Goal: Task Accomplishment & Management: Use online tool/utility

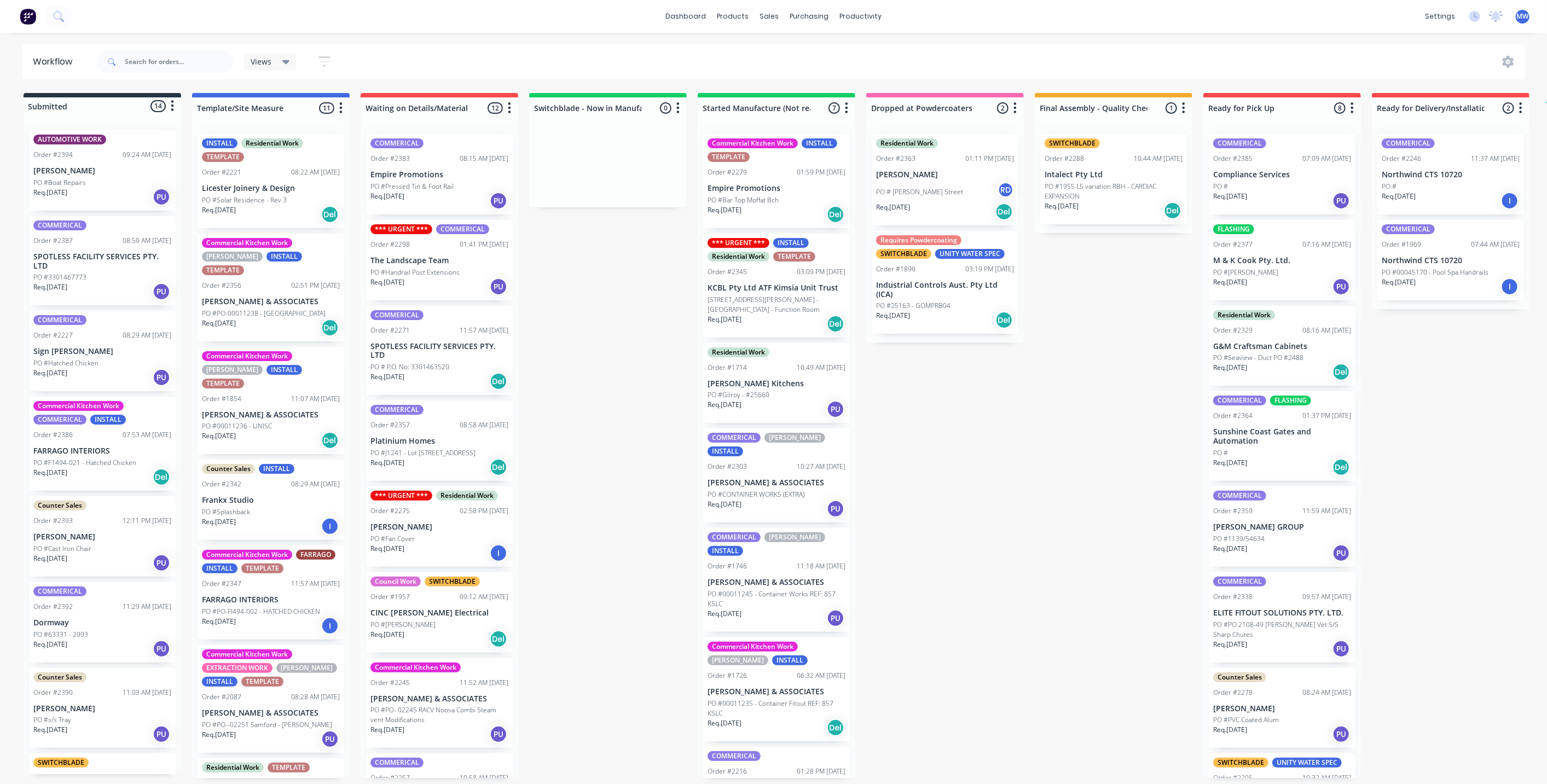
drag, startPoint x: 1013, startPoint y: 462, endPoint x: 237, endPoint y: 54, distance: 876.7
click at [1005, 451] on div "Submitted 14 Status colour #273444 hex #273444 Save Cancel Summaries Total orde…" at bounding box center [904, 435] width 1825 height 685
click at [1062, 512] on div "Submitted 14 Status colour #273444 hex #273444 Save Cancel Summaries Total orde…" at bounding box center [904, 435] width 1825 height 685
drag, startPoint x: 1120, startPoint y: 508, endPoint x: 1117, endPoint y: 502, distance: 6.7
click at [1119, 505] on div "Submitted 14 Status colour #273444 hex #273444 Save Cancel Summaries Total orde…" at bounding box center [904, 435] width 1825 height 685
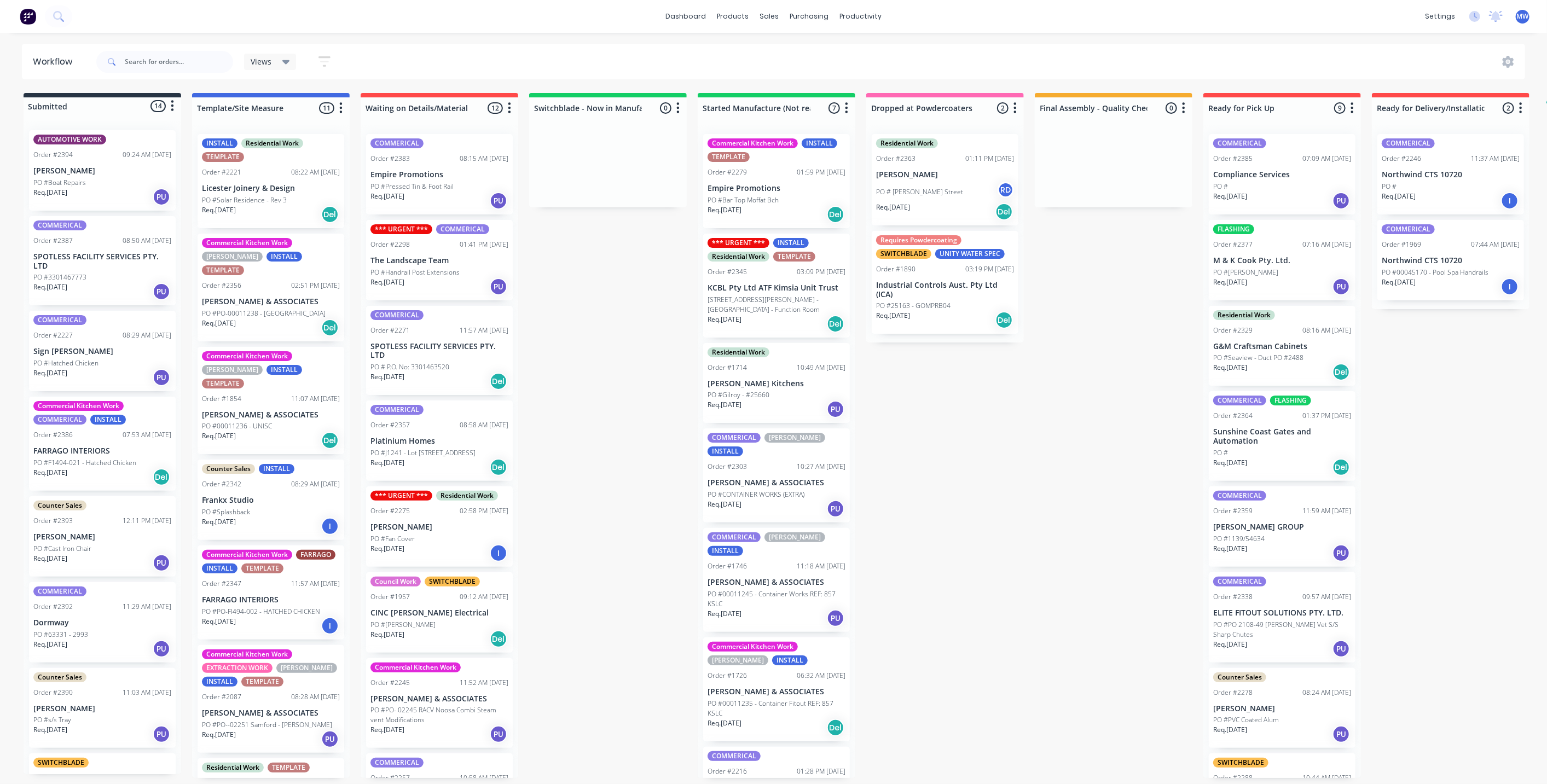
click at [1058, 296] on div "Submitted 14 Status colour #273444 hex #273444 Save Cancel Summaries Total orde…" at bounding box center [904, 435] width 1825 height 685
click at [1053, 301] on div "Submitted 14 Status colour #273444 hex #273444 Save Cancel Summaries Total orde…" at bounding box center [904, 435] width 1825 height 685
click at [1055, 301] on div "Submitted 14 Status colour #273444 hex #273444 Save Cancel Summaries Total orde…" at bounding box center [904, 435] width 1825 height 685
click at [1104, 301] on div "Submitted 14 Status colour #273444 hex #273444 Save Cancel Summaries Total orde…" at bounding box center [904, 435] width 1825 height 685
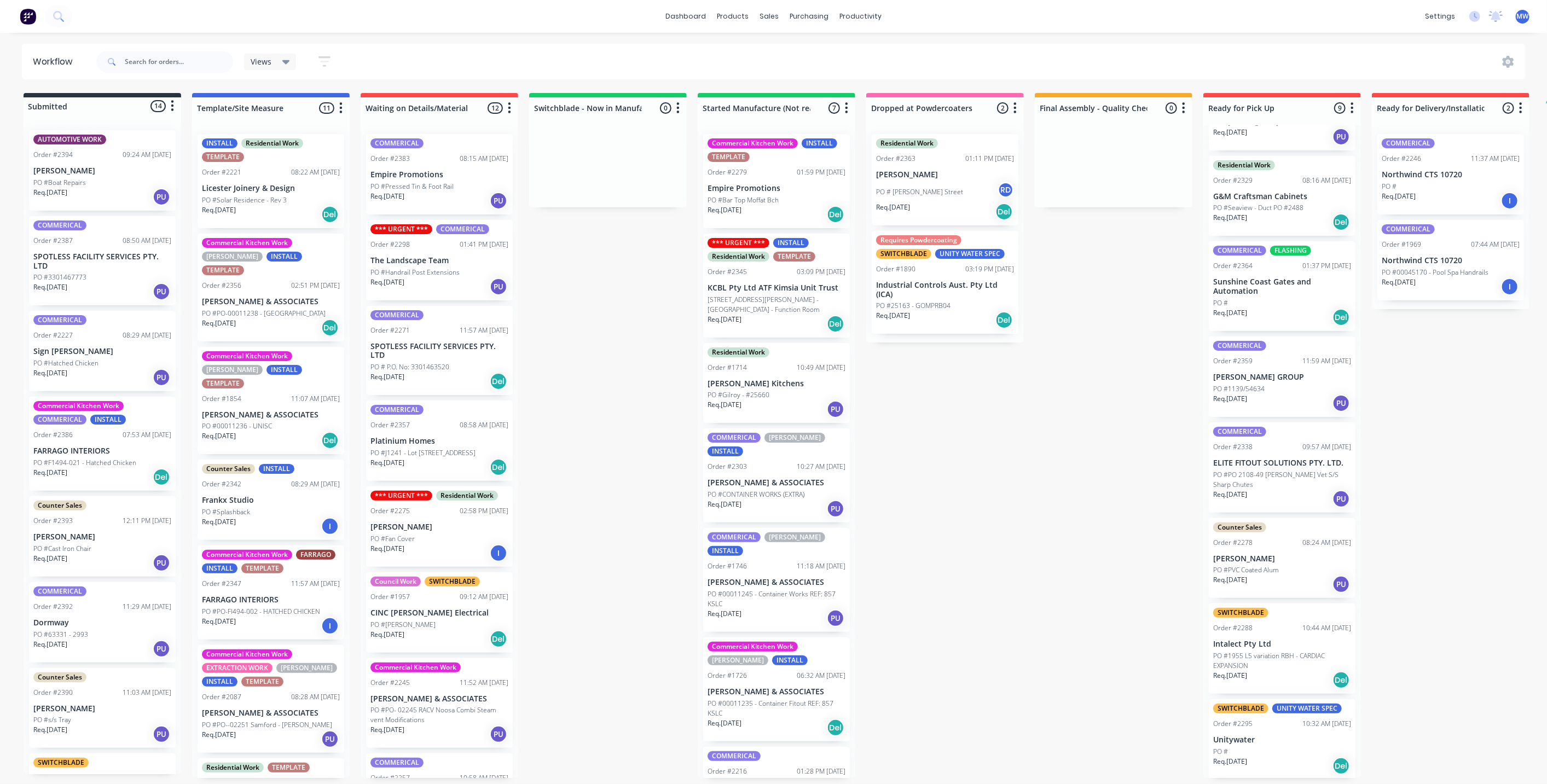
click at [1104, 385] on div "Submitted 14 Status colour #273444 hex #273444 Save Cancel Summaries Total orde…" at bounding box center [904, 435] width 1825 height 685
click at [1180, 574] on div "Submitted 14 Status colour #273444 hex #273444 Save Cancel Summaries Total orde…" at bounding box center [904, 435] width 1825 height 685
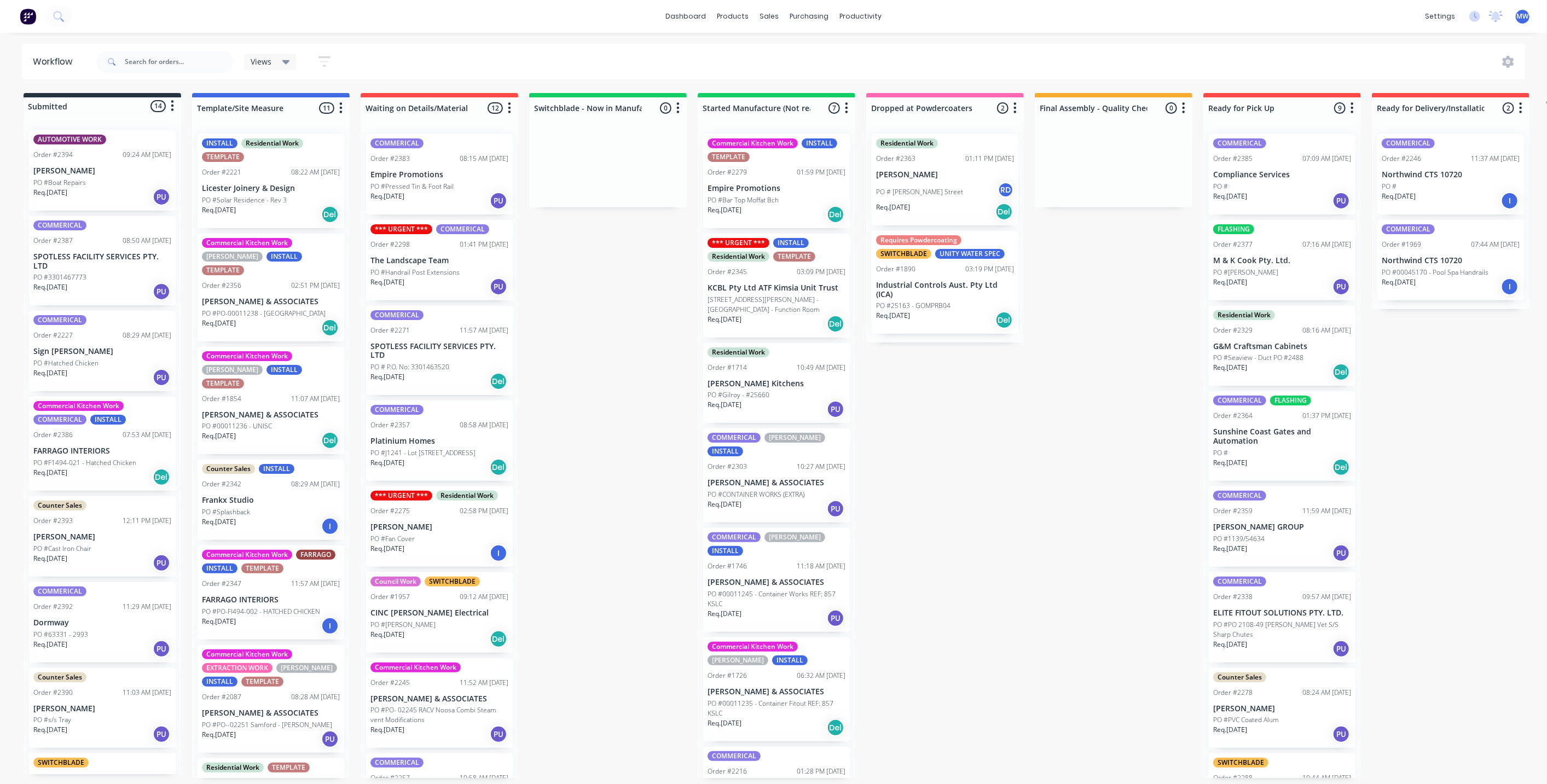
drag, startPoint x: 525, startPoint y: 362, endPoint x: 459, endPoint y: 148, distance: 223.9
click at [526, 362] on div "Submitted 14 Status colour #273444 hex #273444 Save Cancel Summaries Total orde…" at bounding box center [904, 435] width 1825 height 685
click at [597, 400] on div "Submitted 14 Status colour #273444 hex #273444 Save Cancel Summaries Total orde…" at bounding box center [904, 435] width 1825 height 685
click at [638, 386] on div "Submitted 14 Status colour #273444 hex #273444 Save Cancel Summaries Total orde…" at bounding box center [904, 435] width 1825 height 685
click at [615, 302] on div "Submitted 14 Status colour #273444 hex #273444 Save Cancel Summaries Total orde…" at bounding box center [904, 435] width 1825 height 685
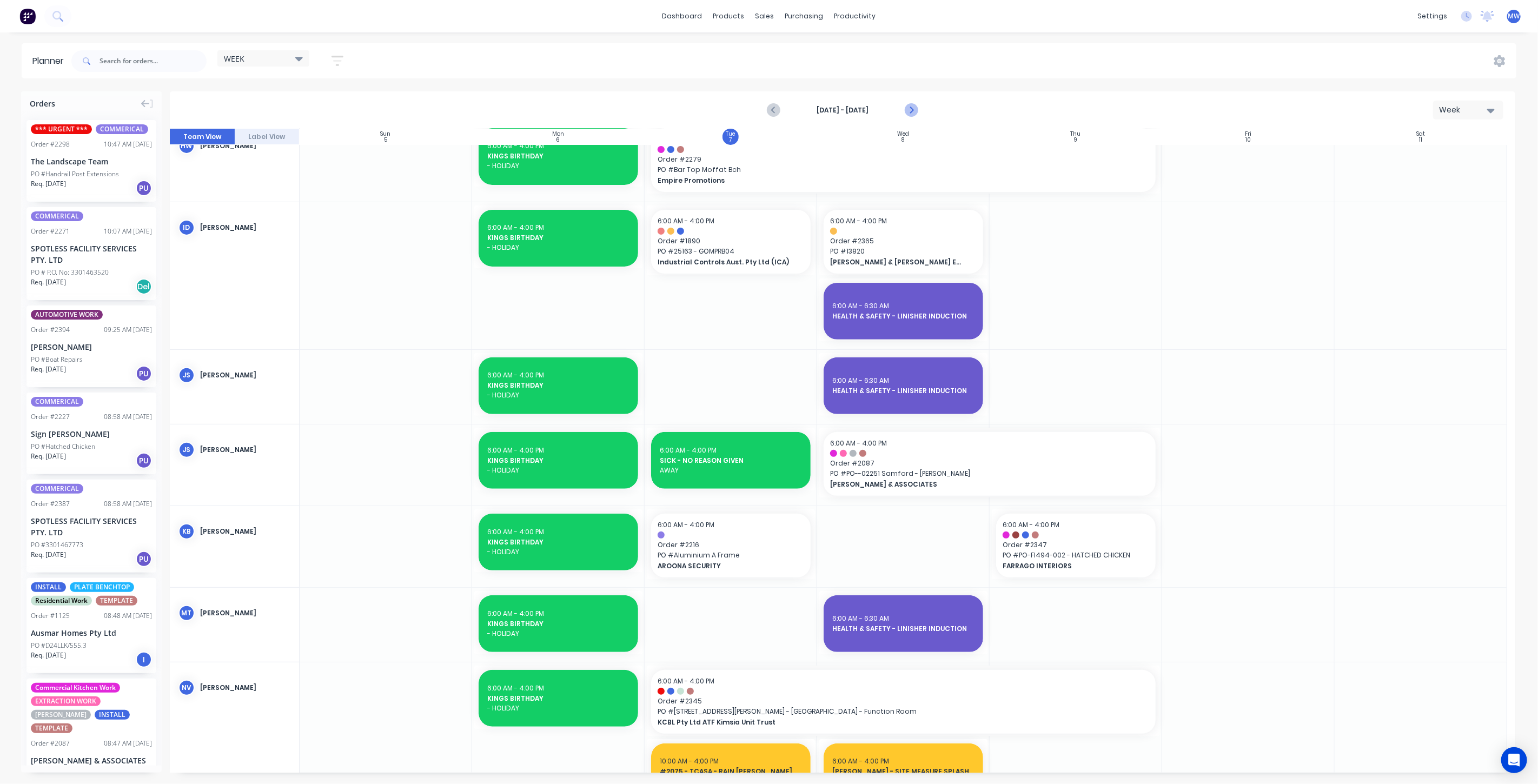
click at [915, 111] on icon "Next page" at bounding box center [910, 110] width 13 height 13
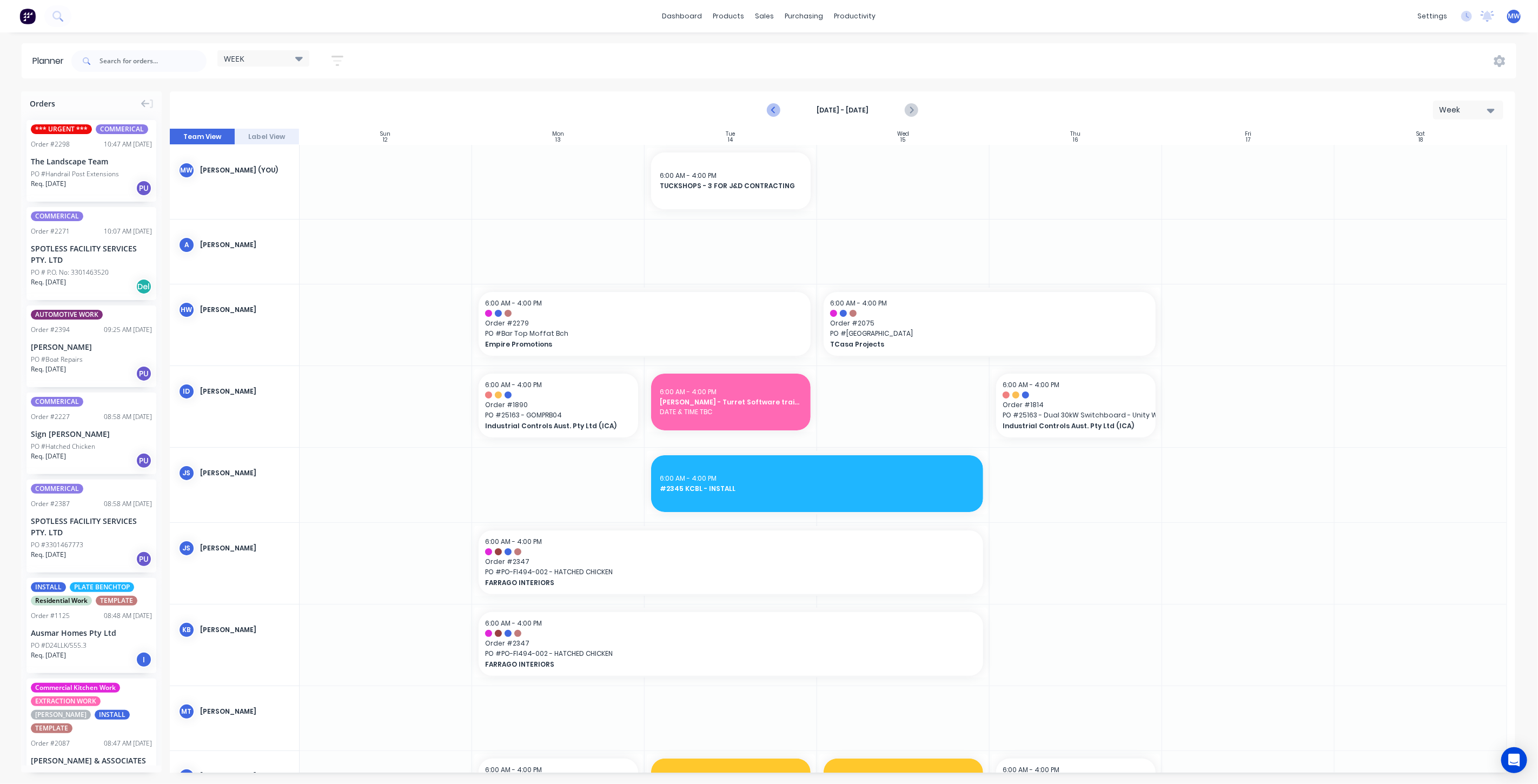
click at [774, 111] on icon "Previous page" at bounding box center [774, 111] width 5 height 9
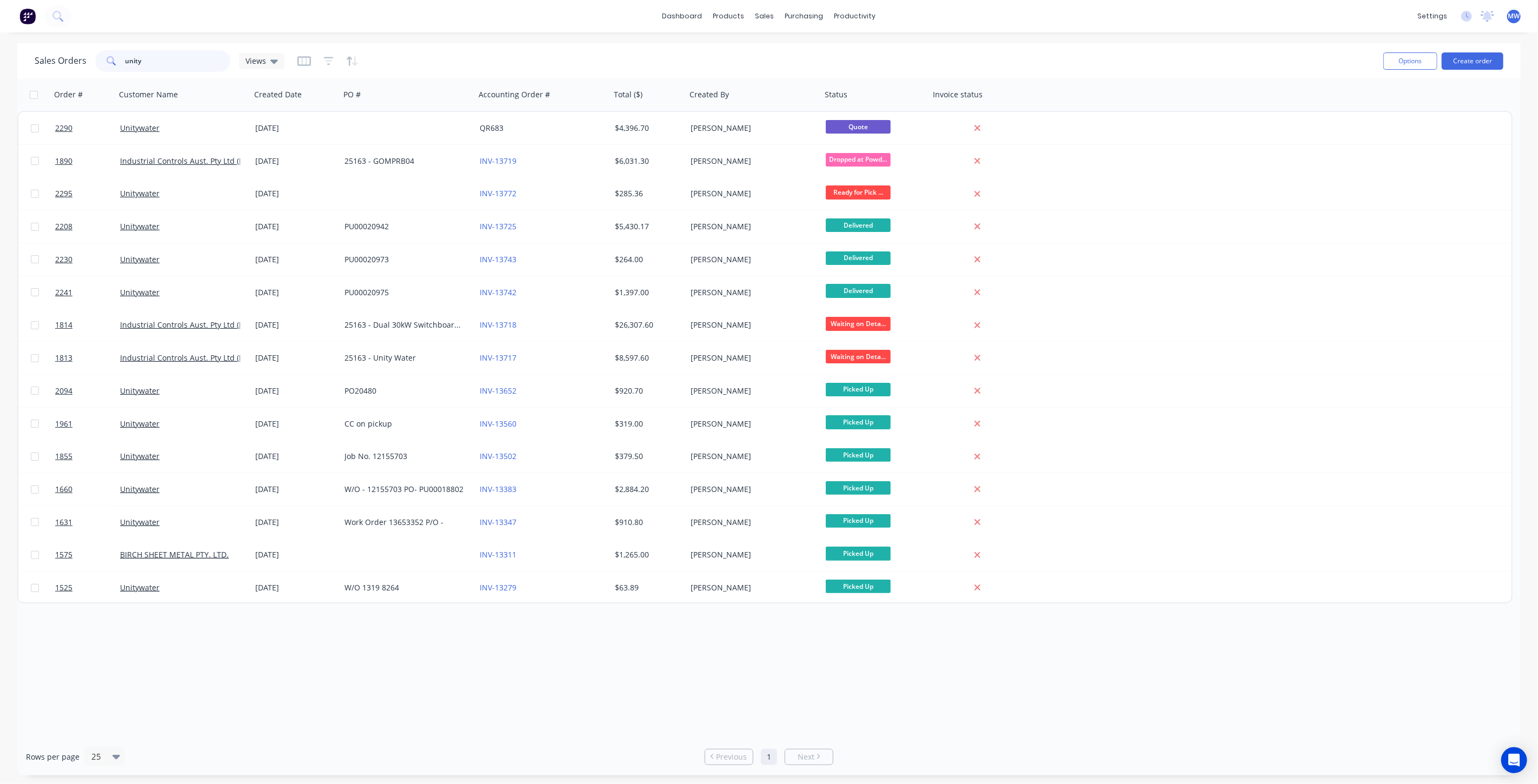
drag, startPoint x: 159, startPoint y: 62, endPoint x: 33, endPoint y: 68, distance: 126.1
click at [32, 68] on div "Sales Orders unity Views Options Create order" at bounding box center [769, 61] width 1503 height 35
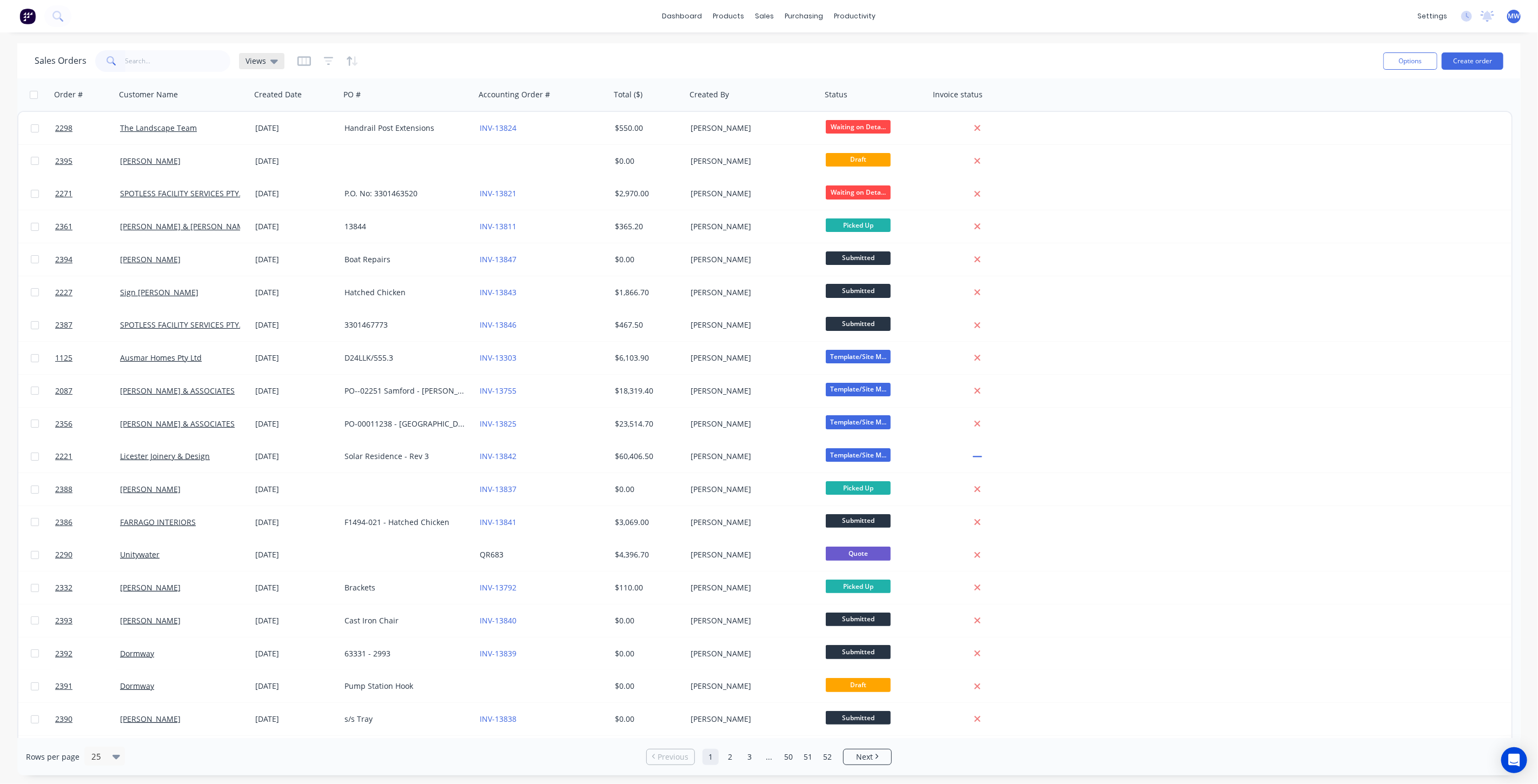
click at [257, 59] on span "Views" at bounding box center [255, 61] width 21 height 11
click at [279, 171] on button "DRAFT QUOTES" at bounding box center [303, 174] width 123 height 13
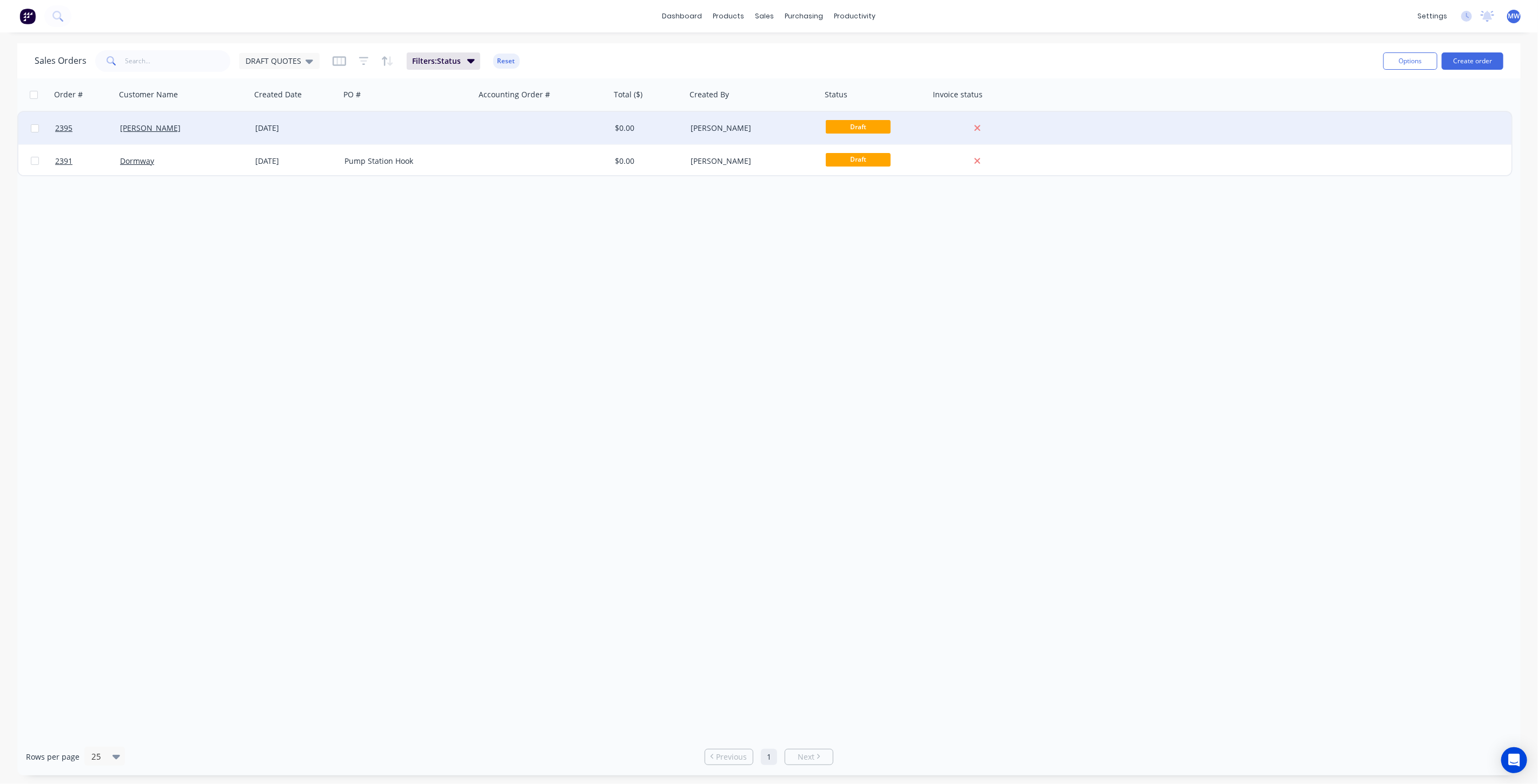
click at [336, 125] on div "07 Oct 2025" at bounding box center [295, 128] width 89 height 32
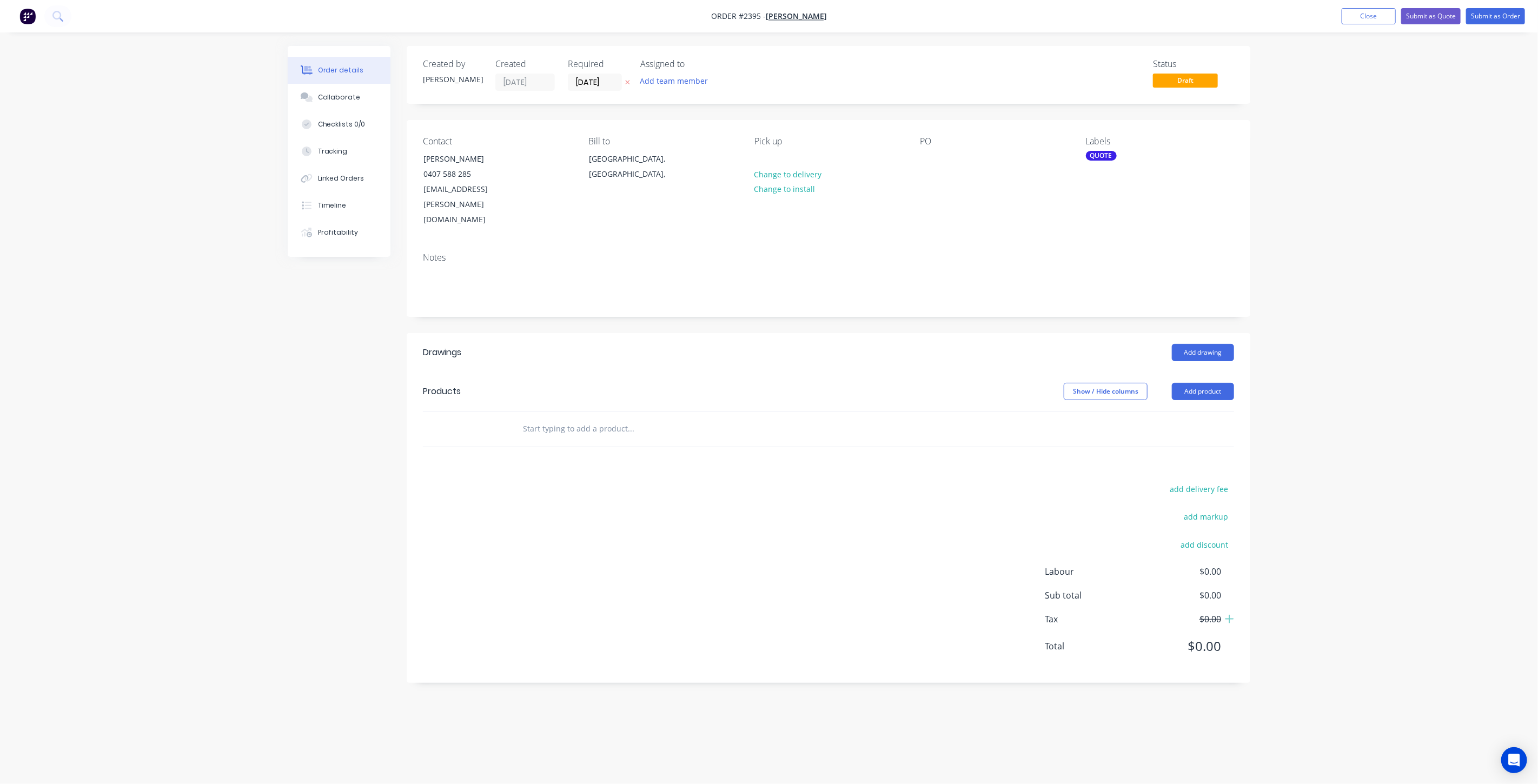
click at [1262, 193] on div "Order details Collaborate Checklists 0/0 Tracking Linked Orders Timeline Profit…" at bounding box center [769, 392] width 1538 height 784
click at [1369, 21] on button "Close" at bounding box center [1369, 16] width 54 height 16
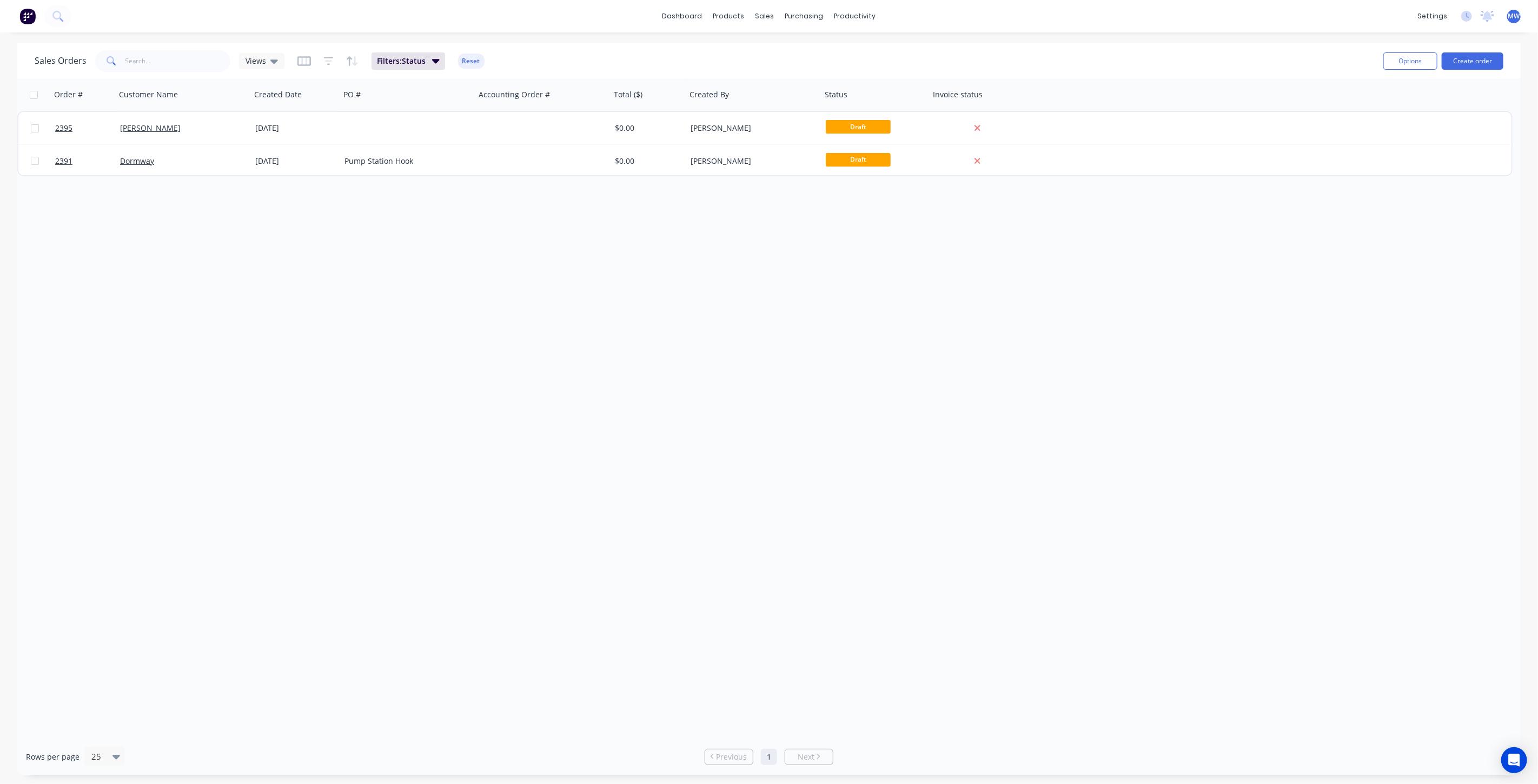
click at [492, 258] on div "Order # Customer Name Created Date PO # Accounting Order # Total ($) Created By…" at bounding box center [769, 408] width 1503 height 660
click at [273, 56] on icon at bounding box center [274, 61] width 8 height 12
click at [300, 155] on button "None (Default)" at bounding box center [303, 153] width 123 height 13
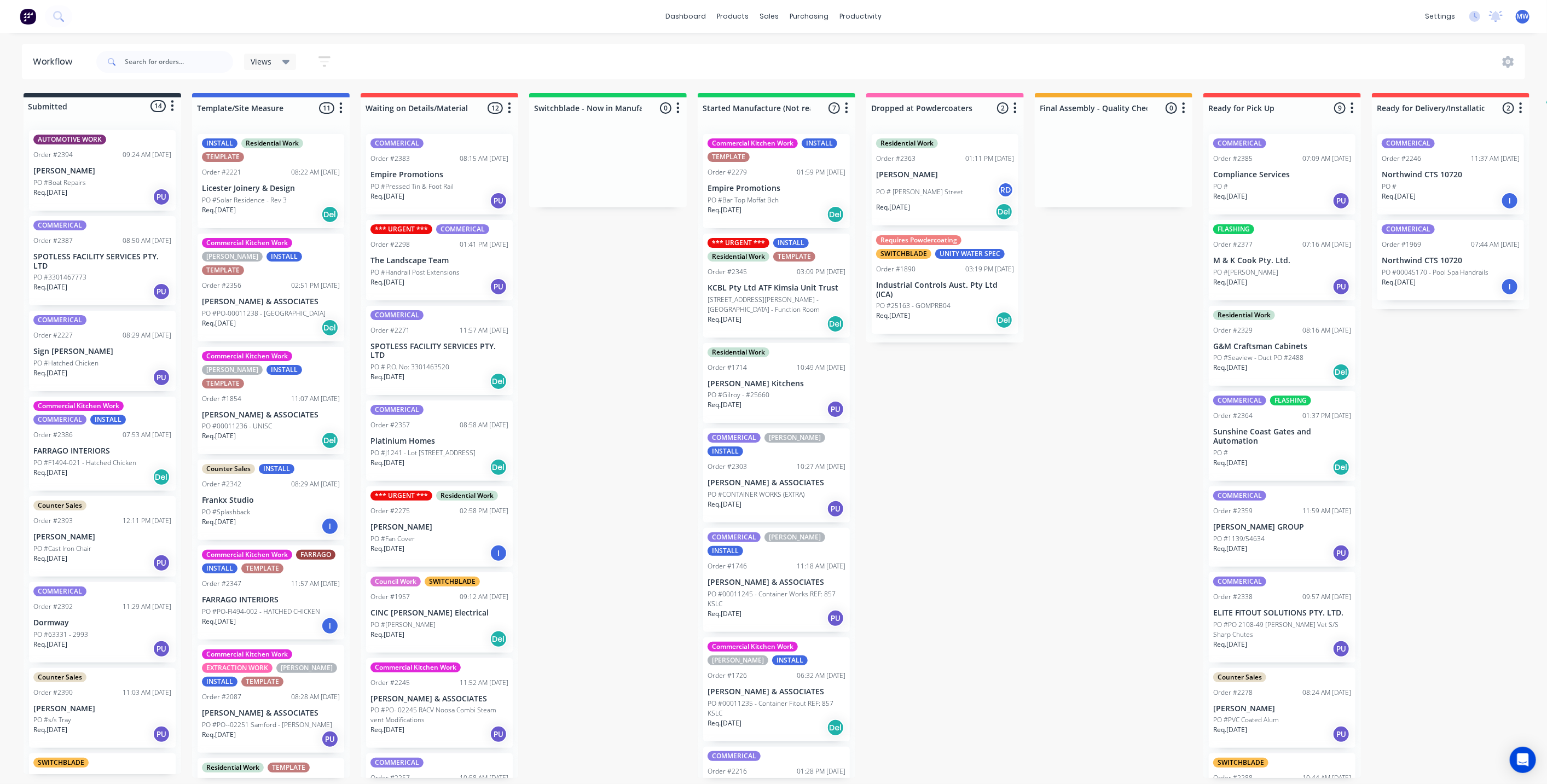
click at [1051, 503] on div "Submitted 14 Status colour #273444 hex #273444 Save Cancel Summaries Total orde…" at bounding box center [904, 435] width 1825 height 685
click at [1046, 496] on div "Submitted 14 Status colour #273444 hex #273444 Save Cancel Summaries Total orde…" at bounding box center [904, 435] width 1825 height 685
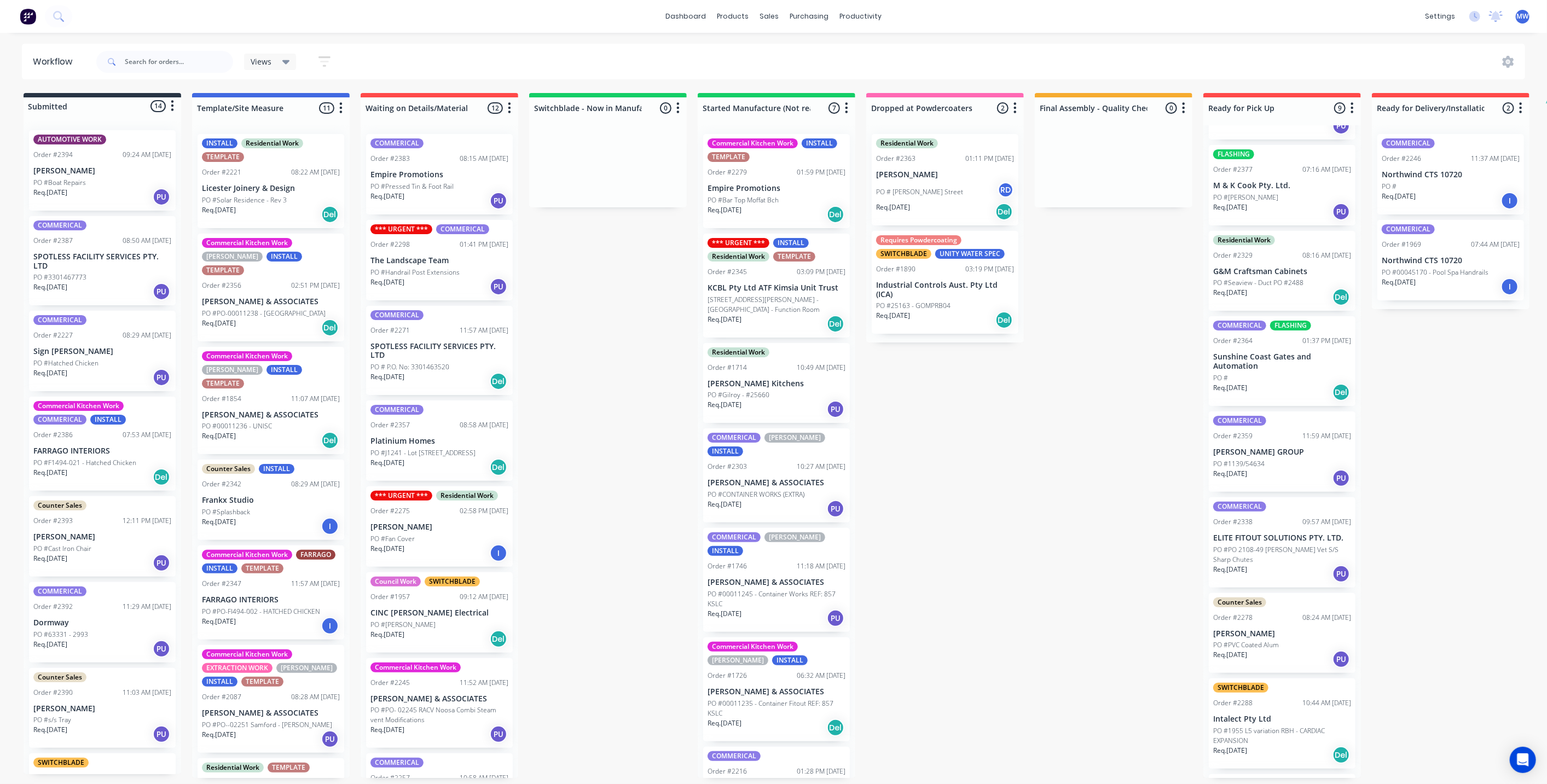
scroll to position [150, 0]
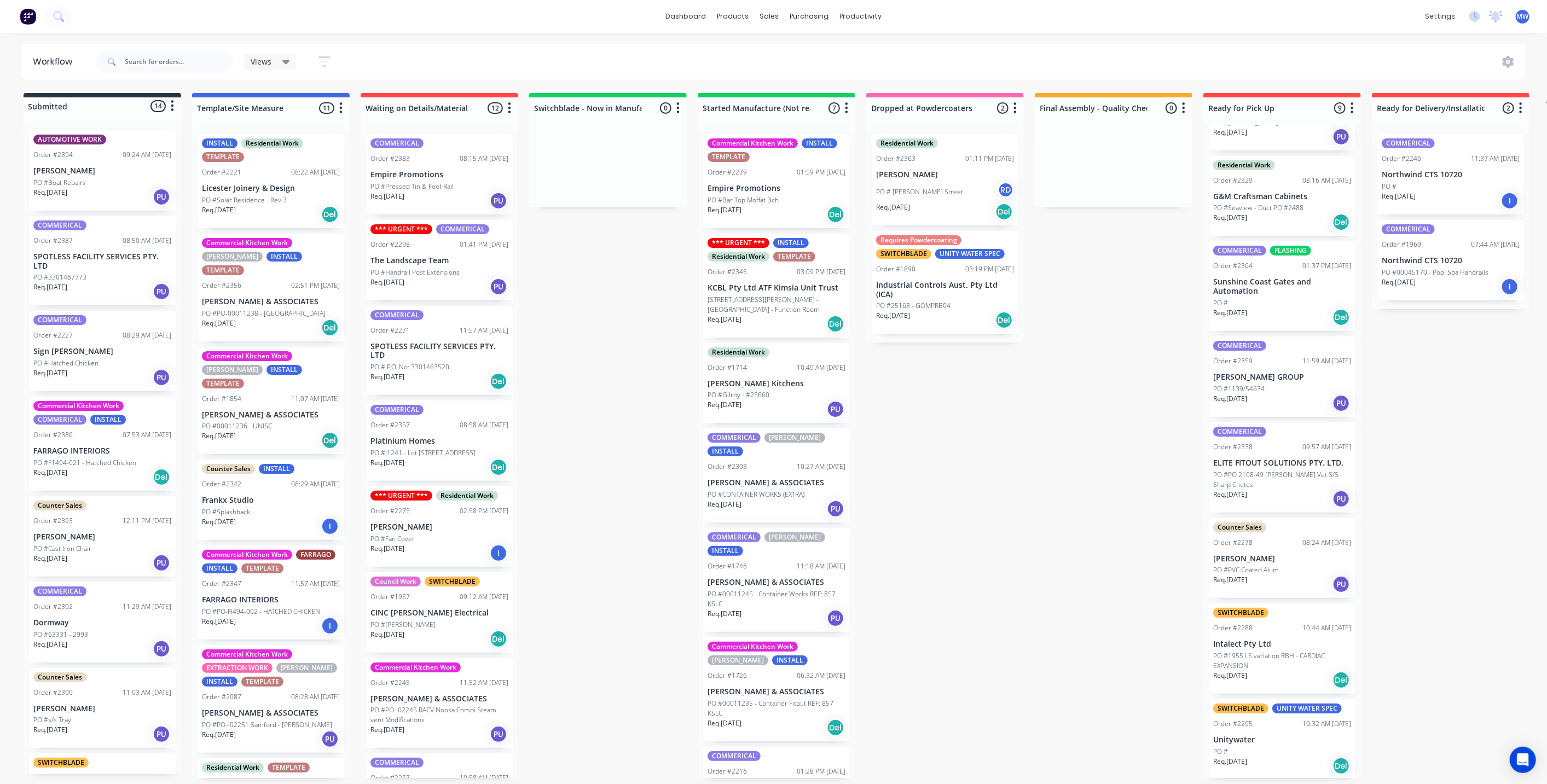
click at [946, 510] on div "Submitted 14 Status colour #273444 hex #273444 Save Cancel Summaries Total orde…" at bounding box center [904, 435] width 1825 height 685
click at [947, 511] on div "Submitted 14 Status colour #273444 hex #273444 Save Cancel Summaries Total orde…" at bounding box center [904, 435] width 1825 height 685
click at [947, 512] on div "Submitted 14 Status colour #273444 hex #273444 Save Cancel Summaries Total orde…" at bounding box center [904, 435] width 1825 height 685
click at [577, 288] on div "Submitted 14 Status colour #273444 hex #273444 Save Cancel Summaries Total orde…" at bounding box center [904, 435] width 1825 height 685
drag, startPoint x: 586, startPoint y: 333, endPoint x: 285, endPoint y: 100, distance: 380.6
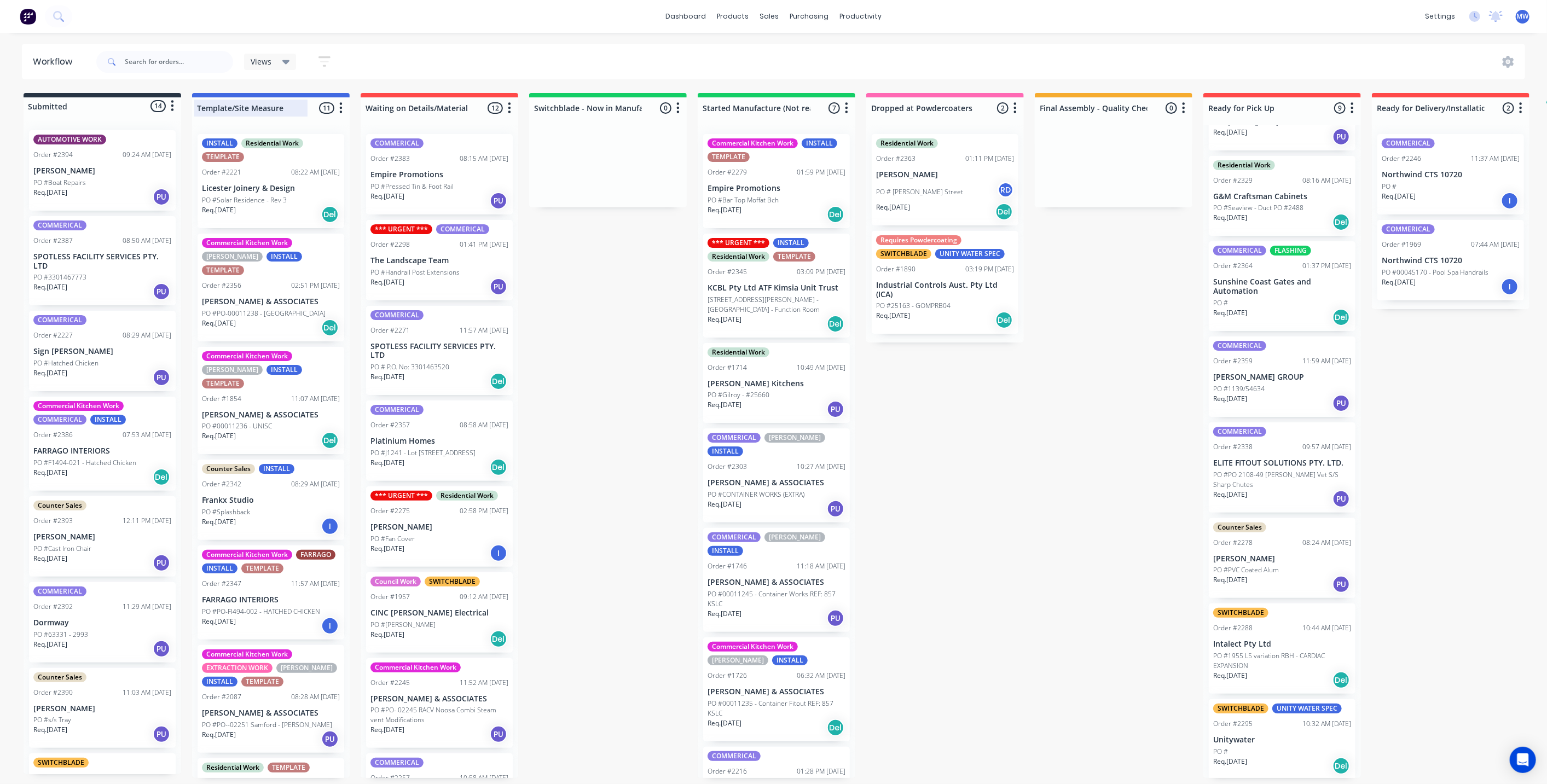
click at [584, 328] on div "Submitted 14 Status colour #273444 hex #273444 Save Cancel Summaries Total orde…" at bounding box center [904, 435] width 1825 height 685
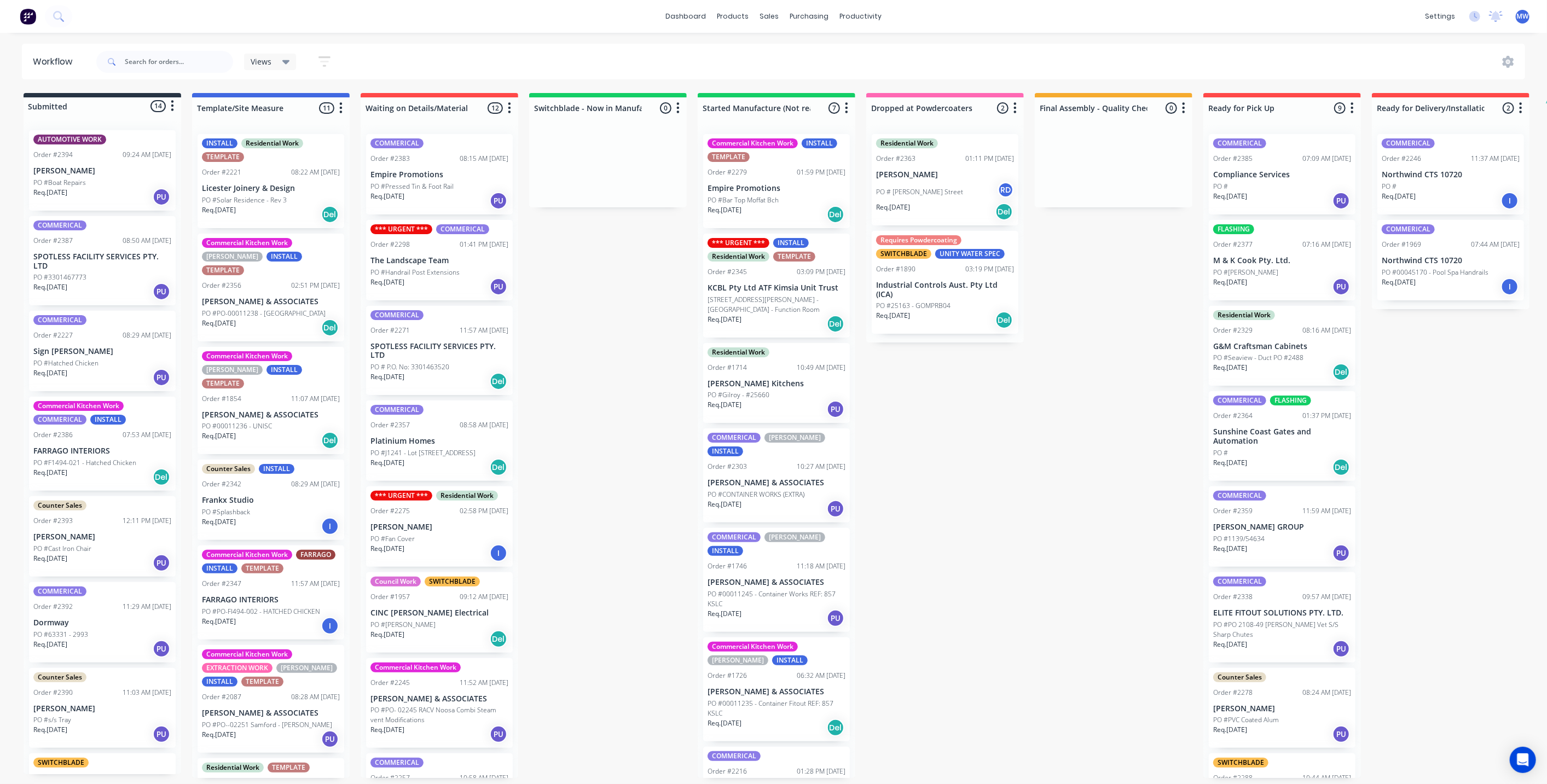
drag, startPoint x: 657, startPoint y: 393, endPoint x: 687, endPoint y: 400, distance: 30.8
click at [657, 393] on div "Submitted 14 Status colour #273444 hex #273444 Save Cancel Summaries Total orde…" at bounding box center [904, 435] width 1825 height 685
drag, startPoint x: 627, startPoint y: 362, endPoint x: 661, endPoint y: 434, distance: 79.6
click at [627, 362] on div "Submitted 14 Status colour #273444 hex #273444 Save Cancel Summaries Total orde…" at bounding box center [904, 435] width 1825 height 685
click at [595, 387] on div "Submitted 14 Status colour #273444 hex #273444 Save Cancel Summaries Total orde…" at bounding box center [904, 435] width 1825 height 685
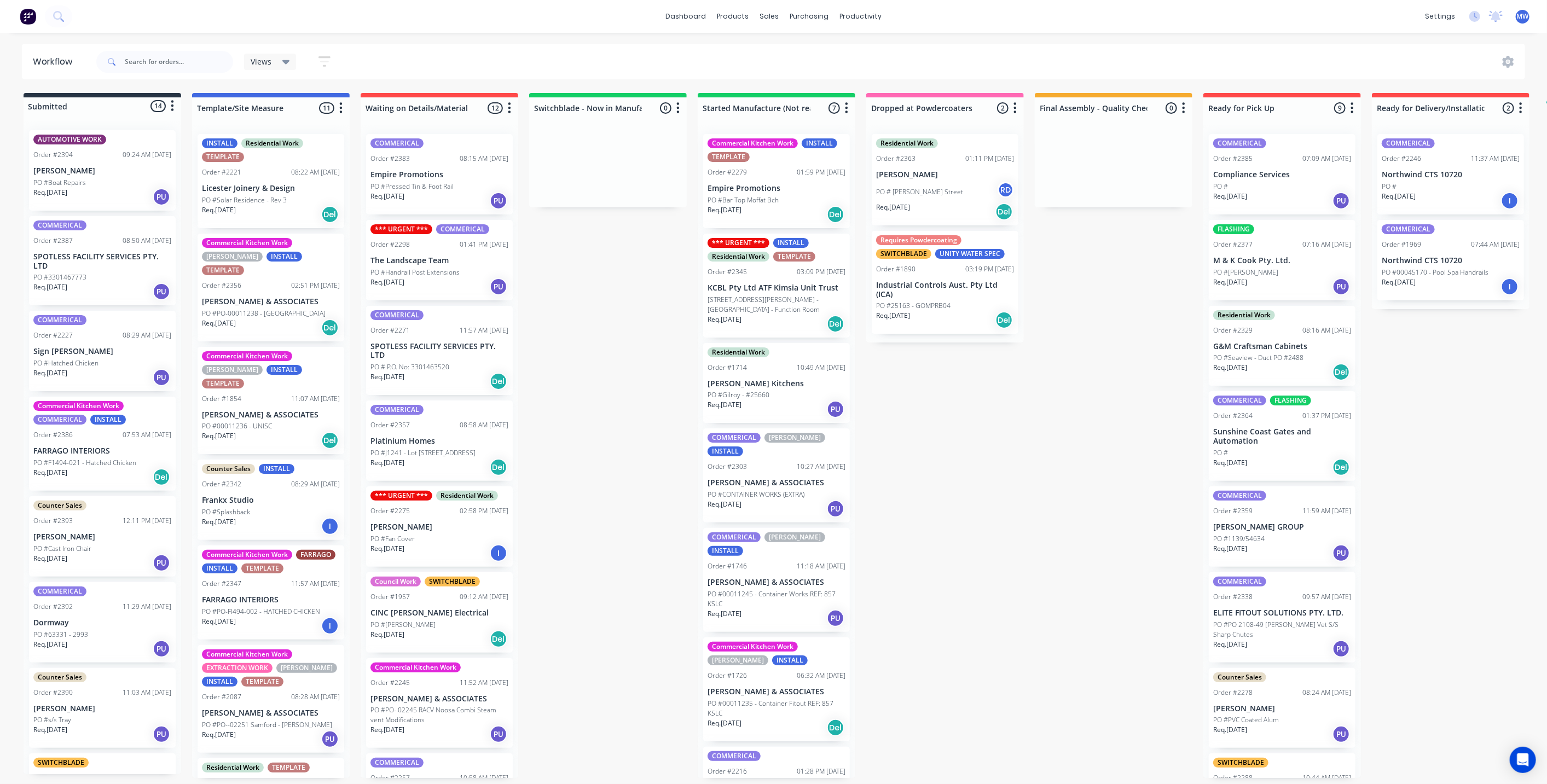
click at [598, 388] on div "Submitted 14 Status colour #273444 hex #273444 Save Cancel Summaries Total orde…" at bounding box center [904, 435] width 1825 height 685
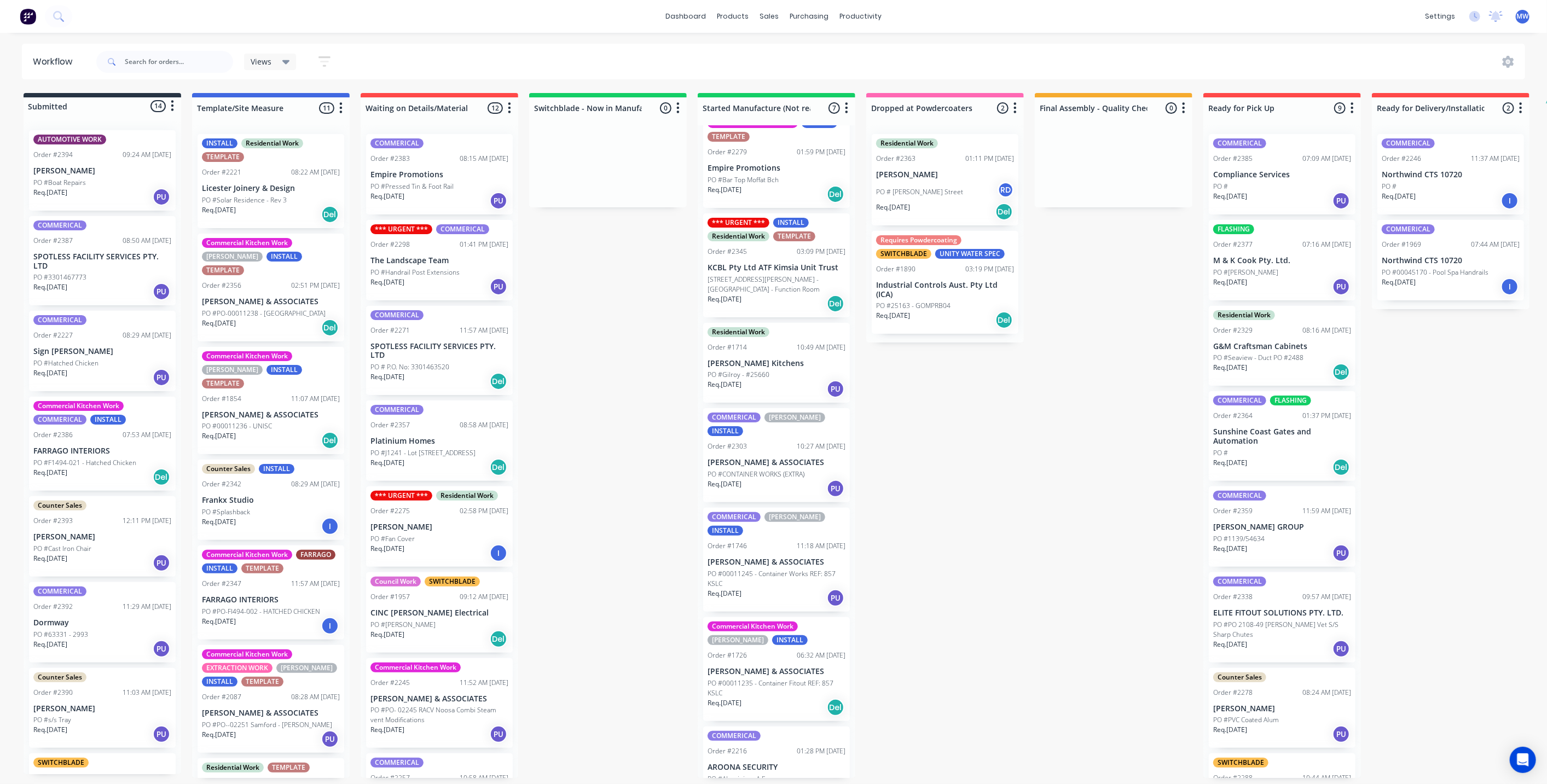
scroll to position [3, 0]
click at [792, 774] on div "PO #Aluminium A Frame" at bounding box center [776, 779] width 138 height 10
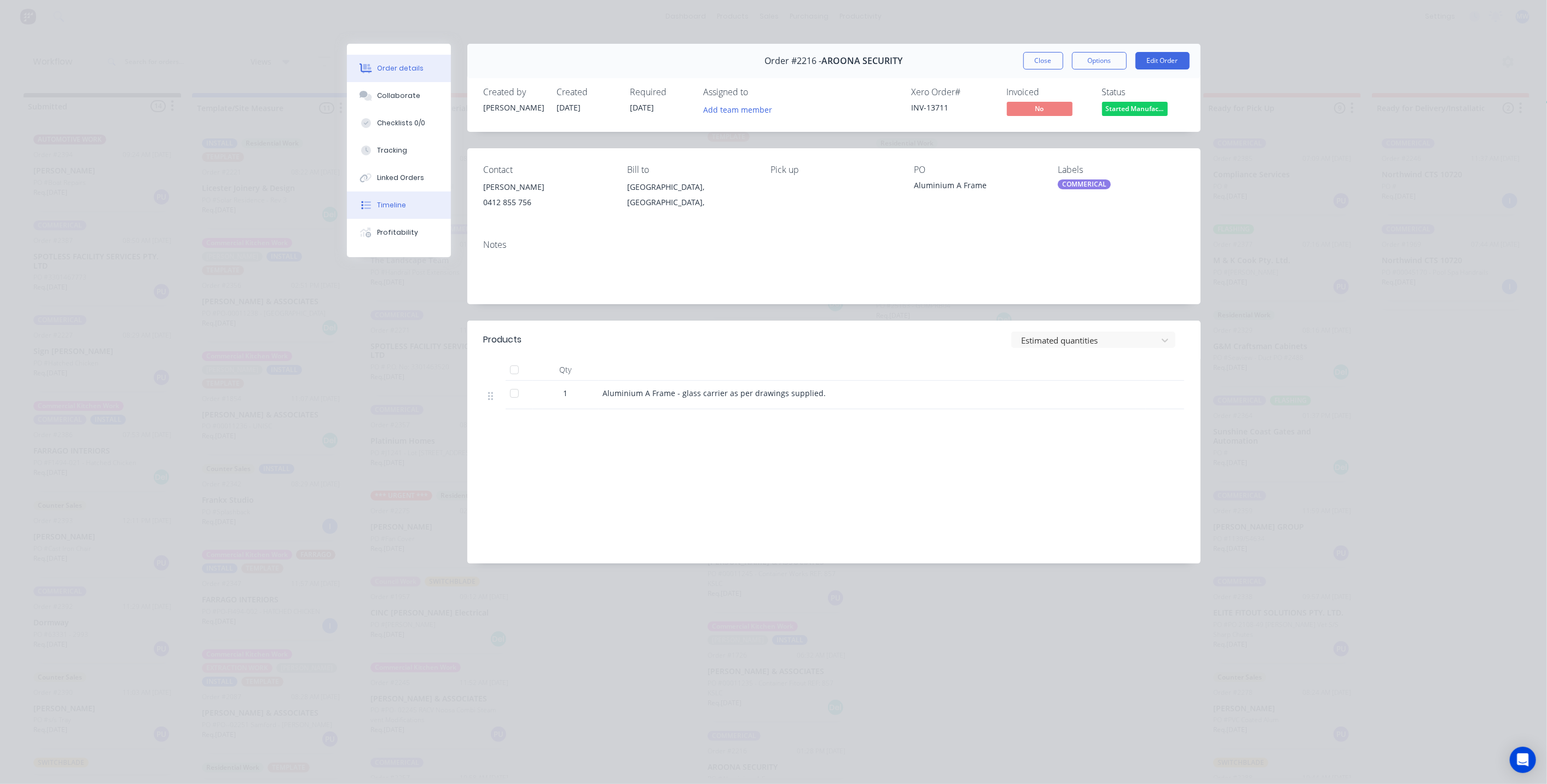
click at [398, 207] on div "Timeline" at bounding box center [391, 205] width 29 height 10
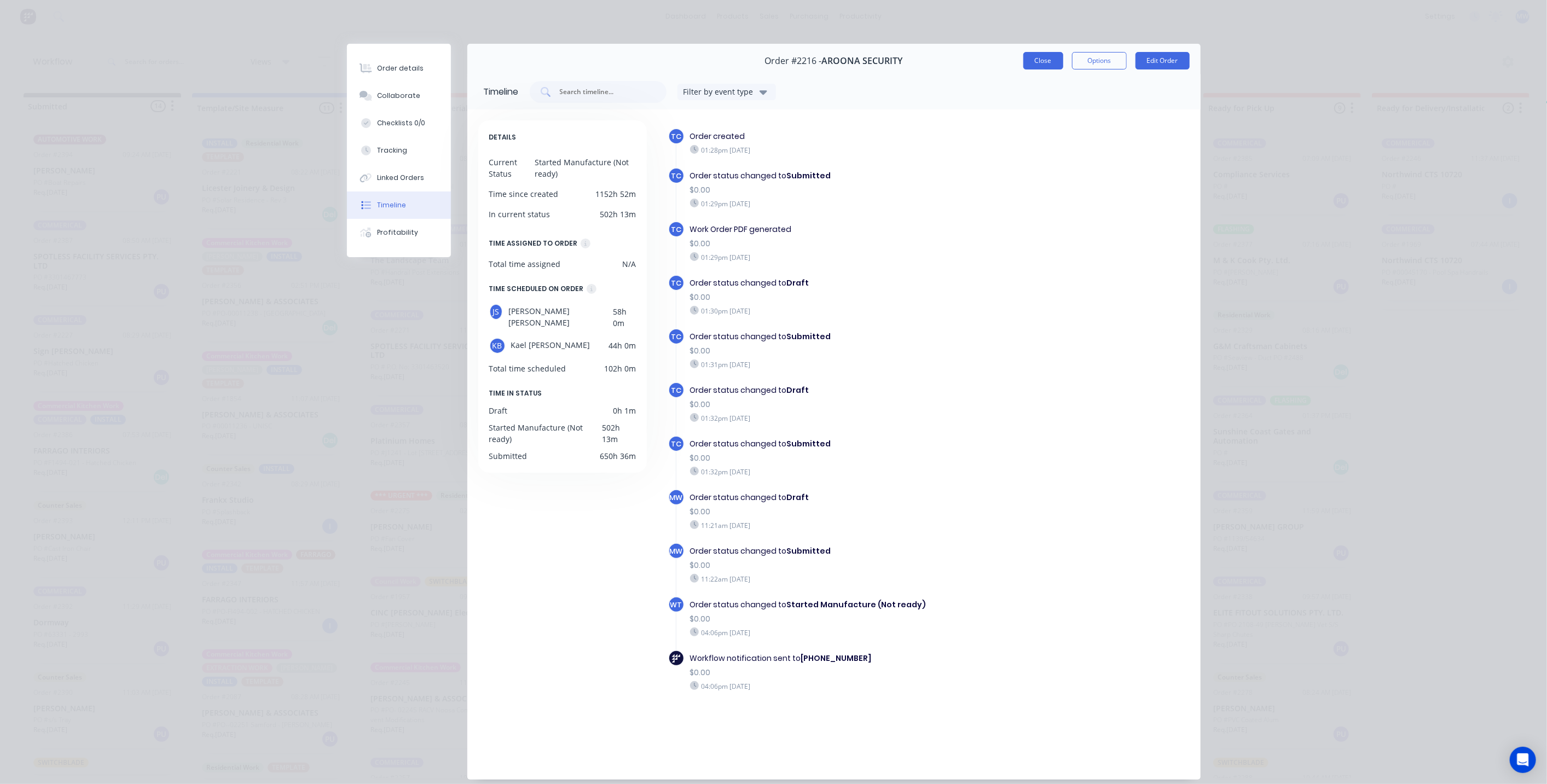
click at [1038, 58] on button "Close" at bounding box center [1043, 60] width 40 height 17
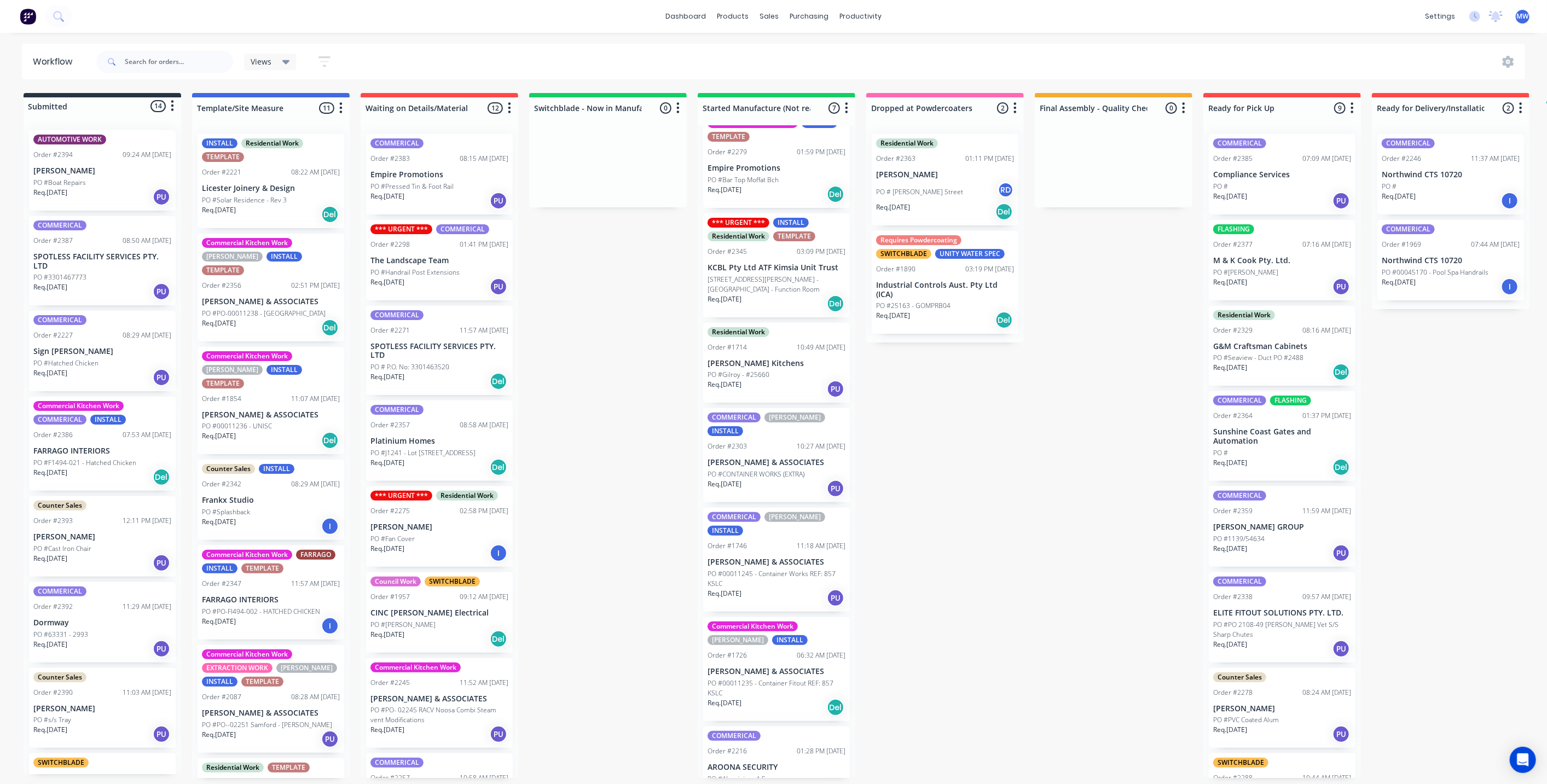
click at [640, 349] on div "Submitted 14 Status colour #273444 hex #273444 Save Cancel Summaries Total orde…" at bounding box center [904, 435] width 1825 height 685
click at [790, 763] on p "AROONA SECURITY" at bounding box center [776, 767] width 138 height 10
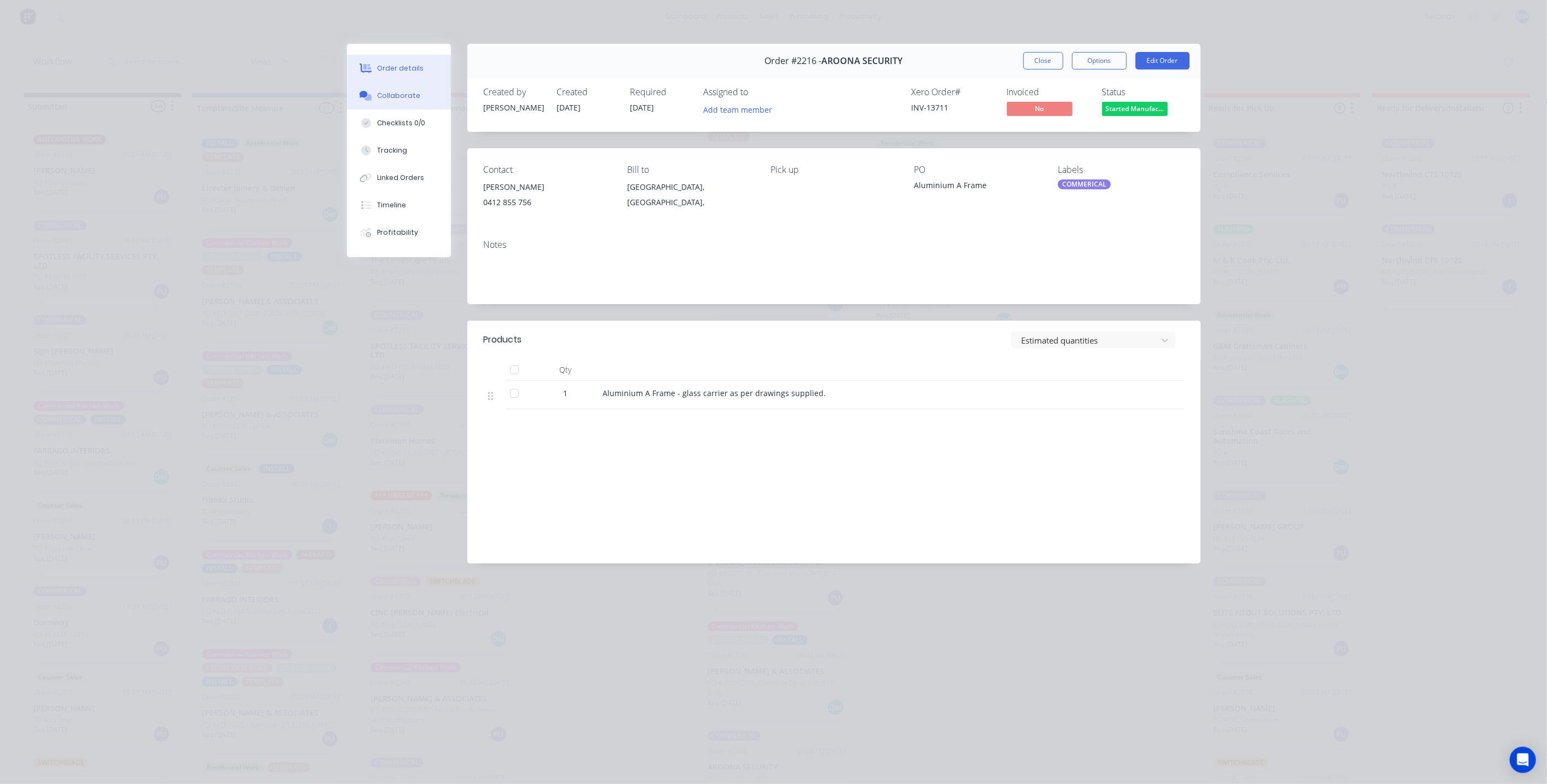
click at [405, 100] on button "Collaborate" at bounding box center [398, 95] width 104 height 27
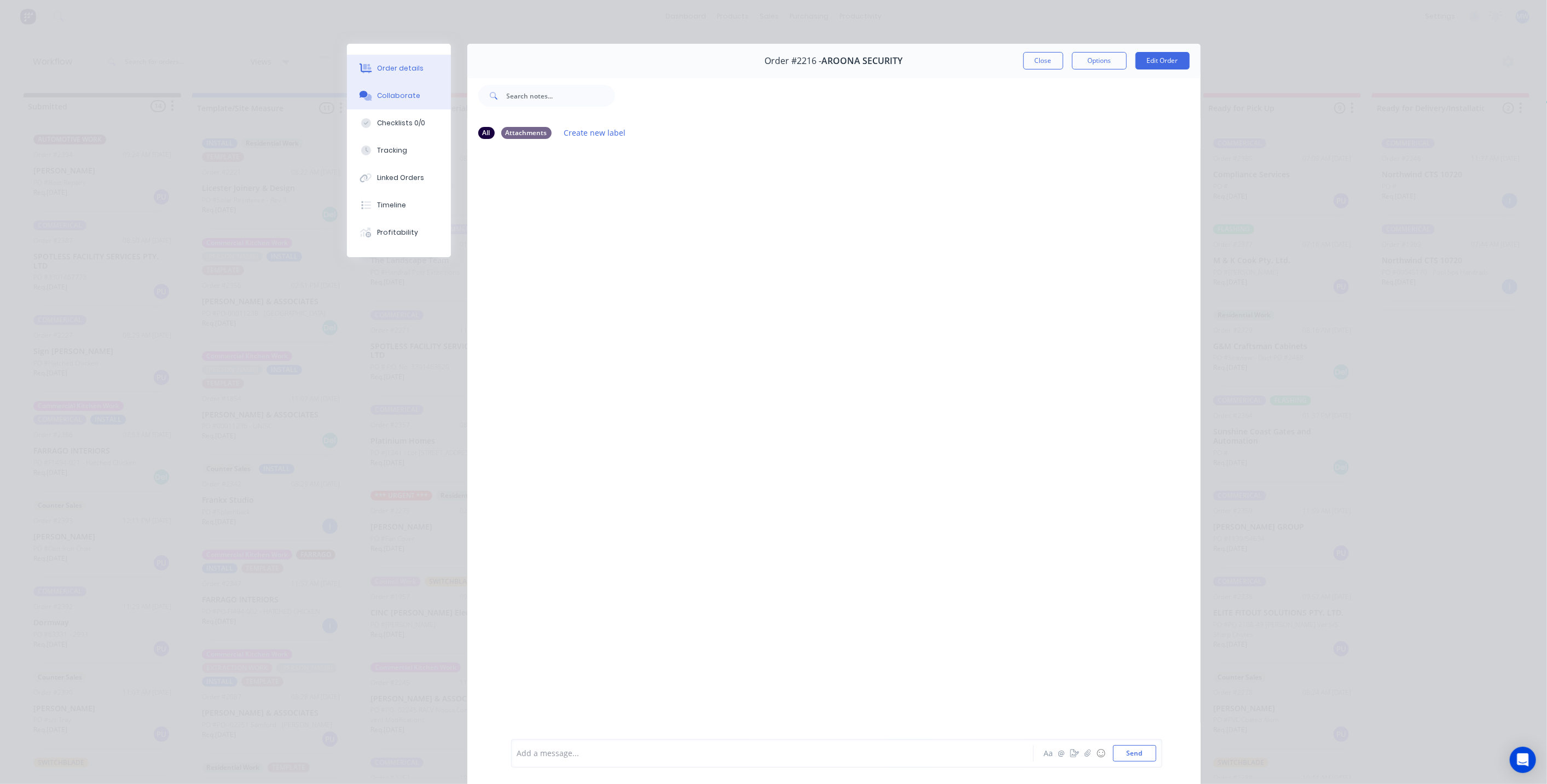
click at [391, 70] on div "Order details" at bounding box center [400, 68] width 47 height 10
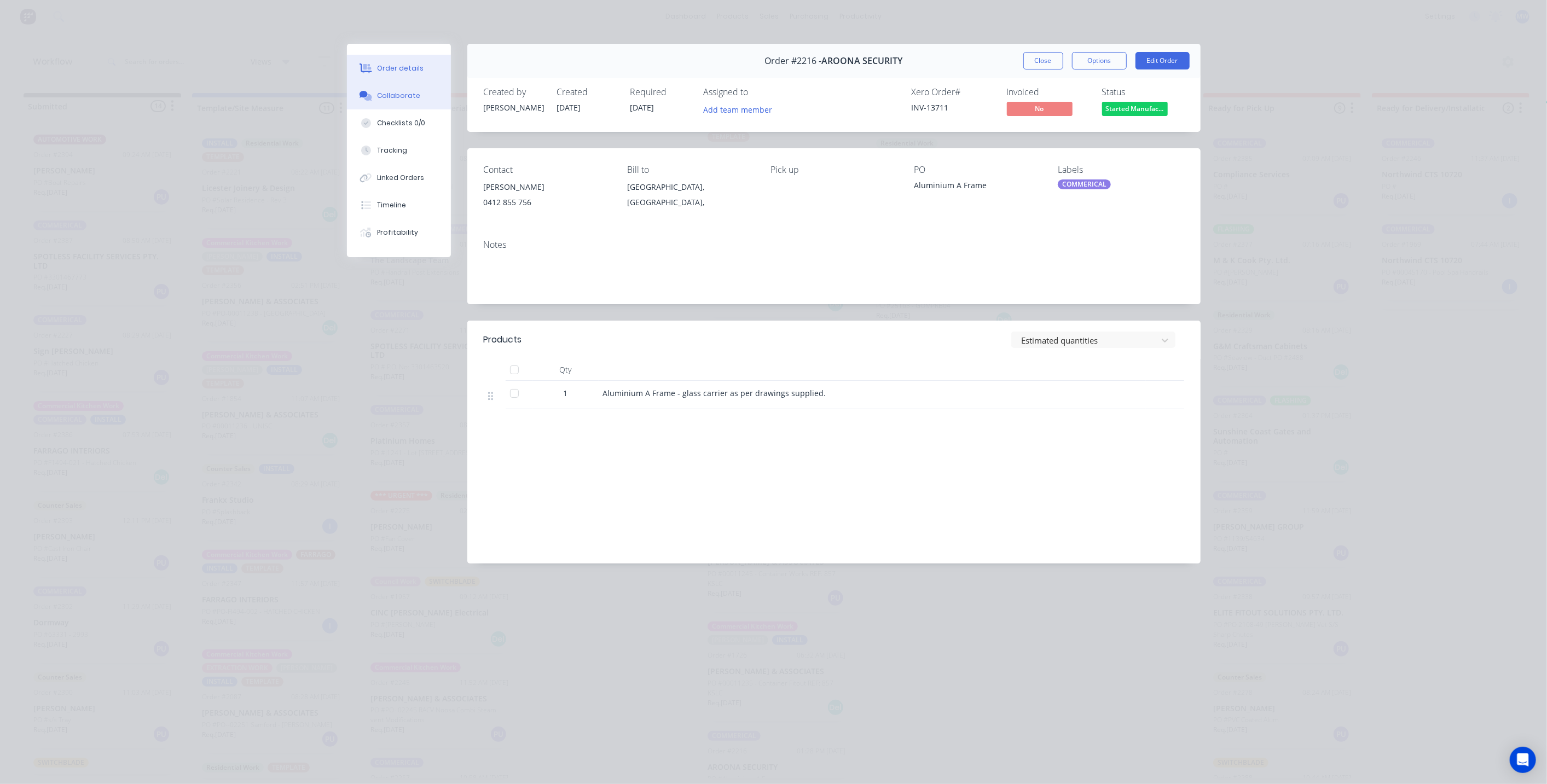
click at [407, 92] on div "Collaborate" at bounding box center [398, 95] width 43 height 10
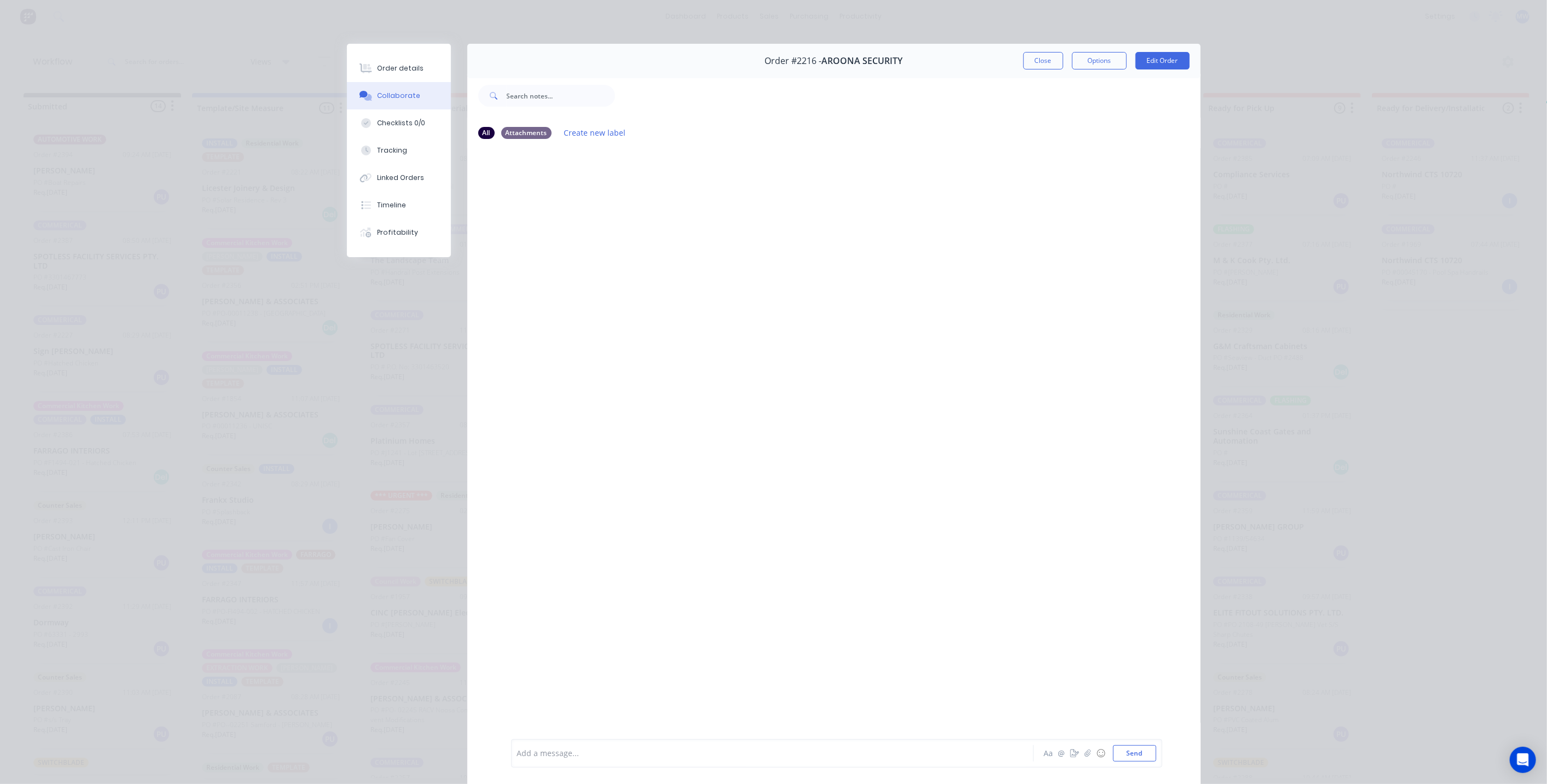
scroll to position [0, 0]
click at [1035, 57] on button "Close" at bounding box center [1043, 60] width 40 height 17
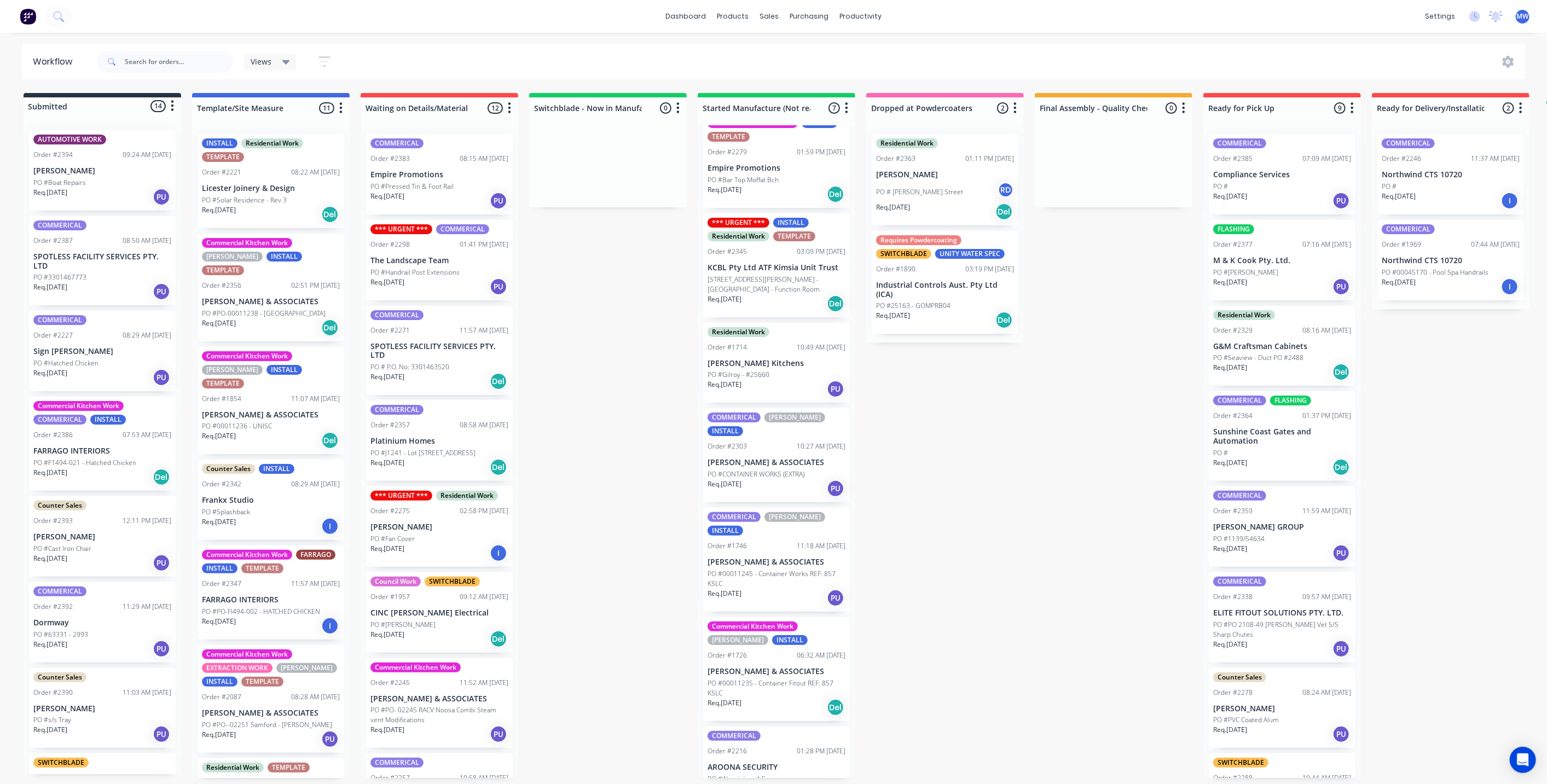
click at [978, 468] on div "Submitted 14 Status colour #273444 hex #273444 Save Cancel Summaries Total orde…" at bounding box center [904, 435] width 1825 height 685
click at [625, 490] on div "Submitted 14 Status colour #273444 hex #273444 Save Cancel Summaries Total orde…" at bounding box center [904, 435] width 1825 height 685
click at [995, 510] on div "Submitted 14 Status colour #273444 hex #273444 Save Cancel Summaries Total orde…" at bounding box center [904, 435] width 1825 height 685
click at [657, 474] on div "Submitted 14 Status colour #273444 hex #273444 Save Cancel Summaries Total orde…" at bounding box center [904, 435] width 1825 height 685
click at [1009, 485] on div "Submitted 14 Status colour #273444 hex #273444 Save Cancel Summaries Total orde…" at bounding box center [904, 435] width 1825 height 685
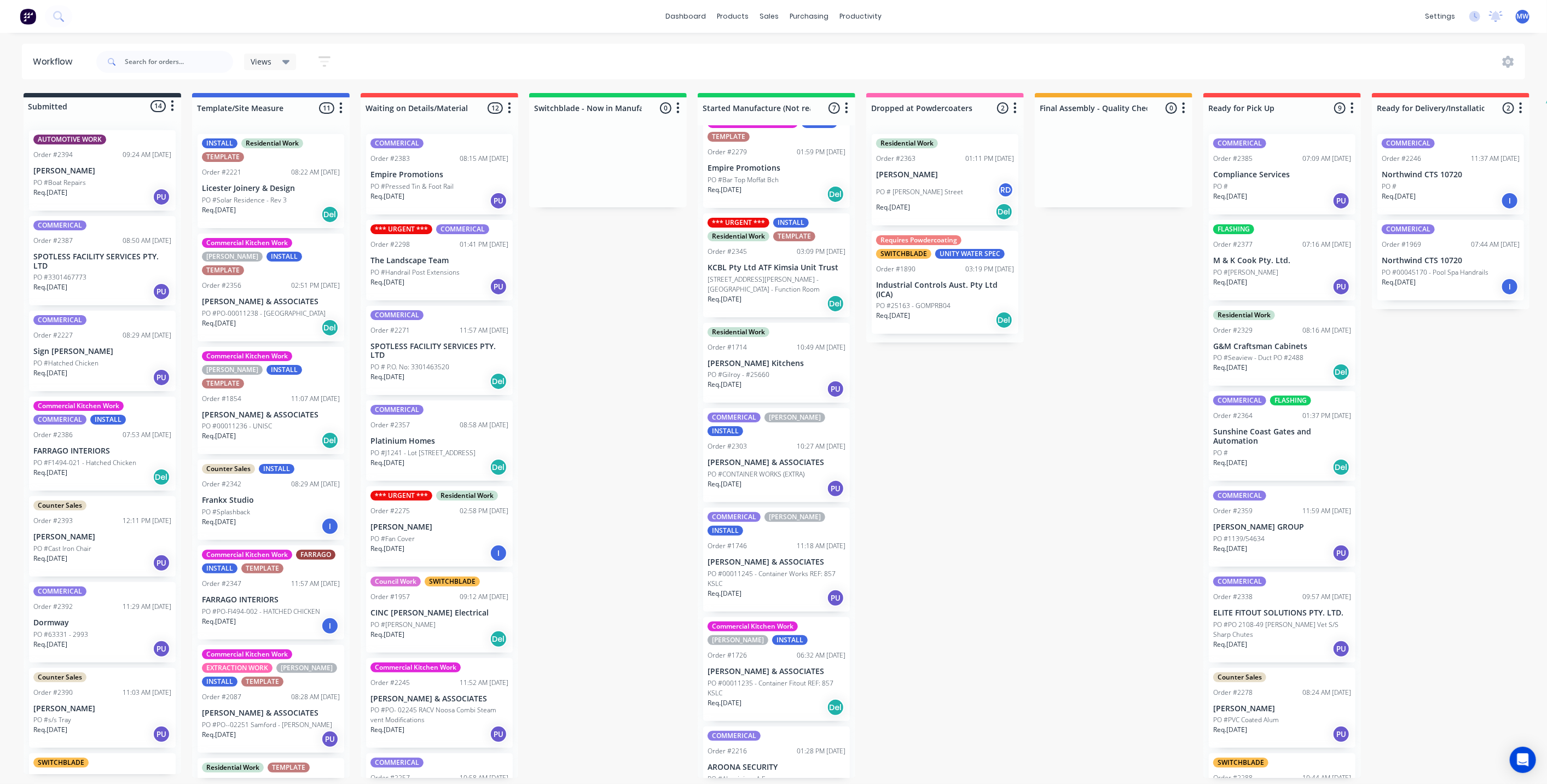
click at [641, 465] on div "Submitted 14 Status colour #273444 hex #273444 Save Cancel Summaries Total orde…" at bounding box center [904, 435] width 1825 height 685
click at [970, 507] on div "Submitted 14 Status colour #273444 hex #273444 Save Cancel Summaries Total orde…" at bounding box center [904, 435] width 1825 height 685
click at [561, 336] on div "Submitted 14 Status colour #273444 hex #273444 Save Cancel Summaries Total orde…" at bounding box center [904, 435] width 1825 height 685
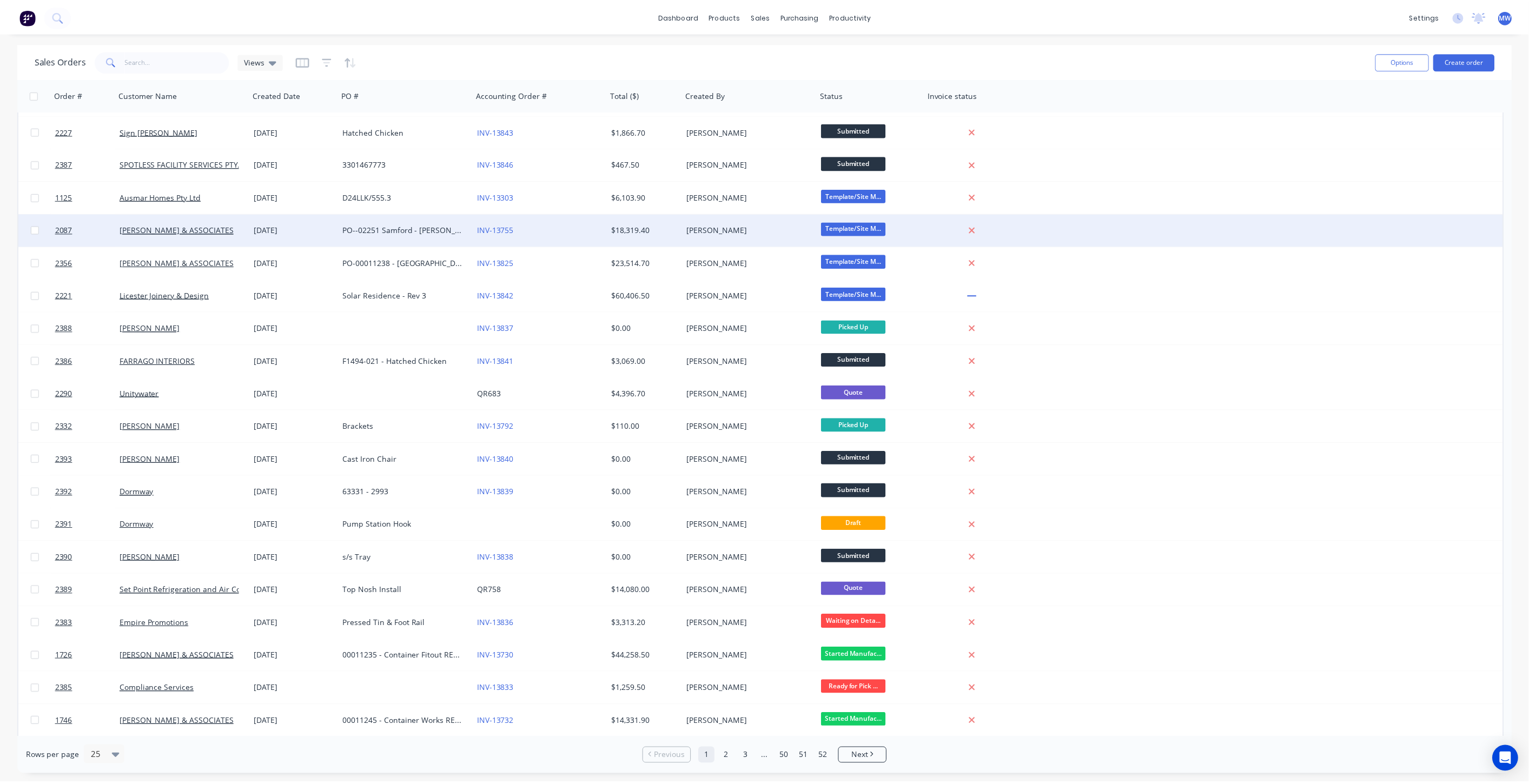
scroll to position [180, 0]
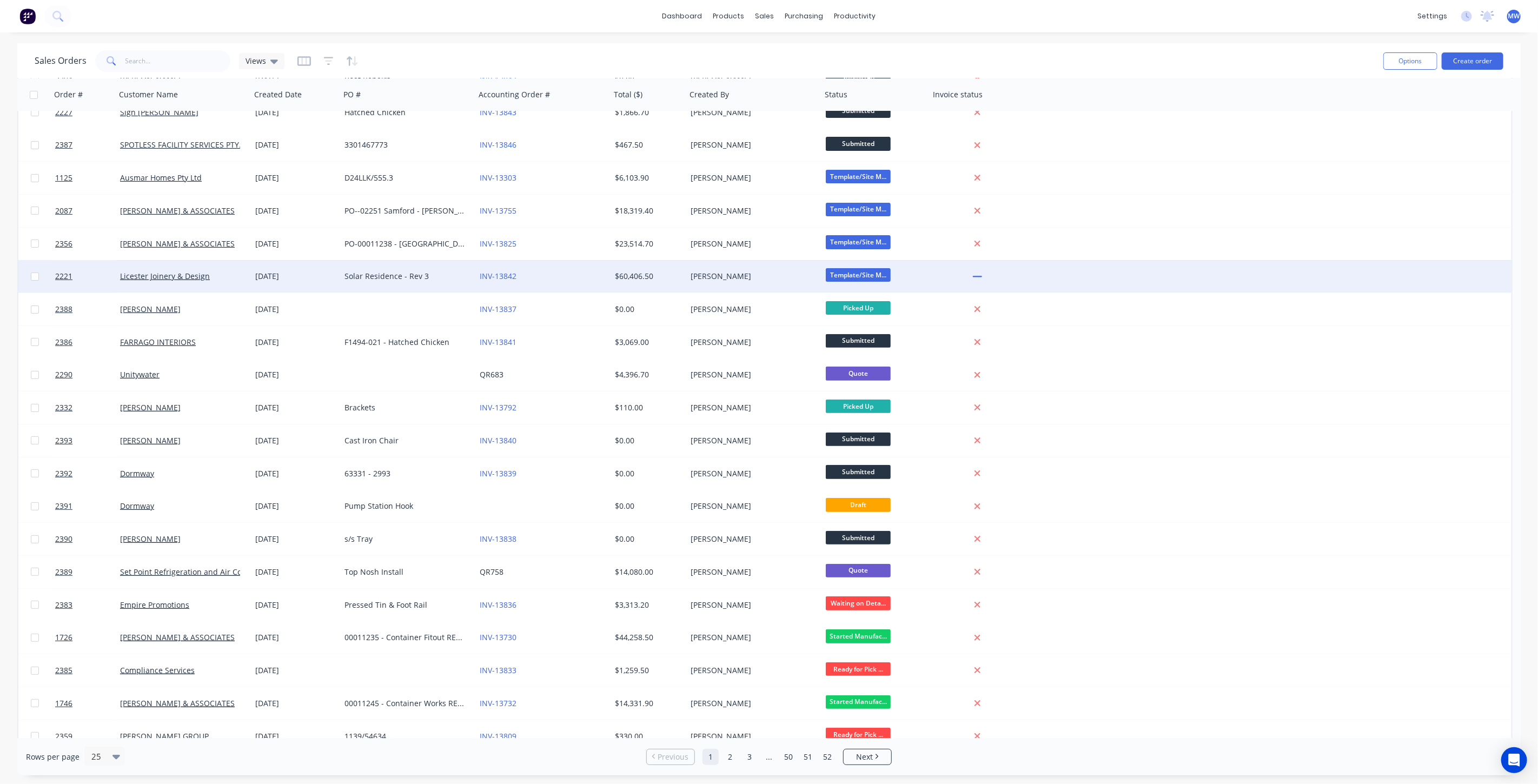
click at [585, 272] on div "INV-13842" at bounding box center [540, 276] width 120 height 11
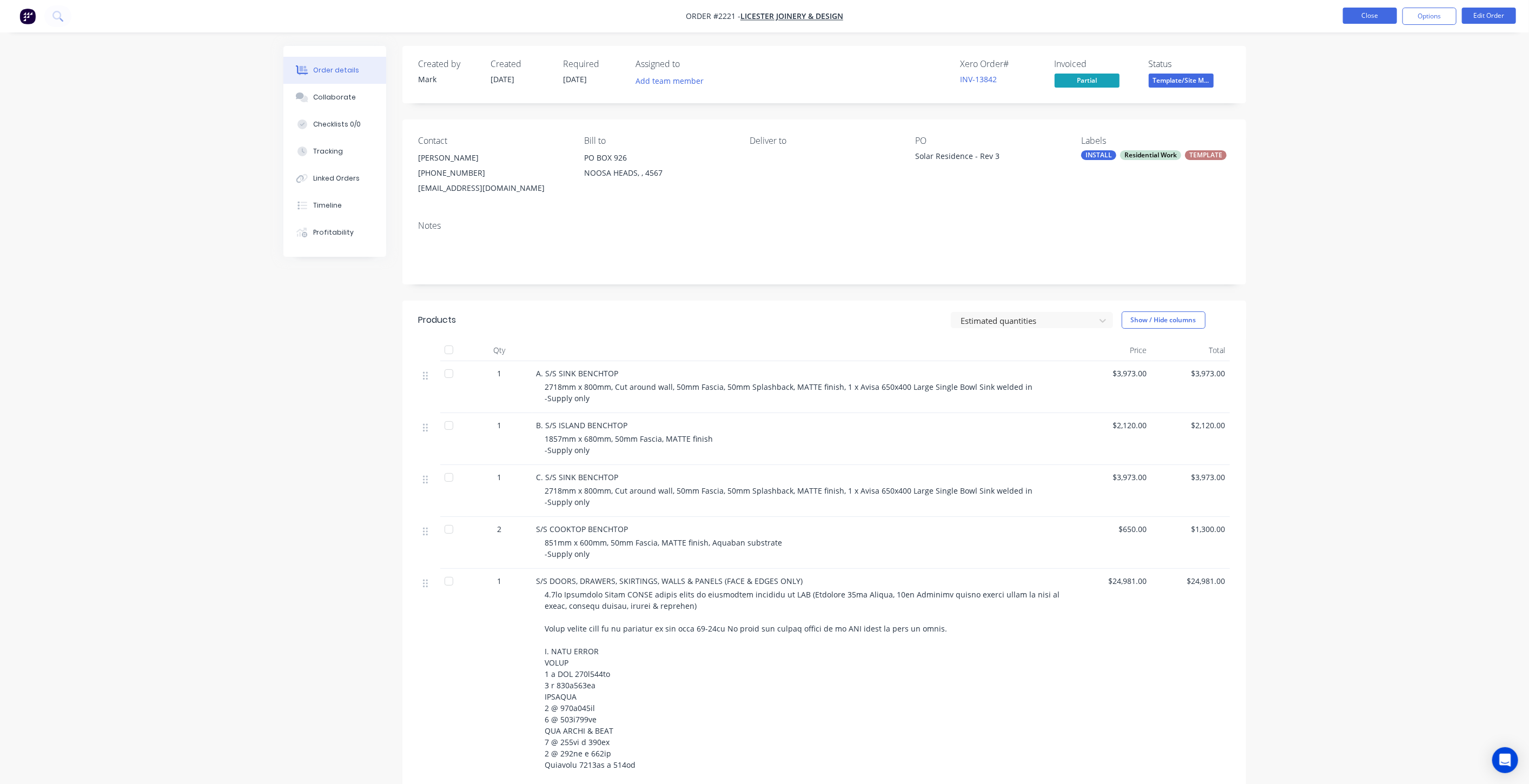
click at [1361, 9] on button "Close" at bounding box center [1370, 16] width 54 height 16
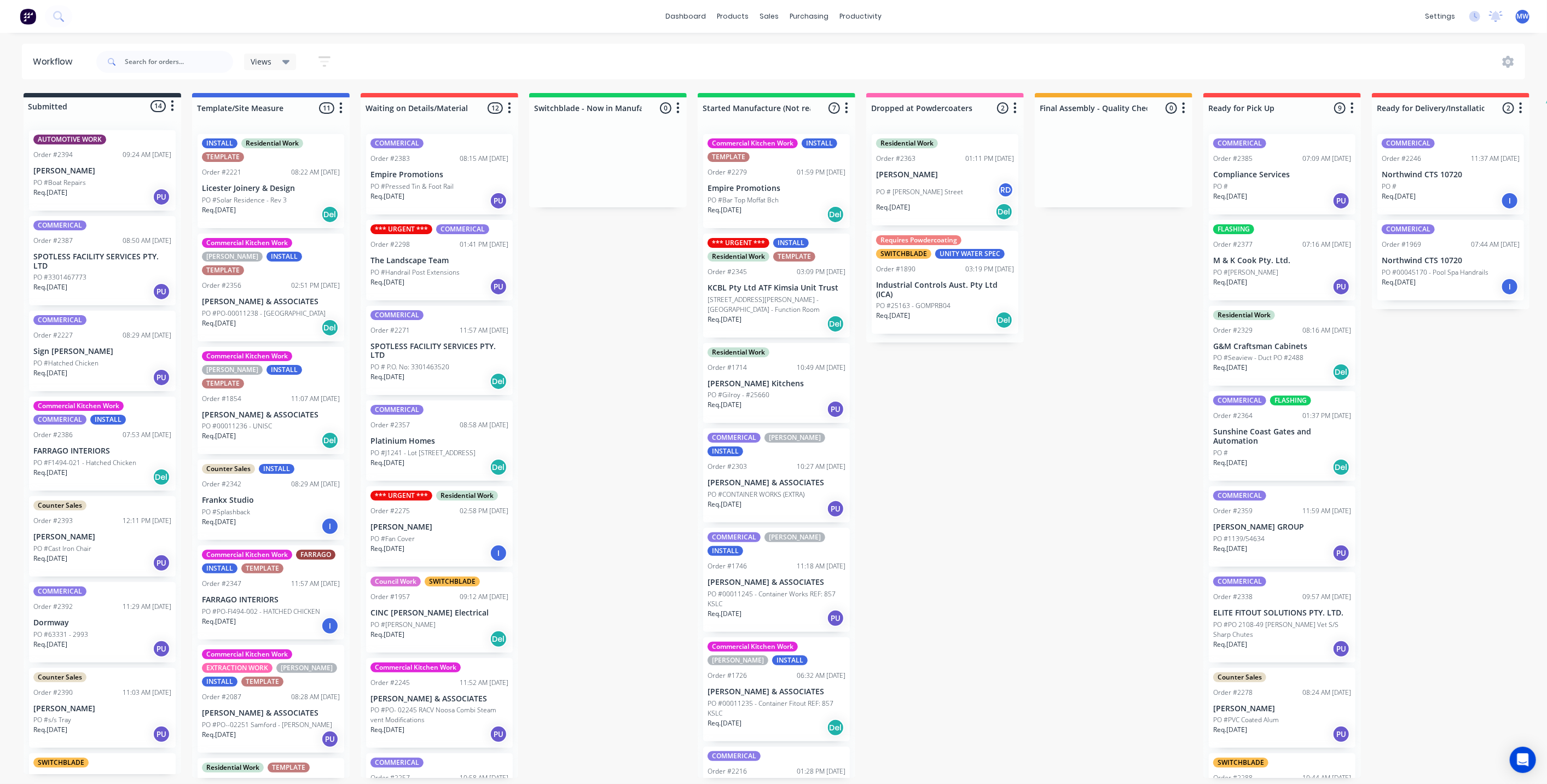
click at [116, 270] on div "COMMERICAL Order #2387 08:50 AM [DATE] SPOTLESS FACILITY SERVICES PTY. LTD PO #…" at bounding box center [102, 261] width 146 height 90
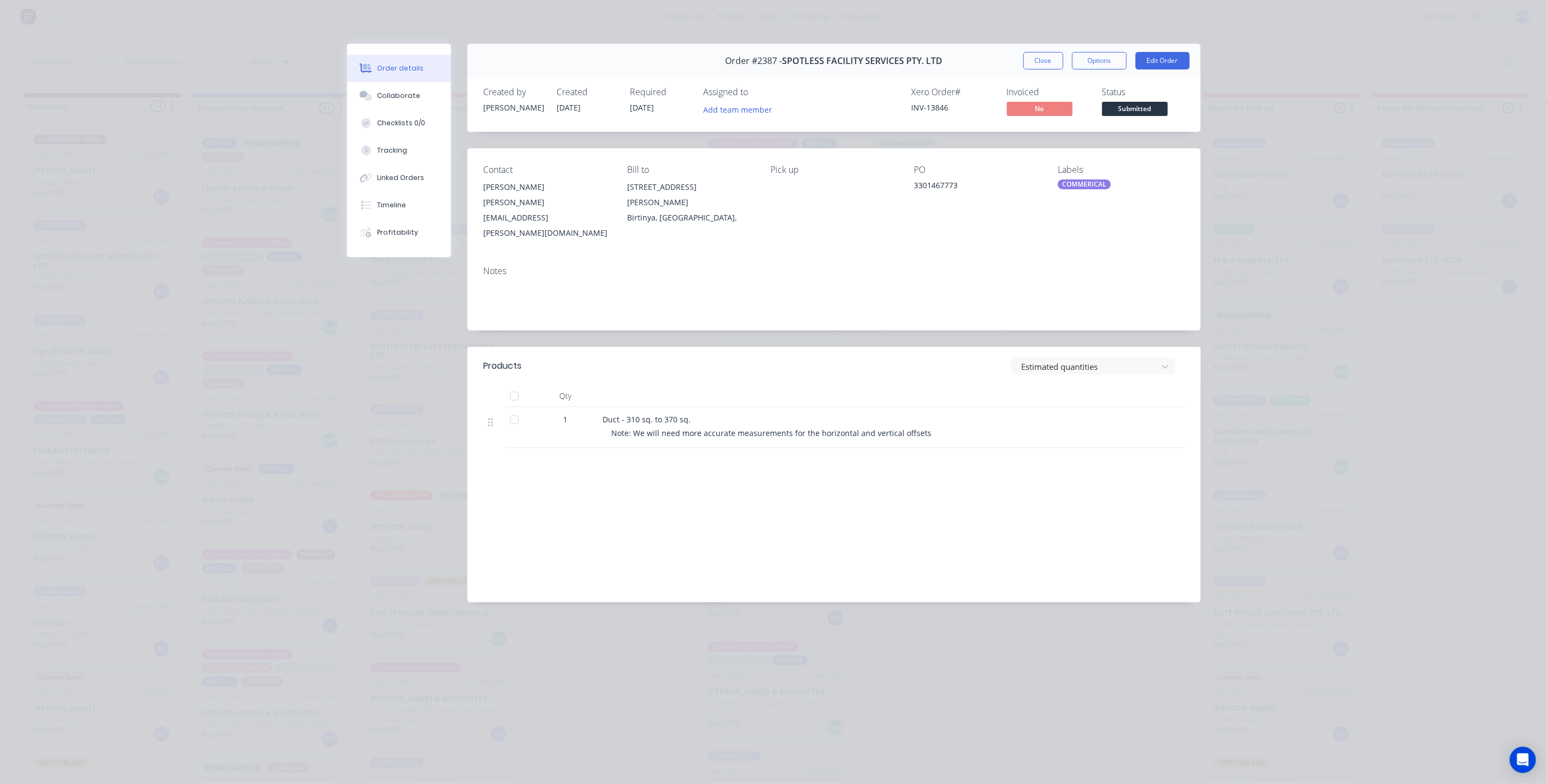
click at [1047, 63] on button "Close" at bounding box center [1043, 60] width 40 height 17
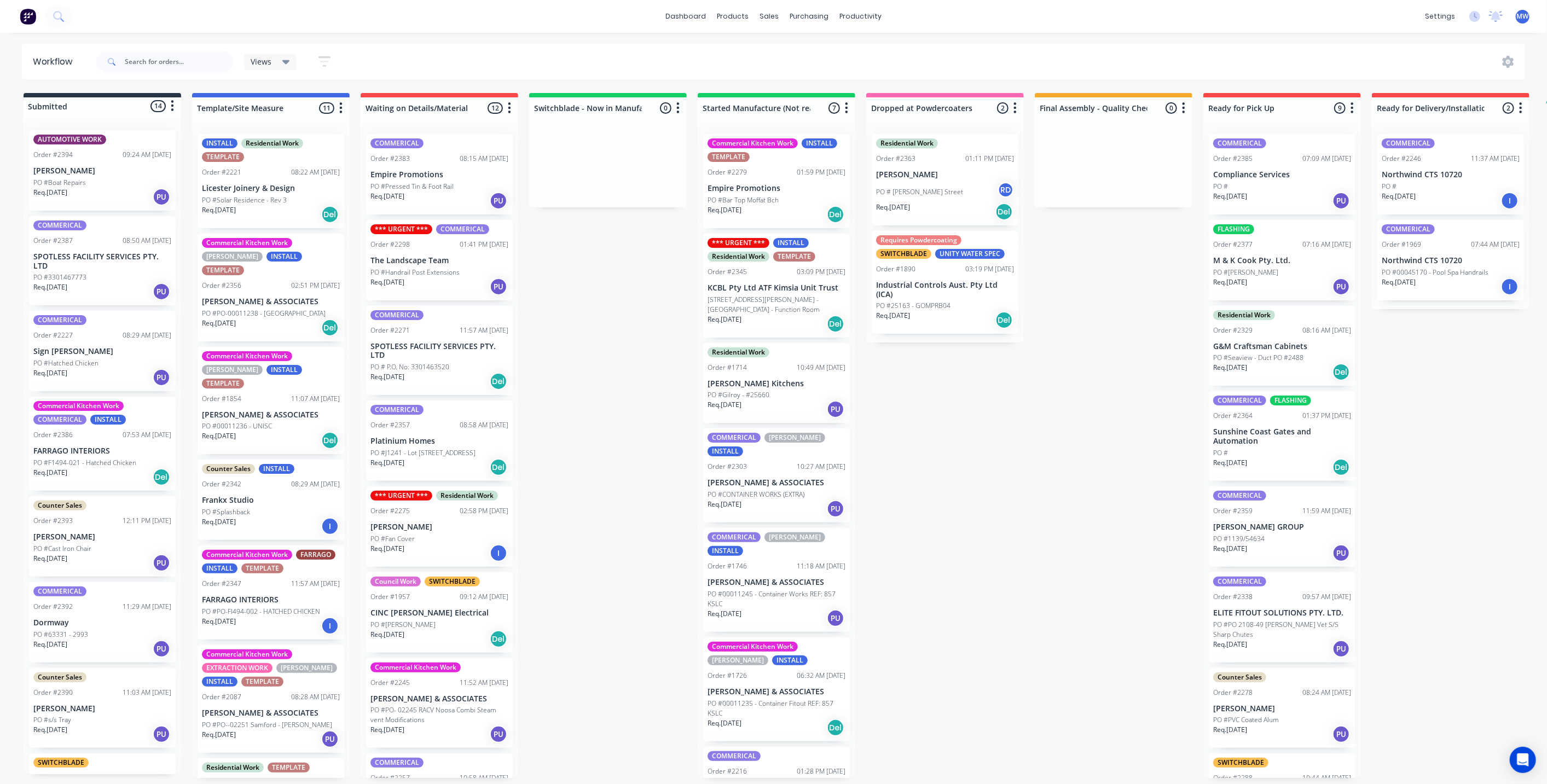
click at [590, 364] on div "Submitted 14 Status colour #273444 hex #273444 Save Cancel Summaries Total orde…" at bounding box center [904, 435] width 1825 height 685
click at [450, 350] on p "SPOTLESS FACILITY SERVICES PTY. LTD" at bounding box center [439, 351] width 138 height 19
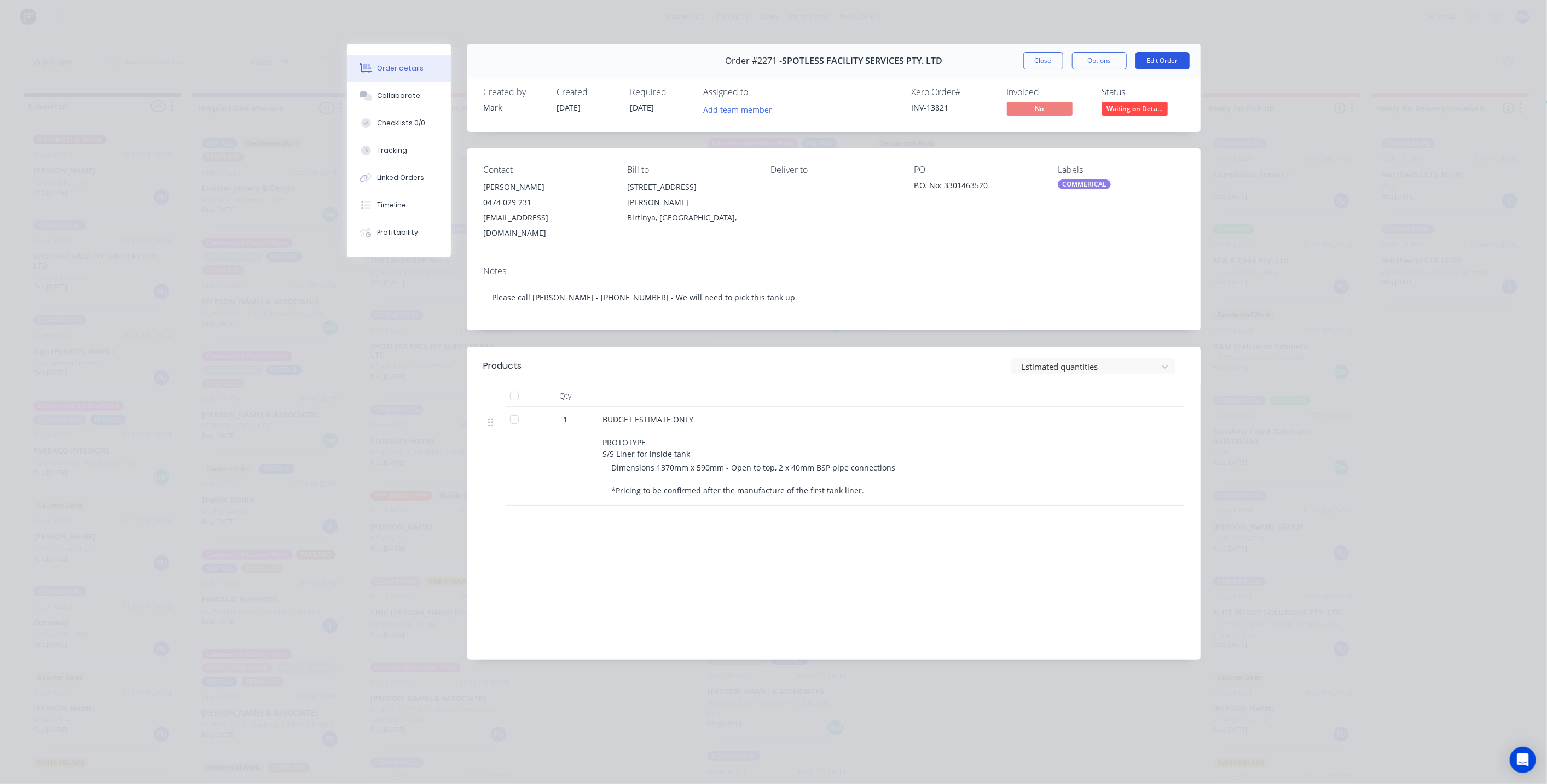
click at [1165, 65] on button "Edit Order" at bounding box center [1162, 60] width 54 height 17
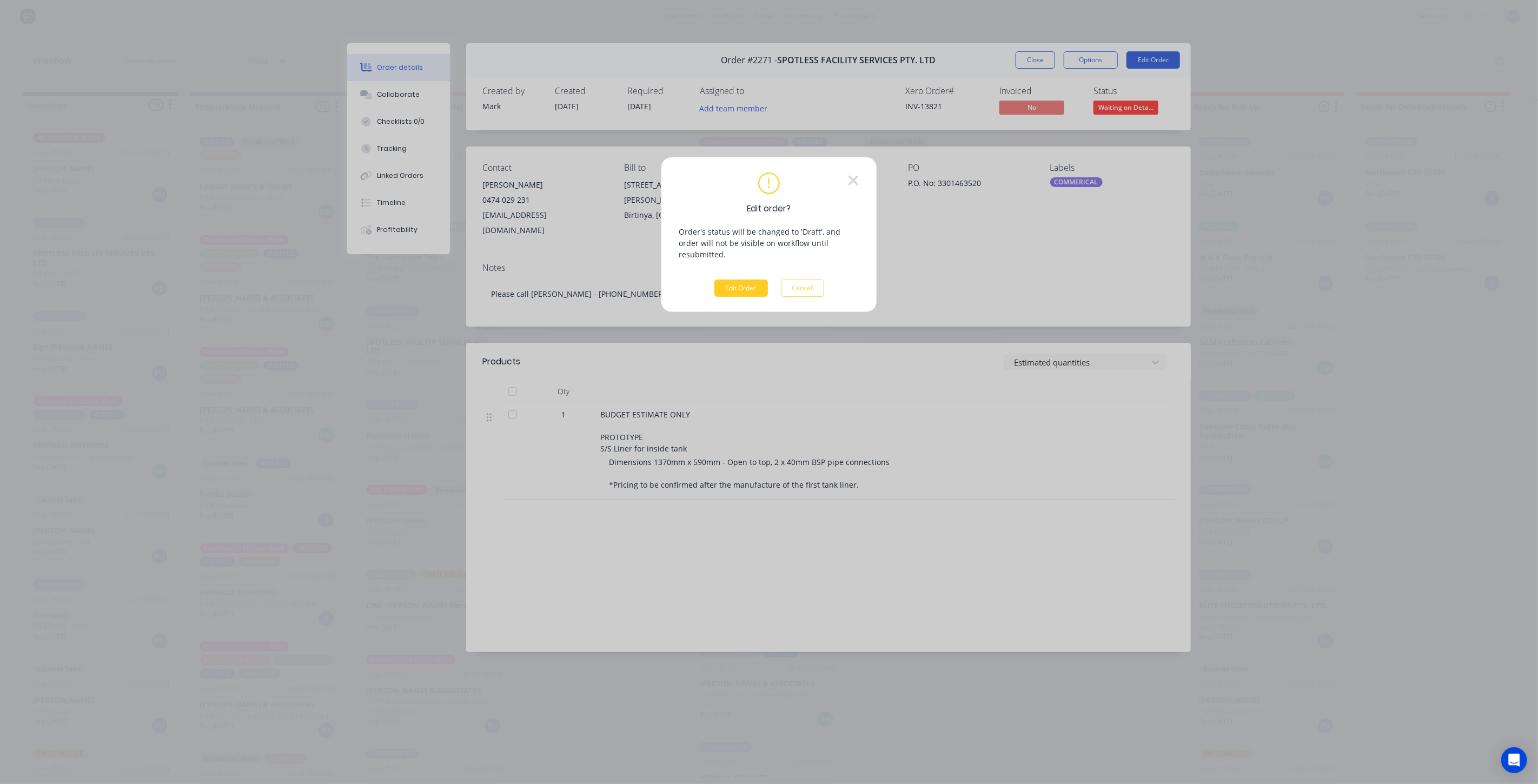
click at [735, 279] on button "Edit Order" at bounding box center [741, 287] width 54 height 17
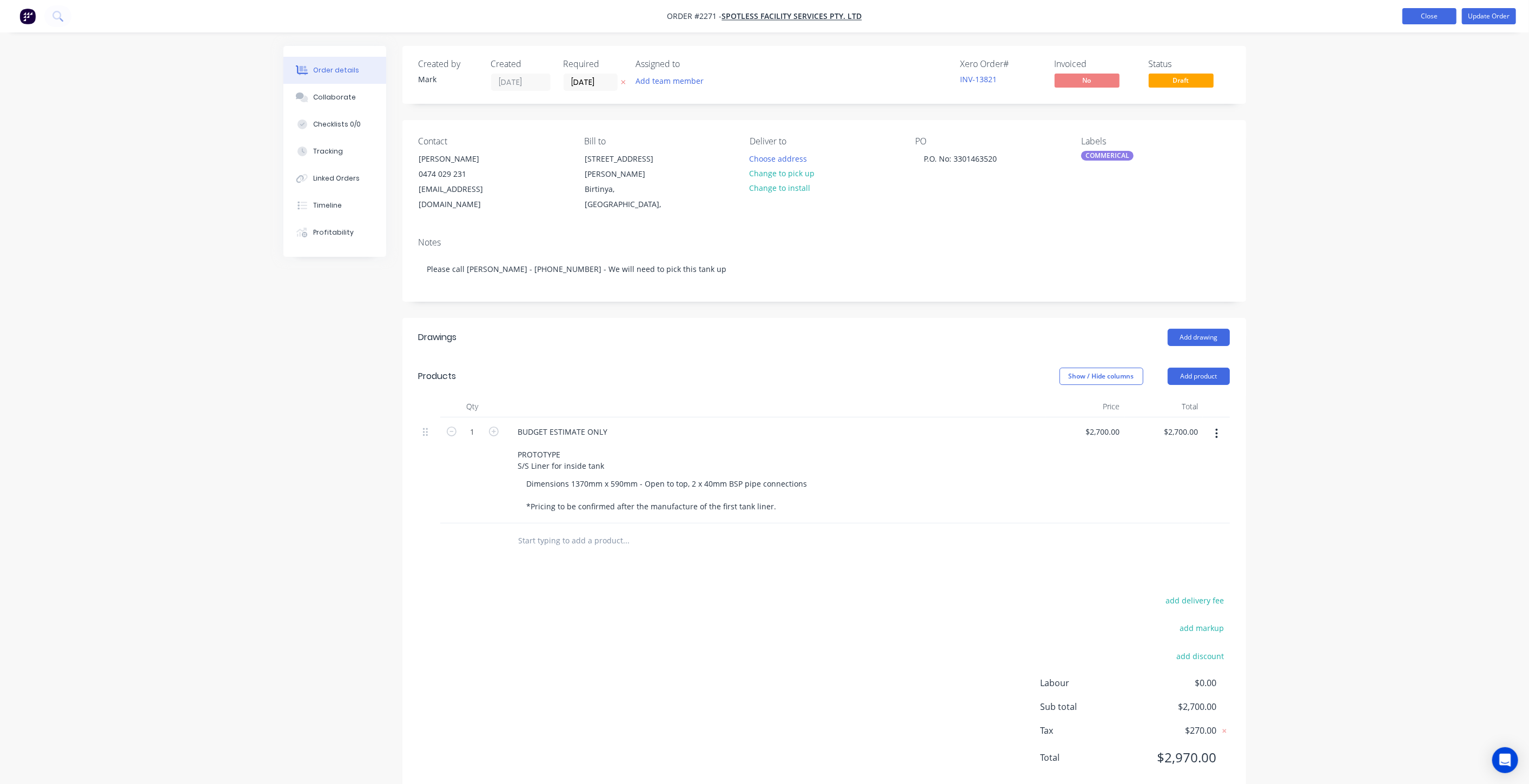
click at [1441, 16] on button "Close" at bounding box center [1429, 16] width 54 height 16
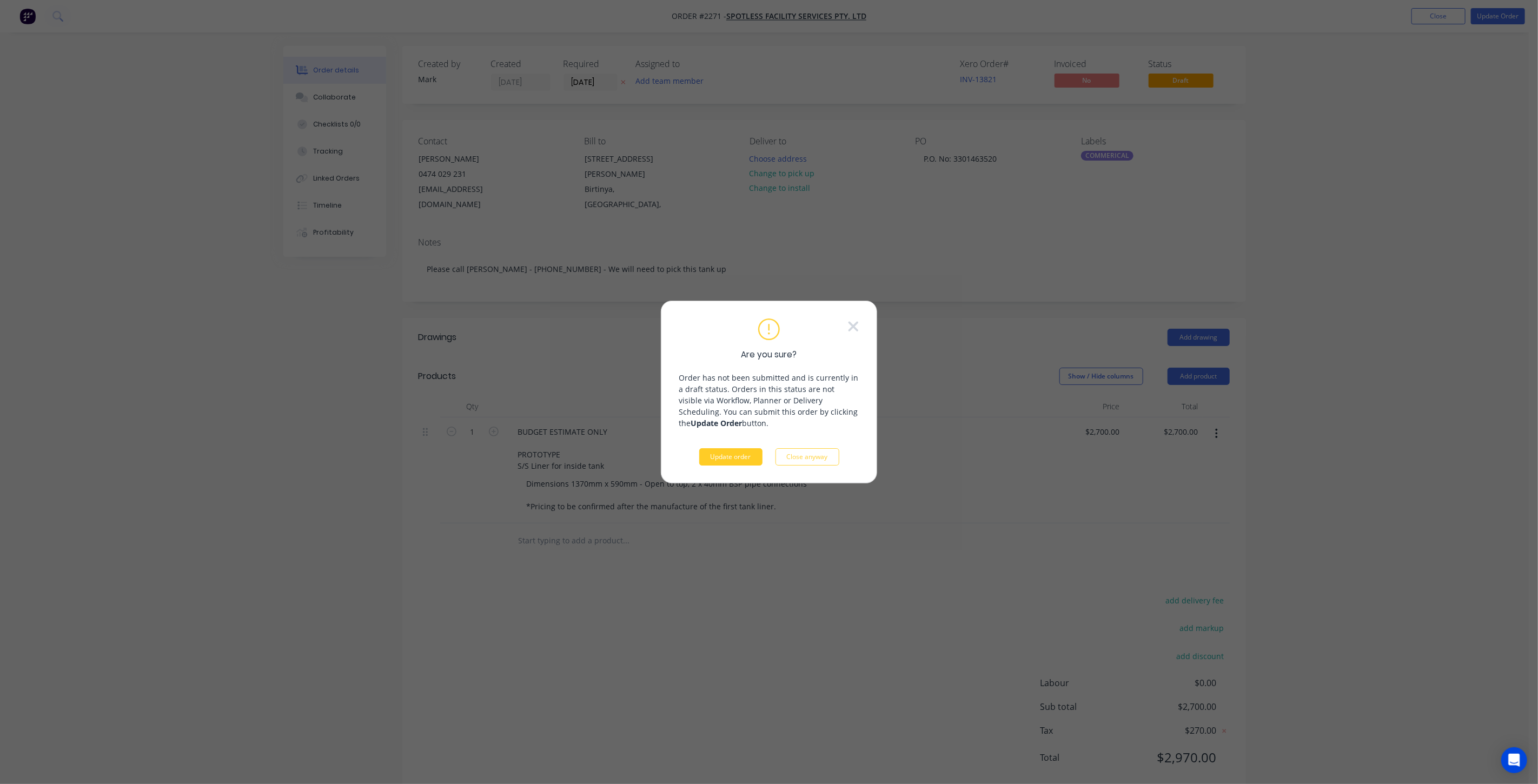
click at [729, 462] on button "Update order" at bounding box center [731, 456] width 63 height 17
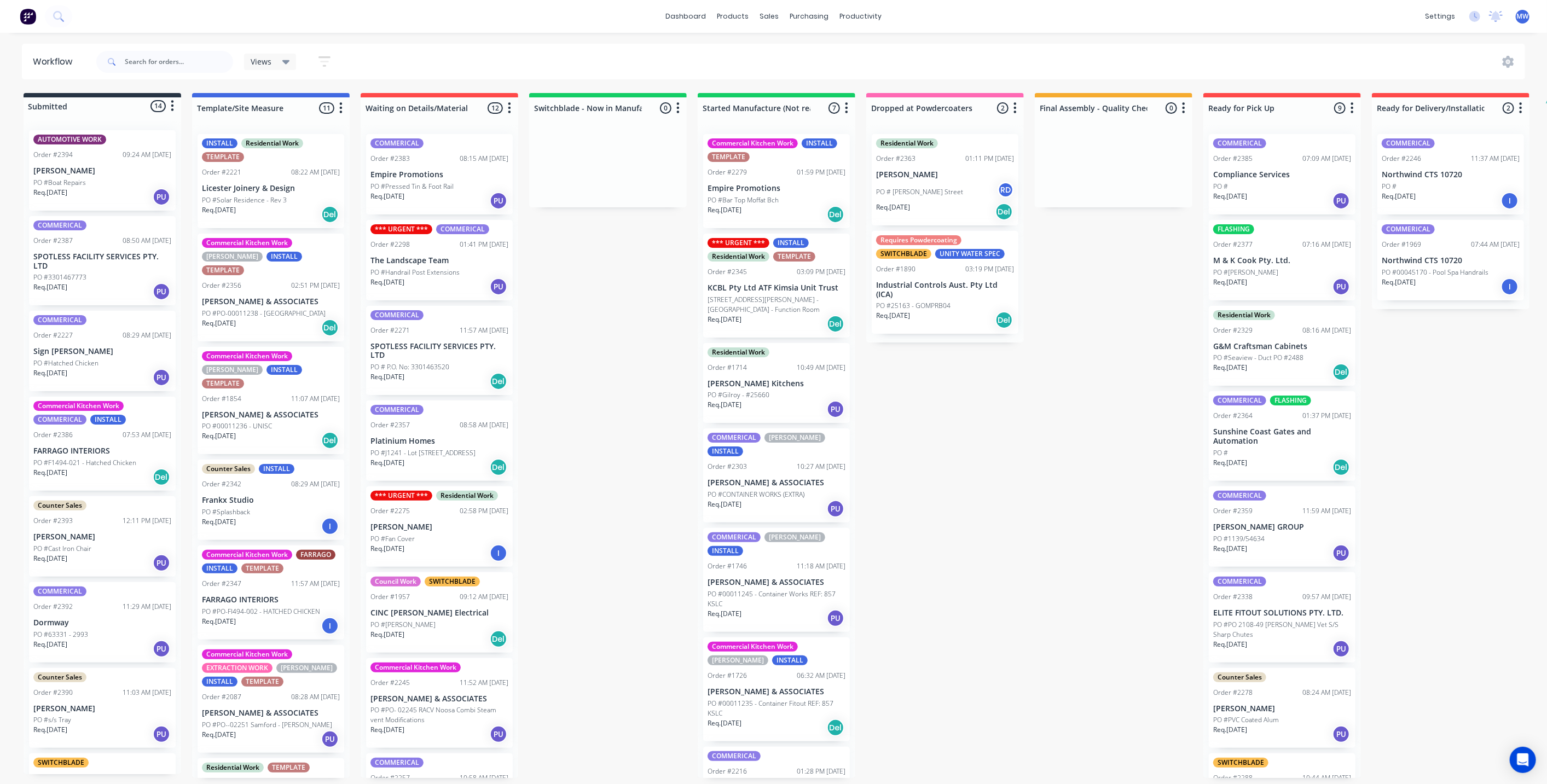
click at [613, 400] on div "Submitted 14 Status colour #273444 hex #273444 Save Cancel Summaries Total orde…" at bounding box center [904, 435] width 1825 height 685
click at [285, 507] on div "PO #Splashback" at bounding box center [271, 512] width 138 height 10
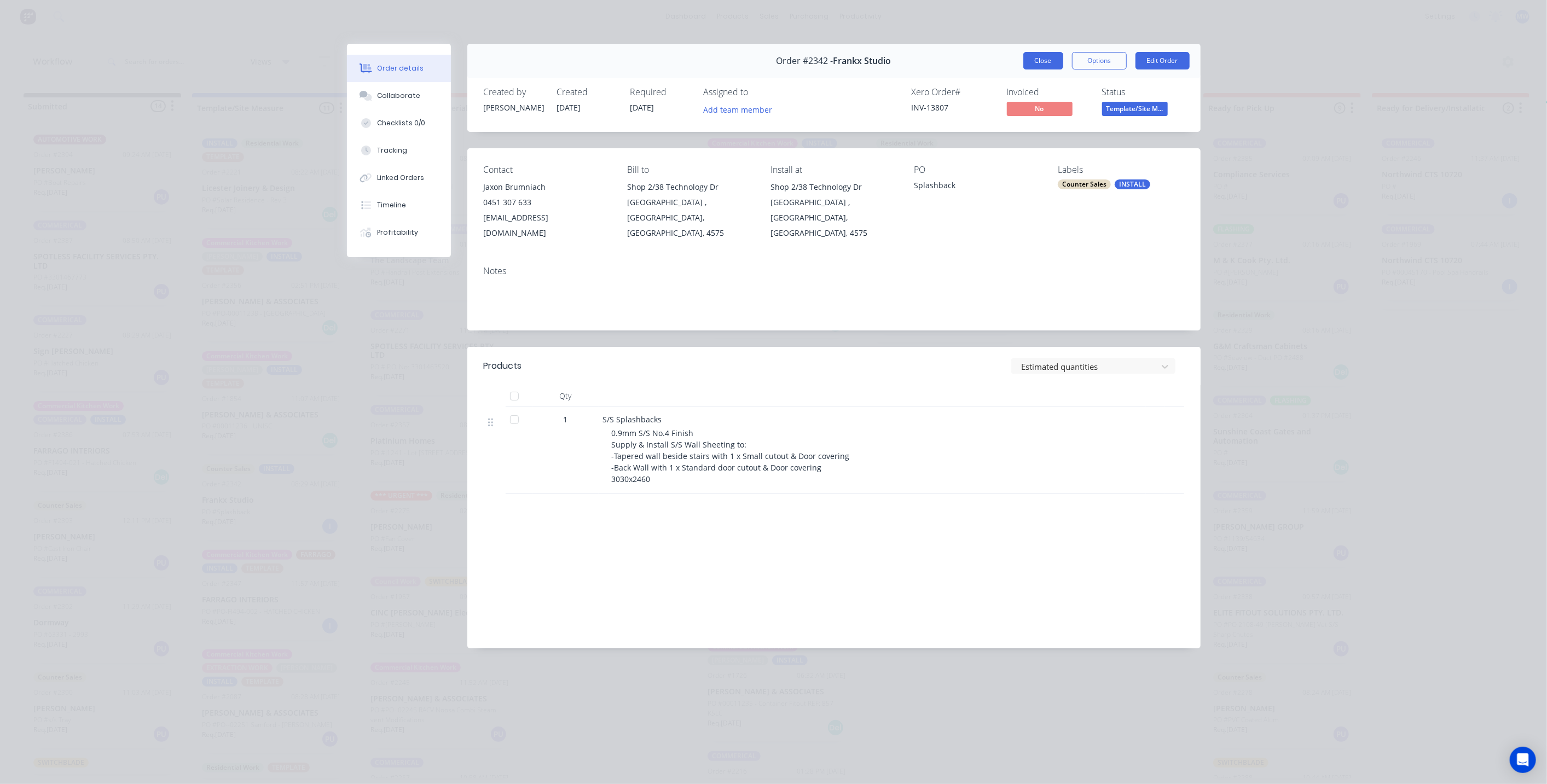
click at [1049, 62] on button "Close" at bounding box center [1043, 60] width 40 height 17
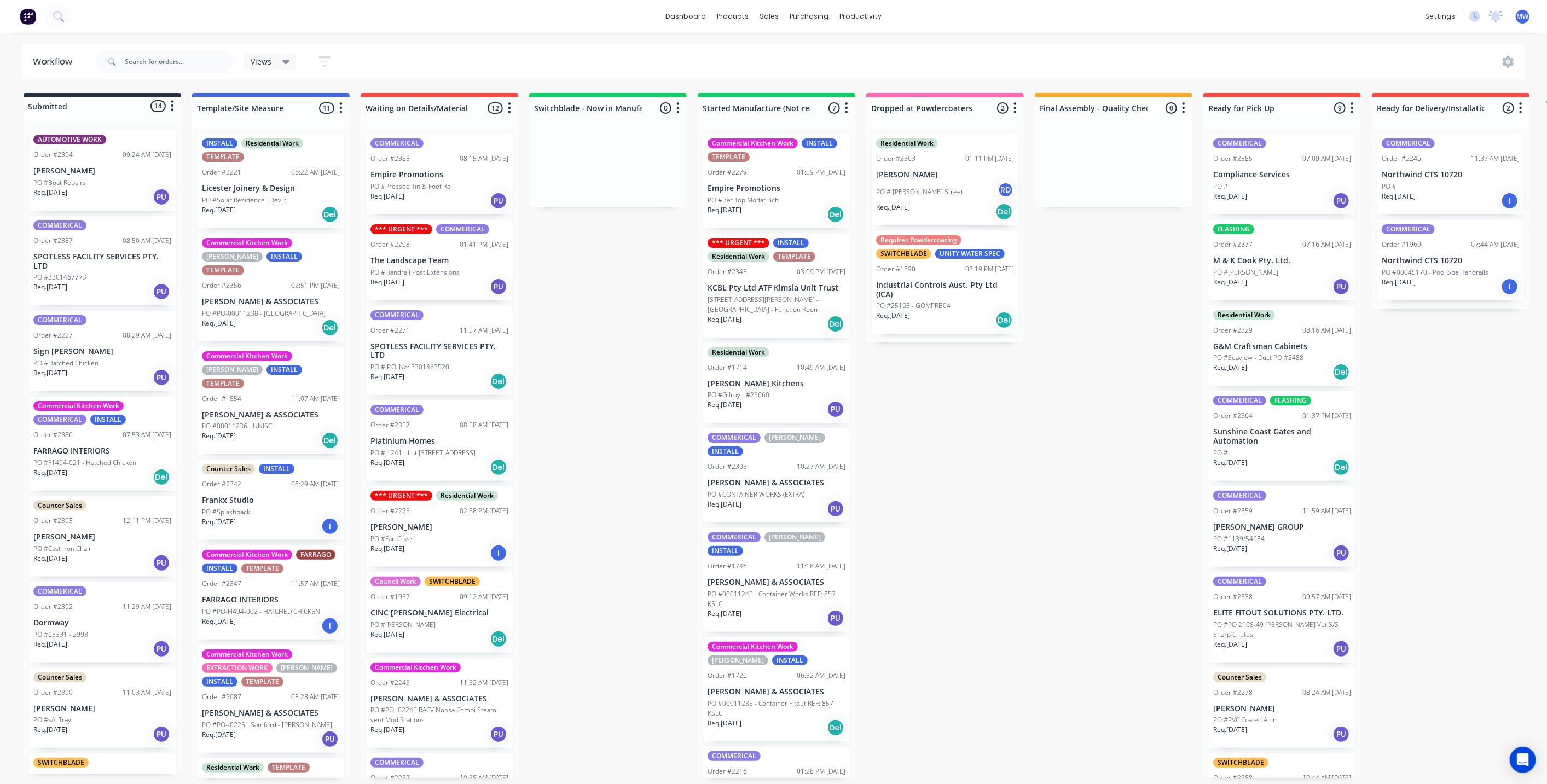
click at [558, 441] on div "Submitted 14 Status colour #273444 hex #273444 Save Cancel Summaries Total orde…" at bounding box center [904, 435] width 1825 height 685
click at [606, 519] on div "Submitted 14 Status colour #273444 hex #273444 Save Cancel Summaries Total orde…" at bounding box center [904, 435] width 1825 height 685
click at [298, 517] on div "Req. 15/10/25 I" at bounding box center [271, 526] width 138 height 19
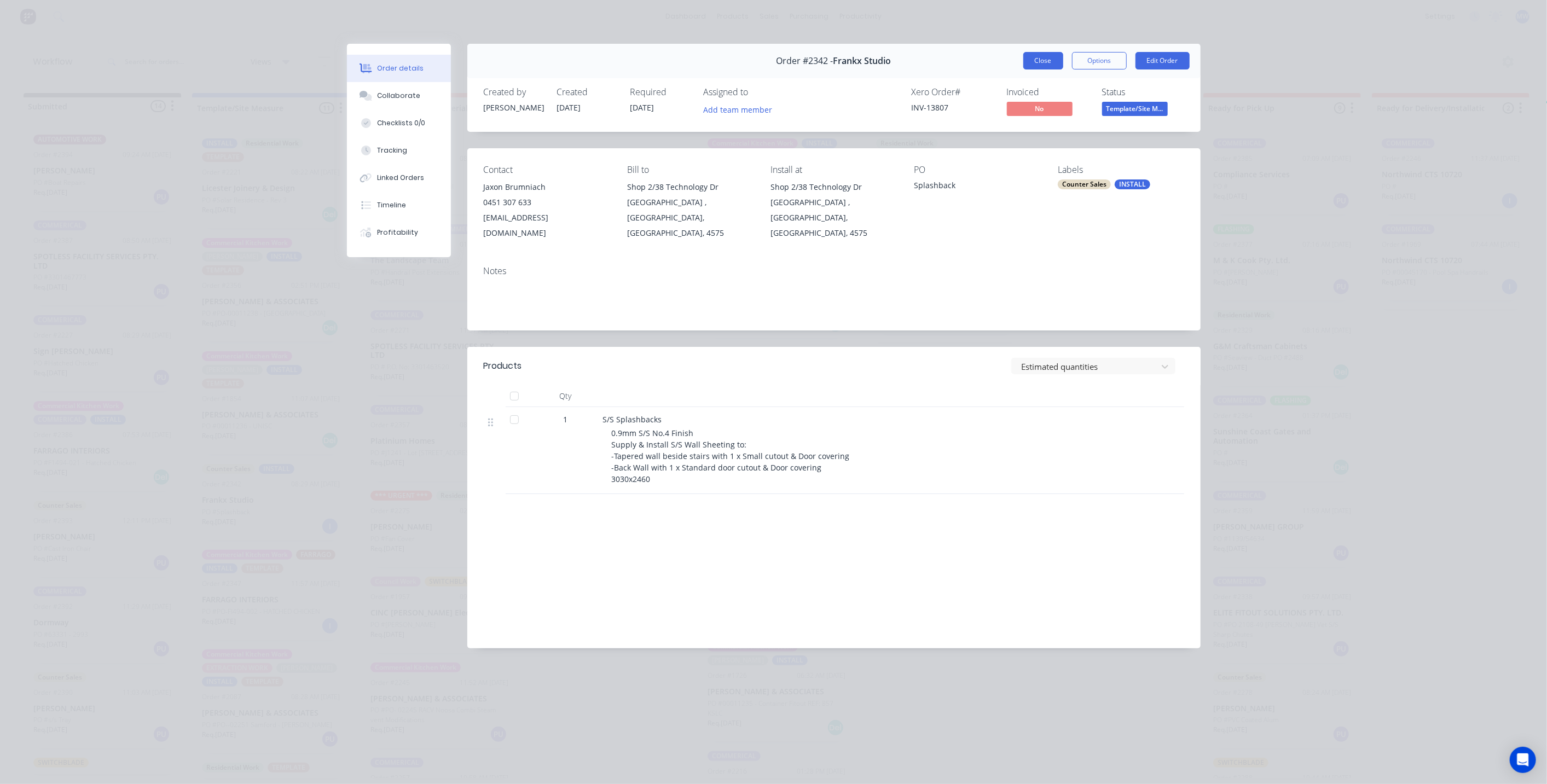
click at [1039, 56] on button "Close" at bounding box center [1043, 60] width 40 height 17
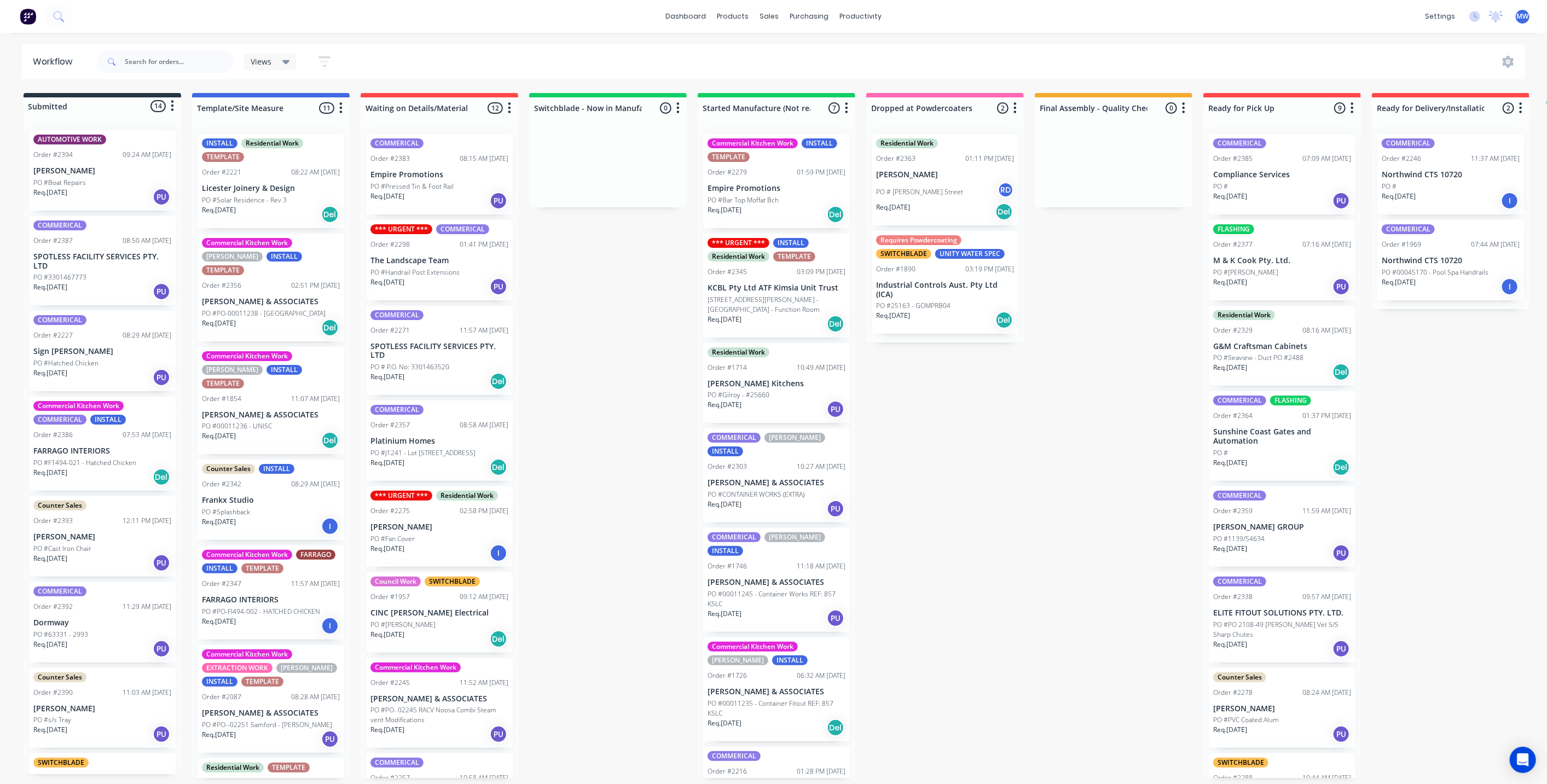
click at [583, 471] on div "Submitted 14 Status colour #273444 hex #273444 Save Cancel Summaries Total orde…" at bounding box center [904, 435] width 1825 height 685
click at [606, 423] on div "Submitted 14 Status colour #273444 hex #273444 Save Cancel Summaries Total orde…" at bounding box center [904, 435] width 1825 height 685
click at [279, 464] on div "Counter Sales INSTALL Order #2342 08:29 AM 23/09/25 Frankx Studio PO #Splashbac…" at bounding box center [271, 500] width 146 height 81
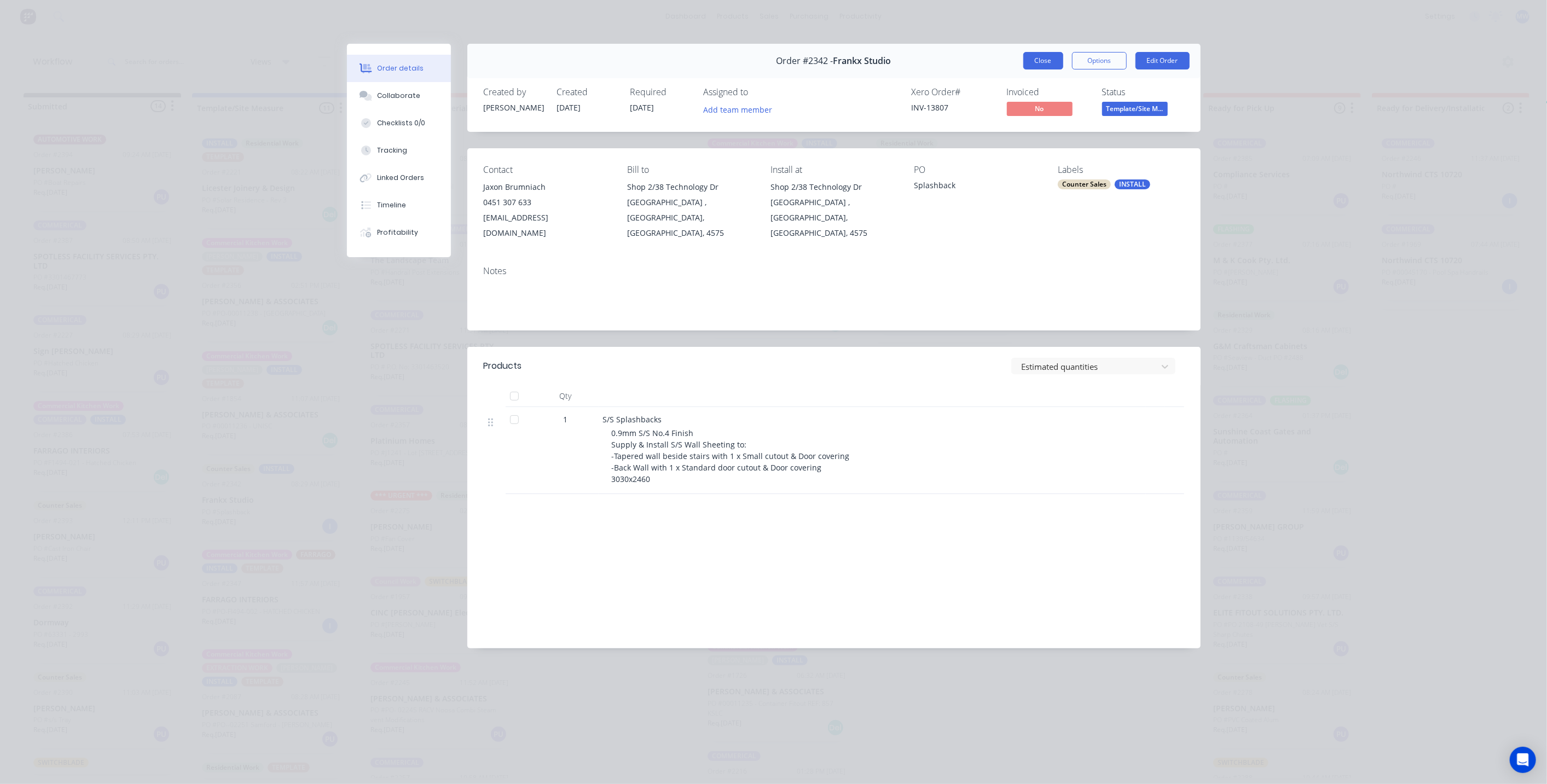
click at [1049, 63] on button "Close" at bounding box center [1043, 60] width 40 height 17
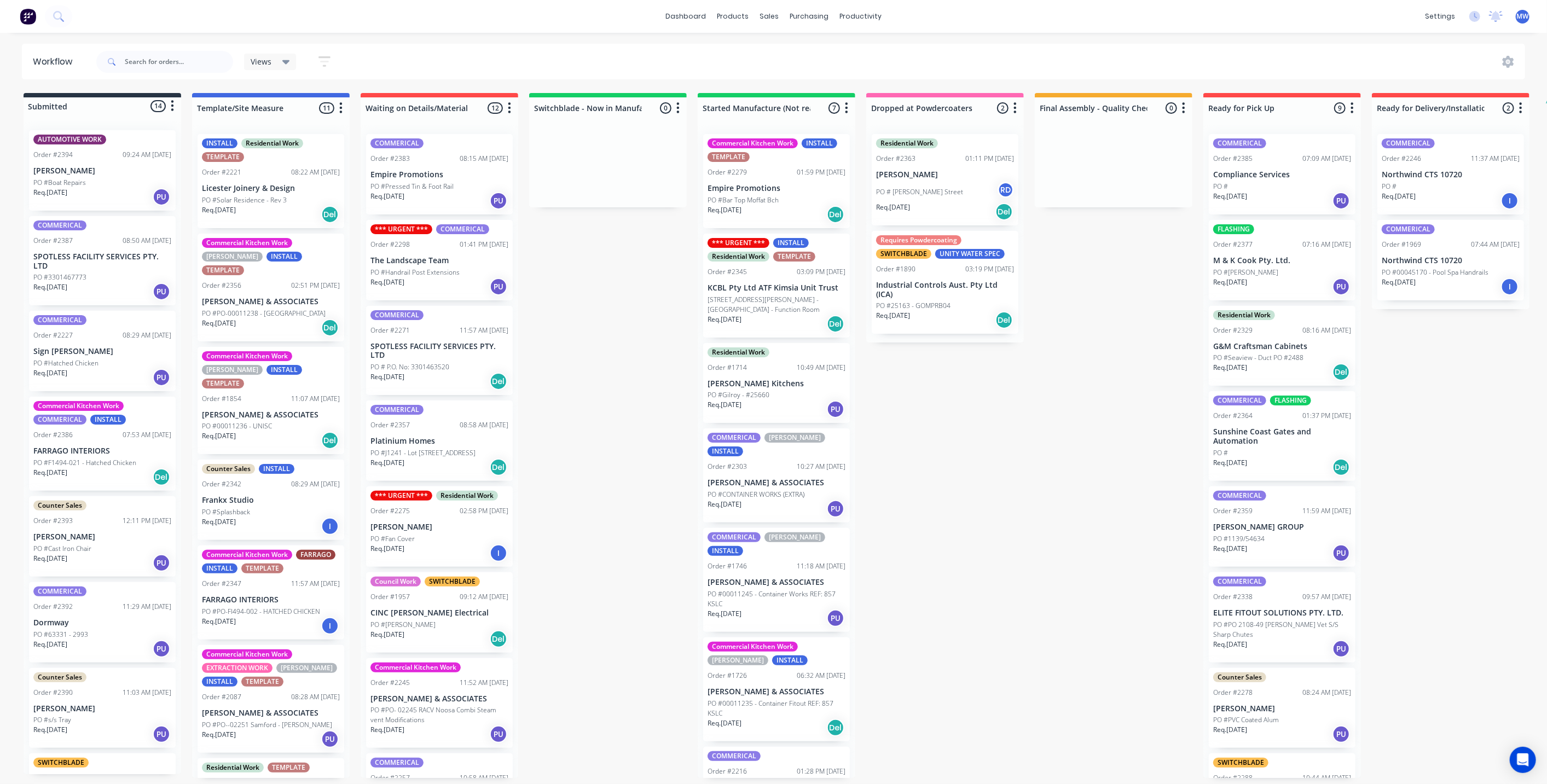
click at [642, 418] on div "Submitted 14 Status colour #273444 hex #273444 Save Cancel Summaries Total orde…" at bounding box center [904, 435] width 1825 height 685
drag, startPoint x: 650, startPoint y: 382, endPoint x: 506, endPoint y: 35, distance: 375.7
click at [648, 380] on div "Submitted 14 Status colour #273444 hex #273444 Save Cancel Summaries Total orde…" at bounding box center [904, 435] width 1825 height 685
drag, startPoint x: 599, startPoint y: 432, endPoint x: 585, endPoint y: 369, distance: 64.5
click at [598, 430] on div "Submitted 14 Status colour #273444 hex #273444 Save Cancel Summaries Total orde…" at bounding box center [904, 435] width 1825 height 685
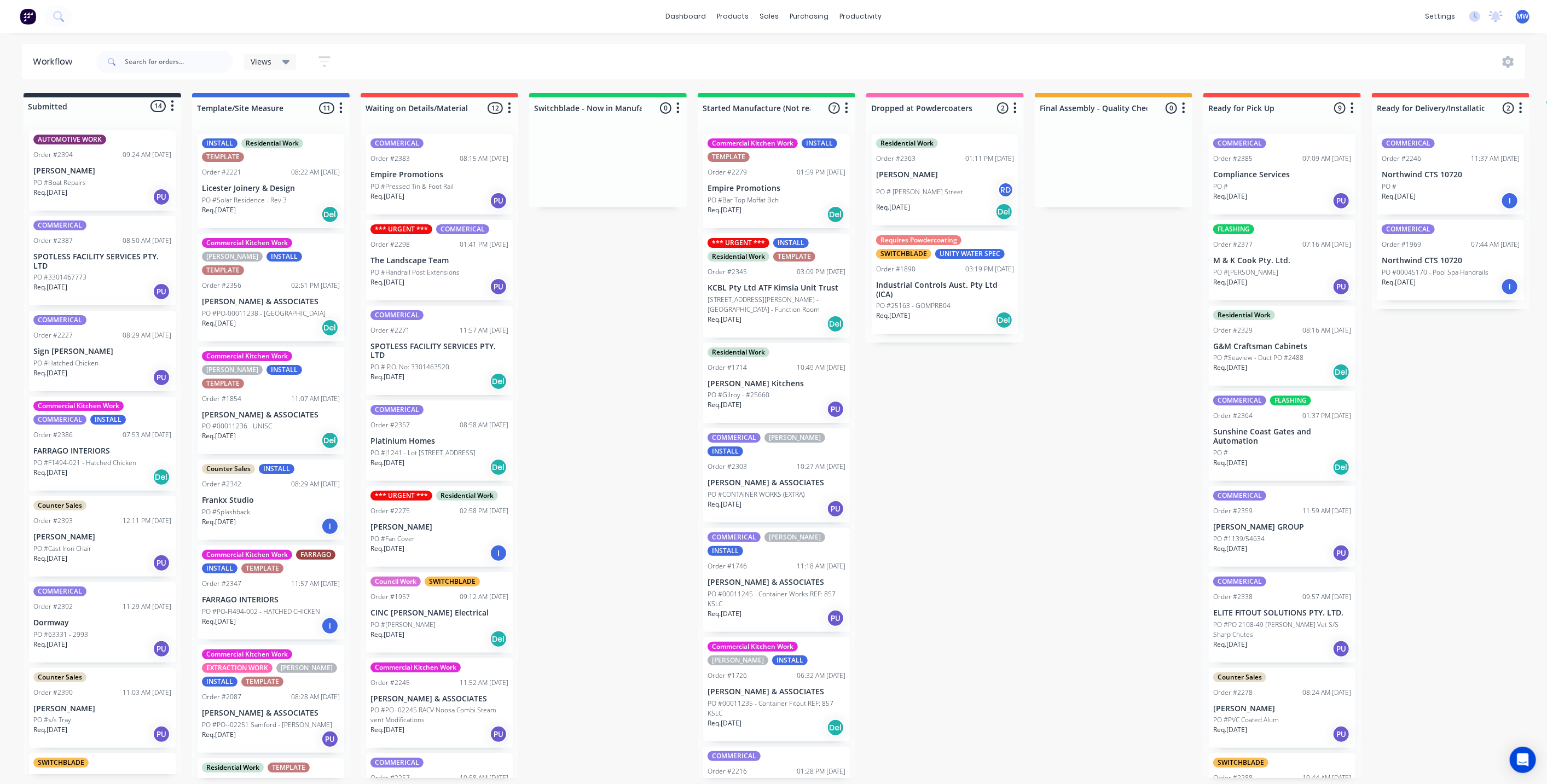
click at [611, 412] on div "Submitted 14 Status colour #273444 hex #273444 Save Cancel Summaries Total orde…" at bounding box center [904, 435] width 1825 height 685
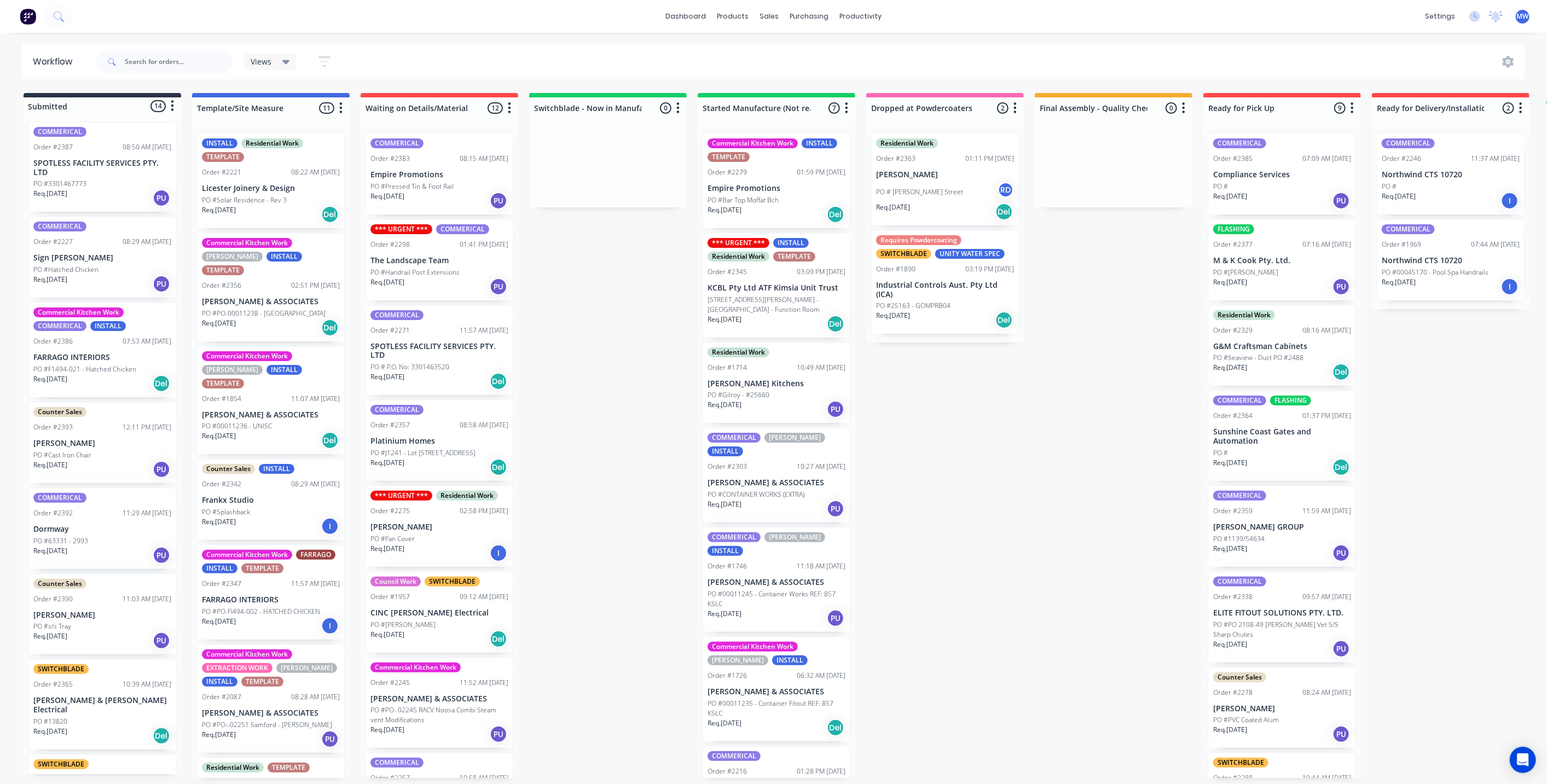
scroll to position [122, 0]
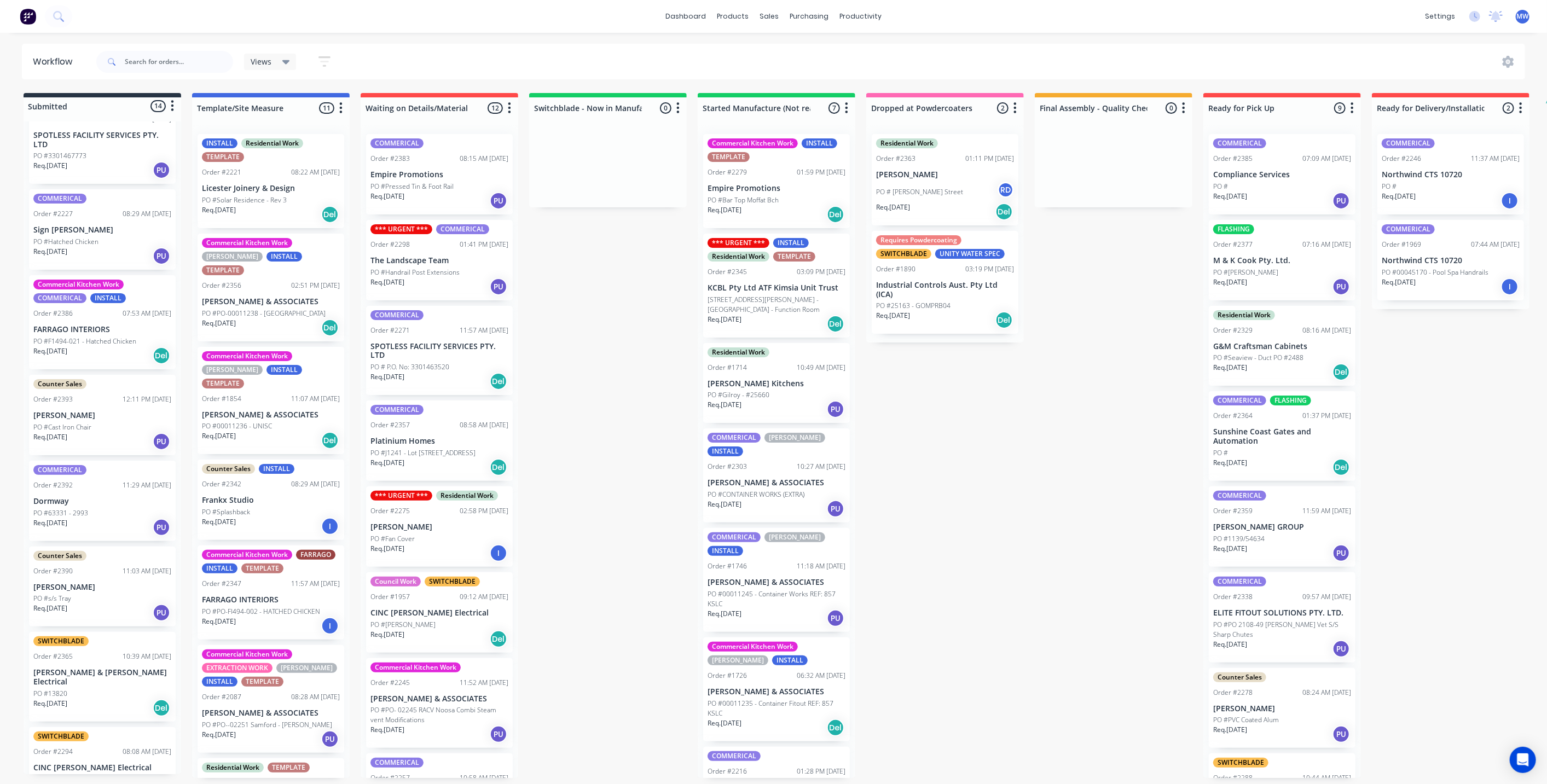
click at [78, 247] on div "Req. 29/09/25 PU" at bounding box center [102, 256] width 138 height 19
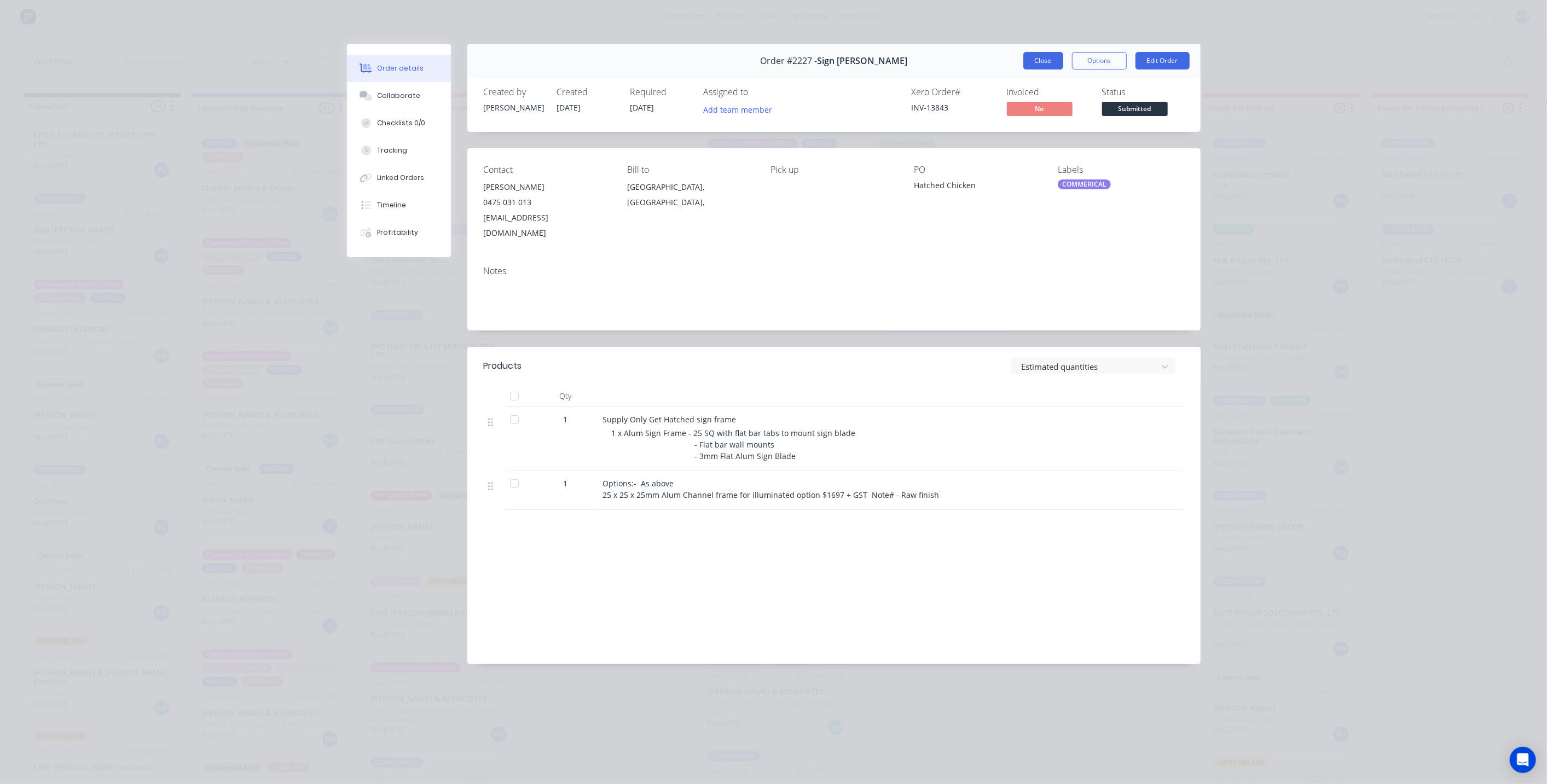
click at [1048, 65] on button "Close" at bounding box center [1043, 60] width 40 height 17
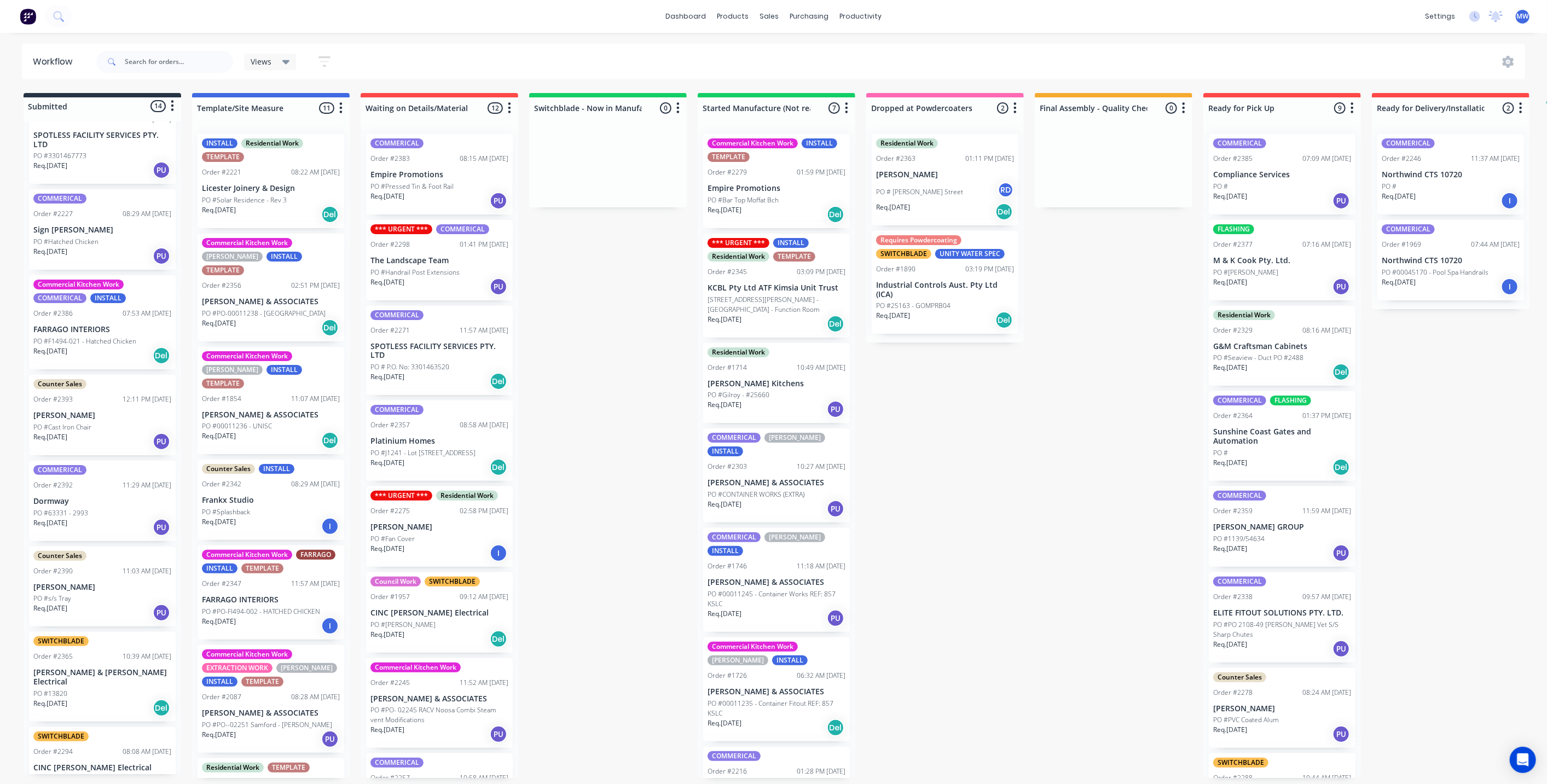
click at [568, 351] on div "Submitted 14 Status colour #273444 hex #273444 Save Cancel Summaries Total orde…" at bounding box center [904, 435] width 1825 height 685
click at [108, 239] on div "PO #Hatched Chicken" at bounding box center [102, 241] width 138 height 10
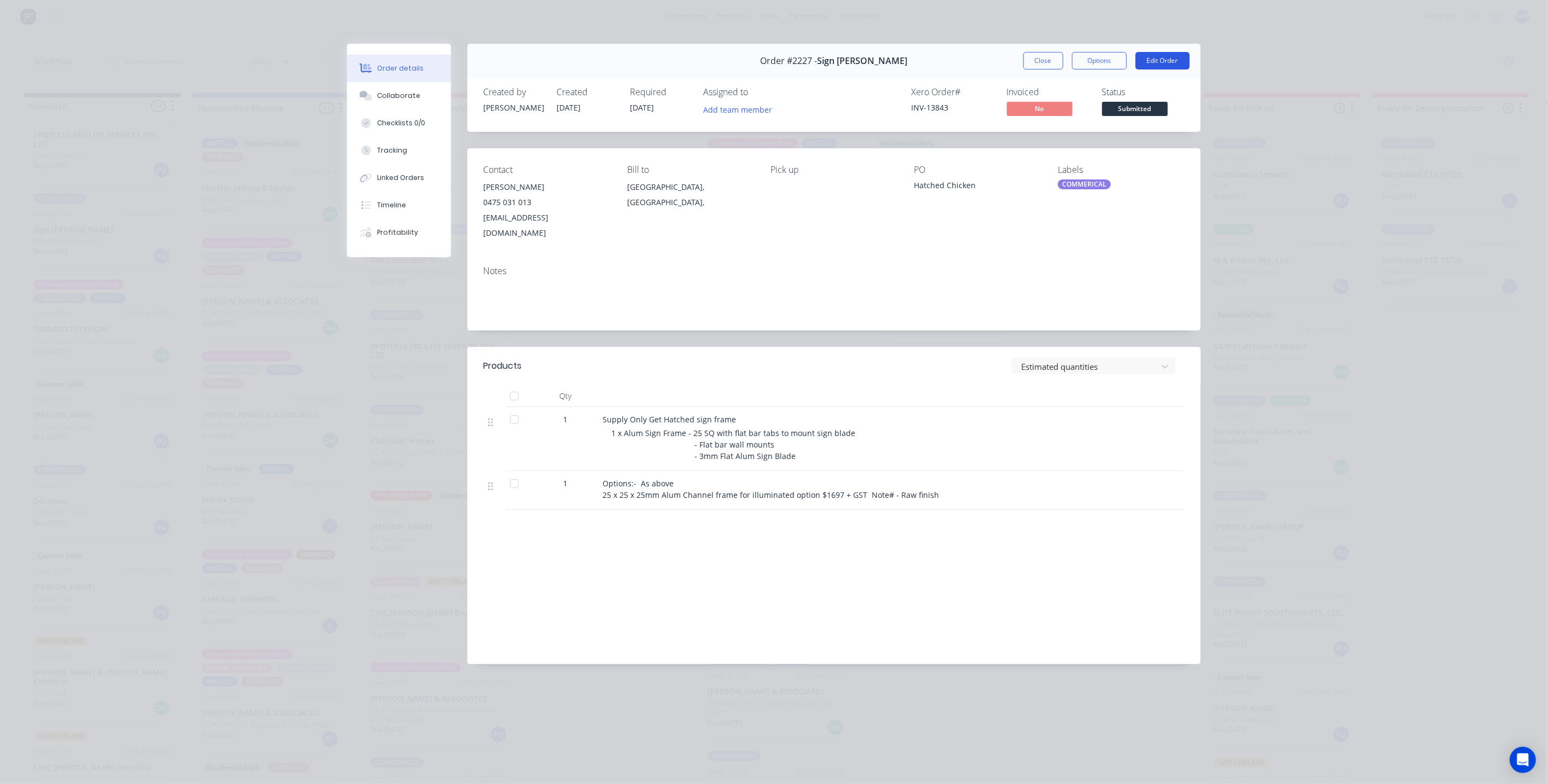
click at [1172, 61] on button "Edit Order" at bounding box center [1162, 60] width 54 height 17
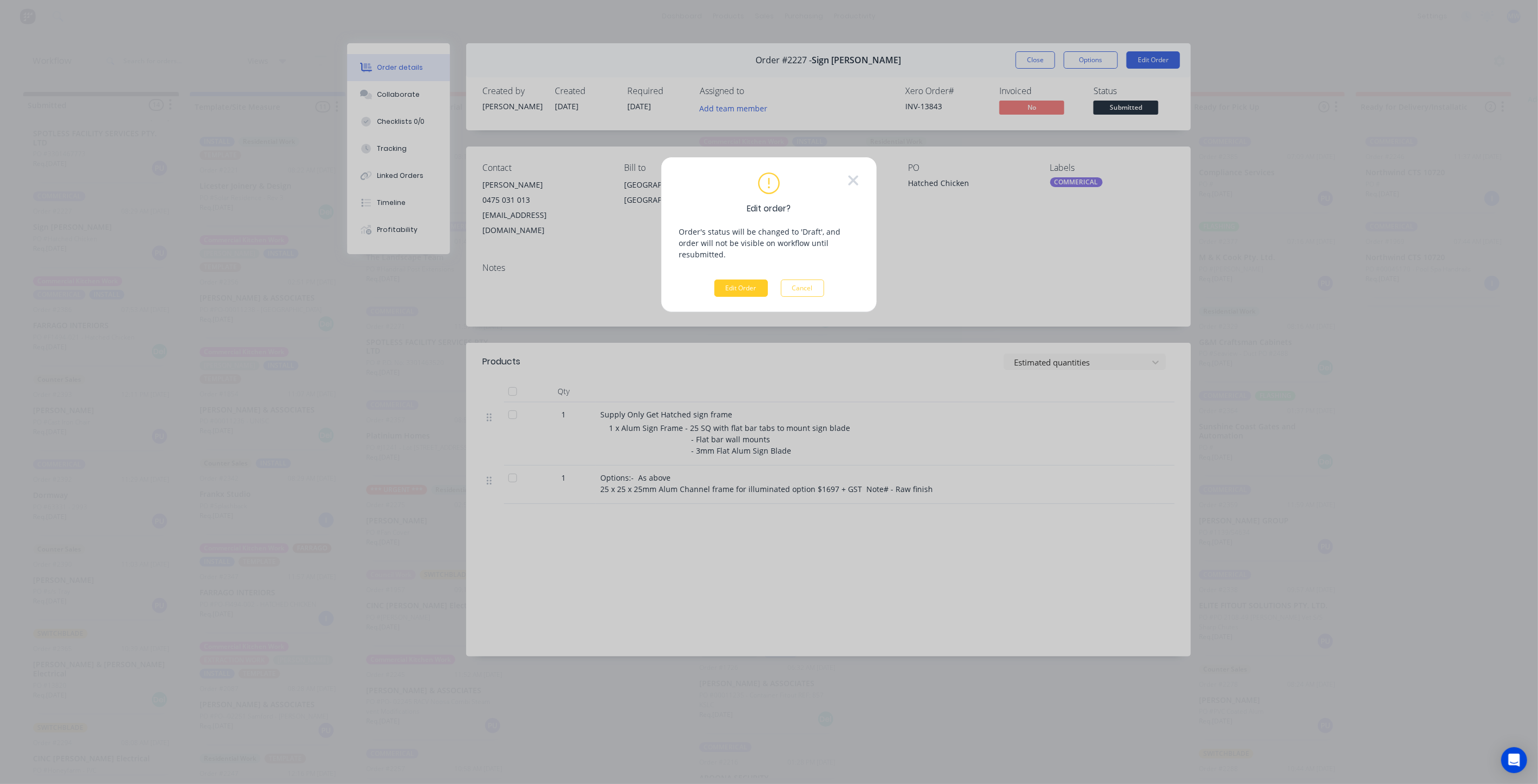
click at [748, 281] on button "Edit Order" at bounding box center [741, 287] width 54 height 17
click at [276, 763] on span "×" at bounding box center [279, 763] width 6 height 15
click at [856, 181] on icon at bounding box center [853, 181] width 12 height 16
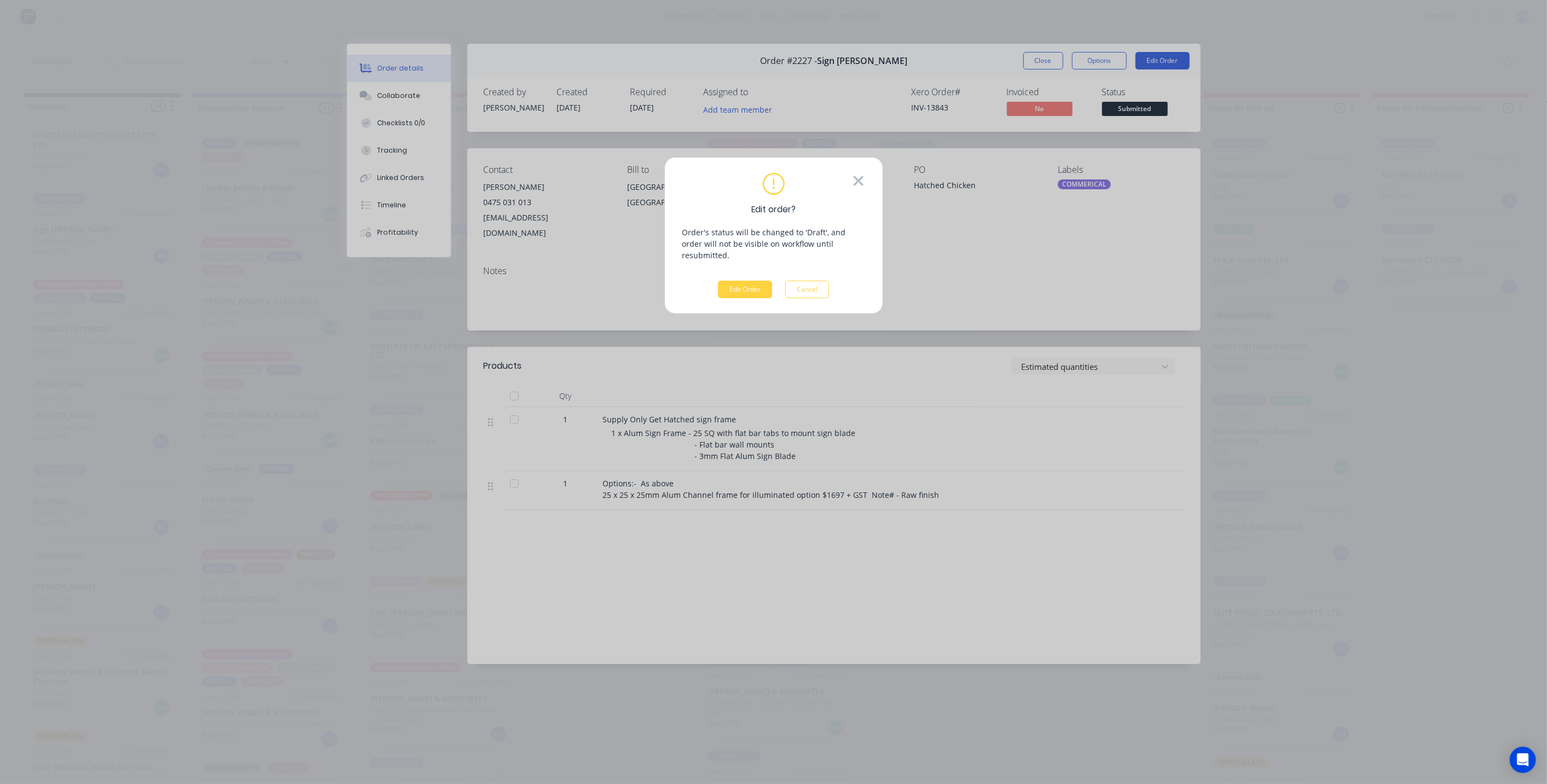
click at [866, 183] on div "Pick up" at bounding box center [833, 203] width 126 height 76
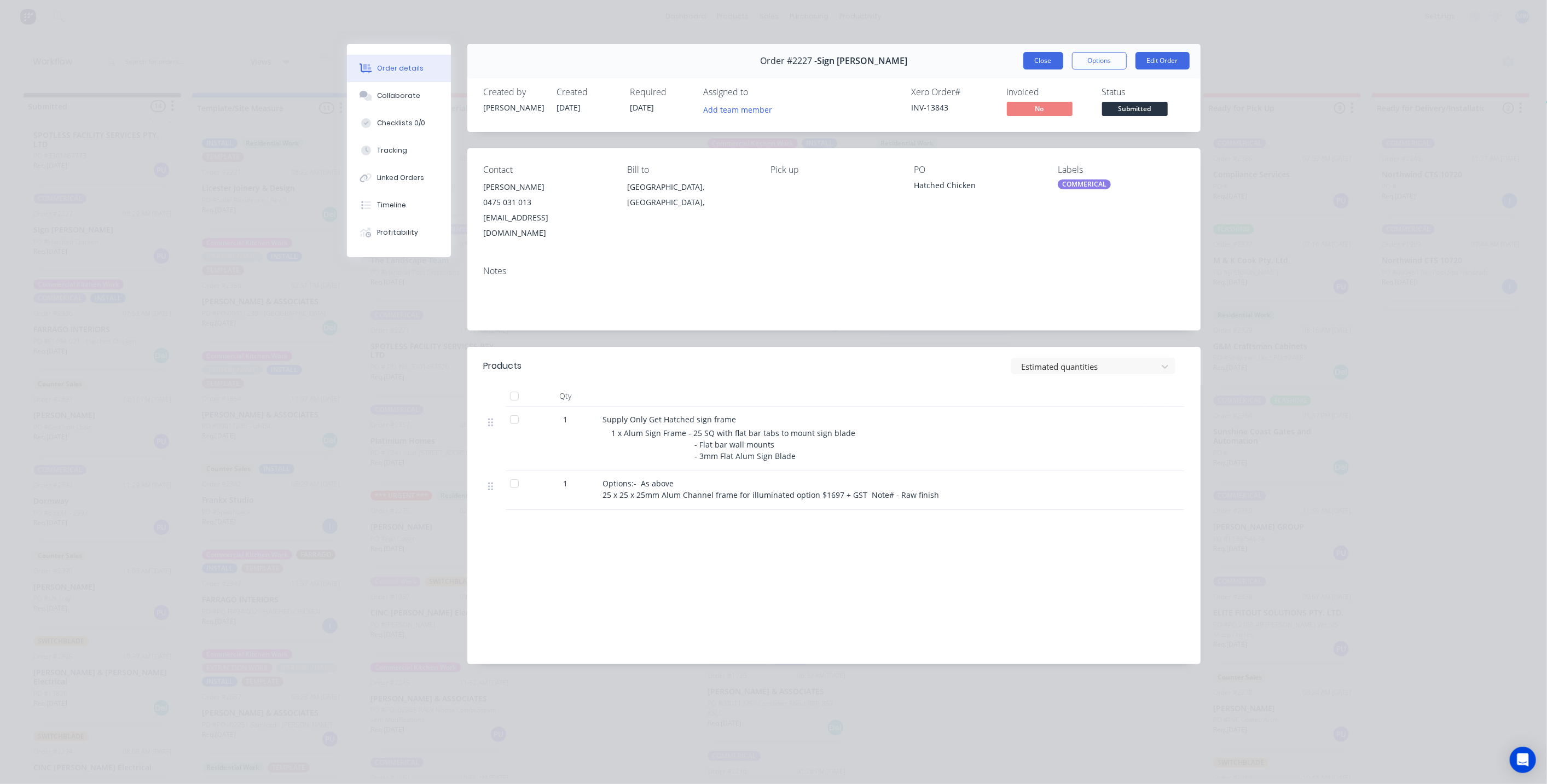
click at [1049, 64] on button "Close" at bounding box center [1043, 60] width 40 height 17
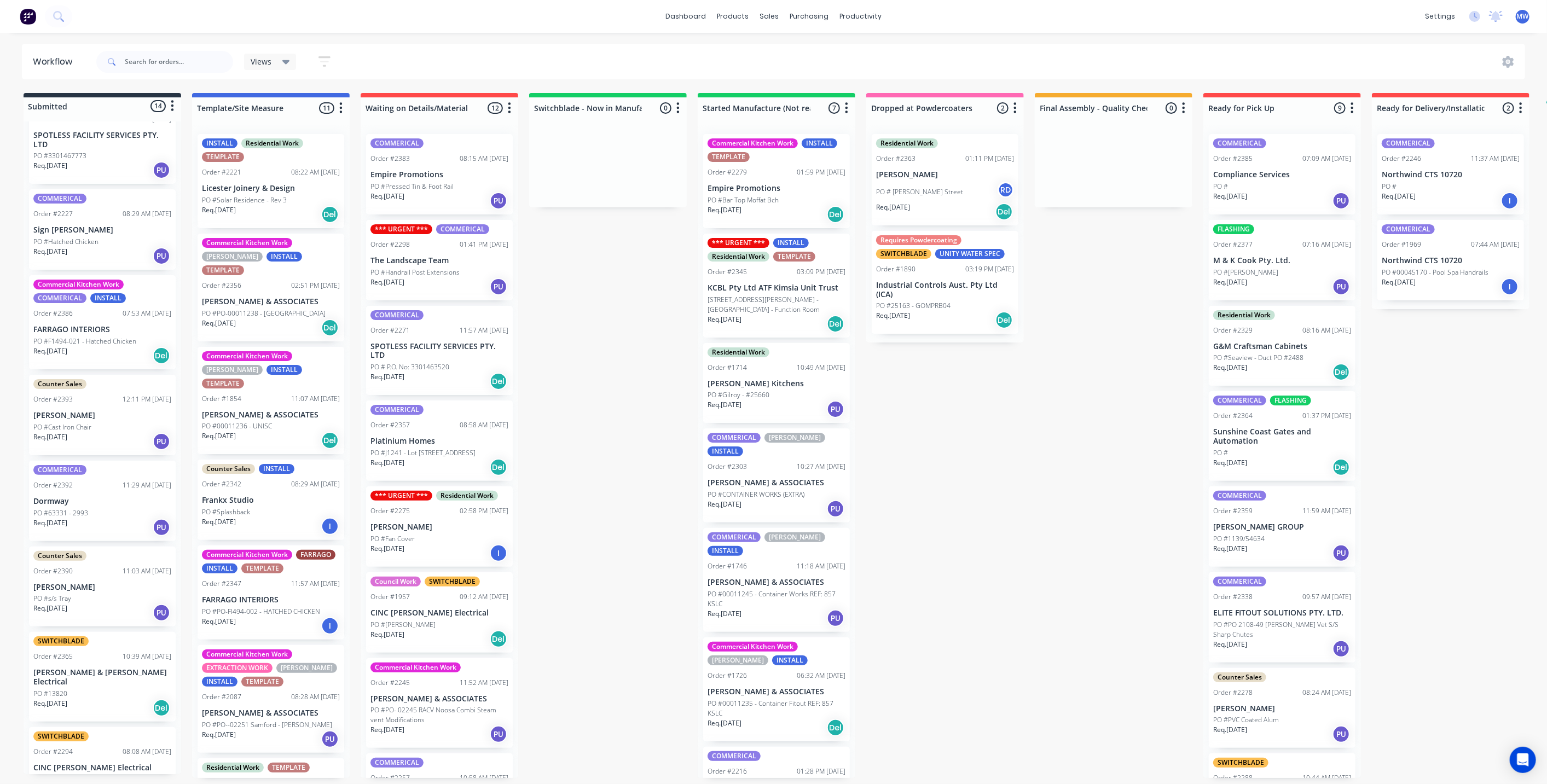
click at [578, 409] on div "Submitted 14 Status colour #273444 hex #273444 Save Cancel Summaries Total orde…" at bounding box center [904, 435] width 1825 height 685
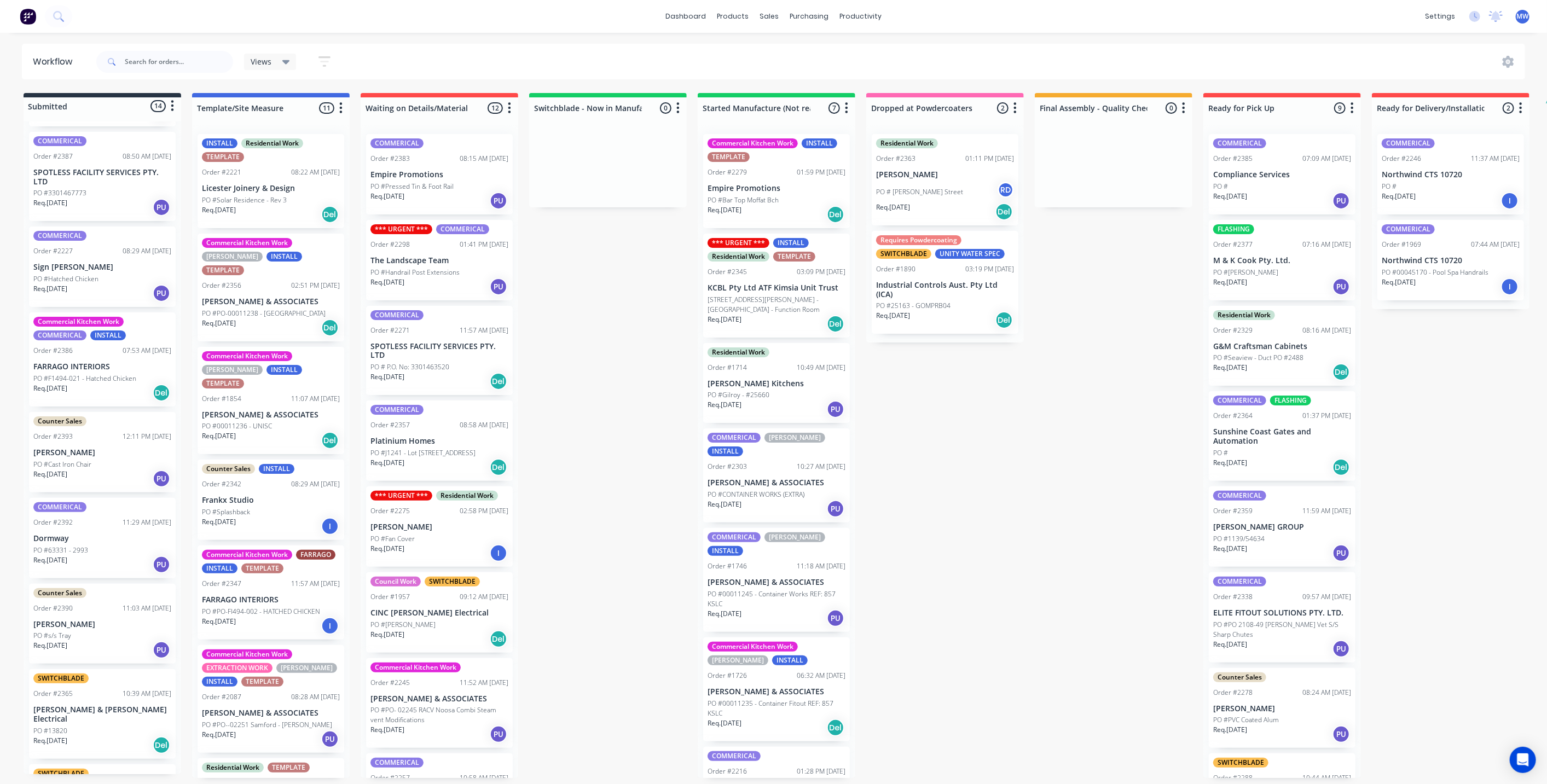
scroll to position [61, 0]
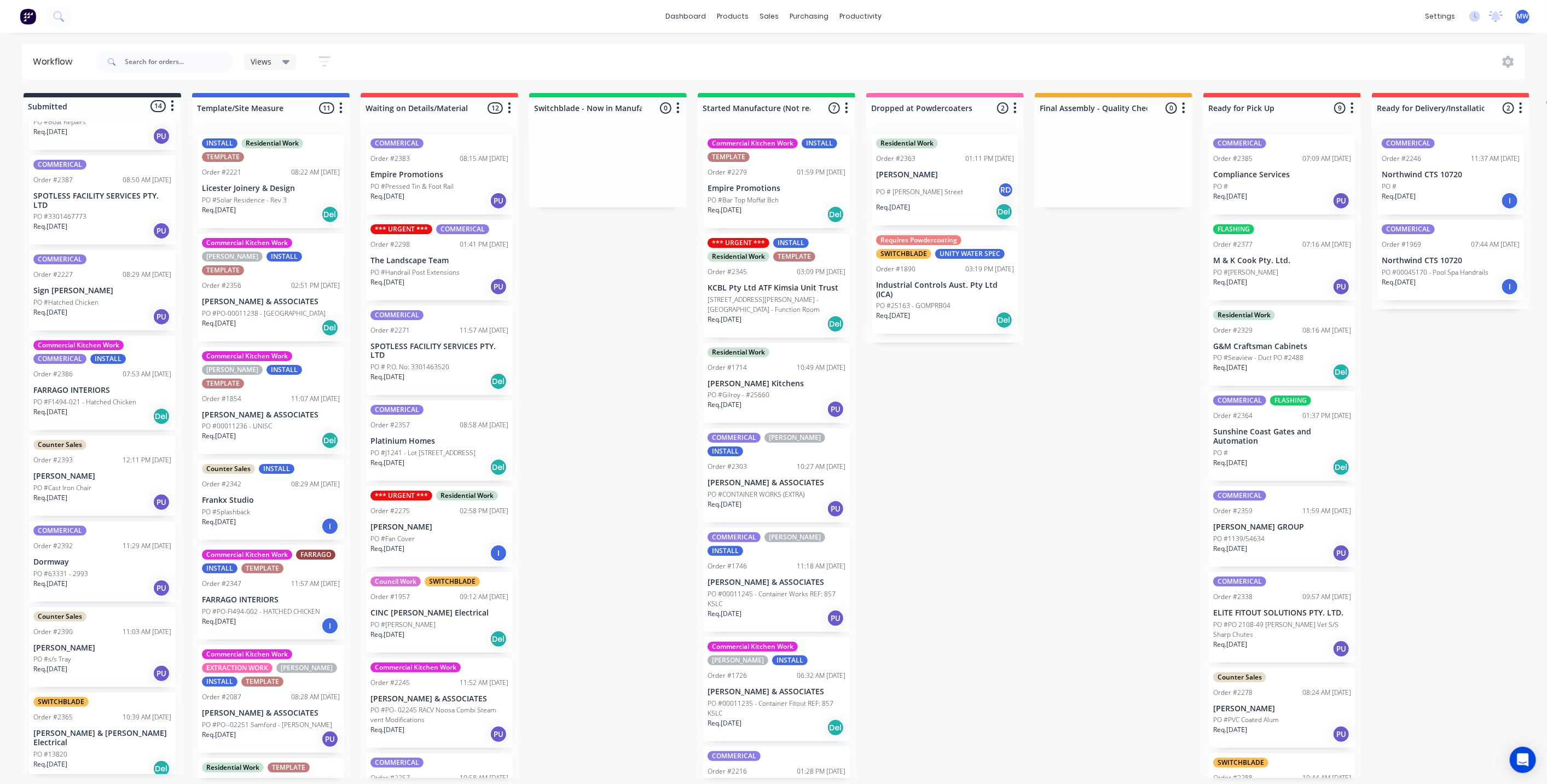
click at [84, 298] on p "PO #Hatched Chicken" at bounding box center [66, 302] width 65 height 10
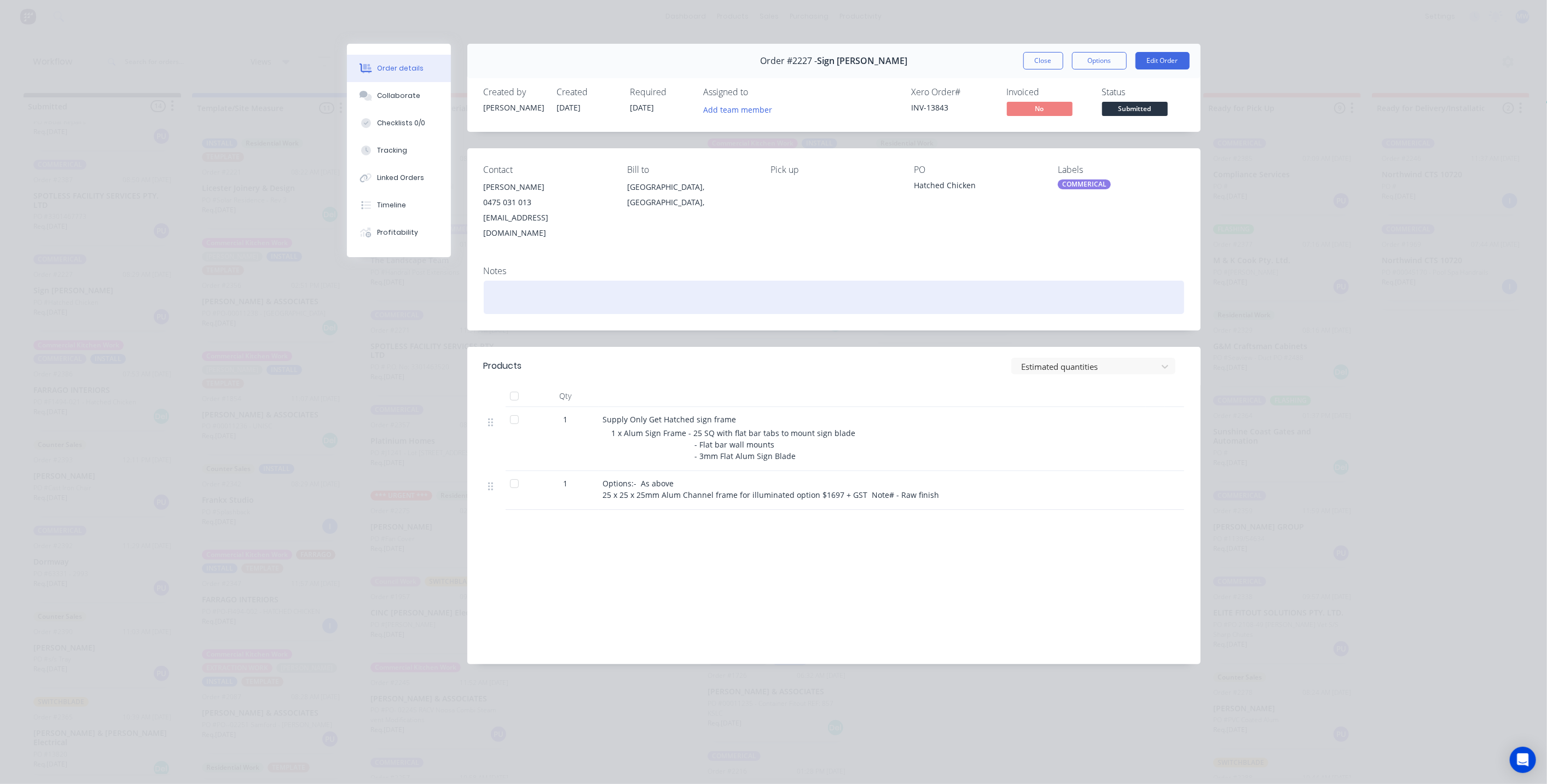
click at [590, 281] on div at bounding box center [833, 297] width 700 height 33
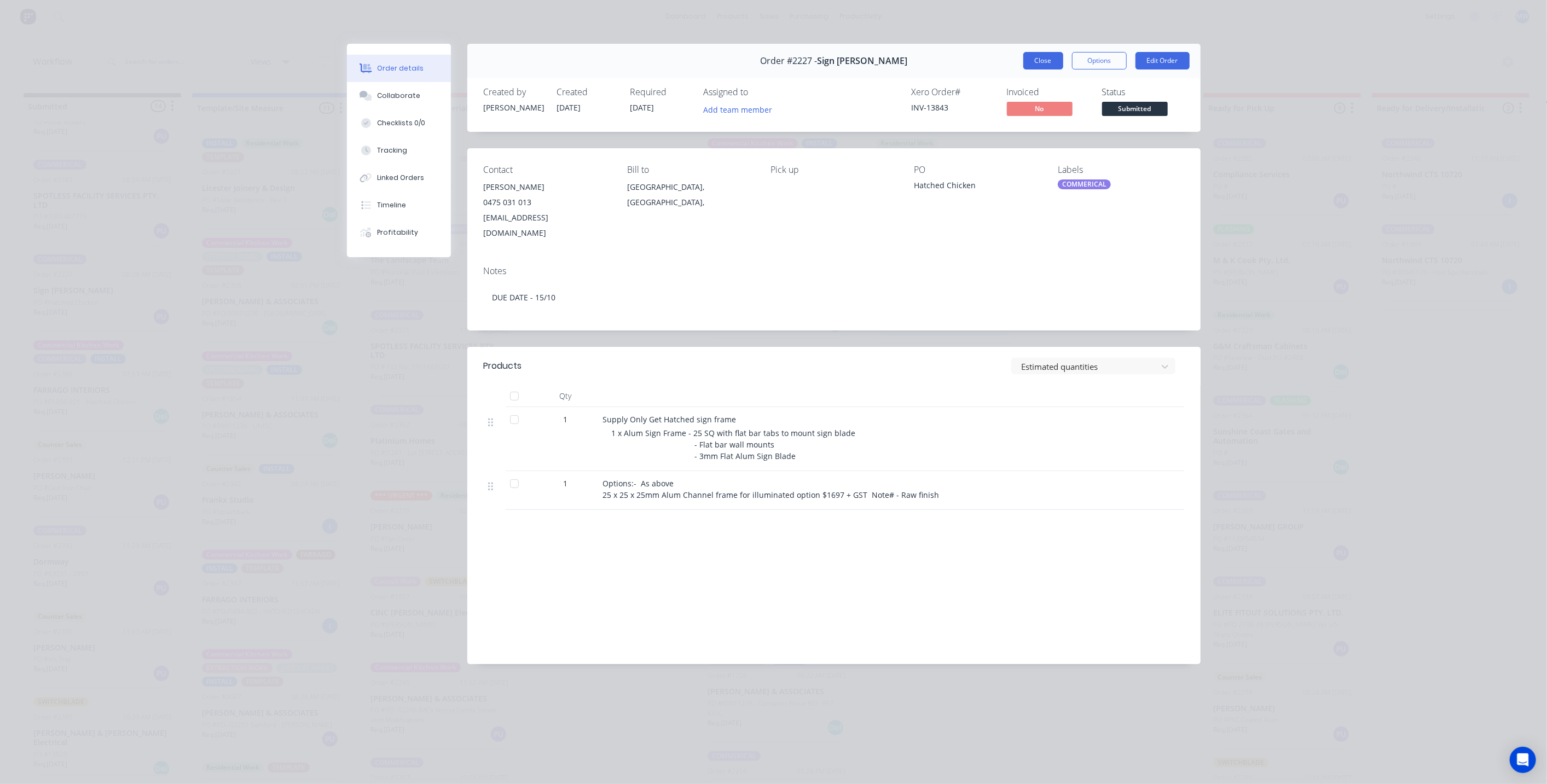
click at [1053, 59] on button "Close" at bounding box center [1043, 60] width 40 height 17
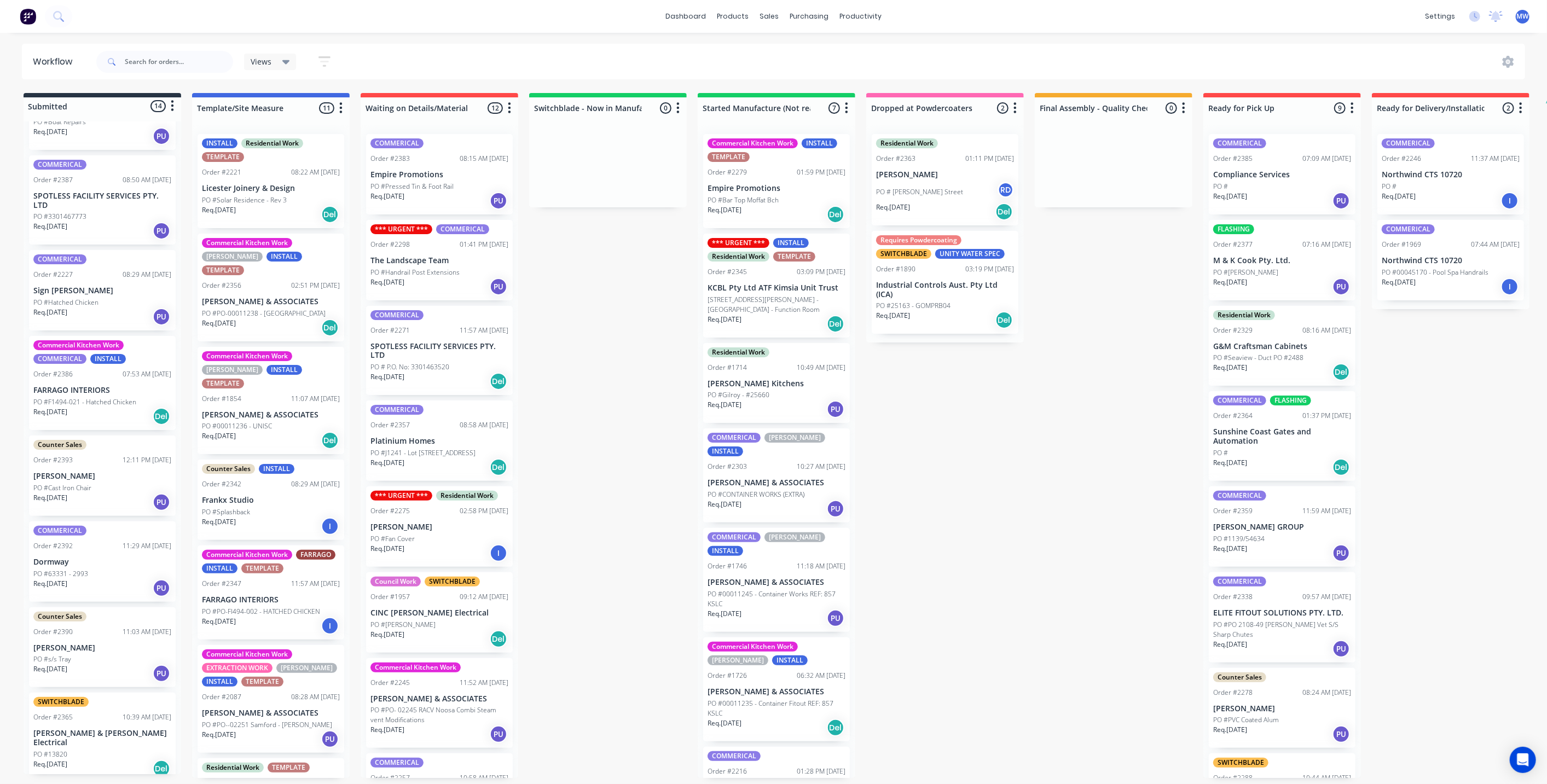
click at [664, 346] on div "Submitted 14 Status colour #273444 hex #273444 Save Cancel Summaries Total orde…" at bounding box center [904, 435] width 1825 height 685
drag, startPoint x: 590, startPoint y: 379, endPoint x: 590, endPoint y: 387, distance: 8.0
click at [589, 380] on div "Submitted 14 Status colour #273444 hex #273444 Save Cancel Summaries Total orde…" at bounding box center [904, 435] width 1825 height 685
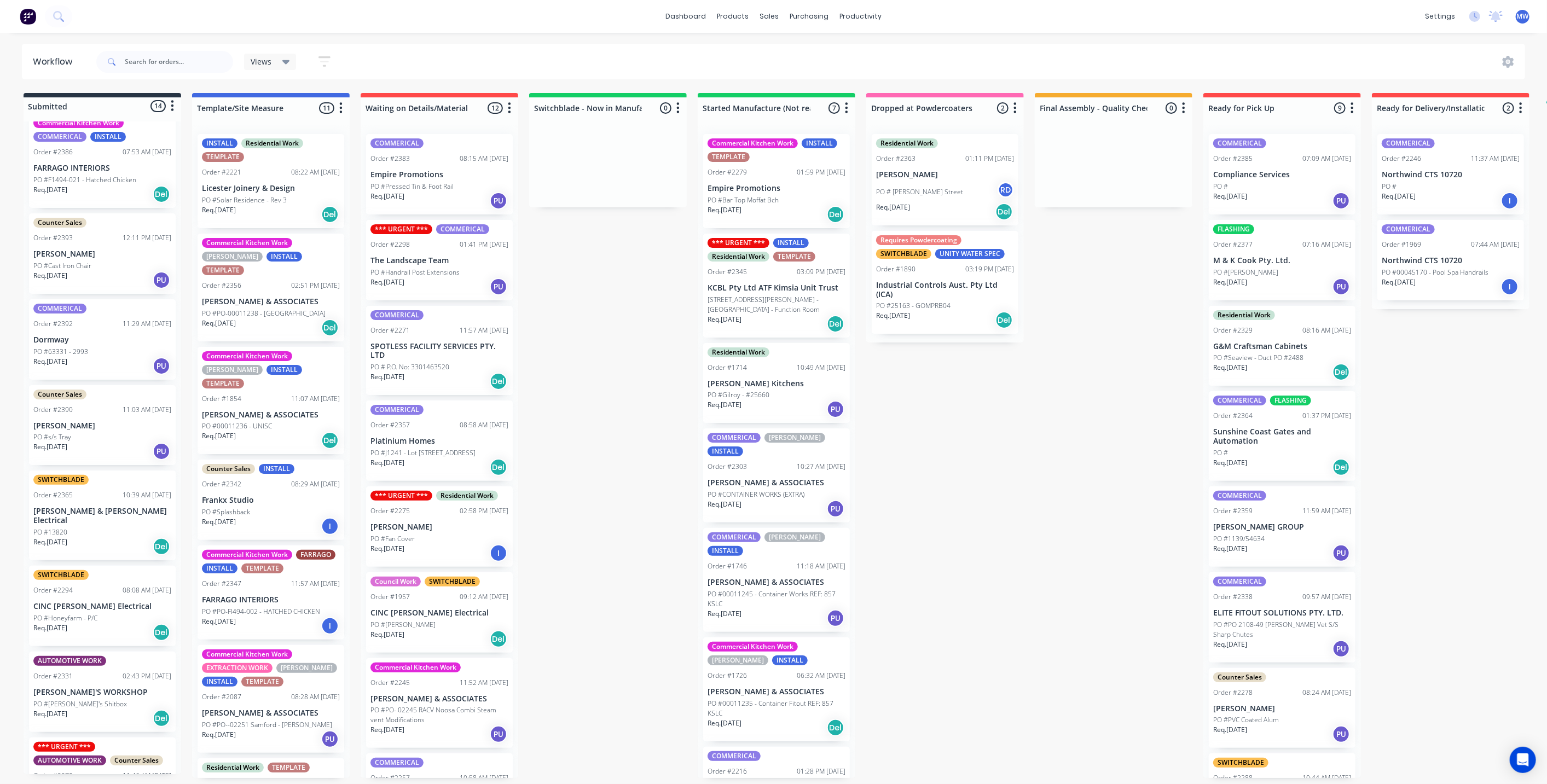
scroll to position [365, 0]
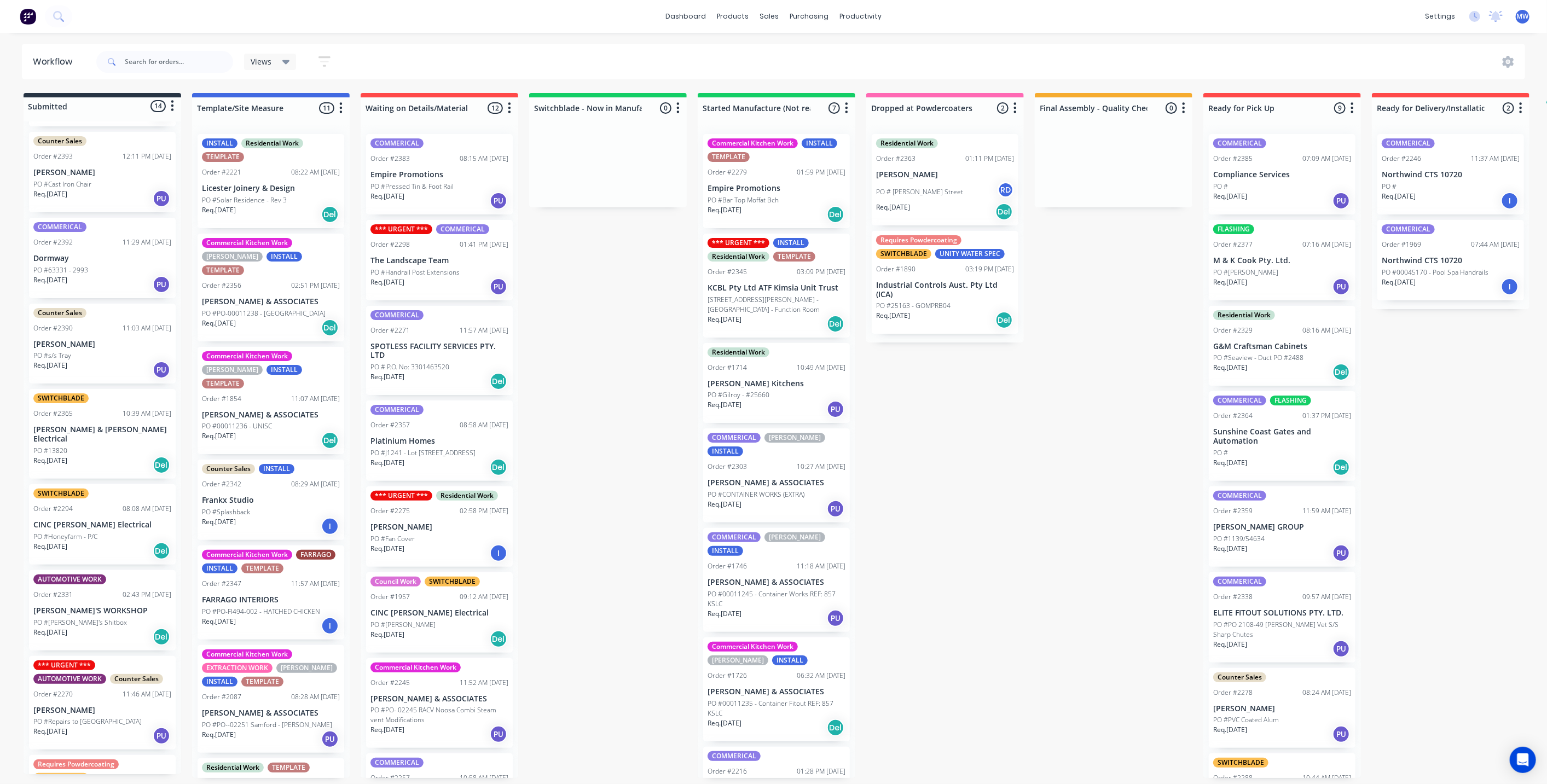
click at [103, 357] on div "PO #s/s Tray" at bounding box center [102, 355] width 138 height 10
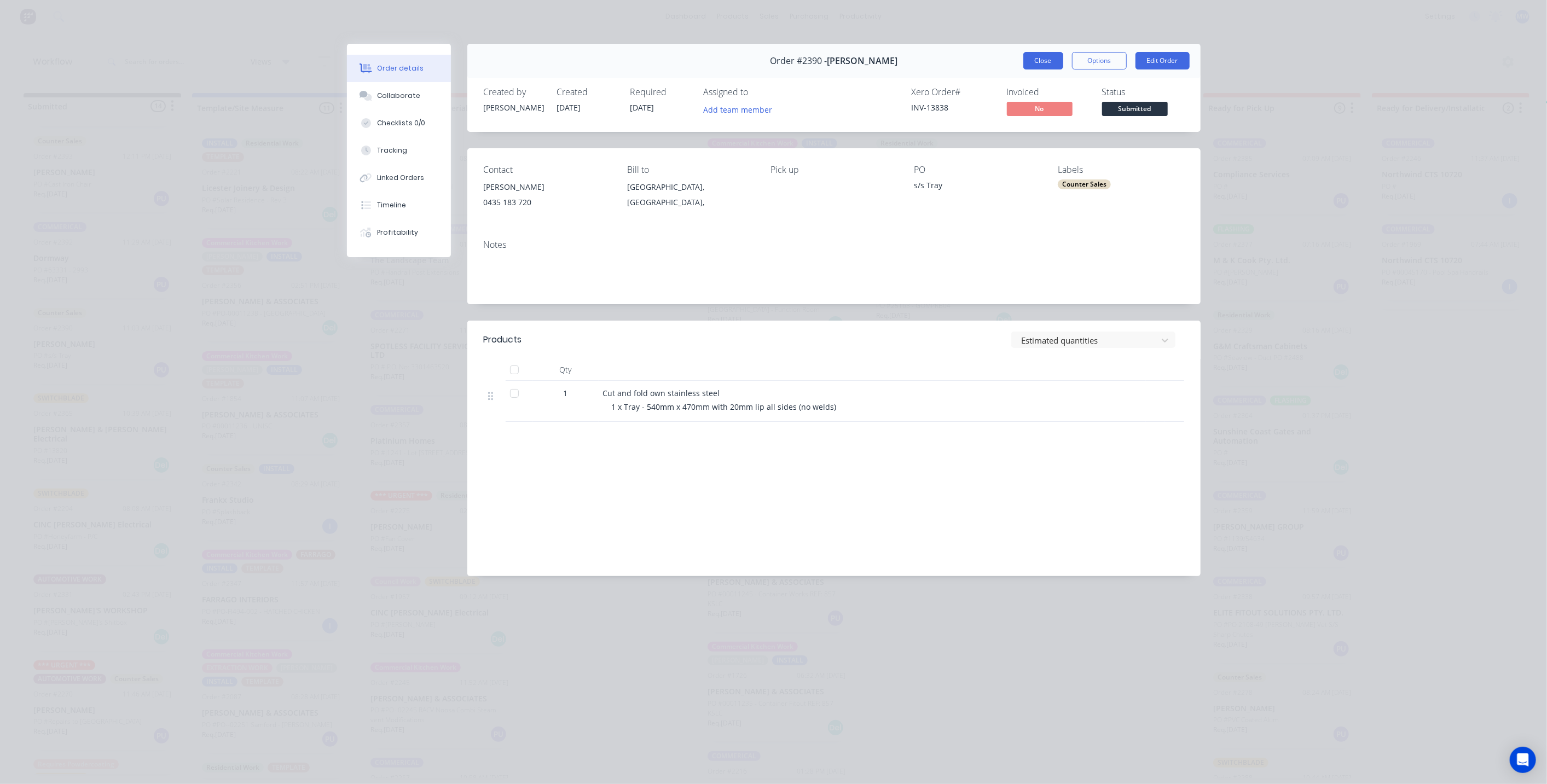
click at [1040, 68] on button "Close" at bounding box center [1043, 60] width 40 height 17
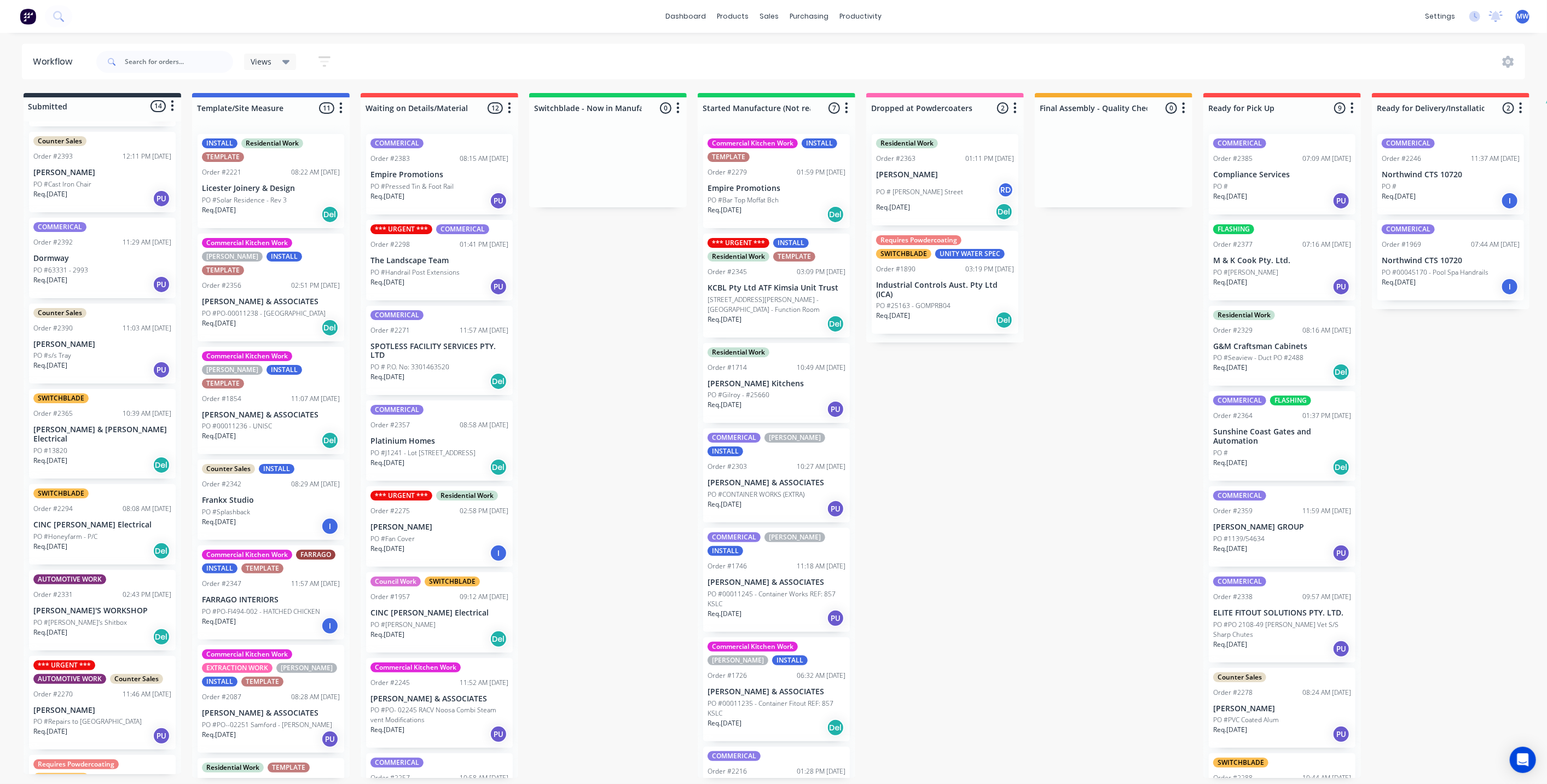
click at [106, 350] on div "PO #s/s Tray" at bounding box center [102, 355] width 138 height 10
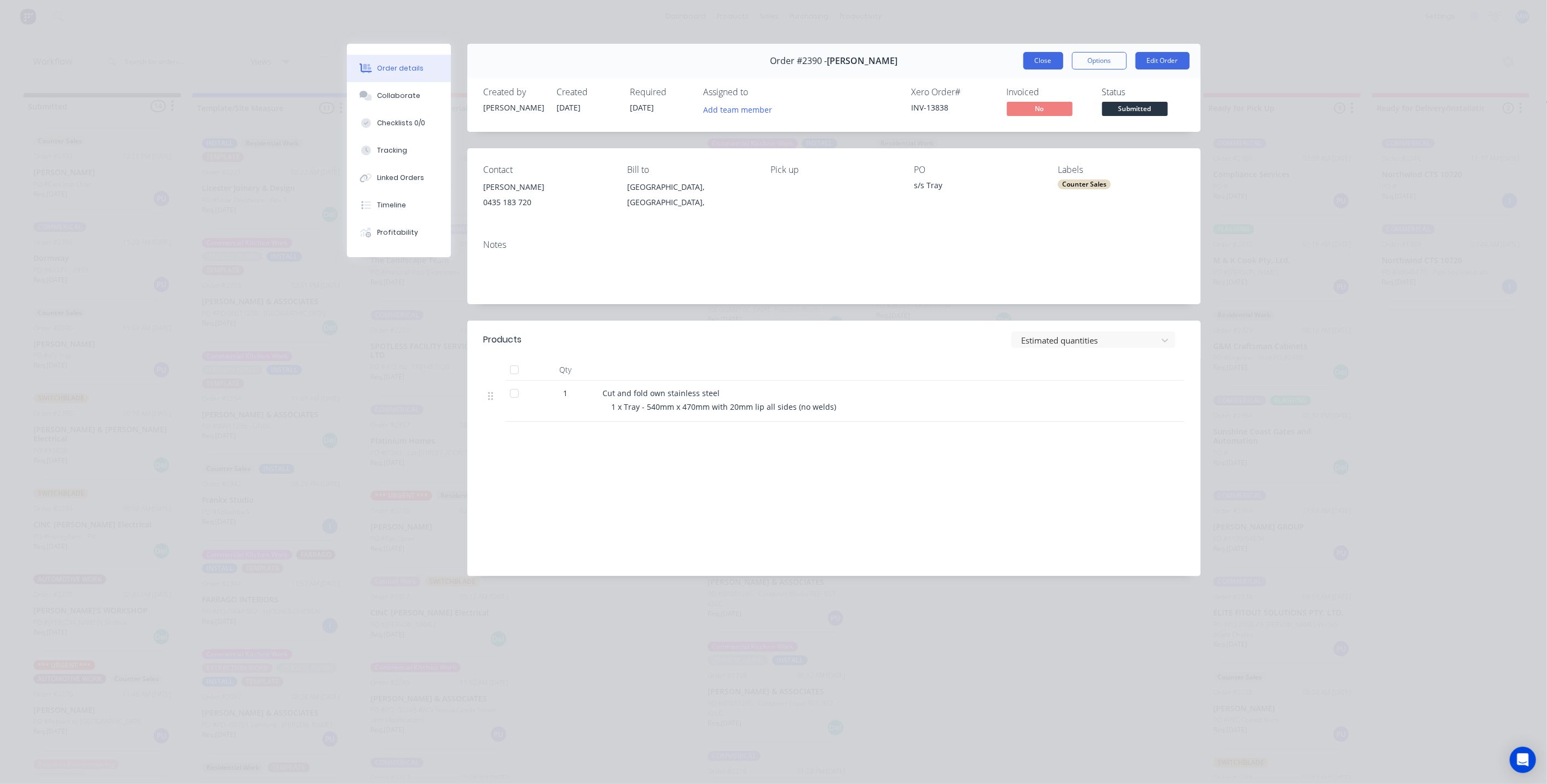
click at [1048, 61] on button "Close" at bounding box center [1043, 60] width 40 height 17
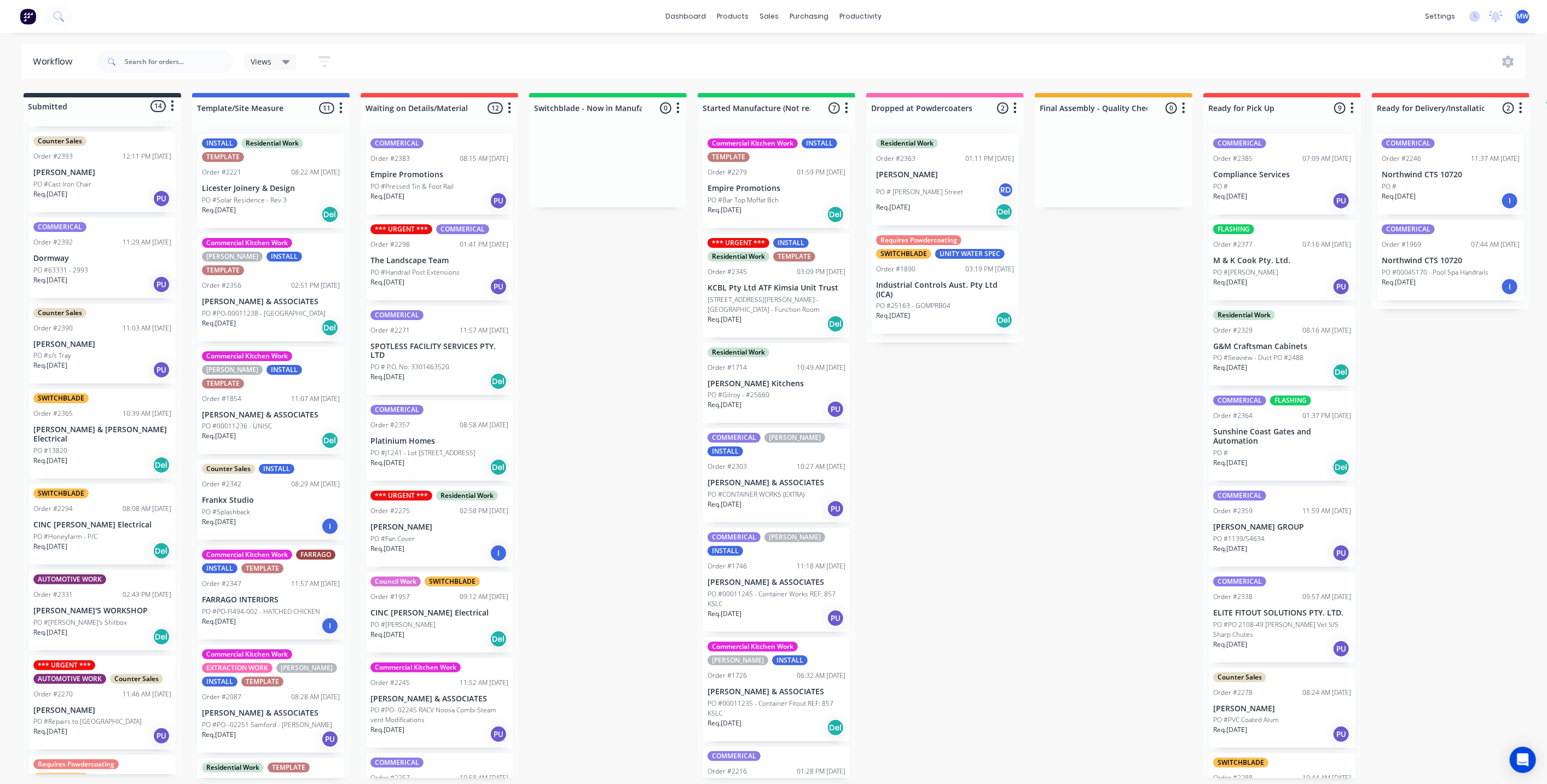
click at [74, 347] on p "[PERSON_NAME]" at bounding box center [102, 344] width 138 height 10
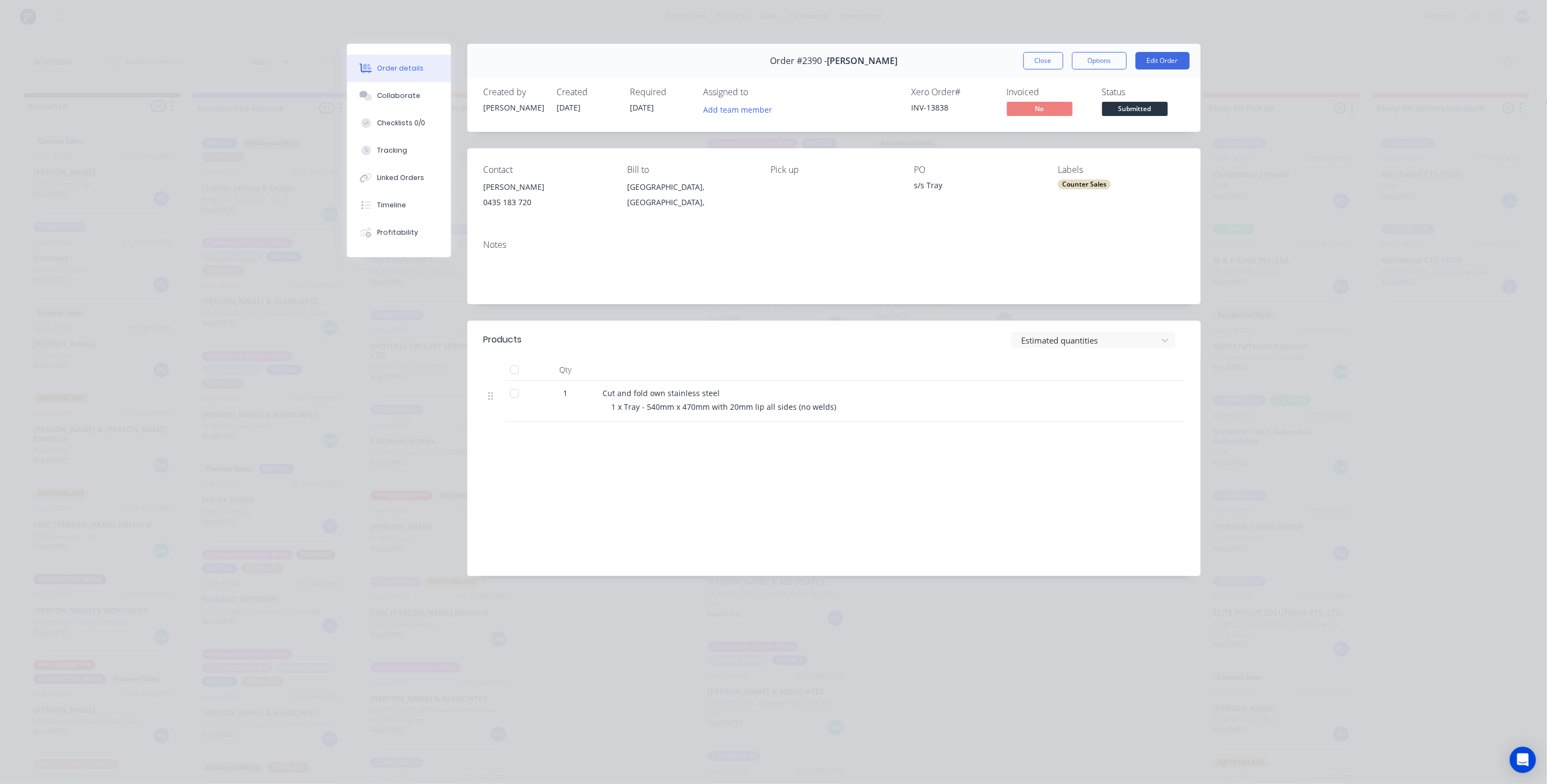
click at [1157, 185] on div "Counter Sales" at bounding box center [1120, 184] width 126 height 10
click at [1173, 158] on div "Contact Guy Mulholland 0435 183 720 Bill to Queensland, Australia, Pick up PO s…" at bounding box center [834, 189] width 733 height 82
click at [1174, 63] on button "Edit Order" at bounding box center [1162, 60] width 54 height 17
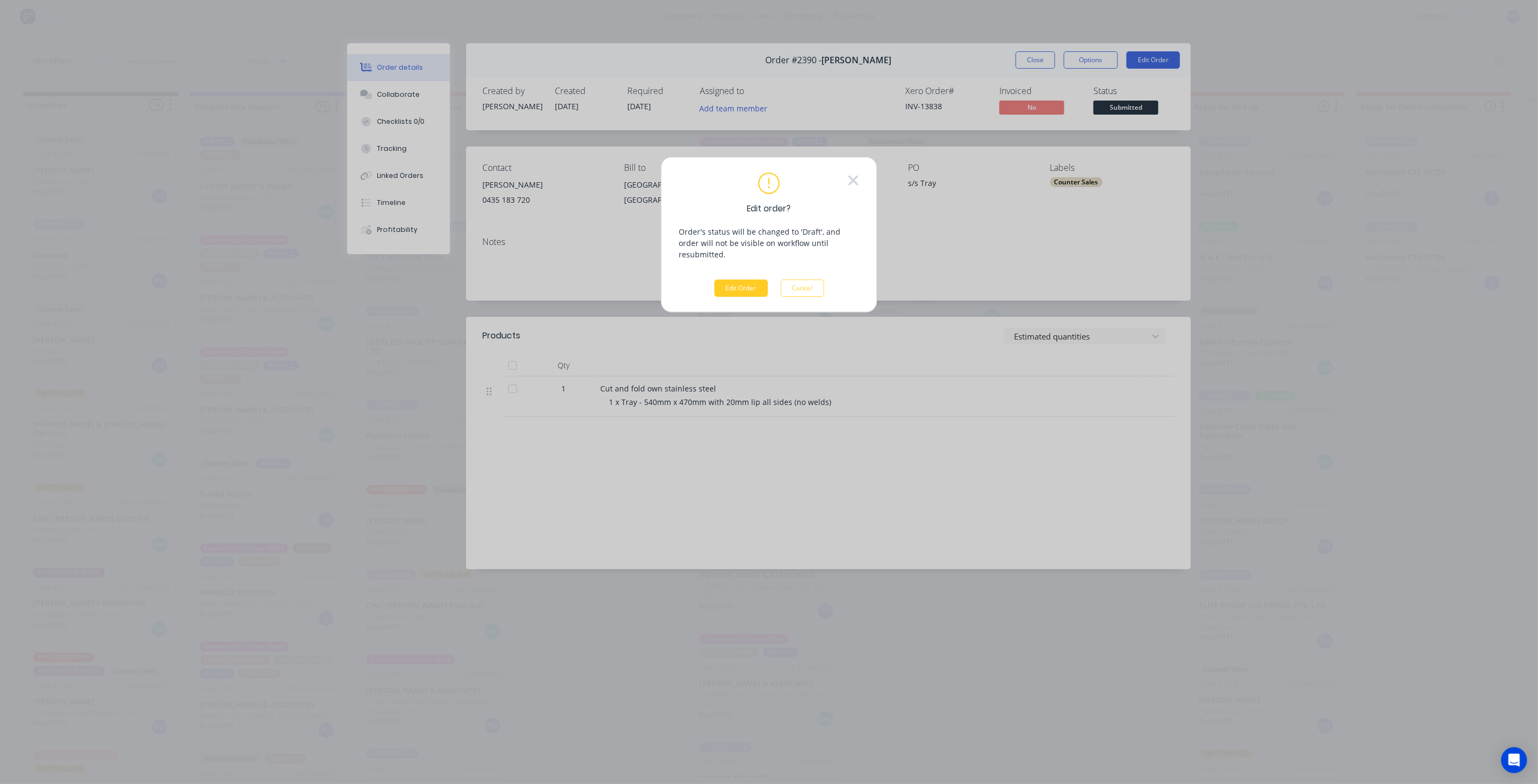
click at [743, 279] on button "Edit Order" at bounding box center [741, 287] width 54 height 17
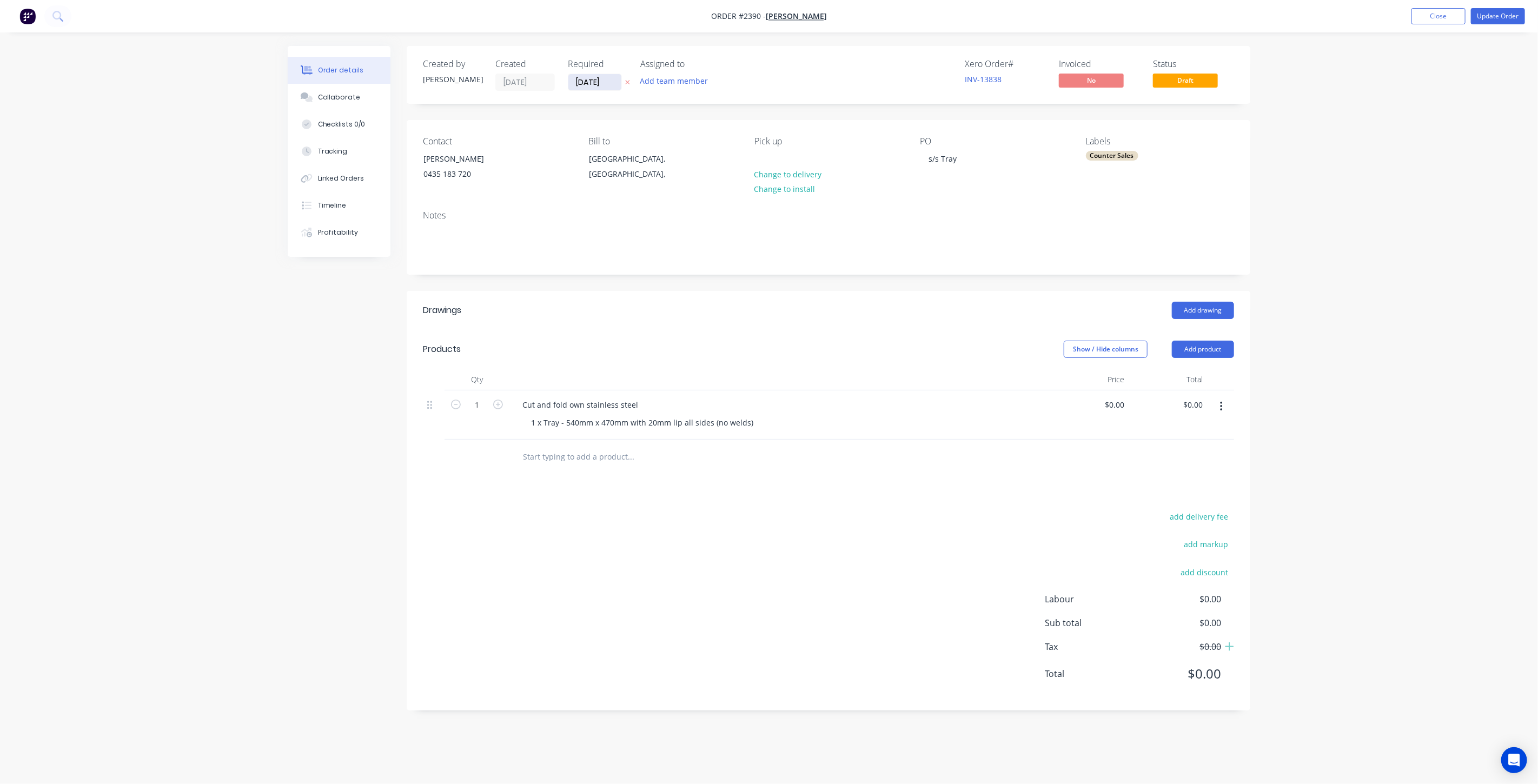
click at [601, 80] on input "[DATE]" at bounding box center [595, 82] width 53 height 16
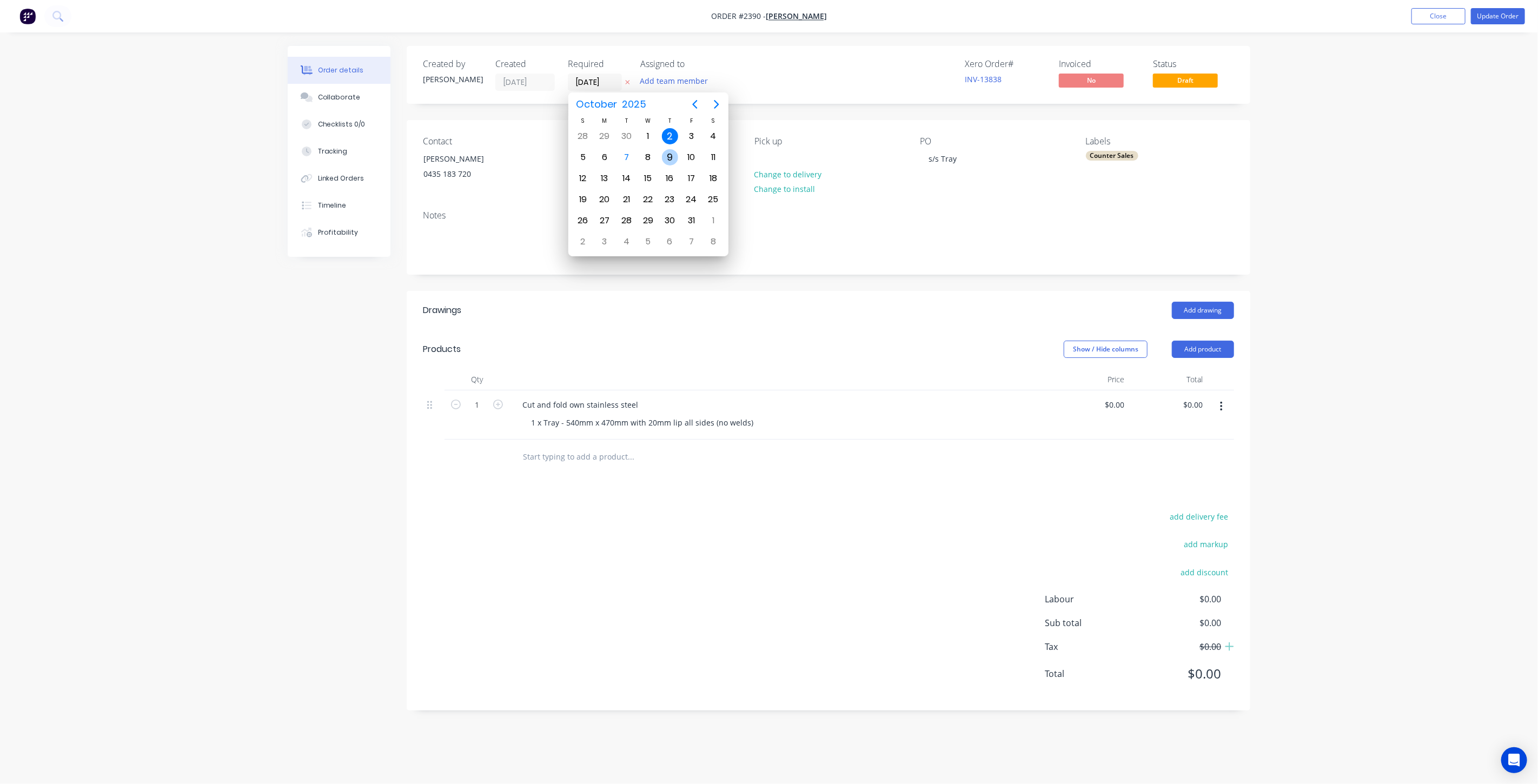
click at [669, 159] on div "9" at bounding box center [670, 157] width 16 height 16
type input "[DATE]"
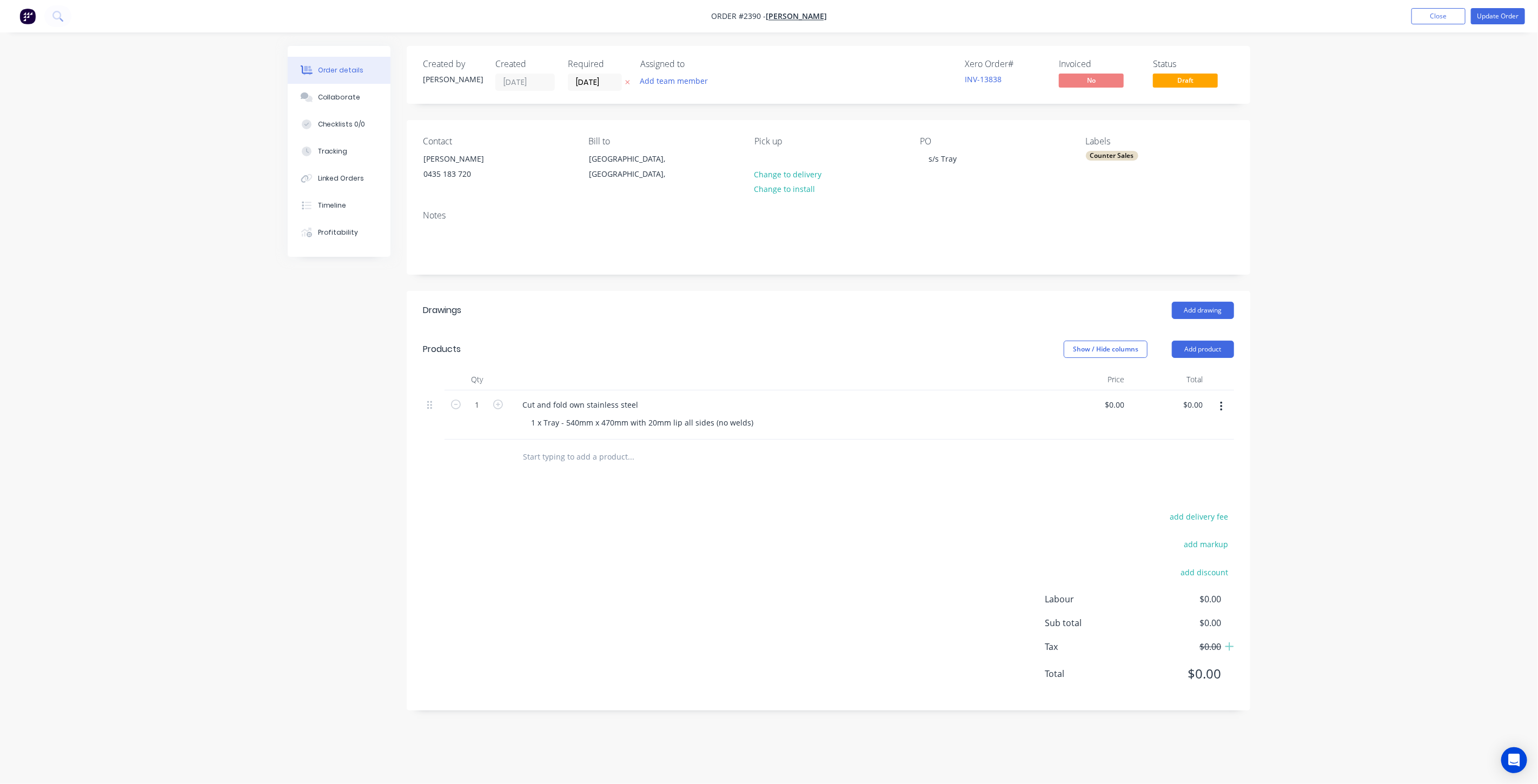
click at [1417, 144] on div "Order details Collaborate Checklists 0/0 Tracking Linked Orders Timeline Profit…" at bounding box center [769, 392] width 1538 height 784
click at [1500, 19] on button "Update Order" at bounding box center [1498, 16] width 54 height 16
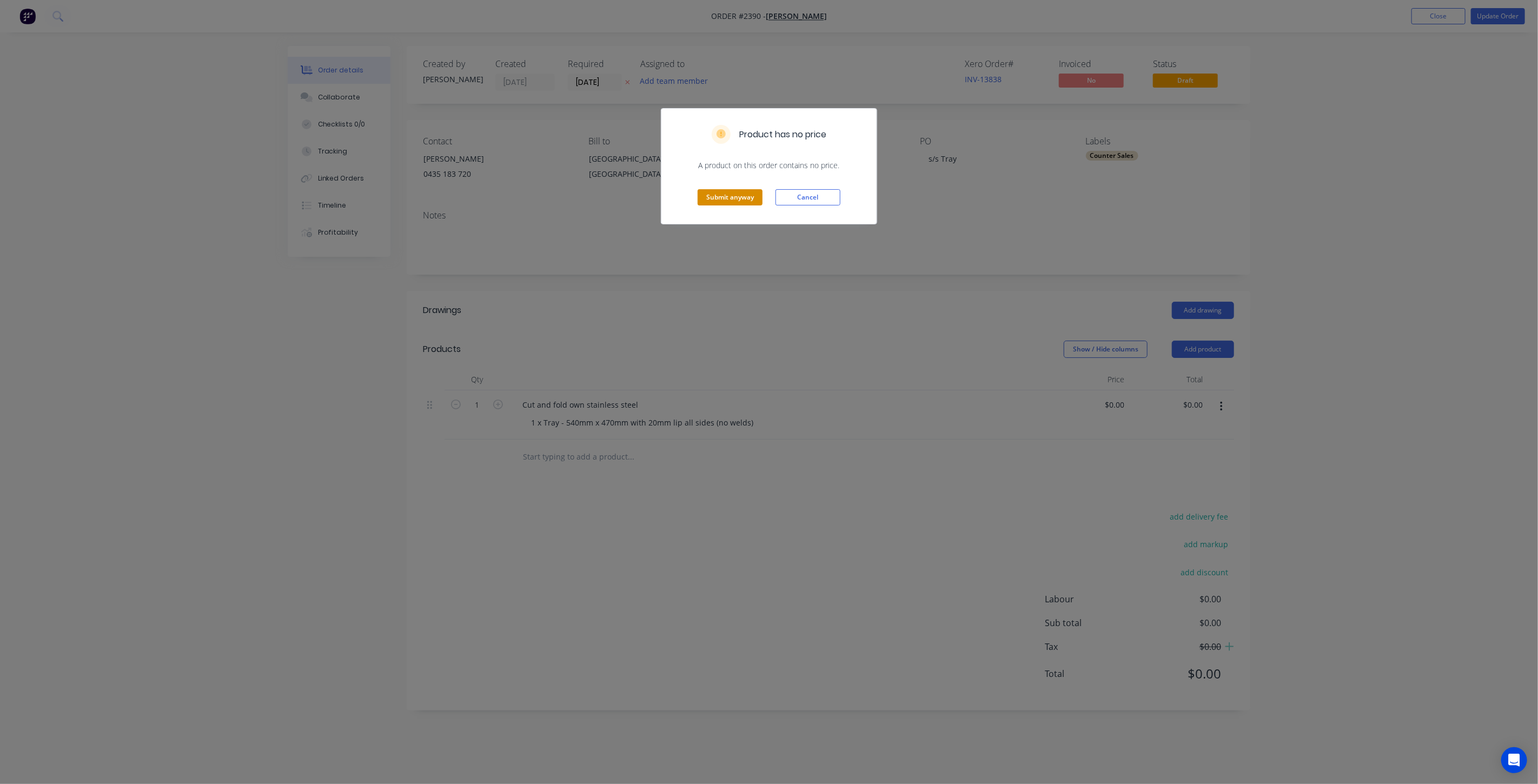
click at [728, 202] on button "Submit anyway" at bounding box center [730, 197] width 65 height 16
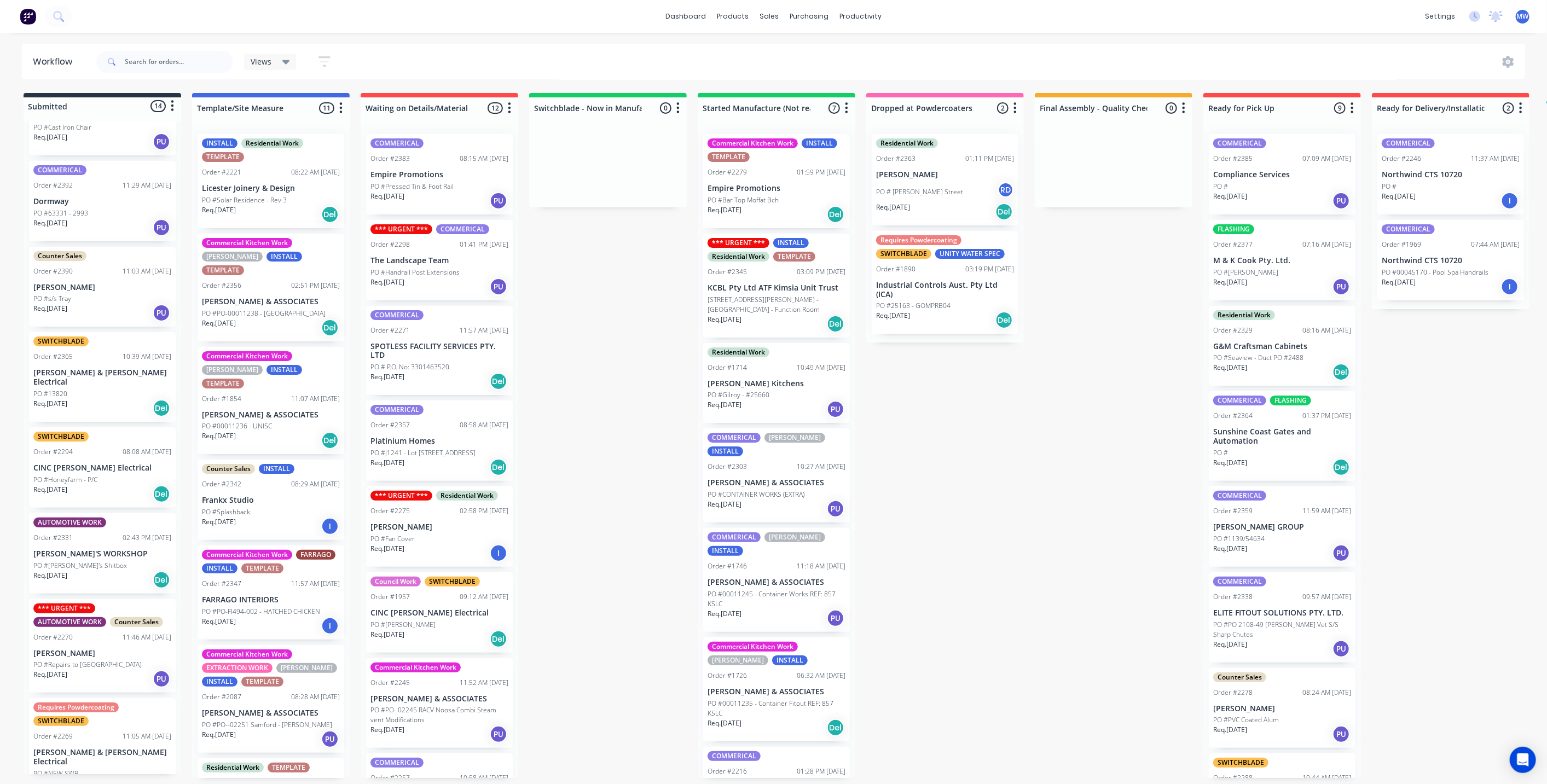
scroll to position [425, 0]
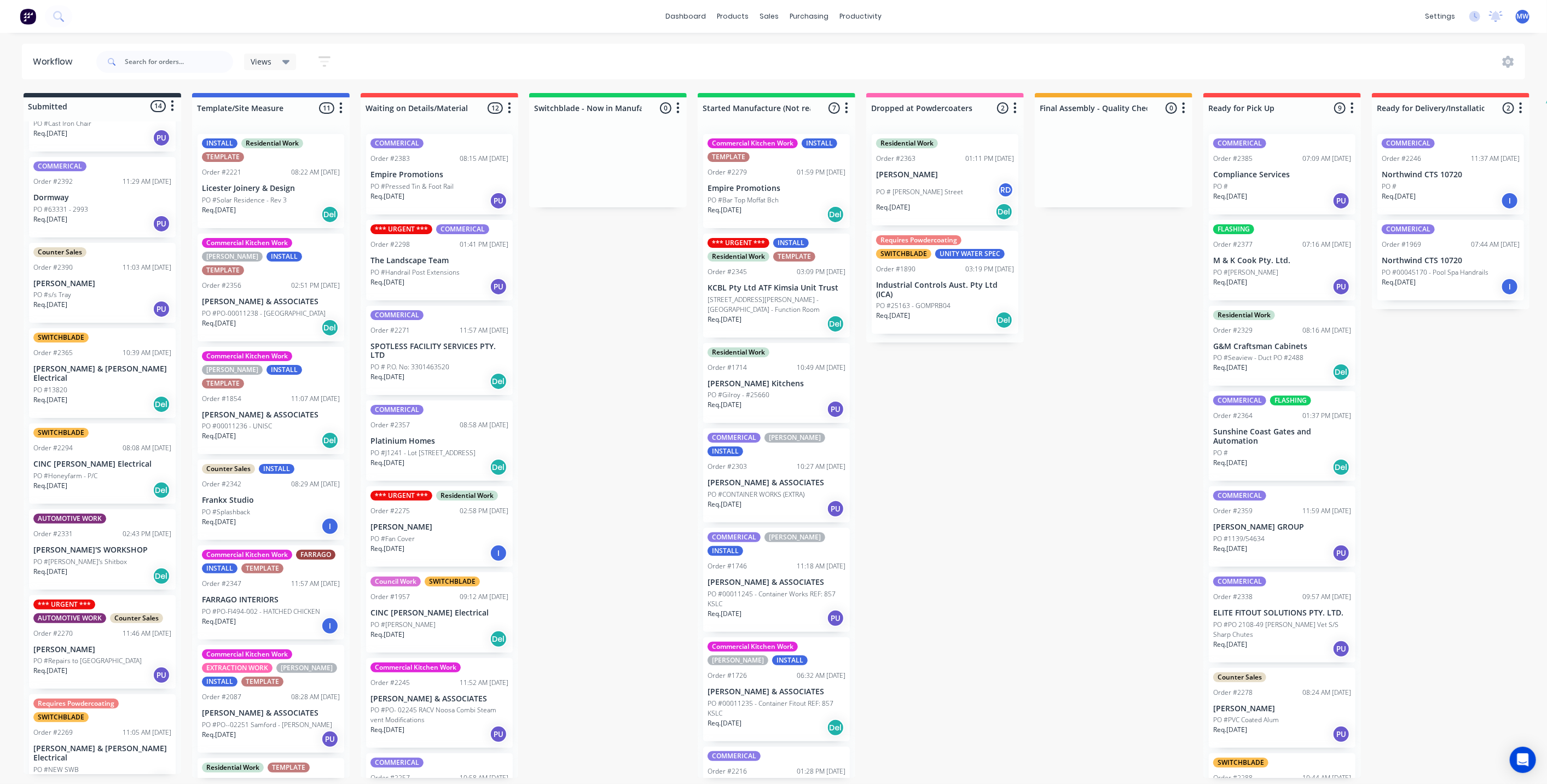
click at [97, 373] on div "SWITCHBLADE Order #2365 10:39 AM 30/09/25 Bailey & Dalton Electrical PO #13820 …" at bounding box center [102, 373] width 146 height 90
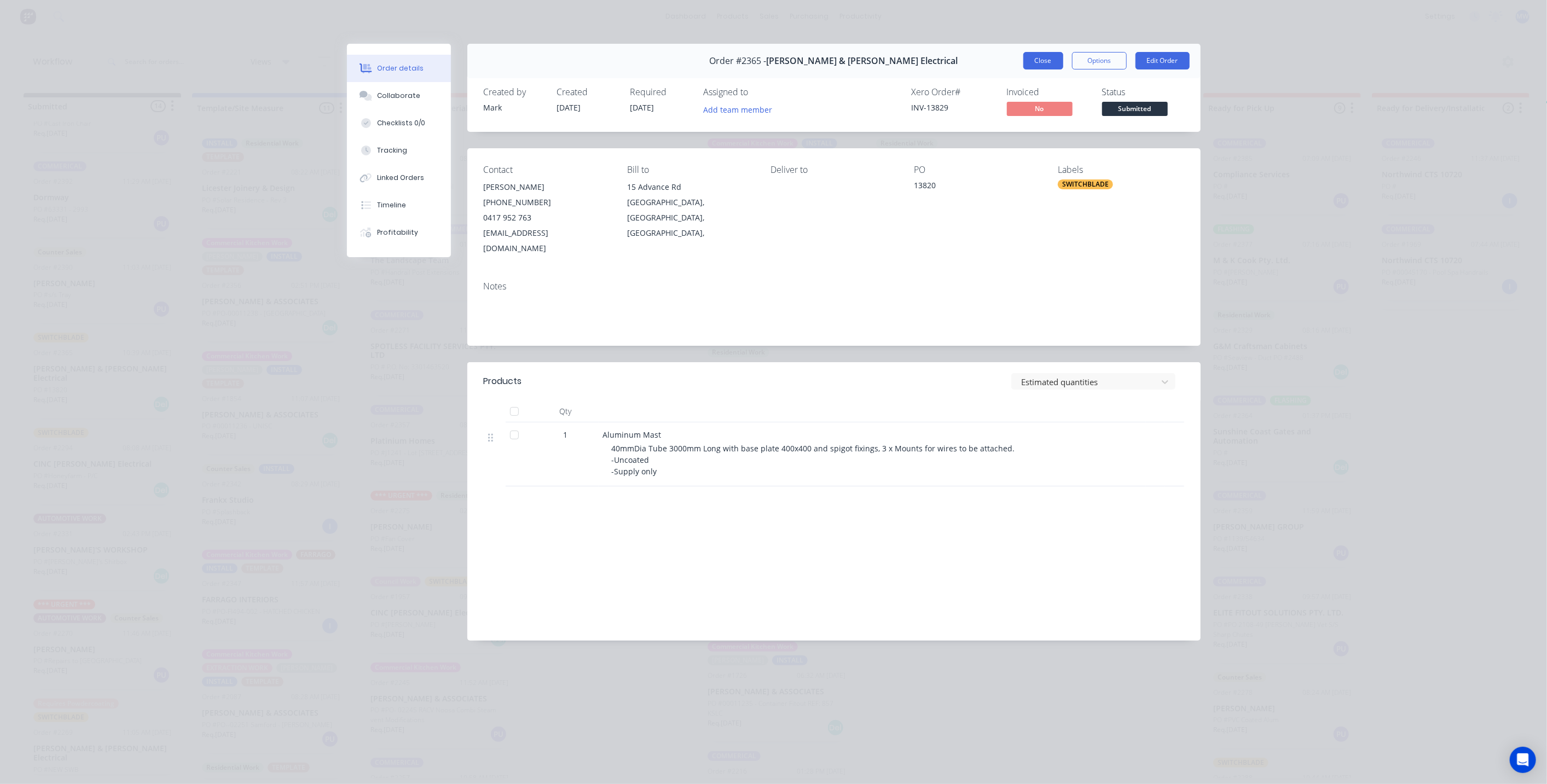
click at [1035, 63] on button "Close" at bounding box center [1043, 60] width 40 height 17
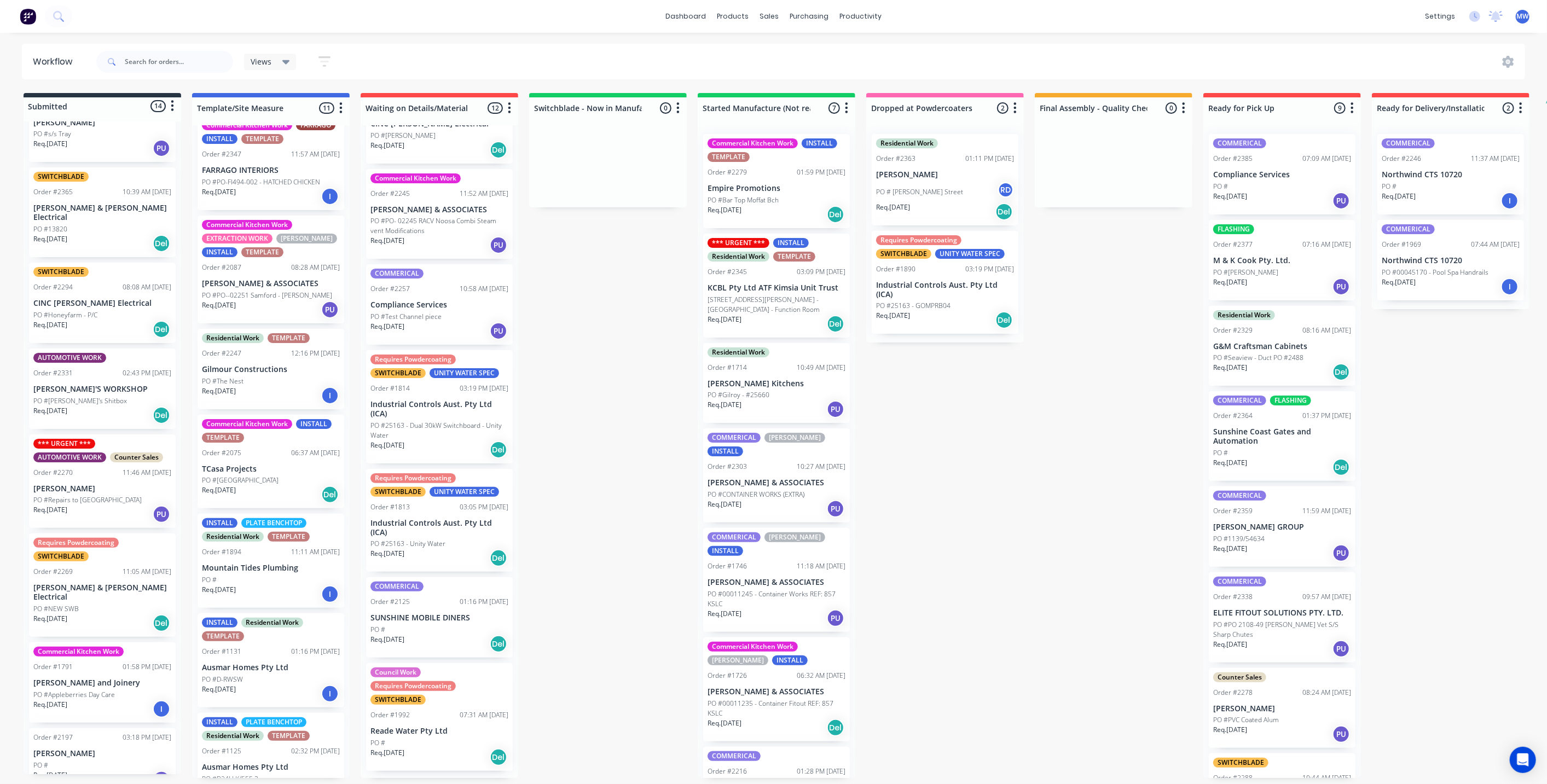
scroll to position [490, 0]
click at [631, 474] on div "Submitted 14 Status colour #273444 hex #273444 Save Cancel Summaries Total orde…" at bounding box center [904, 435] width 1825 height 685
click at [446, 622] on p "SUNSHINE MOBILE DINERS" at bounding box center [439, 616] width 138 height 10
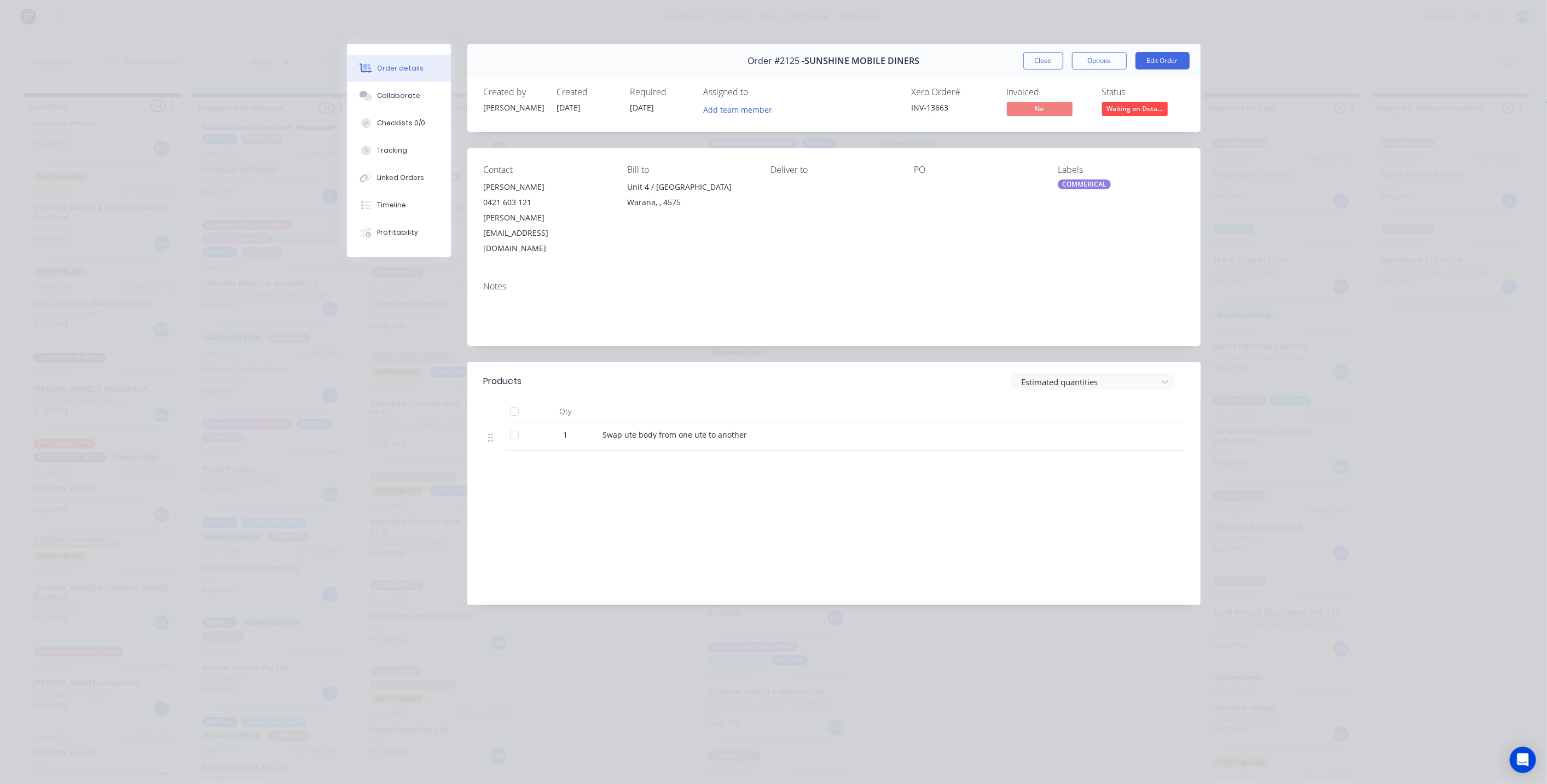
drag, startPoint x: 1046, startPoint y: 66, endPoint x: 1035, endPoint y: 75, distance: 14.2
click at [1046, 65] on button "Close" at bounding box center [1043, 60] width 40 height 17
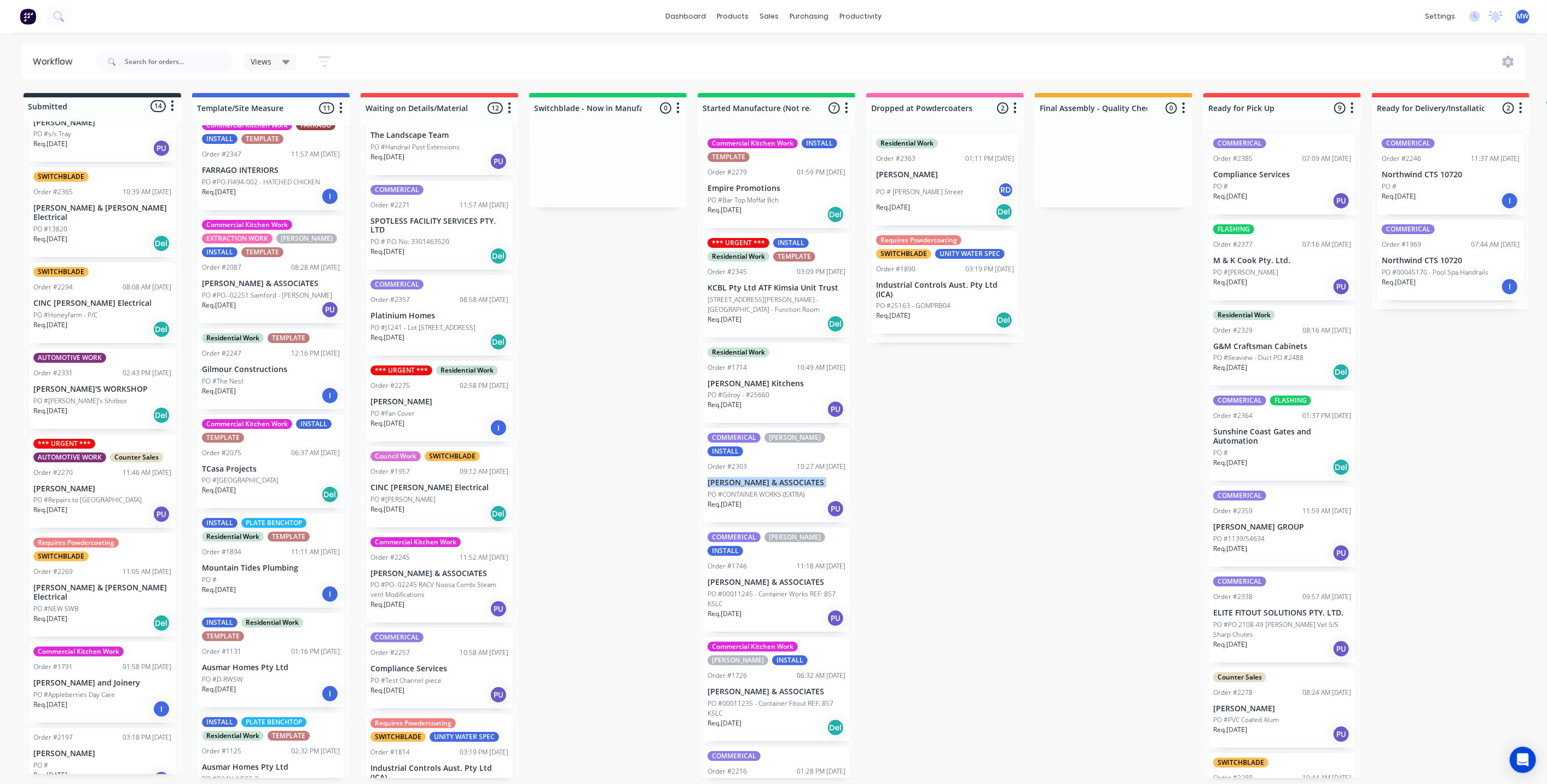
scroll to position [0, 0]
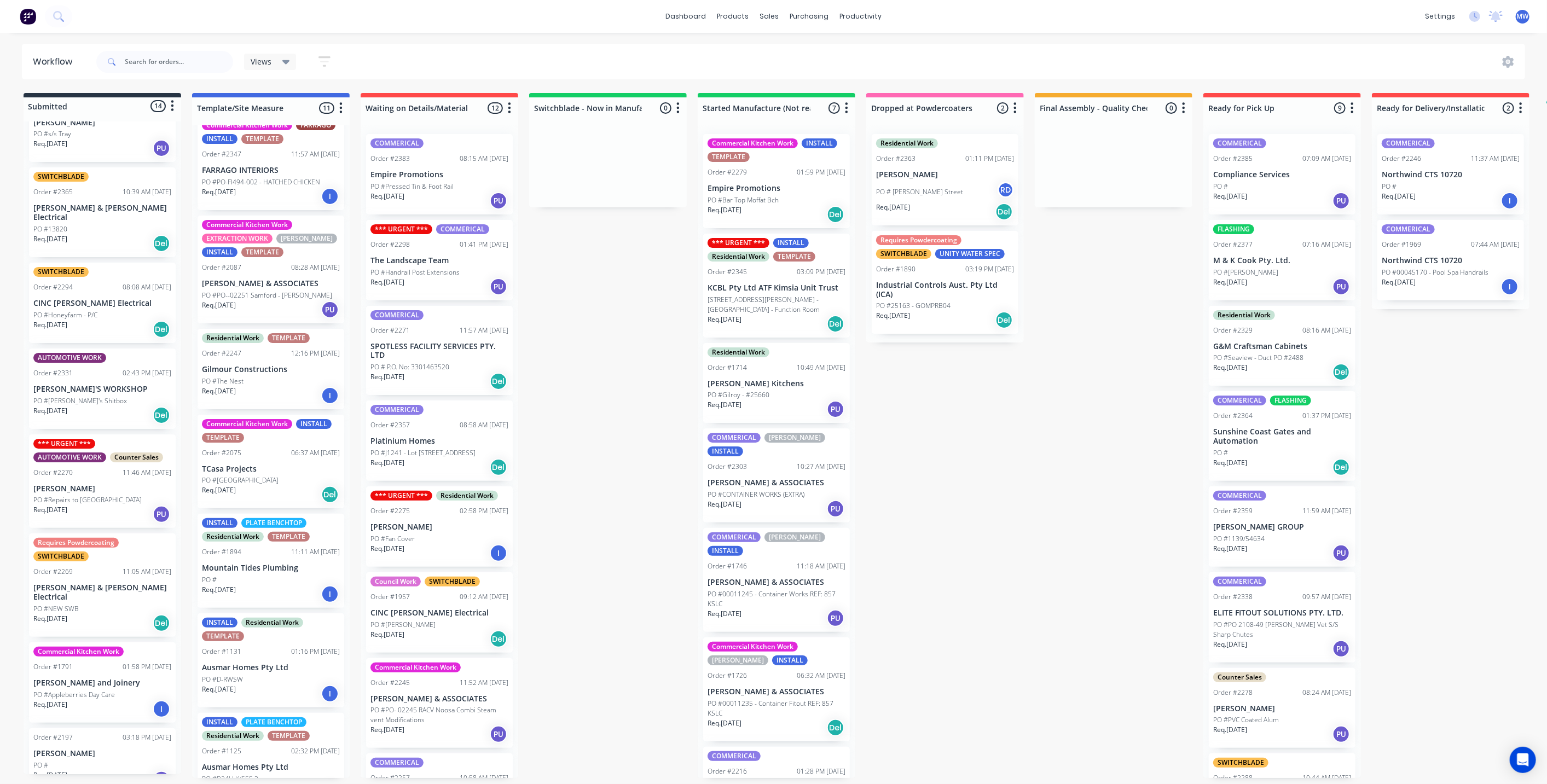
click at [641, 407] on div "Submitted 14 Status colour #273444 hex #273444 Save Cancel Summaries Total orde…" at bounding box center [904, 435] width 1825 height 685
click at [616, 404] on div "Submitted 14 Status colour #273444 hex #273444 Save Cancel Summaries Total orde…" at bounding box center [904, 435] width 1825 height 685
click at [657, 430] on div "Submitted 14 Status colour #273444 hex #273444 Save Cancel Summaries Total orde…" at bounding box center [904, 435] width 1825 height 685
click at [636, 443] on div "Submitted 14 Status colour #273444 hex #273444 Save Cancel Summaries Total orde…" at bounding box center [904, 435] width 1825 height 685
click at [1073, 441] on div "Submitted 14 Status colour #273444 hex #273444 Save Cancel Summaries Total orde…" at bounding box center [904, 435] width 1825 height 685
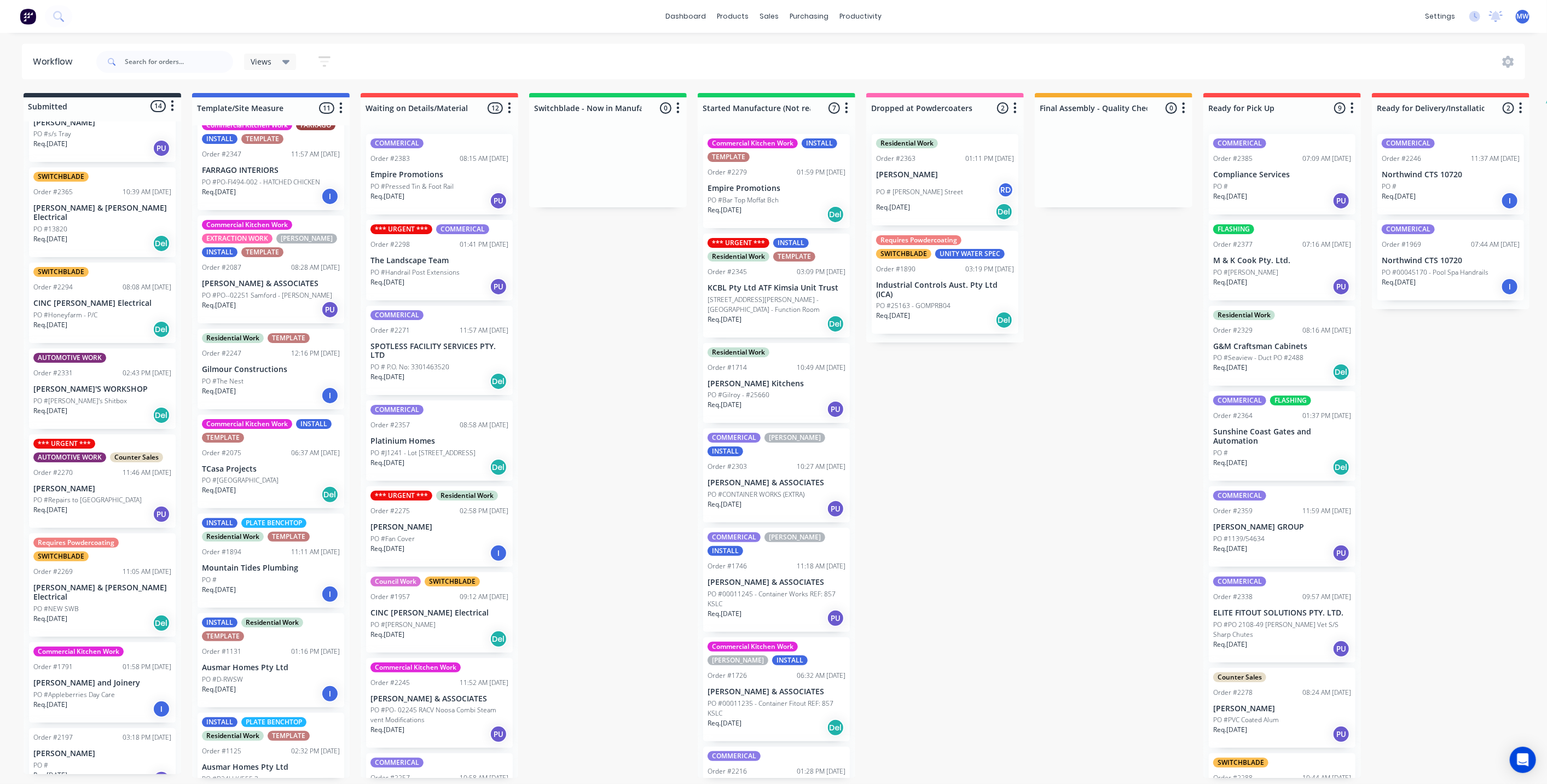
click at [617, 464] on div "Submitted 14 Status colour #273444 hex #273444 Save Cancel Summaries Total orde…" at bounding box center [904, 435] width 1825 height 685
drag, startPoint x: 559, startPoint y: 277, endPoint x: 498, endPoint y: 142, distance: 148.1
click at [559, 277] on div "Submitted 14 Status colour #273444 hex #273444 Save Cancel Summaries Total orde…" at bounding box center [904, 435] width 1825 height 685
click at [620, 426] on div "Submitted 14 Status colour #273444 hex #273444 Save Cancel Summaries Total orde…" at bounding box center [904, 435] width 1825 height 685
click at [1106, 492] on div "Submitted 14 Status colour #273444 hex #273444 Save Cancel Summaries Total orde…" at bounding box center [904, 435] width 1825 height 685
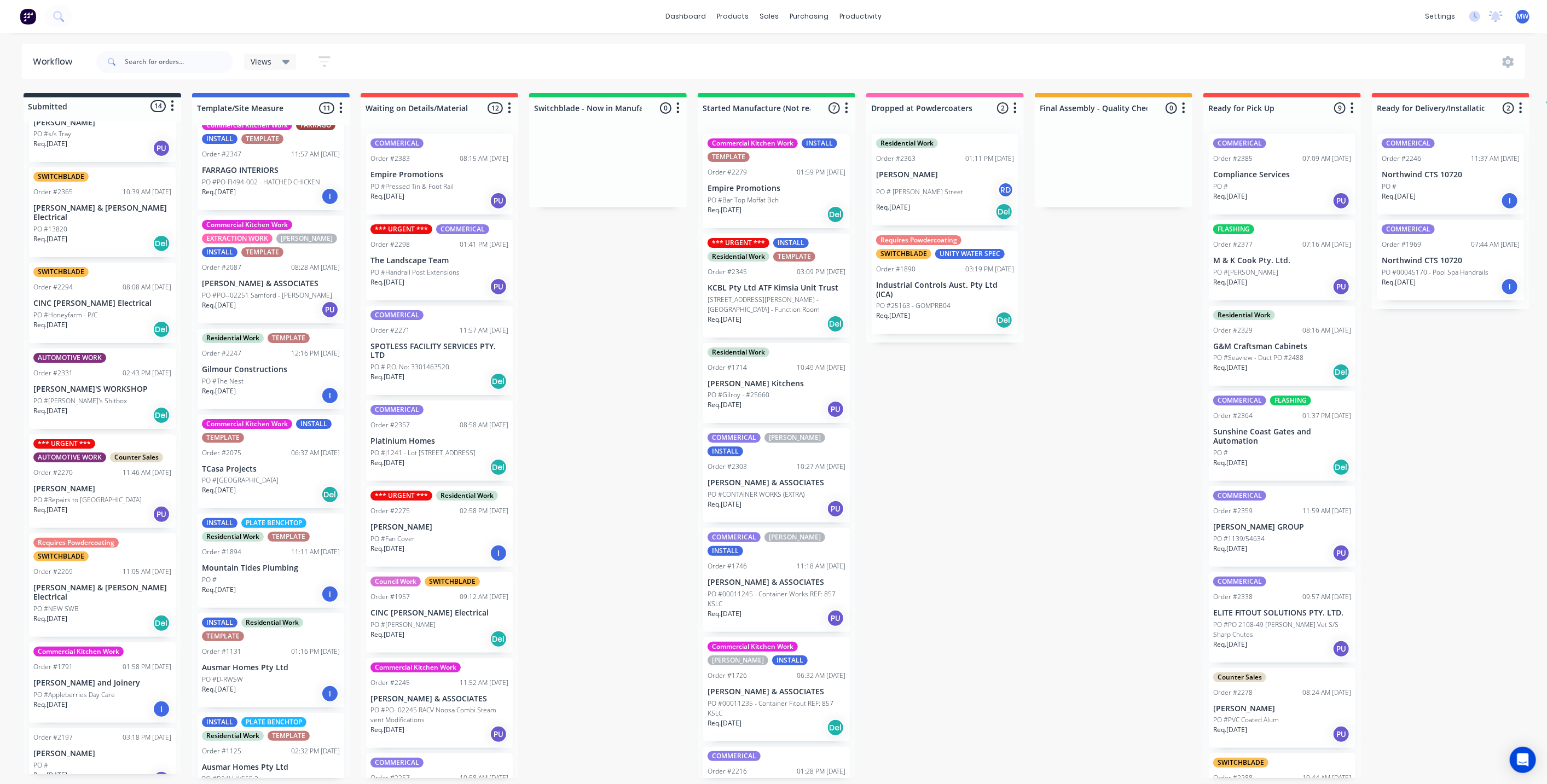
click at [656, 480] on div "Submitted 14 Status colour #273444 hex #273444 Save Cancel Summaries Total orde…" at bounding box center [904, 435] width 1825 height 685
click at [623, 493] on div "Submitted 14 Status colour #273444 hex #273444 Save Cancel Summaries Total orde…" at bounding box center [904, 435] width 1825 height 685
drag, startPoint x: 1060, startPoint y: 487, endPoint x: 849, endPoint y: 471, distance: 211.6
click at [1060, 487] on div "Submitted 14 Status colour #273444 hex #273444 Save Cancel Summaries Total orde…" at bounding box center [904, 435] width 1825 height 685
click at [636, 451] on div "Submitted 14 Status colour #273444 hex #273444 Save Cancel Summaries Total orde…" at bounding box center [904, 435] width 1825 height 685
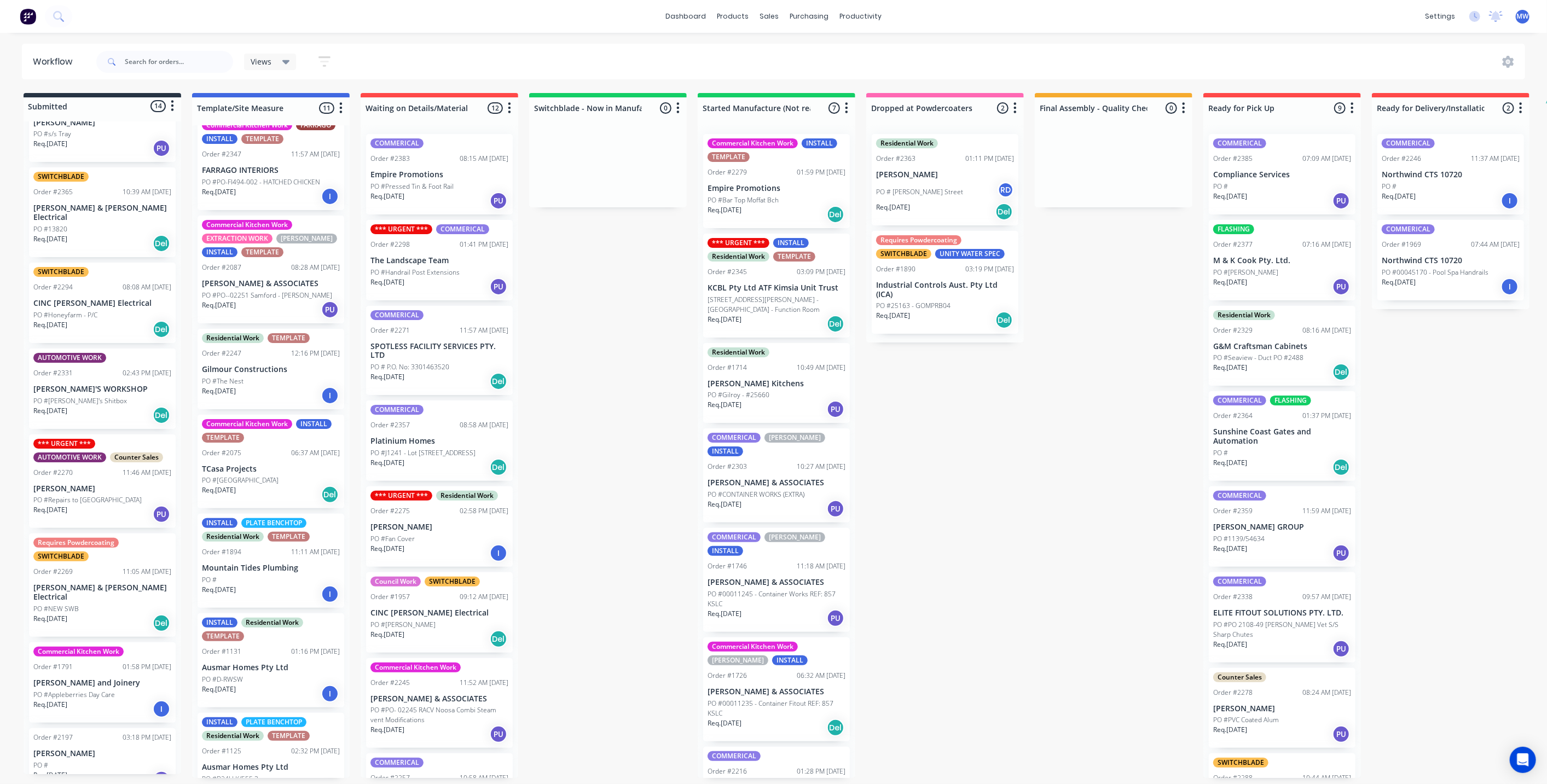
drag, startPoint x: 641, startPoint y: 451, endPoint x: 752, endPoint y: 450, distance: 111.0
click at [641, 450] on div "Submitted 14 Status colour #273444 hex #273444 Save Cancel Summaries Total orde…" at bounding box center [904, 435] width 1825 height 685
drag, startPoint x: 881, startPoint y: 444, endPoint x: 751, endPoint y: 429, distance: 130.9
click at [880, 443] on div "Submitted 14 Status colour #273444 hex #273444 Save Cancel Summaries Total orde…" at bounding box center [904, 435] width 1825 height 685
click at [599, 430] on div "Submitted 14 Status colour #273444 hex #273444 Save Cancel Summaries Total orde…" at bounding box center [904, 435] width 1825 height 685
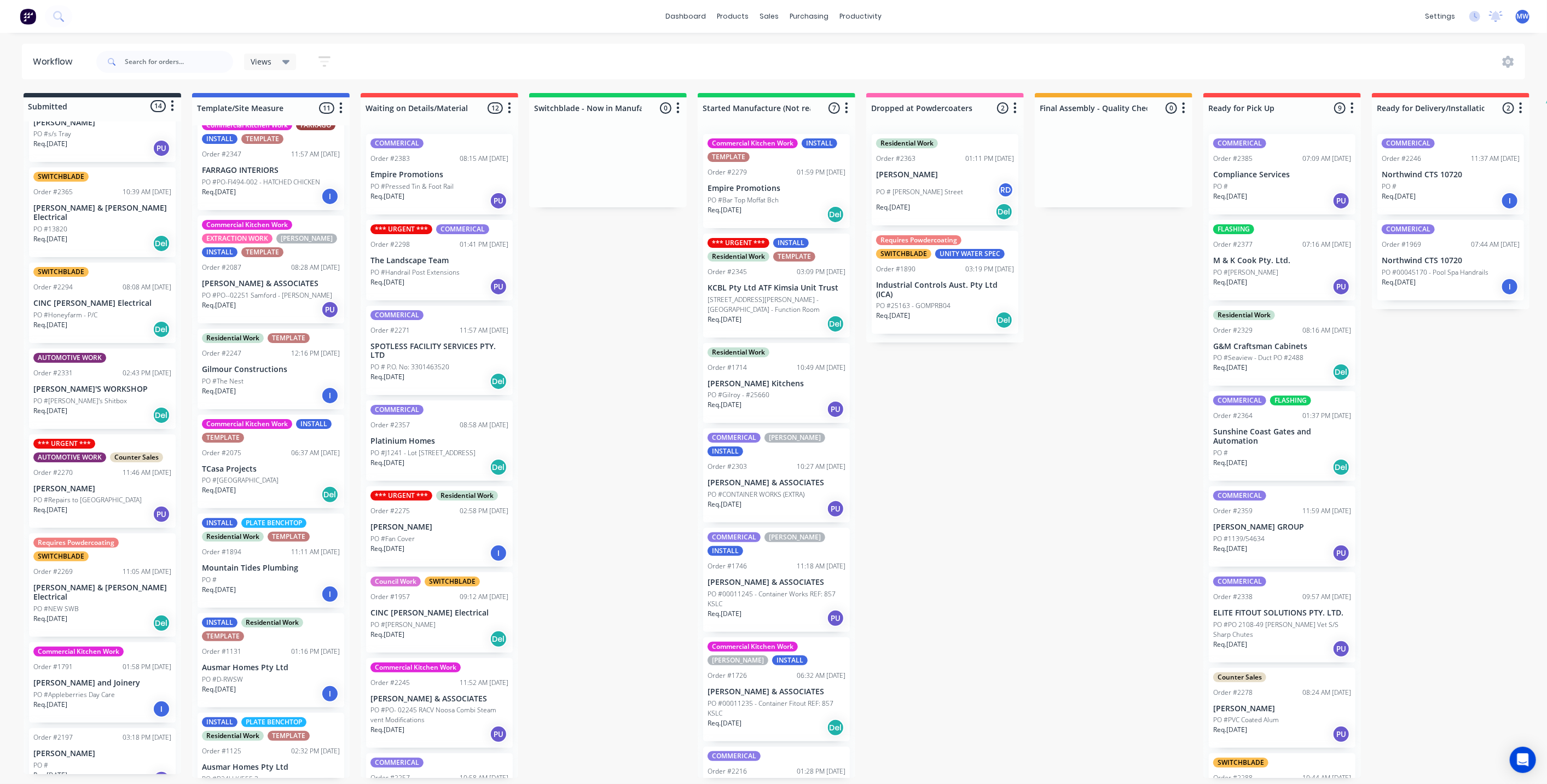
click at [599, 430] on div "Submitted 14 Status colour #273444 hex #273444 Save Cancel Summaries Total orde…" at bounding box center [904, 435] width 1825 height 685
click at [597, 430] on div "Submitted 14 Status colour #273444 hex #273444 Save Cancel Summaries Total orde…" at bounding box center [904, 435] width 1825 height 685
click at [604, 439] on div "Submitted 14 Status colour #273444 hex #273444 Save Cancel Summaries Total orde…" at bounding box center [904, 435] width 1825 height 685
click at [597, 459] on div "Submitted 14 Status colour #273444 hex #273444 Save Cancel Summaries Total orde…" at bounding box center [904, 435] width 1825 height 685
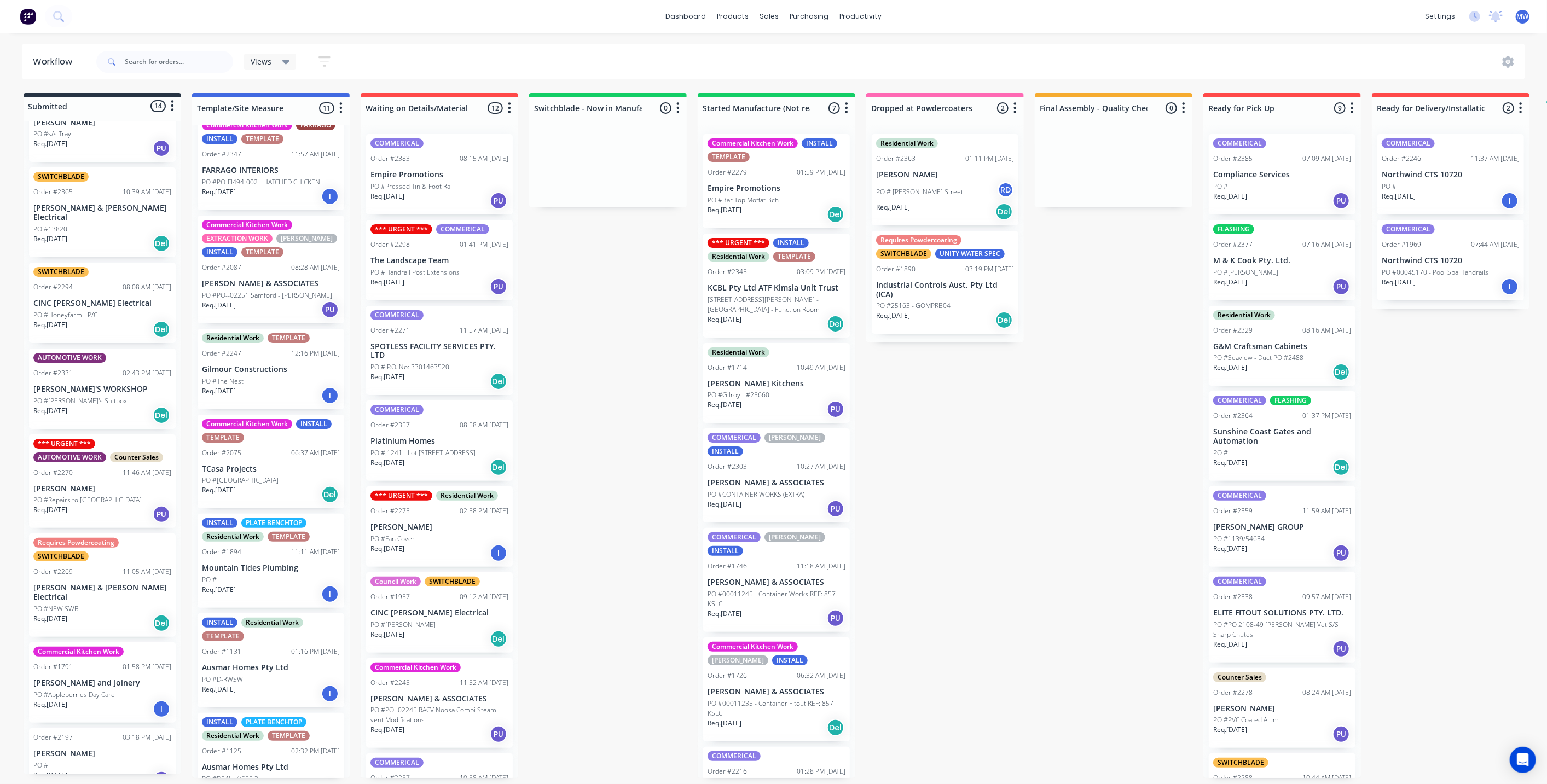
click at [994, 506] on div "Submitted 14 Status colour #273444 hex #273444 Save Cancel Summaries Total orde…" at bounding box center [904, 435] width 1825 height 685
click at [559, 367] on div "Submitted 14 Status colour #273444 hex #273444 Save Cancel Summaries Total orde…" at bounding box center [904, 435] width 1825 height 685
click at [957, 504] on div "Submitted 14 Status colour #273444 hex #273444 Save Cancel Summaries Total orde…" at bounding box center [904, 435] width 1825 height 685
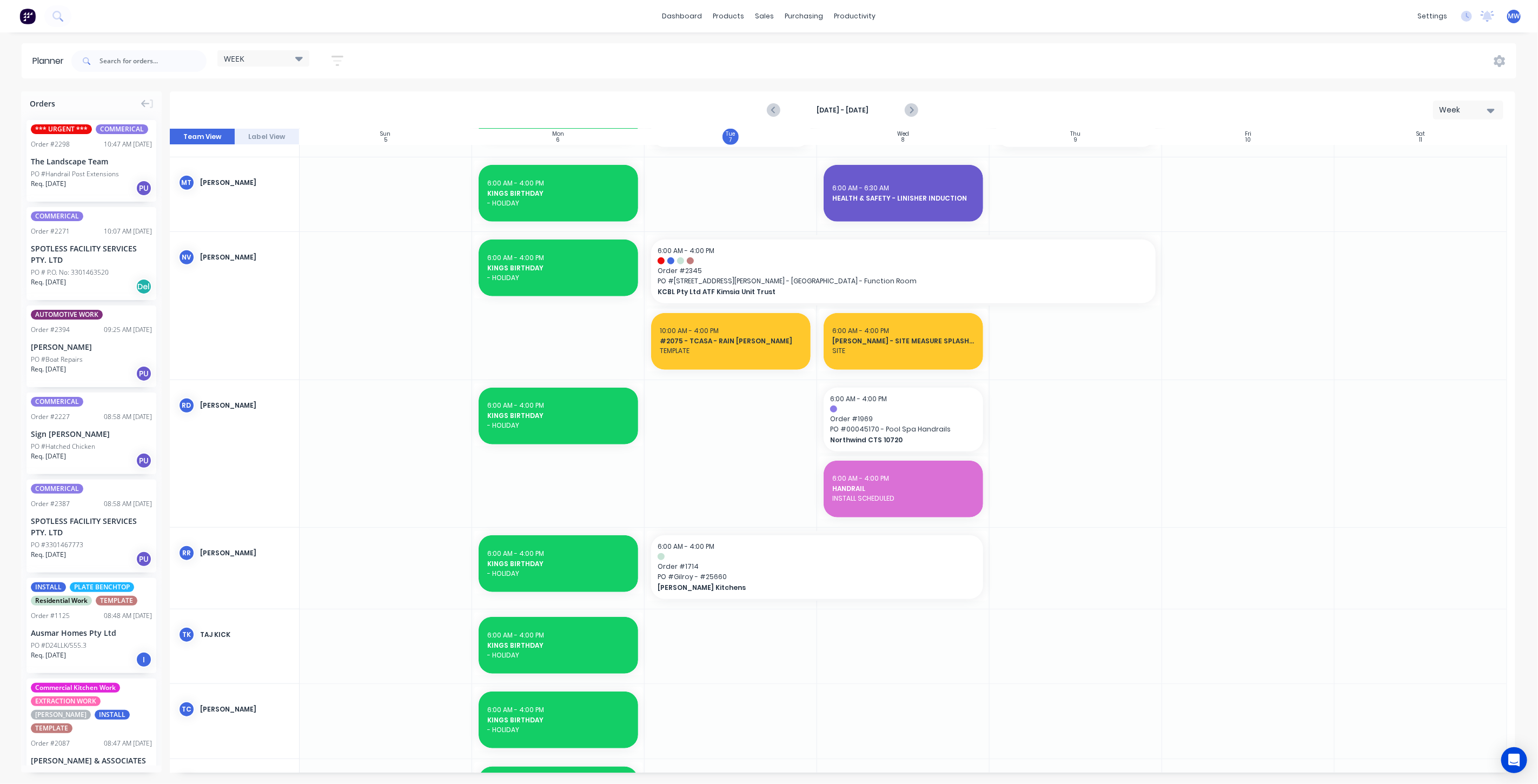
scroll to position [601, 0]
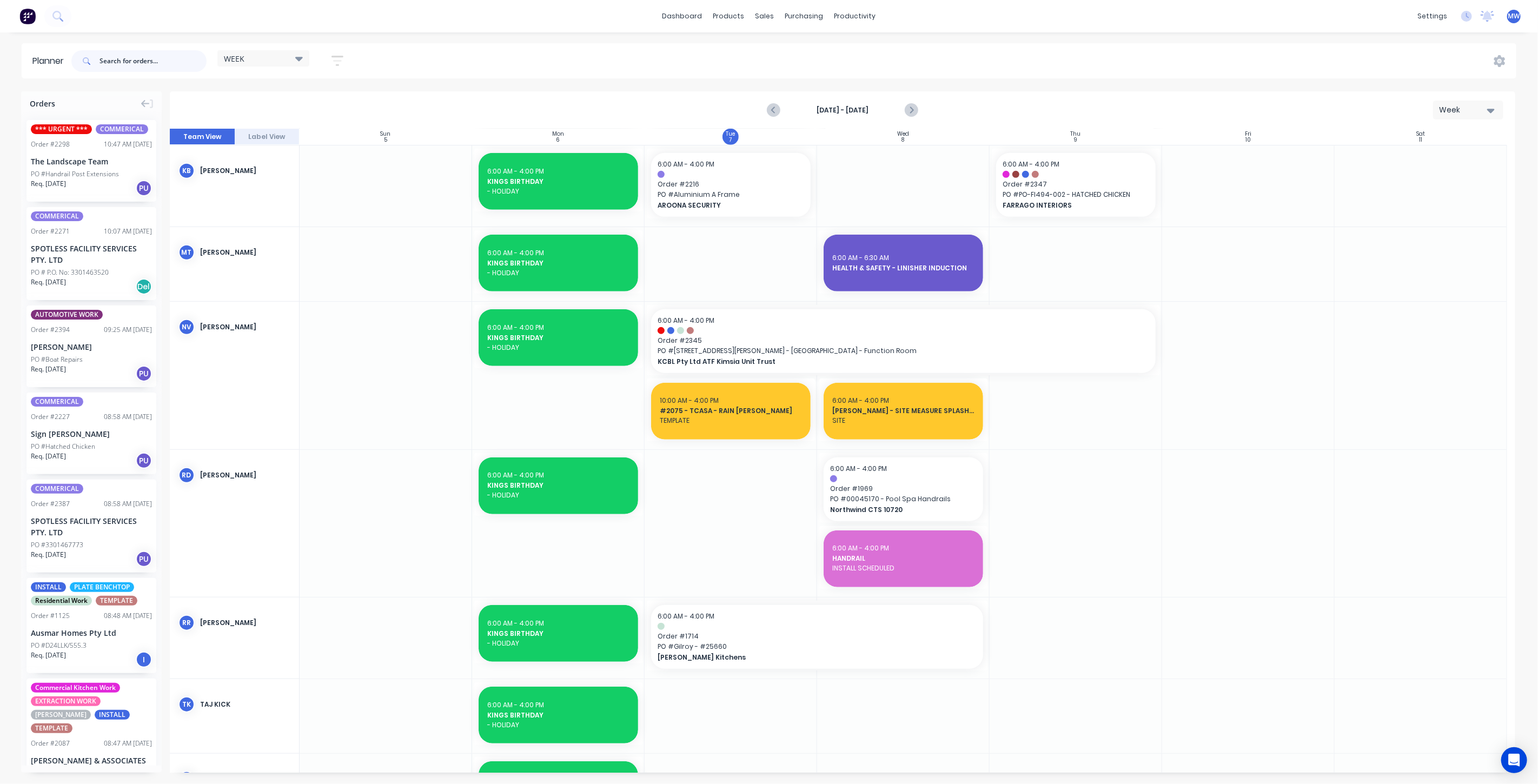
click at [154, 65] on input "text" at bounding box center [152, 61] width 107 height 21
type input "2342"
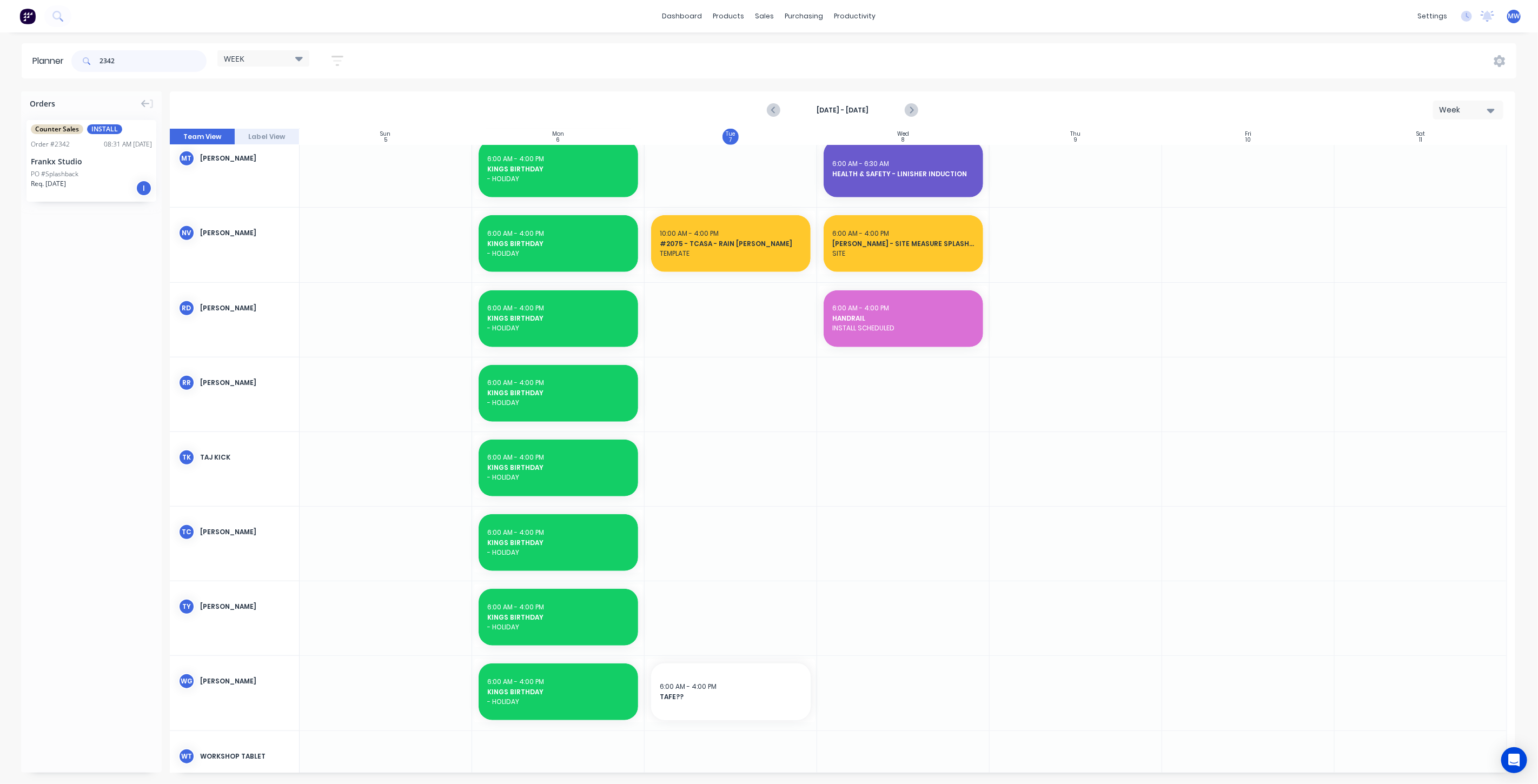
scroll to position [514, 0]
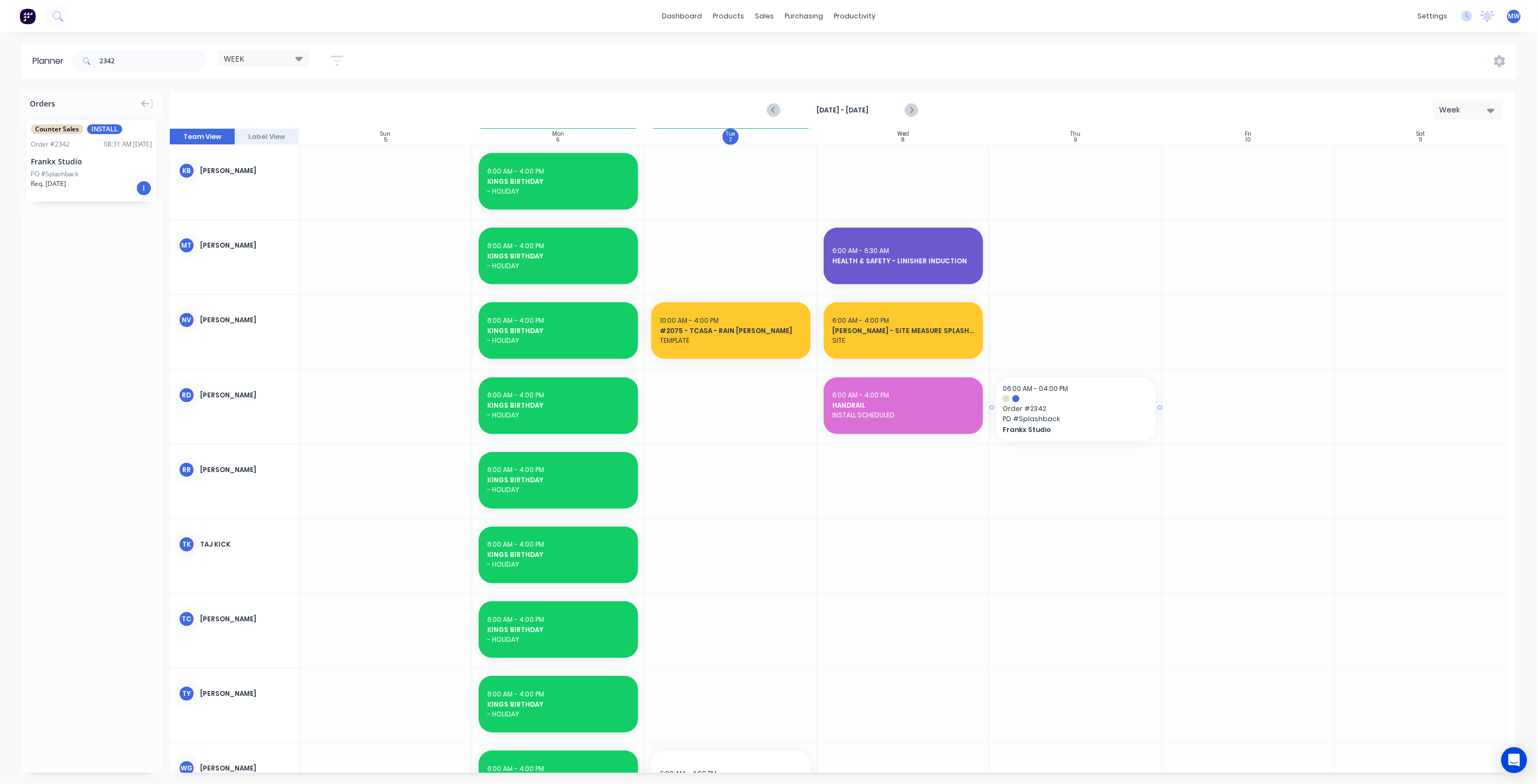
drag, startPoint x: 66, startPoint y: 154, endPoint x: 1047, endPoint y: 424, distance: 1017.5
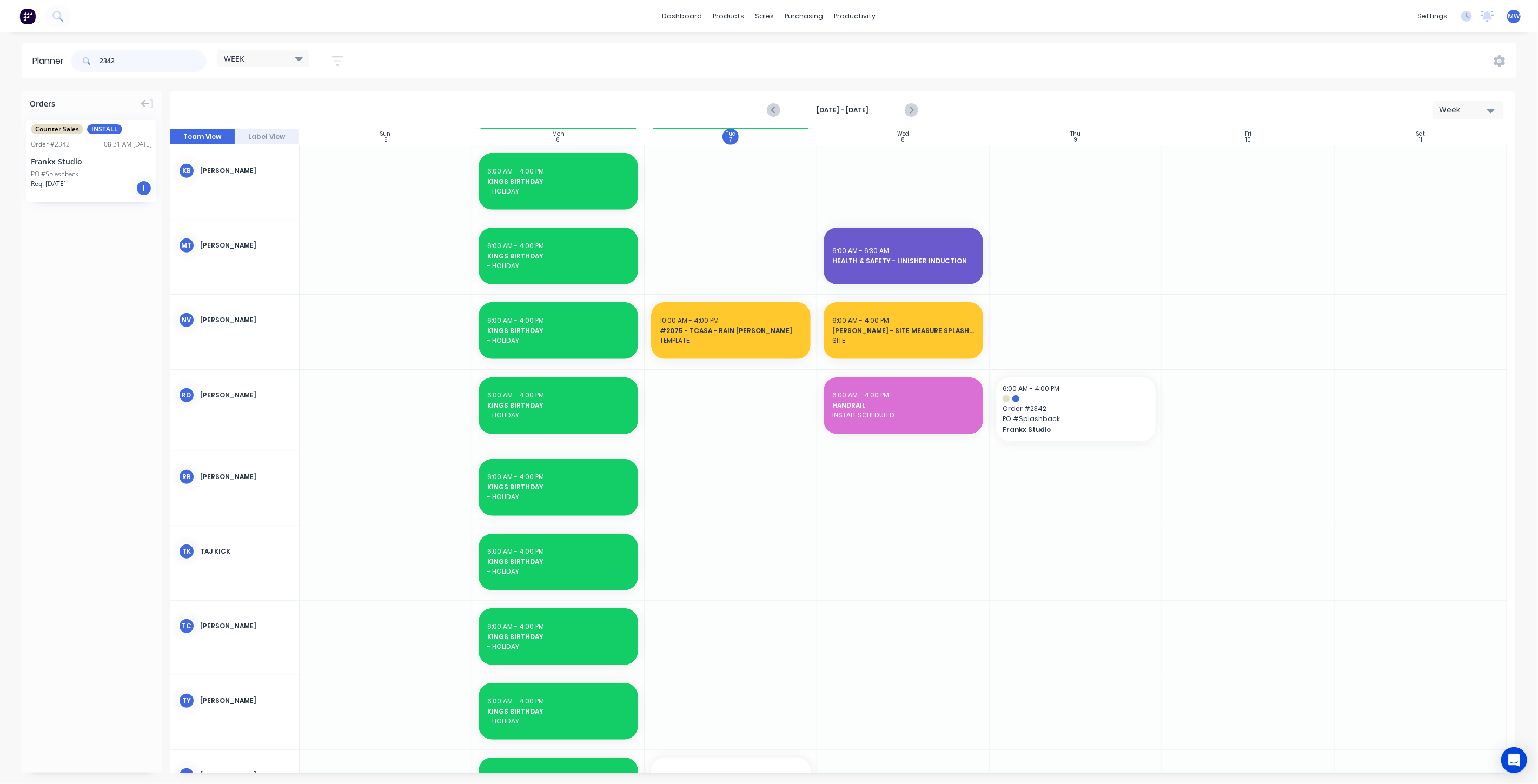
drag, startPoint x: 122, startPoint y: 61, endPoint x: 59, endPoint y: 54, distance: 63.4
click at [83, 62] on div "2342" at bounding box center [139, 61] width 135 height 21
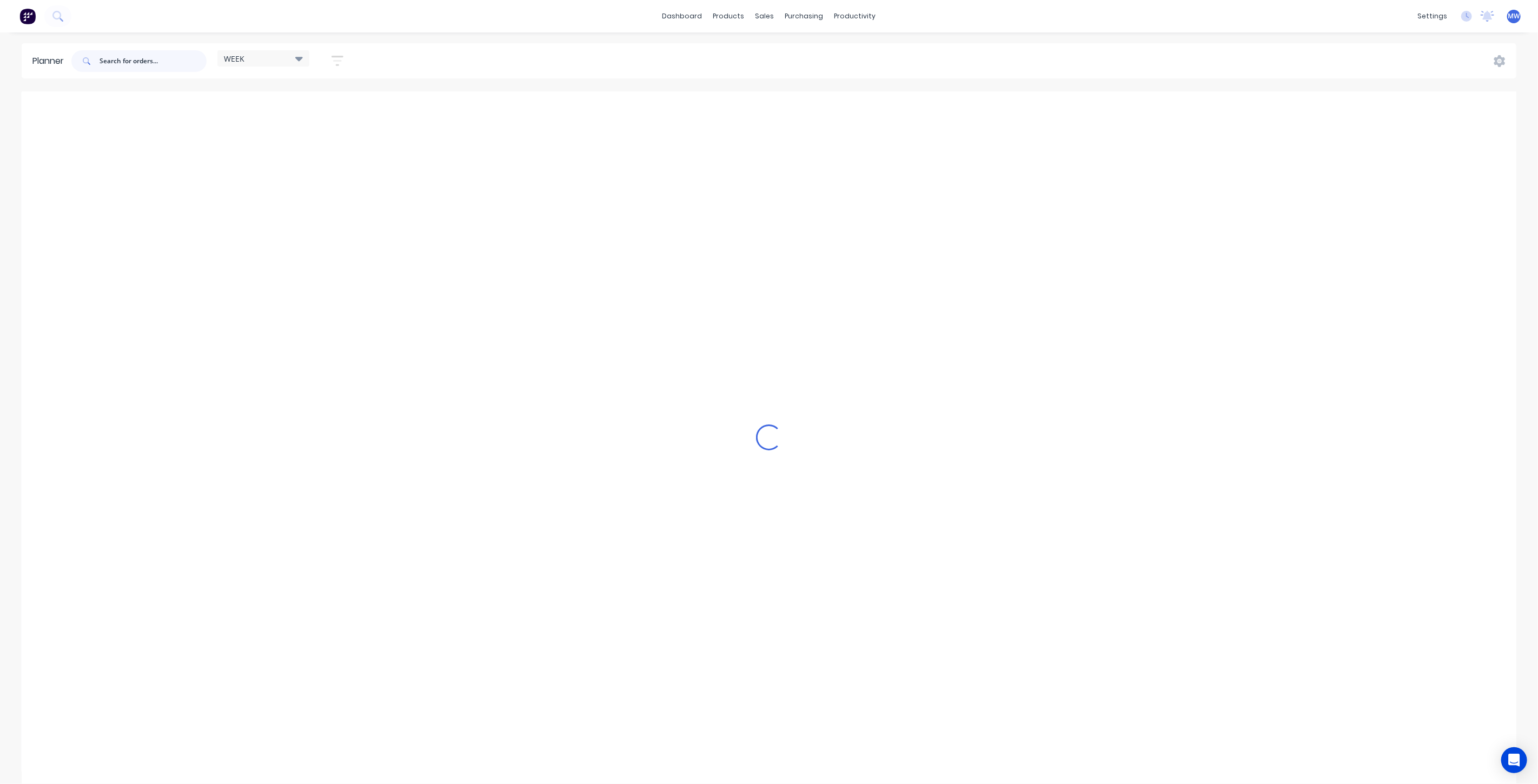
scroll to position [601, 0]
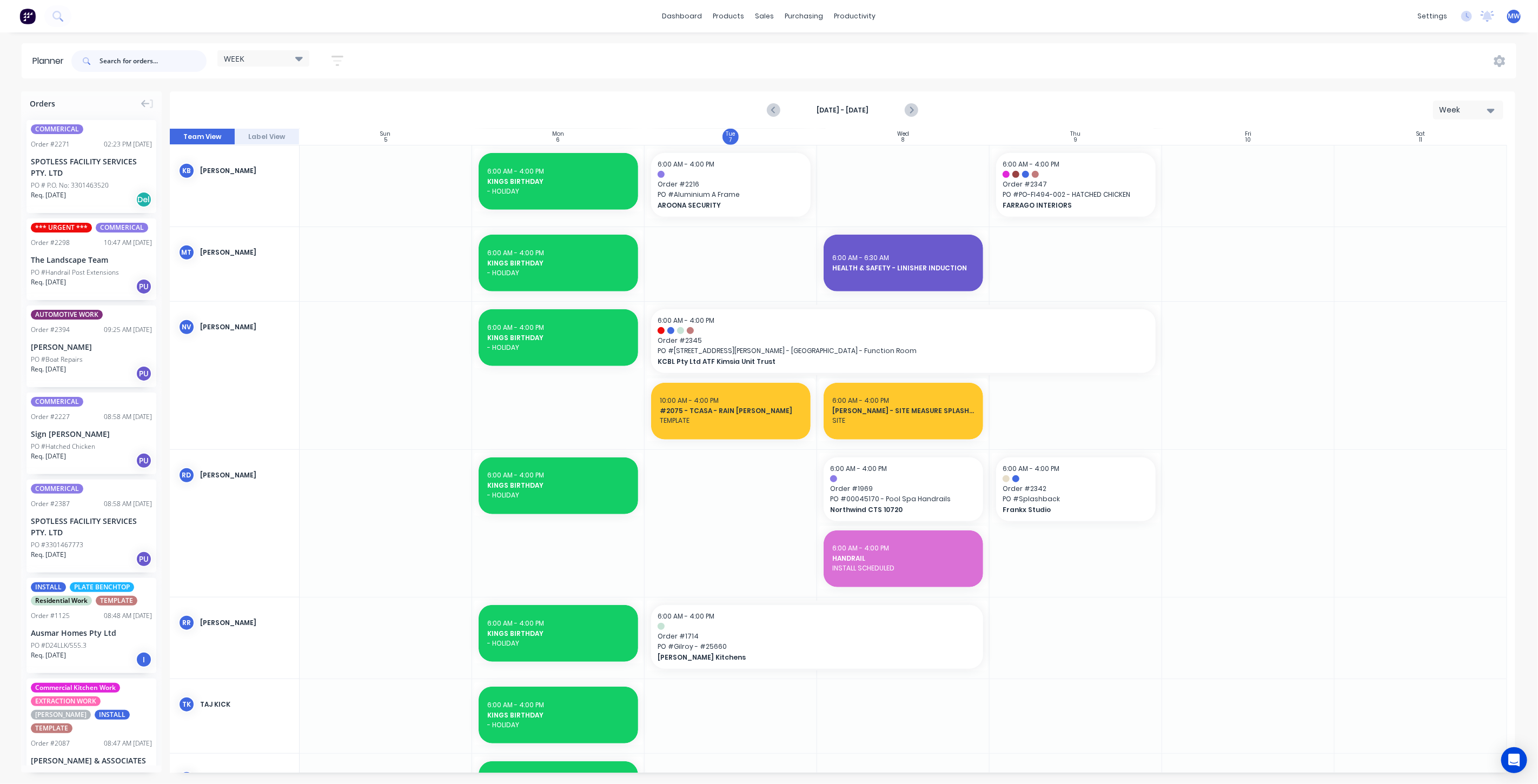
click at [139, 56] on input "text" at bounding box center [152, 61] width 107 height 21
type input "2390"
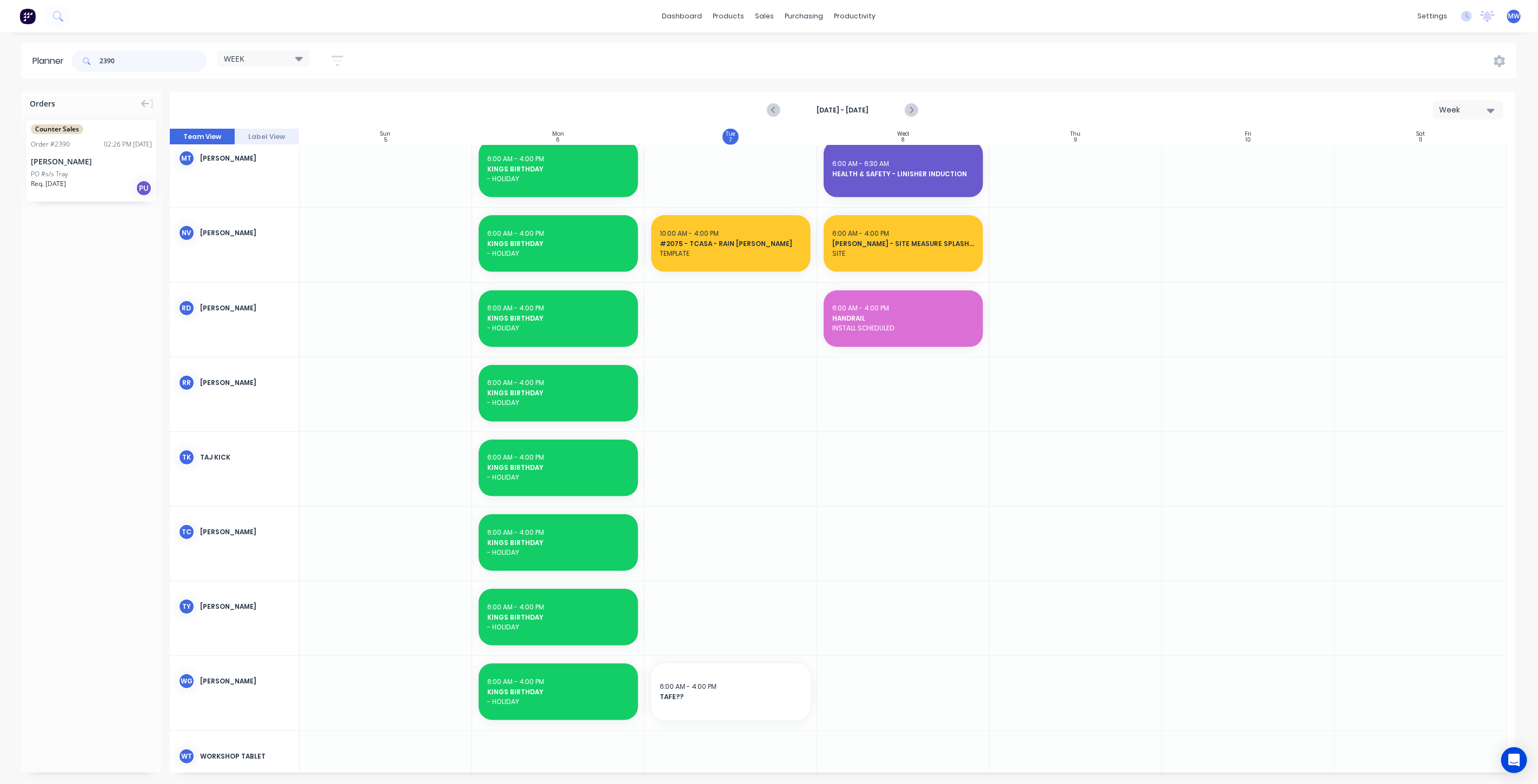
scroll to position [514, 0]
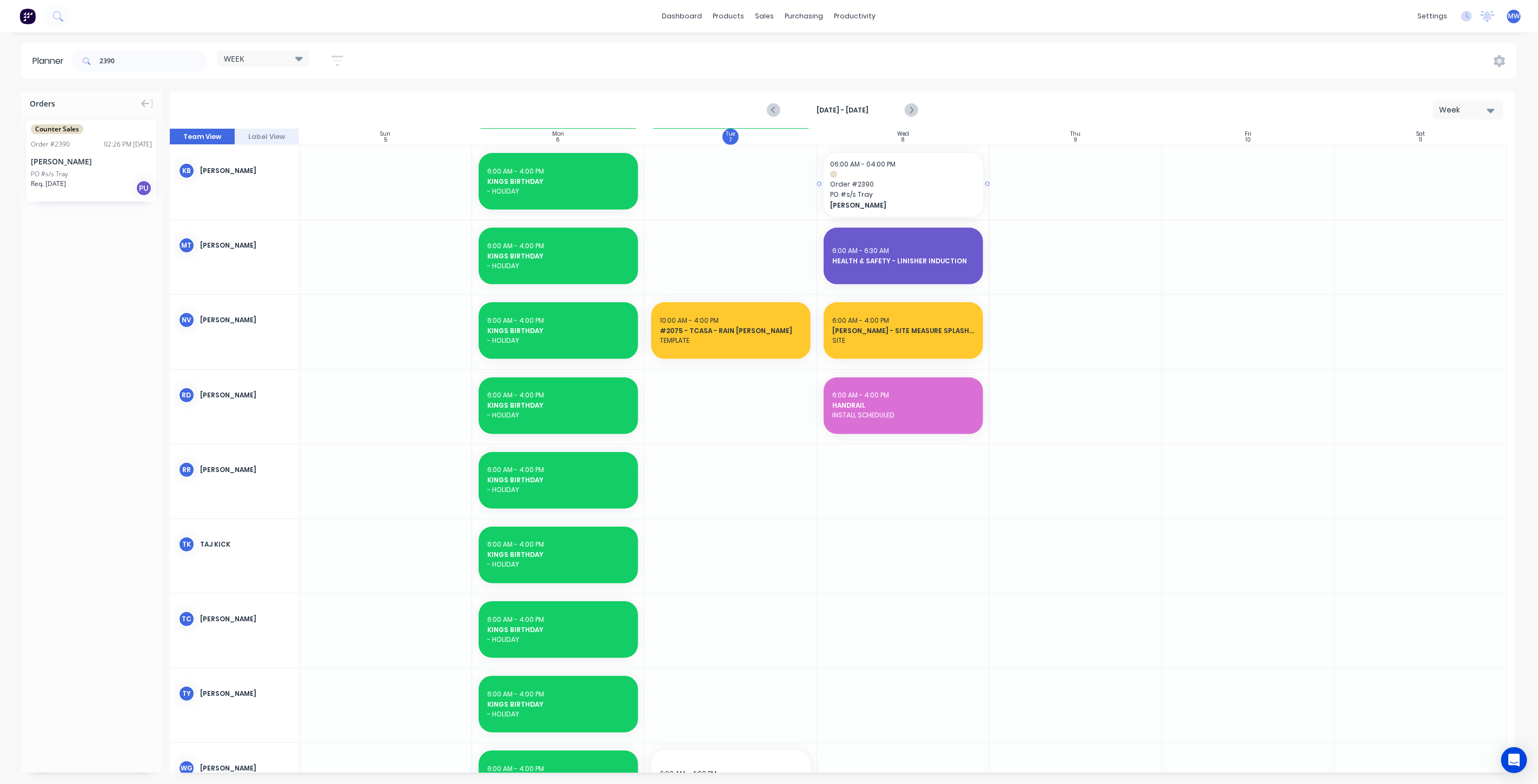
drag, startPoint x: 80, startPoint y: 151, endPoint x: 912, endPoint y: 193, distance: 833.1
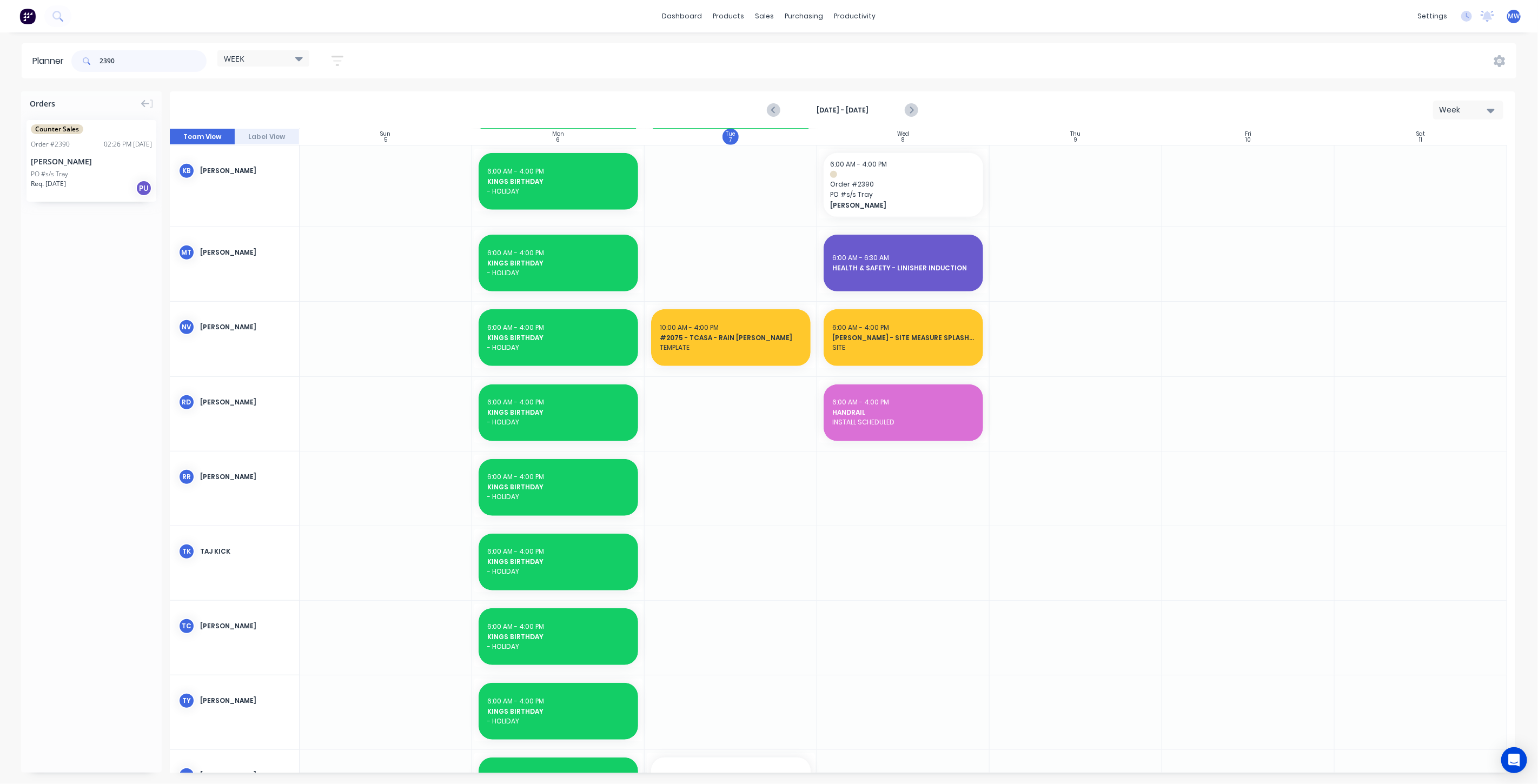
drag, startPoint x: 137, startPoint y: 61, endPoint x: 49, endPoint y: 59, distance: 88.0
click at [57, 64] on header "Planner 2390 WEEK Save new view None edit WEEK (Default) edit Rex edit SCSM - M…" at bounding box center [769, 61] width 1495 height 35
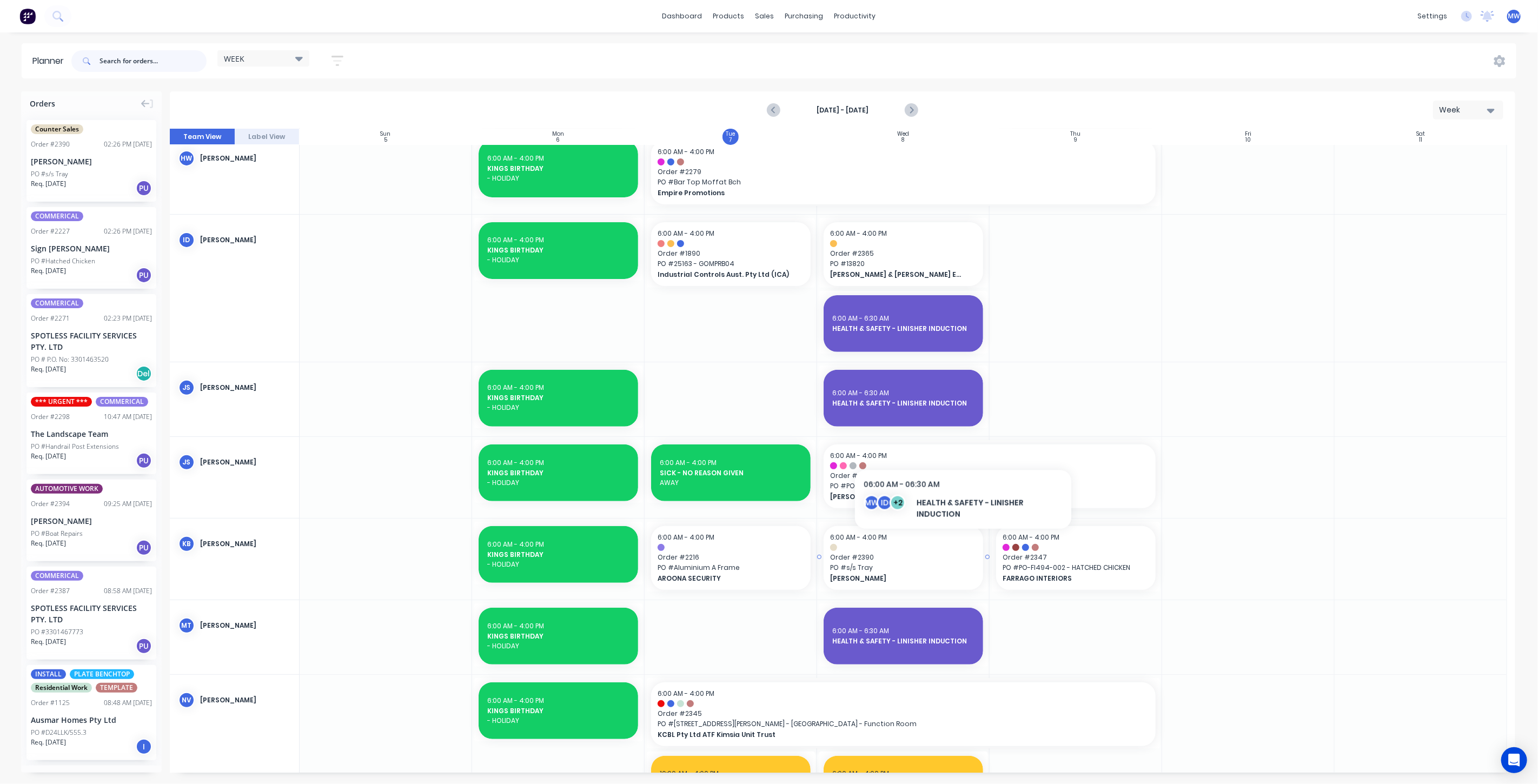
scroll to position [360, 0]
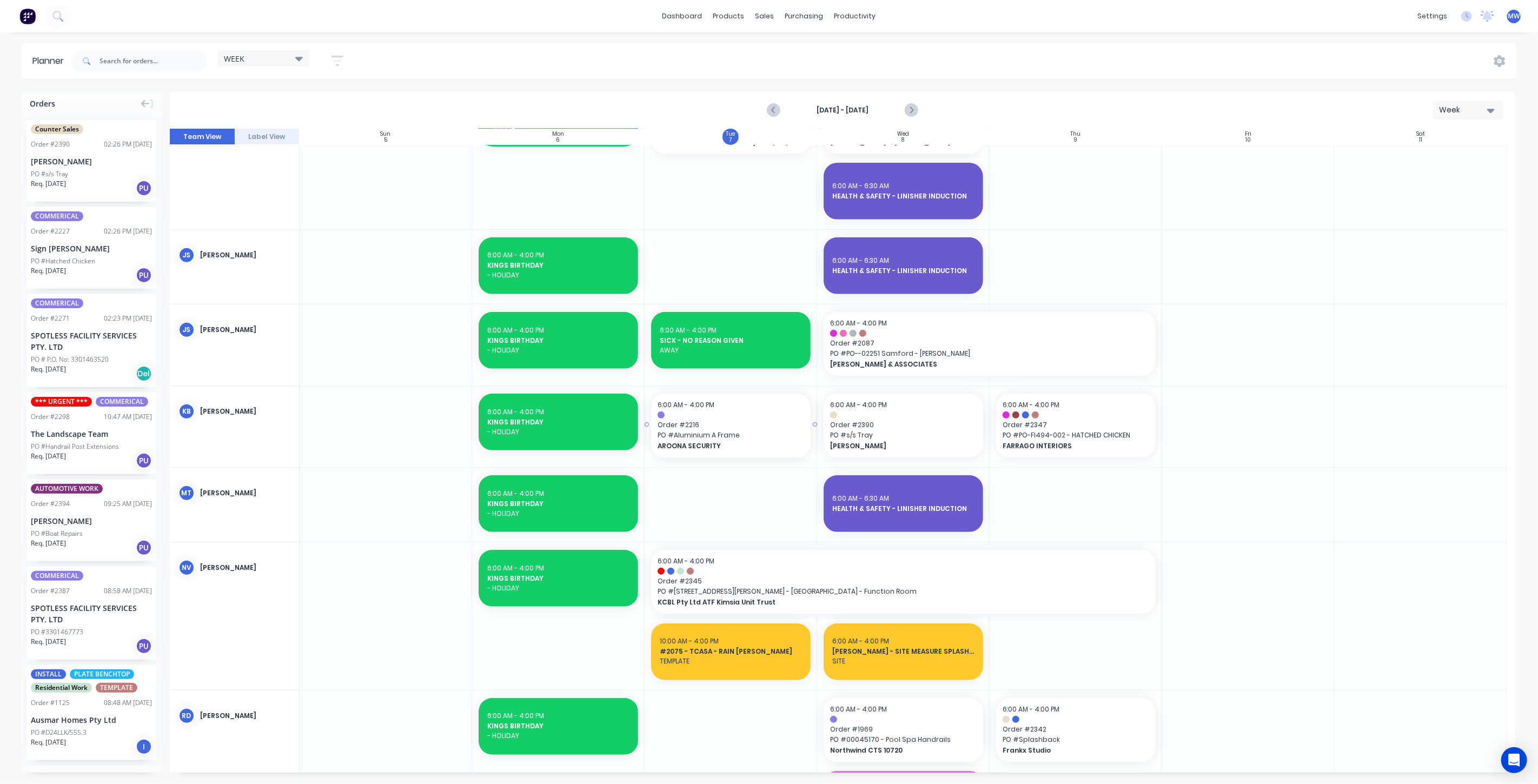
drag, startPoint x: 811, startPoint y: 424, endPoint x: 800, endPoint y: 424, distance: 11.0
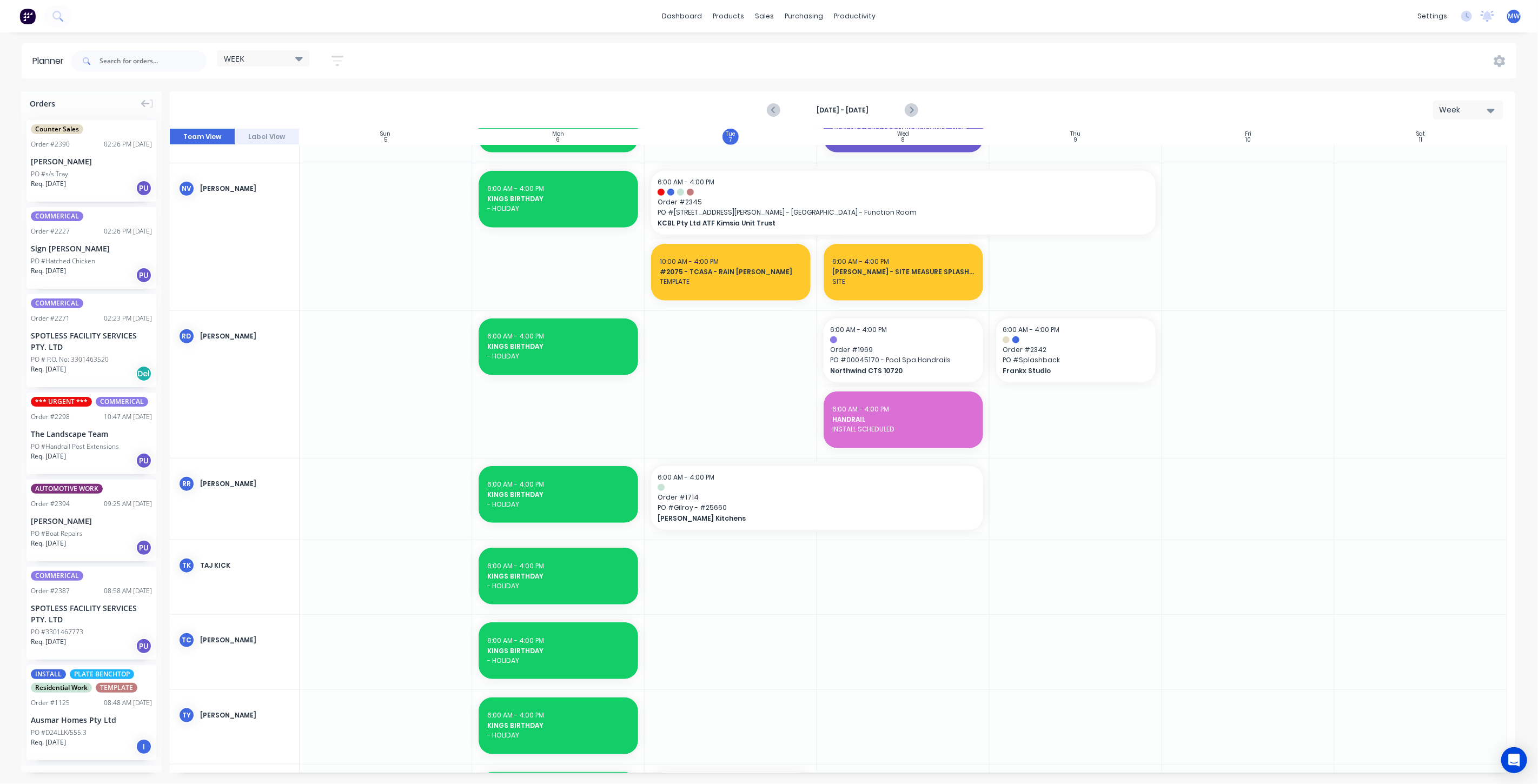
scroll to position [818, 0]
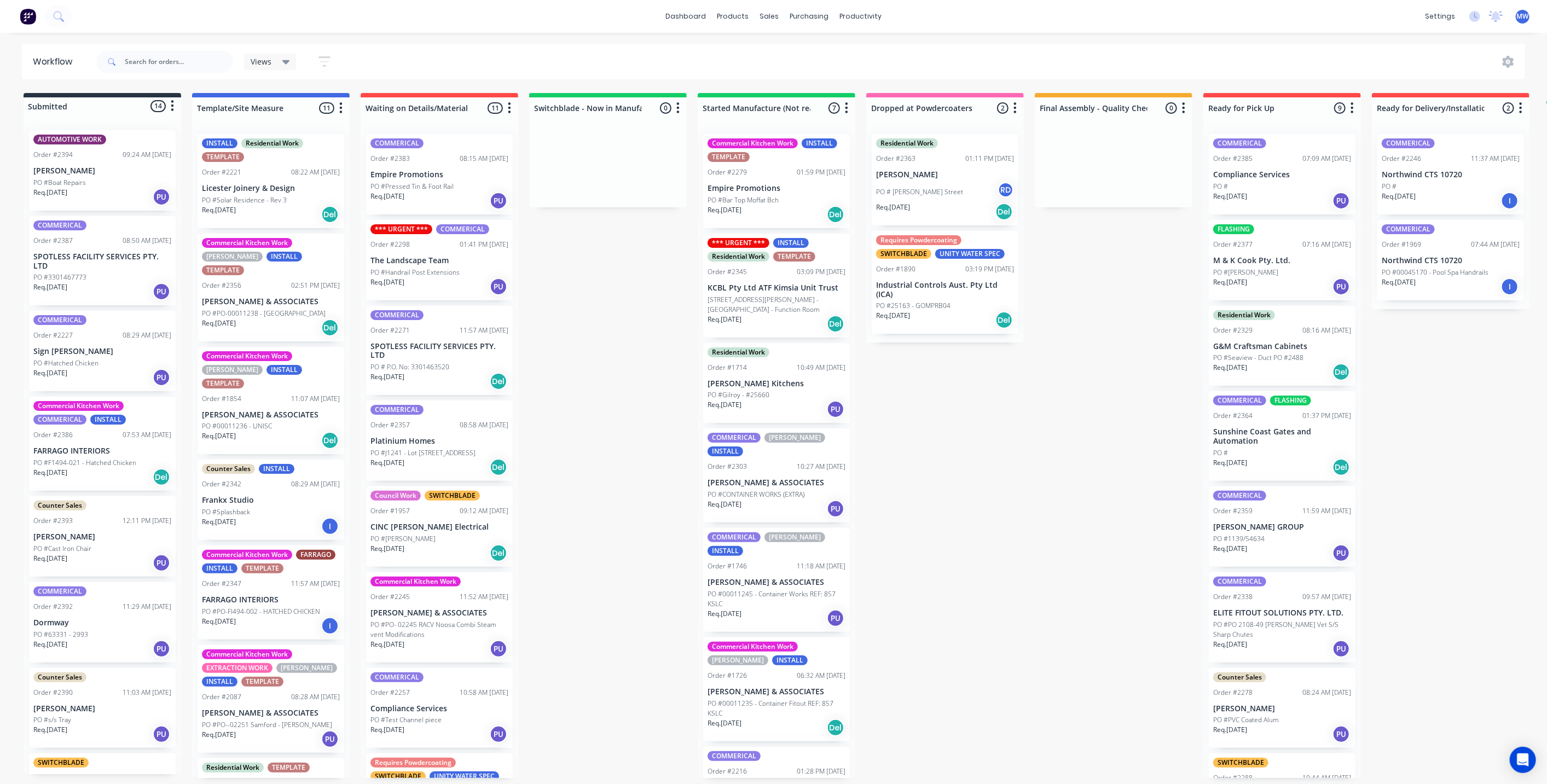
click at [1184, 105] on icon "button" at bounding box center [1183, 107] width 3 height 13
click at [1156, 150] on button "Notifications" at bounding box center [1135, 150] width 109 height 18
click at [1229, 150] on label at bounding box center [1229, 150] width 0 height 0
click at [1213, 157] on input "checkbox" at bounding box center [1208, 155] width 9 height 10
checkbox input "true"
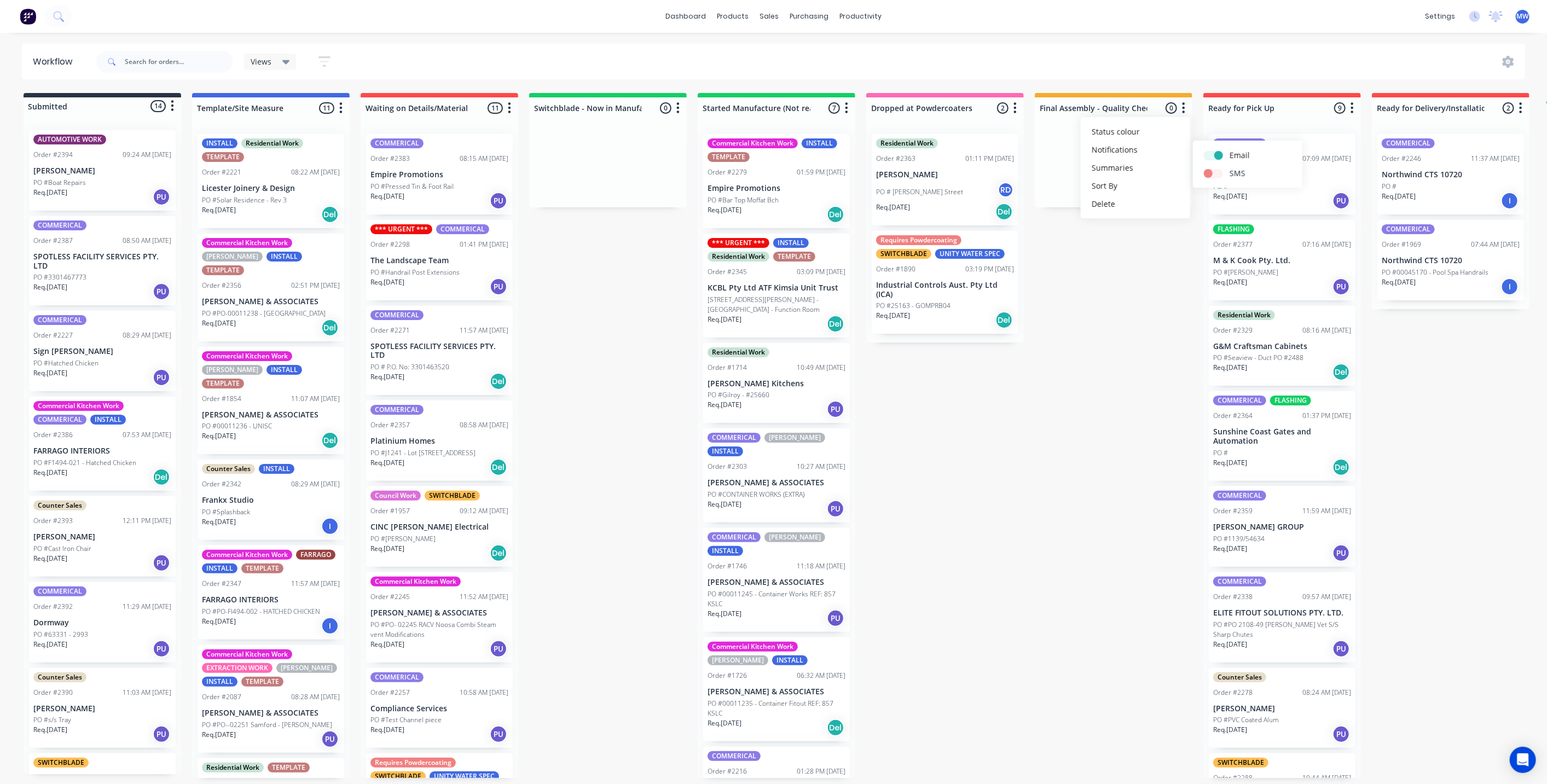
drag, startPoint x: 1219, startPoint y: 173, endPoint x: 1213, endPoint y: 185, distance: 13.4
click at [1229, 168] on label at bounding box center [1229, 168] width 0 height 0
click at [1213, 173] on input "checkbox" at bounding box center [1208, 173] width 9 height 10
checkbox input "true"
click at [1147, 296] on div "Submitted 14 Status colour #273444 hex #273444 Save Cancel Summaries Total orde…" at bounding box center [904, 435] width 1825 height 685
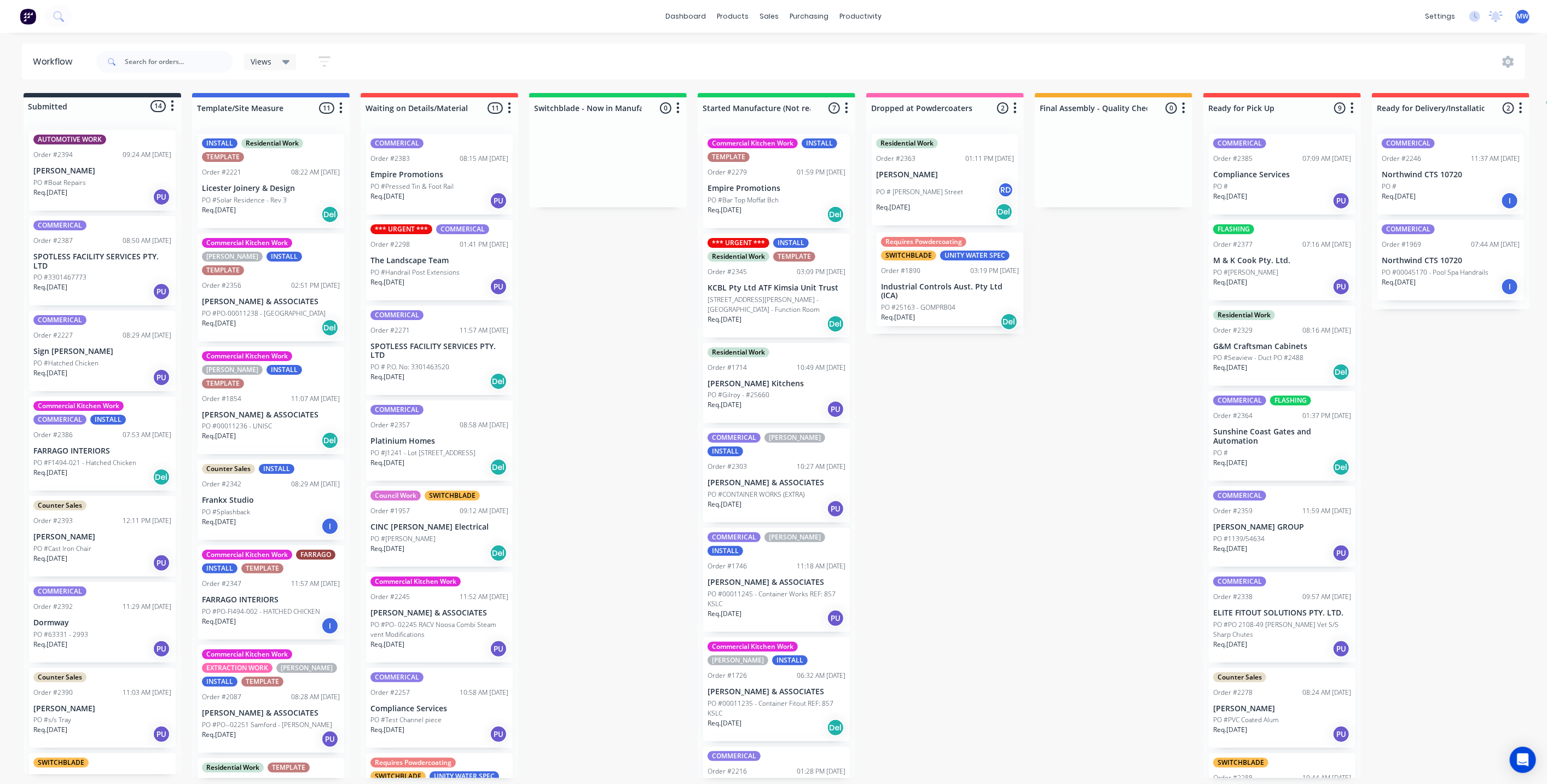
drag, startPoint x: 949, startPoint y: 301, endPoint x: 956, endPoint y: 301, distance: 7.0
click at [956, 301] on div "Residential Work Order #2363 01:11 PM 23/09/25 Neville Huxley PO # Janet Street…" at bounding box center [945, 230] width 157 height 208
drag, startPoint x: 1069, startPoint y: 360, endPoint x: 1084, endPoint y: 300, distance: 61.8
click at [1067, 359] on div "Submitted 14 Status colour #273444 hex #273444 Save Cancel Summaries Total orde…" at bounding box center [904, 435] width 1825 height 685
click at [1135, 173] on div at bounding box center [1113, 166] width 157 height 82
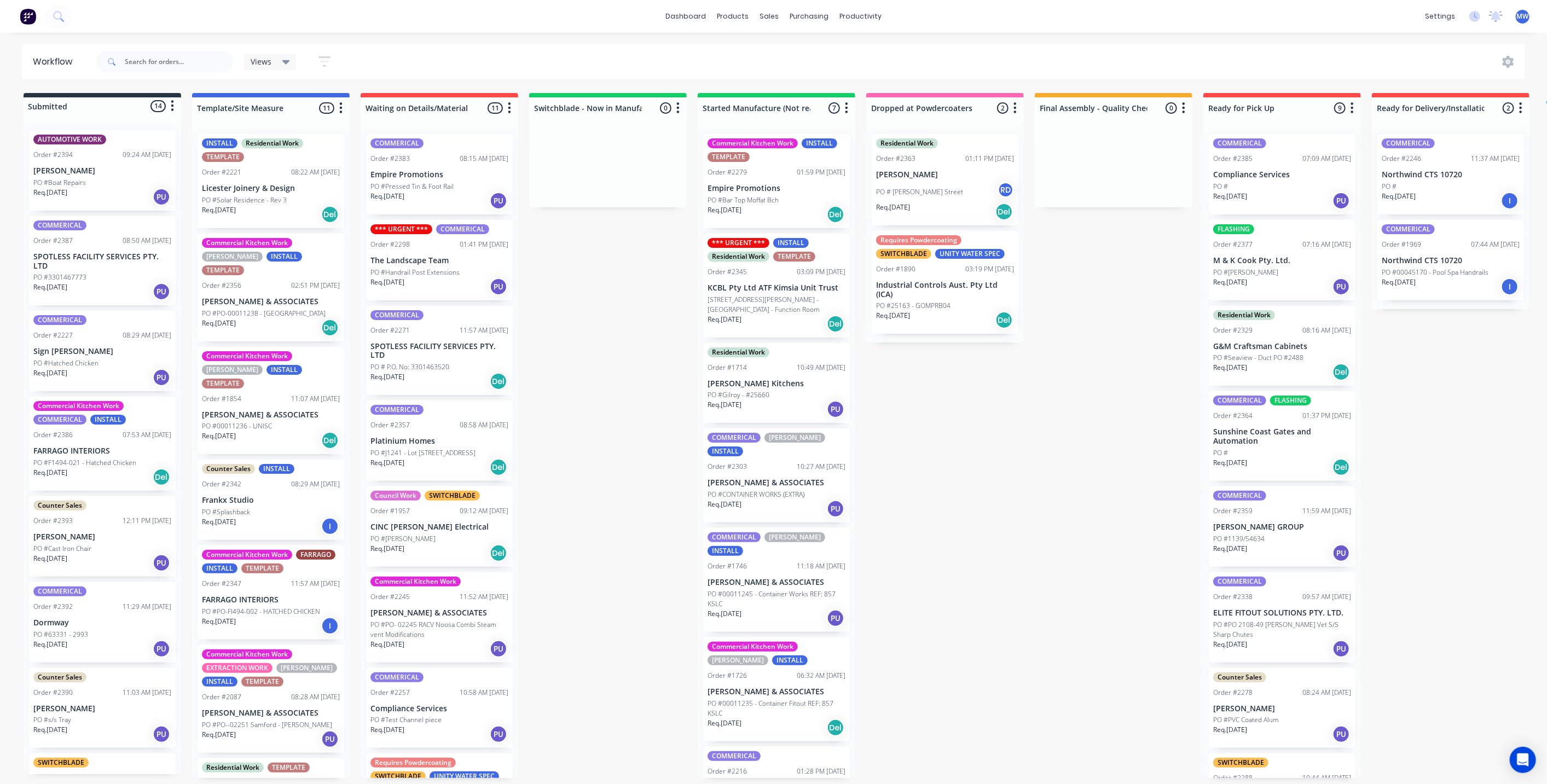
click at [1184, 107] on icon "button" at bounding box center [1183, 107] width 3 height 13
click at [1172, 153] on button "Notifications" at bounding box center [1135, 150] width 109 height 18
click at [1135, 304] on div "Submitted 14 Status colour #273444 hex #273444 Save Cancel Summaries Total orde…" at bounding box center [904, 435] width 1825 height 685
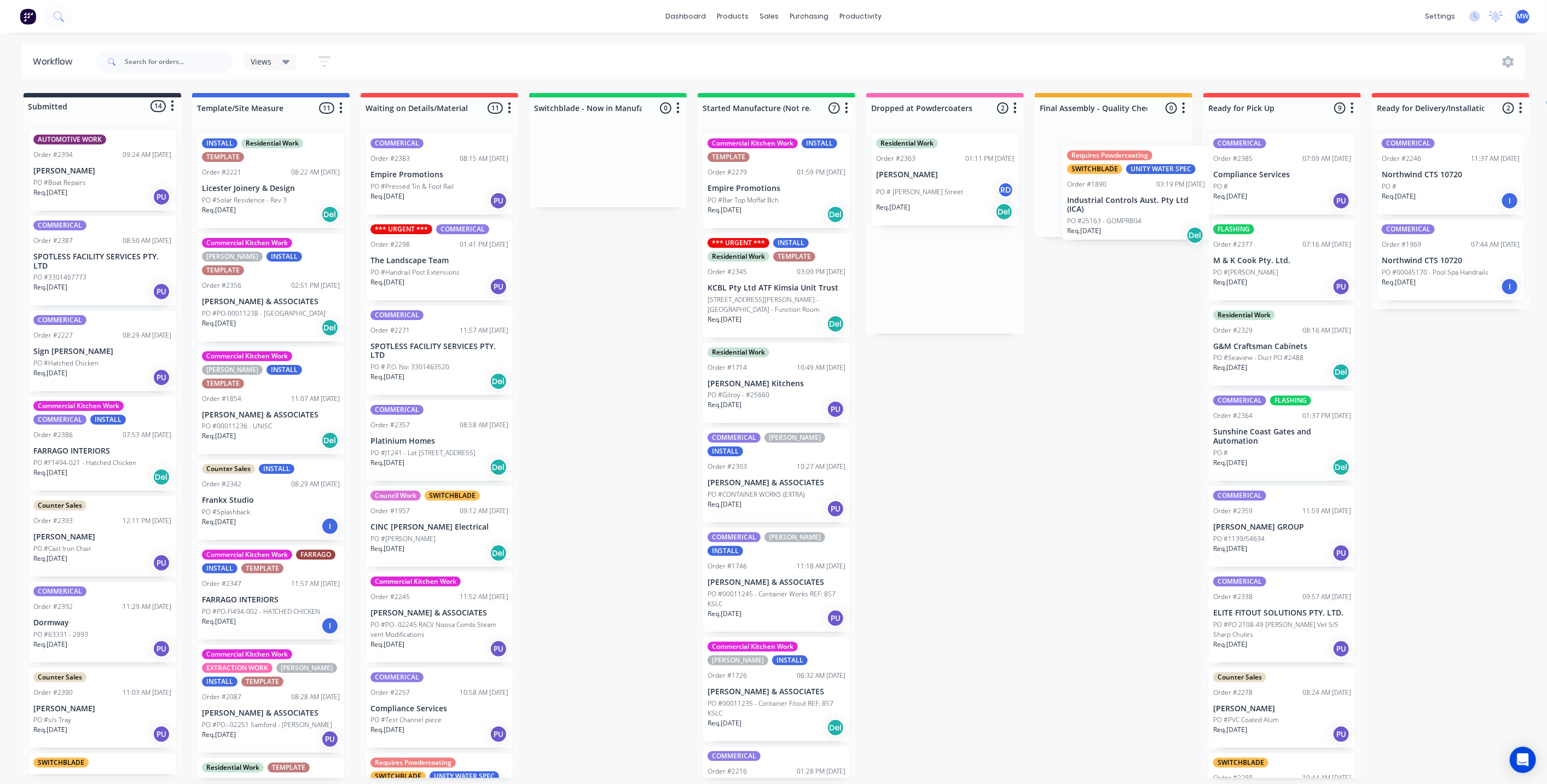
drag, startPoint x: 933, startPoint y: 286, endPoint x: 1127, endPoint y: 202, distance: 211.4
click at [1127, 202] on div "Submitted 14 Status colour #273444 hex #273444 Save Cancel Summaries Total orde…" at bounding box center [904, 435] width 1825 height 685
click at [1124, 308] on div "Submitted 14 Status colour #273444 hex #273444 Save Cancel Summaries Total orde…" at bounding box center [904, 435] width 1825 height 685
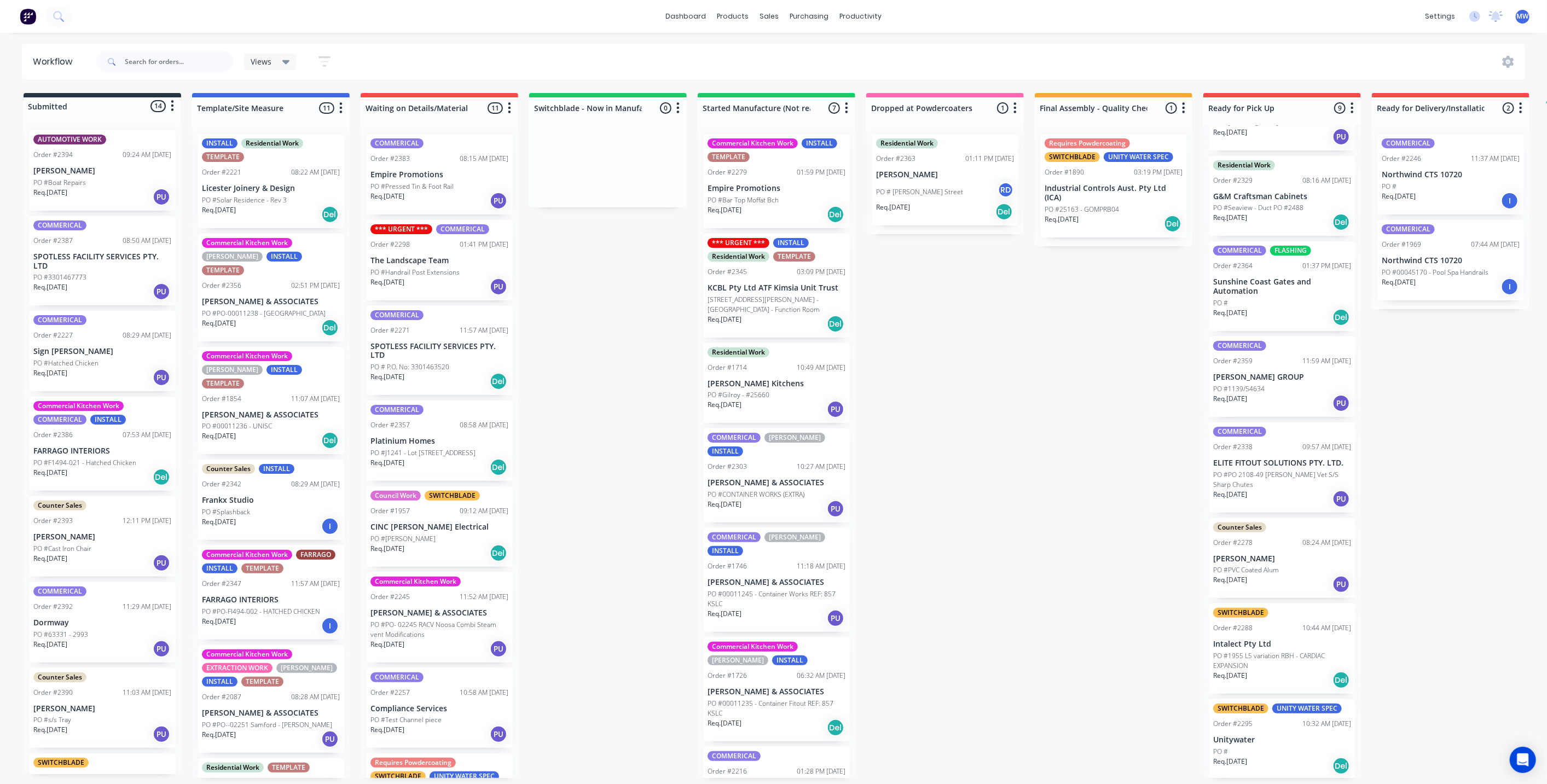
scroll to position [3, 0]
click at [1042, 585] on div "Submitted 14 Status colour #273444 hex #273444 Save Cancel Summaries Total orde…" at bounding box center [904, 435] width 1825 height 685
click at [1128, 509] on div "Submitted 14 Status colour #273444 hex #273444 Save Cancel Summaries Total orde…" at bounding box center [904, 435] width 1825 height 685
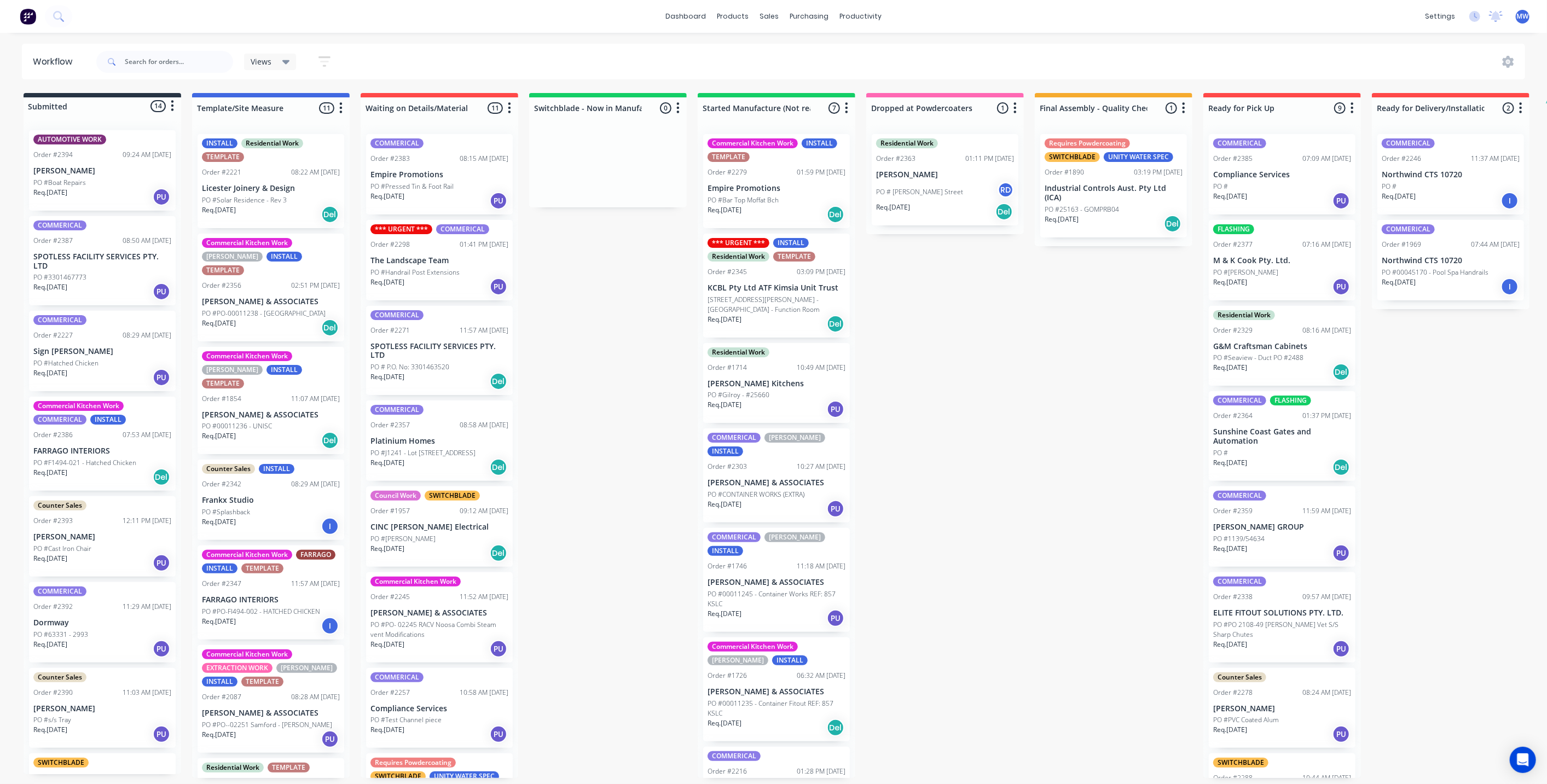
click at [593, 335] on div "Submitted 14 Status colour #273444 hex #273444 Save Cancel Summaries Total orde…" at bounding box center [904, 435] width 1825 height 685
click at [475, 370] on div "PO # P.O. No: 3301463520" at bounding box center [439, 366] width 138 height 10
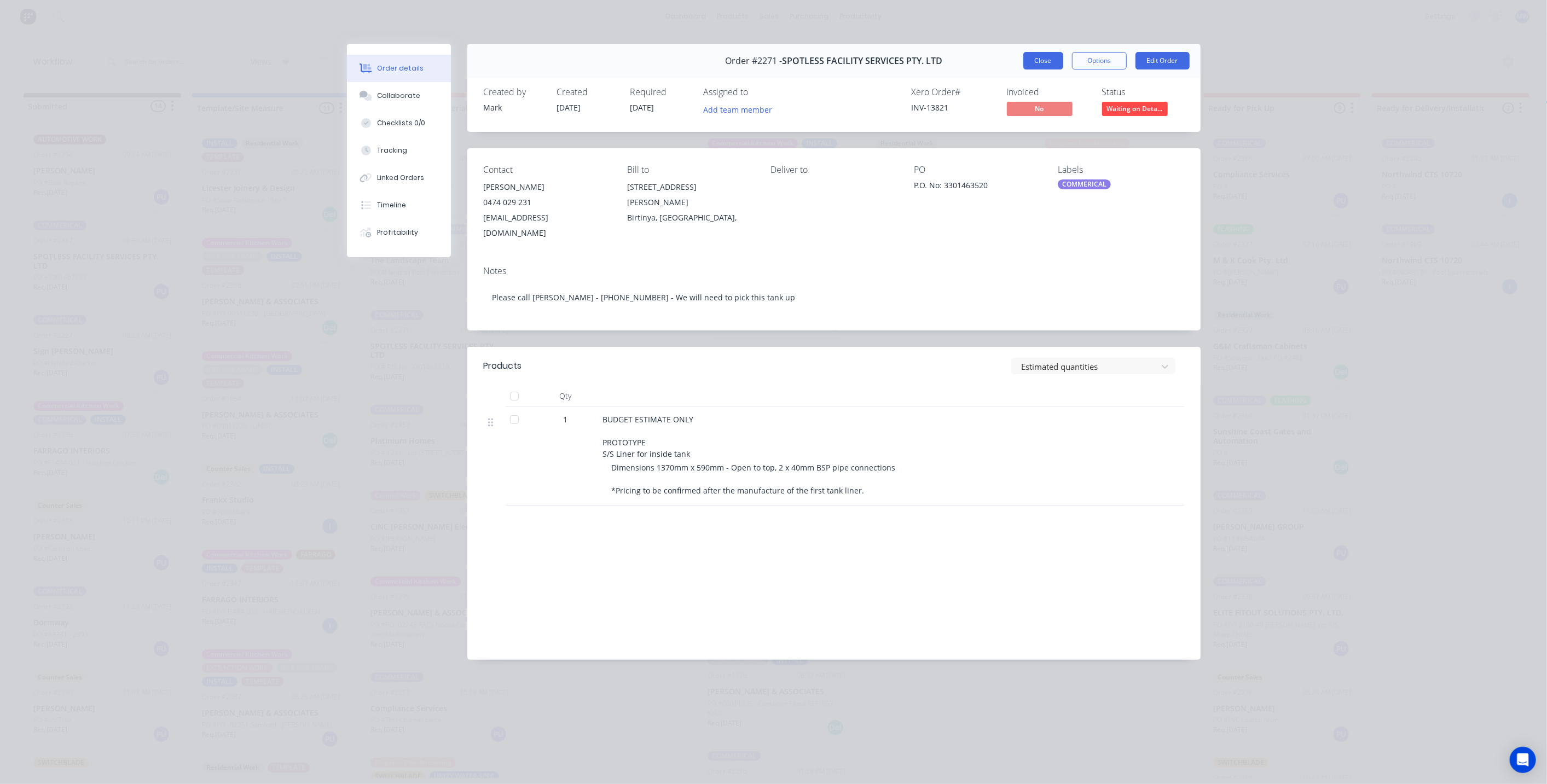
click at [1044, 61] on button "Close" at bounding box center [1043, 60] width 40 height 17
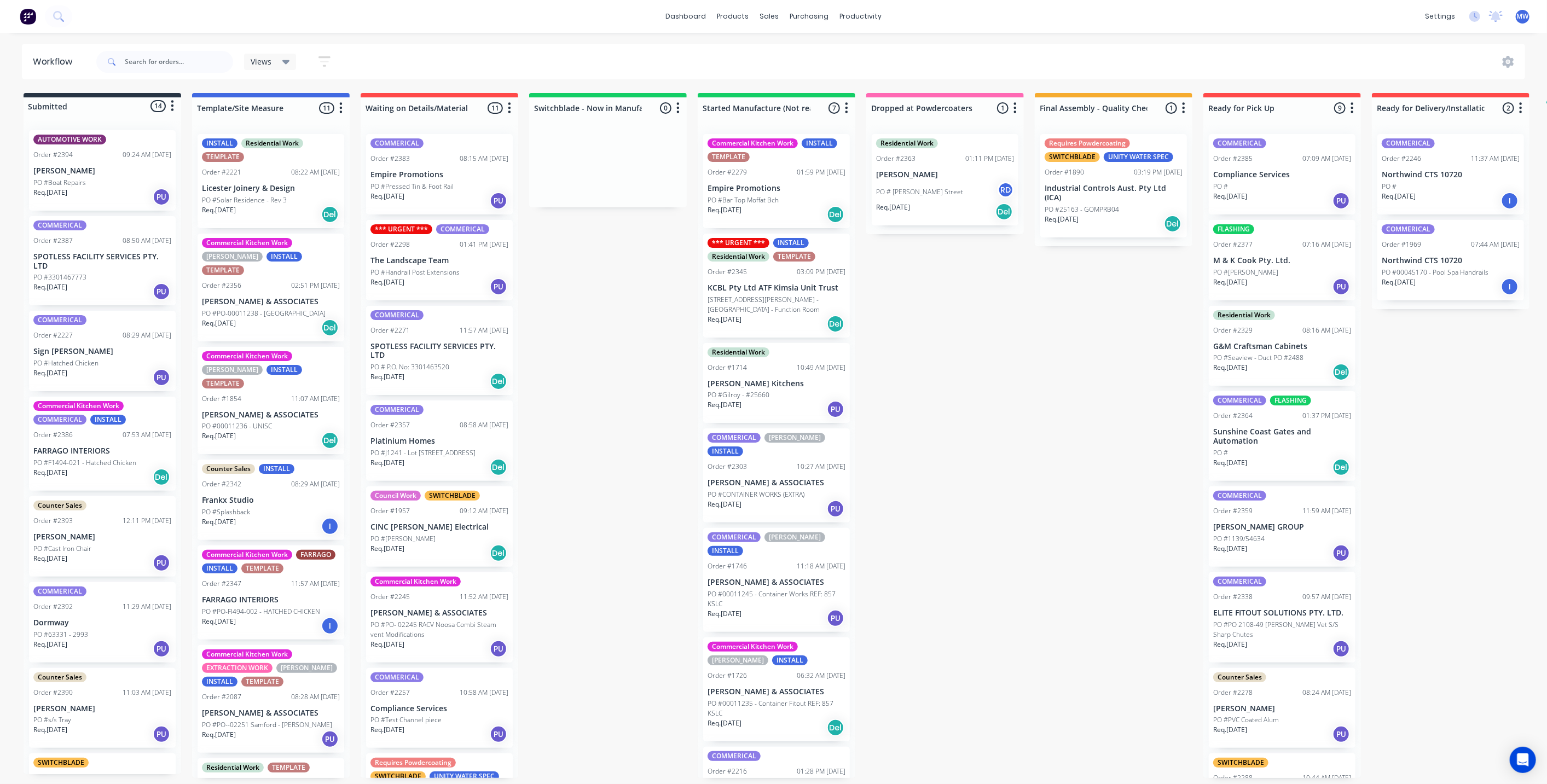
click at [881, 528] on div "Submitted 14 Status colour #273444 hex #273444 Save Cancel Summaries Total orde…" at bounding box center [904, 435] width 1825 height 685
click at [659, 437] on div "Submitted 14 Status colour #273444 hex #273444 Save Cancel Summaries Total orde…" at bounding box center [904, 435] width 1825 height 685
click at [623, 404] on div "Submitted 14 Status colour #273444 hex #273444 Save Cancel Summaries Total orde…" at bounding box center [904, 435] width 1825 height 685
click at [566, 305] on div "Submitted 14 Status colour #273444 hex #273444 Save Cancel Summaries Total orde…" at bounding box center [904, 435] width 1825 height 685
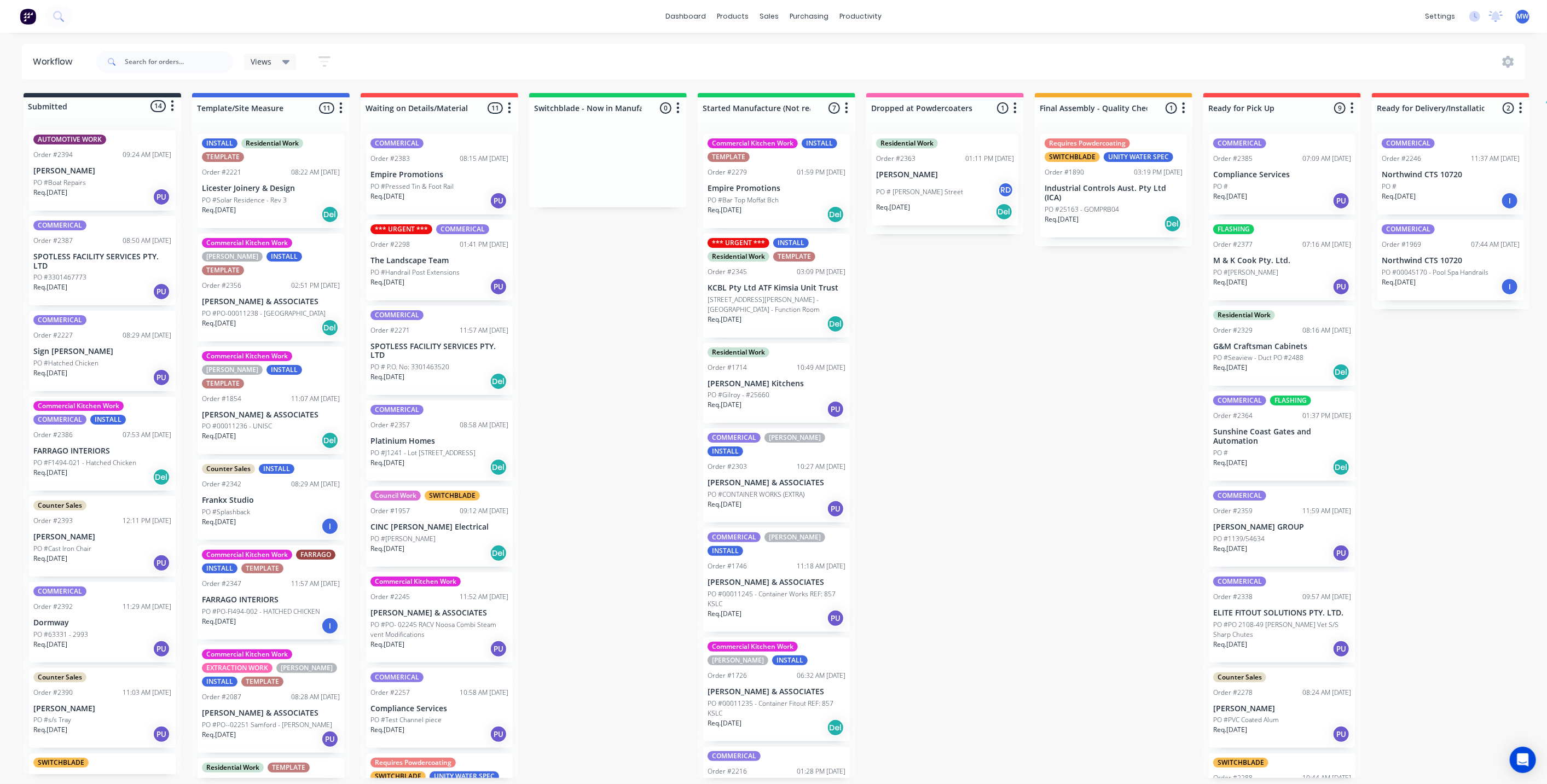
click at [1067, 286] on div "Submitted 14 Status colour #273444 hex #273444 Save Cancel Summaries Total orde…" at bounding box center [904, 435] width 1825 height 685
click at [624, 359] on div "Submitted 14 Status colour #273444 hex #273444 Save Cancel Summaries Total orde…" at bounding box center [904, 435] width 1825 height 685
click at [634, 414] on div "Submitted 14 Status colour #273444 hex #273444 Save Cancel Summaries Total orde…" at bounding box center [904, 435] width 1825 height 685
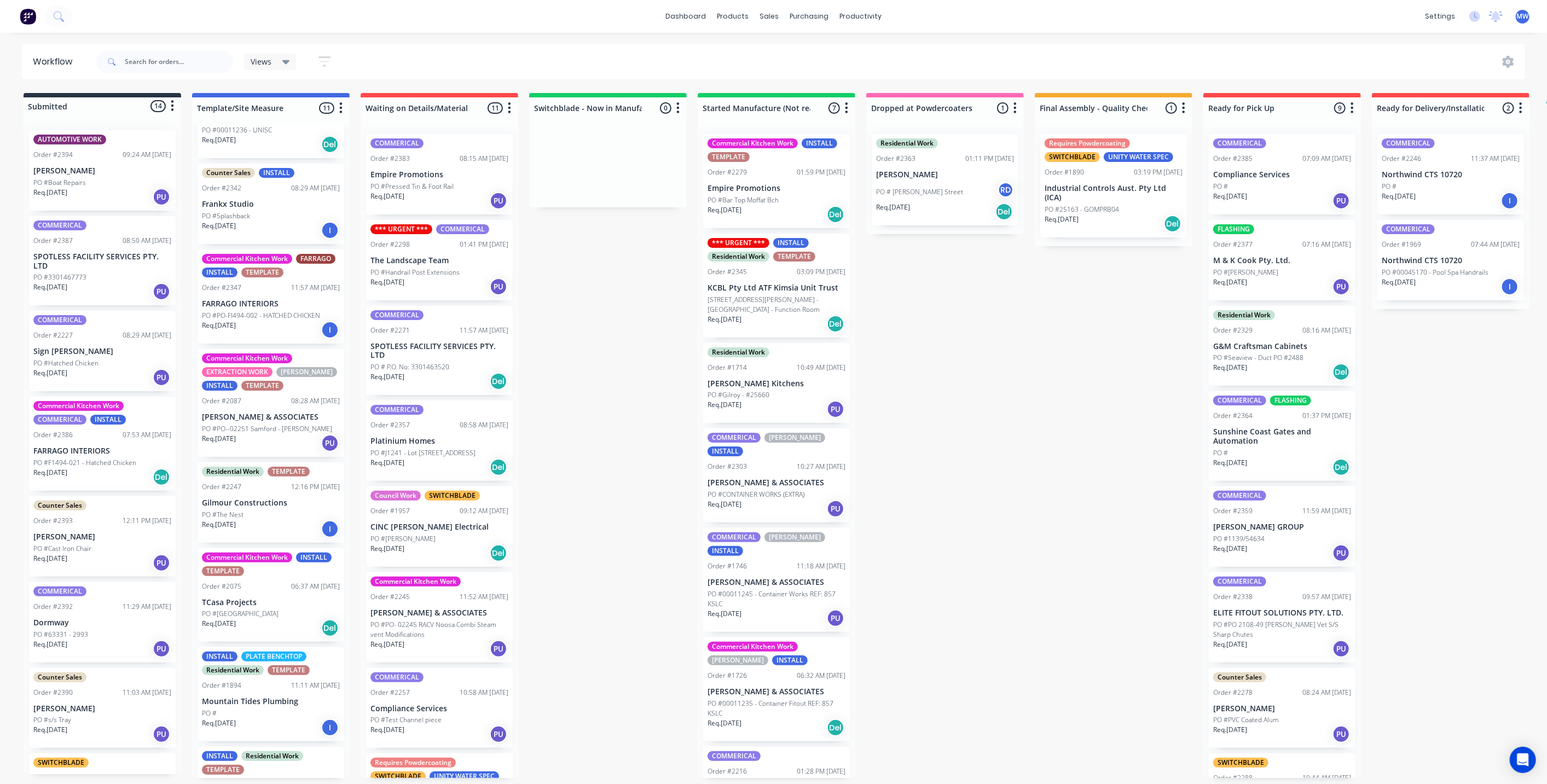
scroll to position [425, 0]
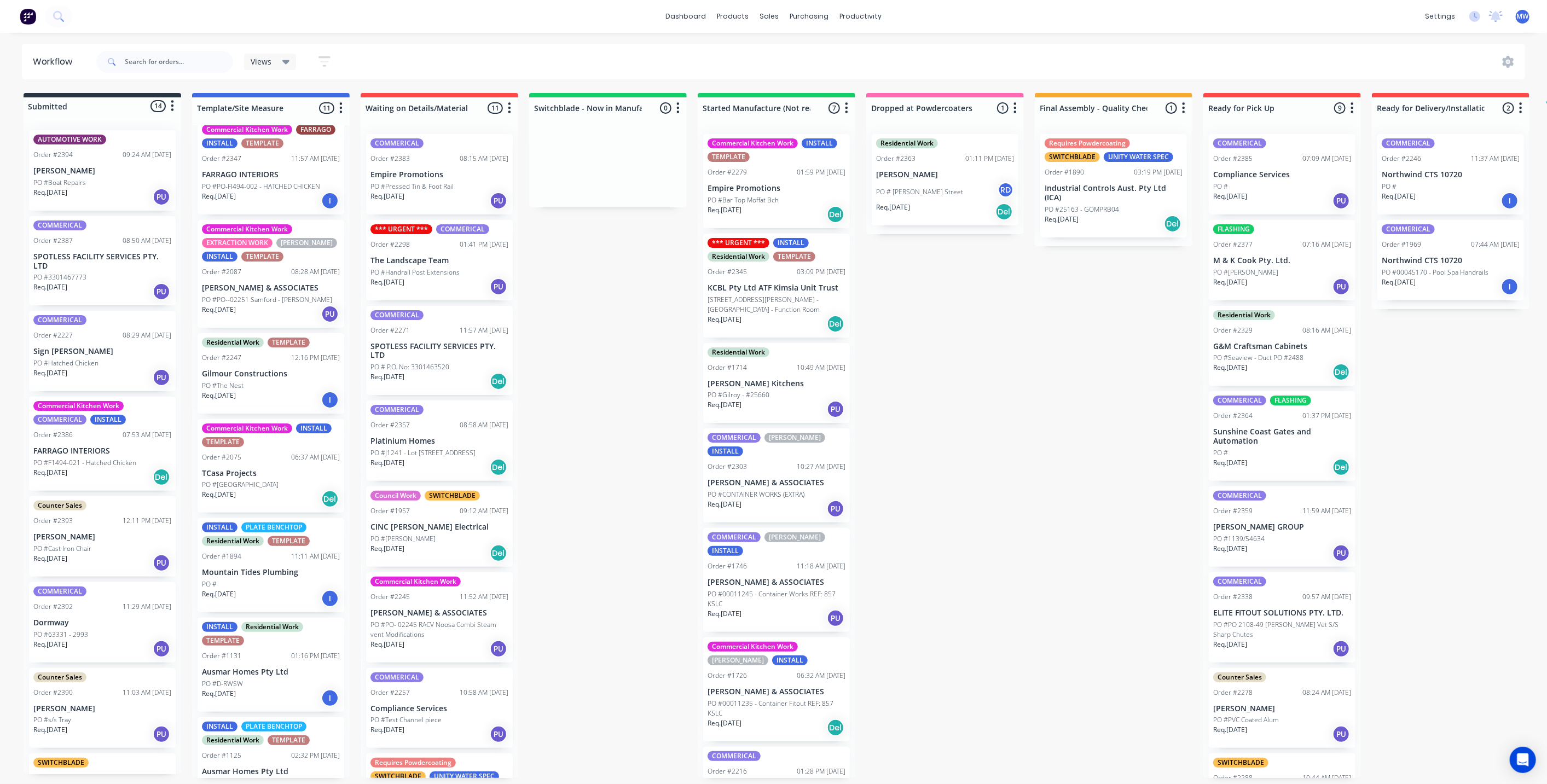
click at [246, 369] on p "Gilmour Constructions" at bounding box center [271, 373] width 138 height 10
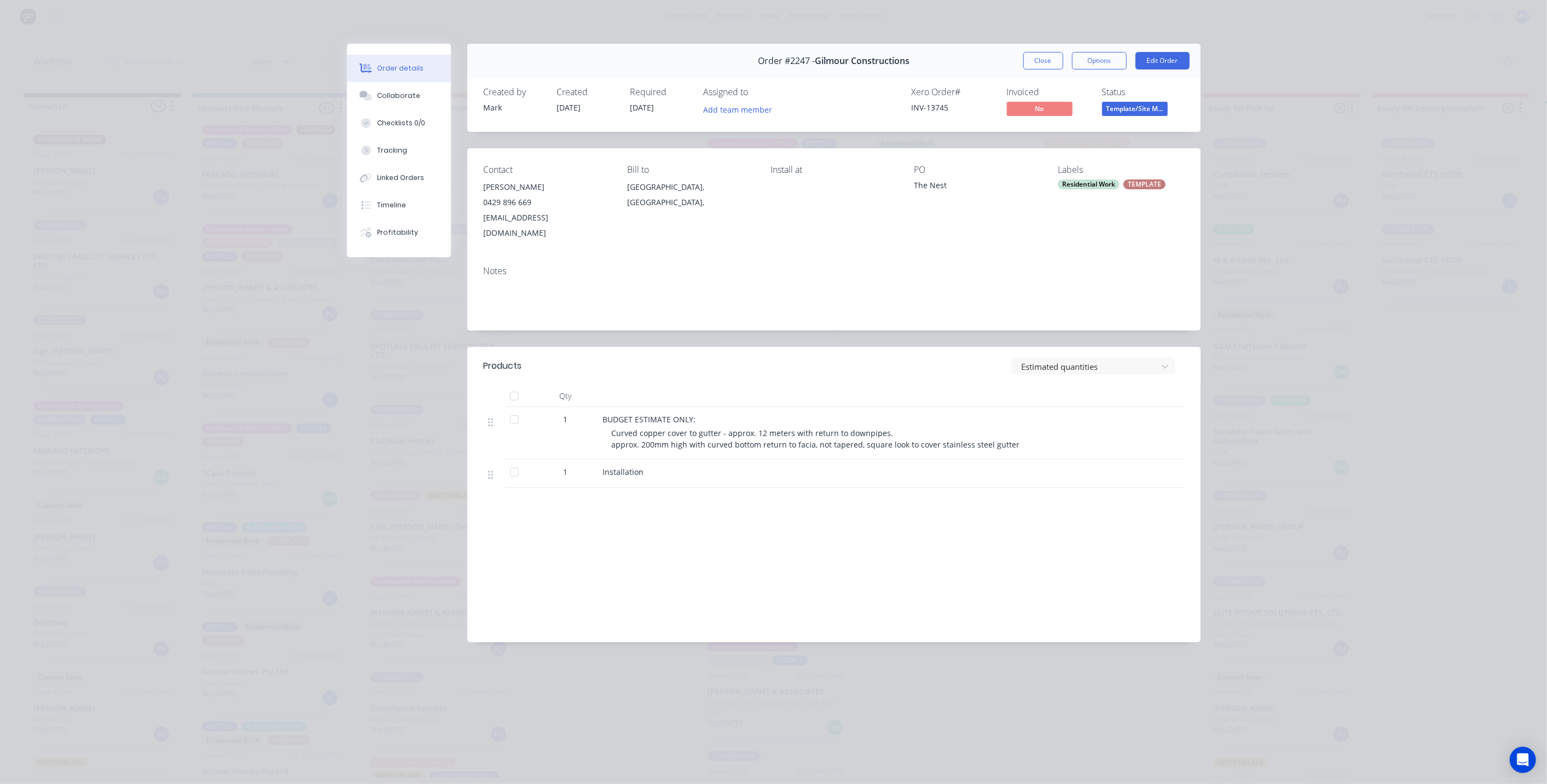
click at [1039, 58] on button "Close" at bounding box center [1043, 60] width 40 height 17
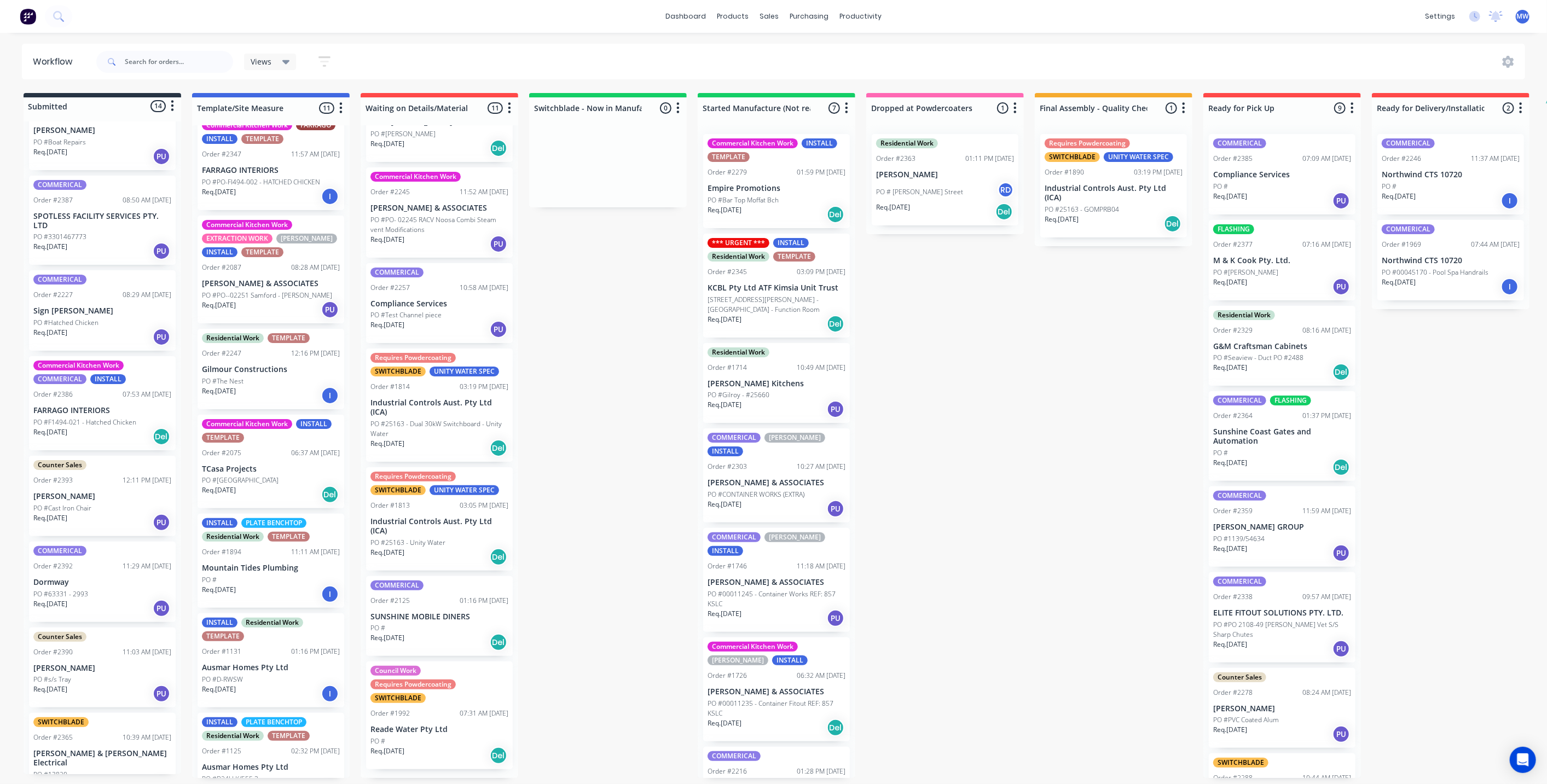
scroll to position [0, 0]
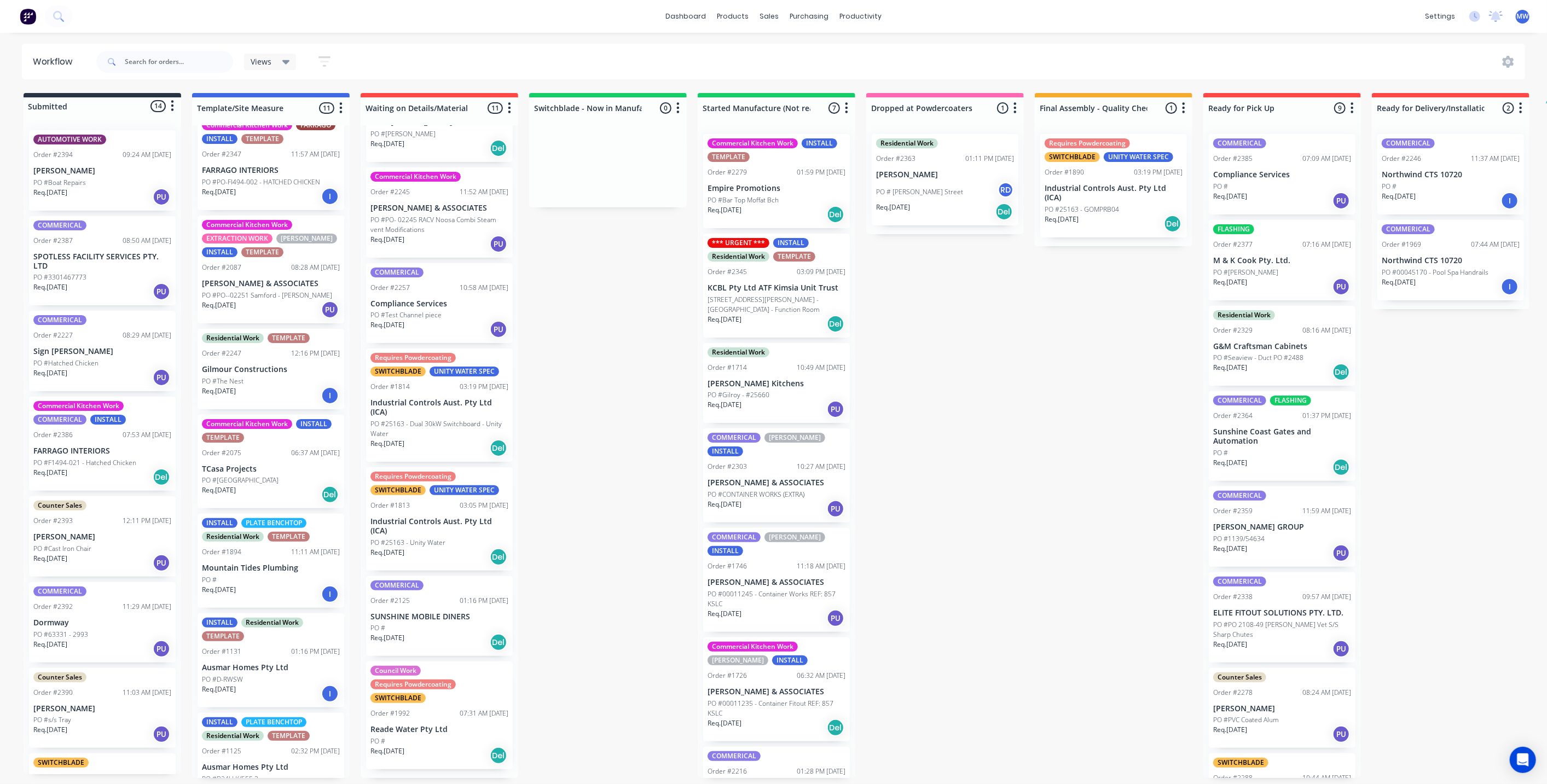
click at [644, 317] on div "Submitted 14 Status colour #273444 hex #273444 Save Cancel Summaries Total orde…" at bounding box center [904, 435] width 1825 height 685
click at [604, 333] on div "Submitted 14 Status colour #273444 hex #273444 Save Cancel Summaries Total orde…" at bounding box center [904, 435] width 1825 height 685
click at [127, 258] on p "SPOTLESS FACILITY SERVICES PTY. LTD" at bounding box center [102, 261] width 138 height 19
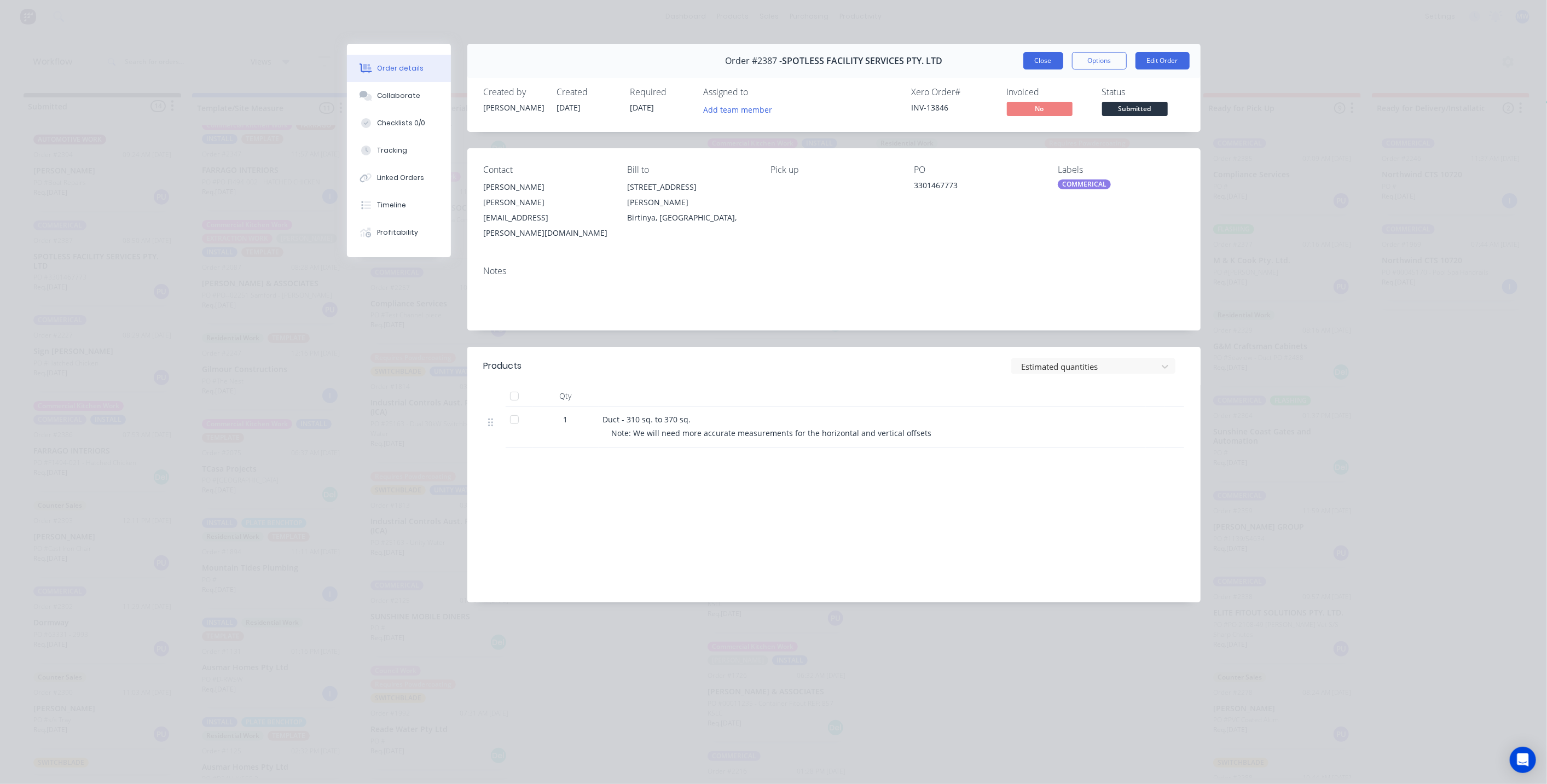
click at [1038, 59] on button "Close" at bounding box center [1043, 60] width 40 height 17
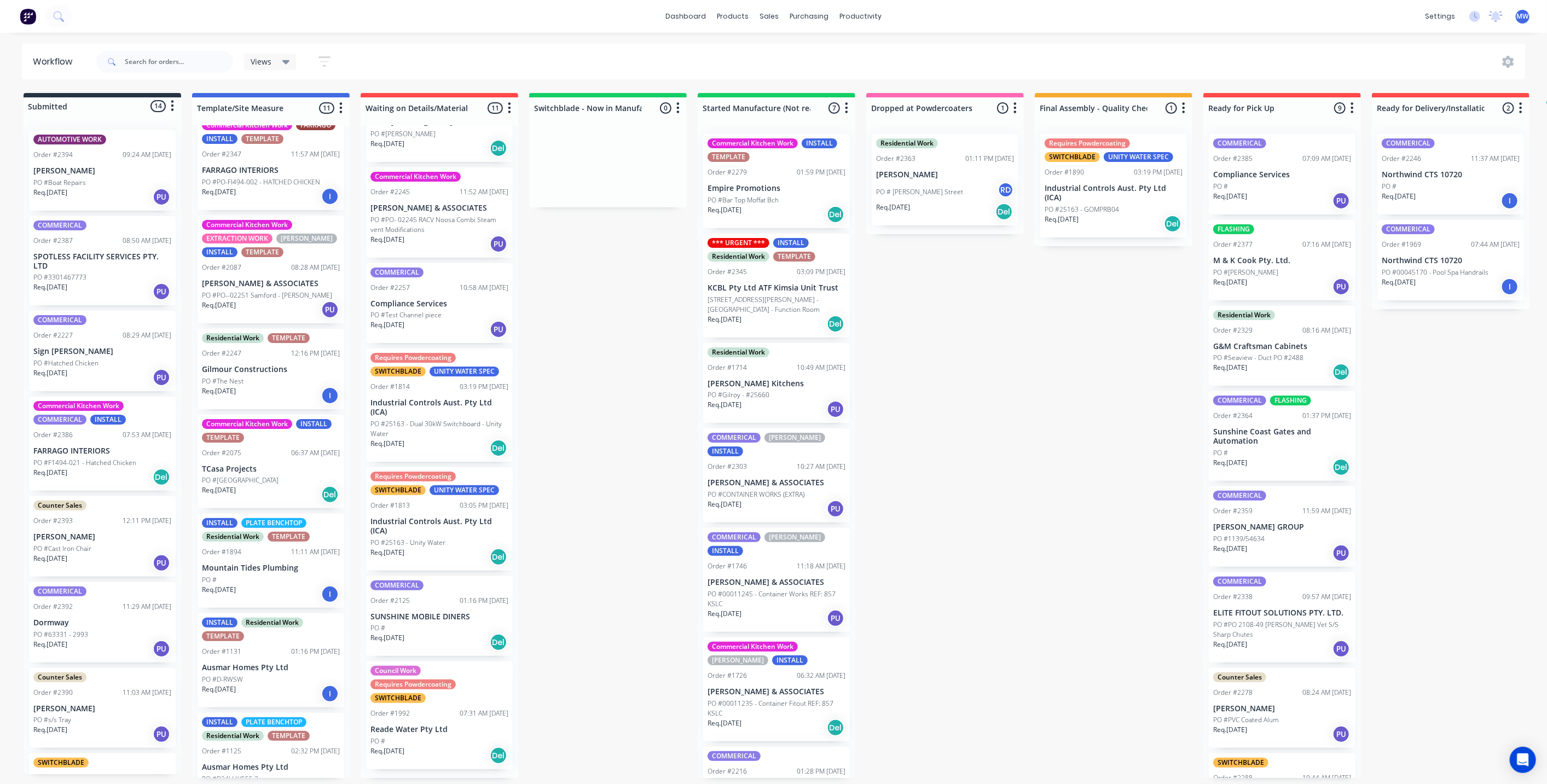
click at [946, 383] on div "Submitted 14 Status colour #273444 hex #273444 Save Cancel Summaries Total orde…" at bounding box center [904, 435] width 1825 height 685
click at [1016, 108] on icon "button" at bounding box center [1015, 107] width 3 height 11
click at [987, 148] on button "Notifications" at bounding box center [966, 150] width 109 height 18
click at [1039, 354] on div "Submitted 14 Status colour #273444 hex #273444 Save Cancel Summaries Total orde…" at bounding box center [904, 435] width 1825 height 685
click at [1182, 102] on icon "button" at bounding box center [1183, 107] width 3 height 13
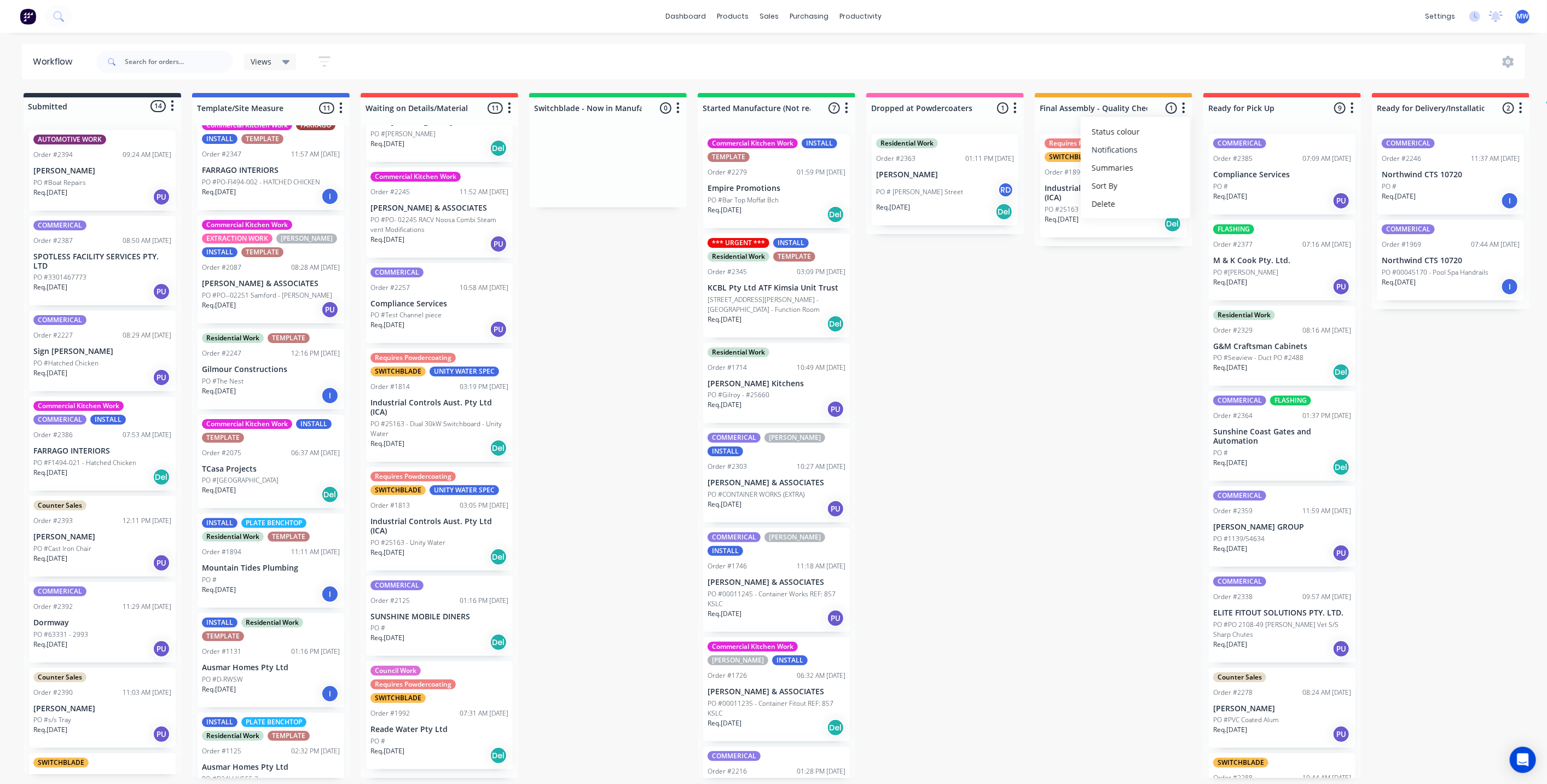
click at [1167, 153] on button "Notifications" at bounding box center [1135, 150] width 109 height 18
drag, startPoint x: 1155, startPoint y: 286, endPoint x: 1163, endPoint y: 278, distance: 11.3
click at [1154, 286] on div "Submitted 14 Status colour #273444 hex #273444 Save Cancel Summaries Total orde…" at bounding box center [904, 435] width 1825 height 685
click at [1000, 375] on div "Submitted 14 Status colour #273444 hex #273444 Save Cancel Summaries Total orde…" at bounding box center [904, 435] width 1825 height 685
click at [966, 432] on div "Submitted 14 Status colour #273444 hex #273444 Save Cancel Summaries Total orde…" at bounding box center [904, 435] width 1825 height 685
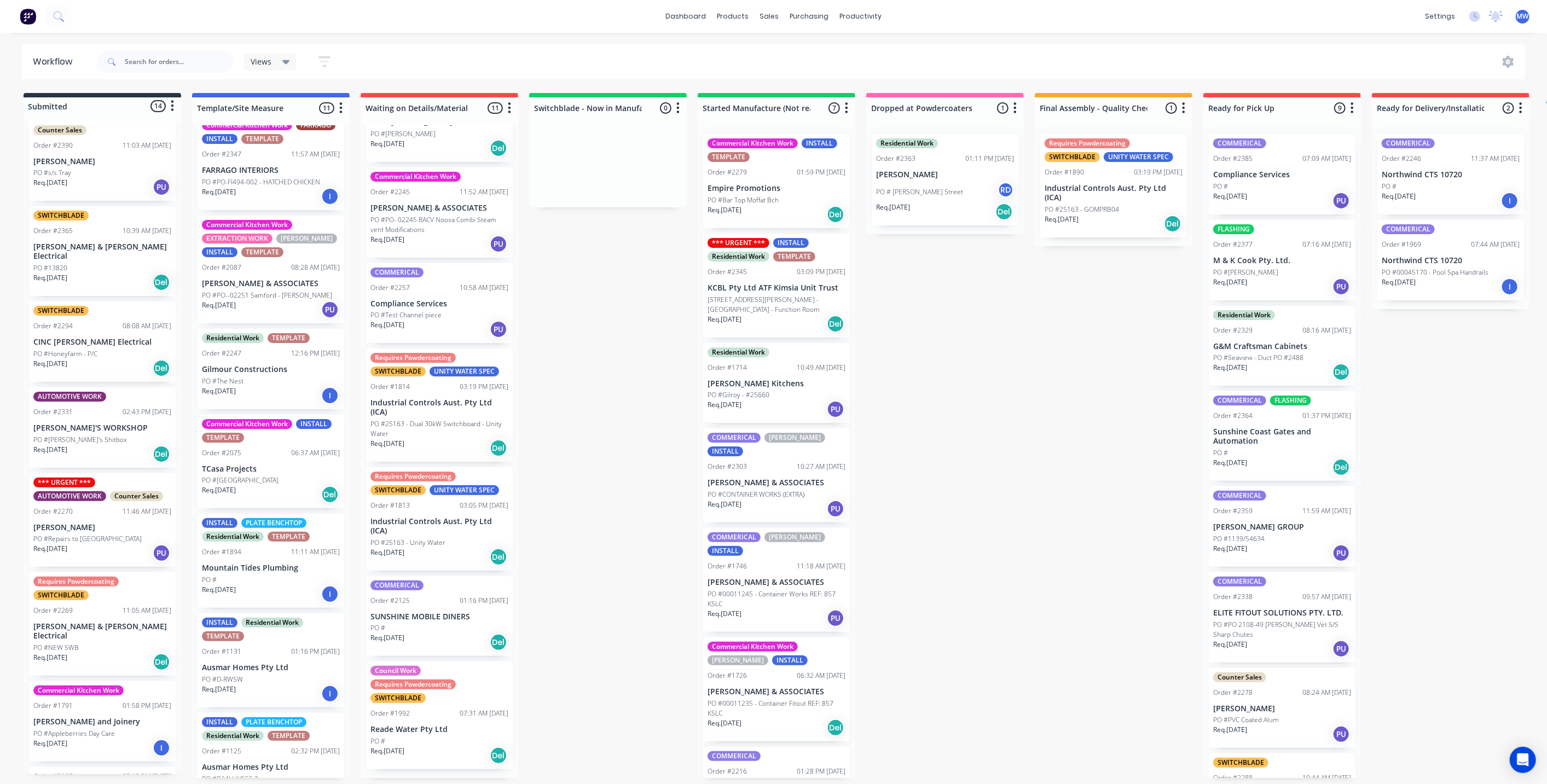
scroll to position [586, 0]
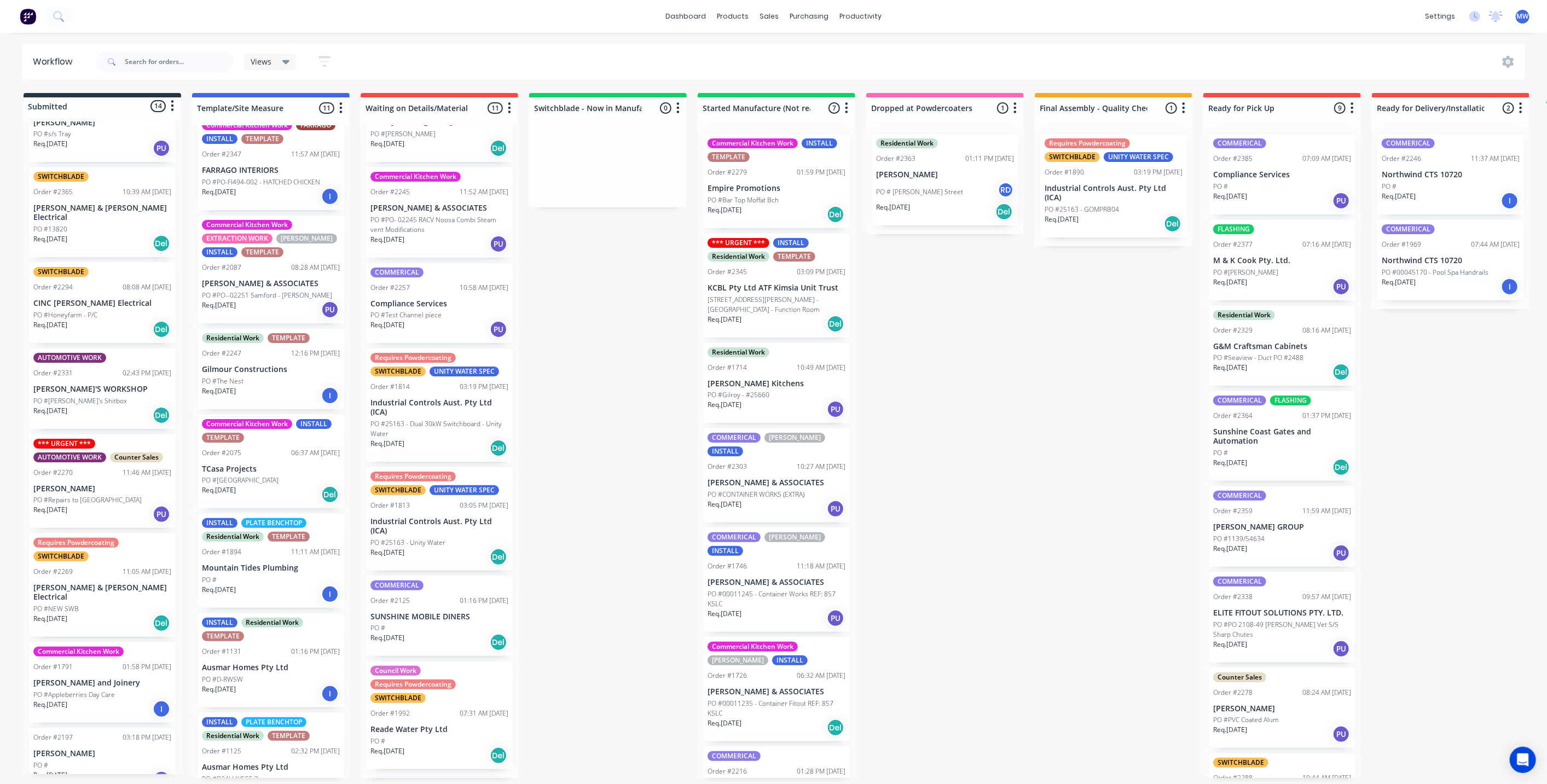
click at [94, 484] on p "[PERSON_NAME]" at bounding box center [102, 489] width 138 height 10
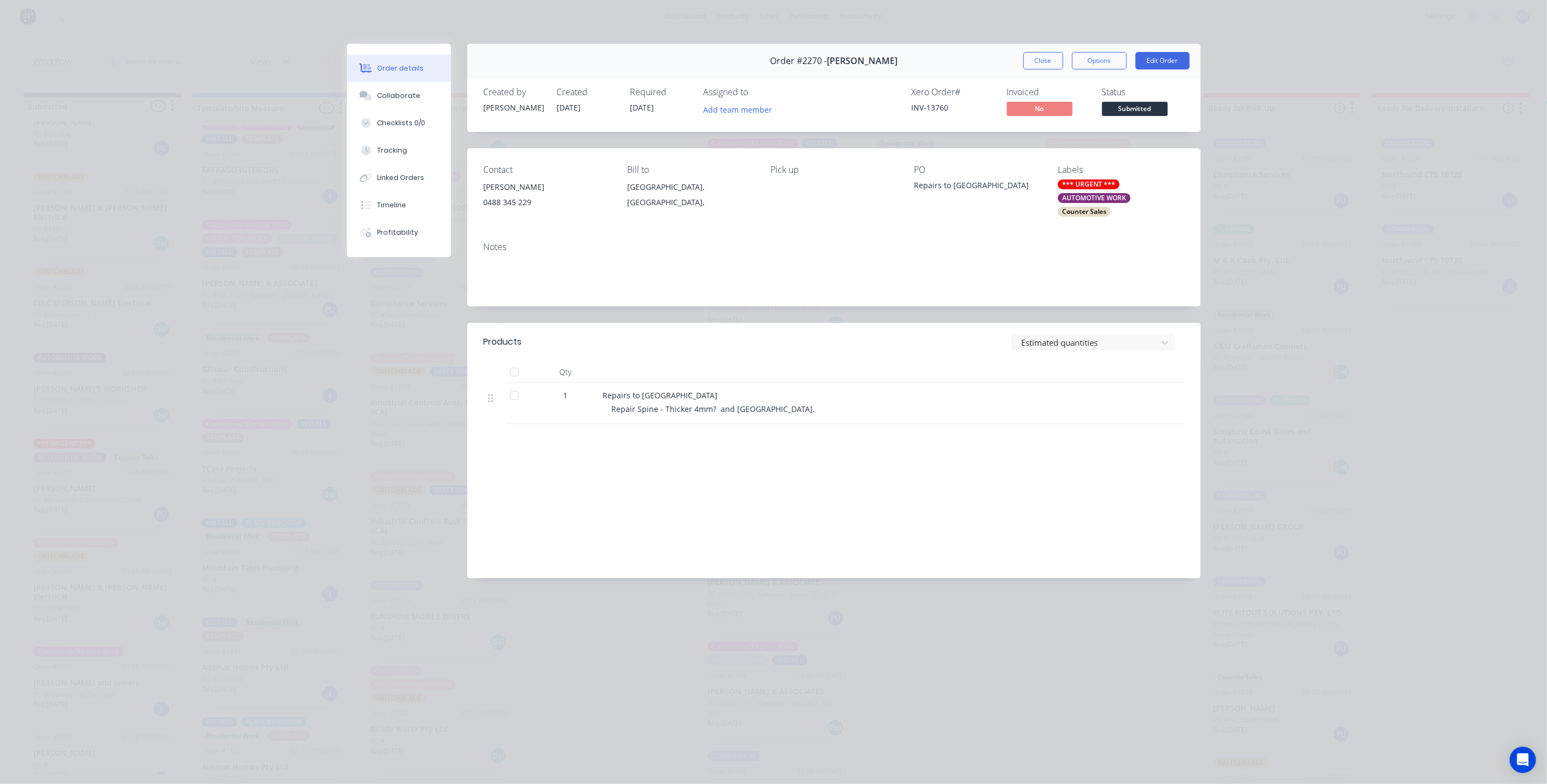
click at [1094, 185] on div "*** URGENT ***" at bounding box center [1088, 184] width 62 height 10
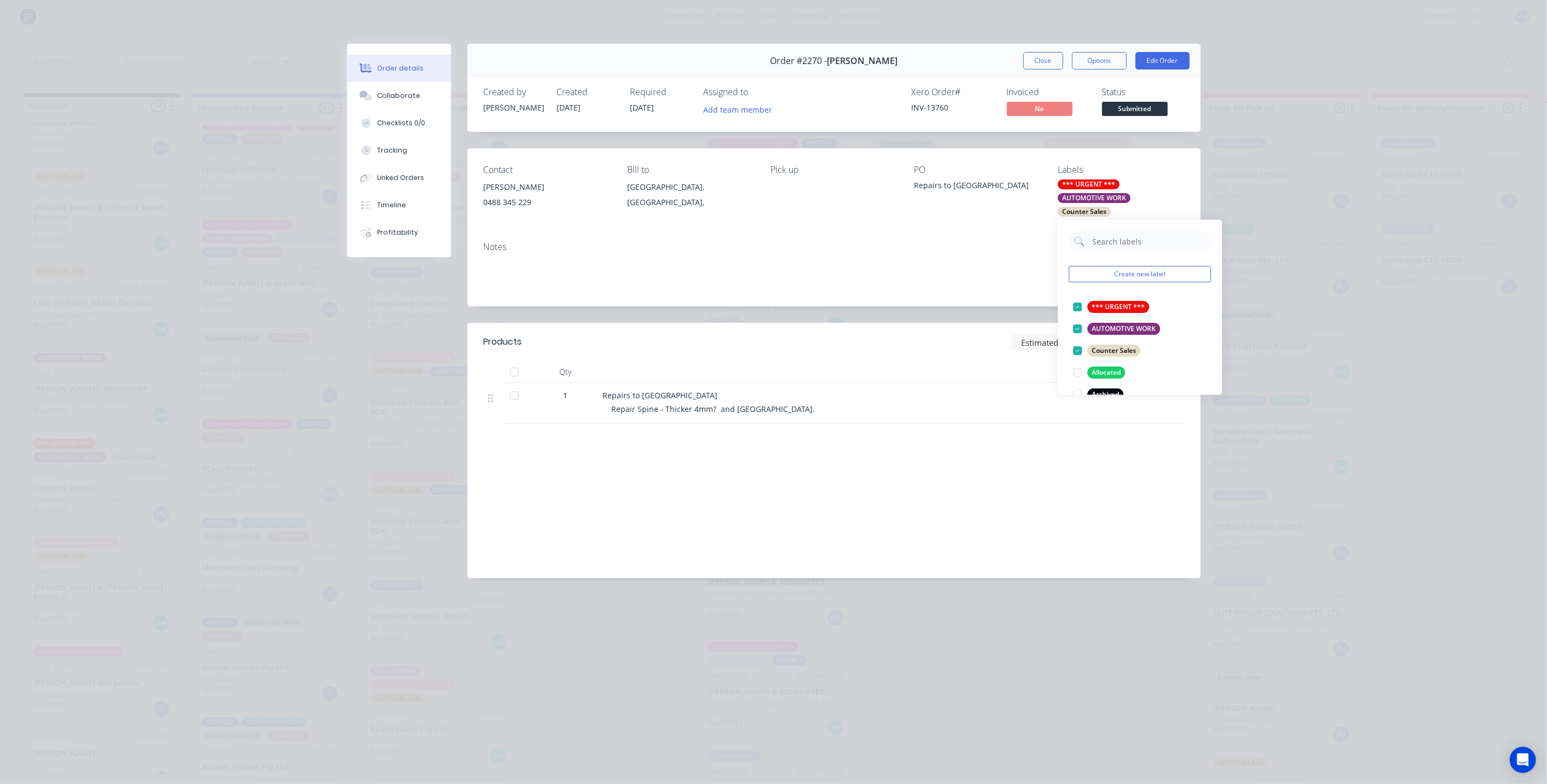
click at [1191, 167] on div "Contact [PERSON_NAME] [PHONE_NUMBER] Bill to [GEOGRAPHIC_DATA], [GEOGRAPHIC_DAT…" at bounding box center [834, 191] width 733 height 85
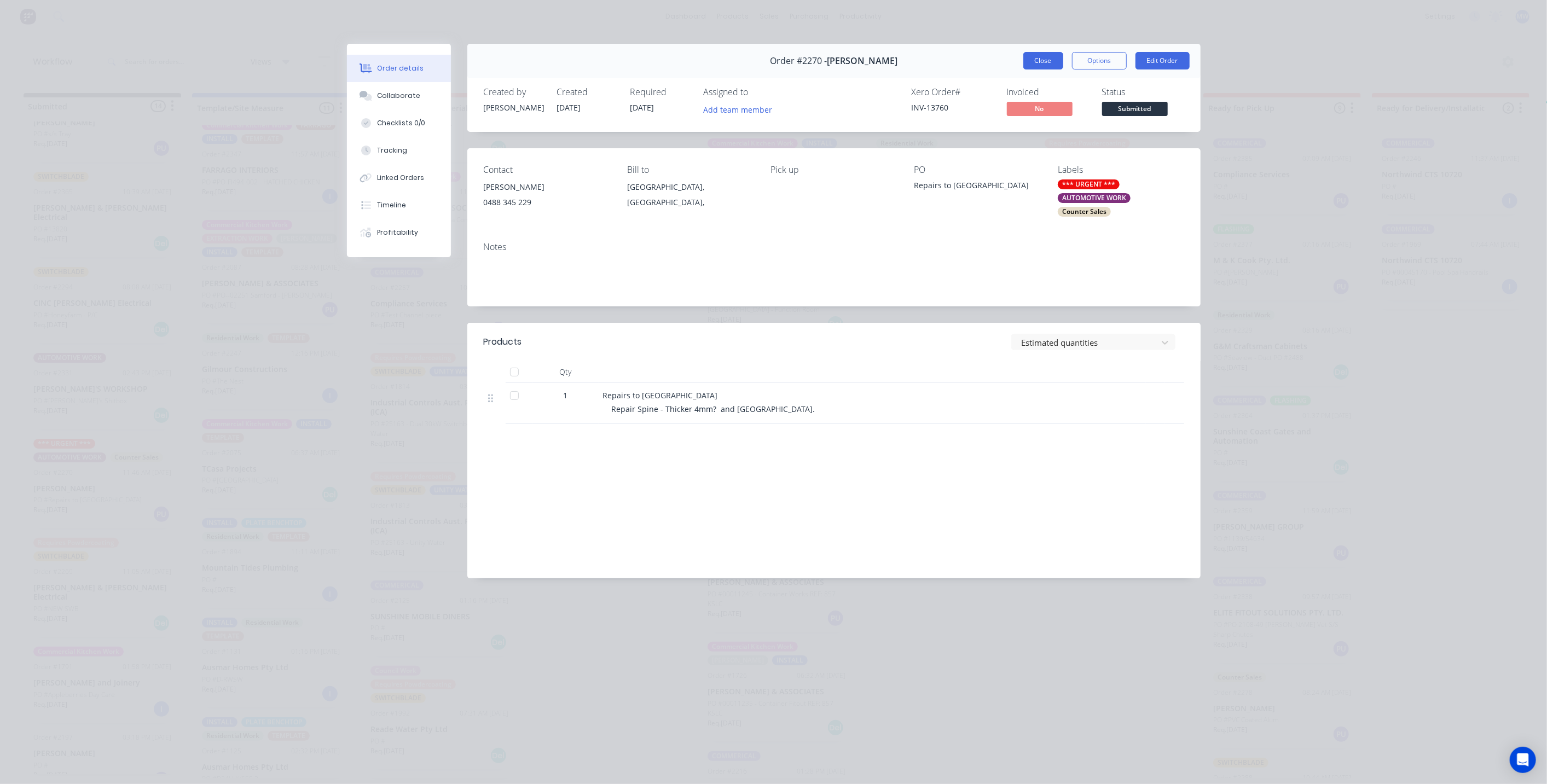
click at [1048, 61] on button "Close" at bounding box center [1043, 60] width 40 height 17
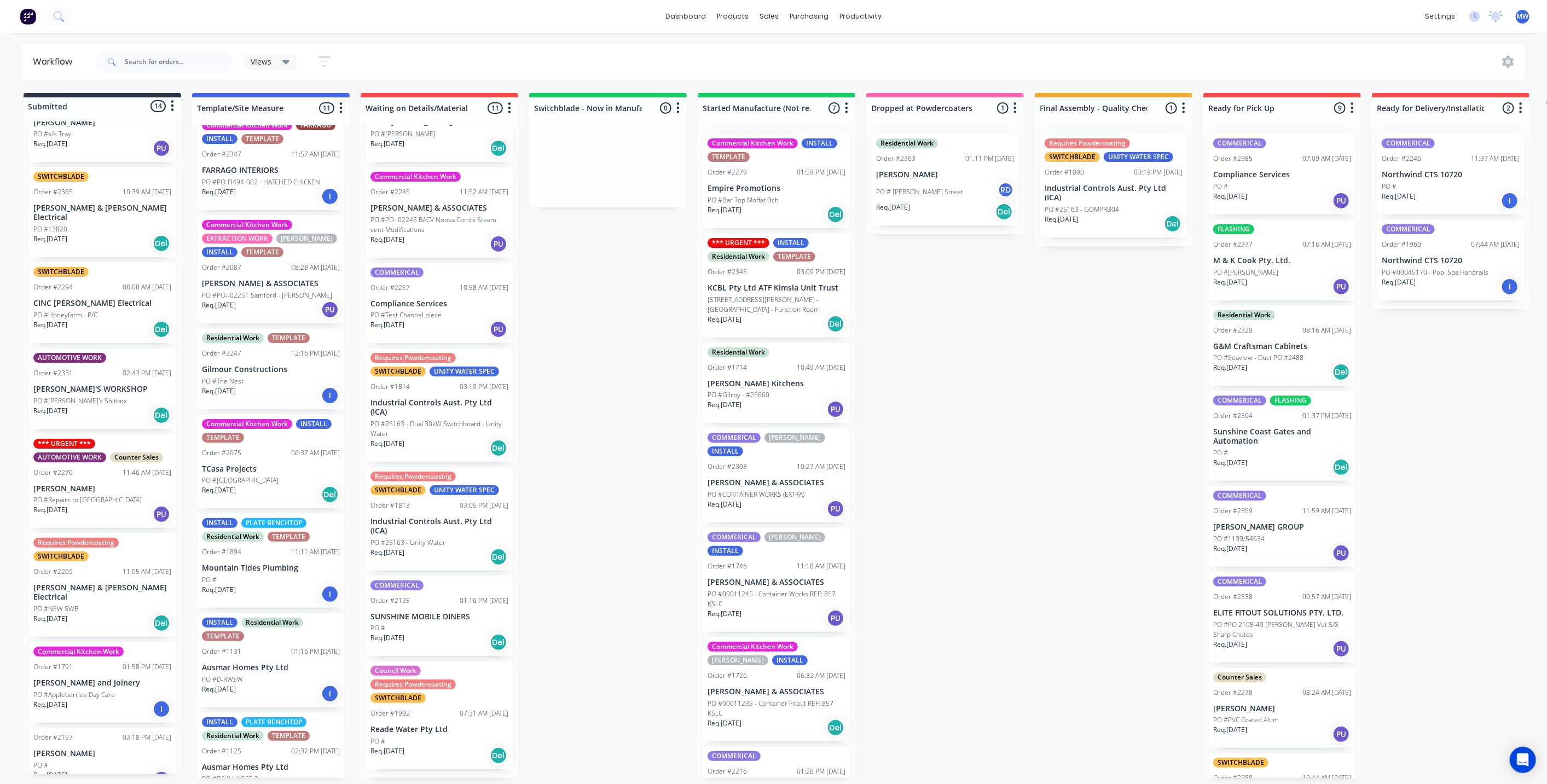
click at [599, 485] on div "Submitted 14 Status colour #273444 hex #273444 Save Cancel Summaries Total orde…" at bounding box center [904, 435] width 1825 height 685
click at [595, 476] on div "Submitted 14 Status colour #273444 hex #273444 Save Cancel Summaries Total orde…" at bounding box center [904, 435] width 1825 height 685
click at [602, 457] on div "Submitted 14 Status colour #273444 hex #273444 Save Cancel Summaries Total orde…" at bounding box center [904, 435] width 1825 height 685
click at [101, 484] on p "[PERSON_NAME]" at bounding box center [102, 489] width 138 height 10
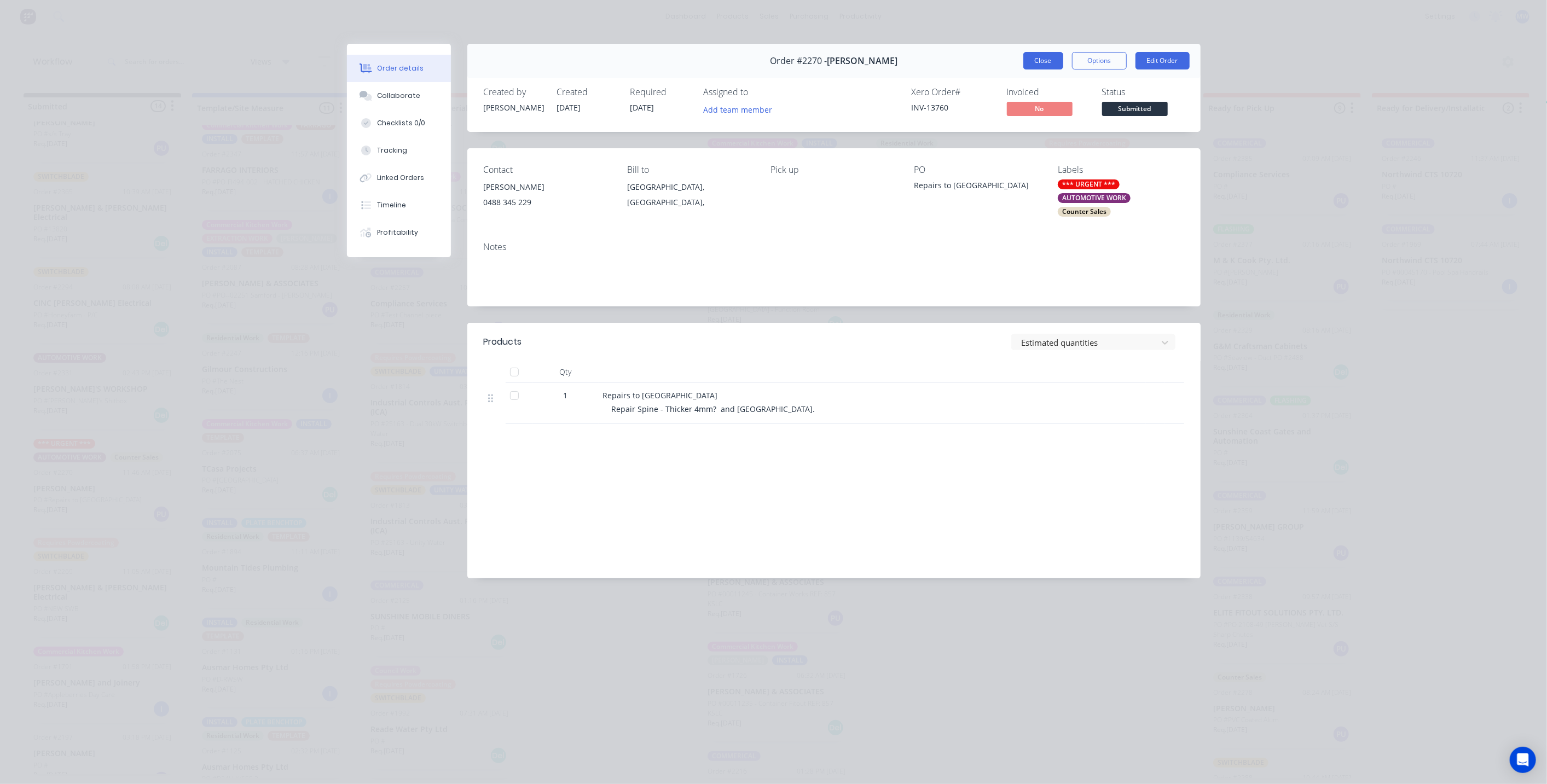
click at [1037, 63] on button "Close" at bounding box center [1043, 60] width 40 height 17
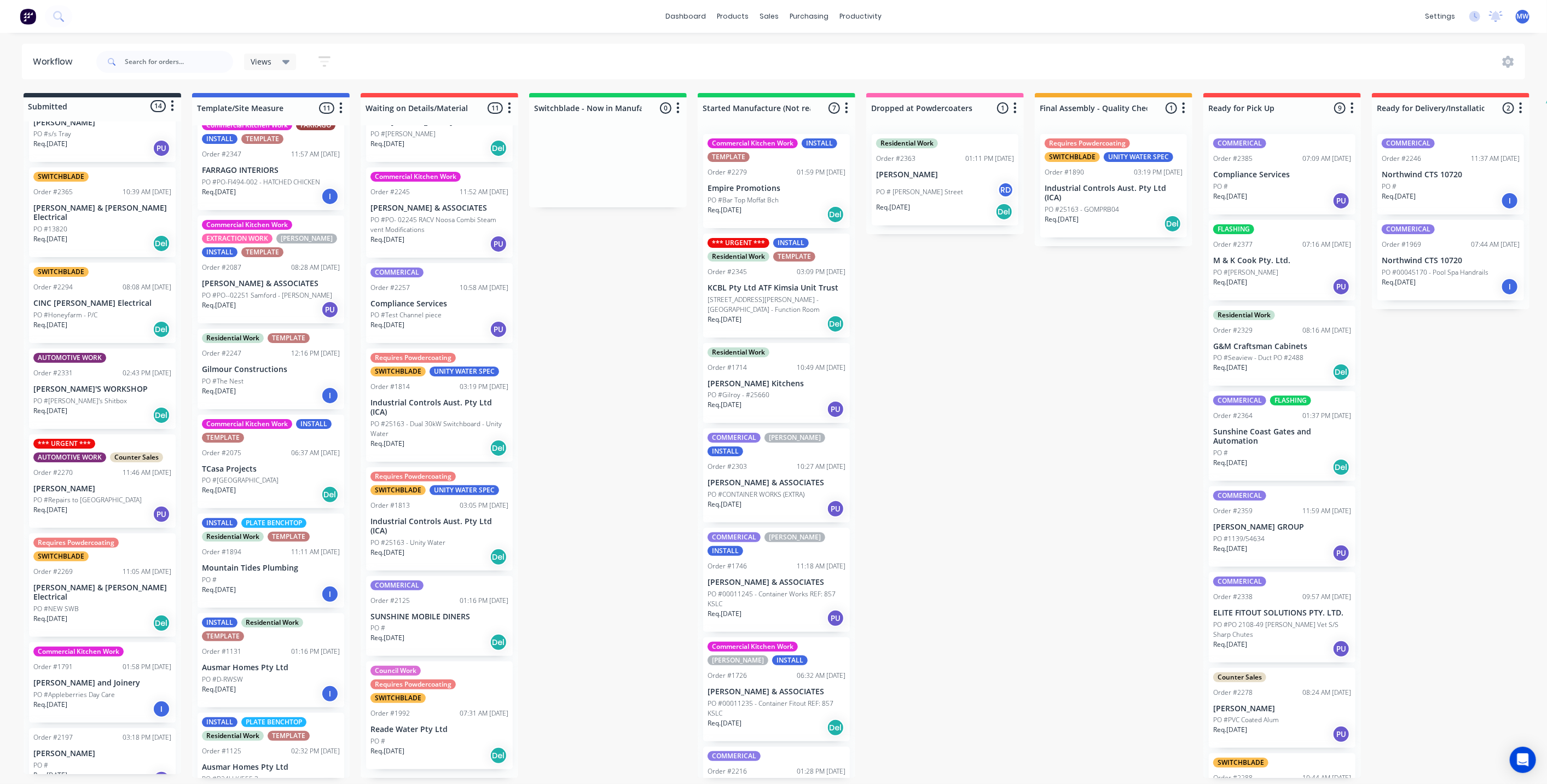
drag, startPoint x: 998, startPoint y: 419, endPoint x: 994, endPoint y: 409, distance: 10.8
click at [995, 414] on div "Submitted 14 Status colour #273444 hex #273444 Save Cancel Summaries Total orde…" at bounding box center [904, 435] width 1825 height 685
click at [659, 430] on div "Submitted 14 Status colour #273444 hex #273444 Save Cancel Summaries Total orde…" at bounding box center [904, 435] width 1825 height 685
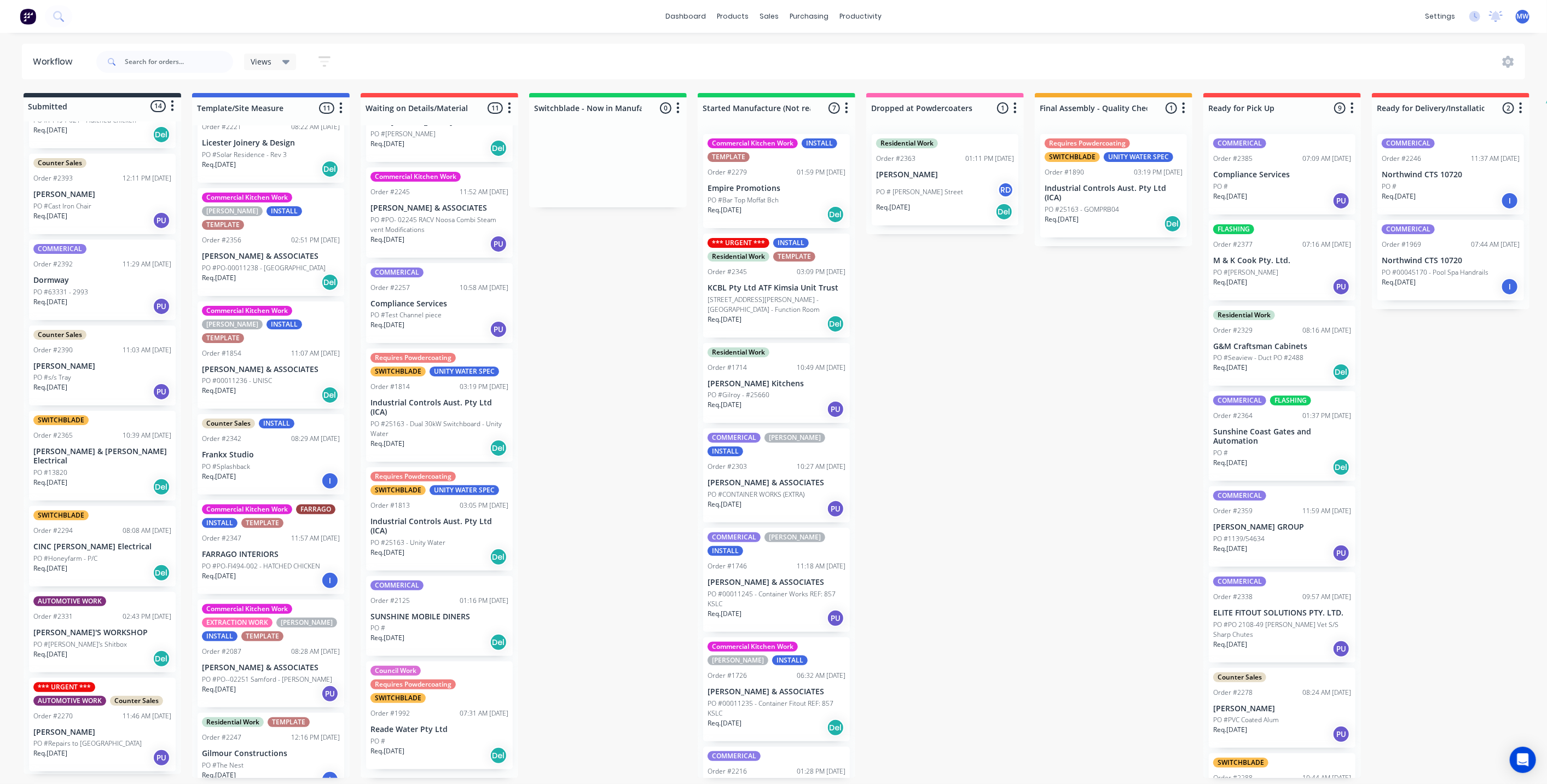
scroll to position [0, 0]
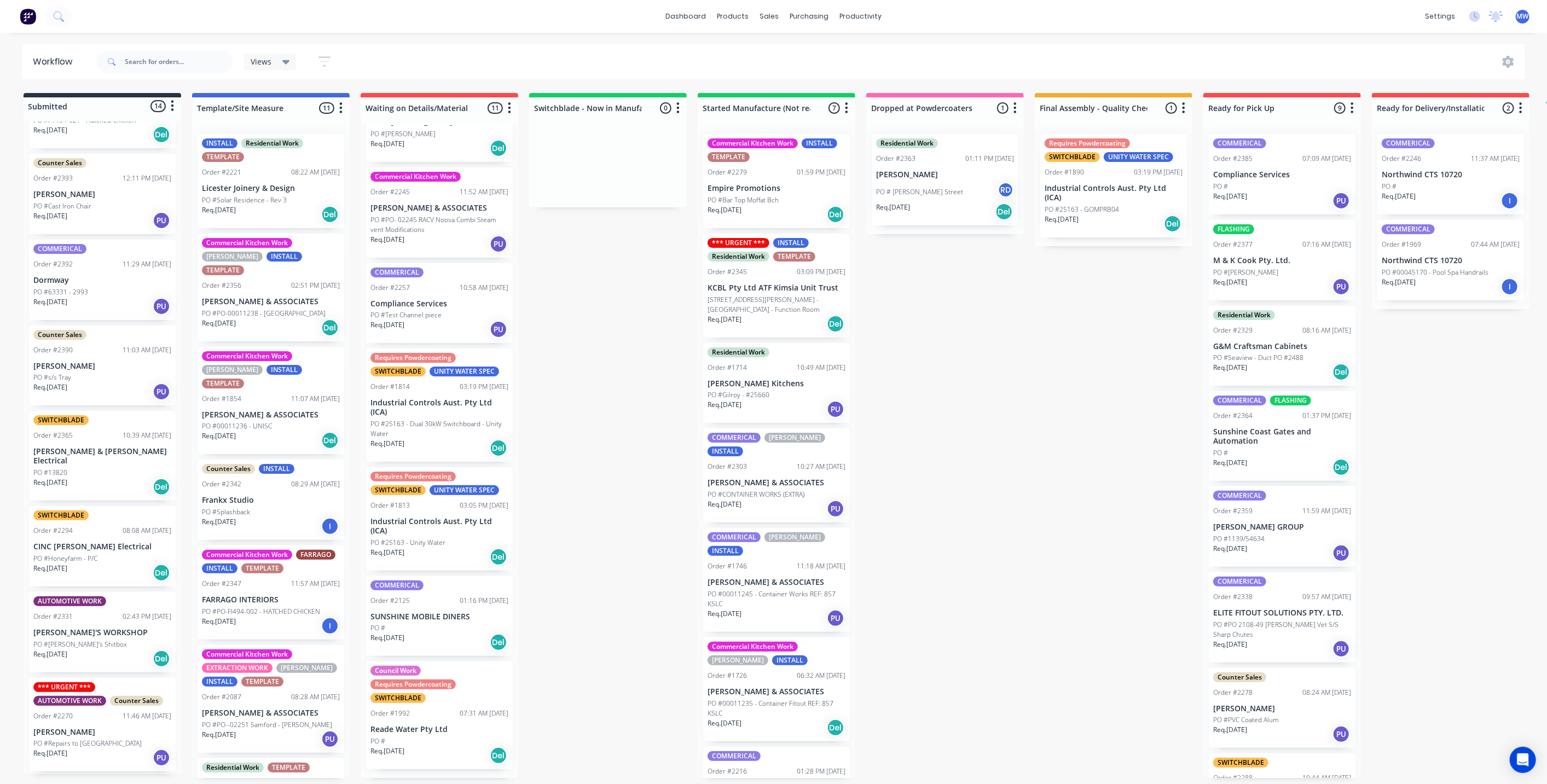
click at [276, 184] on p "Licester Joinery & Design" at bounding box center [271, 188] width 138 height 10
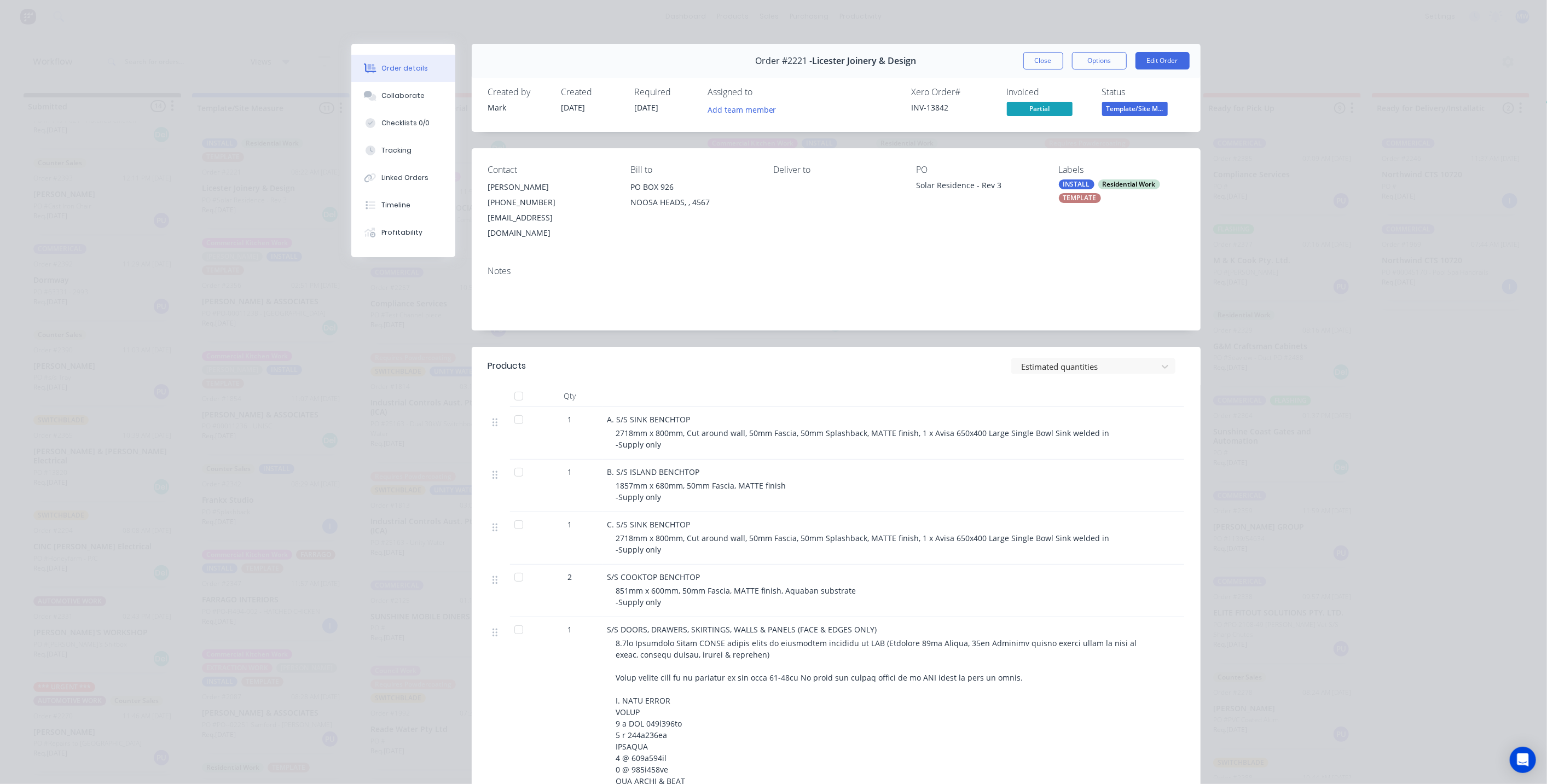
click at [1039, 58] on button "Close" at bounding box center [1043, 60] width 40 height 17
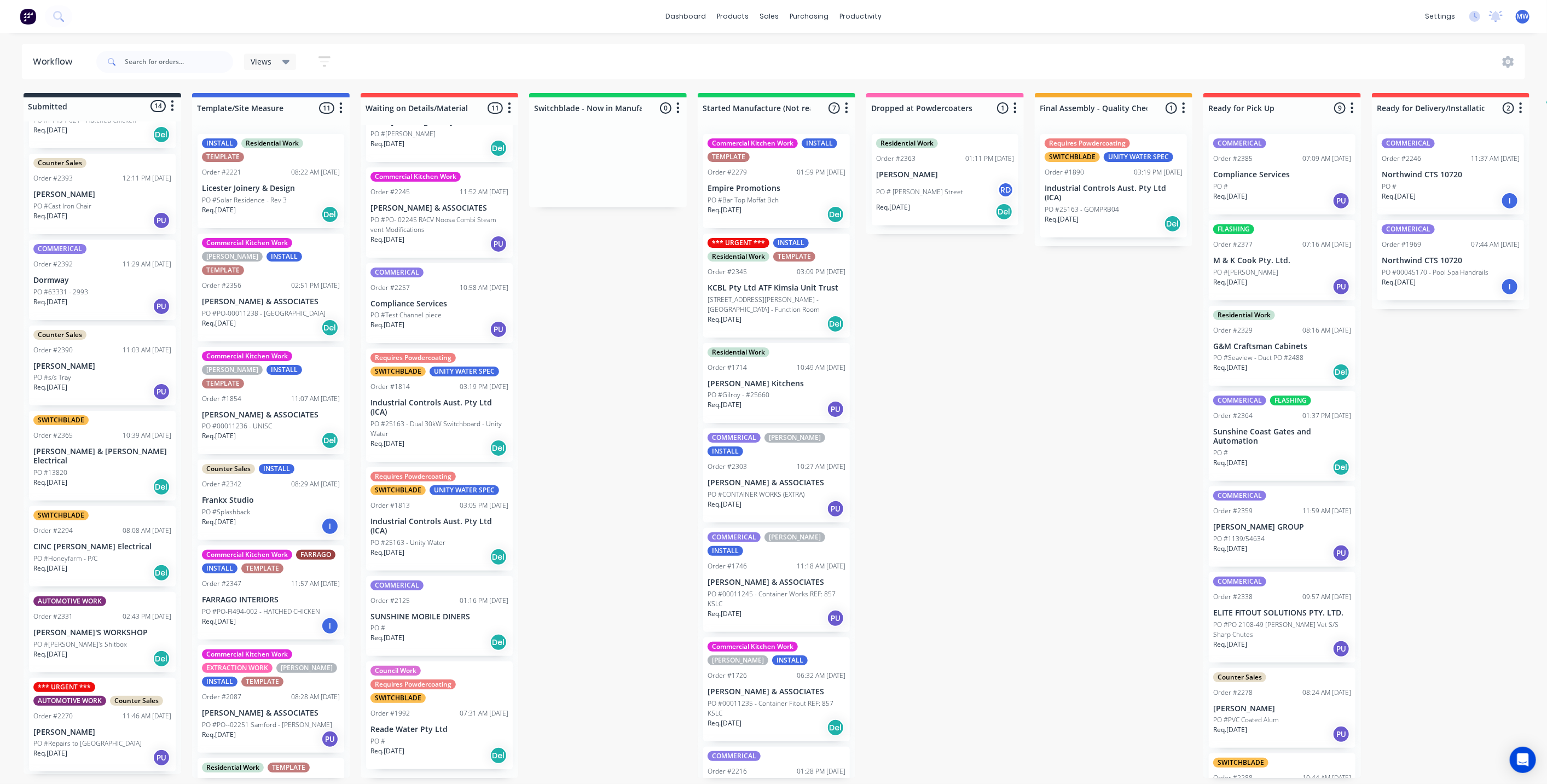
click at [966, 354] on div "Submitted 14 Status colour #273444 hex #273444 Save Cancel Summaries Total orde…" at bounding box center [904, 435] width 1825 height 685
click at [633, 464] on div "Submitted 14 Status colour #273444 hex #273444 Save Cancel Summaries Total orde…" at bounding box center [904, 435] width 1825 height 685
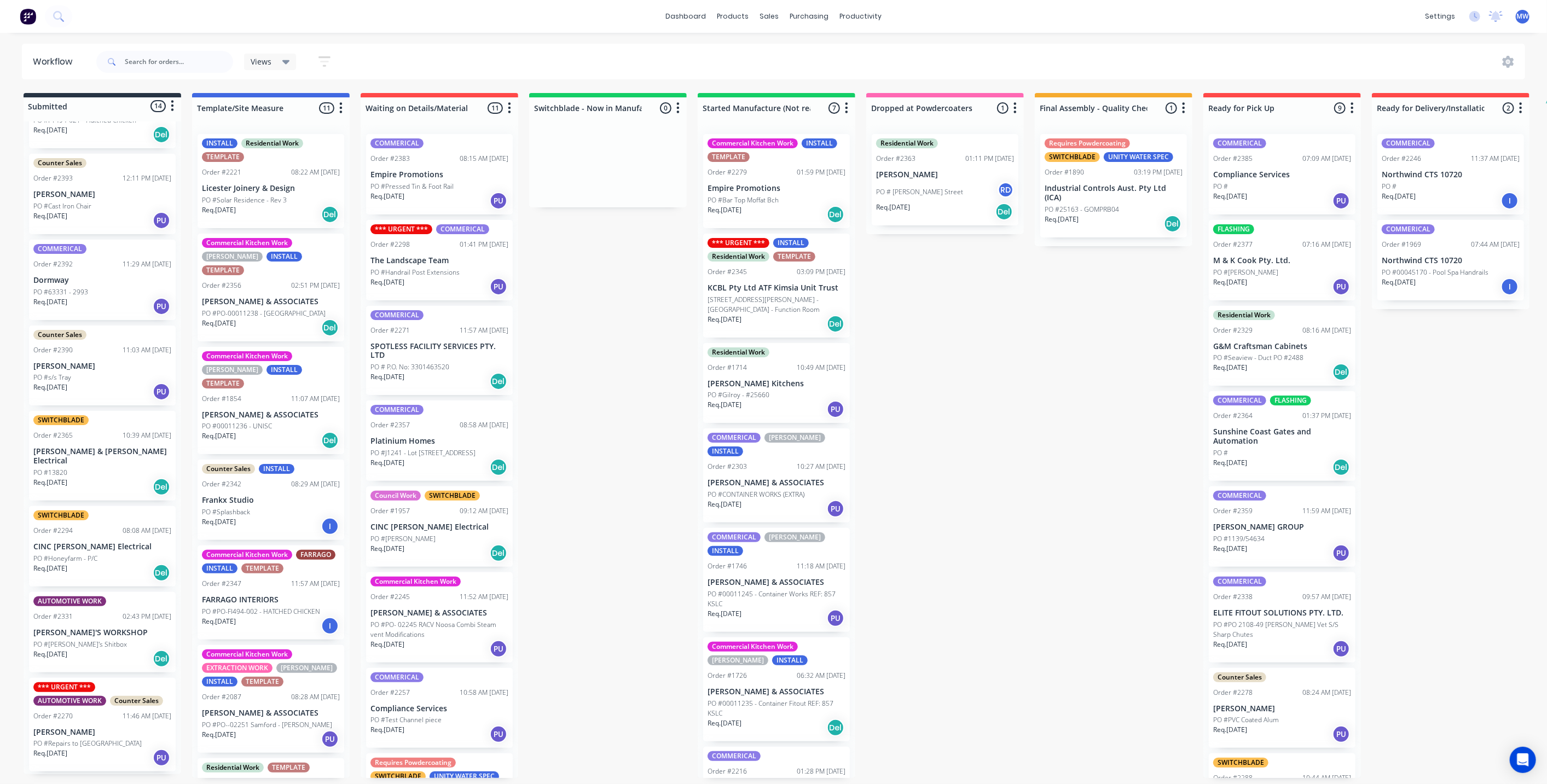
click at [443, 280] on div "Req. [DATE] PU" at bounding box center [439, 286] width 138 height 19
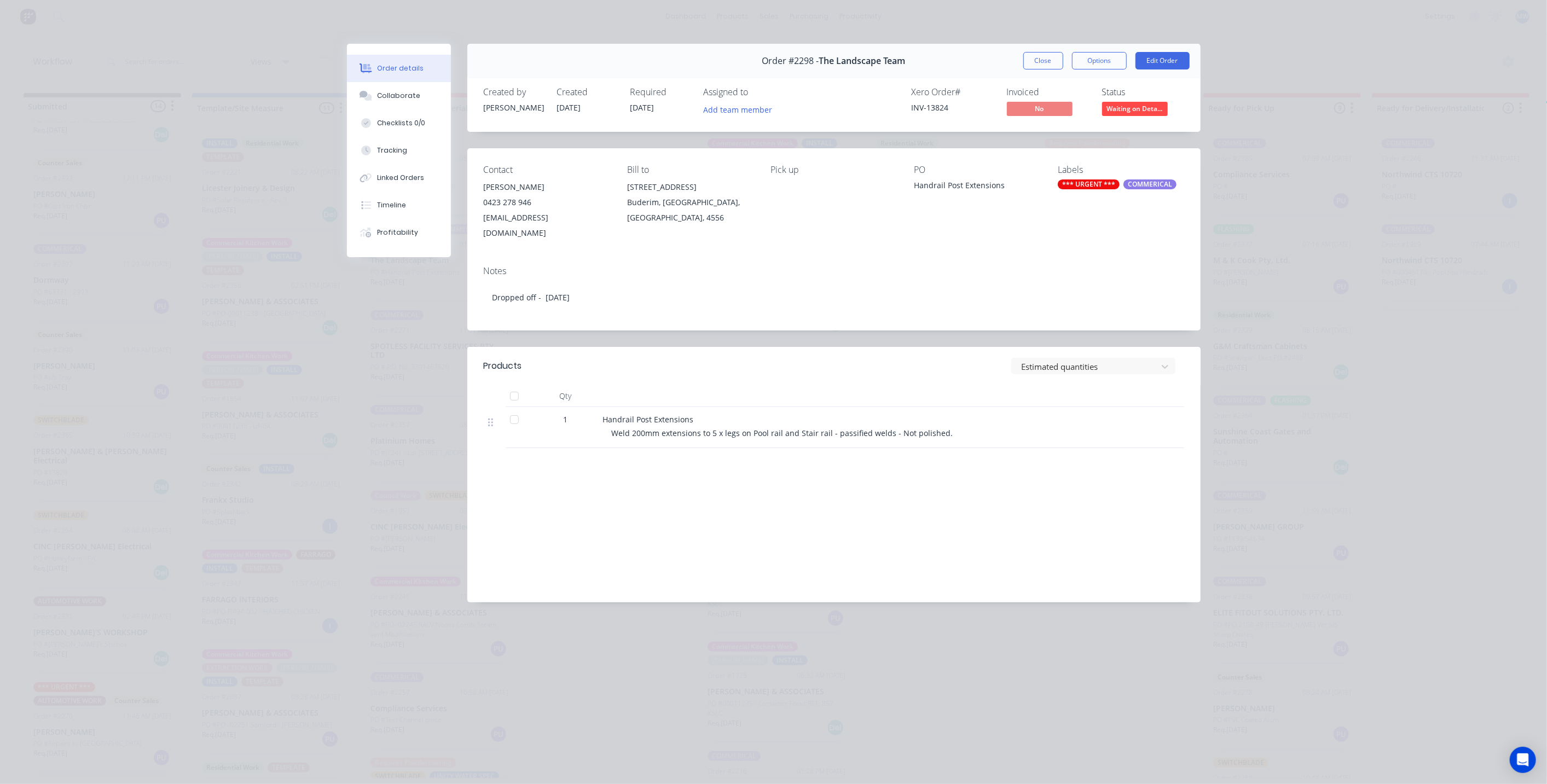
click at [1047, 58] on button "Close" at bounding box center [1043, 60] width 40 height 17
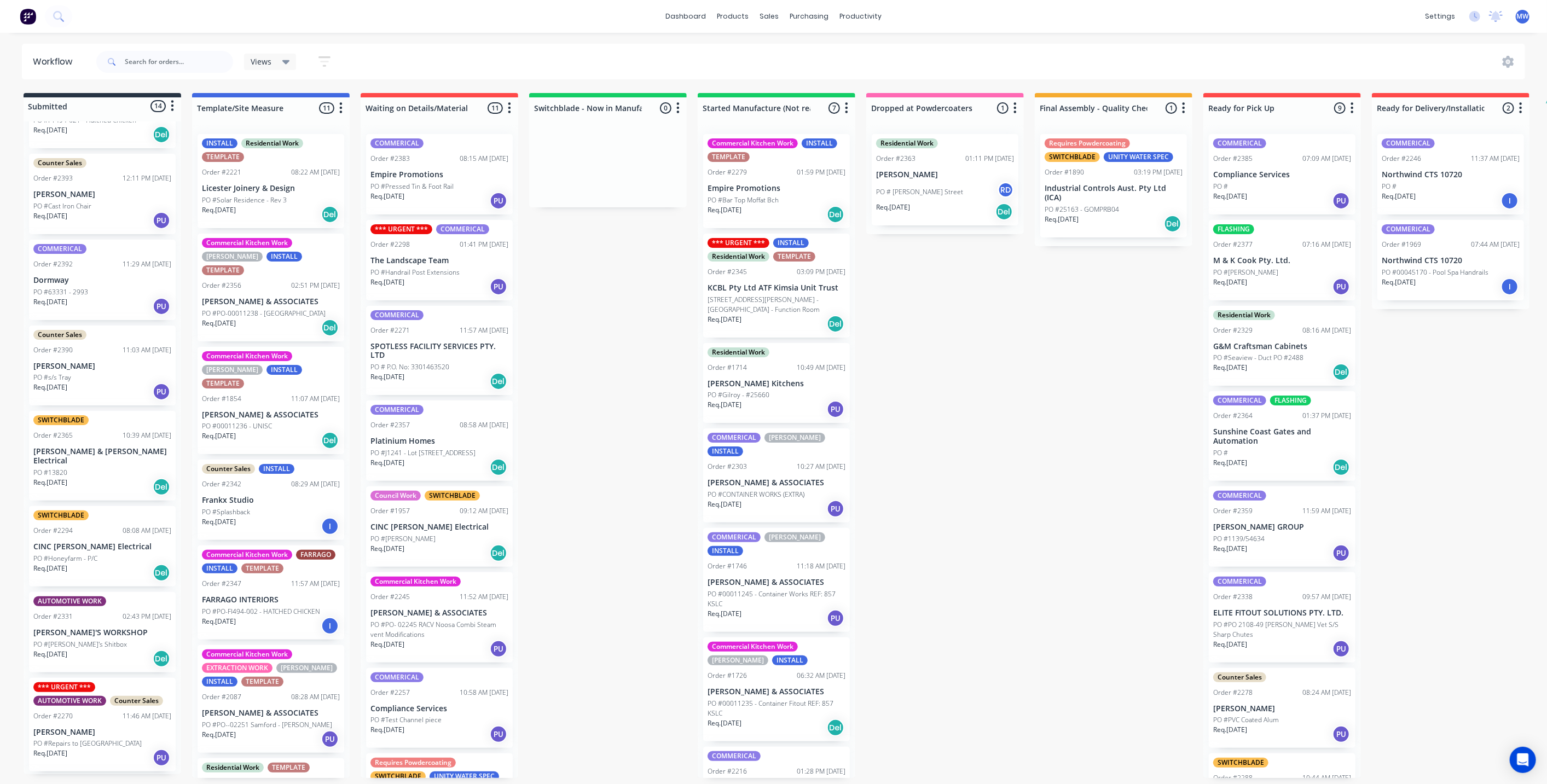
click at [974, 400] on div "Submitted 14 Status colour #273444 hex #273444 Save Cancel Summaries Total orde…" at bounding box center [904, 435] width 1825 height 685
click at [631, 409] on div "Submitted 14 Status colour #273444 hex #273444 Save Cancel Summaries Total orde…" at bounding box center [904, 435] width 1825 height 685
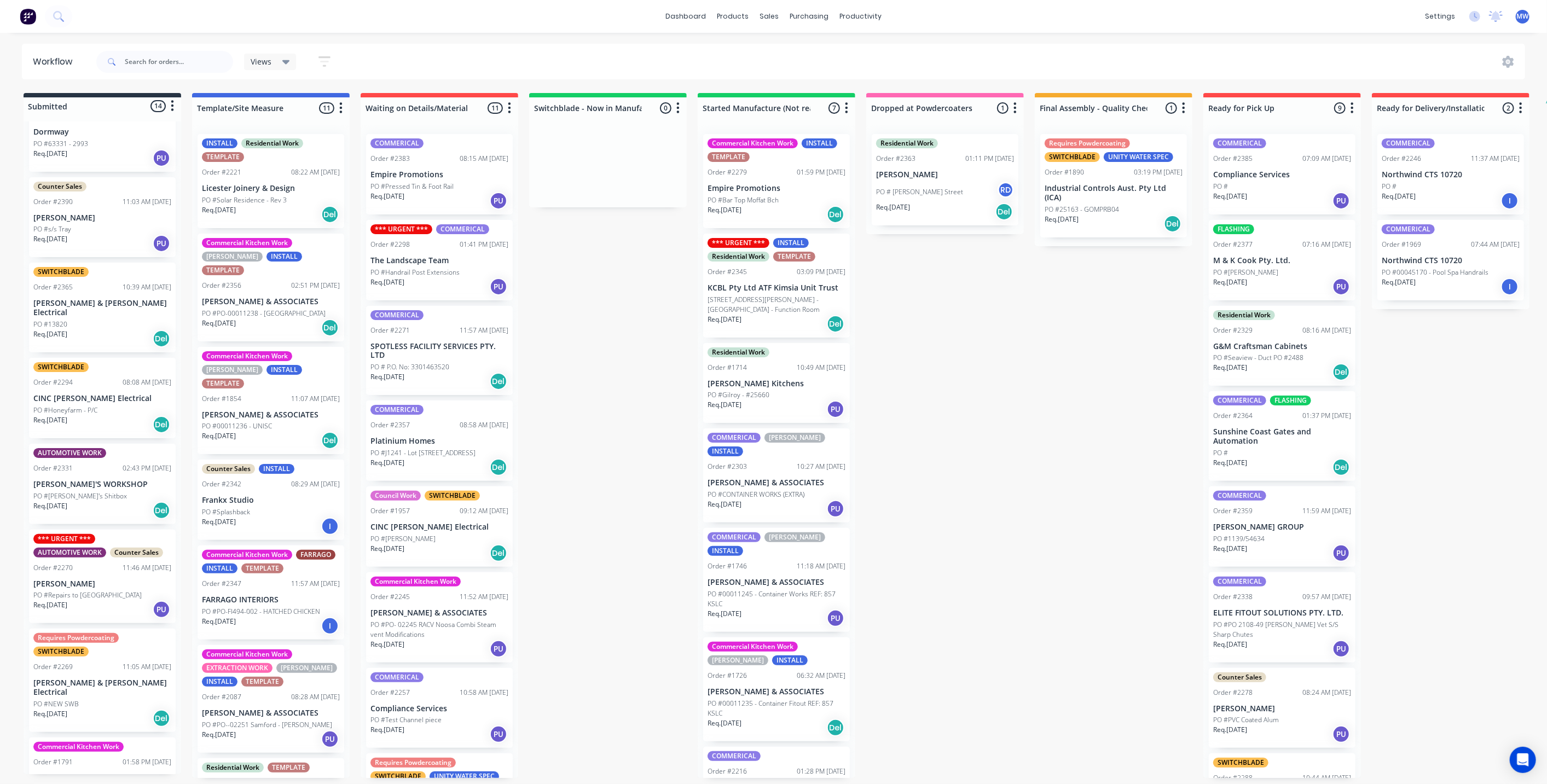
scroll to position [525, 0]
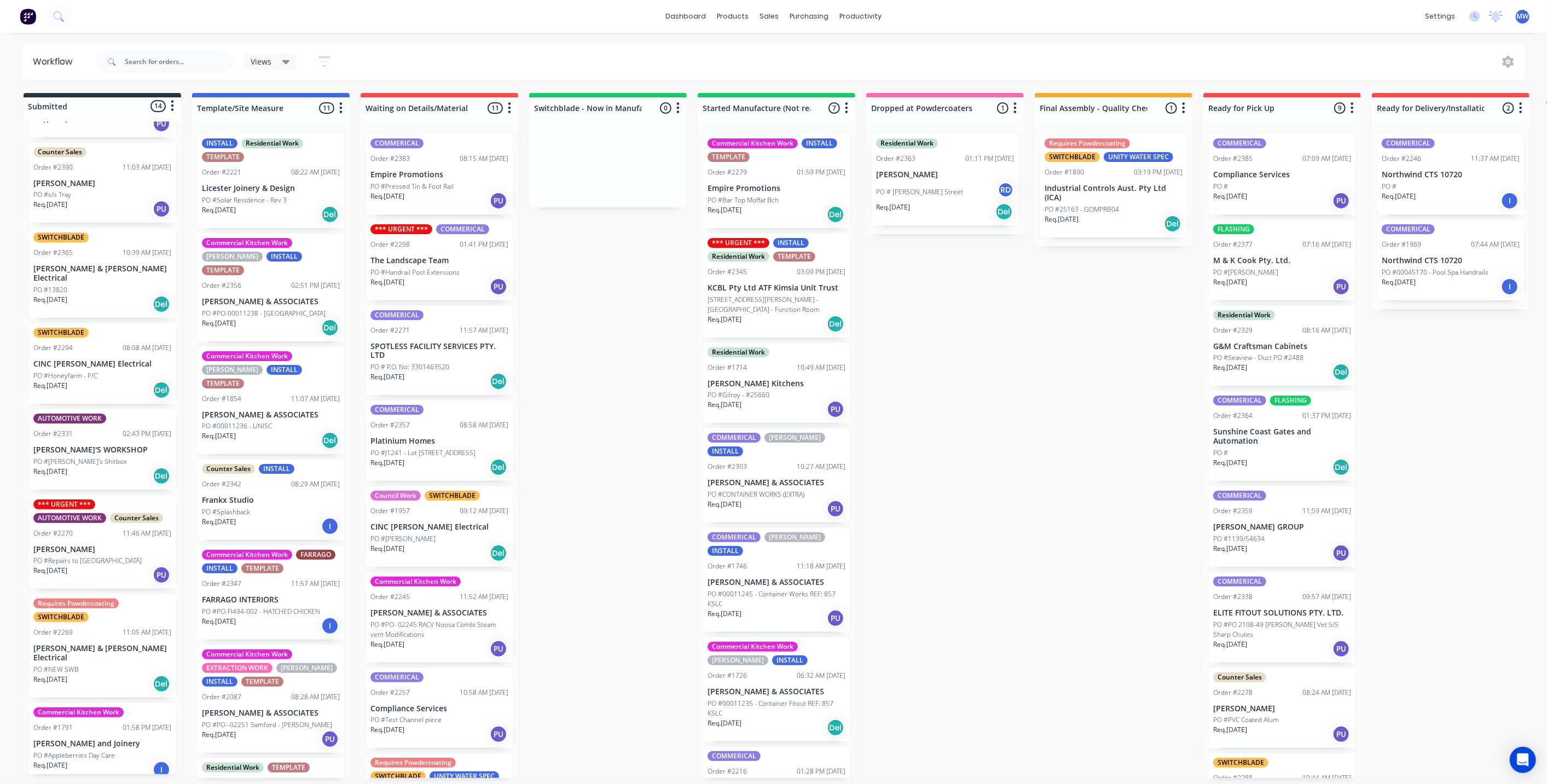
click at [103, 556] on div "PO #Repairs to Louver" at bounding box center [102, 560] width 138 height 10
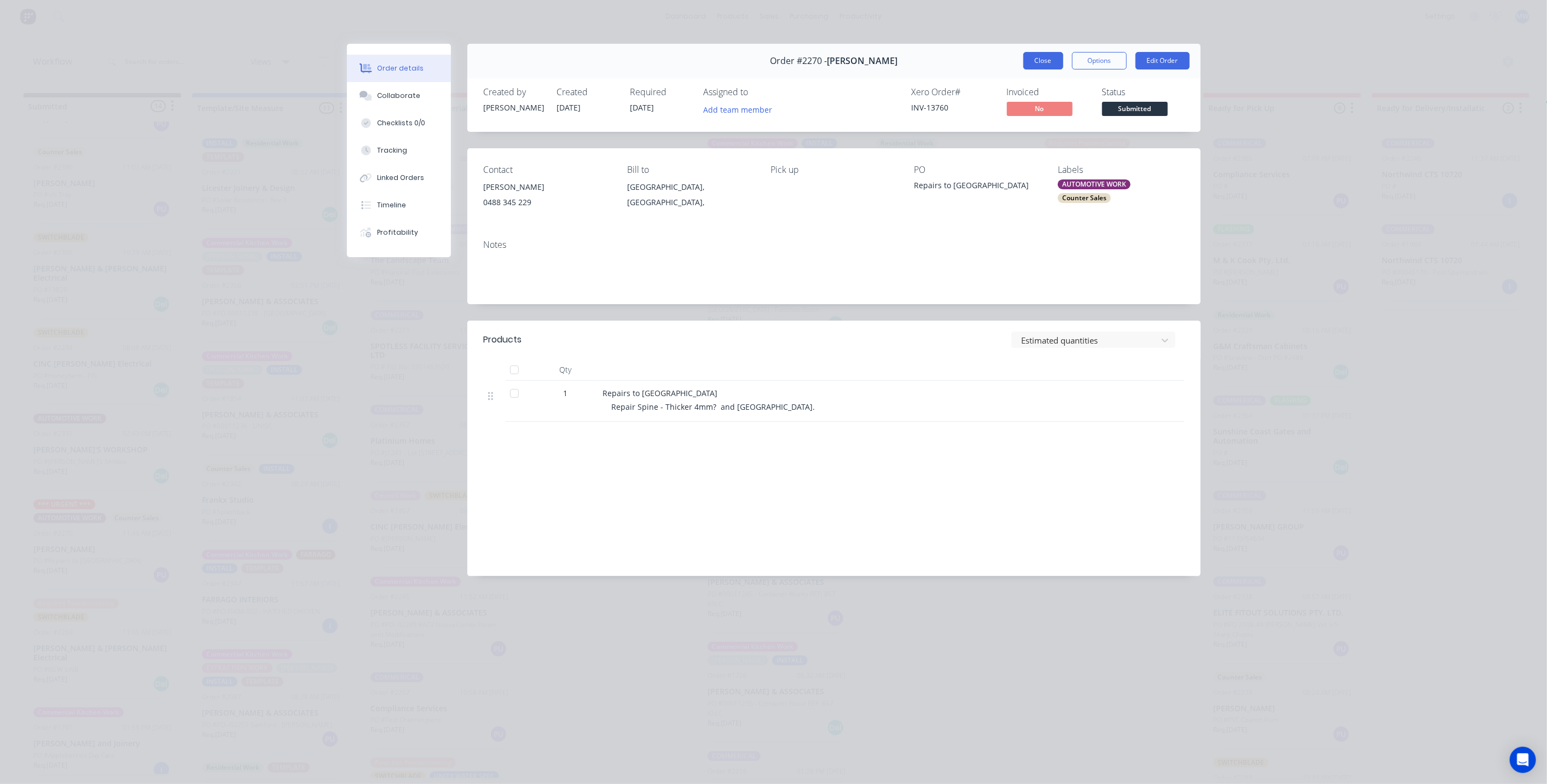
click at [1054, 59] on button "Close" at bounding box center [1043, 60] width 40 height 17
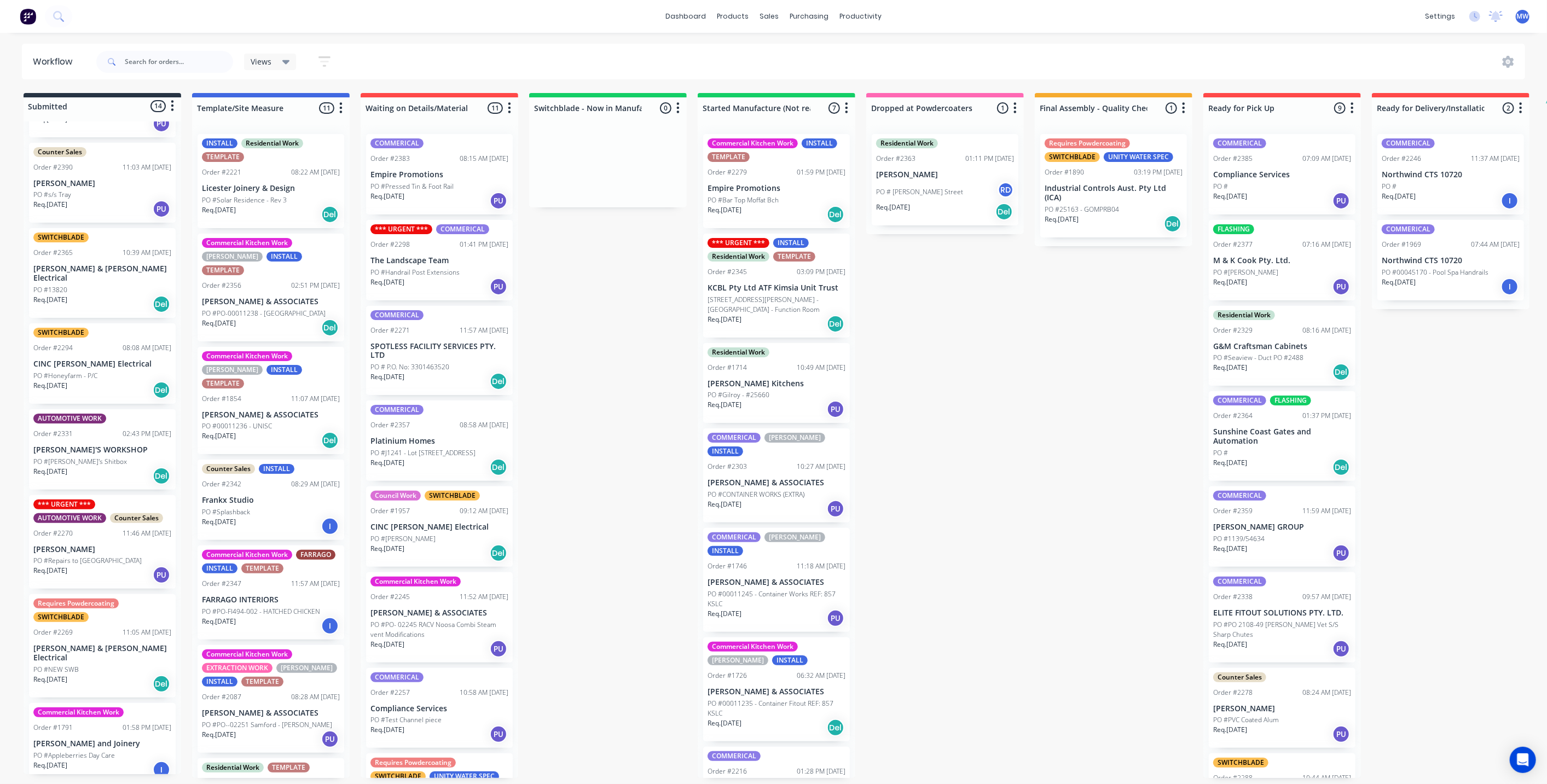
drag, startPoint x: 925, startPoint y: 531, endPoint x: 918, endPoint y: 533, distance: 7.3
click at [925, 531] on div "Submitted 14 Status colour #273444 hex #273444 Save Cancel Summaries Total orde…" at bounding box center [904, 435] width 1825 height 685
click at [65, 545] on p "Andrew Deck" at bounding box center [102, 549] width 138 height 10
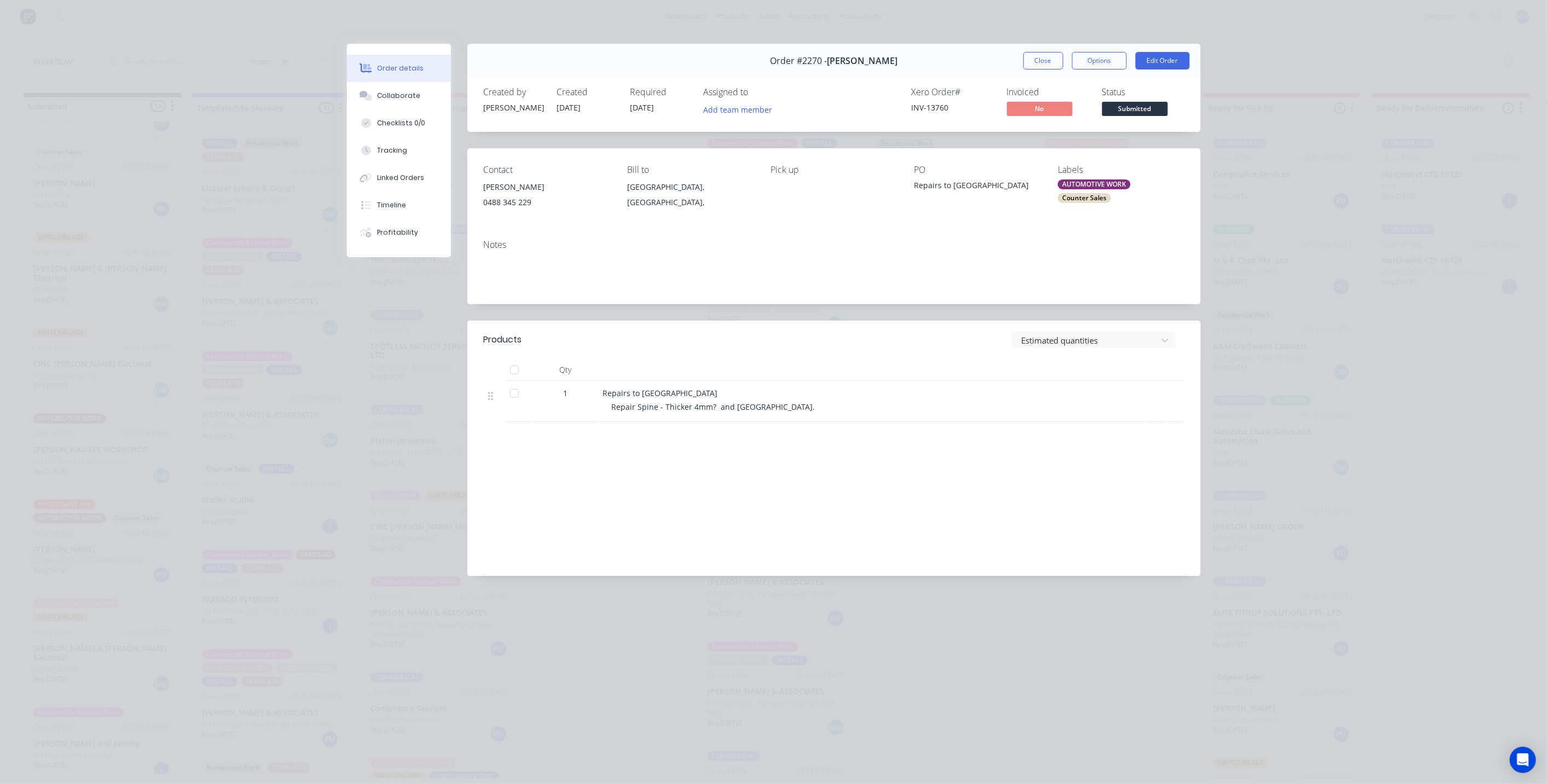
click at [1043, 62] on button "Close" at bounding box center [1043, 60] width 40 height 17
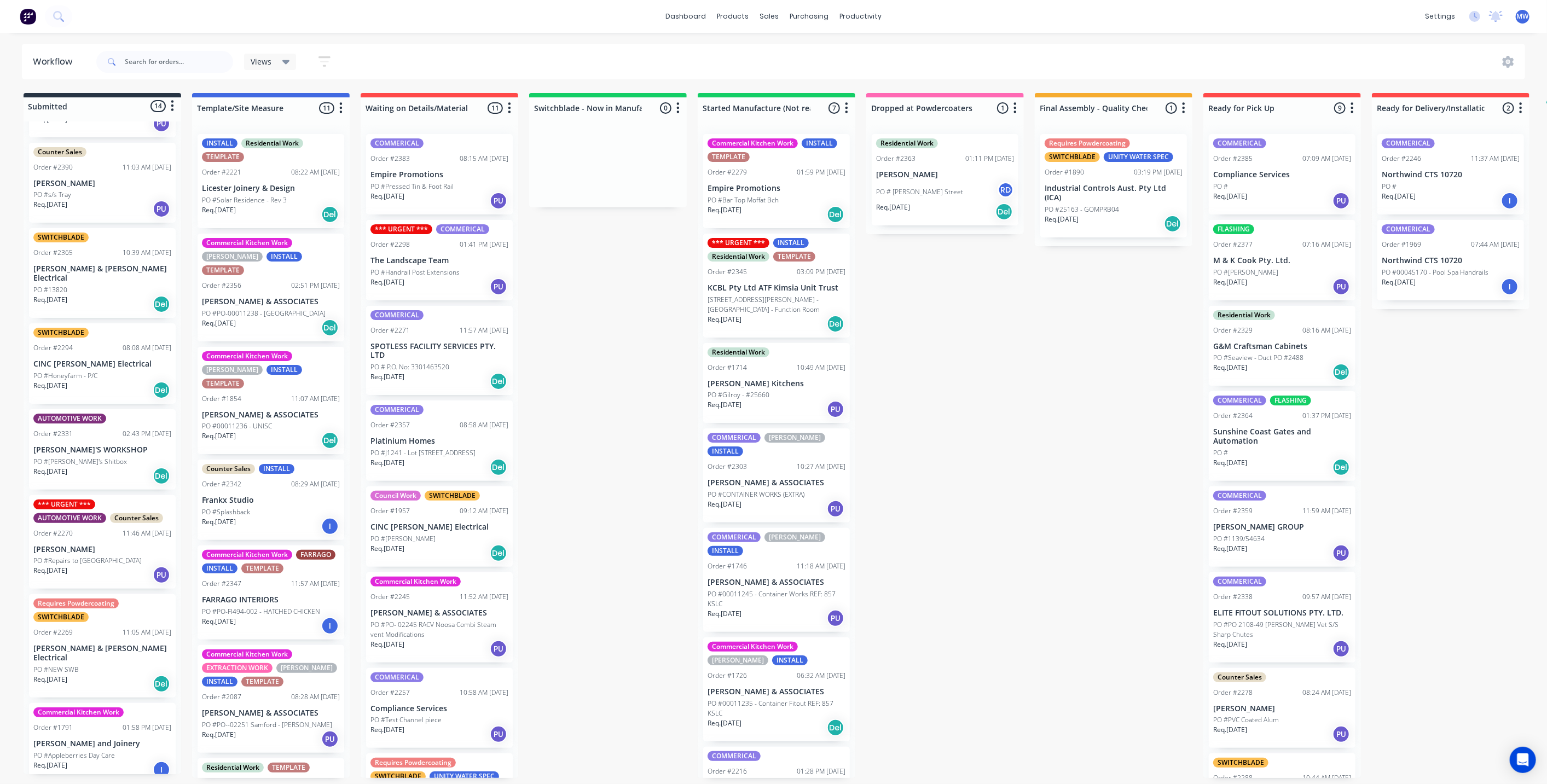
click at [880, 505] on div "Submitted 14 Status colour #273444 hex #273444 Save Cancel Summaries Total orde…" at bounding box center [904, 435] width 1825 height 685
click at [586, 528] on div "Submitted 14 Status colour #273444 hex #273444 Save Cancel Summaries Total orde…" at bounding box center [904, 435] width 1825 height 685
click at [615, 505] on div "Submitted 14 Status colour #273444 hex #273444 Save Cancel Summaries Total orde…" at bounding box center [904, 435] width 1825 height 685
click at [100, 545] on p "Andrew Deck" at bounding box center [102, 549] width 138 height 10
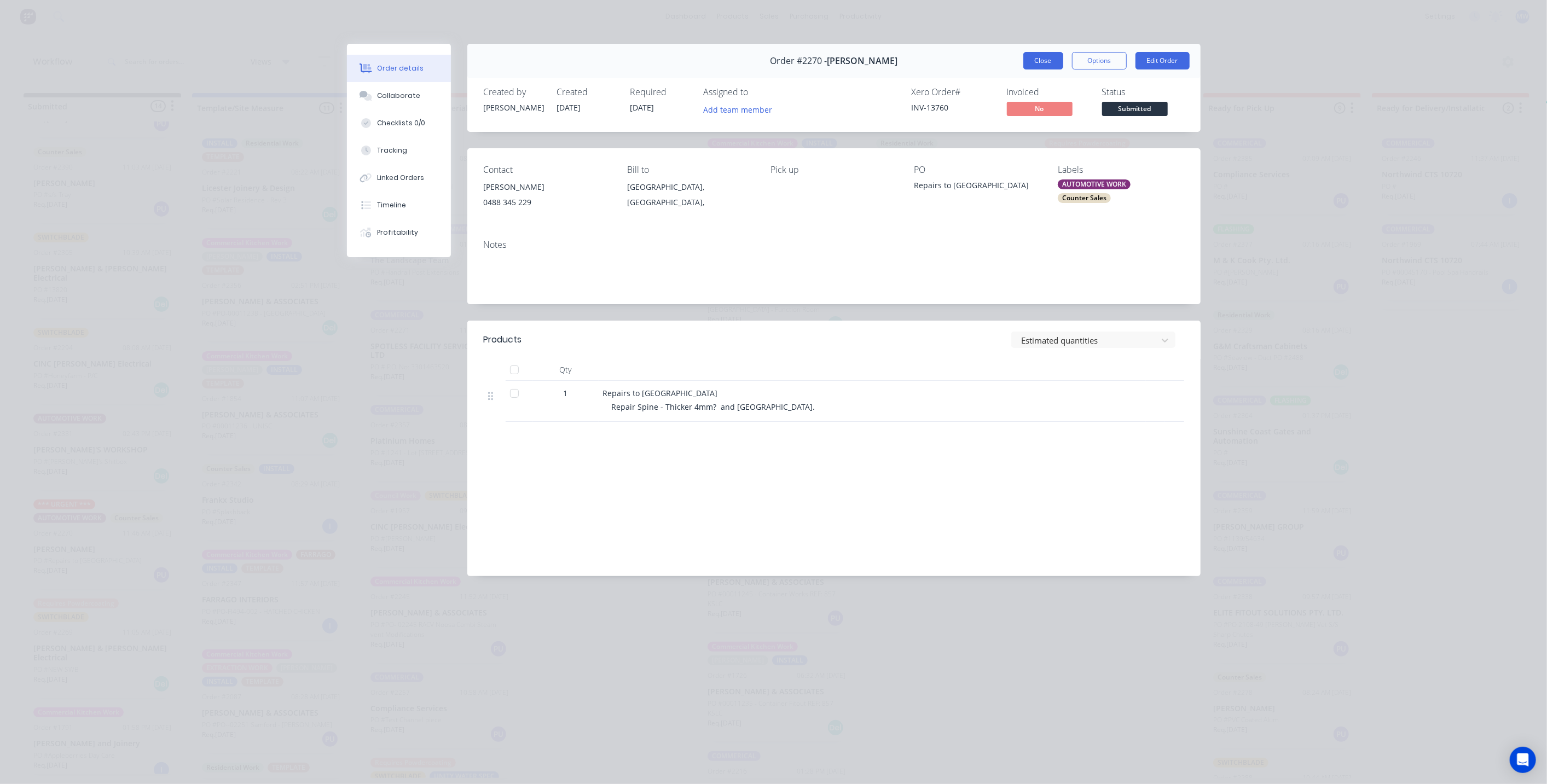
click at [1046, 59] on button "Close" at bounding box center [1043, 60] width 40 height 17
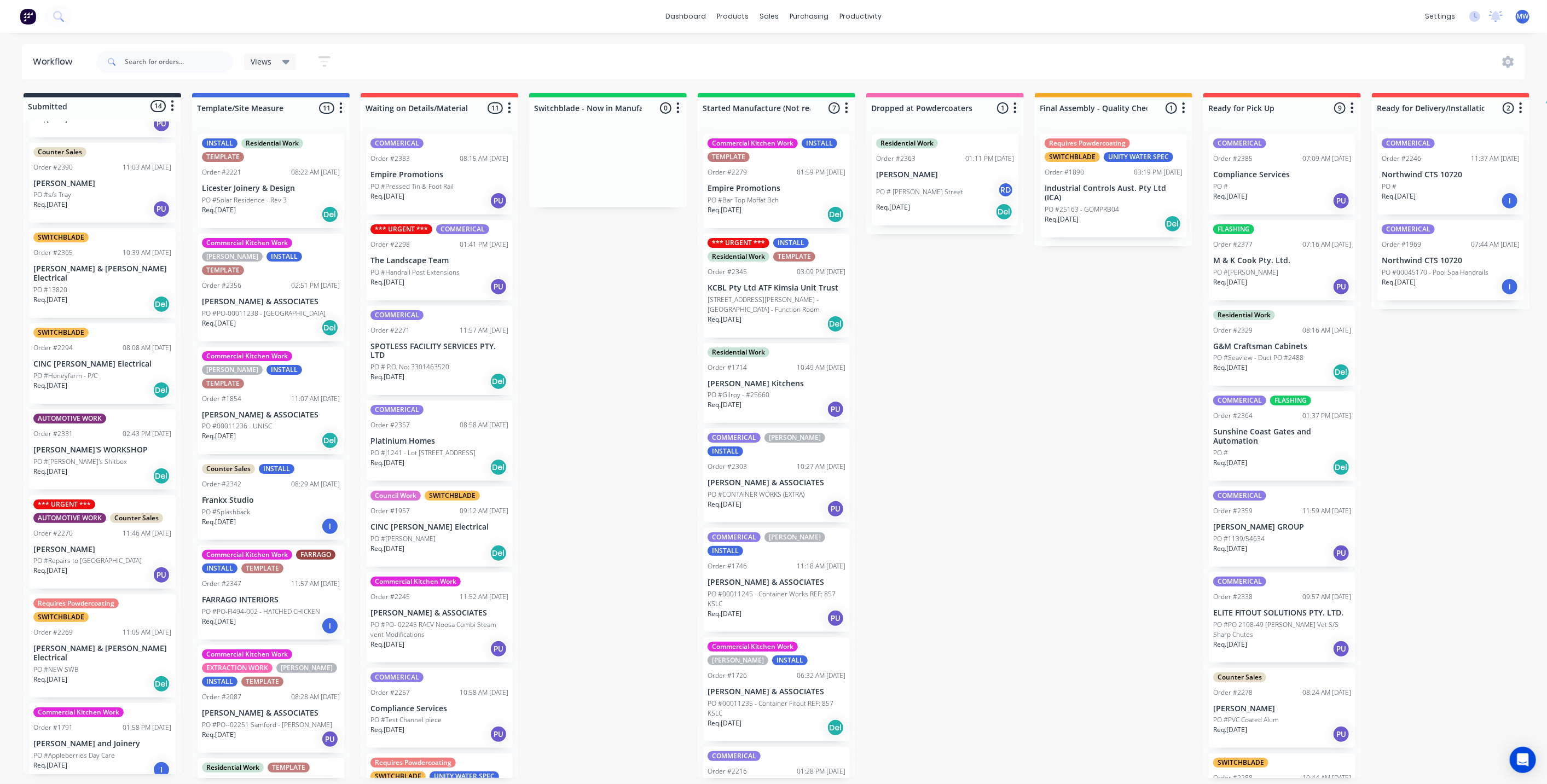
click at [954, 437] on div "Submitted 14 Status colour #273444 hex #273444 Save Cancel Summaries Total orde…" at bounding box center [904, 435] width 1825 height 685
click at [585, 450] on div "Submitted 14 Status colour #273444 hex #273444 Save Cancel Summaries Total orde…" at bounding box center [904, 435] width 1825 height 685
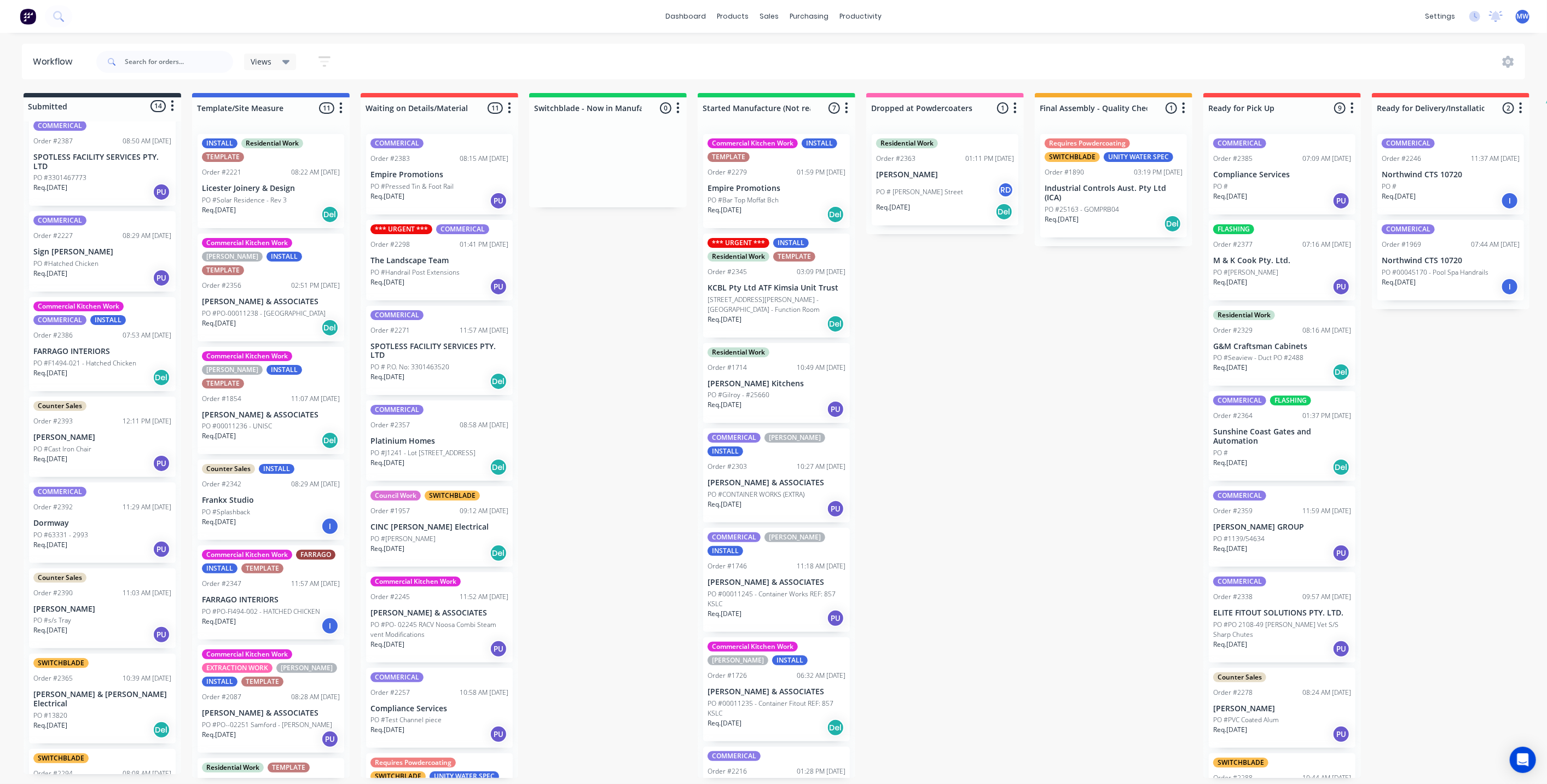
scroll to position [525, 0]
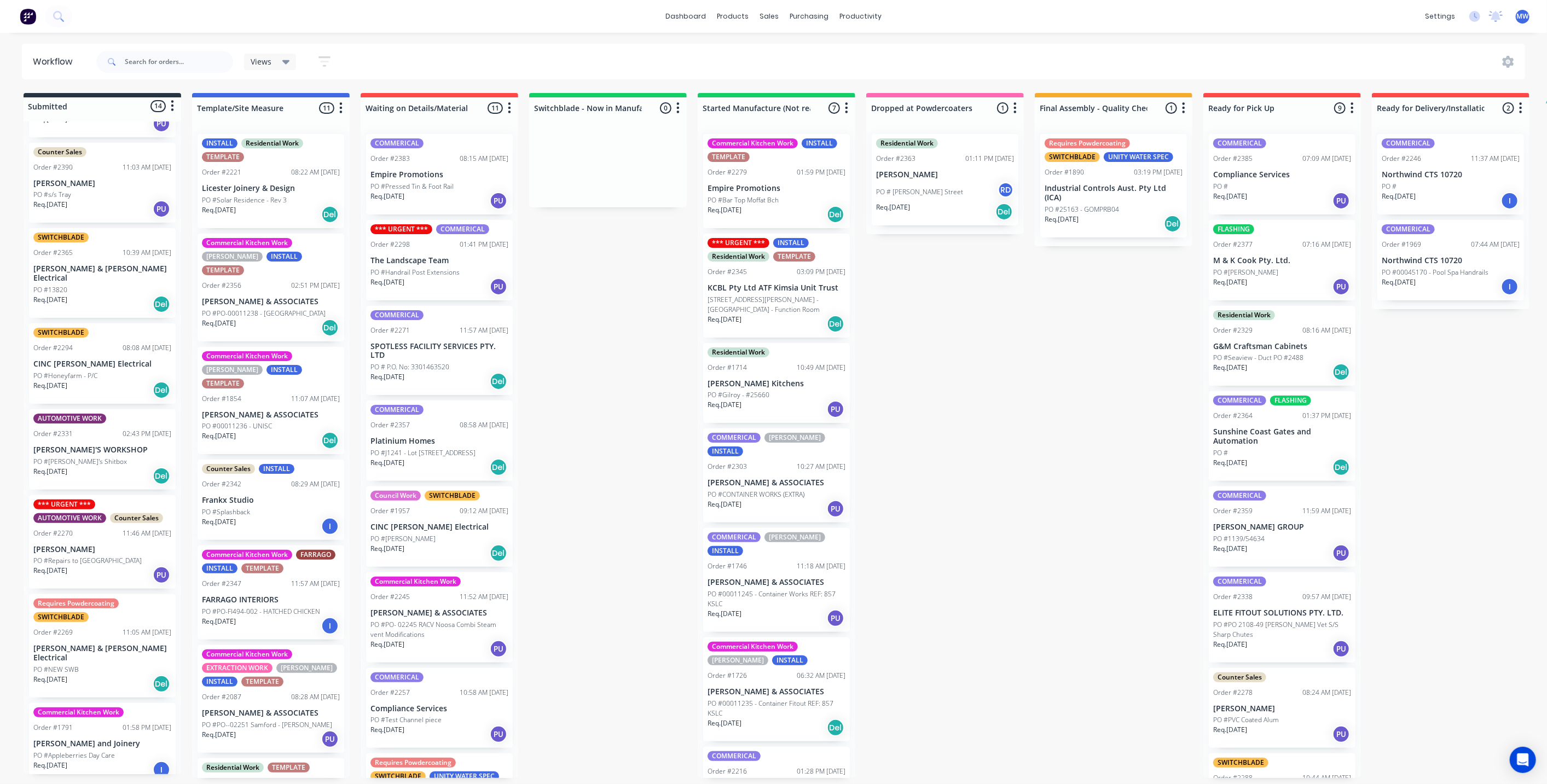
click at [81, 545] on p "Andrew Deck" at bounding box center [102, 549] width 138 height 10
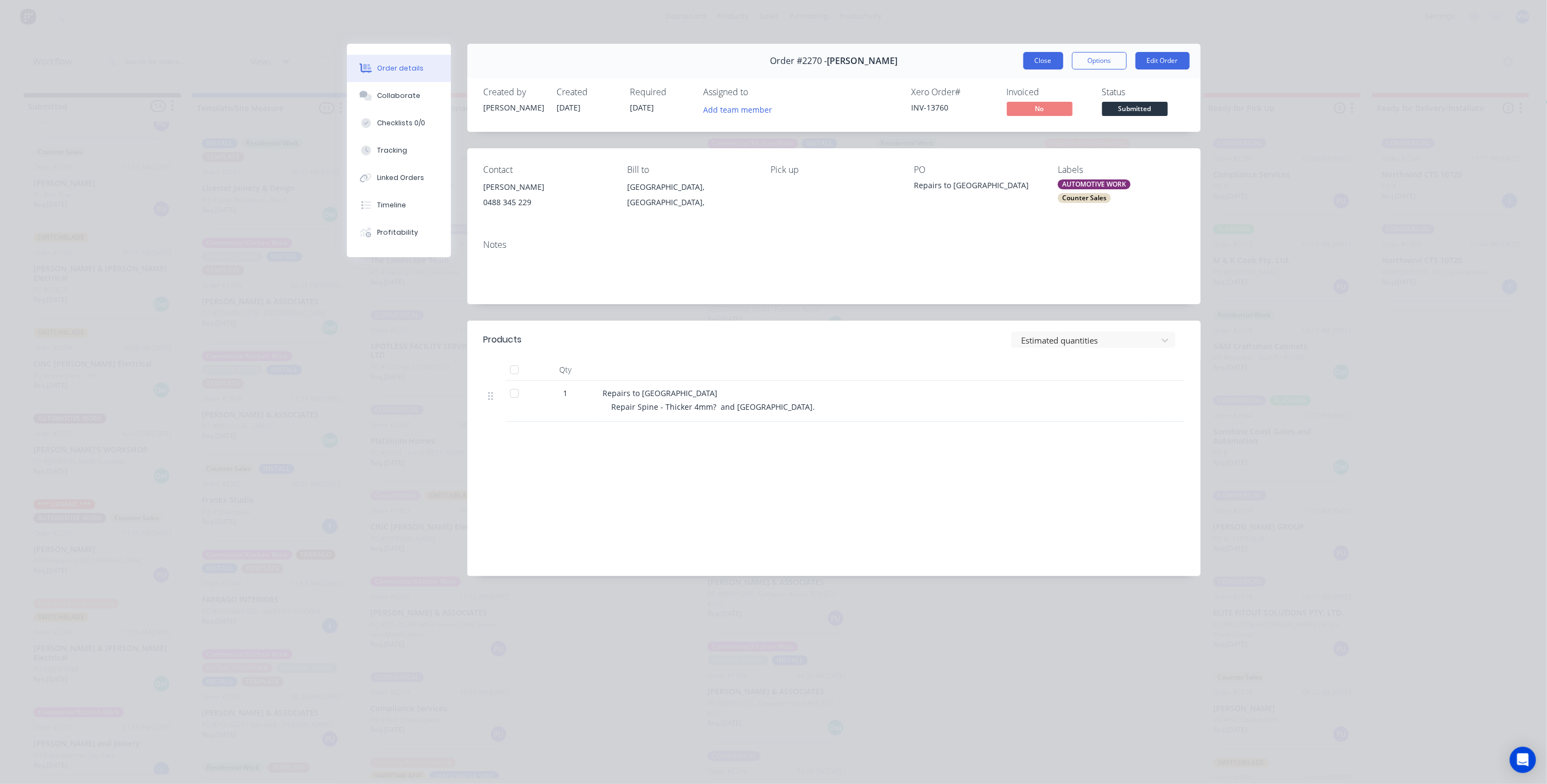
click at [1046, 59] on button "Close" at bounding box center [1043, 60] width 40 height 17
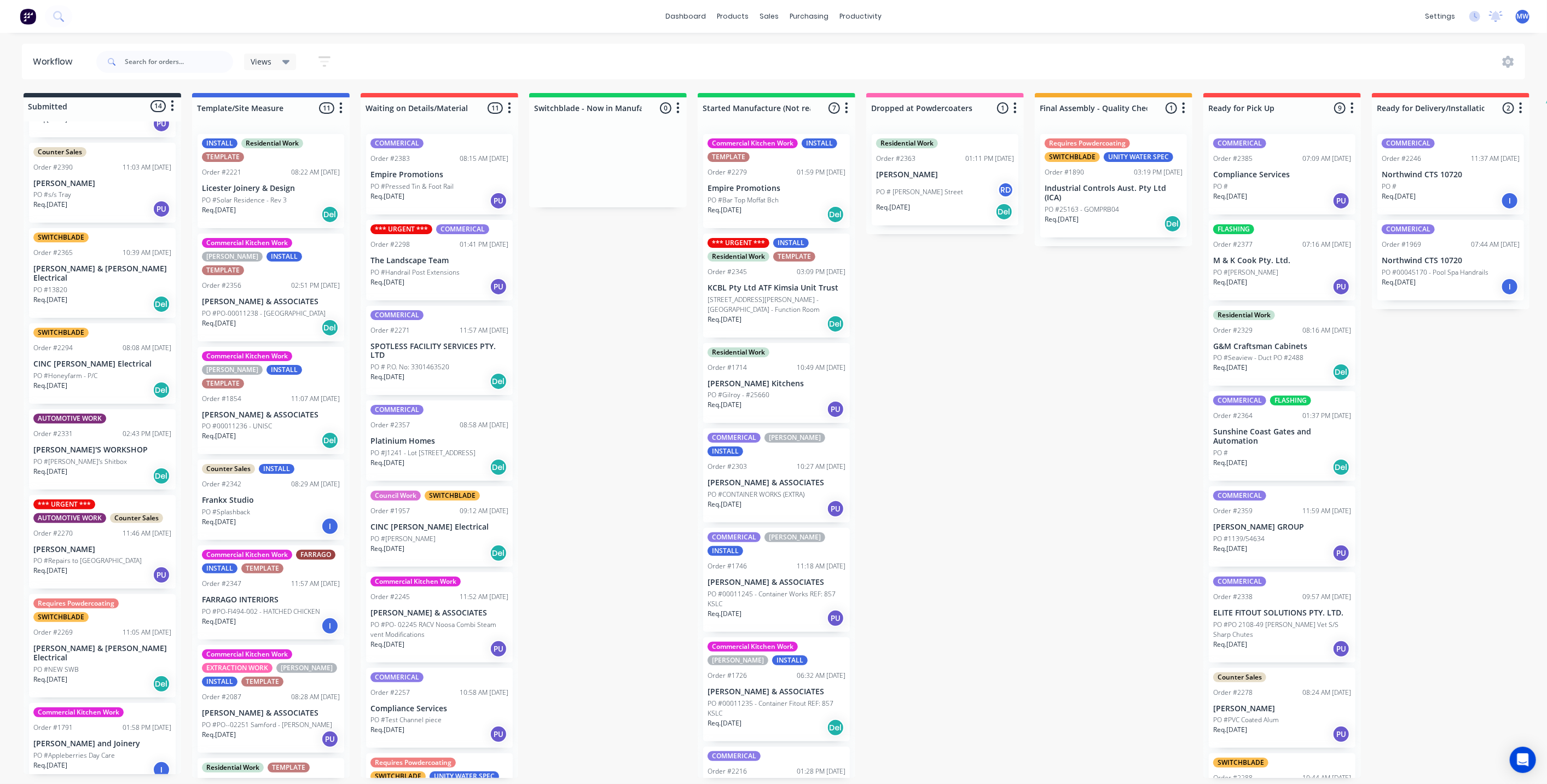
click at [283, 391] on div "Commercial Kitchen Work HILLERS INSTALL TEMPLATE Order #1854 11:07 AM 24/09/25 …" at bounding box center [271, 400] width 146 height 108
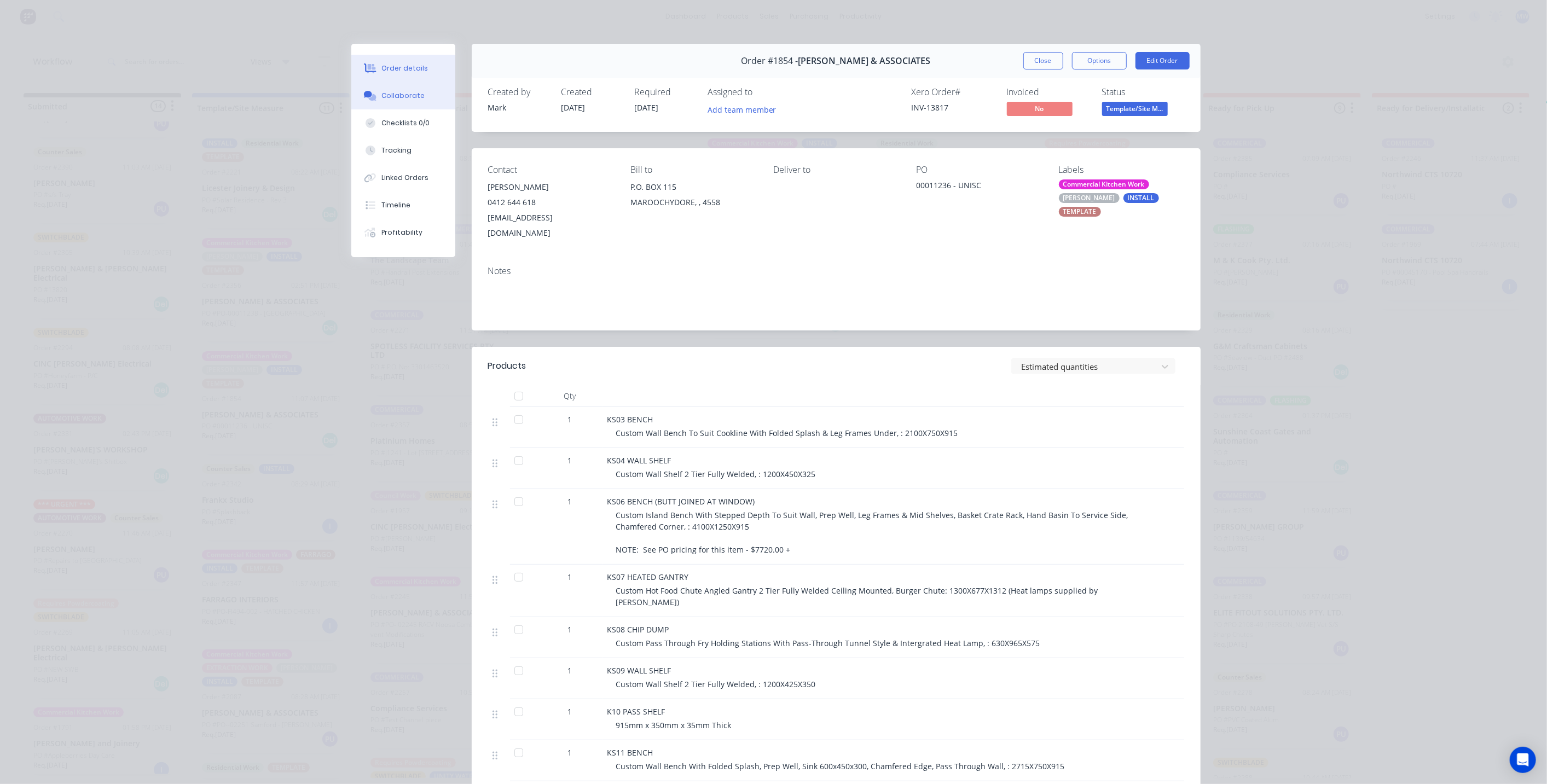
click at [412, 105] on button "Collaborate" at bounding box center [403, 95] width 104 height 27
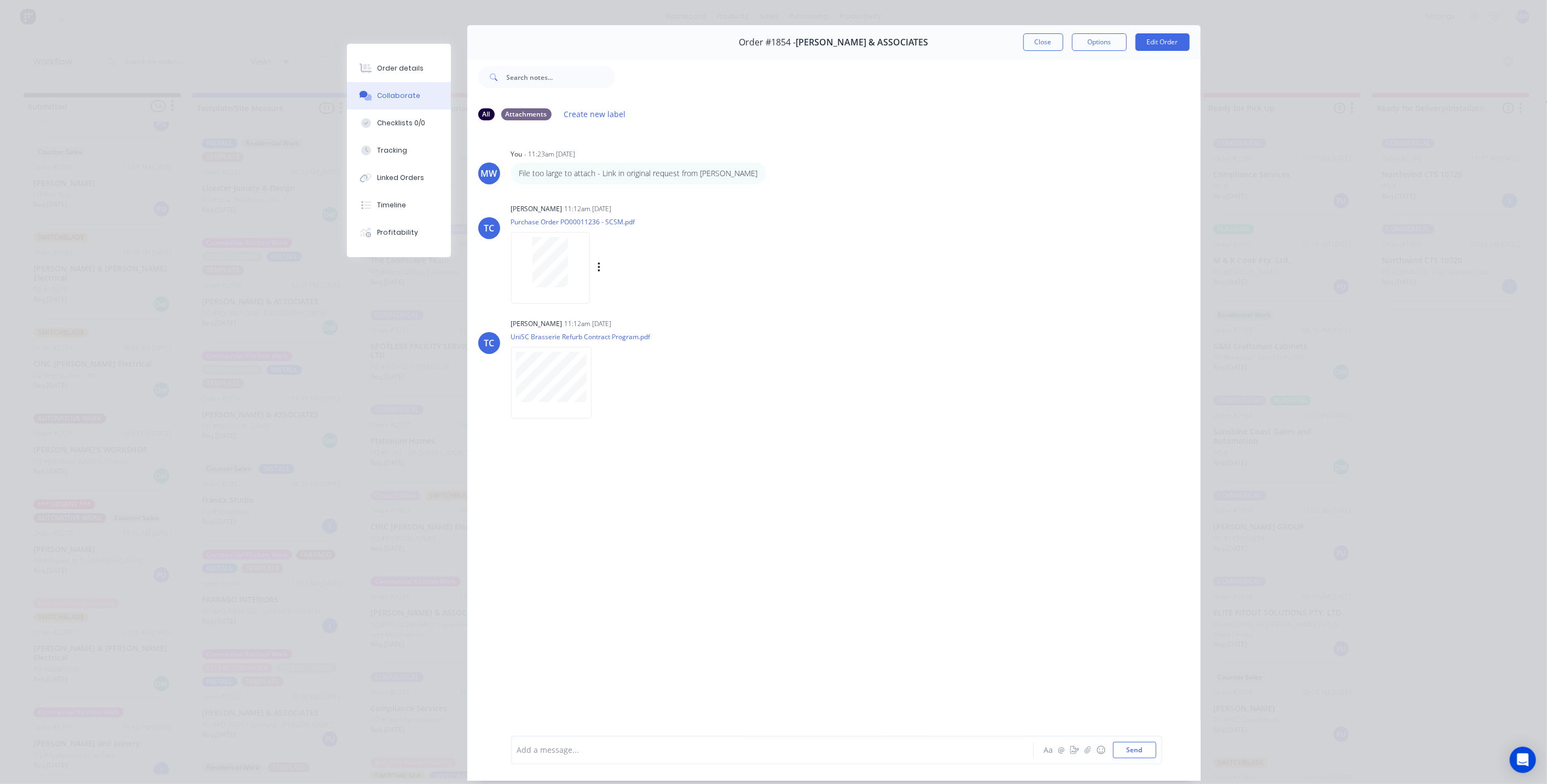
scroll to position [0, 0]
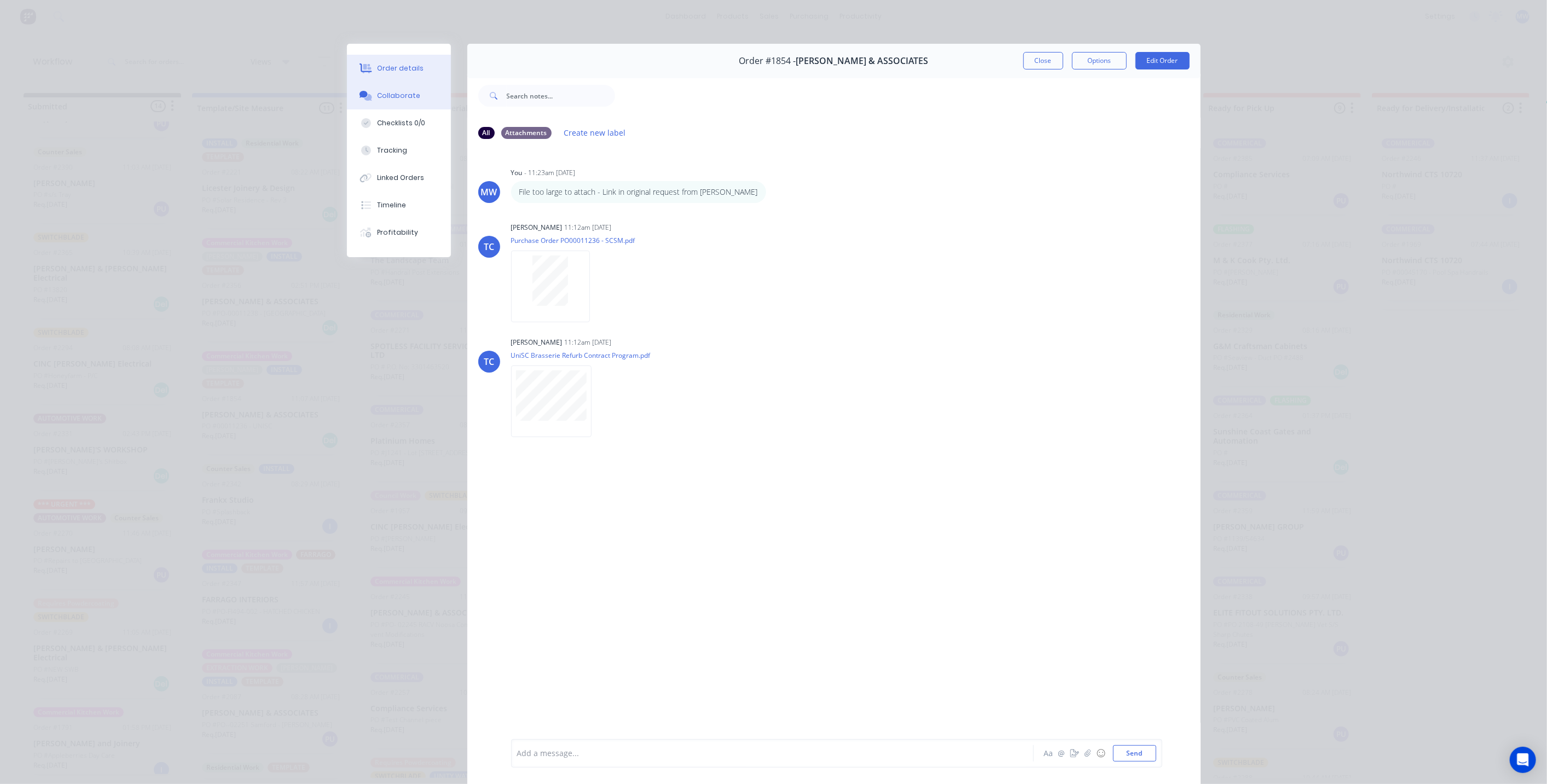
click at [406, 72] on div "Order details" at bounding box center [400, 68] width 47 height 10
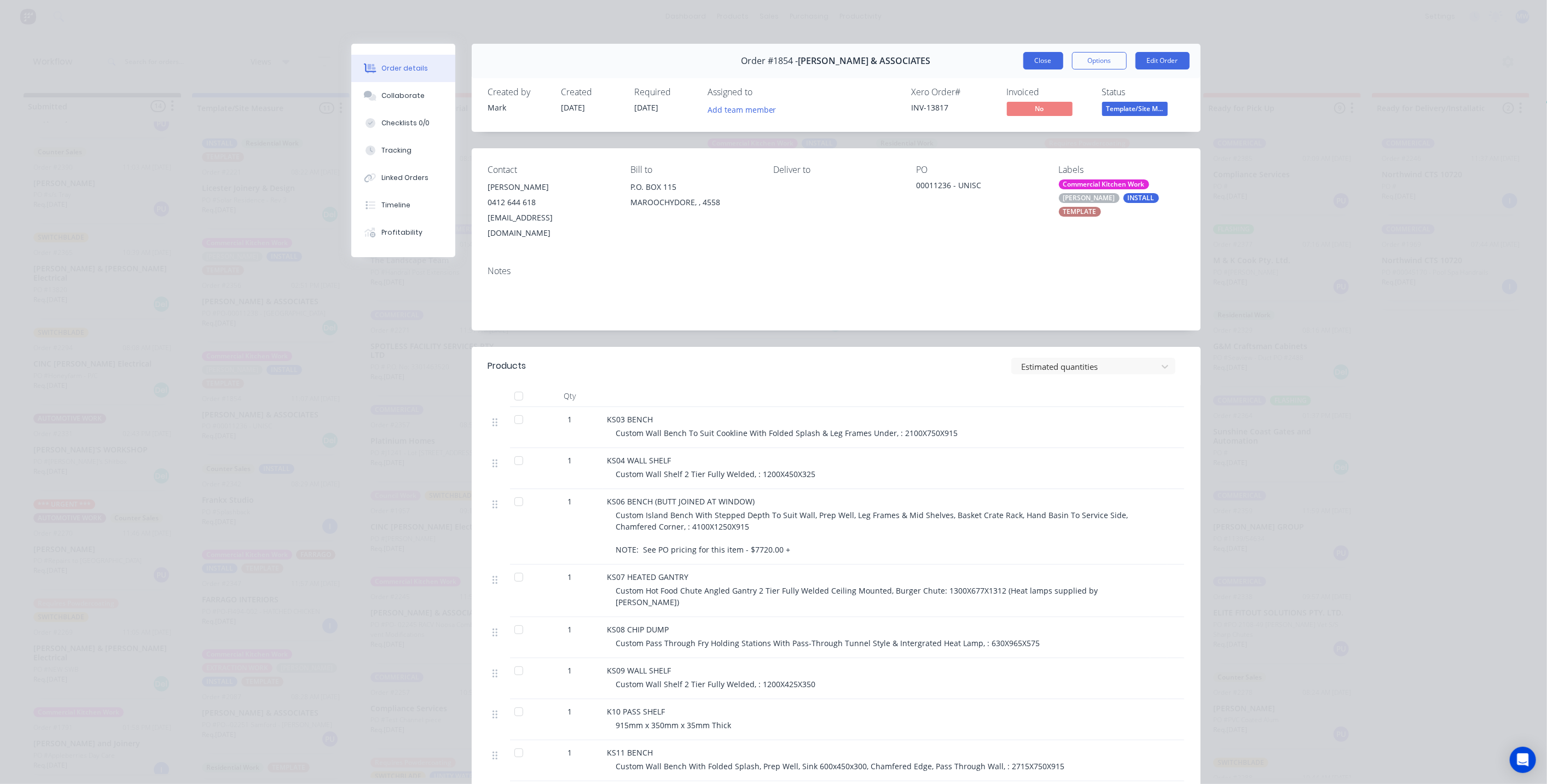
click at [1053, 63] on button "Close" at bounding box center [1043, 60] width 40 height 17
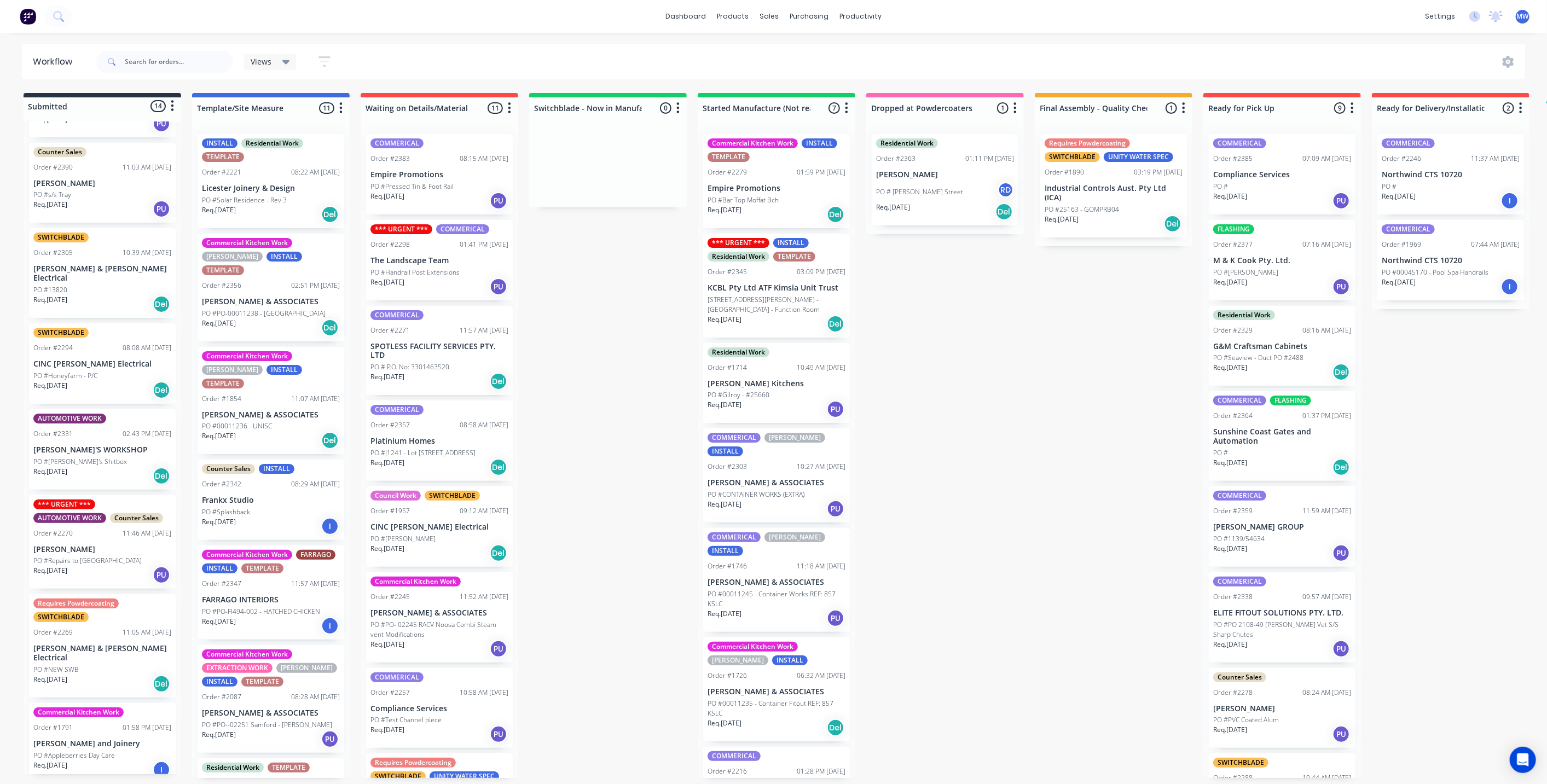
drag, startPoint x: 1064, startPoint y: 320, endPoint x: 997, endPoint y: 315, distance: 67.2
click at [1057, 319] on div "Submitted 14 Status colour #273444 hex #273444 Save Cancel Summaries Total orde…" at bounding box center [904, 435] width 1825 height 685
click at [572, 342] on div "Submitted 14 Status colour #273444 hex #273444 Save Cancel Summaries Total orde…" at bounding box center [904, 435] width 1825 height 685
click at [593, 346] on div "Submitted 14 Status colour #273444 hex #273444 Save Cancel Summaries Total orde…" at bounding box center [904, 435] width 1825 height 685
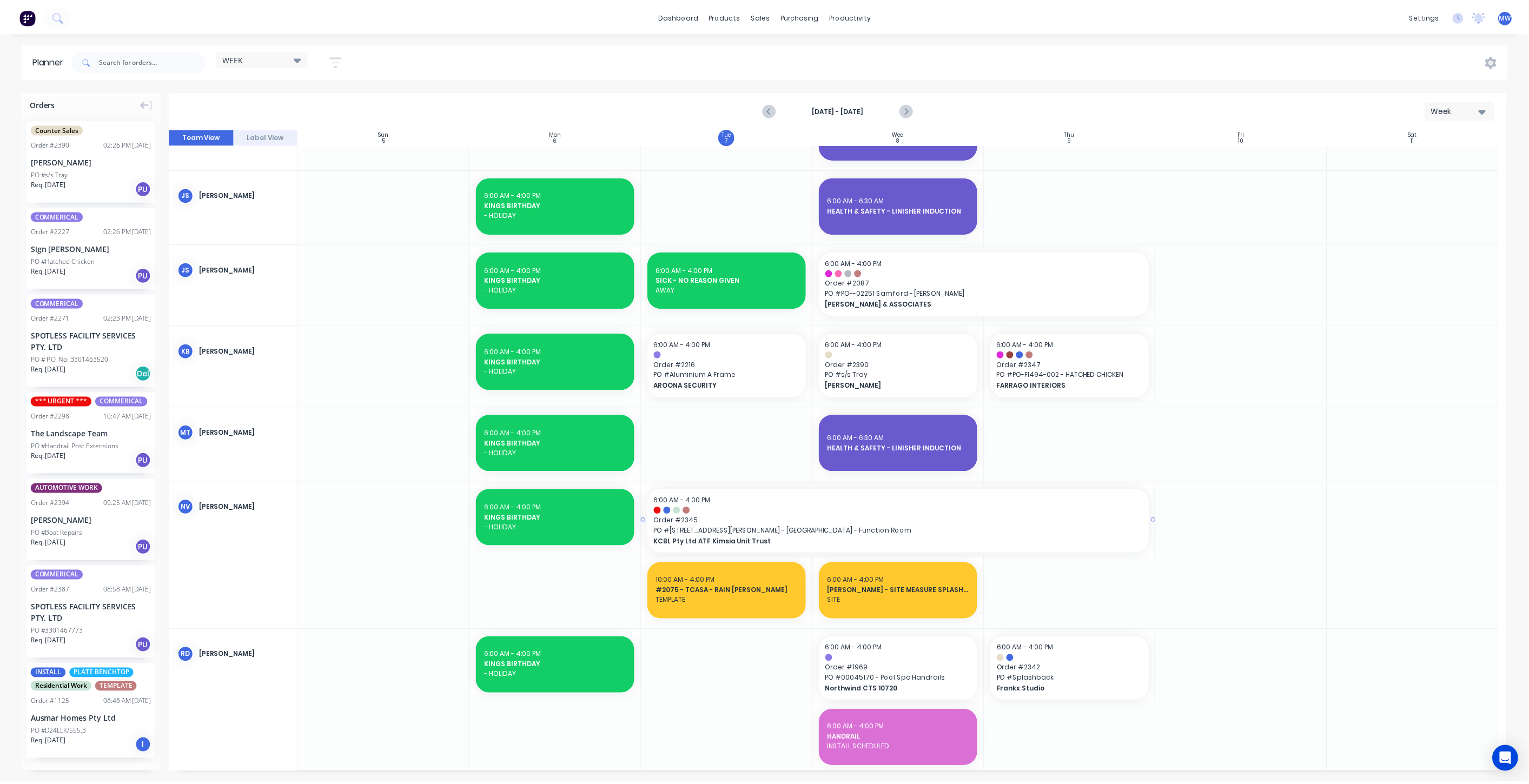
scroll to position [541, 0]
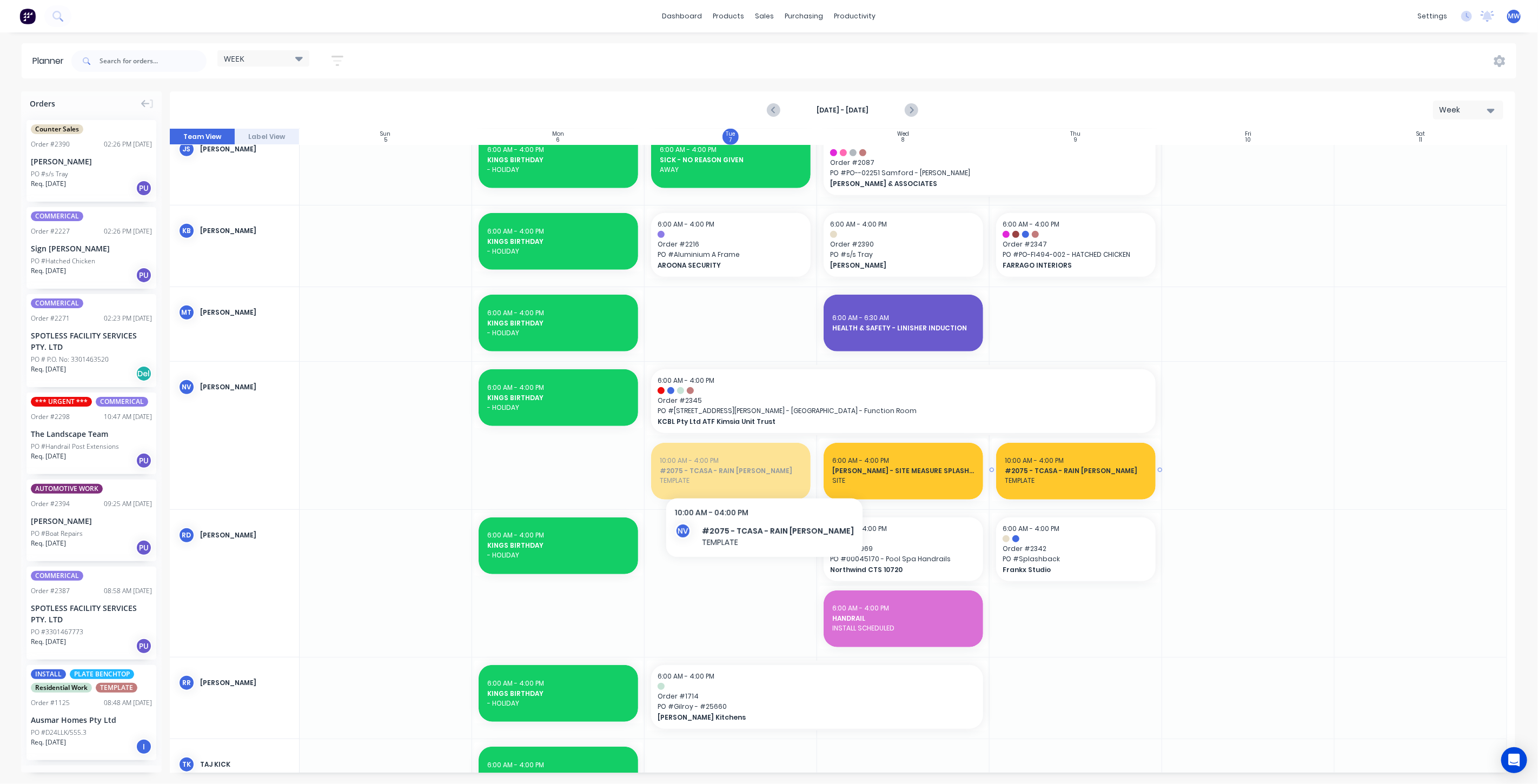
drag, startPoint x: 746, startPoint y: 473, endPoint x: 1071, endPoint y: 472, distance: 325.0
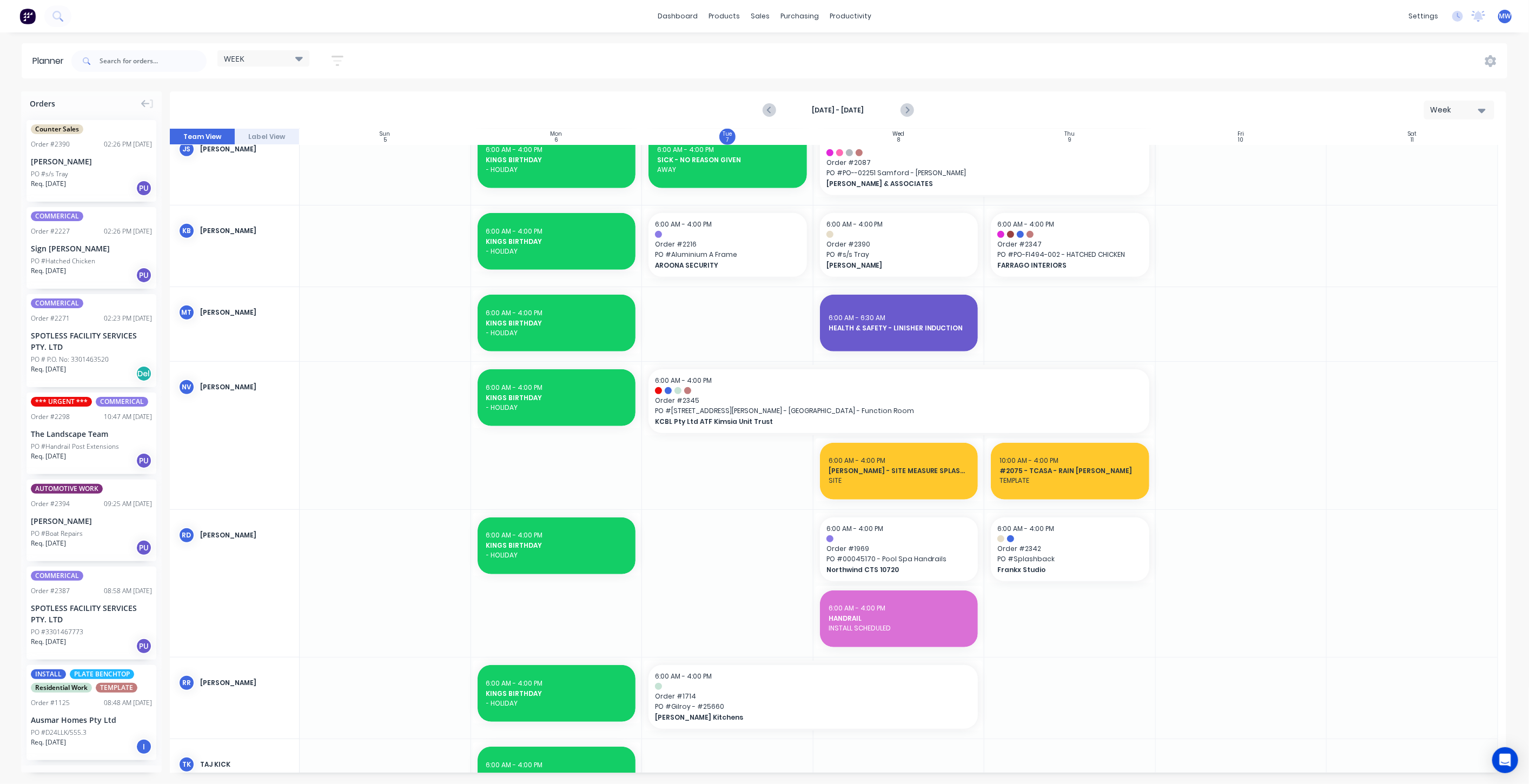
click at [901, 507] on div at bounding box center [899, 435] width 171 height 147
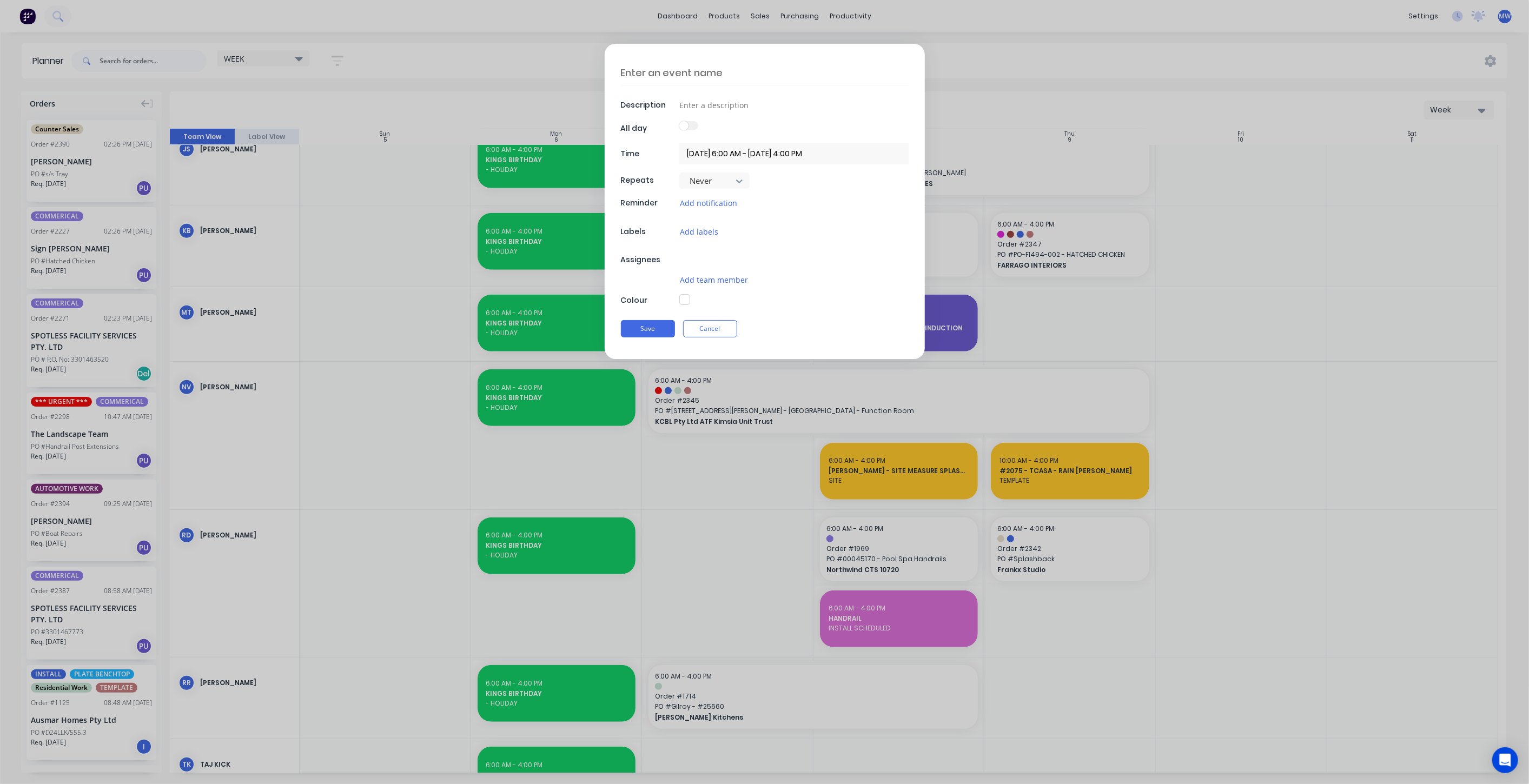
type textarea "x"
click at [729, 76] on textarea at bounding box center [764, 73] width 288 height 25
type textarea "F"
type textarea "x"
type textarea "FI"
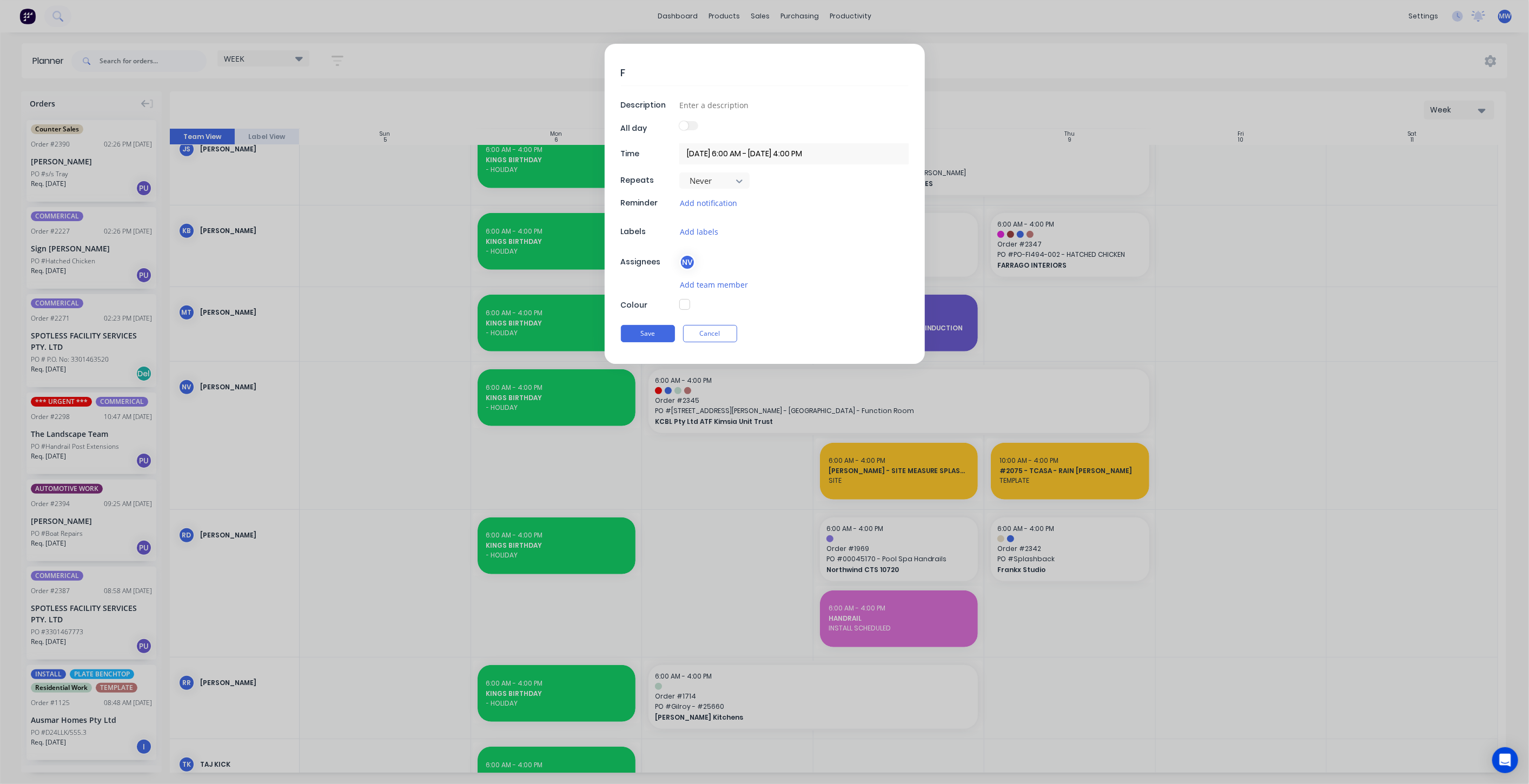
type textarea "x"
type textarea "FIL"
type textarea "x"
type textarea "FILT"
type textarea "x"
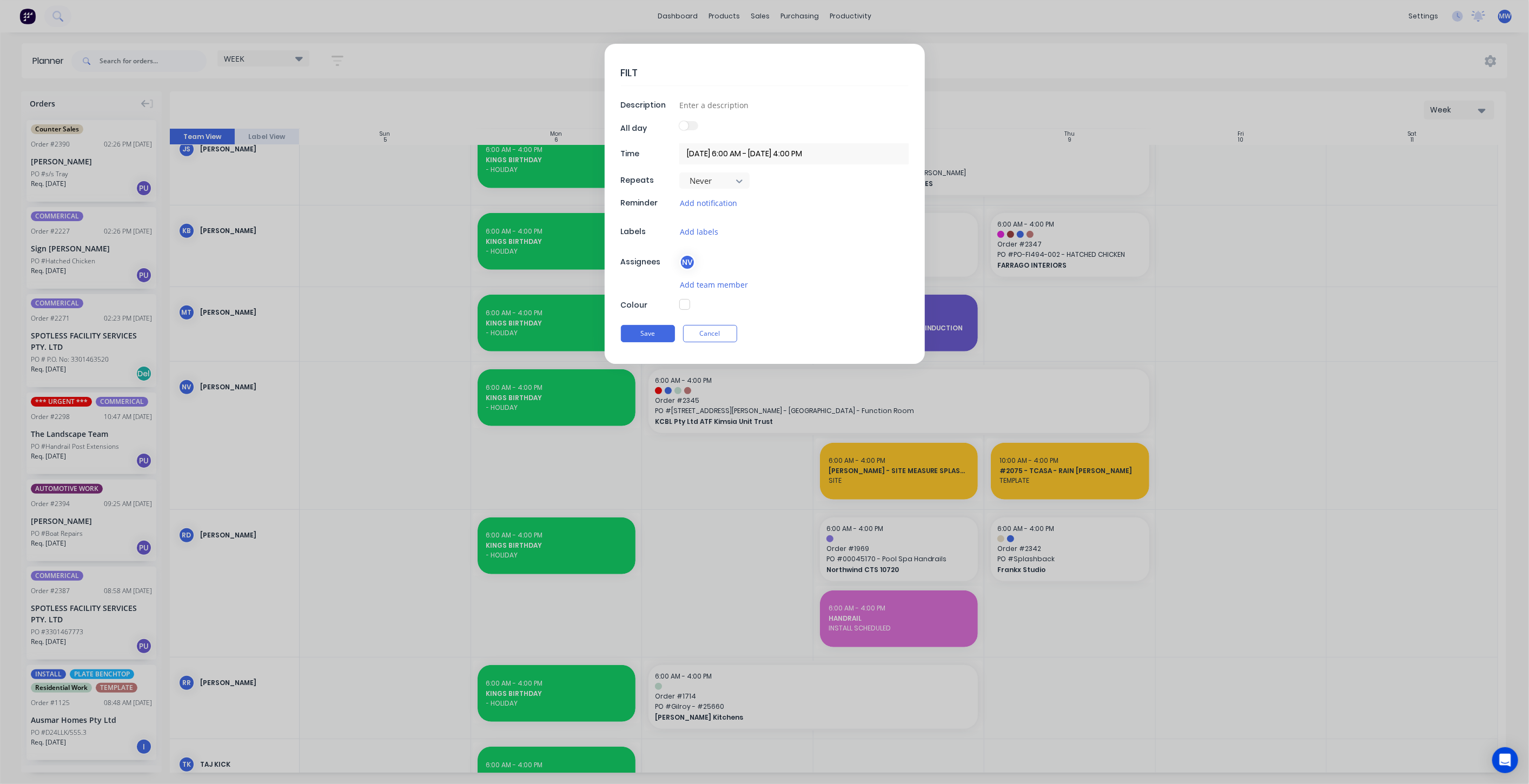
type textarea "FILTE"
type textarea "x"
type textarea "FILTER"
type textarea "x"
type textarea "FILTER"
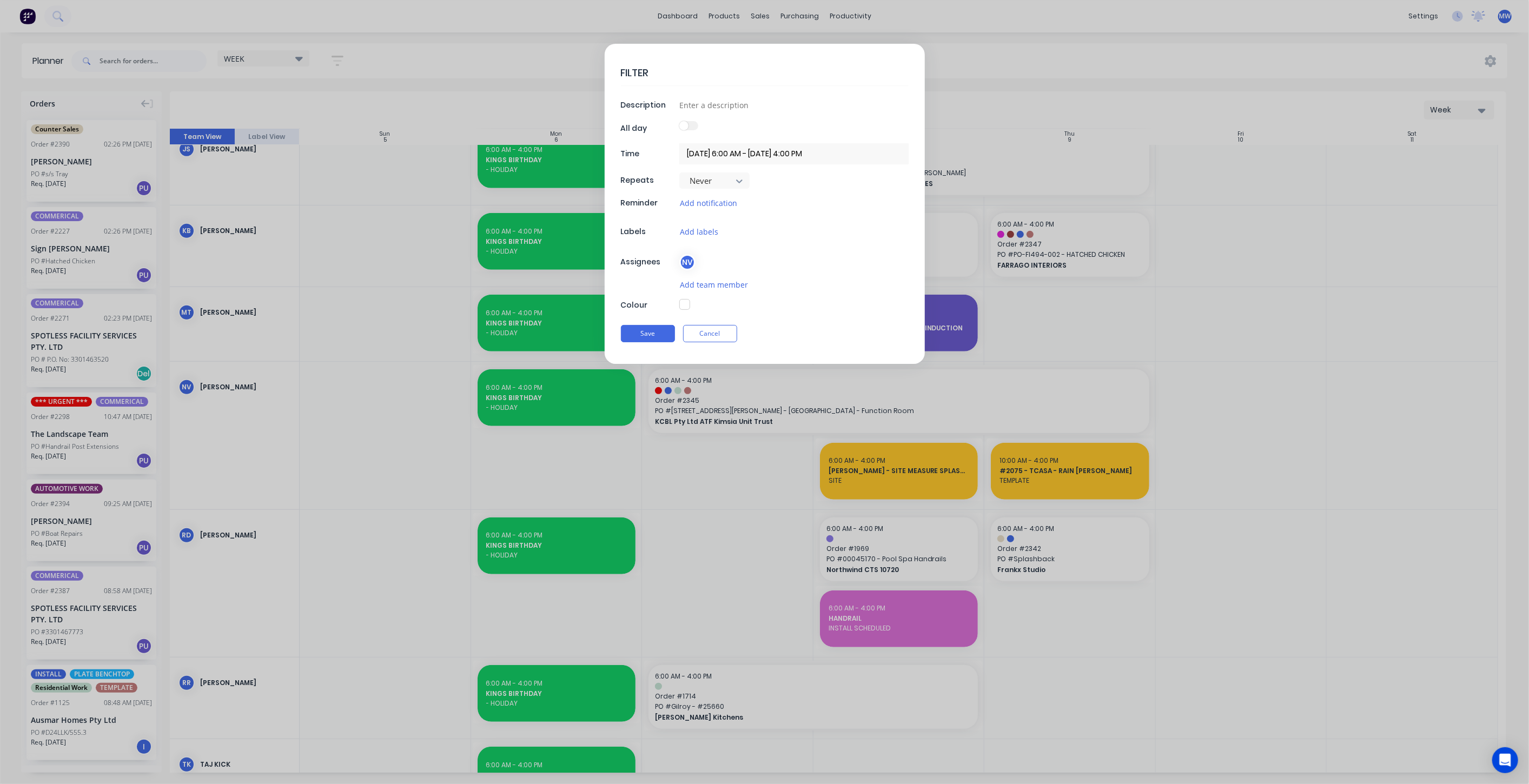
type textarea "x"
type textarea "FILTER R"
type textarea "x"
type textarea "FILTER RE"
type textarea "x"
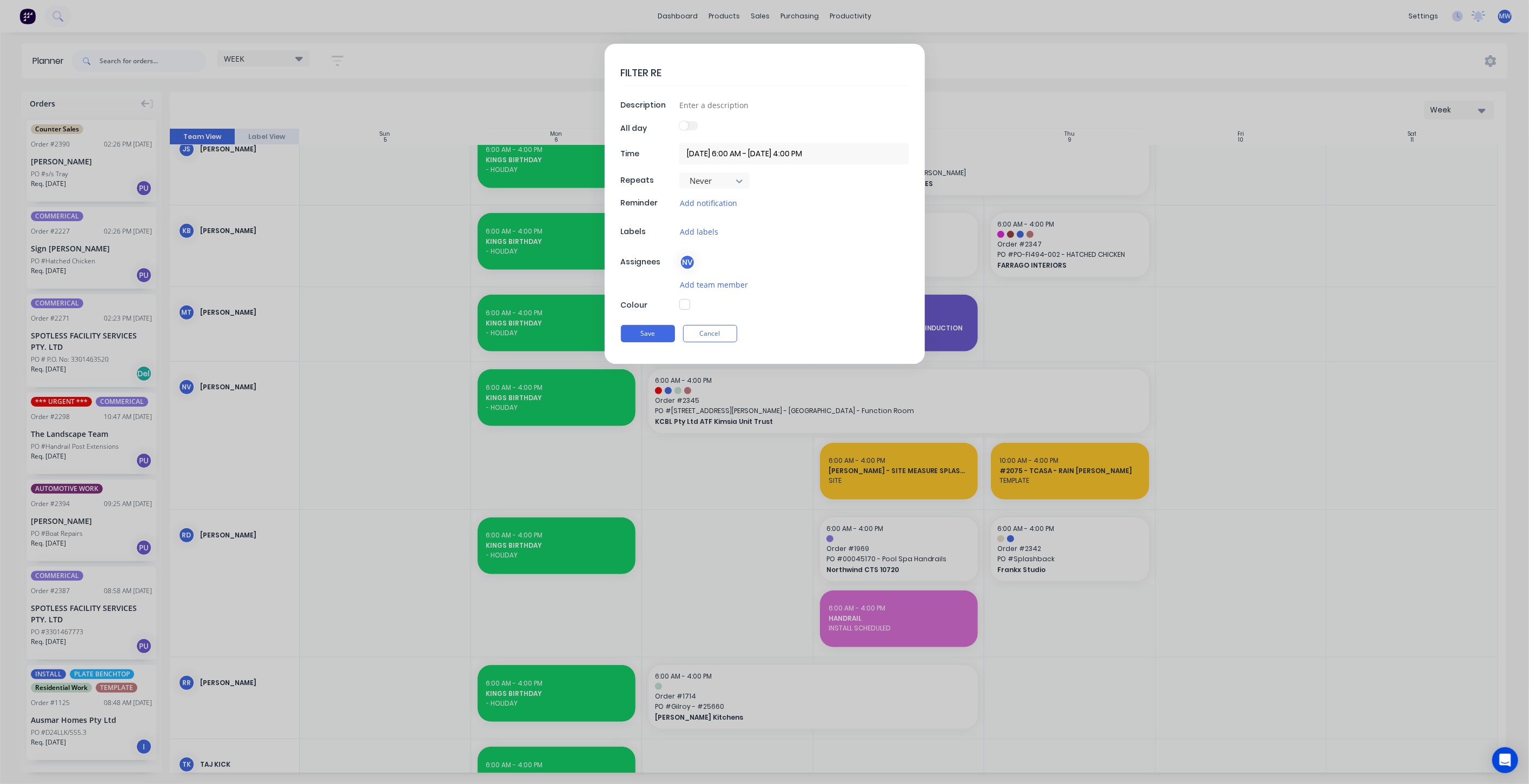
type textarea "FILTER RET"
type textarea "x"
type textarea "FILTER RETA"
type textarea "x"
type textarea "FILTER RETAI"
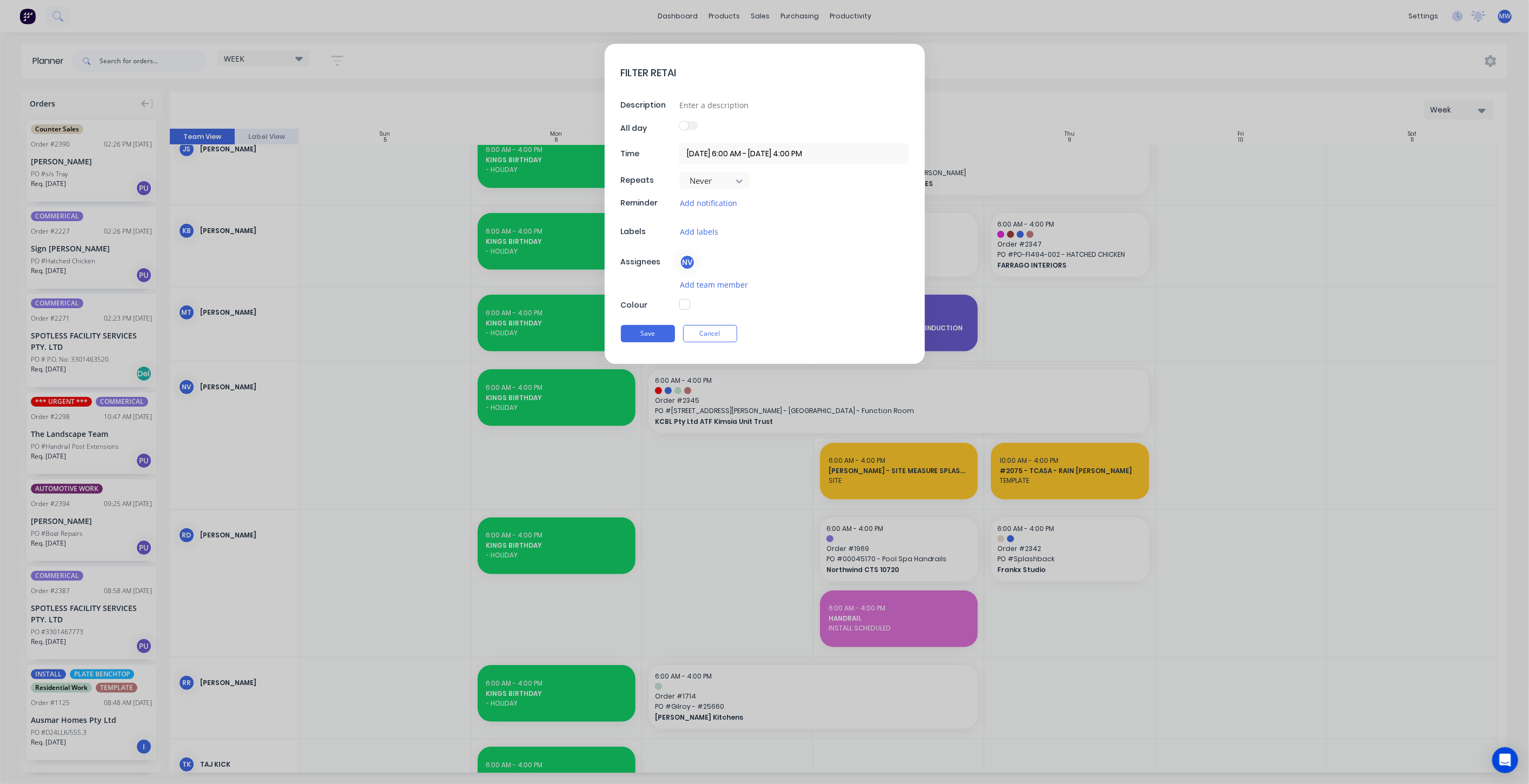
type textarea "x"
type textarea "FILTER RETAIN"
type textarea "x"
type textarea "FILTER RETAINE"
type textarea "x"
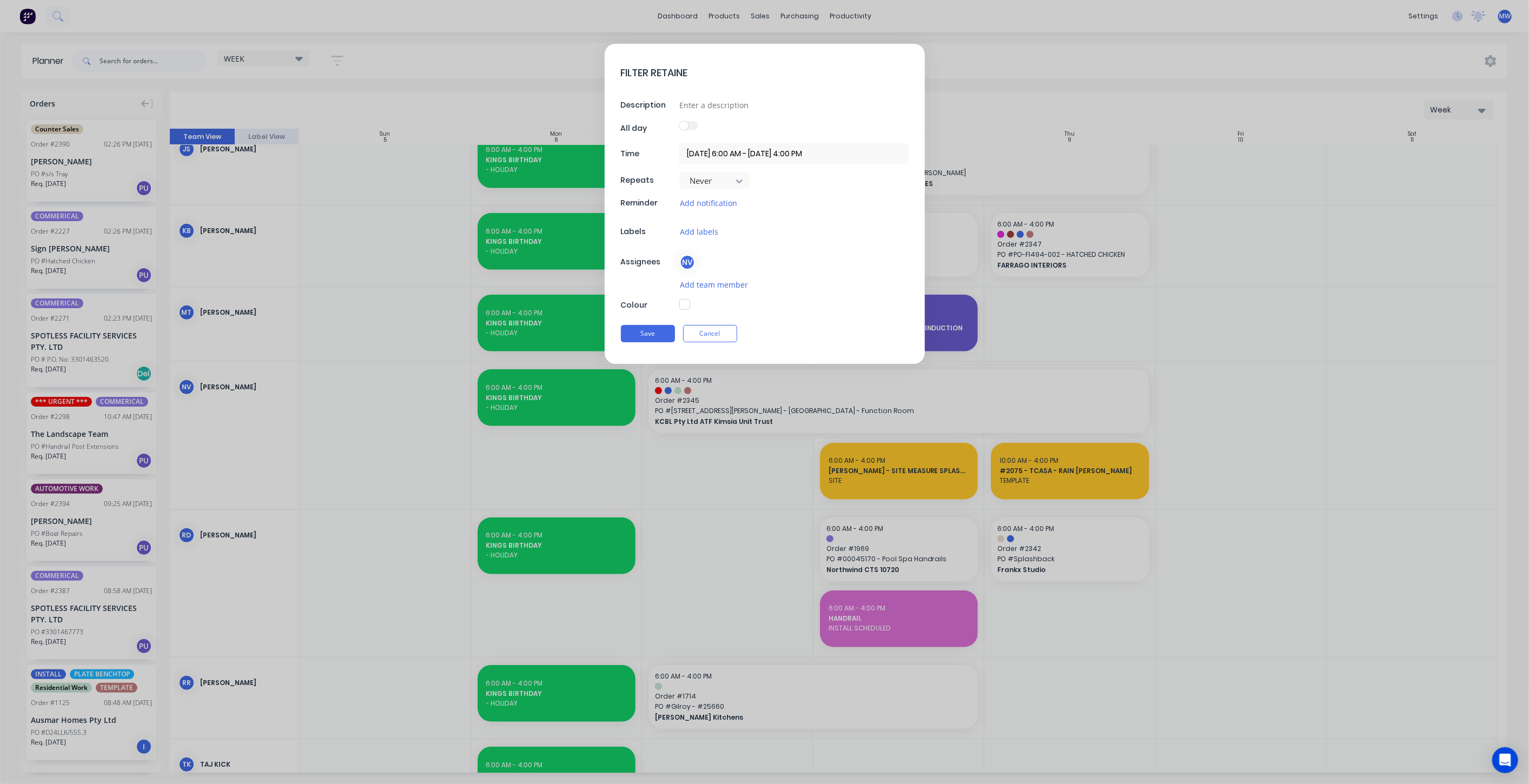
type textarea "FILTER RETAINER"
type textarea "x"
type textarea "FILTER RETAINER"
type textarea "x"
type textarea "FILTER RETAINER -"
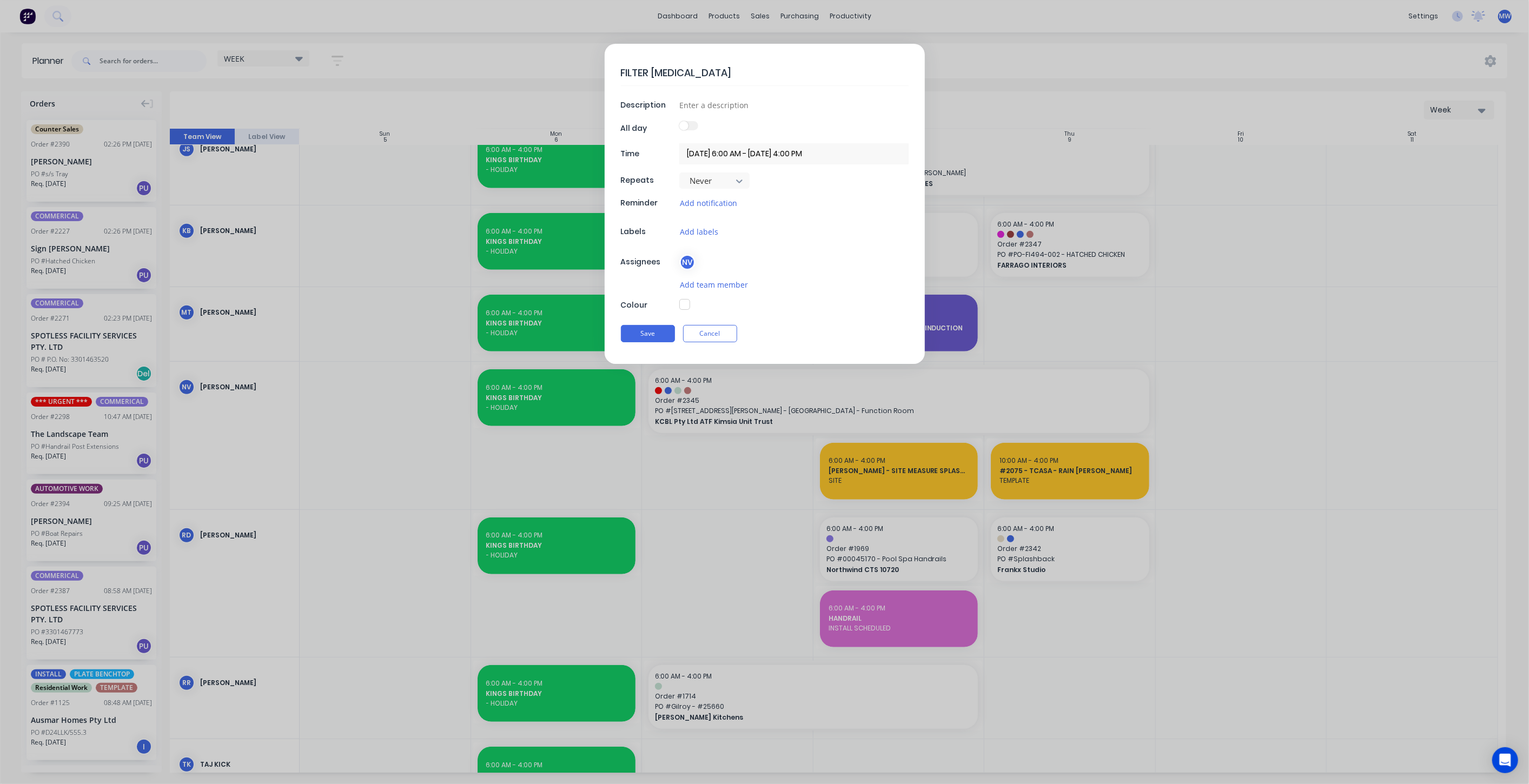
type textarea "x"
type textarea "FILTER RETAINER -"
type textarea "x"
type textarea "FILTER RETAINER - D"
type textarea "x"
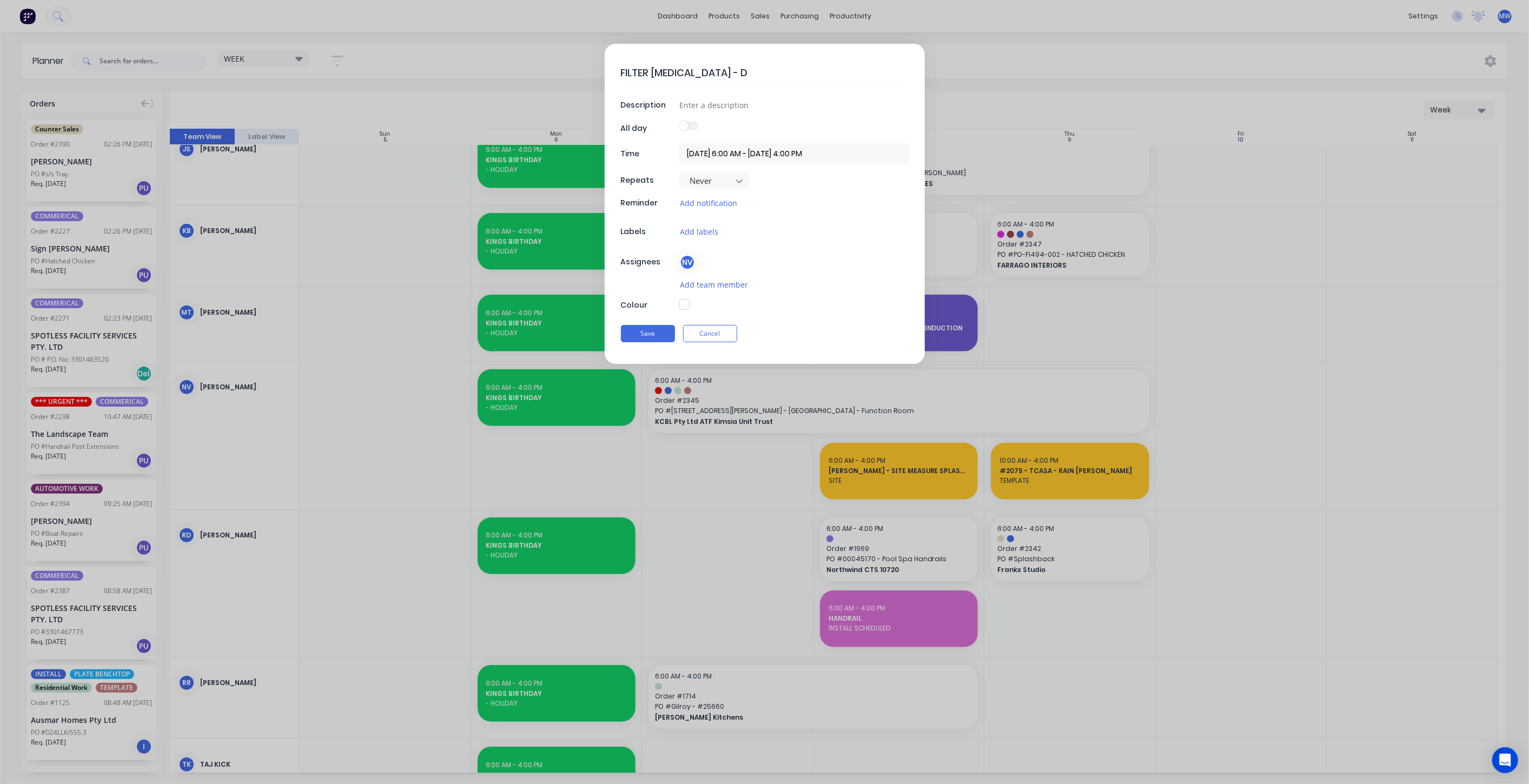
type textarea "FILTER RETAINER - DR"
type textarea "x"
type textarea "FILTER RETAINER - DRO"
type textarea "x"
type textarea "FILTER RETAINER - DROP"
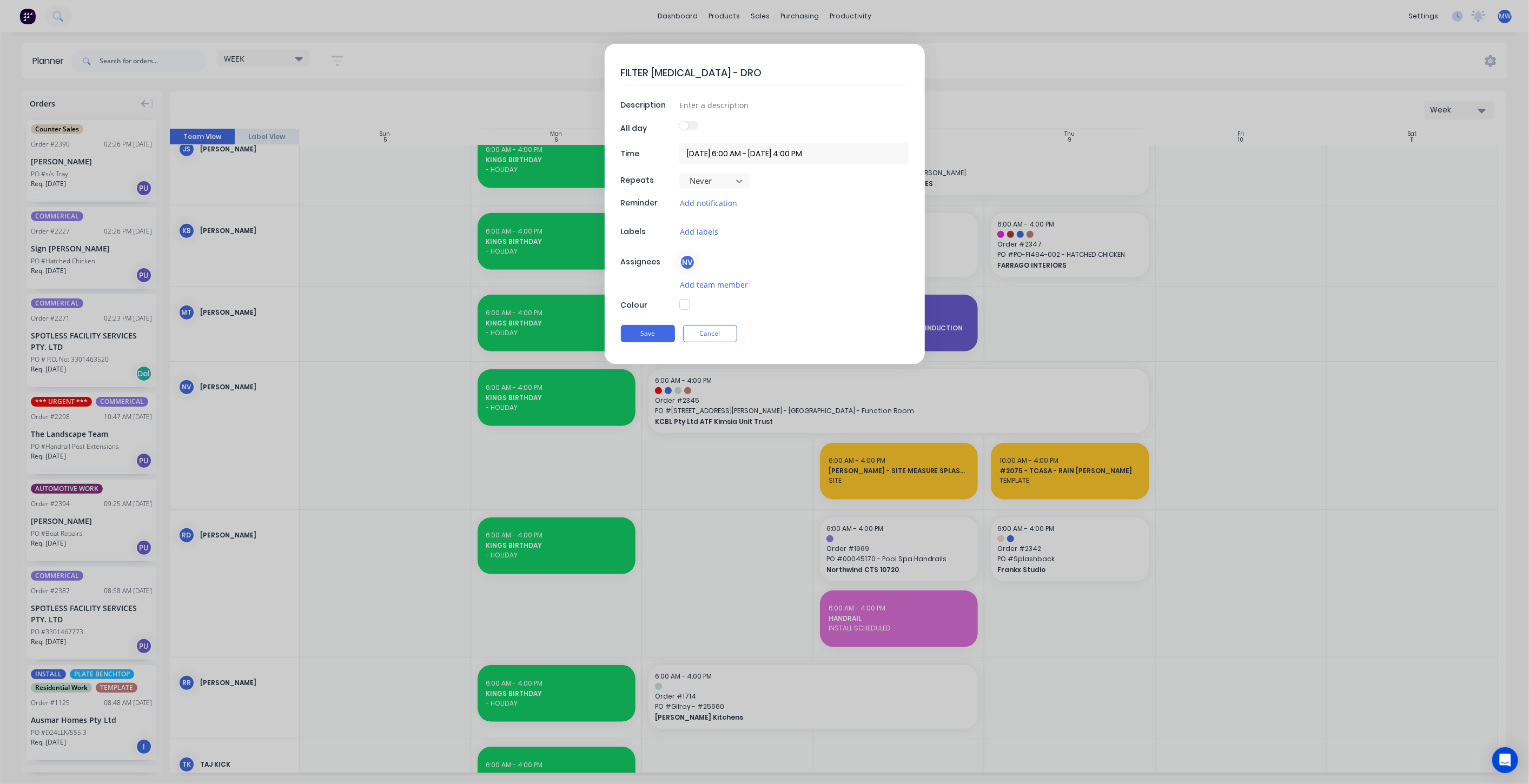
type textarea "x"
type textarea "FILTER RETAINER - DROP"
type textarea "x"
type textarea "FILTER RETAINER - DROP O"
type textarea "x"
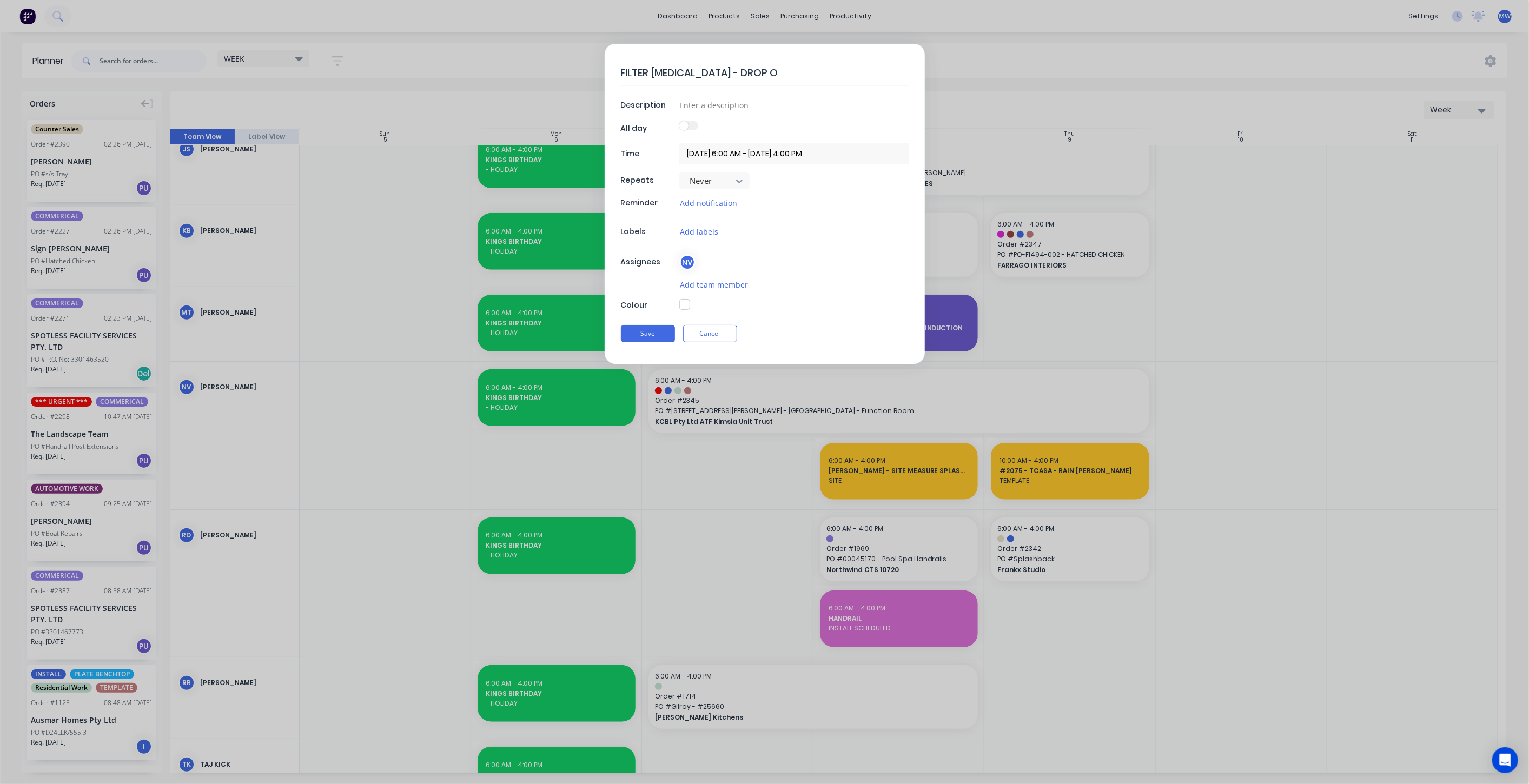
type textarea "FILTER RETAINER - DROP OF"
type textarea "x"
type textarea "FILTER RETAINER - DROP OFF"
type textarea "x"
type textarea "FILTER RETAINER - DROP OFF"
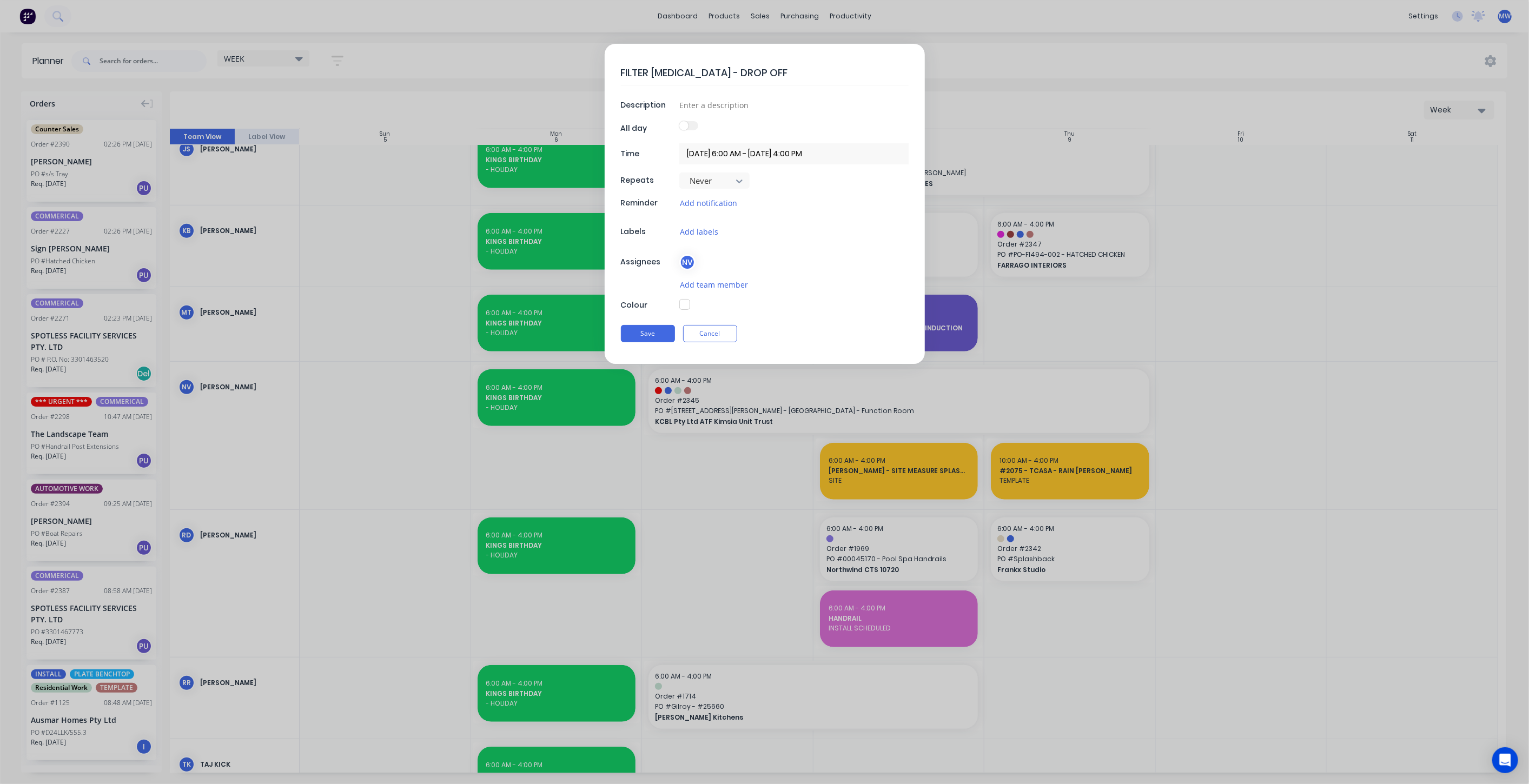
type textarea "x"
type textarea "FILTER RETAINER - DROP OFF T"
type textarea "x"
type textarea "FILTER RETAINER - DROP OFF TO"
type textarea "x"
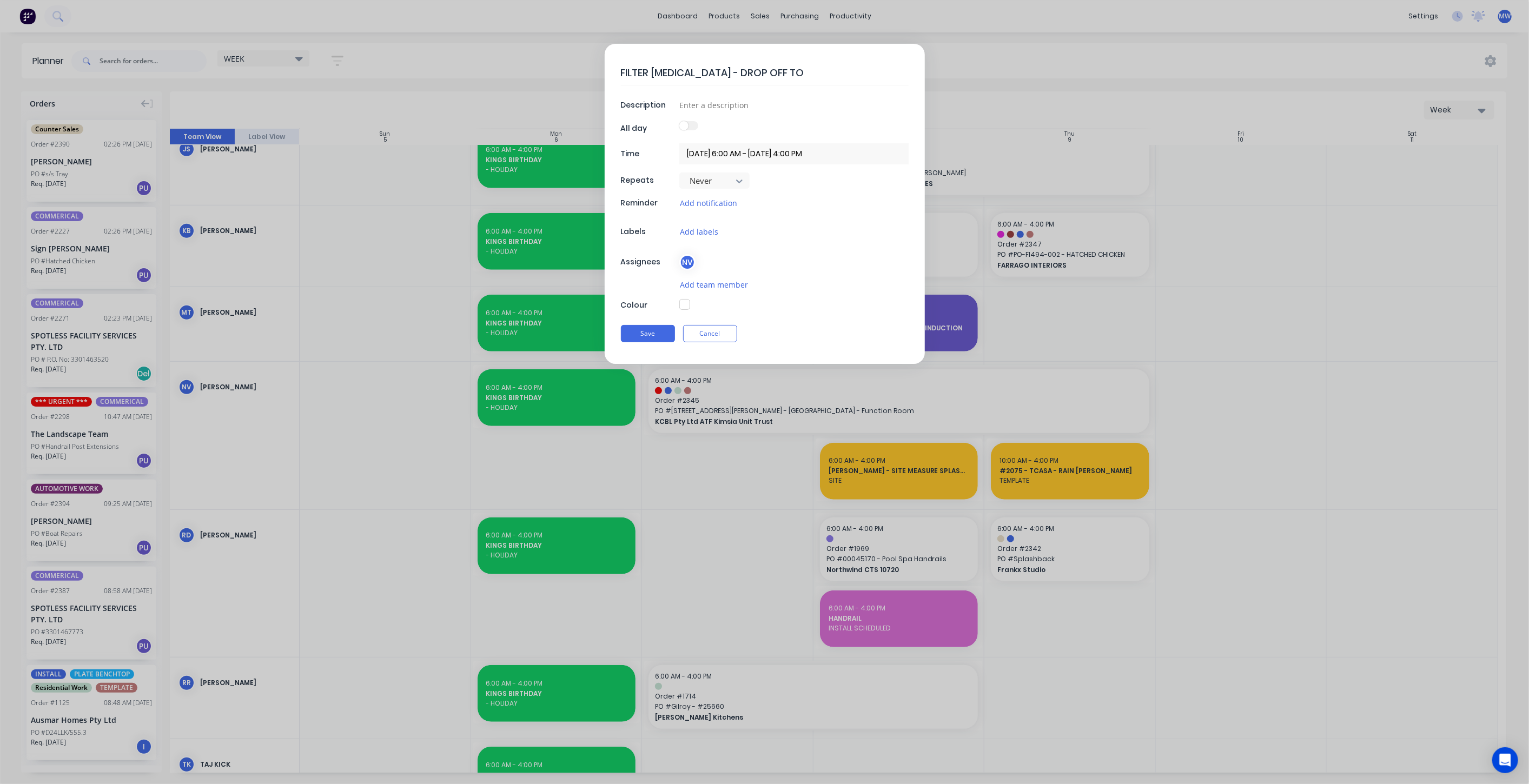
type textarea "FILTER RETAINER - DROP OFF TO"
type textarea "x"
type textarea "FILTER RETAINER - DROP OFF TO S"
type textarea "x"
type textarea "FILTER RETAINER - DROP OFF TO SI"
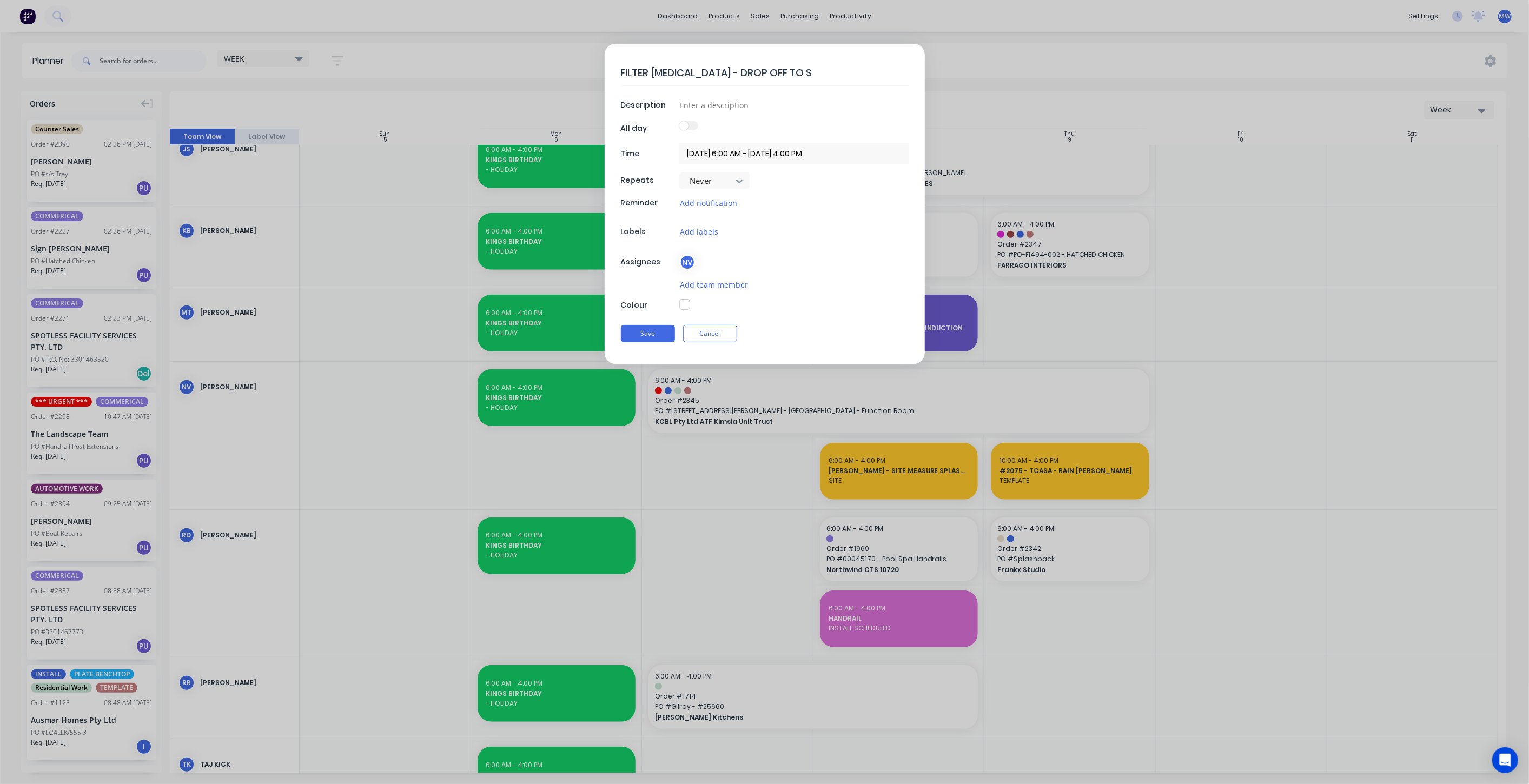
type textarea "x"
type textarea "FILTER RETAINER - DROP OFF TO SIM"
type textarea "x"
type textarea "FILTER RETAINER - DROP OFF TO SIMT"
type textarea "x"
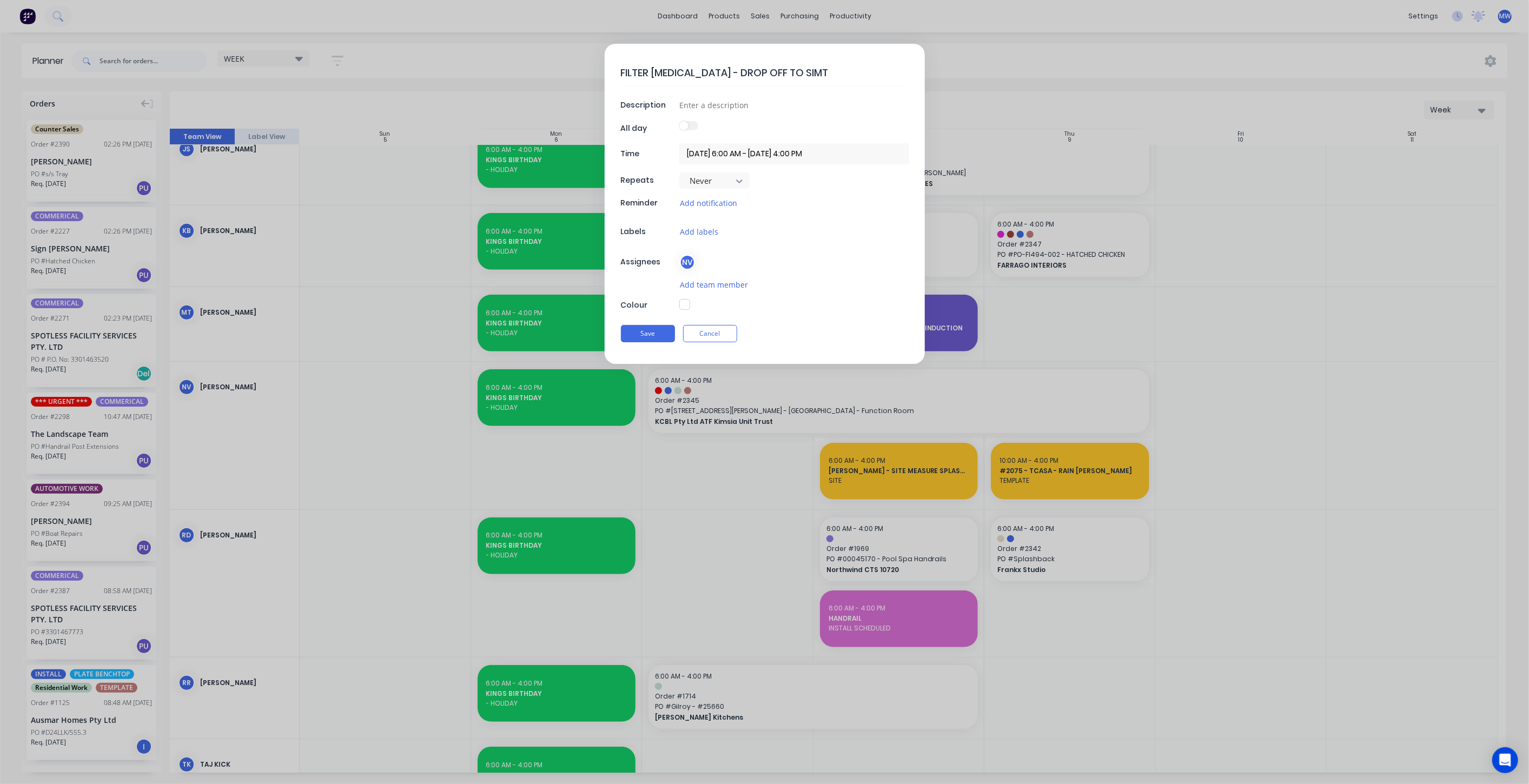
type textarea "FILTER RETAINER - DROP OFF TO SIMTA"
type textarea "x"
type textarea "FILTER RETAINER - DROP OFF TO SIMTAR"
type textarea "x"
type textarea "FILTER RETAINER - DROP OFF TO SIMTARE"
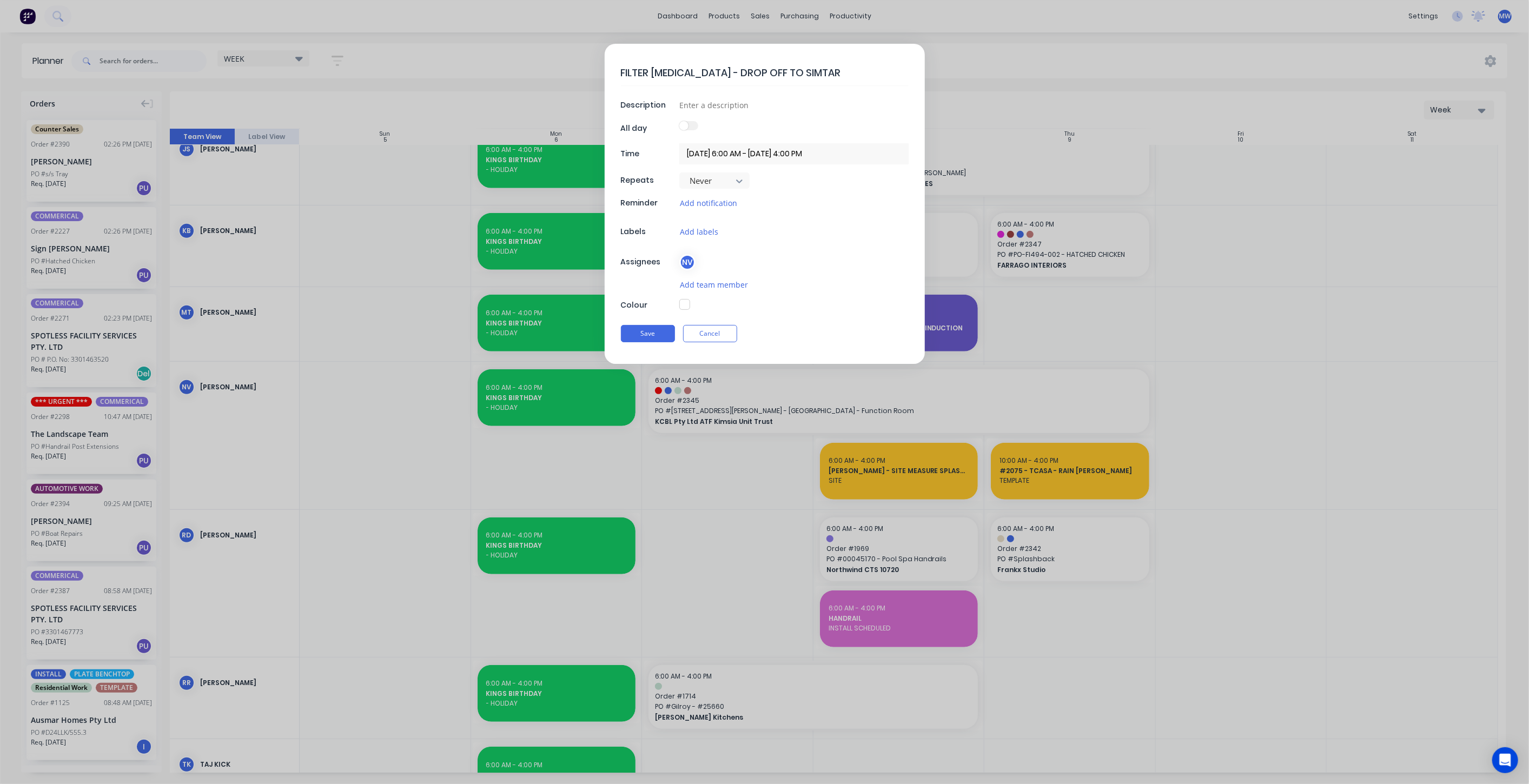
type textarea "x"
type textarea "FILTER RETAINER - DROP OFF TO SIMTAR"
type textarea "x"
type textarea "FILTER RETAINER - DROP OFF TO SIMTARS"
type textarea "x"
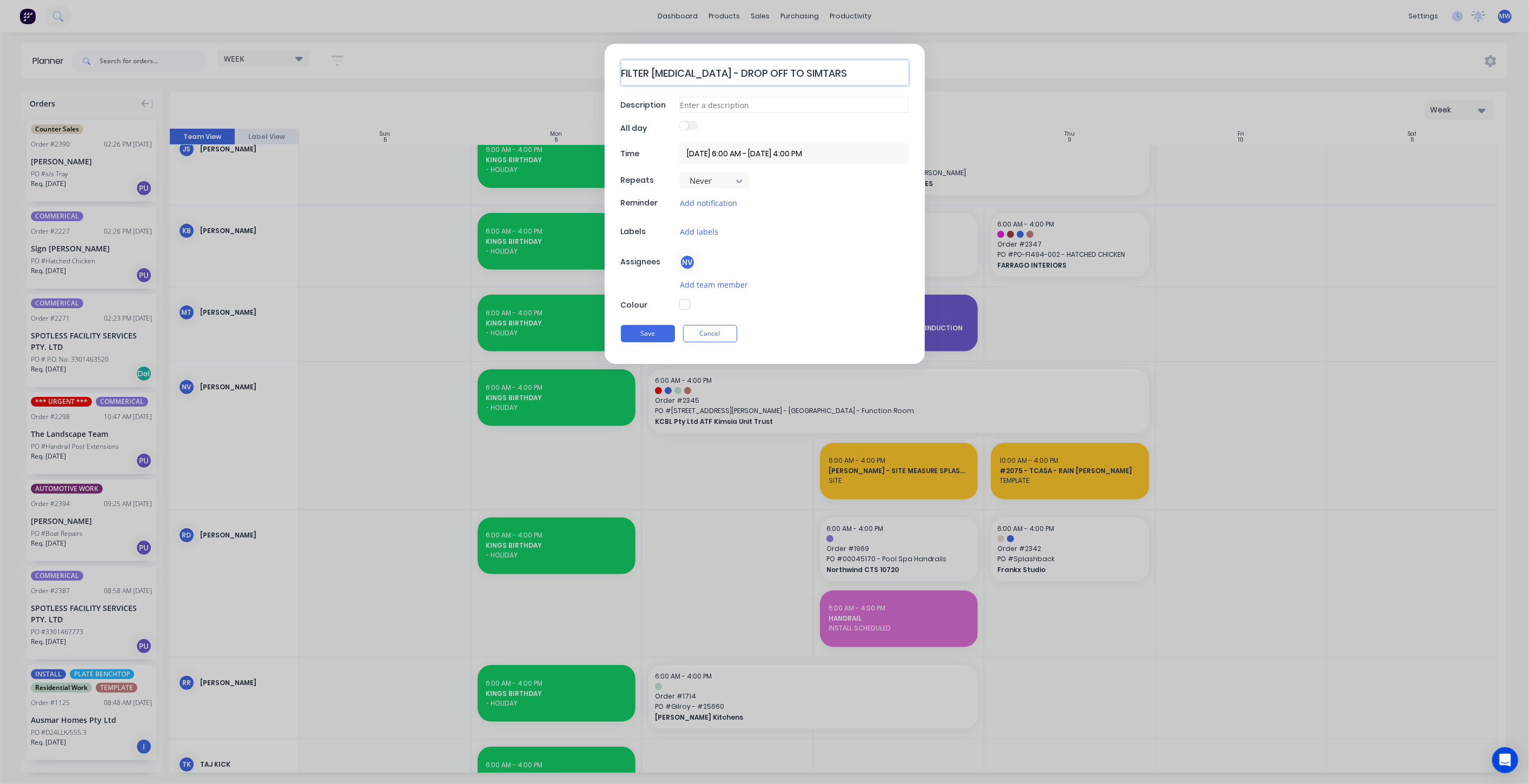
type textarea "FILTER RETAINER - DROP OFF TO SIMTARS"
click at [714, 98] on input at bounding box center [794, 105] width 229 height 16
type textarea "x"
paste input "2 Robert Smith Street, Redbank QLD 4301 | PO Box 467, Goodna, QLD 4301"
type input "2 Robert Smith Street, Redbank QLD 4301 | PO Box 467, Goodna, QLD 4301"
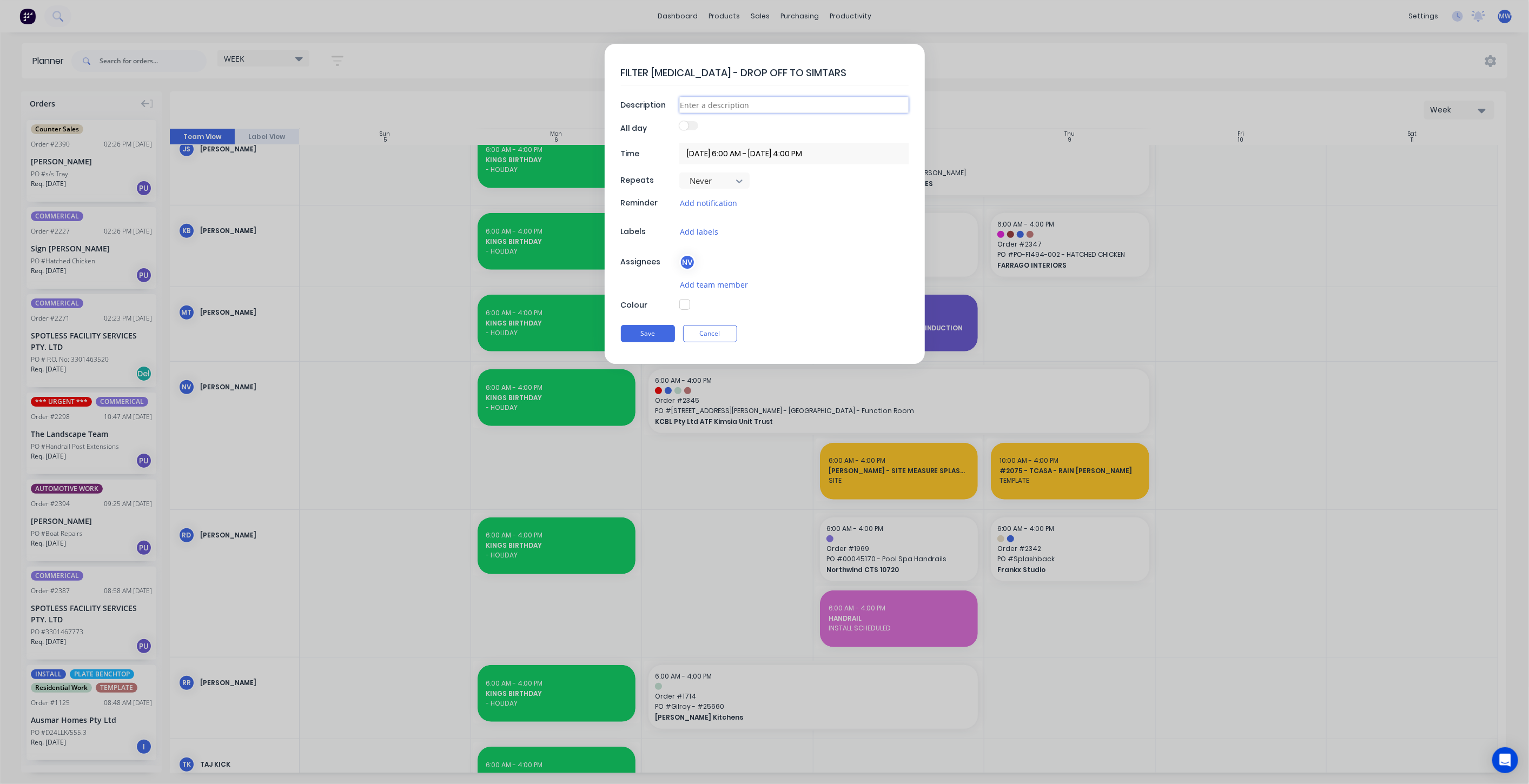
type textarea "x"
type input "2 Robert Smith Street, Redbank QLD 4301 | PO Box 467, Goodna, QLD 4301"
click at [685, 306] on button "button" at bounding box center [685, 304] width 11 height 11
type textarea "x"
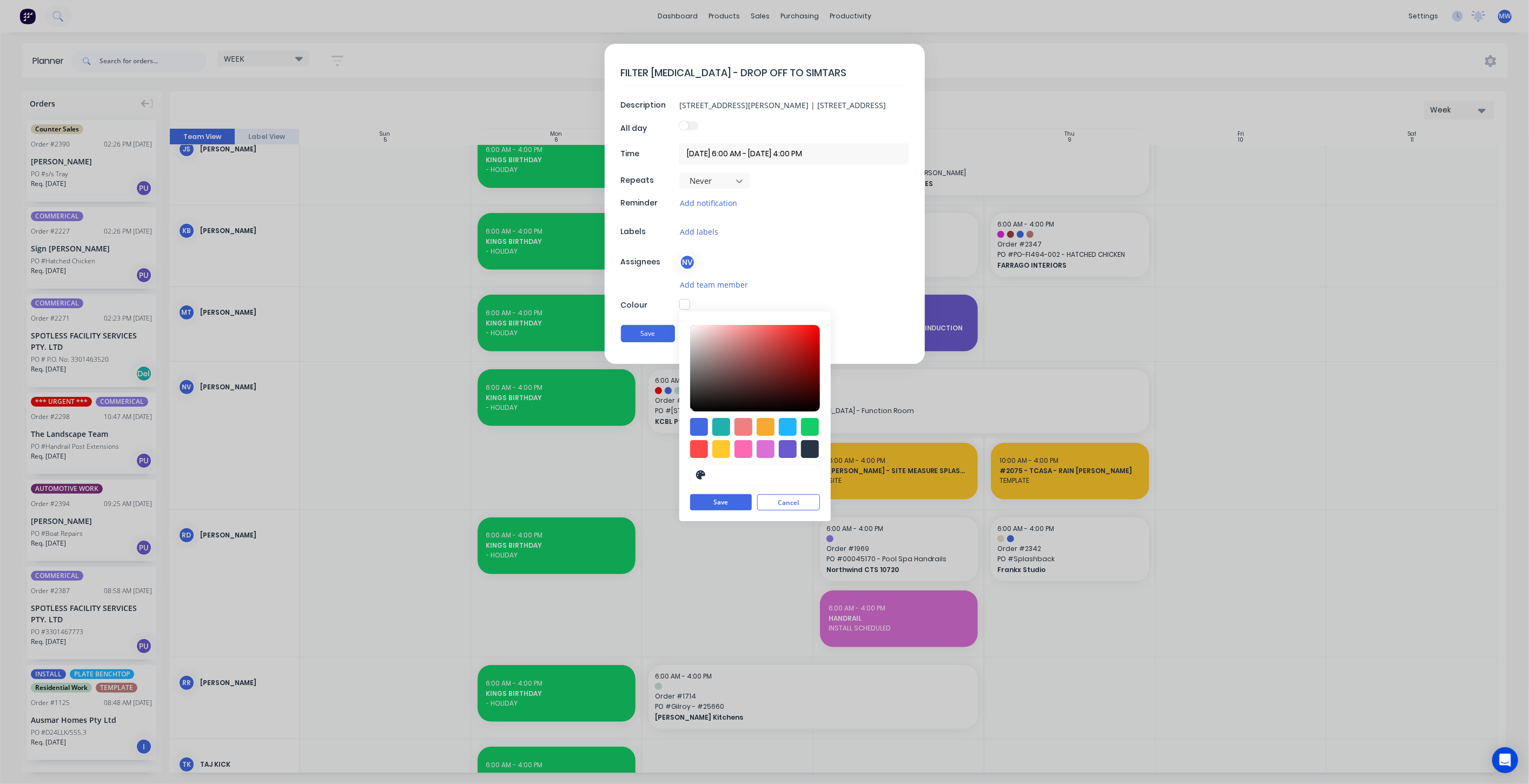
scroll to position [0, 0]
click at [749, 449] on div at bounding box center [743, 449] width 18 height 18
type input "#FF69B4"
drag, startPoint x: 734, startPoint y: 506, endPoint x: 682, endPoint y: 402, distance: 116.3
click at [734, 506] on button "Save" at bounding box center [721, 503] width 62 height 16
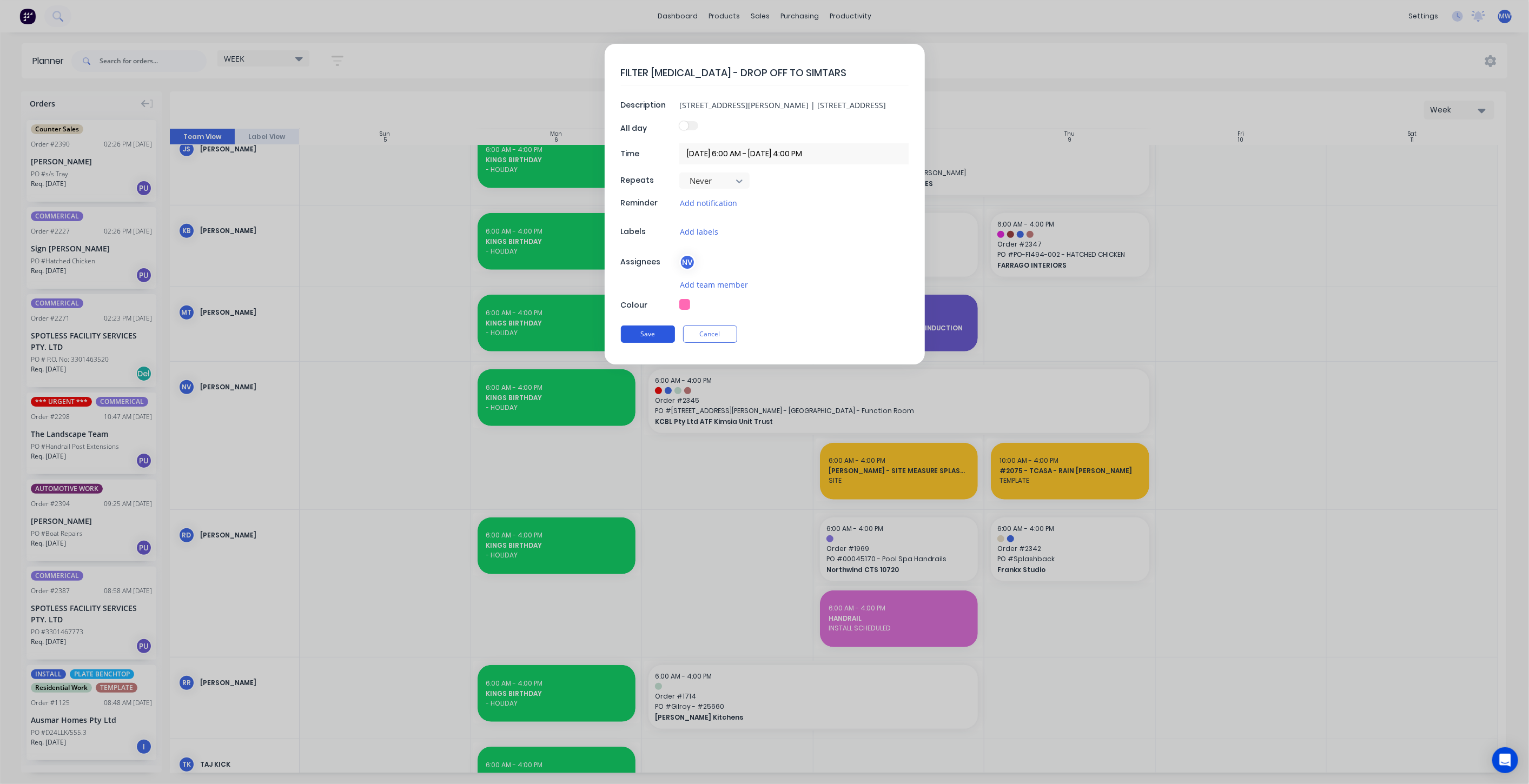
click at [658, 334] on button "Save" at bounding box center [648, 334] width 54 height 17
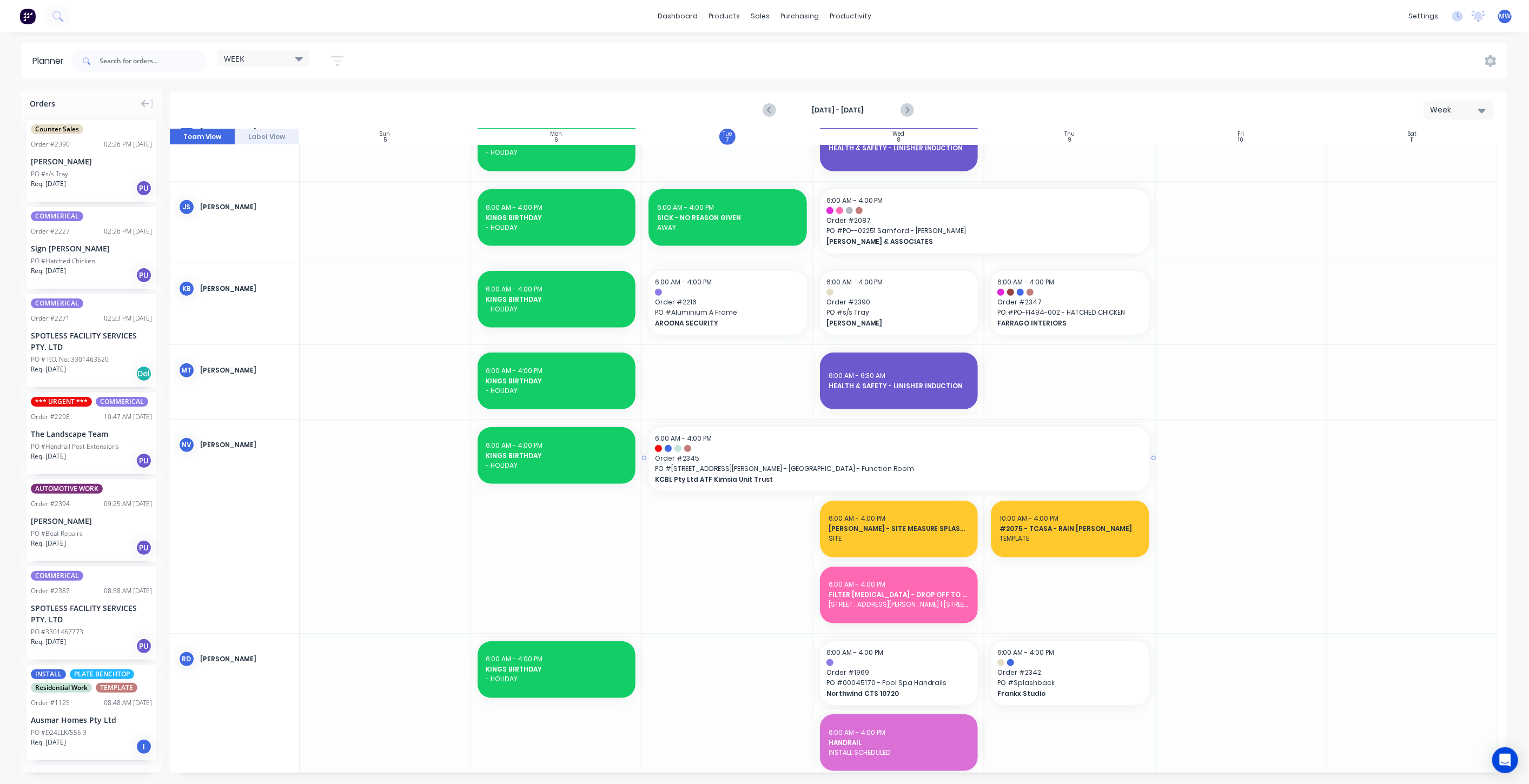
scroll to position [480, 0]
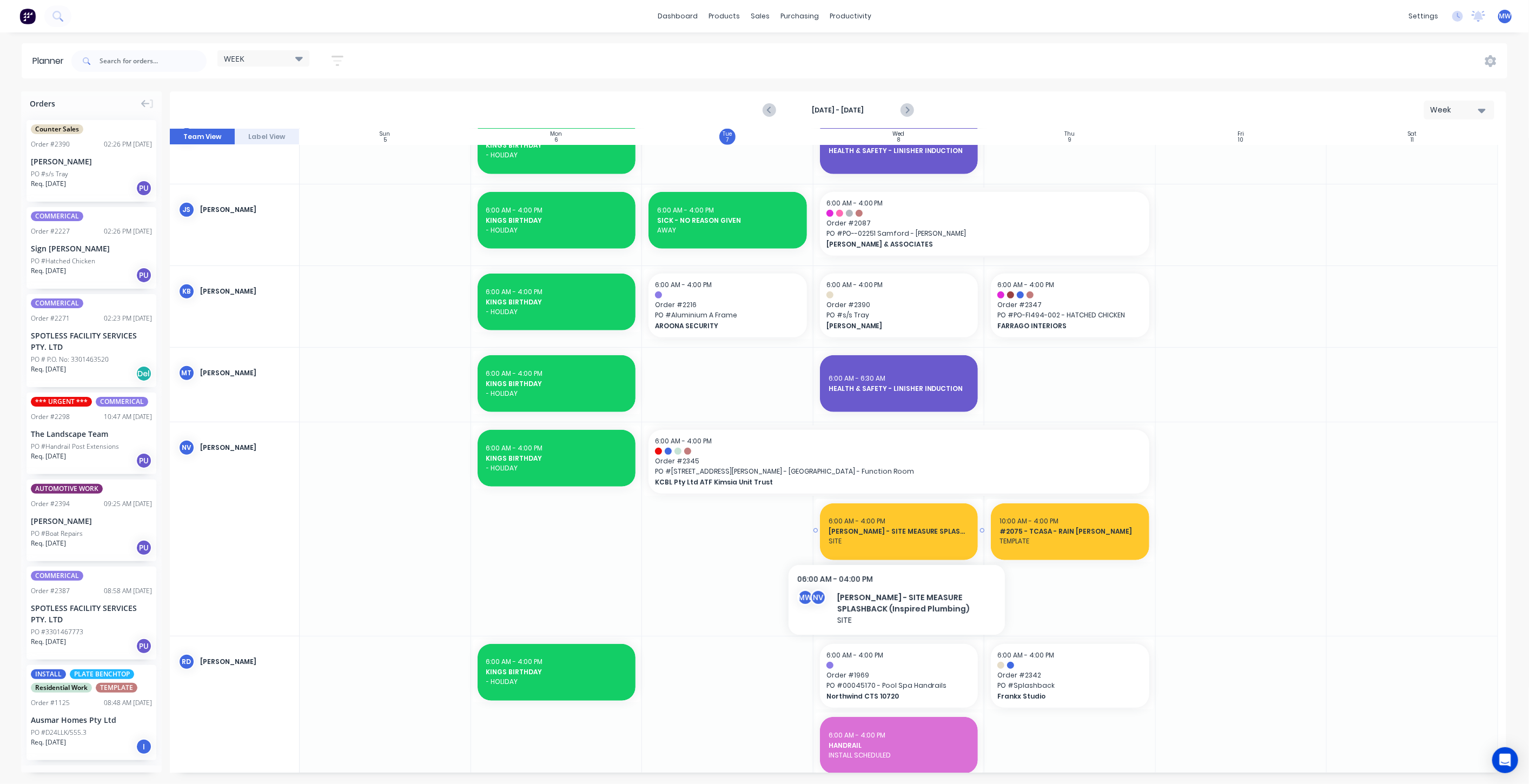
click at [868, 519] on span "6:00 AM - 4:00 PM" at bounding box center [857, 521] width 57 height 9
type textarea "x"
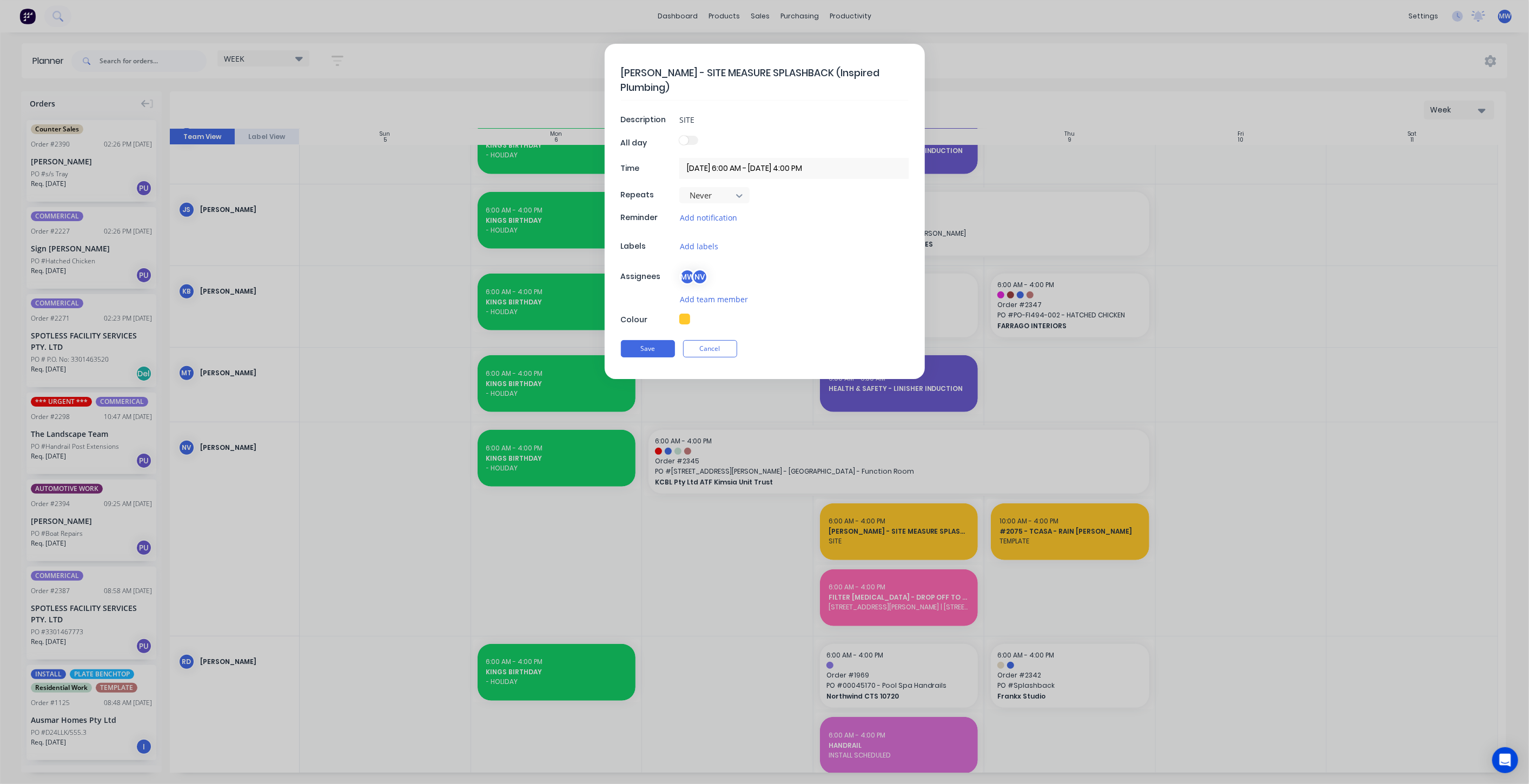
click at [733, 167] on input "08/10/2025 6:00 AM - 08/10/2025 4:00 PM" at bounding box center [794, 168] width 229 height 21
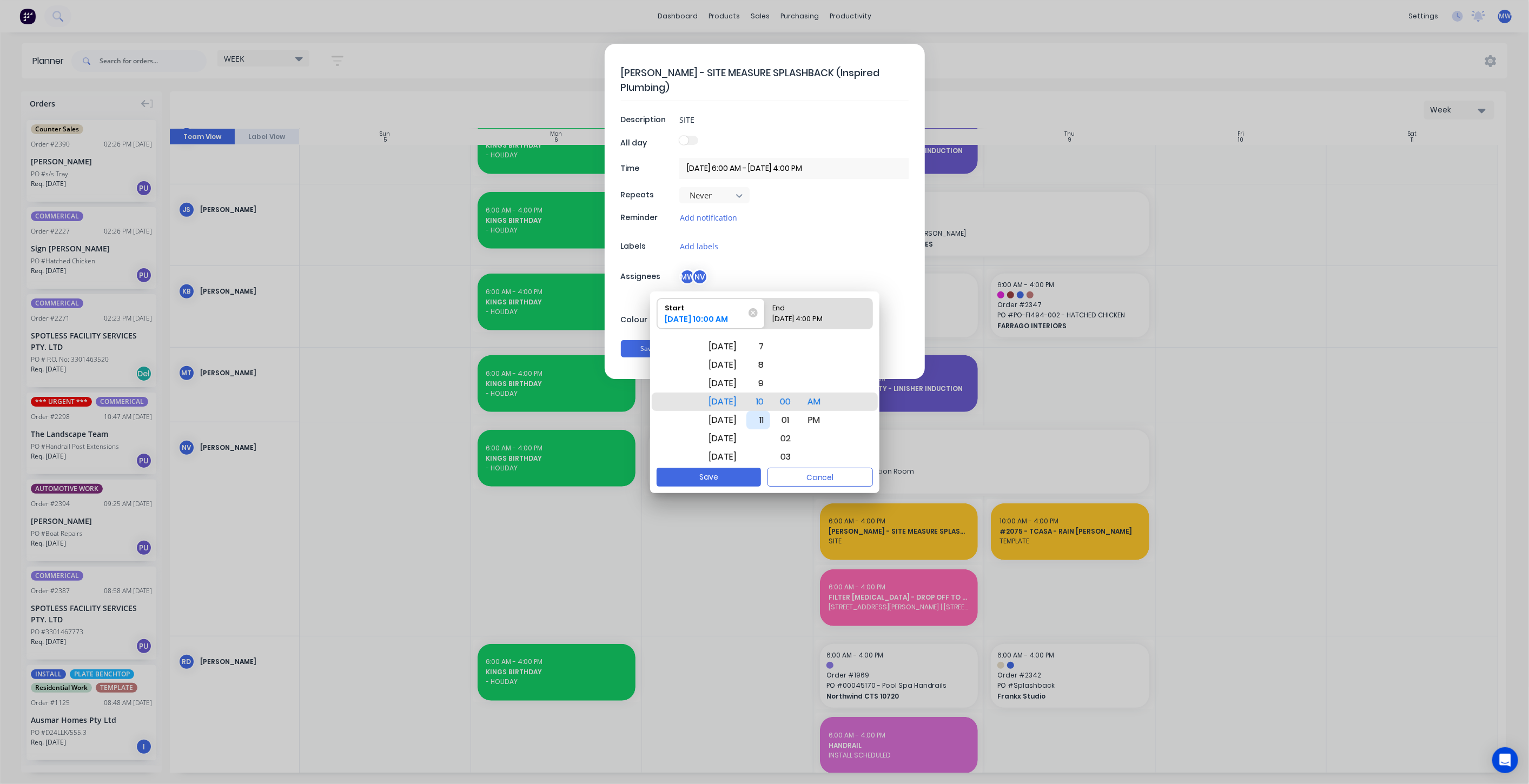
click at [770, 416] on div "11" at bounding box center [758, 419] width 24 height 18
click at [815, 313] on div "08/10/2025 4:00 PM" at bounding box center [813, 321] width 90 height 15
click at [765, 313] on input "End 08/10/2025 4:00 PM" at bounding box center [765, 313] width 1 height 30
radio input "true"
click at [770, 350] on div "1" at bounding box center [758, 346] width 24 height 18
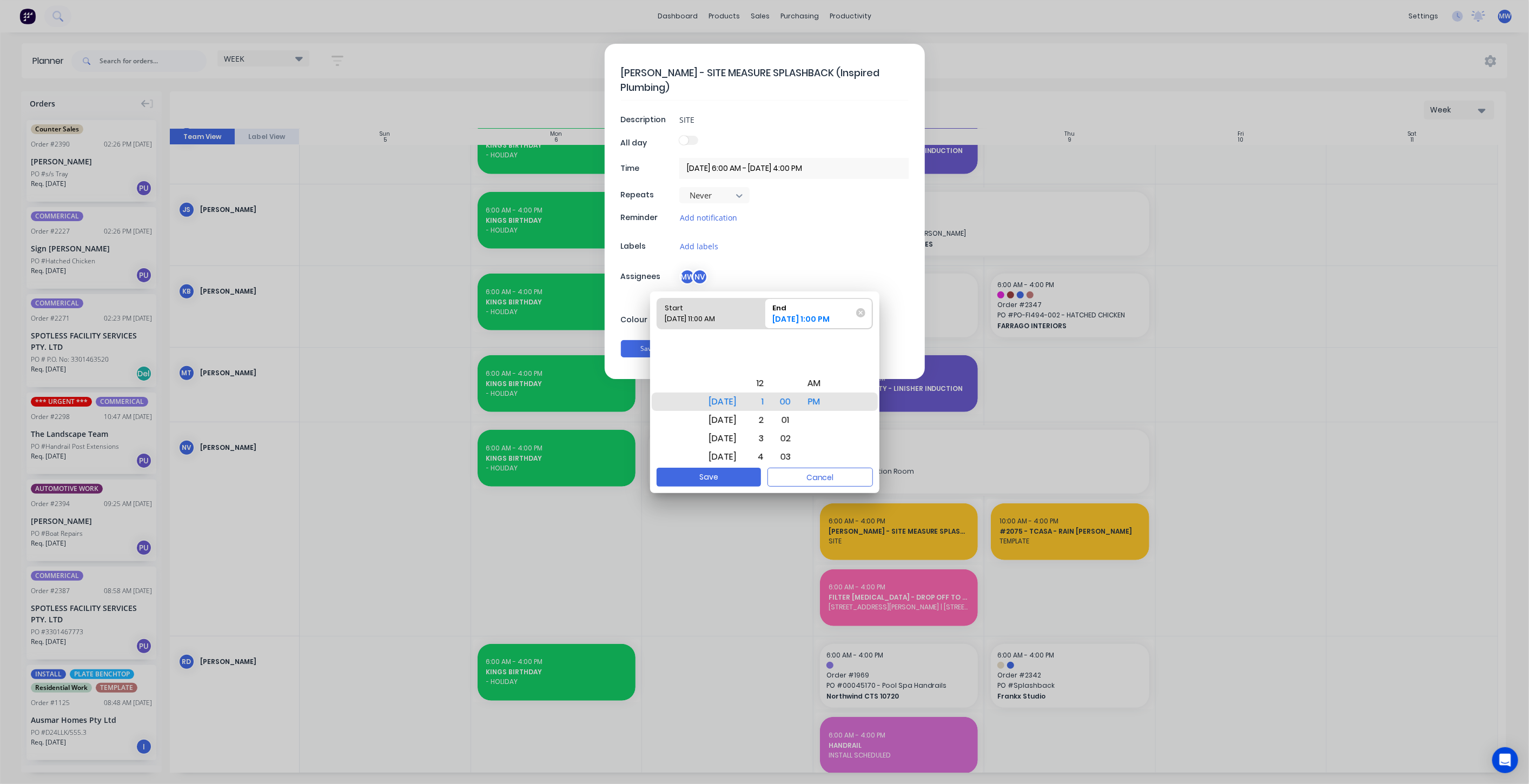
click at [719, 308] on div "Start" at bounding box center [705, 306] width 90 height 15
click at [657, 308] on input "Start 08/10/2025 11:00 AM" at bounding box center [657, 313] width 1 height 30
radio input "true"
click at [714, 476] on button "Save" at bounding box center [709, 477] width 104 height 19
type textarea "x"
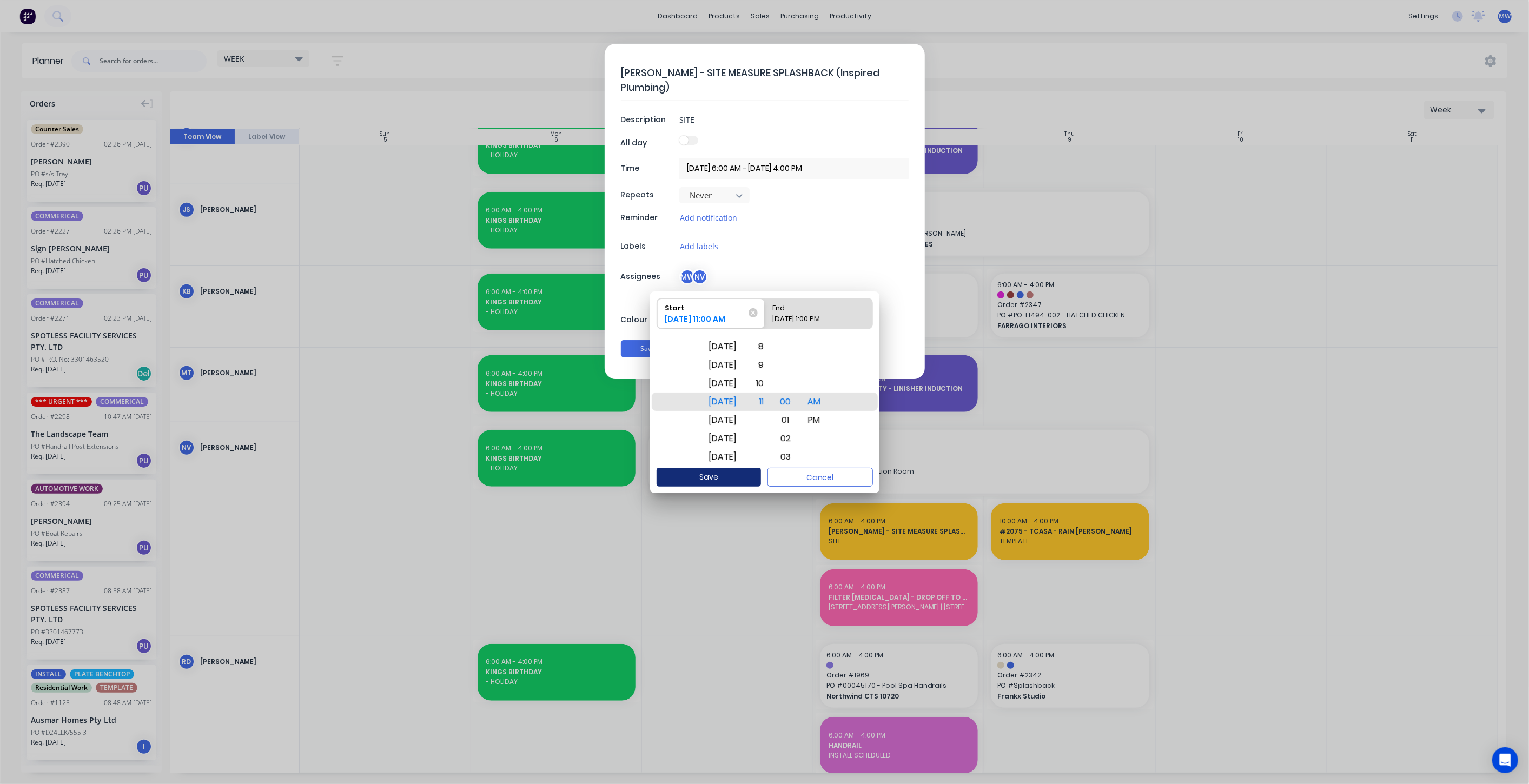
type input "08/10/2025 11:00 AM - 08/10/2025 1:00 PM"
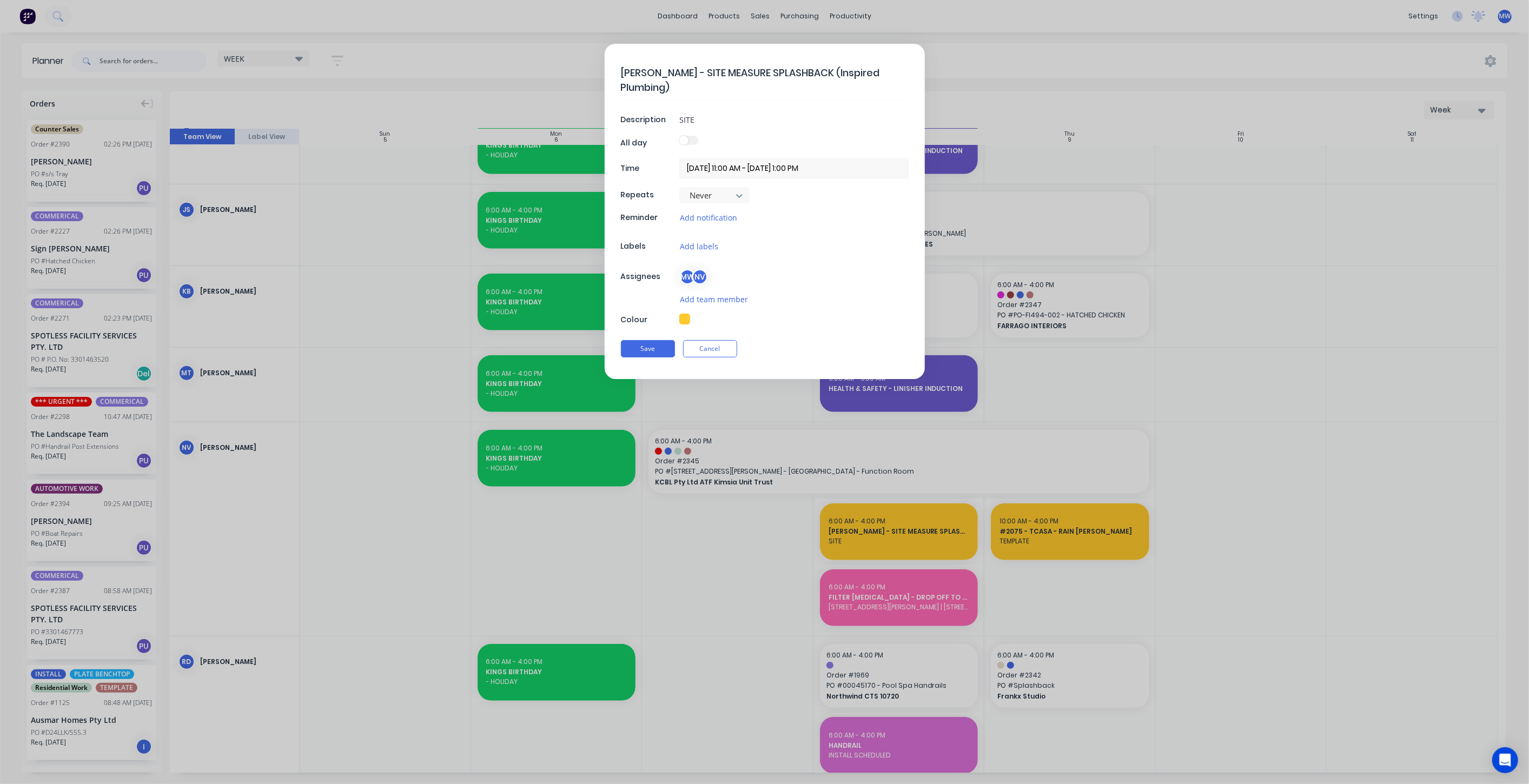
click at [806, 170] on input "08/10/2025 11:00 AM - 08/10/2025 1:00 PM" at bounding box center [794, 168] width 229 height 21
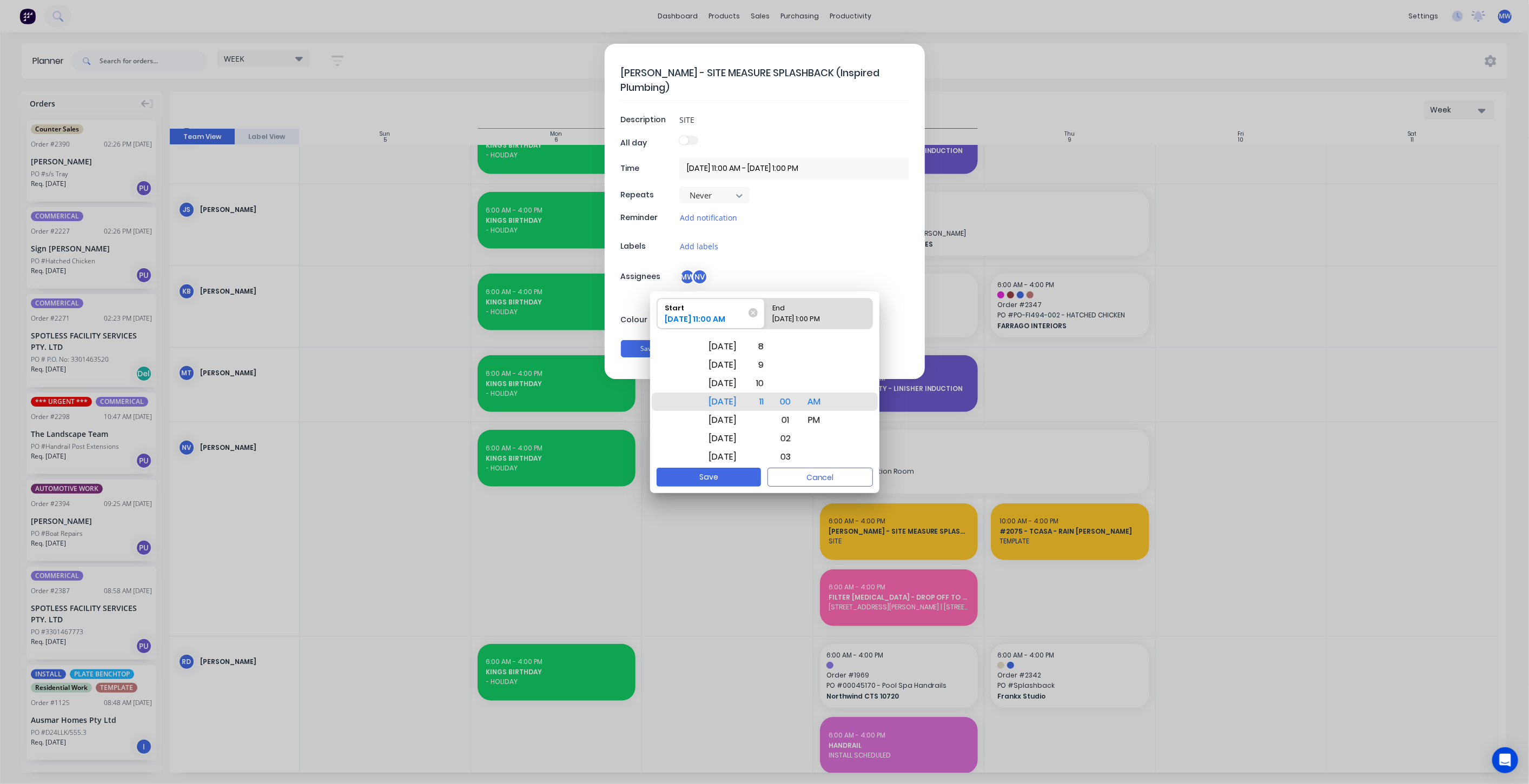
click at [821, 311] on div "End" at bounding box center [813, 306] width 90 height 15
click at [765, 311] on input "End 08/10/2025 1:00 PM" at bounding box center [765, 313] width 1 height 30
radio input "true"
click at [767, 383] on div "12" at bounding box center [758, 383] width 24 height 18
click at [726, 481] on button "Save" at bounding box center [709, 477] width 104 height 19
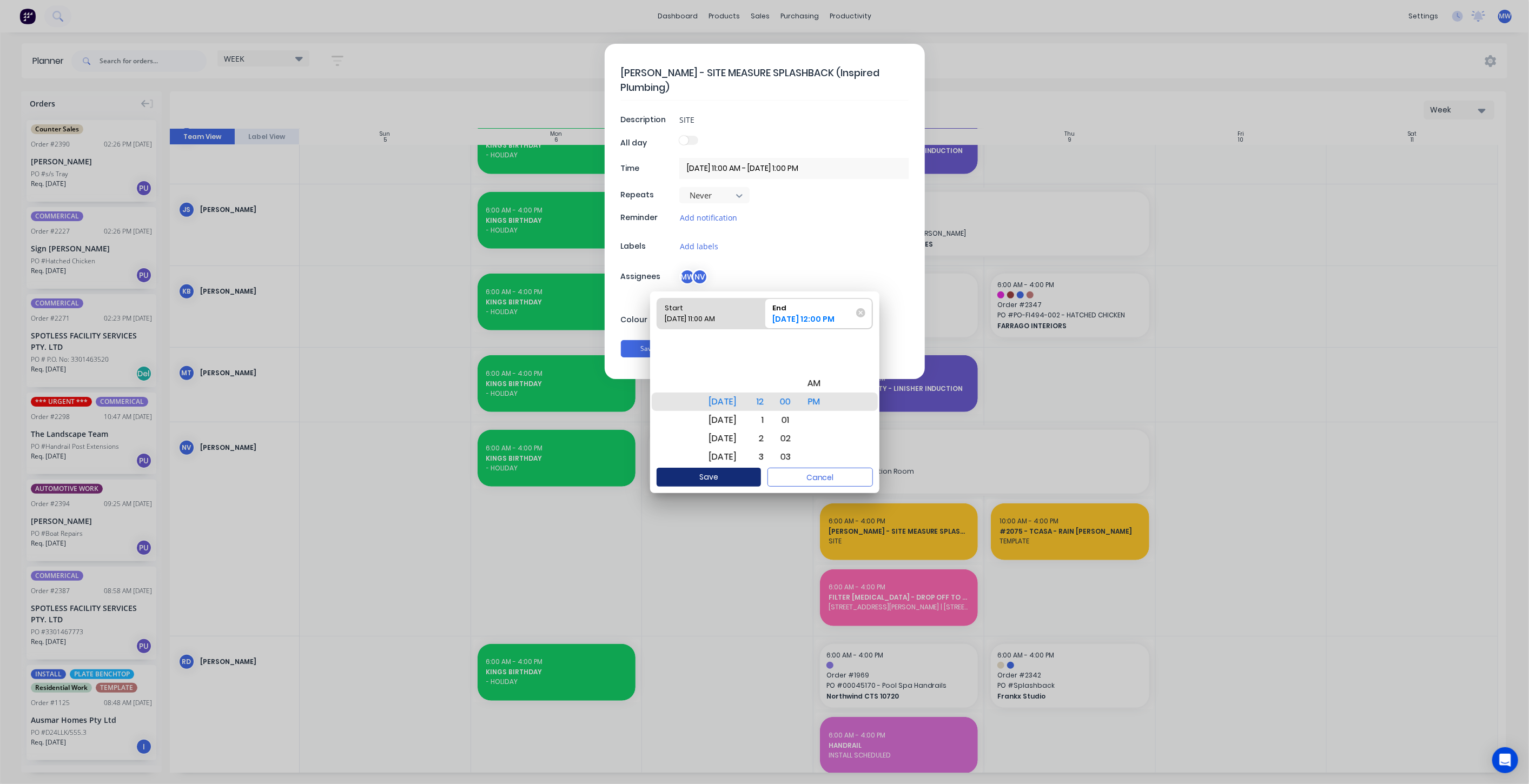
type textarea "x"
type input "08/10/2025 11:00 AM - 08/10/2025 12:00 PM"
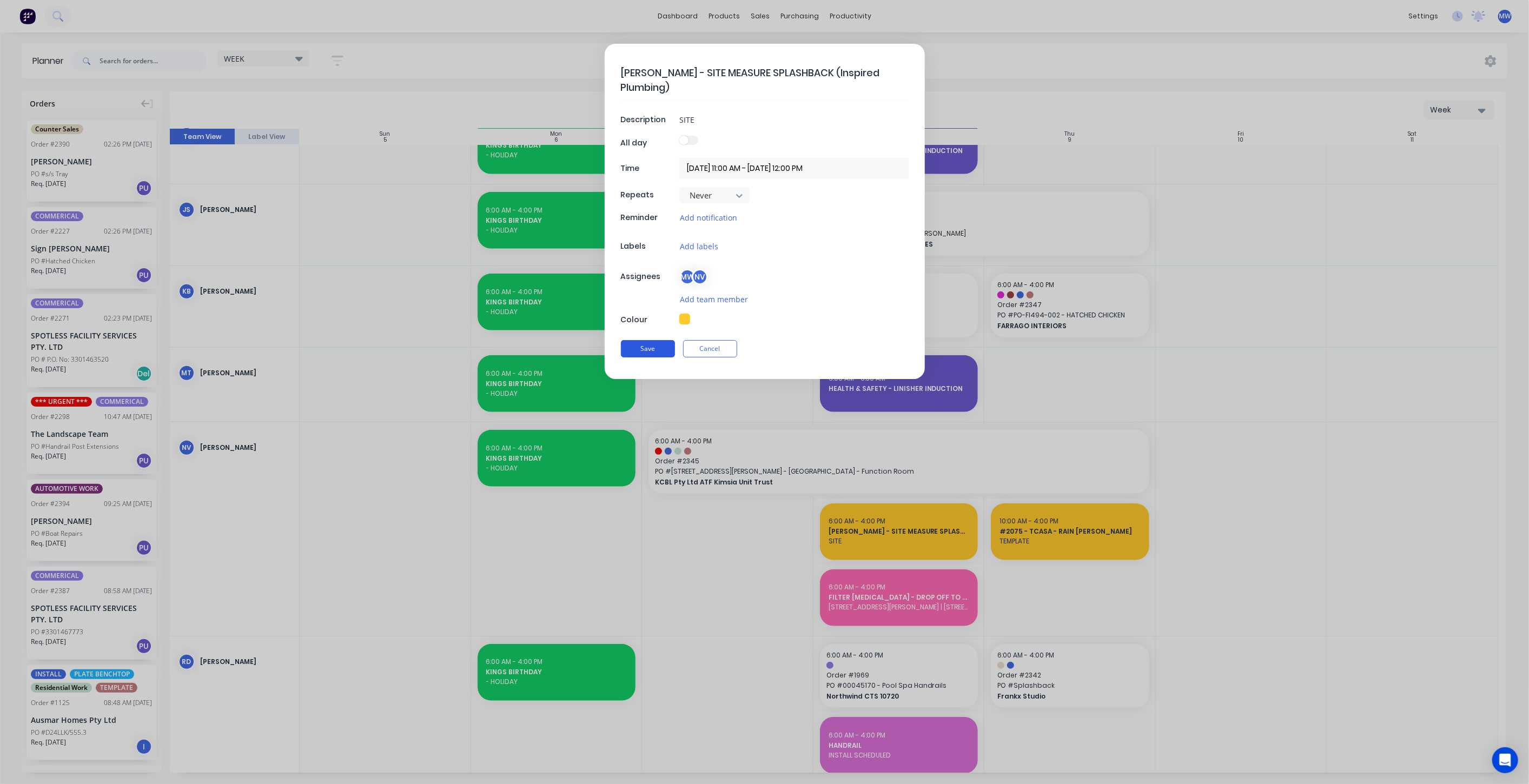
click at [658, 349] on button "Save" at bounding box center [648, 348] width 54 height 17
type textarea "x"
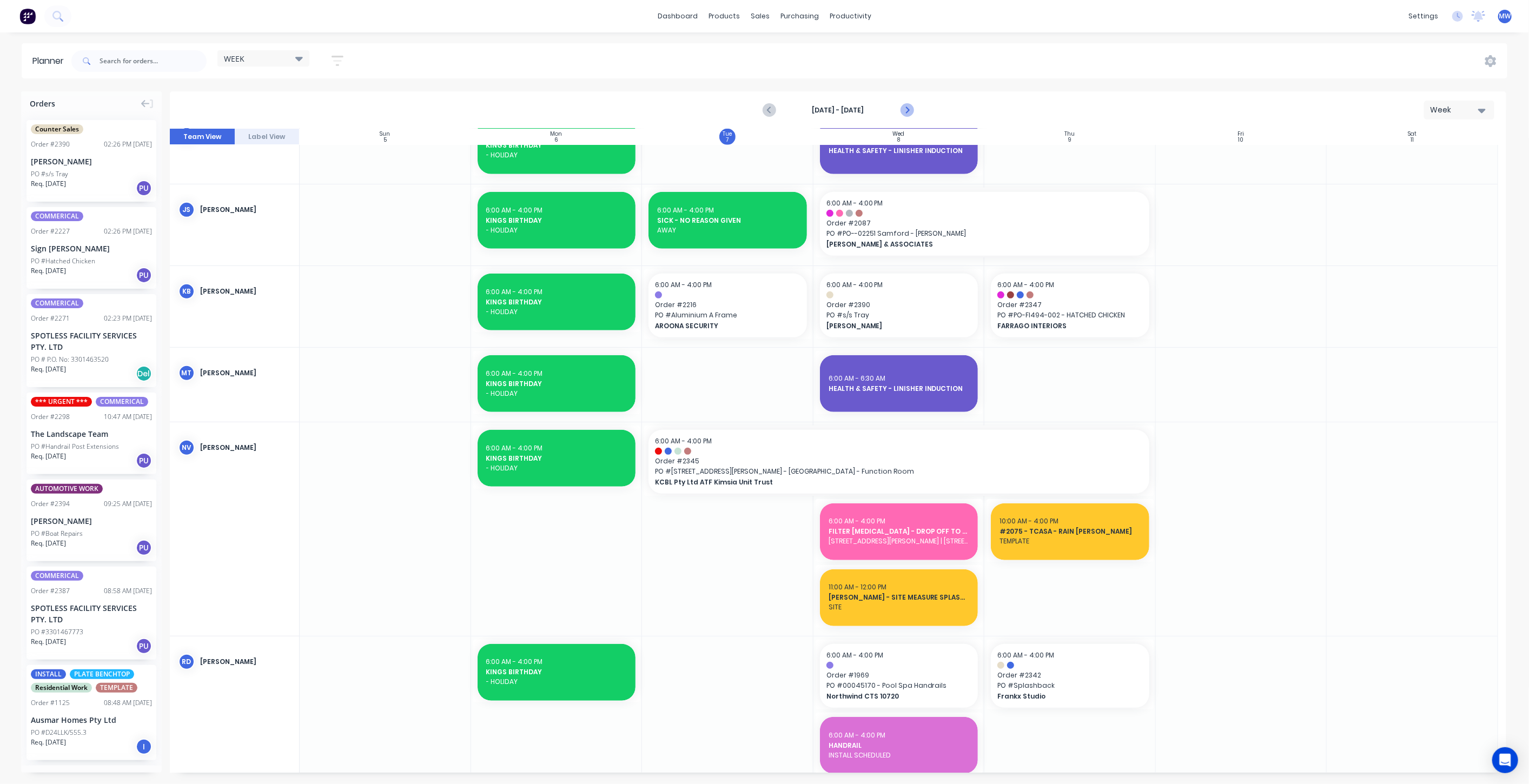
click at [910, 111] on icon "Next page" at bounding box center [906, 110] width 13 height 13
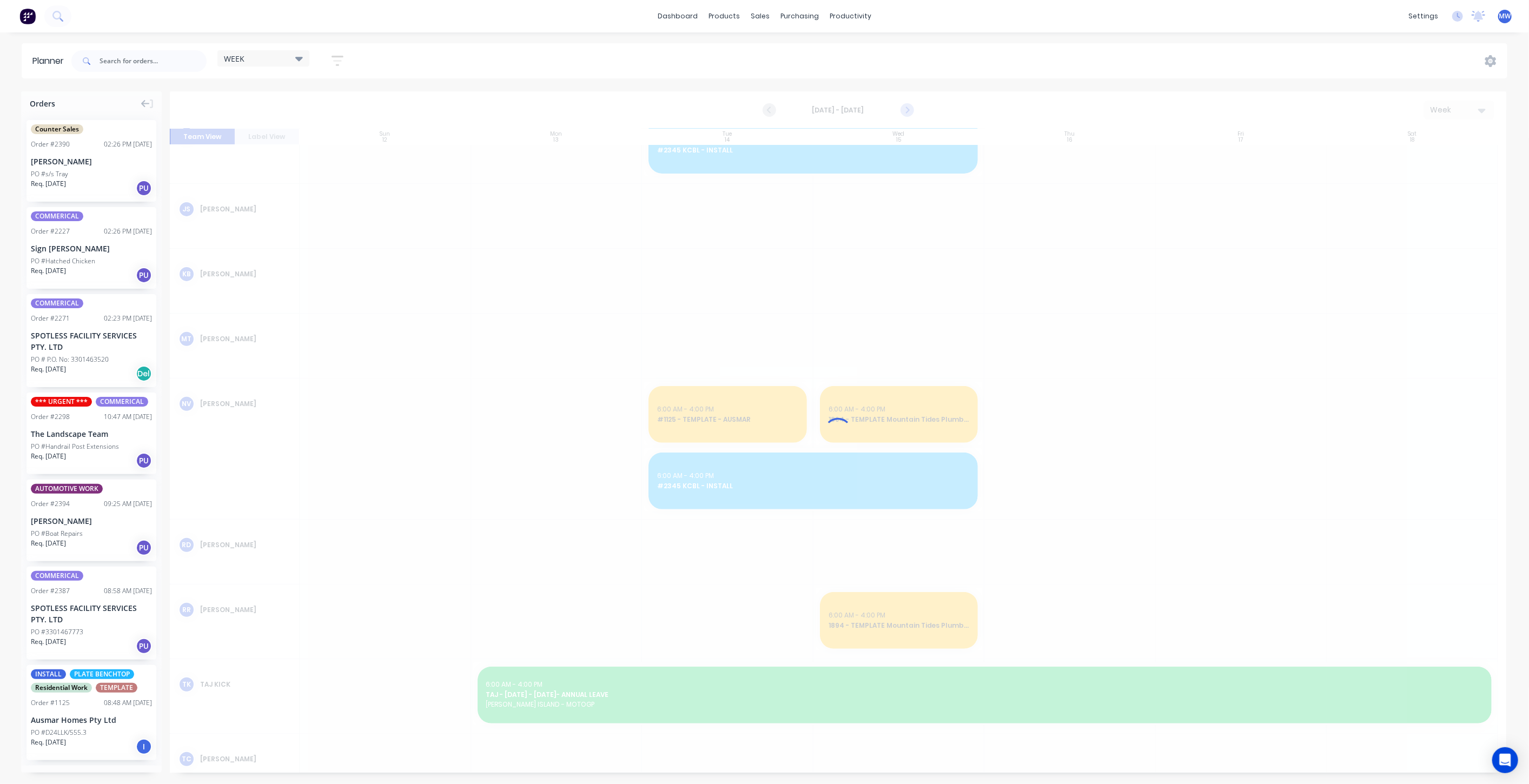
scroll to position [339, 0]
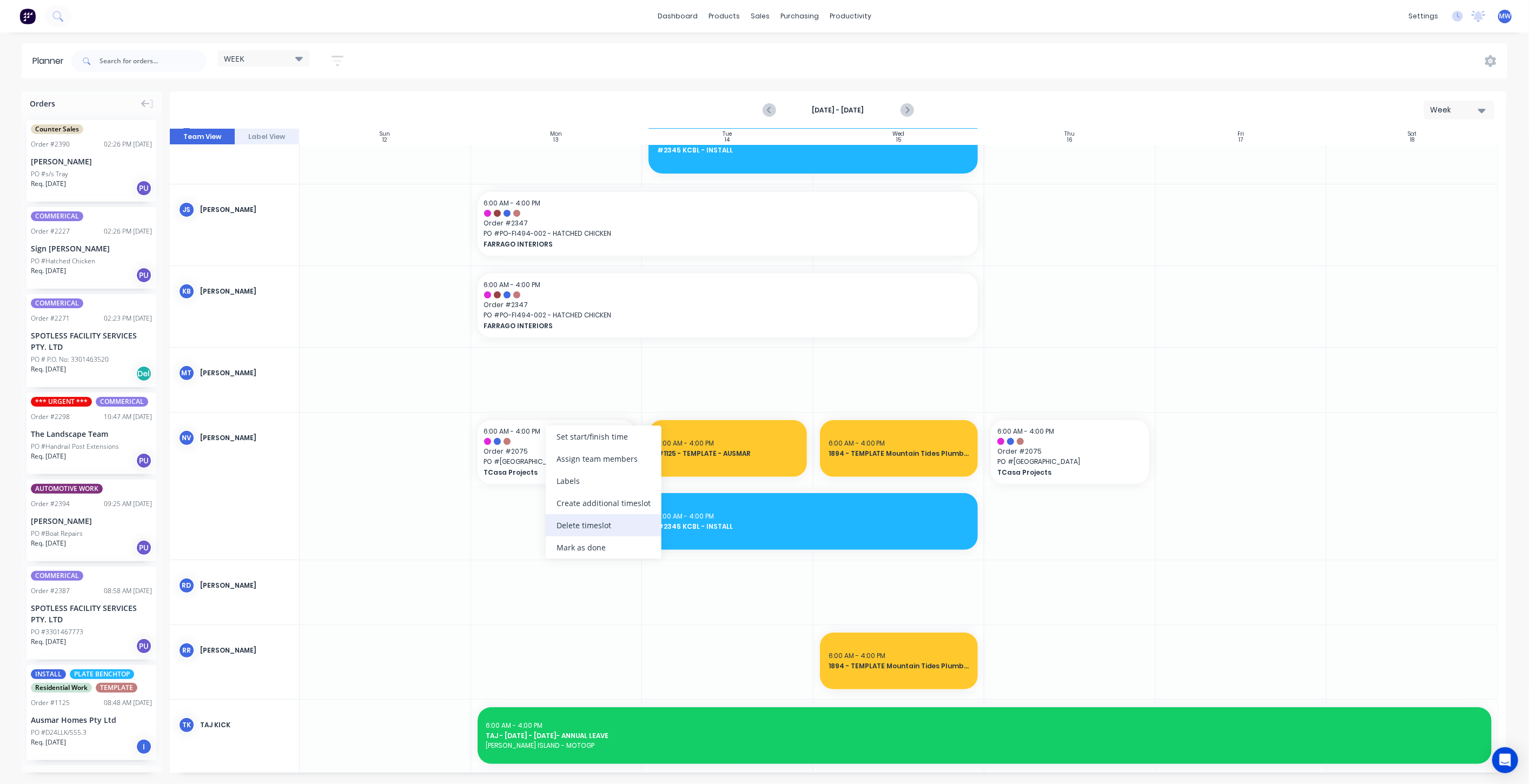
click at [597, 521] on div "Delete timeslot" at bounding box center [603, 525] width 116 height 22
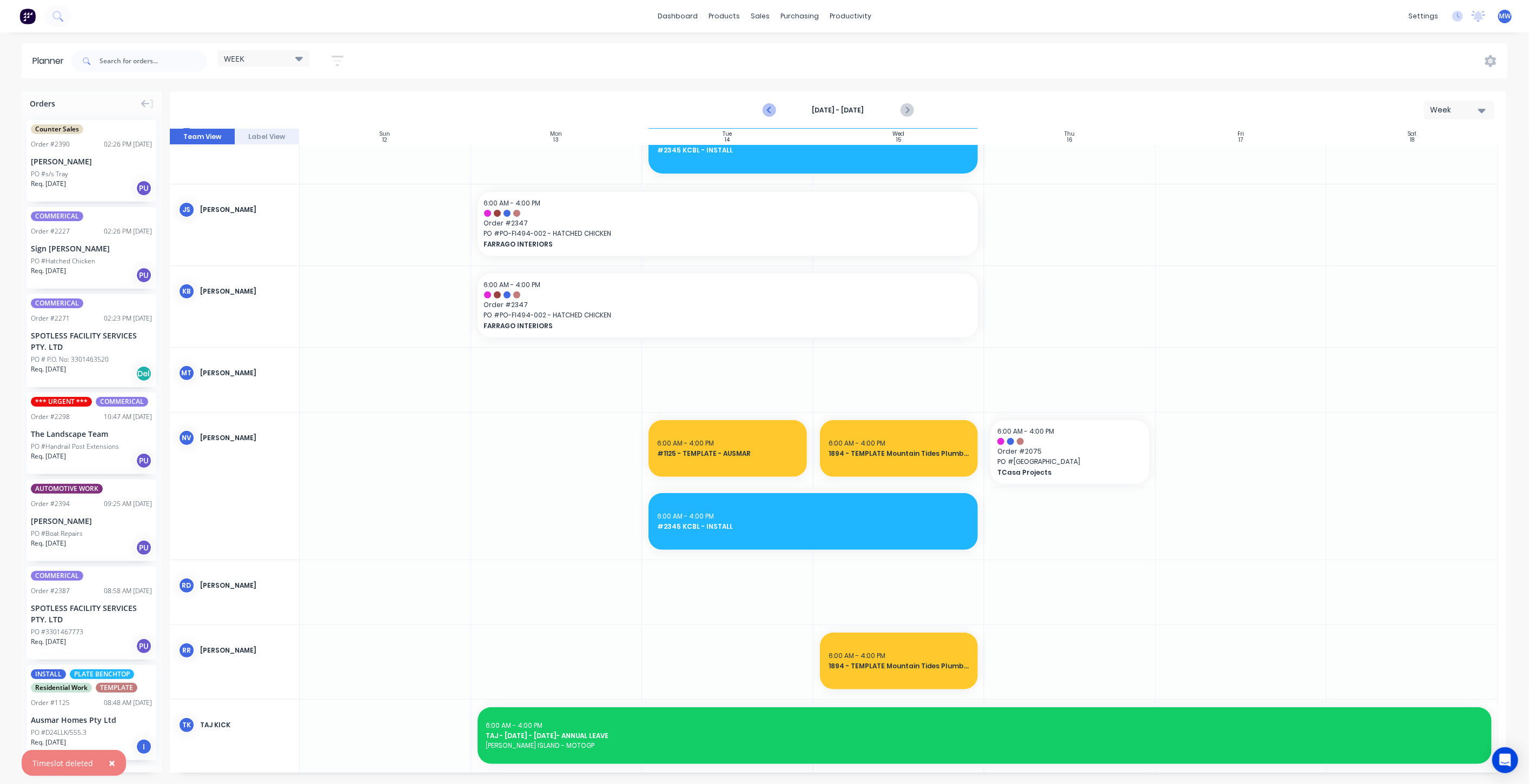
click at [769, 112] on icon "Previous page" at bounding box center [769, 110] width 13 height 13
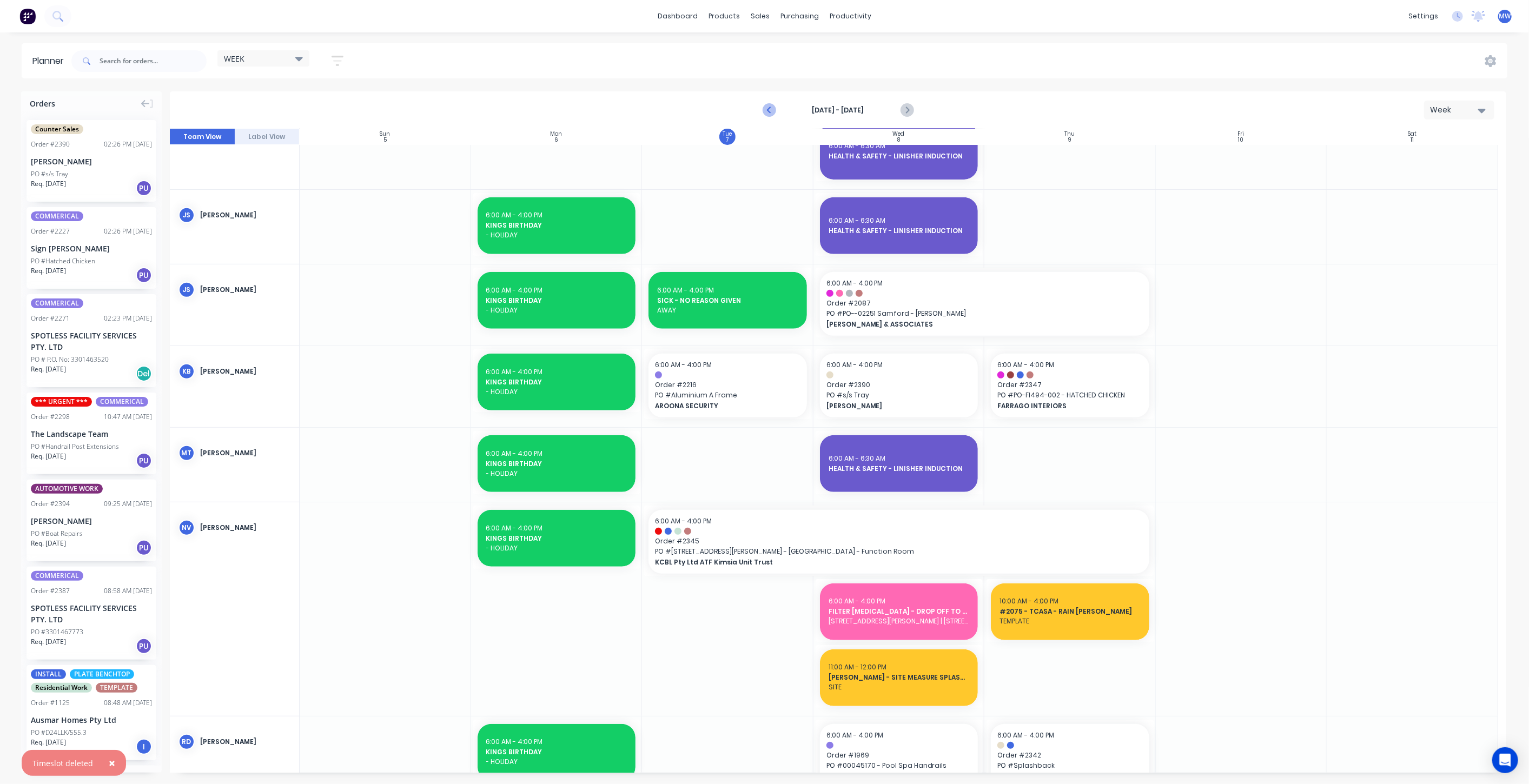
scroll to position [480, 0]
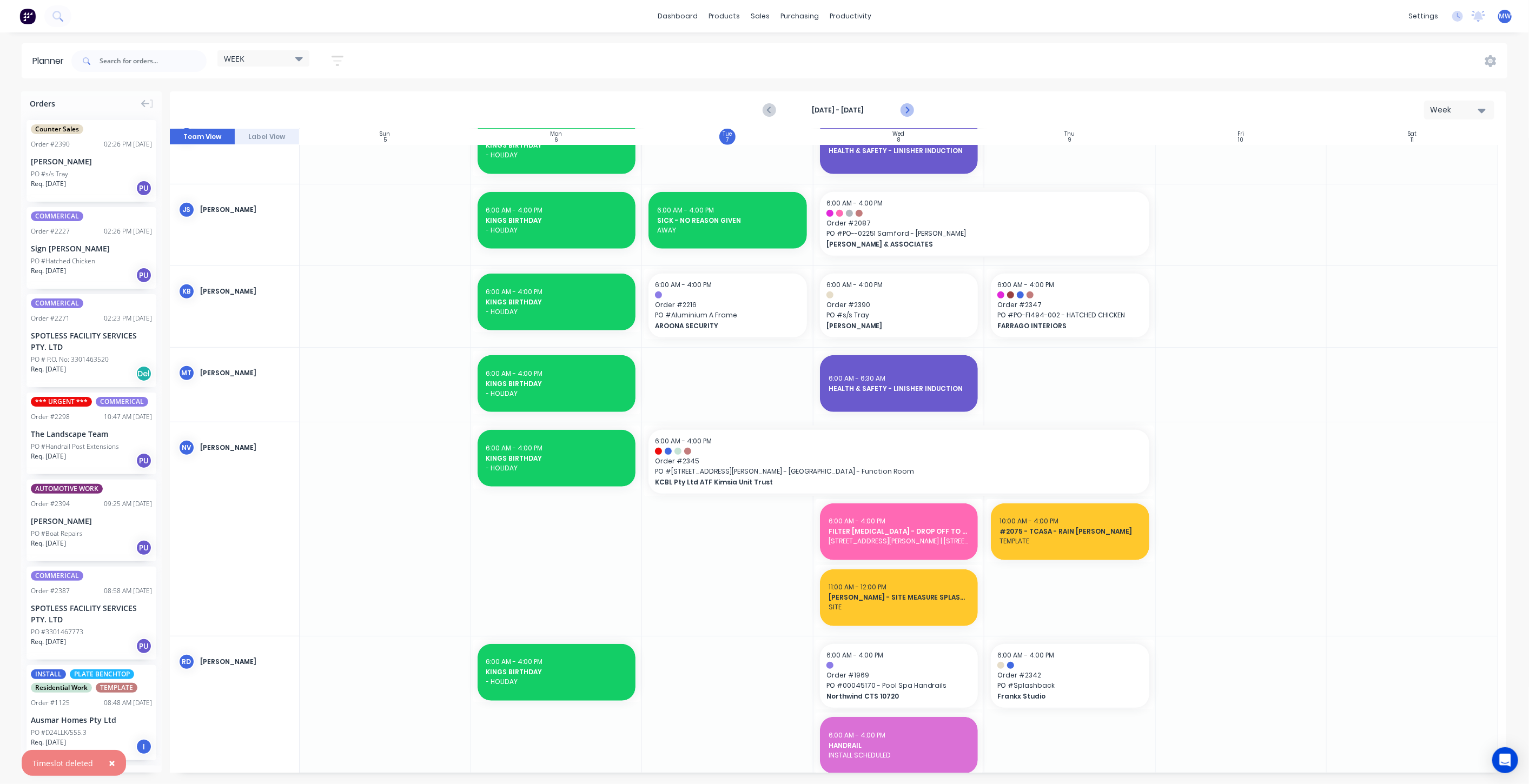
click at [910, 109] on icon "Next page" at bounding box center [906, 110] width 13 height 13
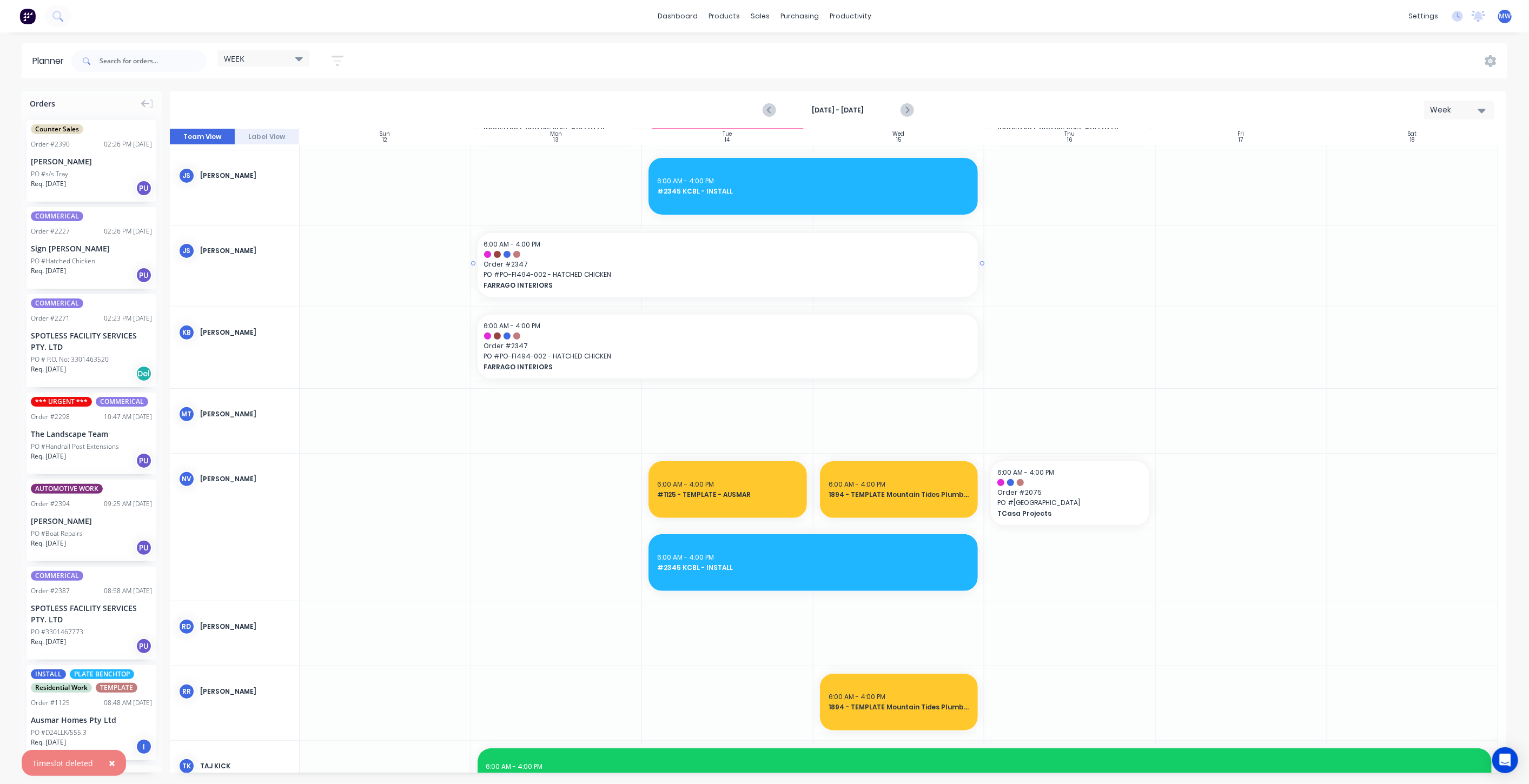
scroll to position [279, 0]
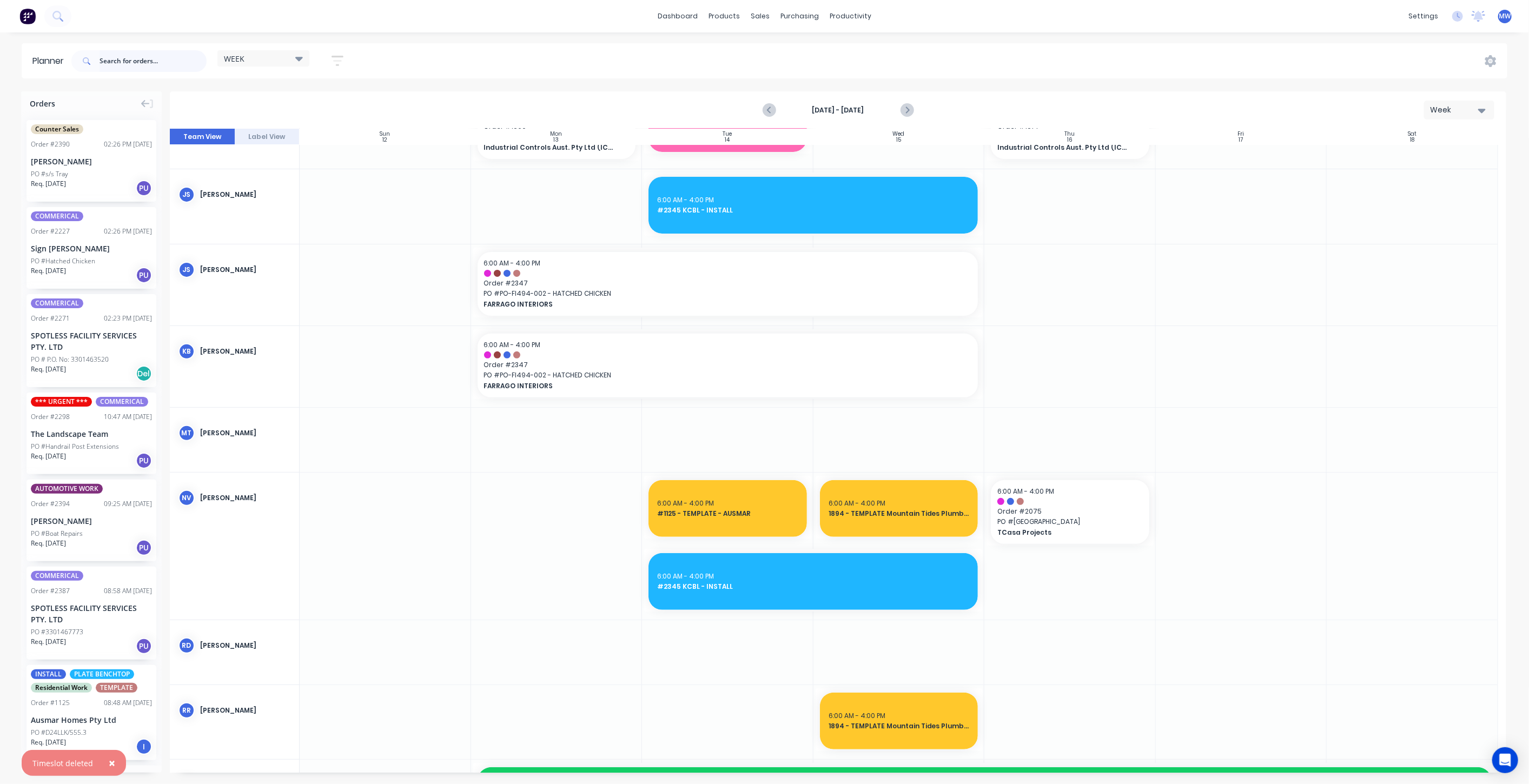
click at [147, 58] on input "text" at bounding box center [152, 61] width 107 height 21
type input "2345"
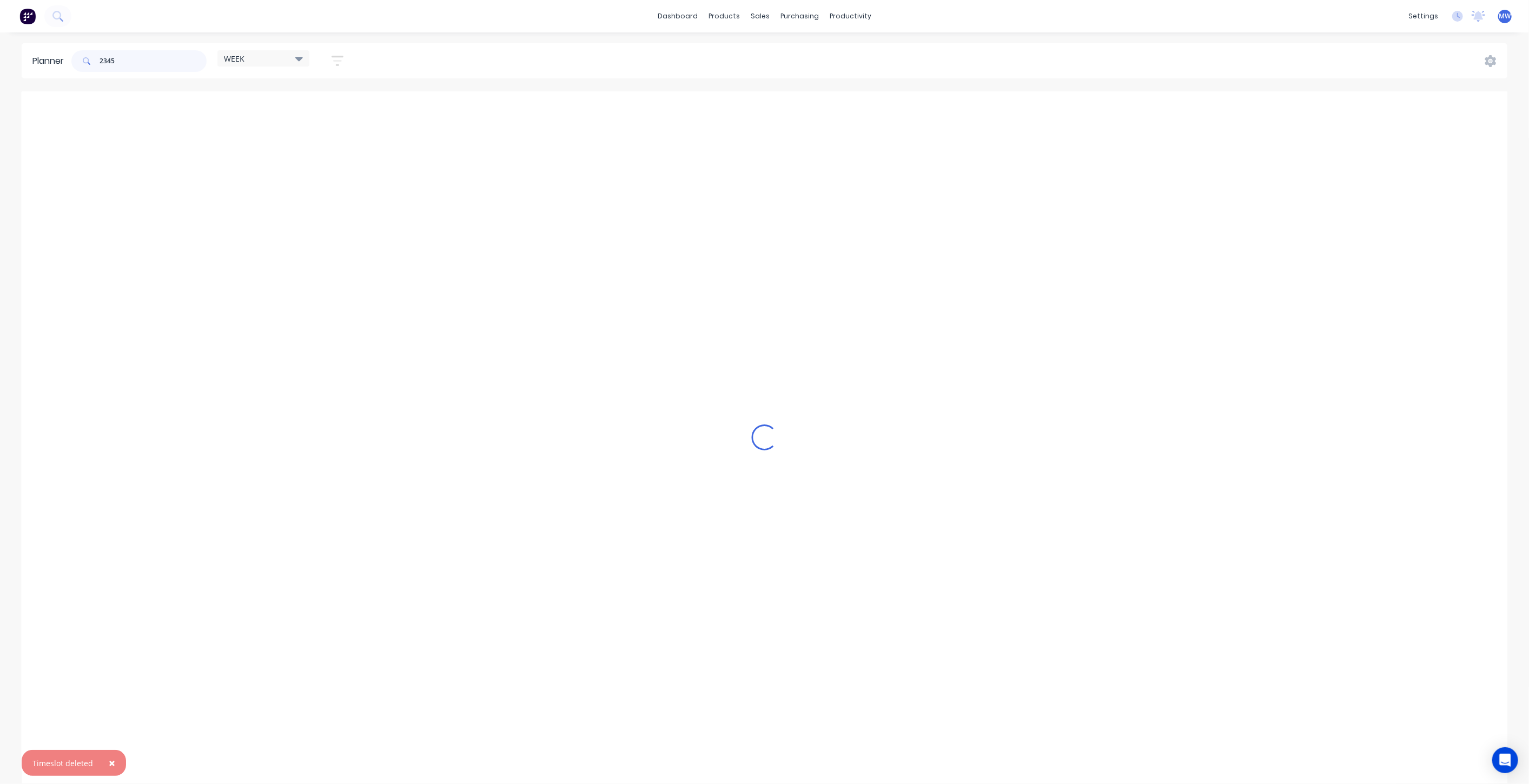
scroll to position [255, 0]
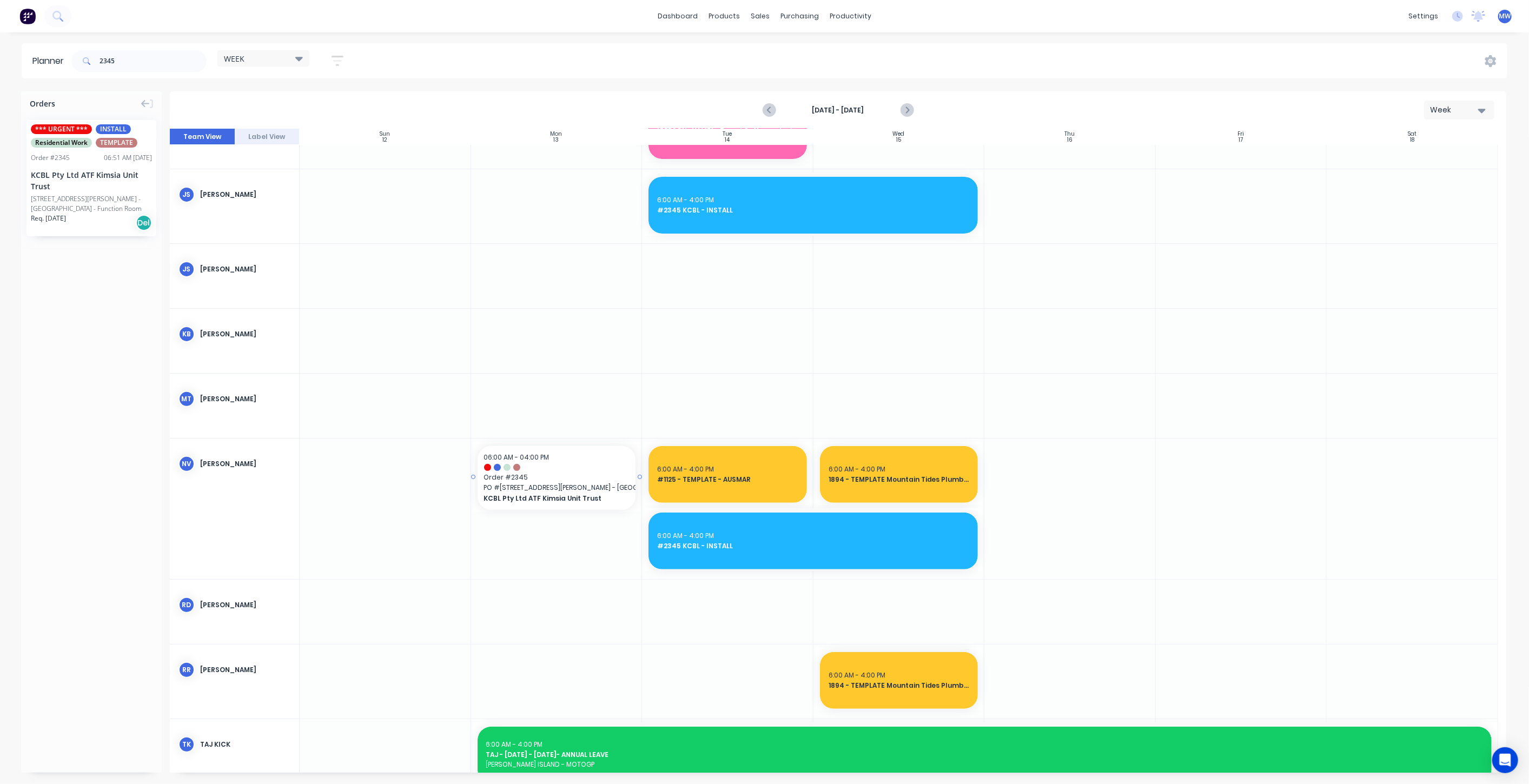
drag, startPoint x: 70, startPoint y: 178, endPoint x: 628, endPoint y: 451, distance: 621.2
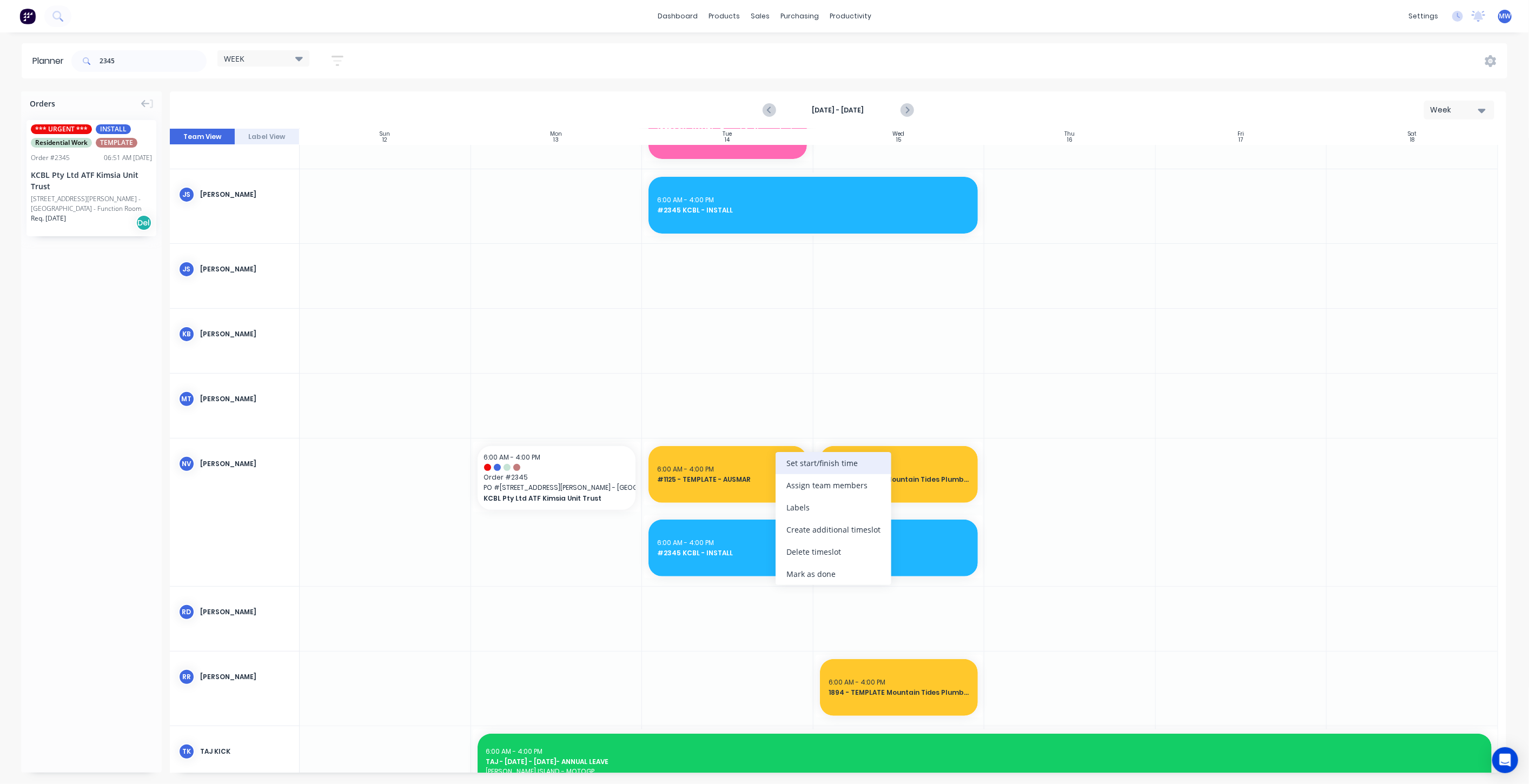
click at [829, 457] on div "Set start/finish time" at bounding box center [833, 462] width 116 height 22
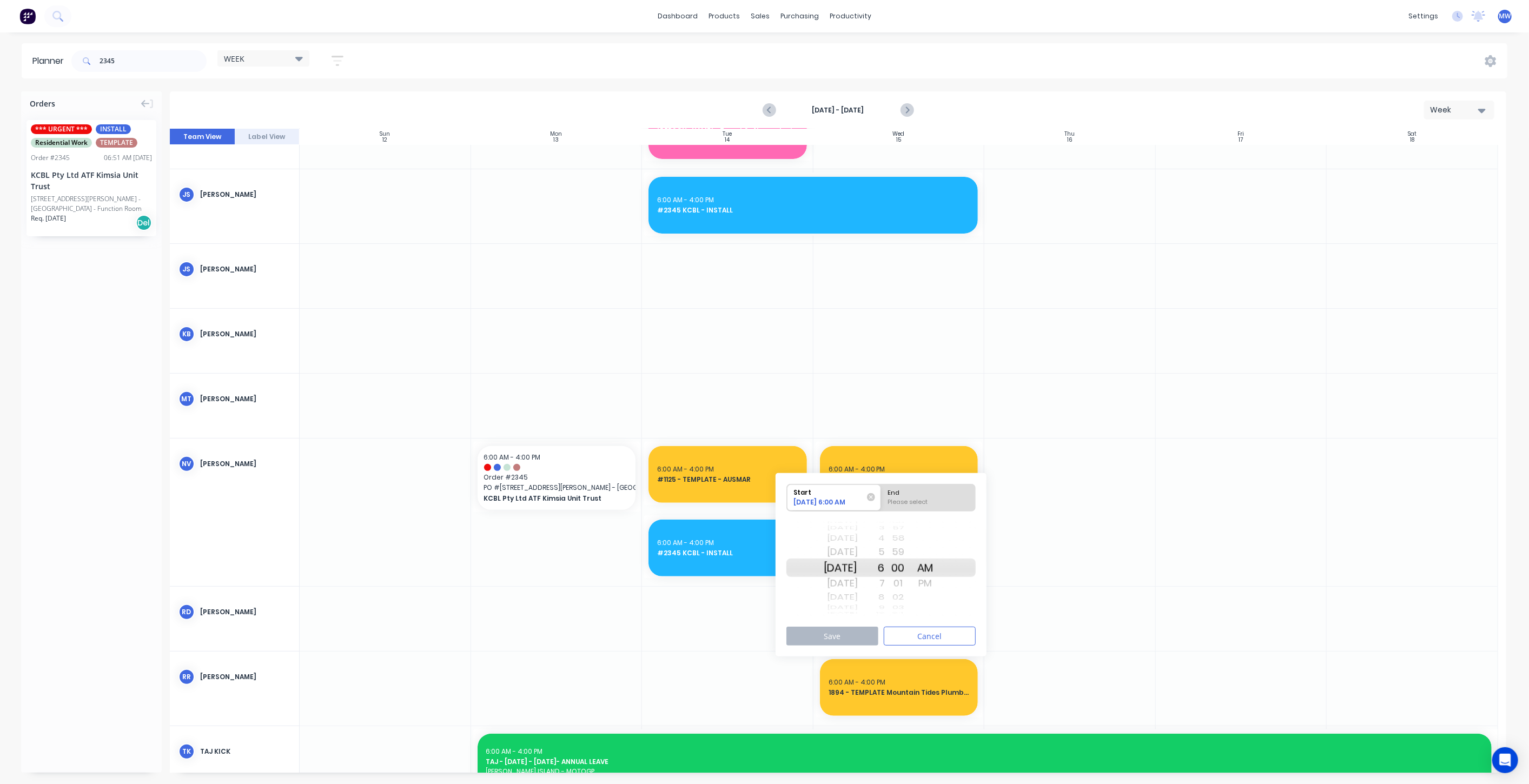
click at [853, 570] on div "Mon Oct 20" at bounding box center [841, 567] width 34 height 18
click at [949, 487] on div "End" at bounding box center [928, 491] width 88 height 13
click at [882, 487] on input "End Please select" at bounding box center [881, 498] width 1 height 27
radio input "true"
click at [939, 583] on div "PM" at bounding box center [925, 582] width 27 height 17
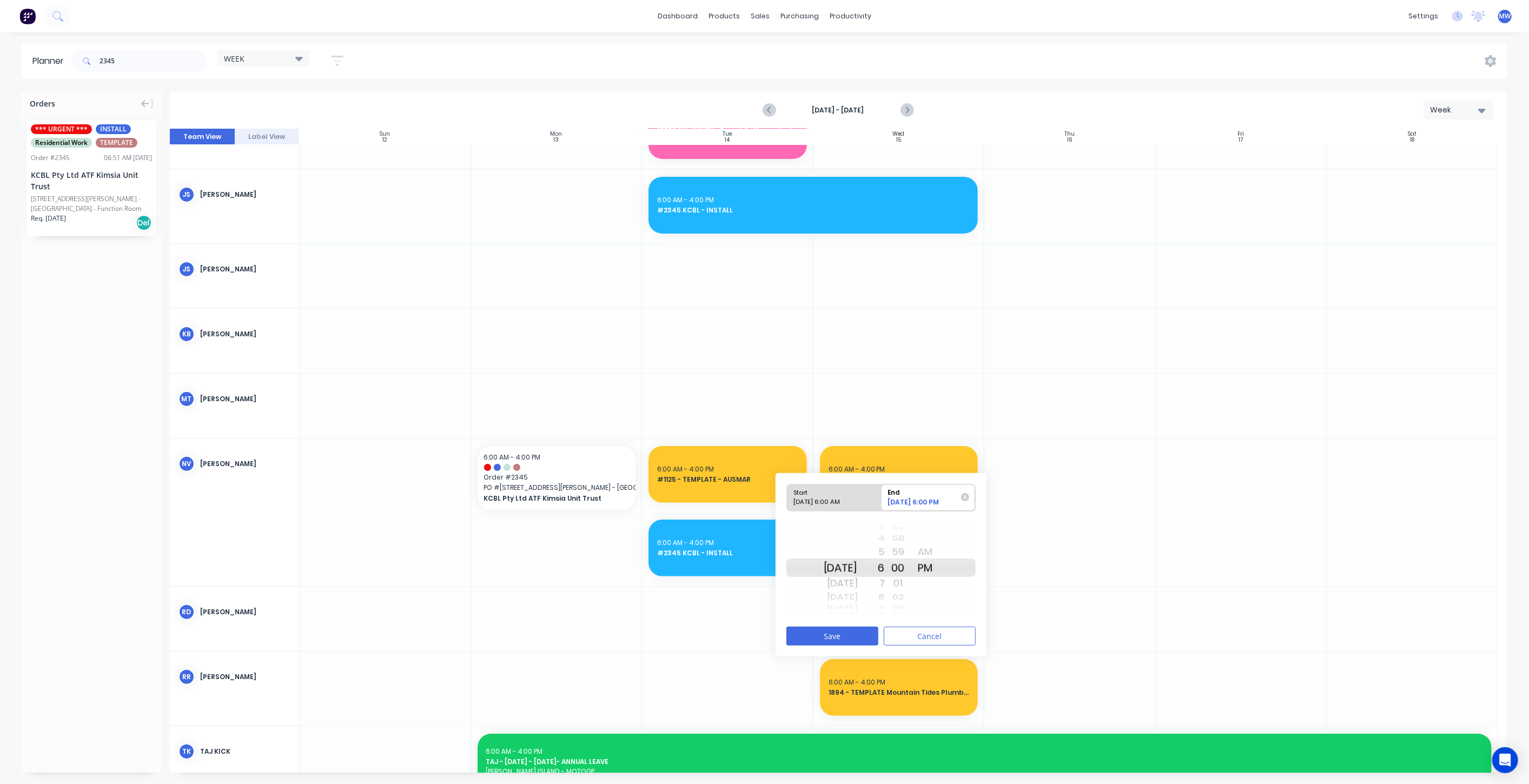
click at [885, 540] on div "4" at bounding box center [871, 538] width 27 height 14
click at [839, 629] on button "Save" at bounding box center [832, 636] width 92 height 19
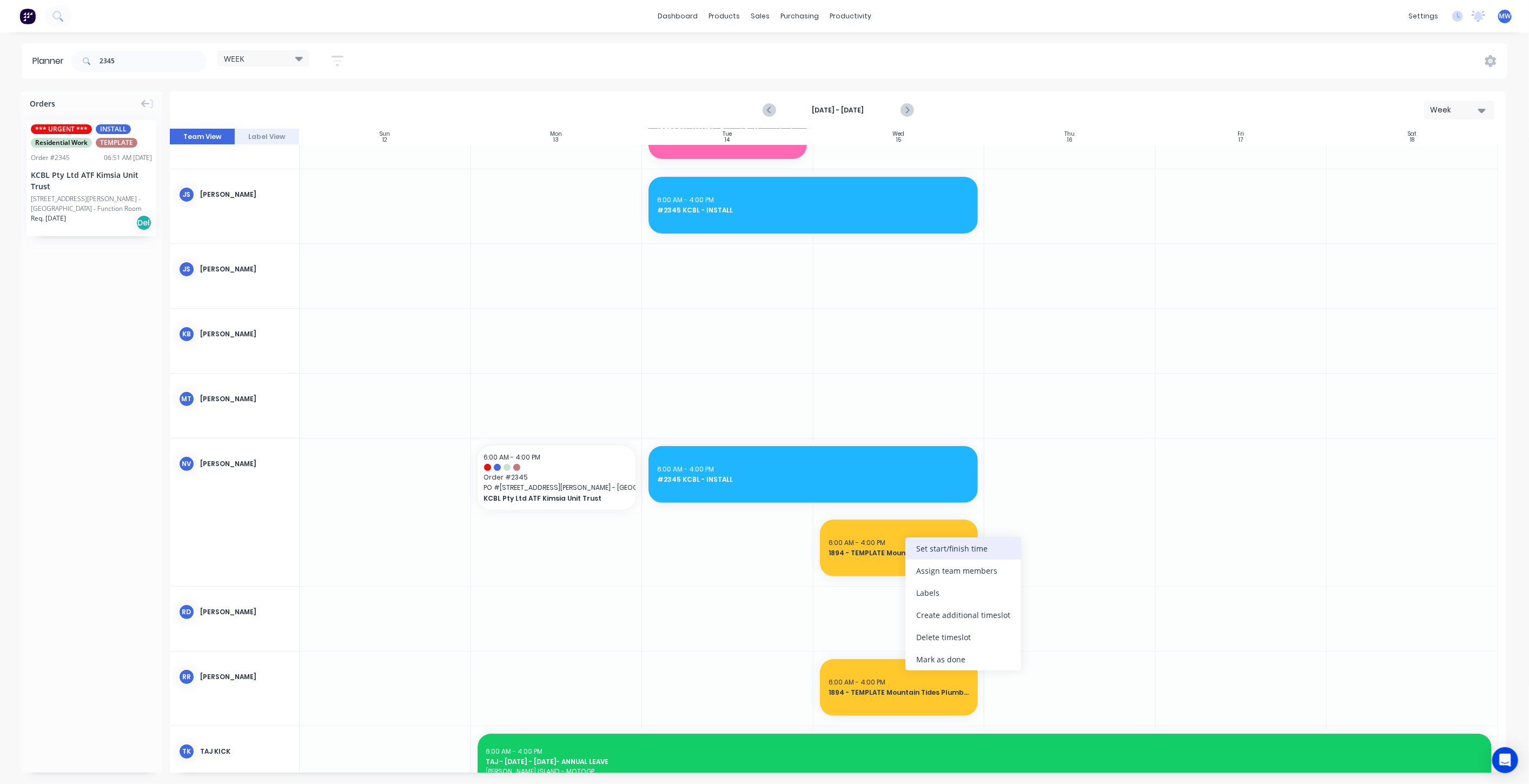
click at [953, 547] on div "Set start/finish time" at bounding box center [963, 548] width 116 height 22
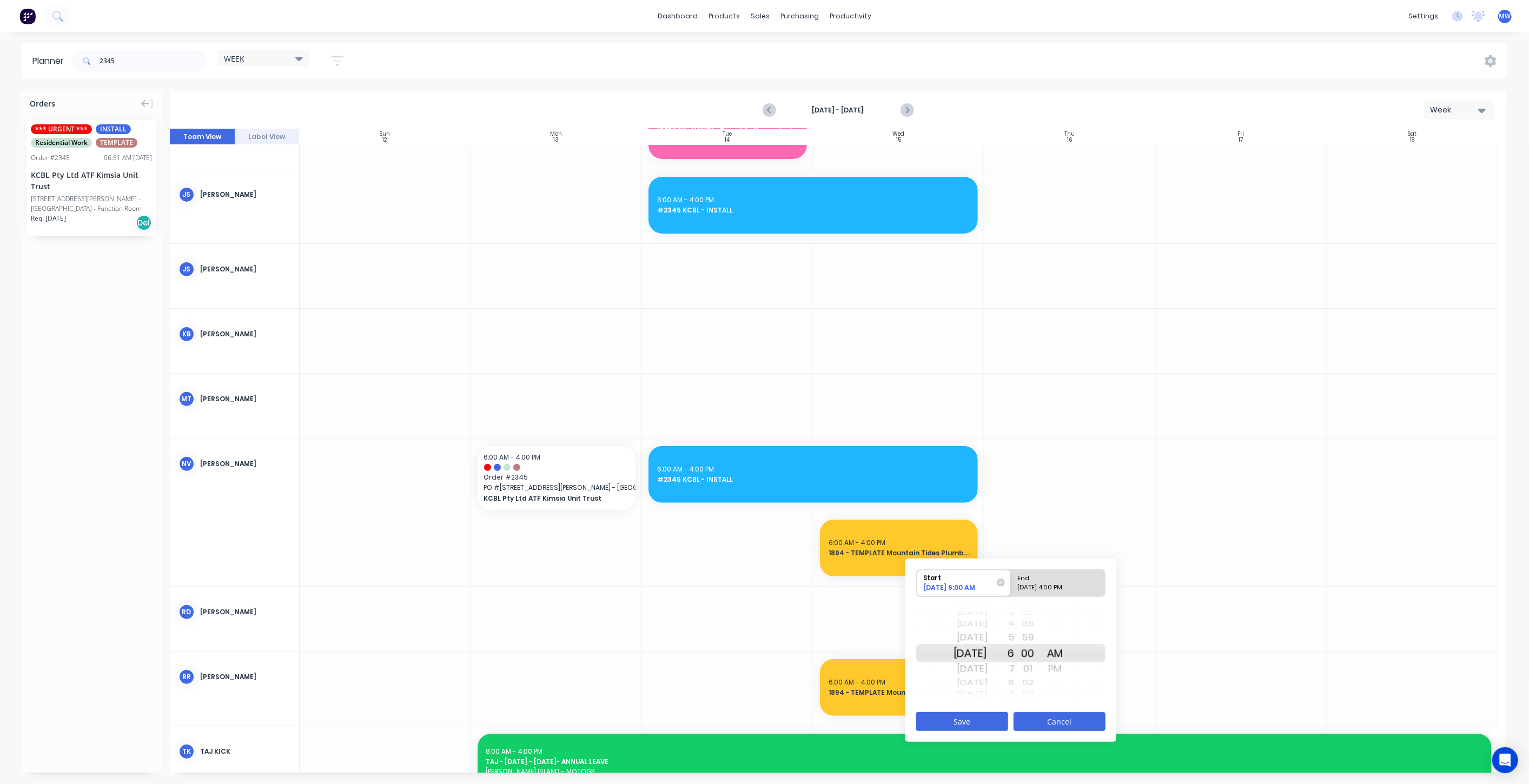
click at [1042, 723] on button "Cancel" at bounding box center [1059, 721] width 92 height 19
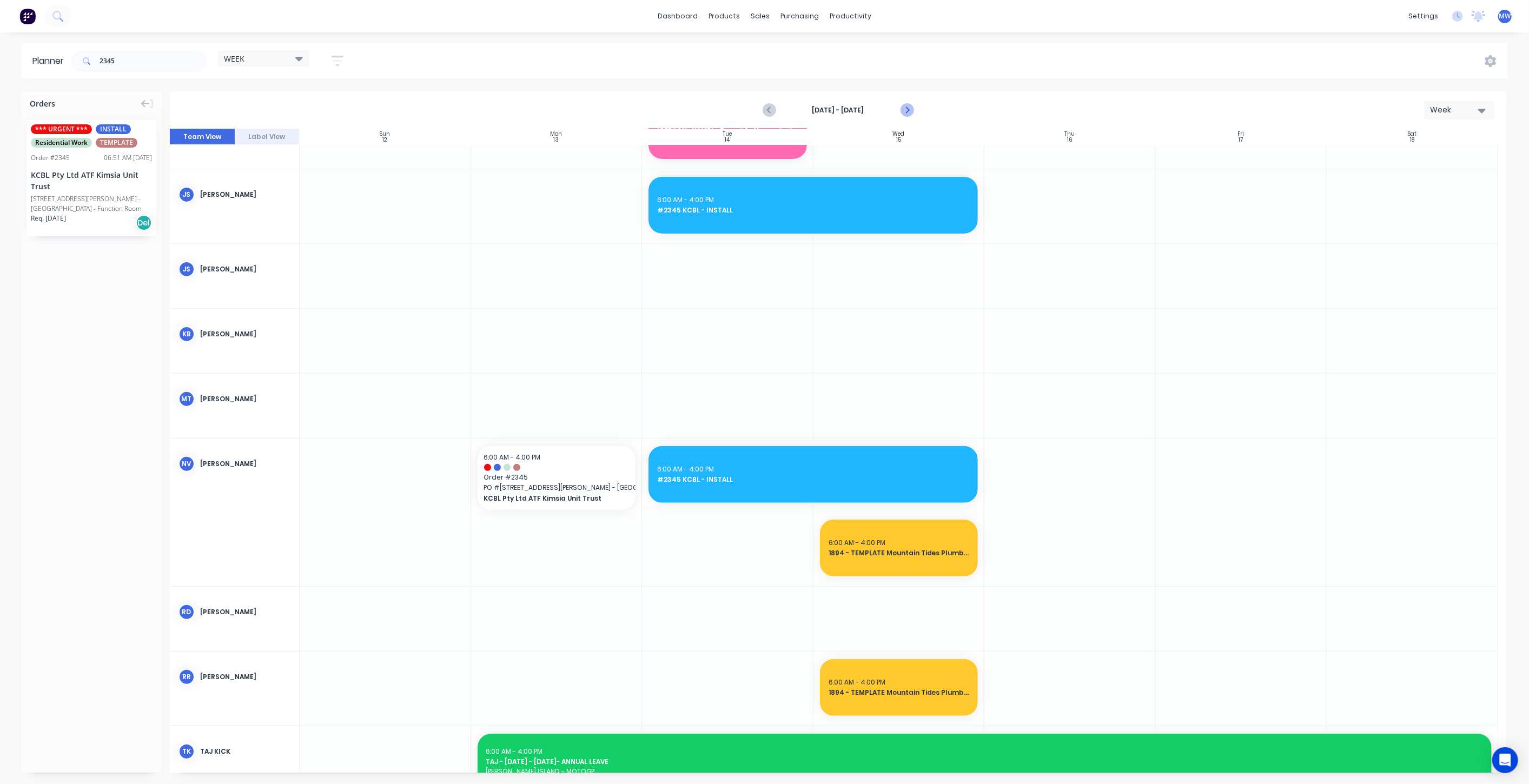
click at [907, 111] on icon "Next page" at bounding box center [906, 111] width 5 height 9
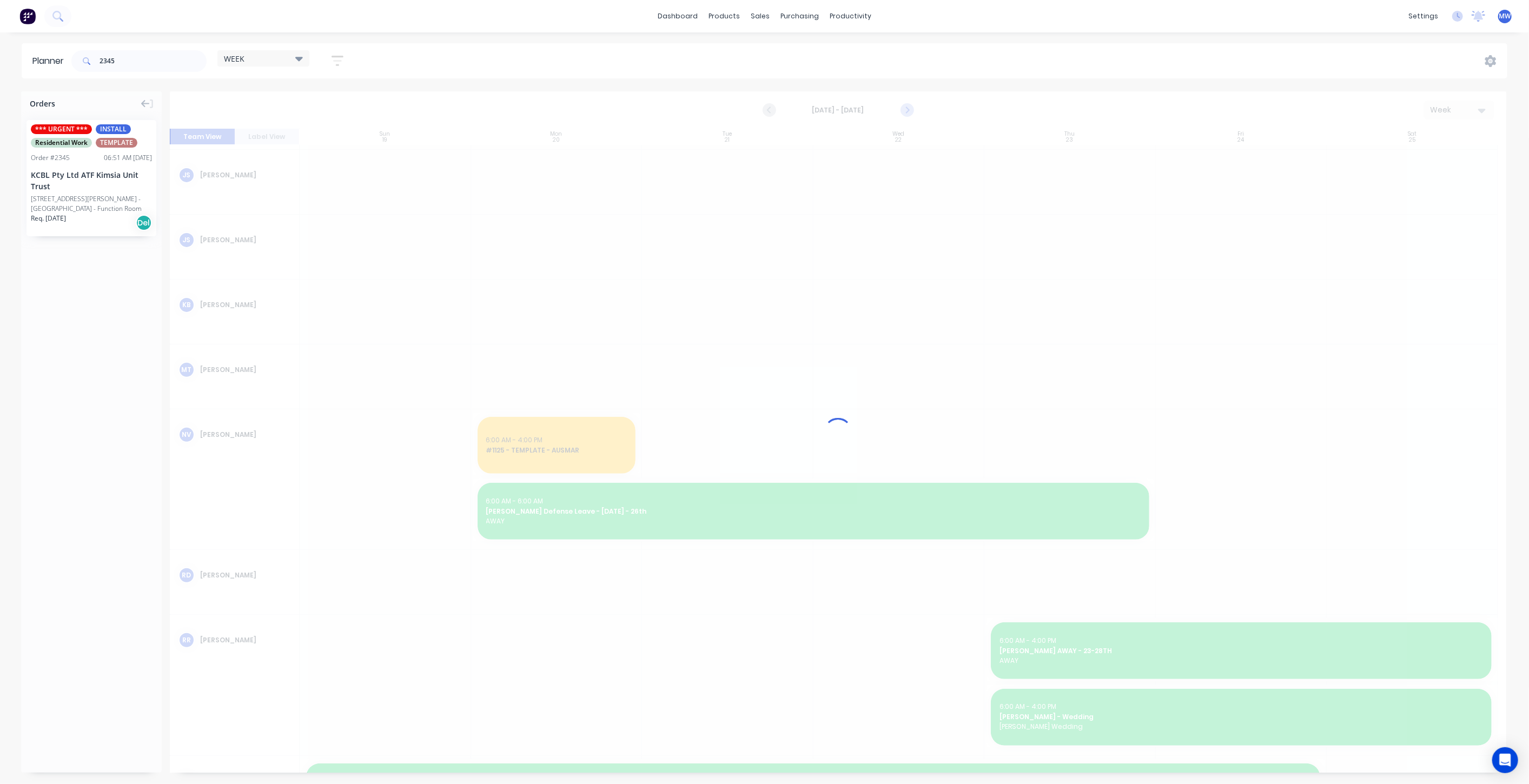
scroll to position [234, 0]
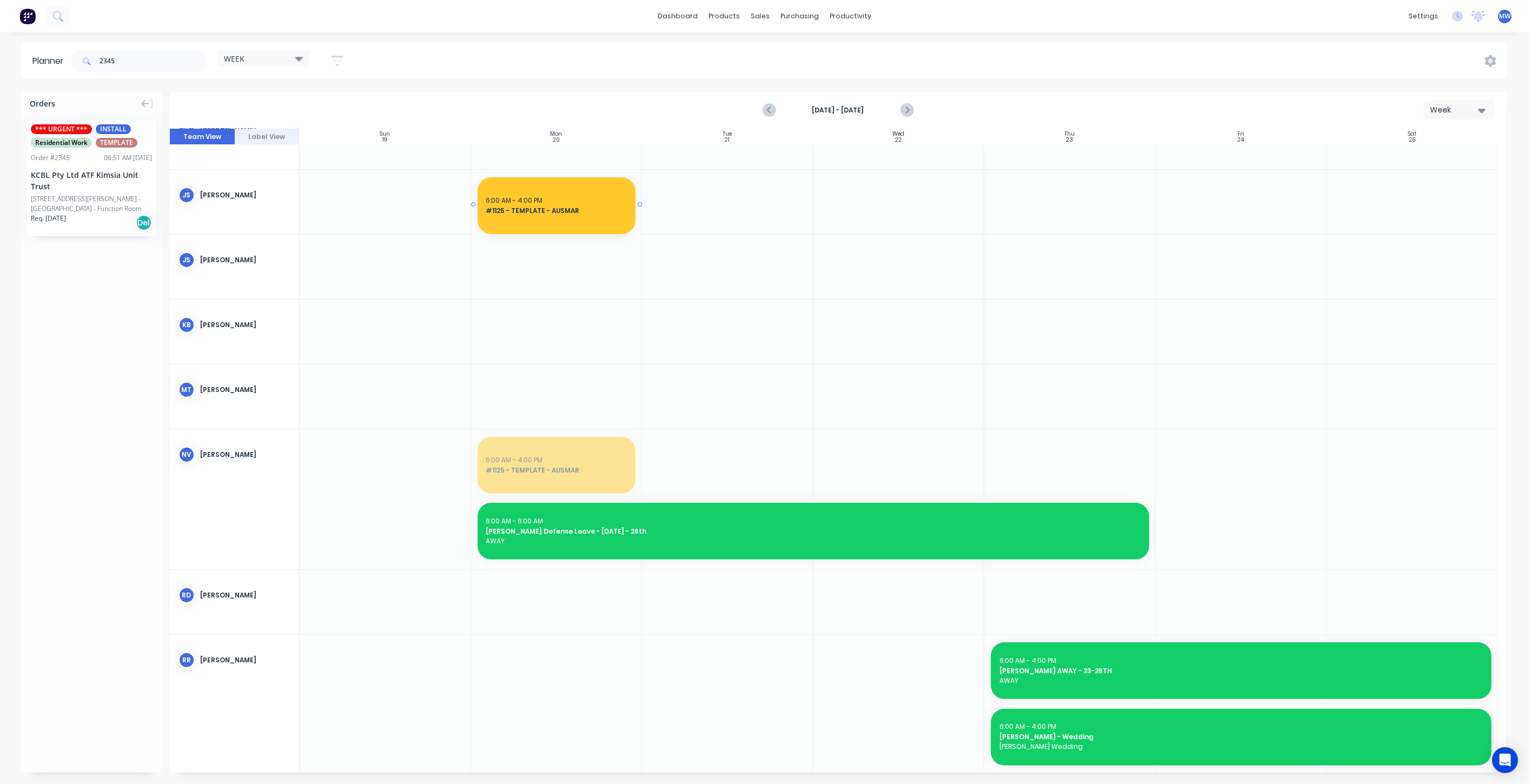
drag, startPoint x: 521, startPoint y: 469, endPoint x: 579, endPoint y: 211, distance: 264.4
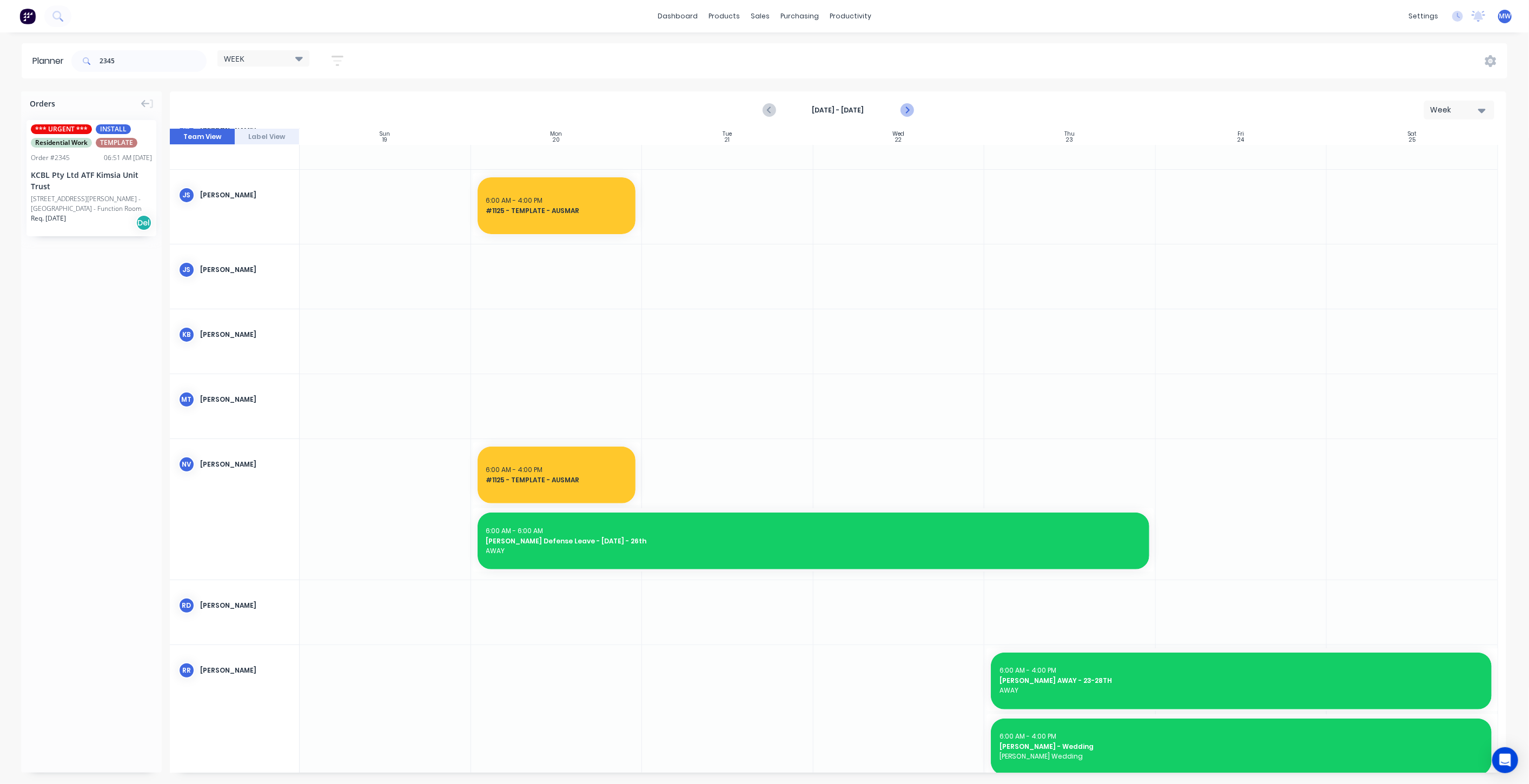
click at [906, 113] on icon "Next page" at bounding box center [906, 110] width 13 height 13
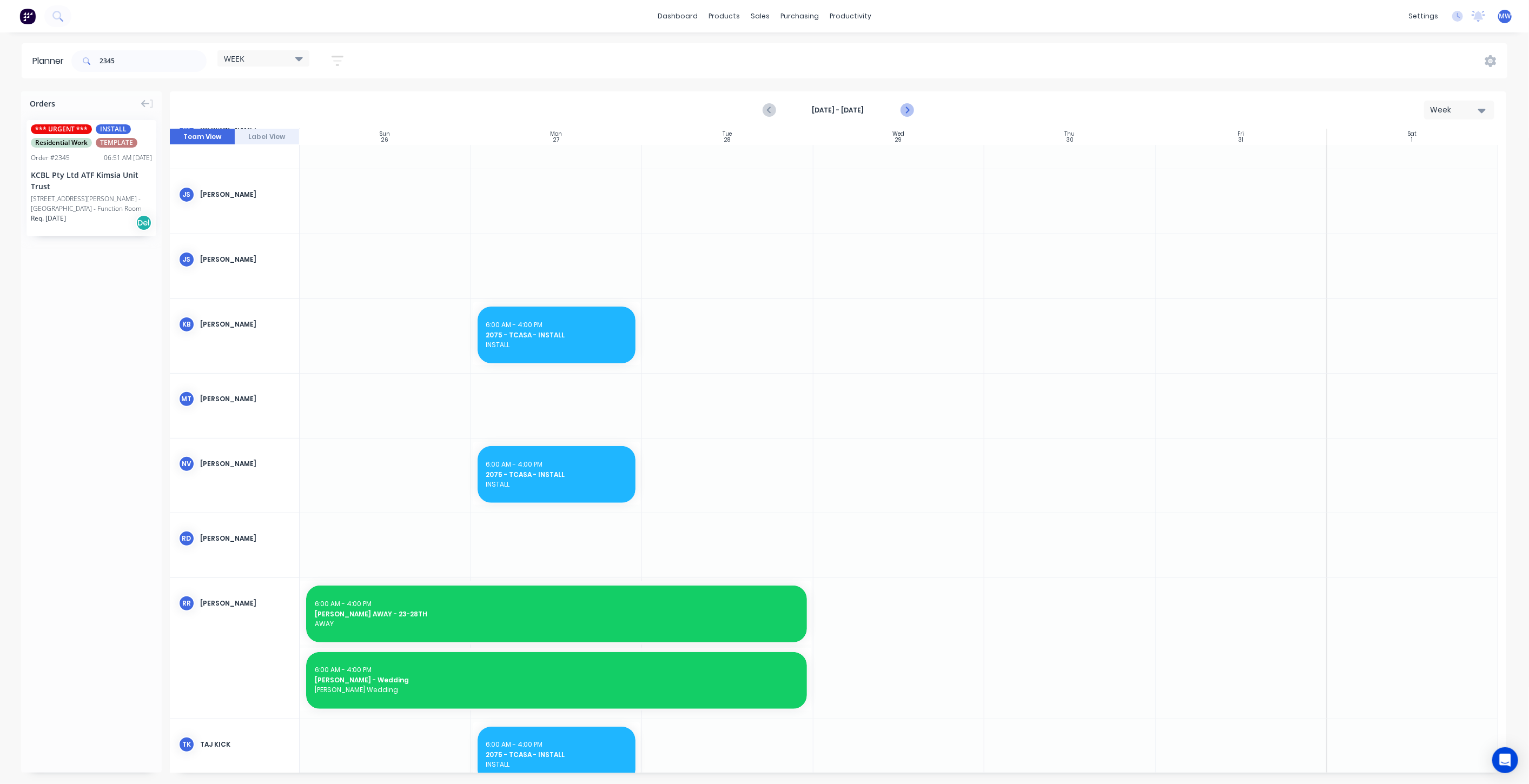
click at [905, 114] on icon "Next page" at bounding box center [906, 110] width 13 height 13
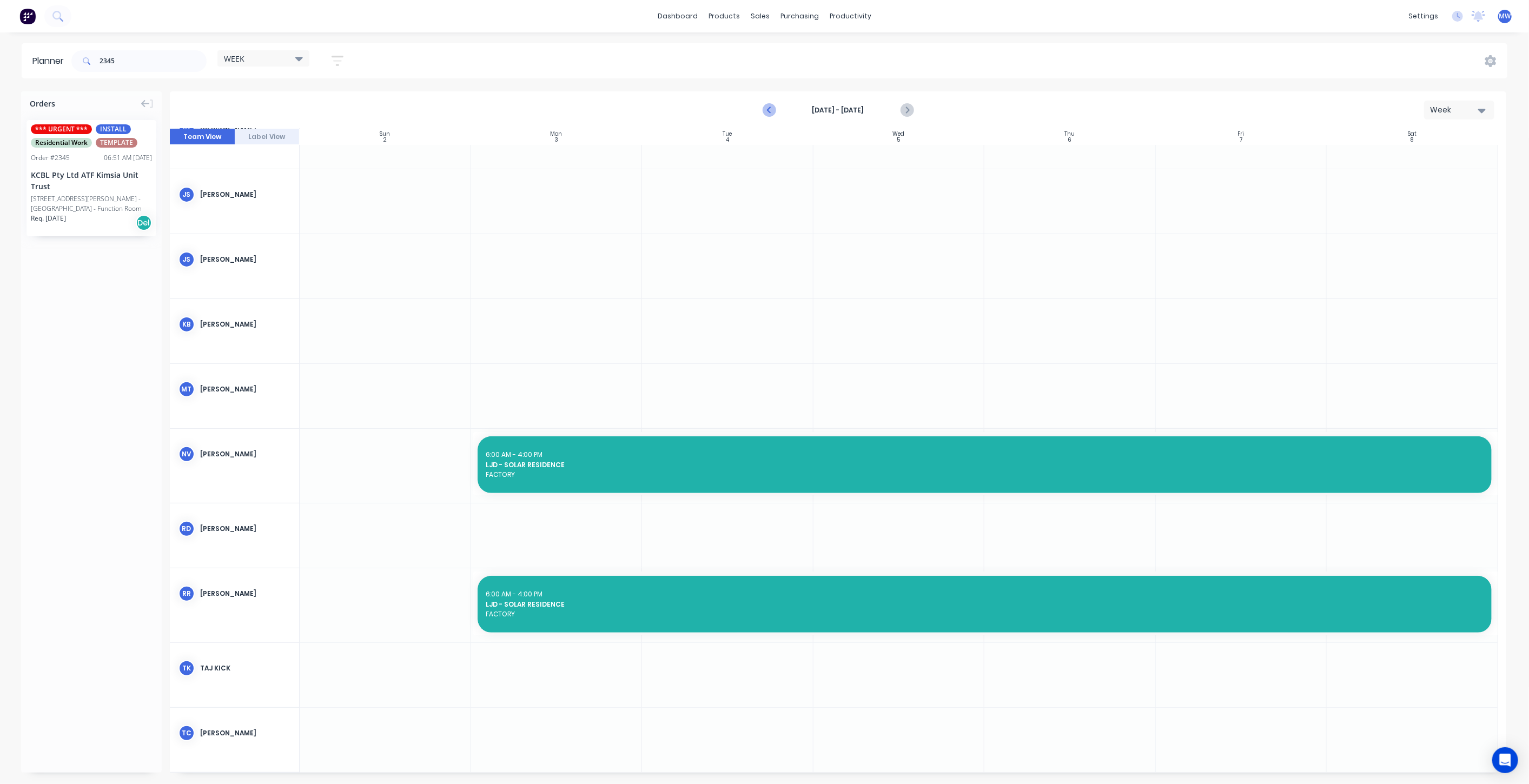
click at [766, 107] on icon "Previous page" at bounding box center [769, 110] width 13 height 13
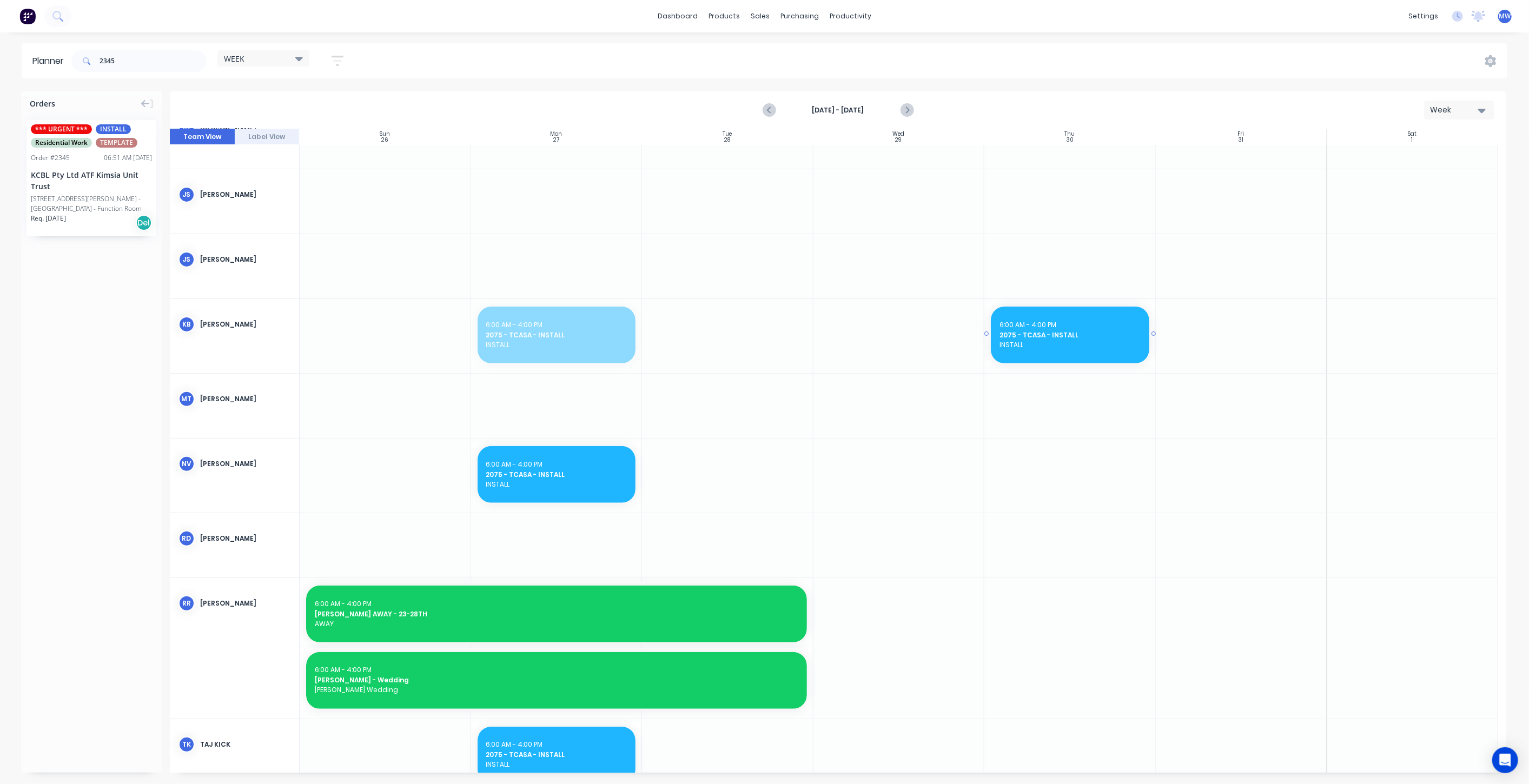
drag, startPoint x: 547, startPoint y: 330, endPoint x: 1070, endPoint y: 339, distance: 523.1
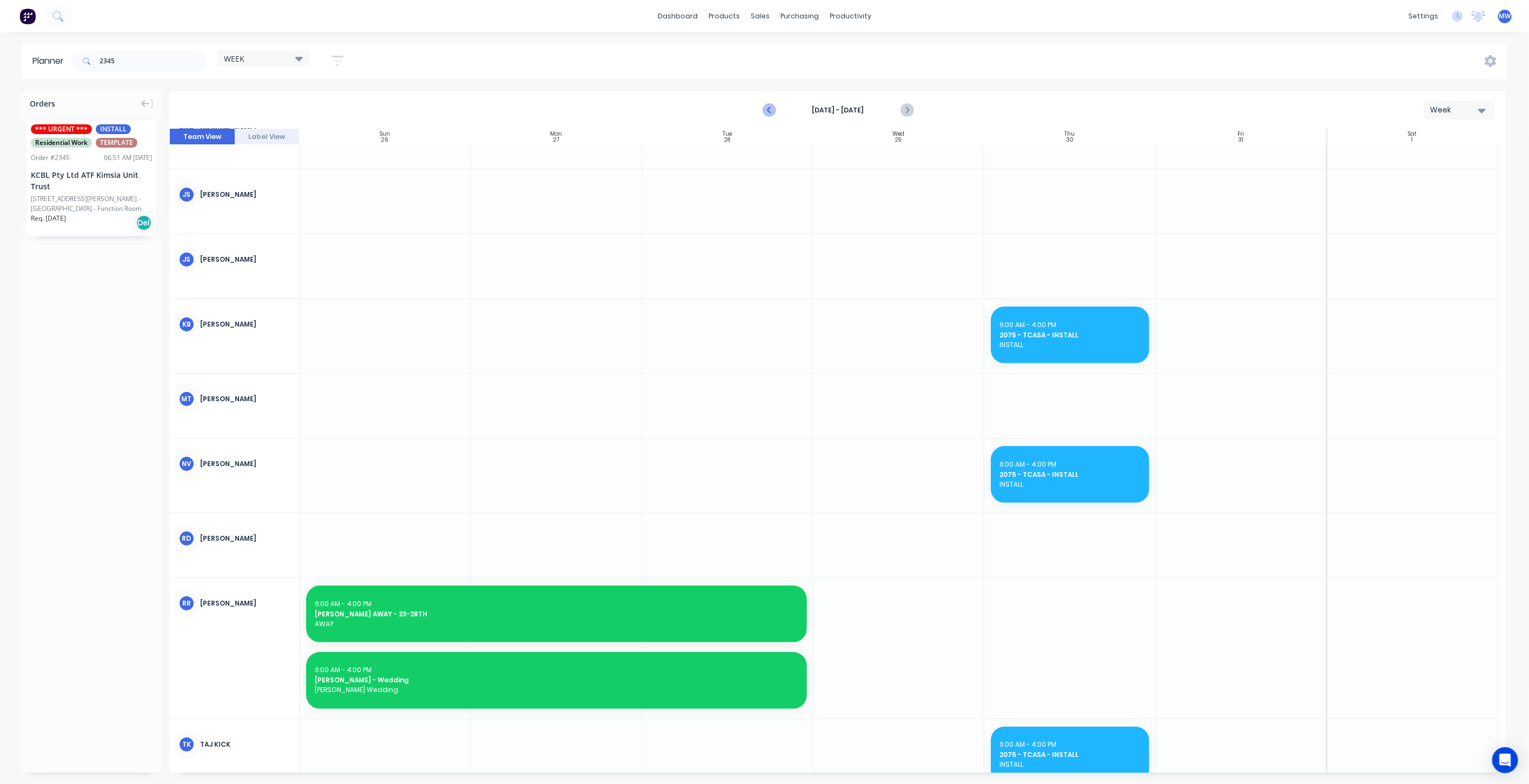
click at [765, 112] on icon "Previous page" at bounding box center [769, 110] width 13 height 13
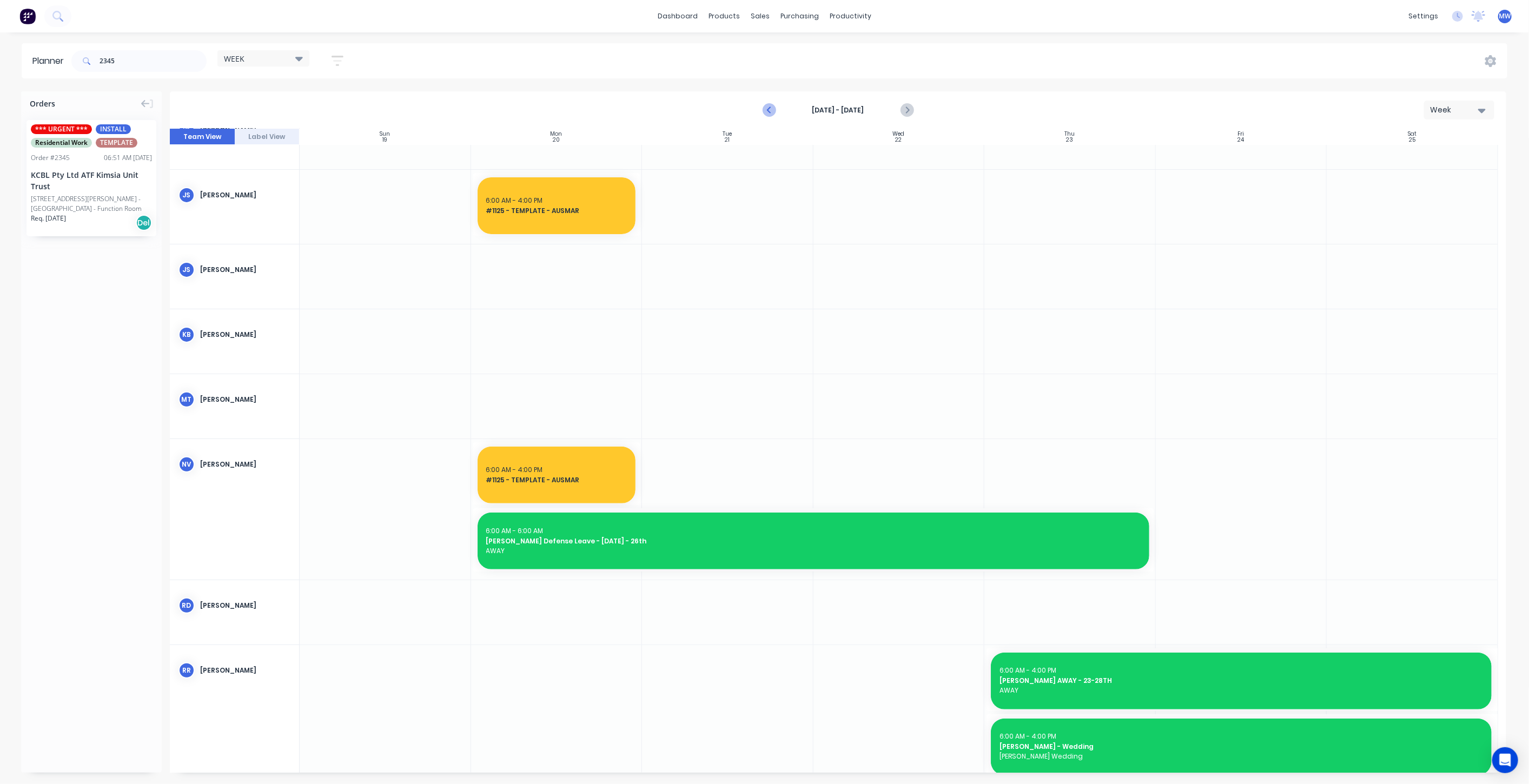
click at [765, 112] on icon "Previous page" at bounding box center [769, 110] width 13 height 13
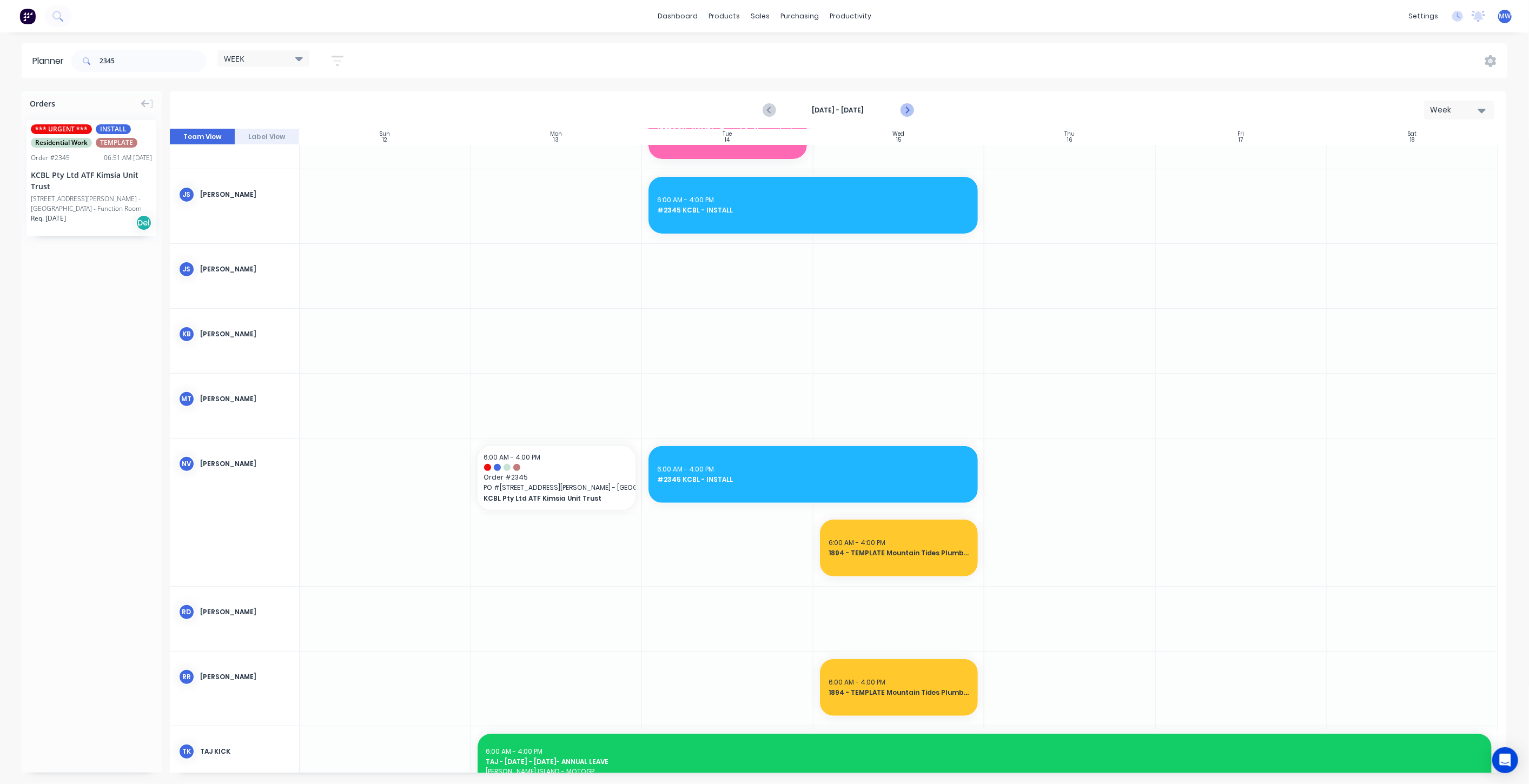
click at [906, 112] on icon "Next page" at bounding box center [906, 111] width 5 height 9
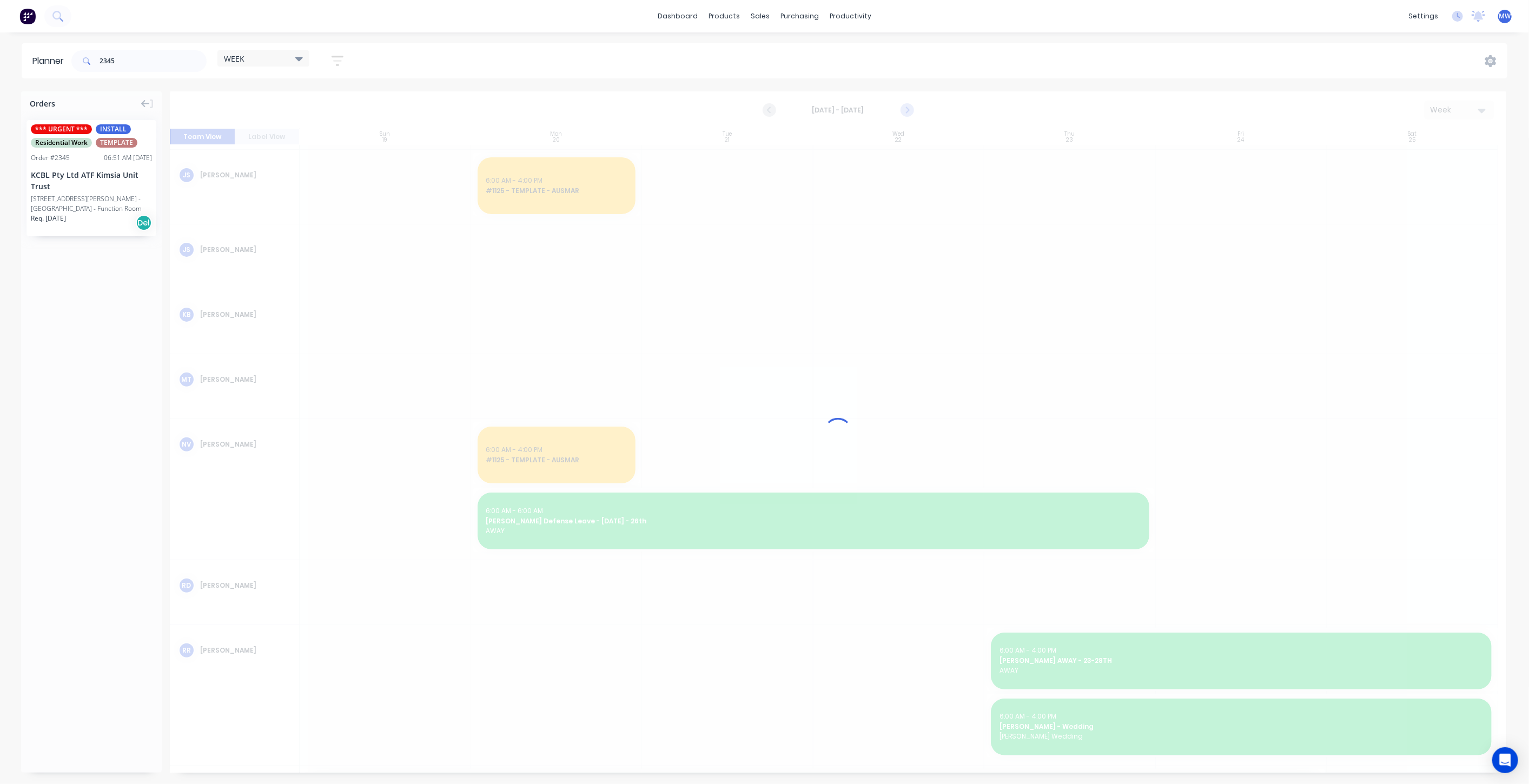
scroll to position [234, 0]
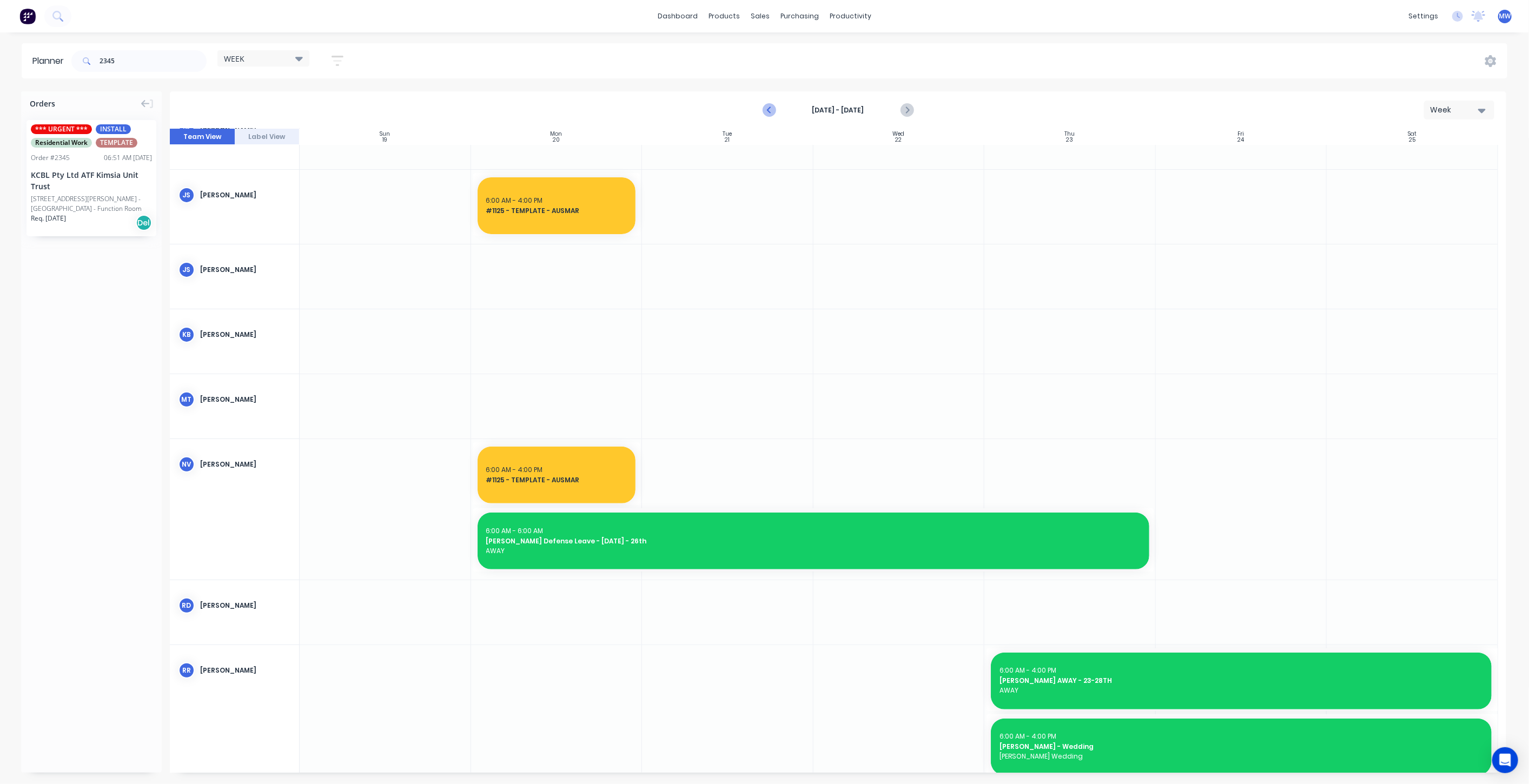
click at [771, 111] on icon "Previous page" at bounding box center [769, 110] width 13 height 13
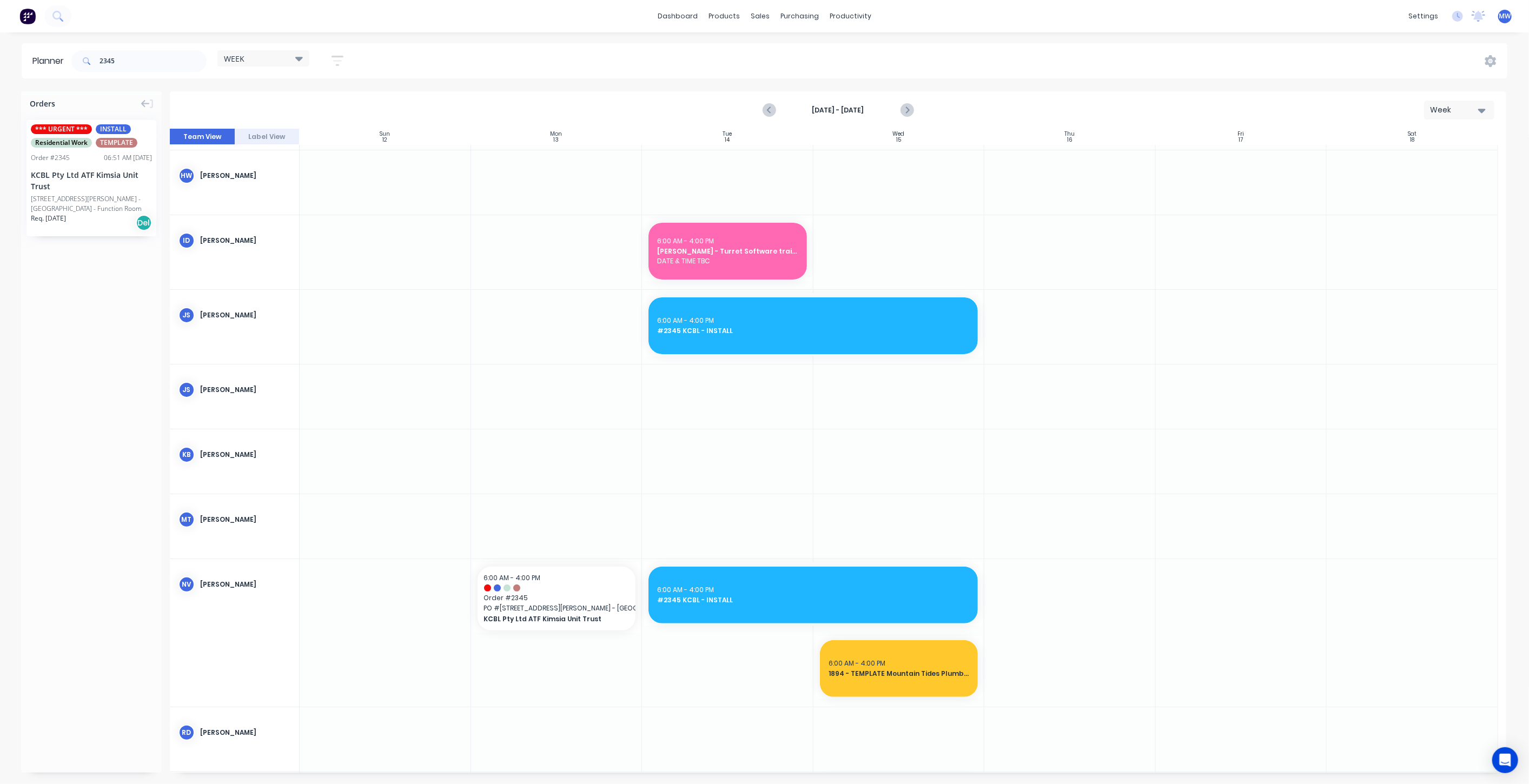
scroll to position [0, 0]
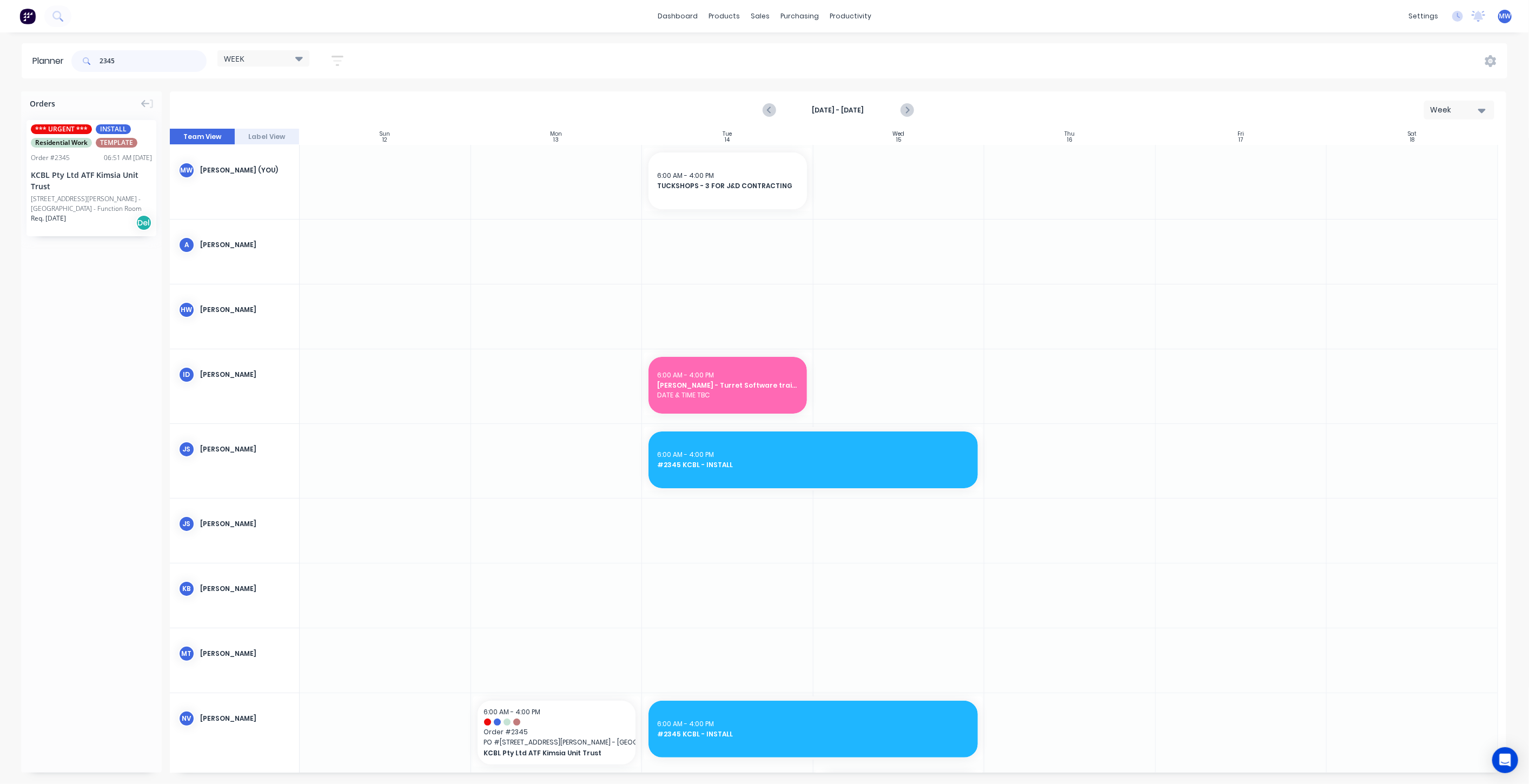
drag, startPoint x: 131, startPoint y: 58, endPoint x: 8, endPoint y: 63, distance: 123.1
click at [9, 62] on div "Planner 2345 WEEK Save new view None edit WEEK (Default) edit Rex edit SCSM - M…" at bounding box center [764, 61] width 1529 height 35
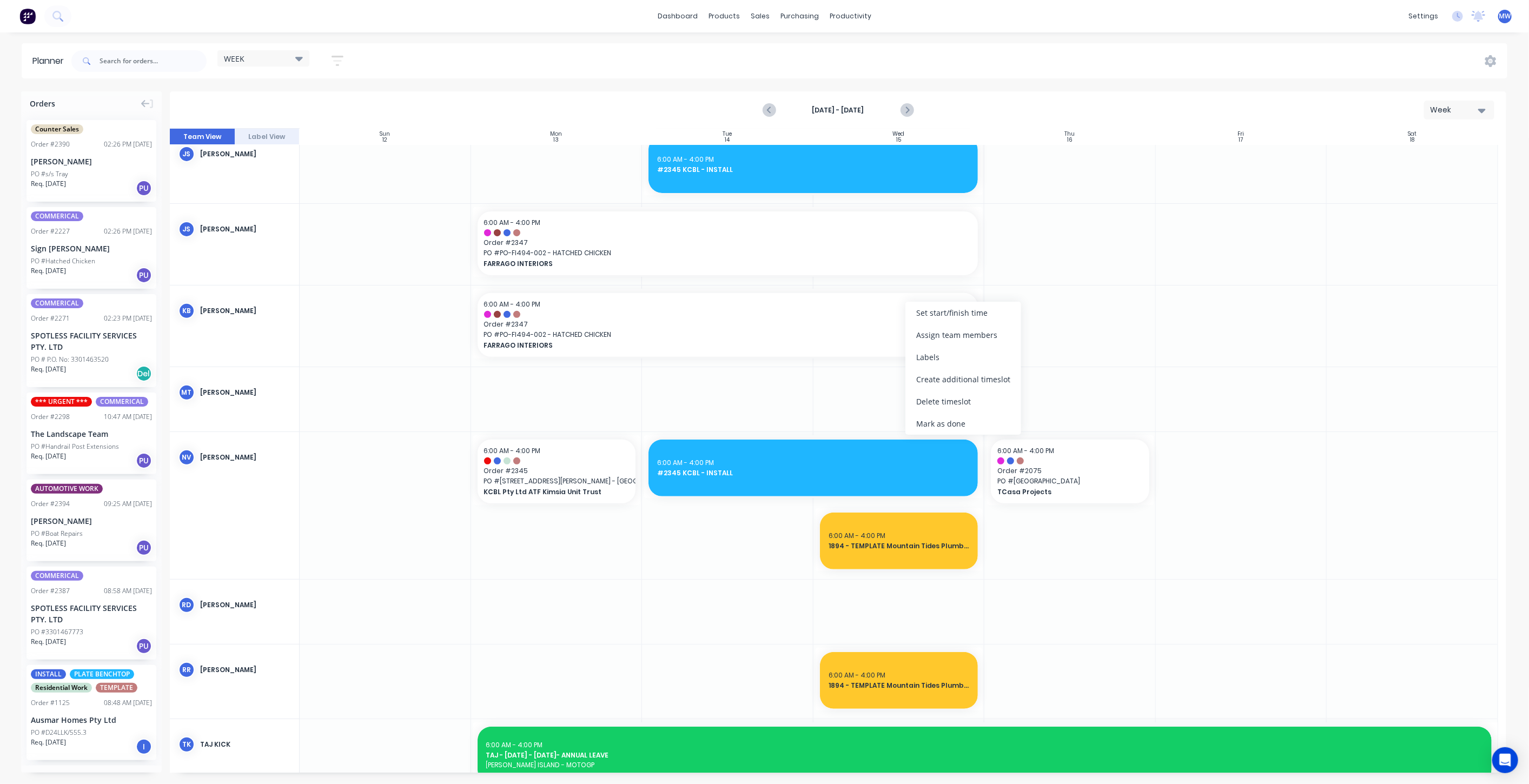
scroll to position [300, 0]
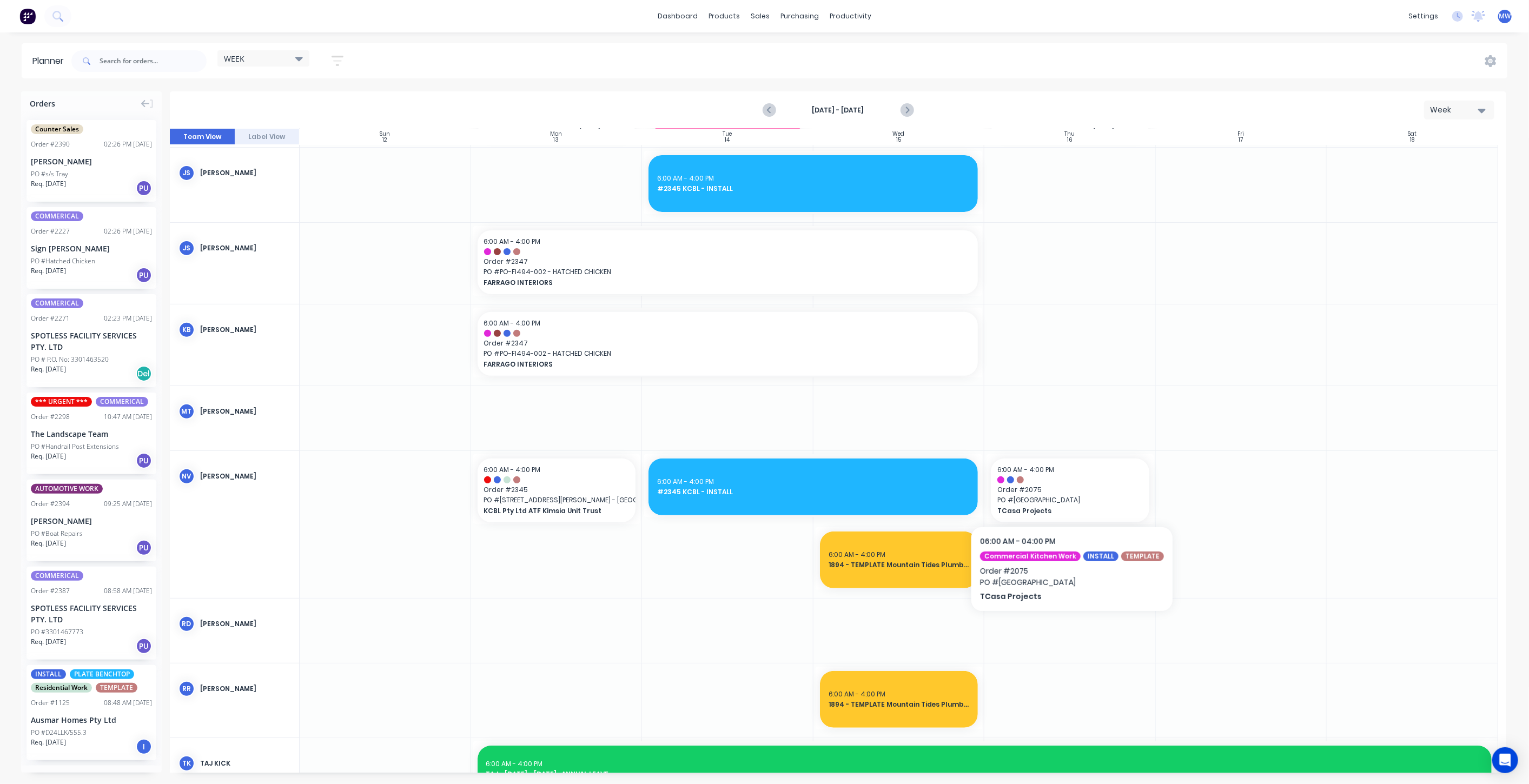
click at [1185, 507] on div at bounding box center [1241, 524] width 171 height 147
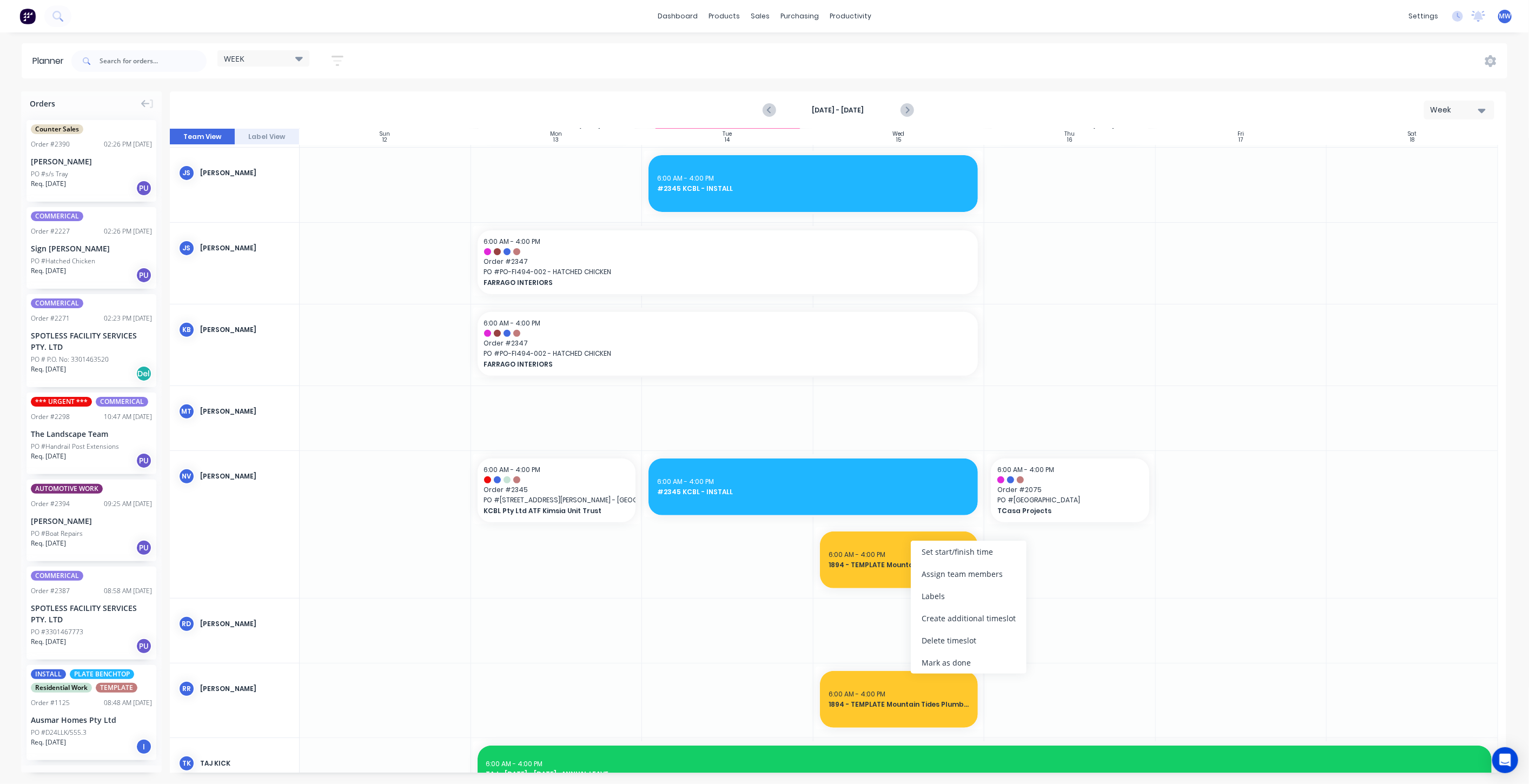
click at [990, 552] on div "Set start/finish time" at bounding box center [968, 552] width 116 height 22
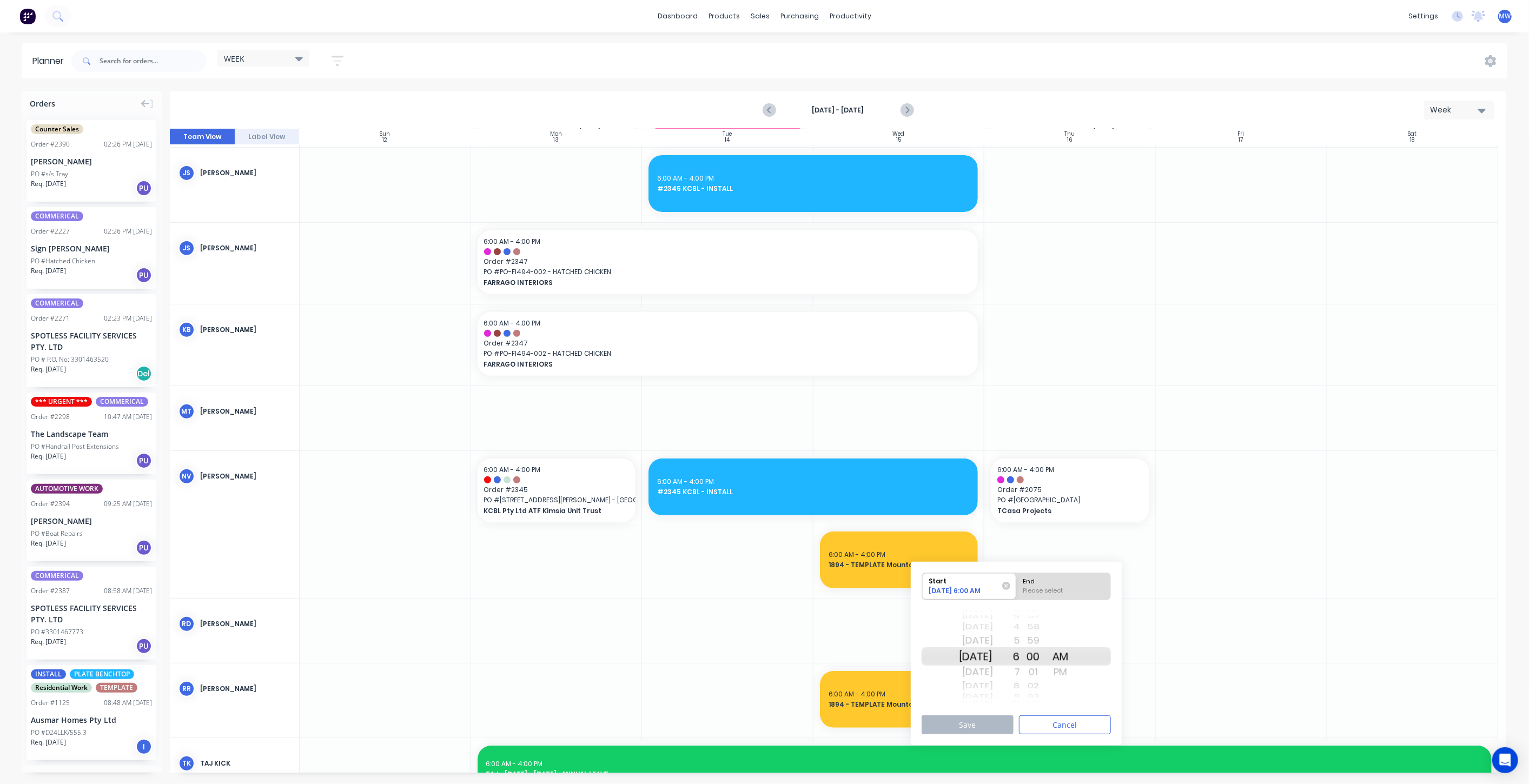
click at [1074, 581] on div "End" at bounding box center [1063, 579] width 88 height 13
click at [1016, 581] on input "End Please select" at bounding box center [1016, 586] width 1 height 27
radio input "true"
click at [1074, 664] on div "AM" at bounding box center [1060, 656] width 27 height 18
click at [1074, 674] on div "PM" at bounding box center [1060, 672] width 27 height 17
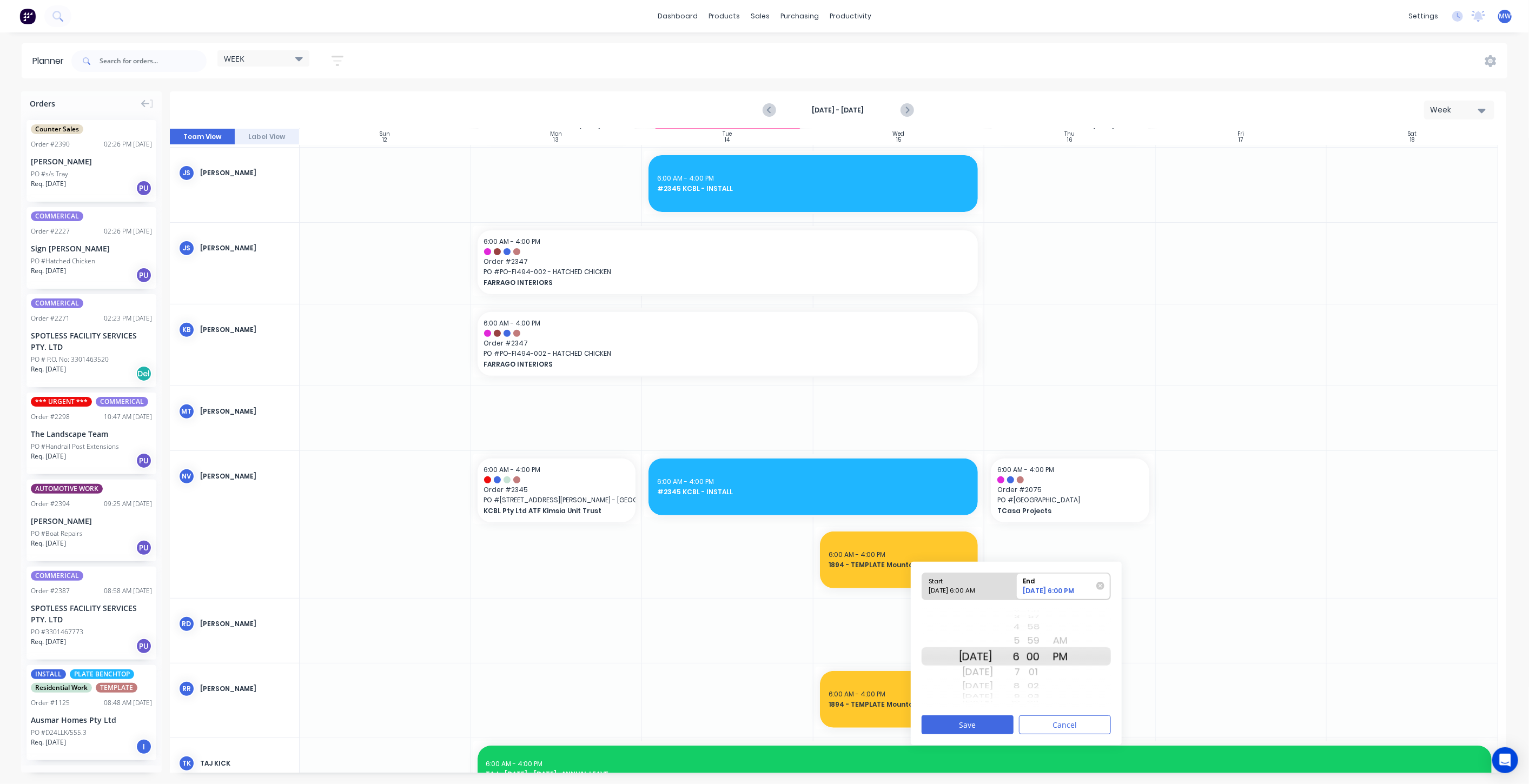
click at [1020, 627] on div "4" at bounding box center [1006, 627] width 27 height 14
click at [973, 716] on button "Save" at bounding box center [967, 725] width 92 height 19
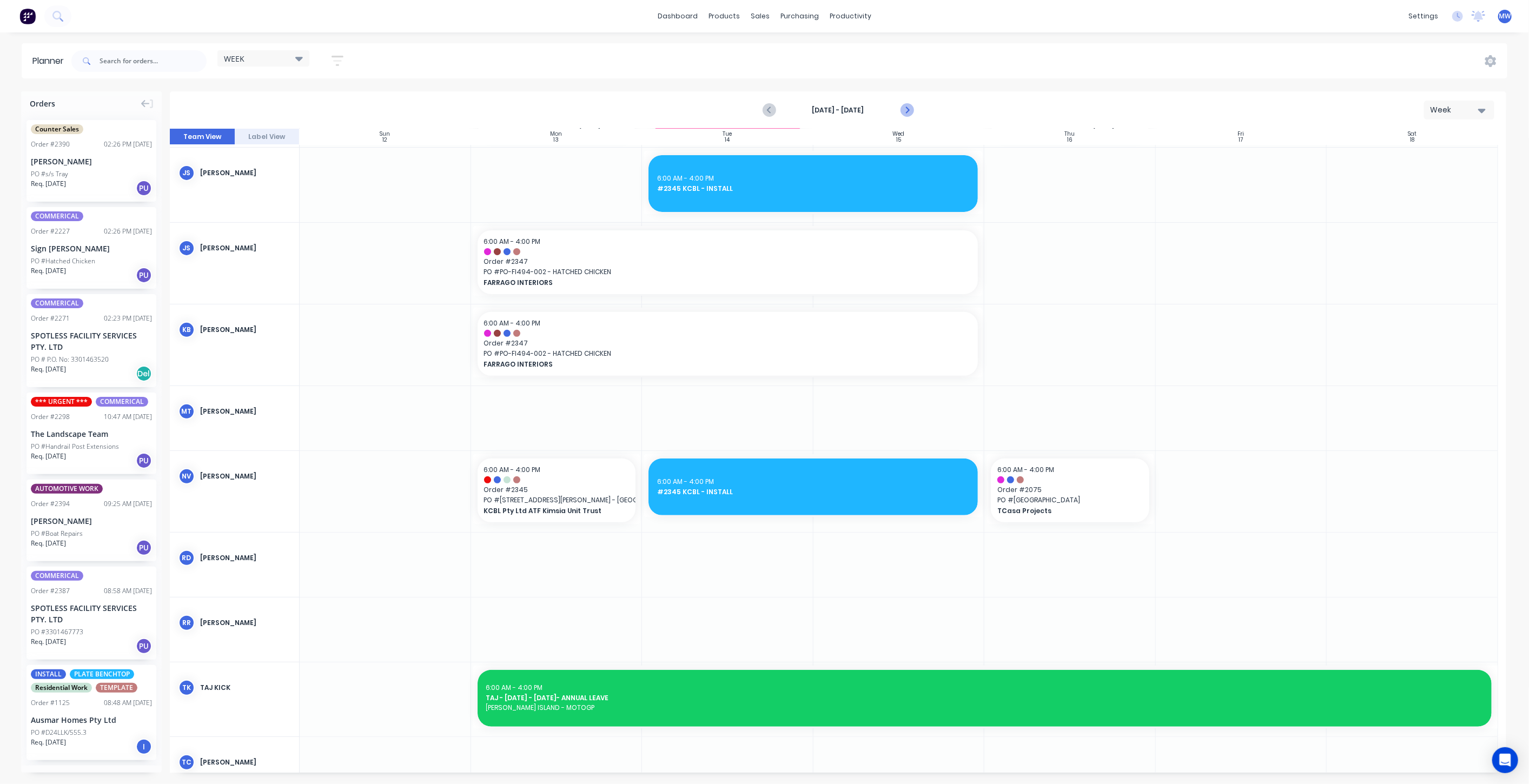
click at [904, 107] on icon "Next page" at bounding box center [906, 110] width 13 height 13
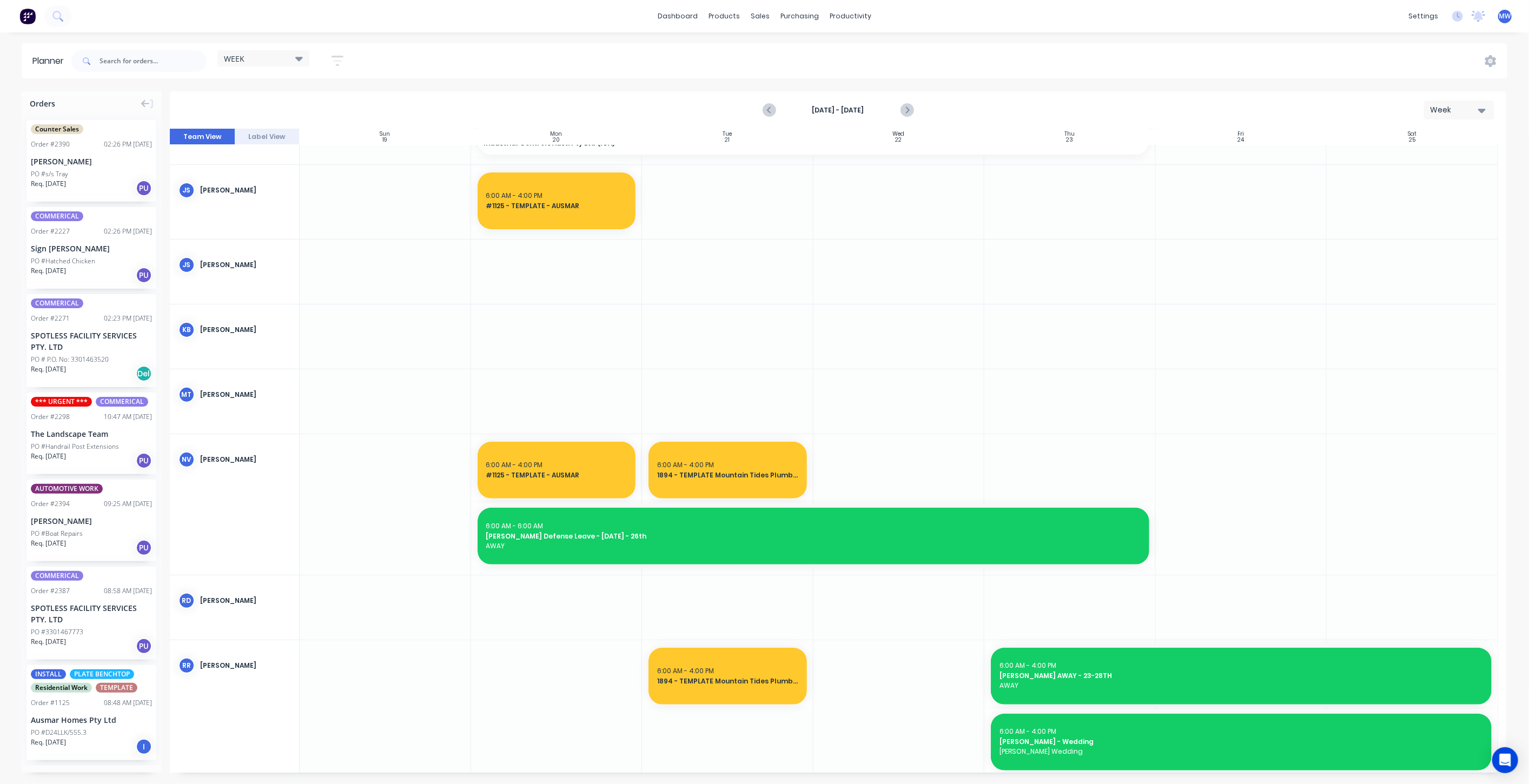
scroll to position [273, 0]
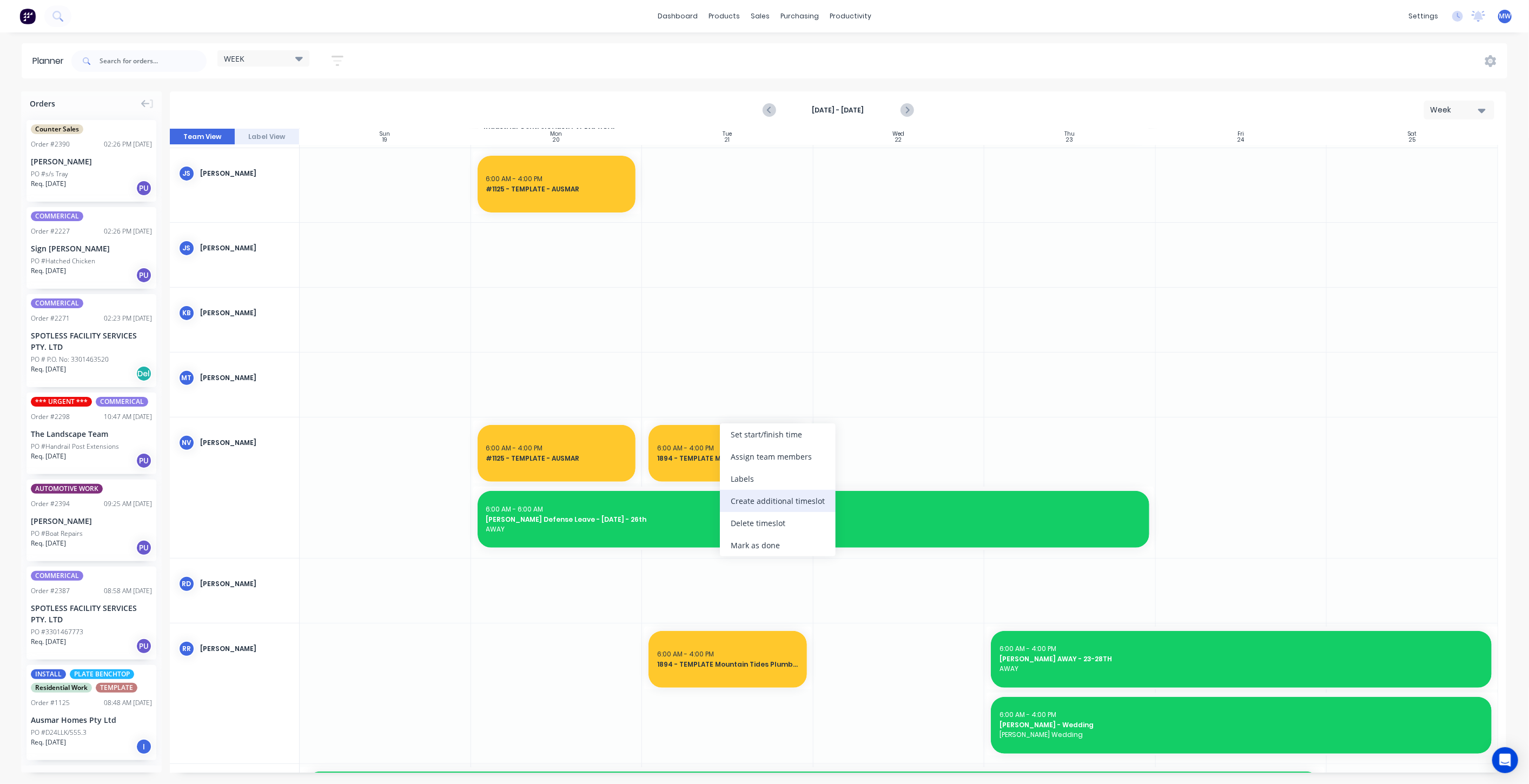
click at [795, 506] on div "Create additional timeslot" at bounding box center [777, 500] width 116 height 22
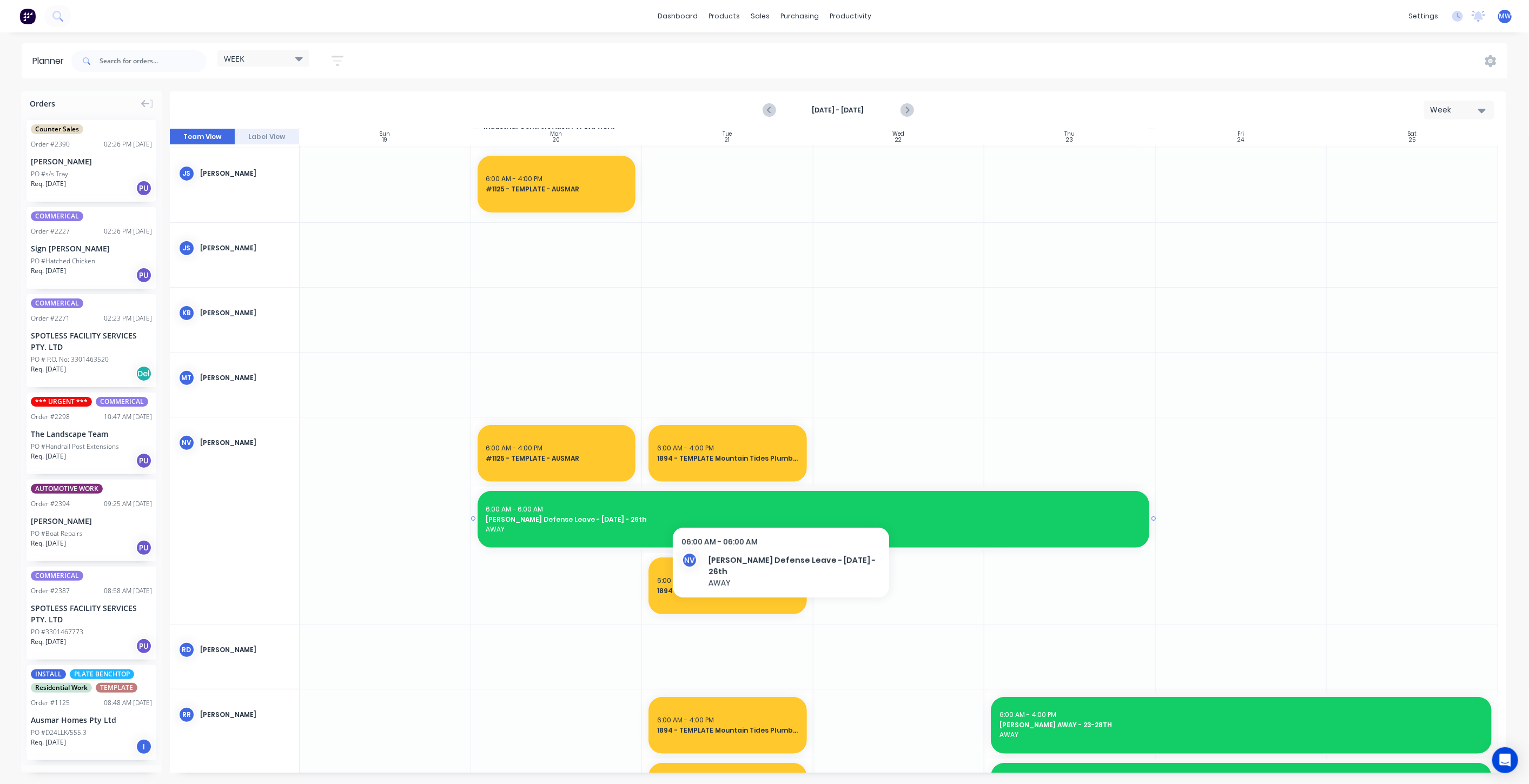
scroll to position [394, 0]
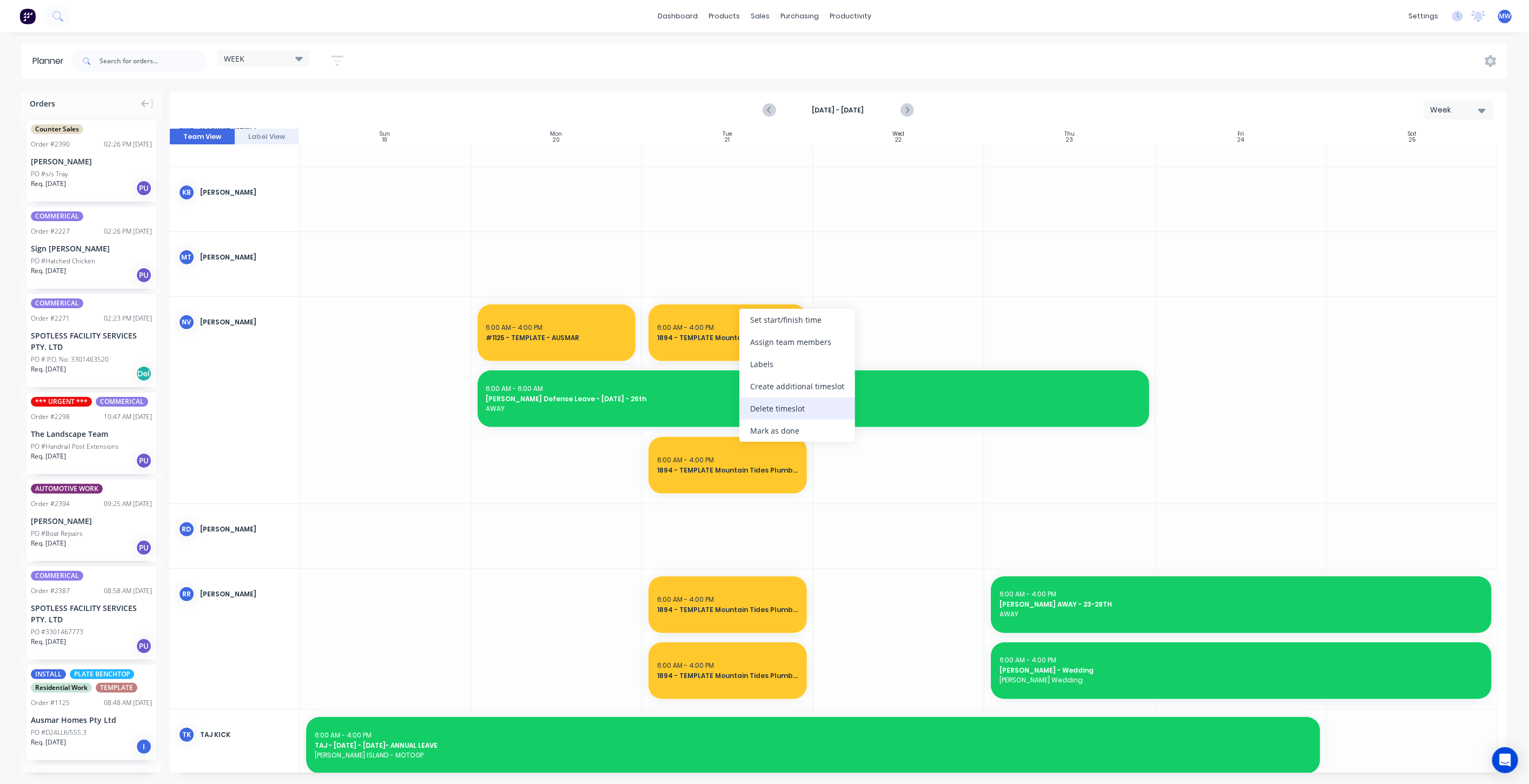
click at [796, 410] on div "Delete timeslot" at bounding box center [797, 408] width 116 height 22
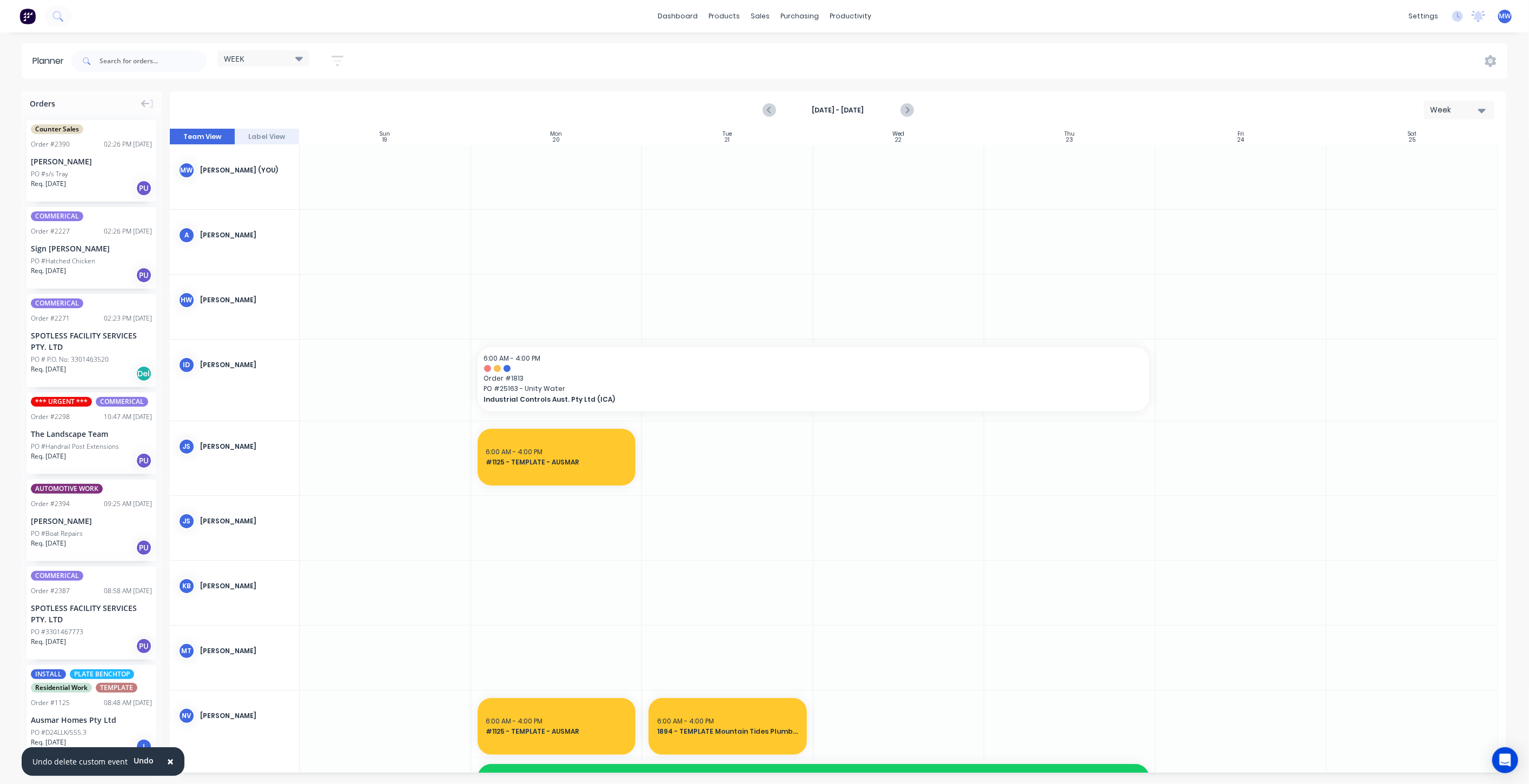
scroll to position [60, 0]
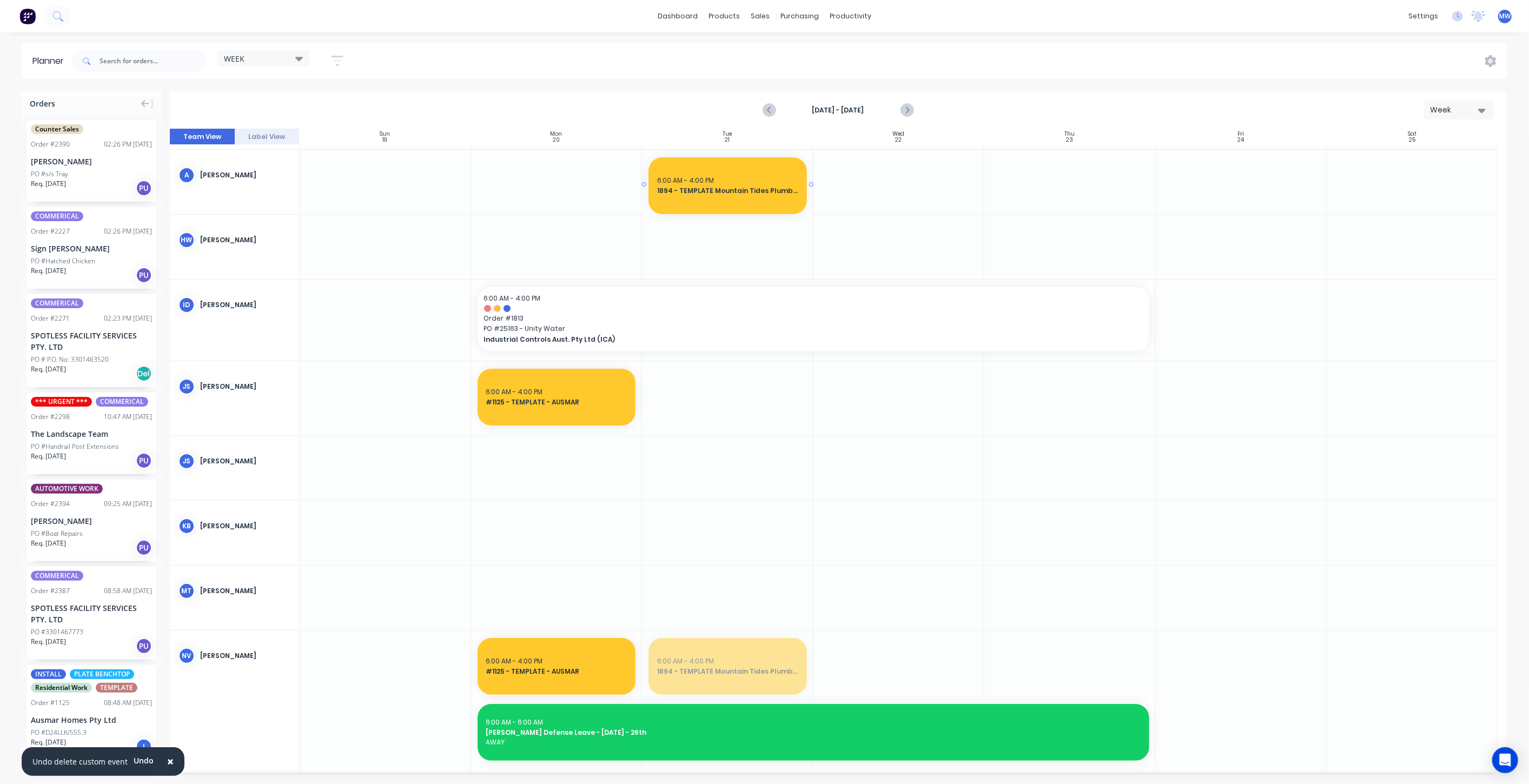
drag, startPoint x: 733, startPoint y: 661, endPoint x: 740, endPoint y: 189, distance: 472.1
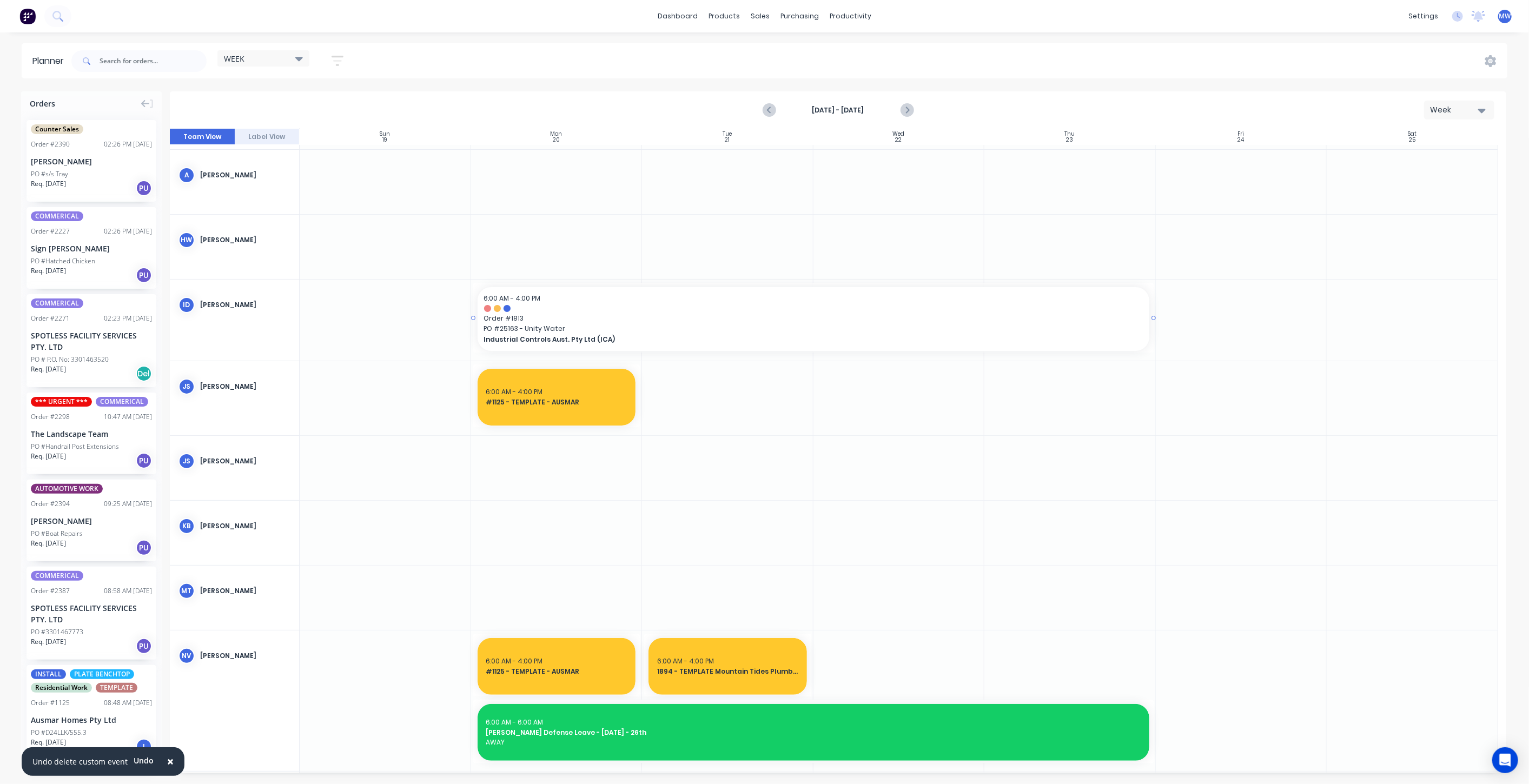
scroll to position [0, 0]
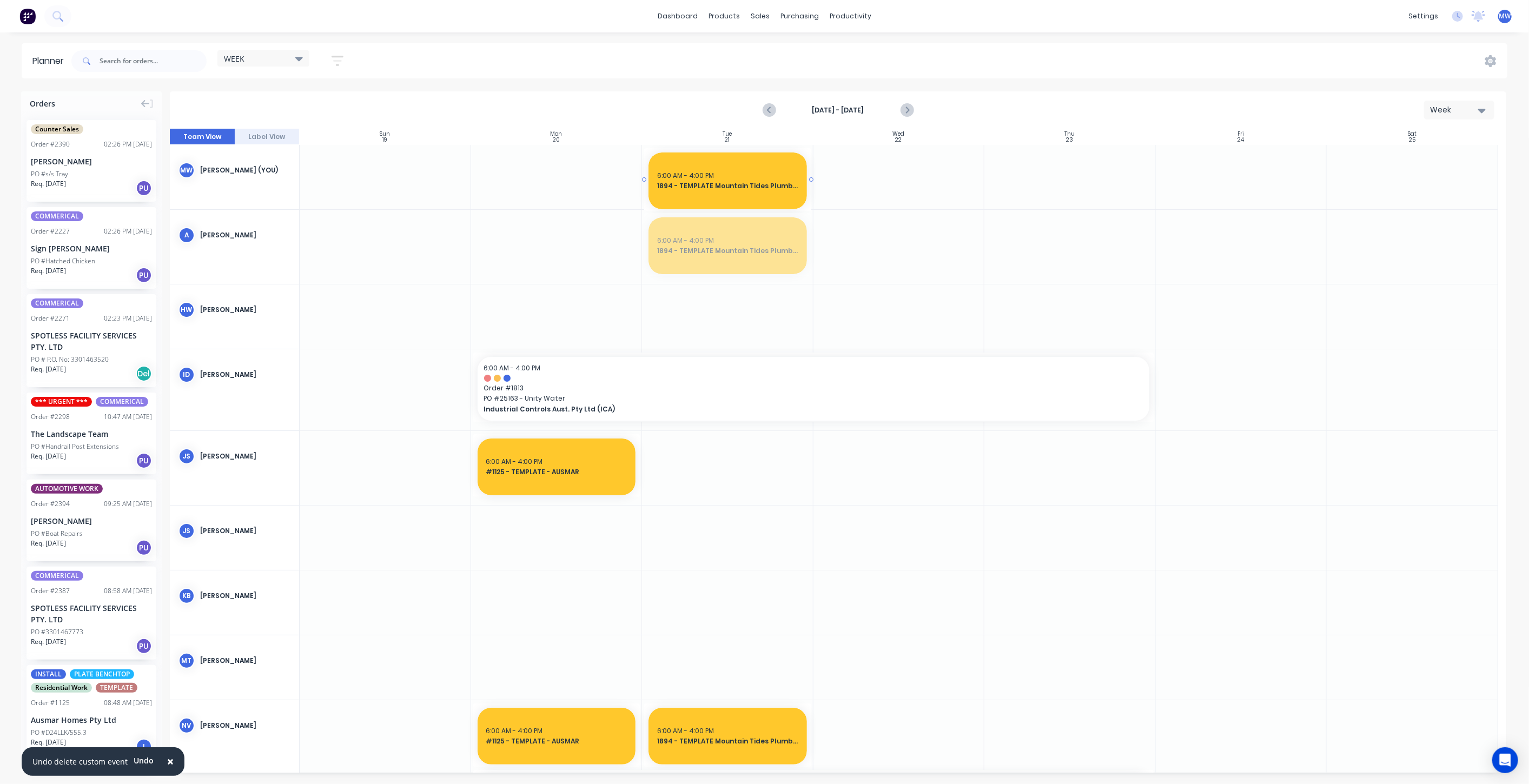
drag, startPoint x: 723, startPoint y: 249, endPoint x: 717, endPoint y: 193, distance: 56.3
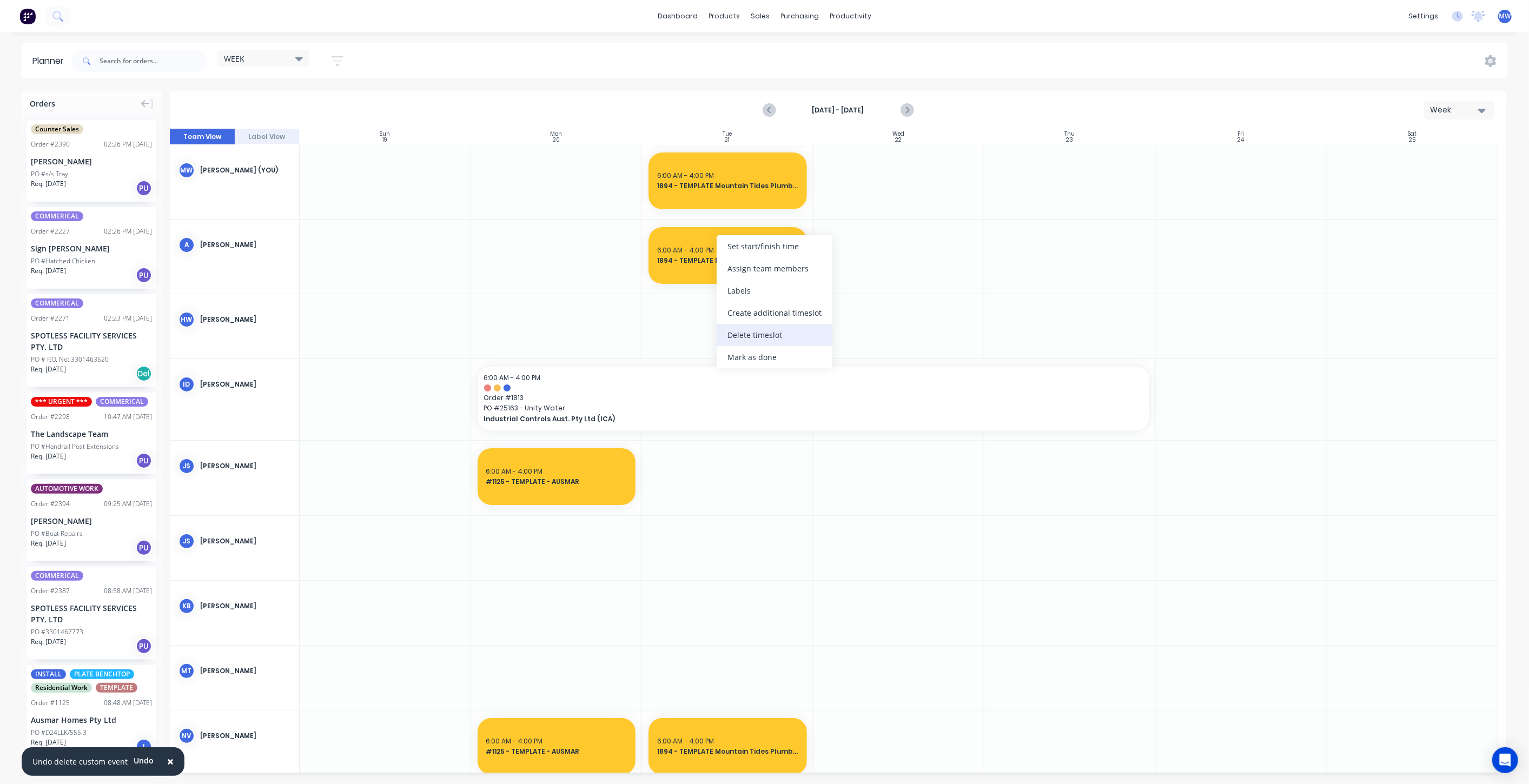
click at [777, 332] on div "Delete timeslot" at bounding box center [774, 334] width 116 height 22
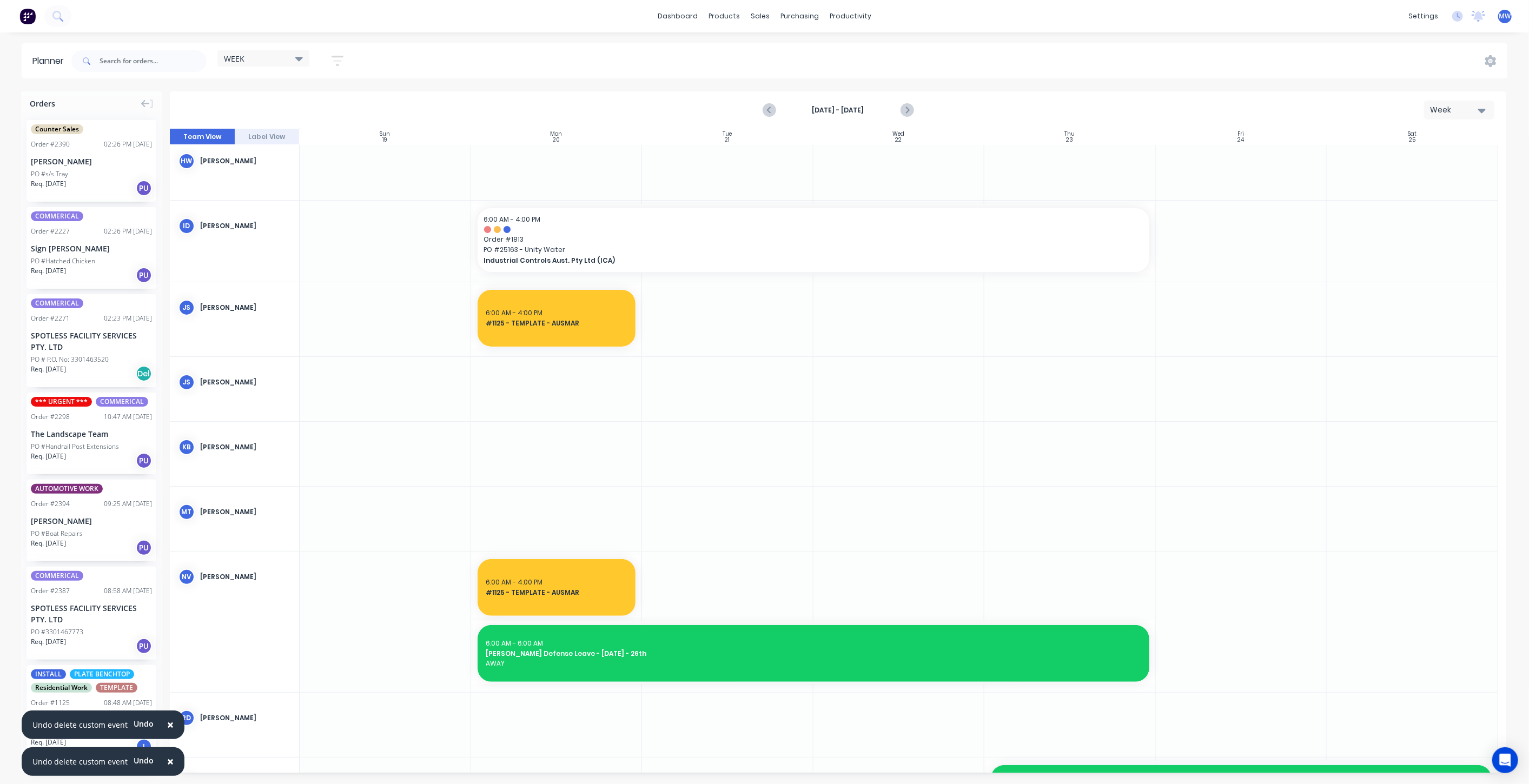
scroll to position [300, 0]
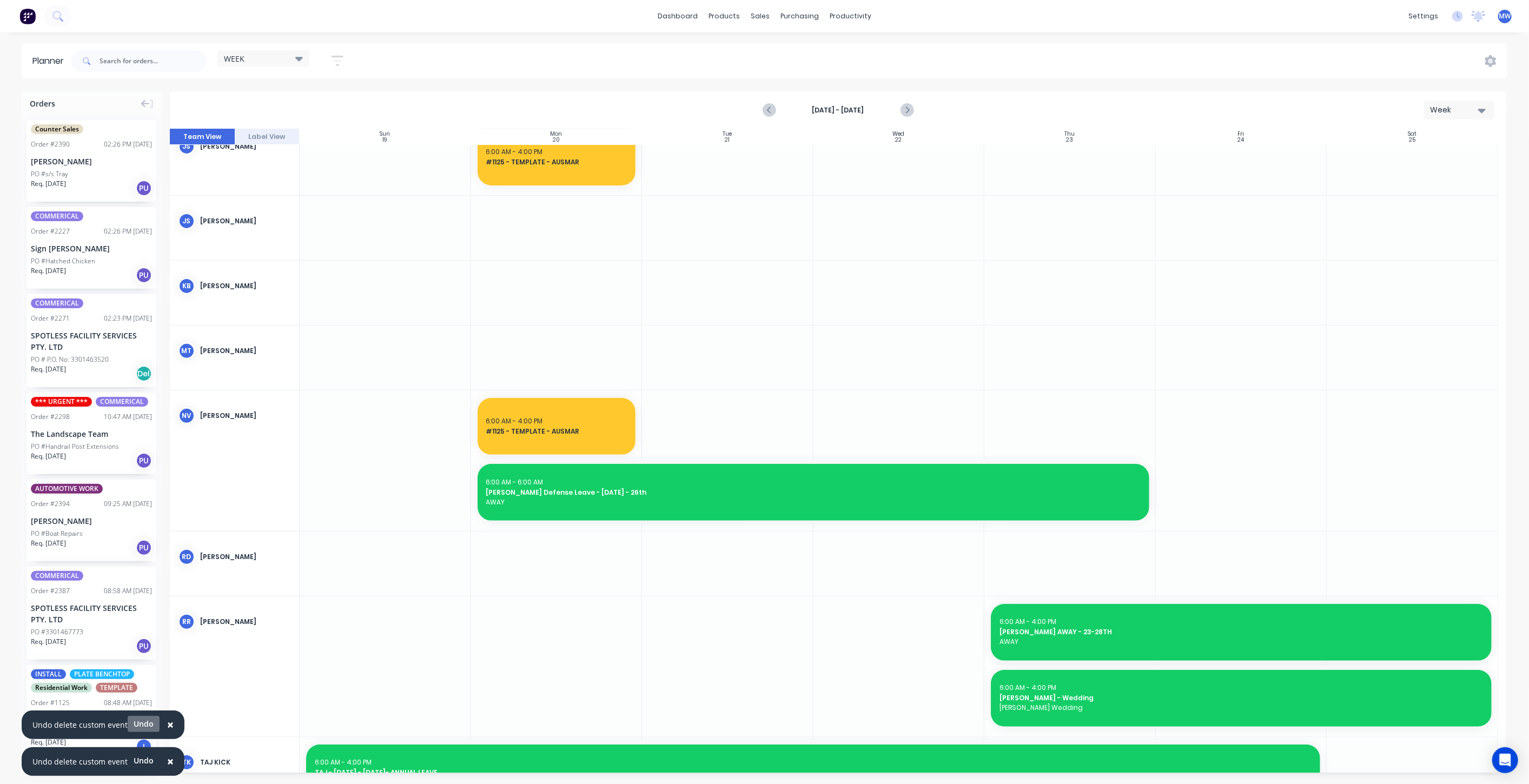
click at [137, 728] on button "Undo" at bounding box center [143, 724] width 32 height 16
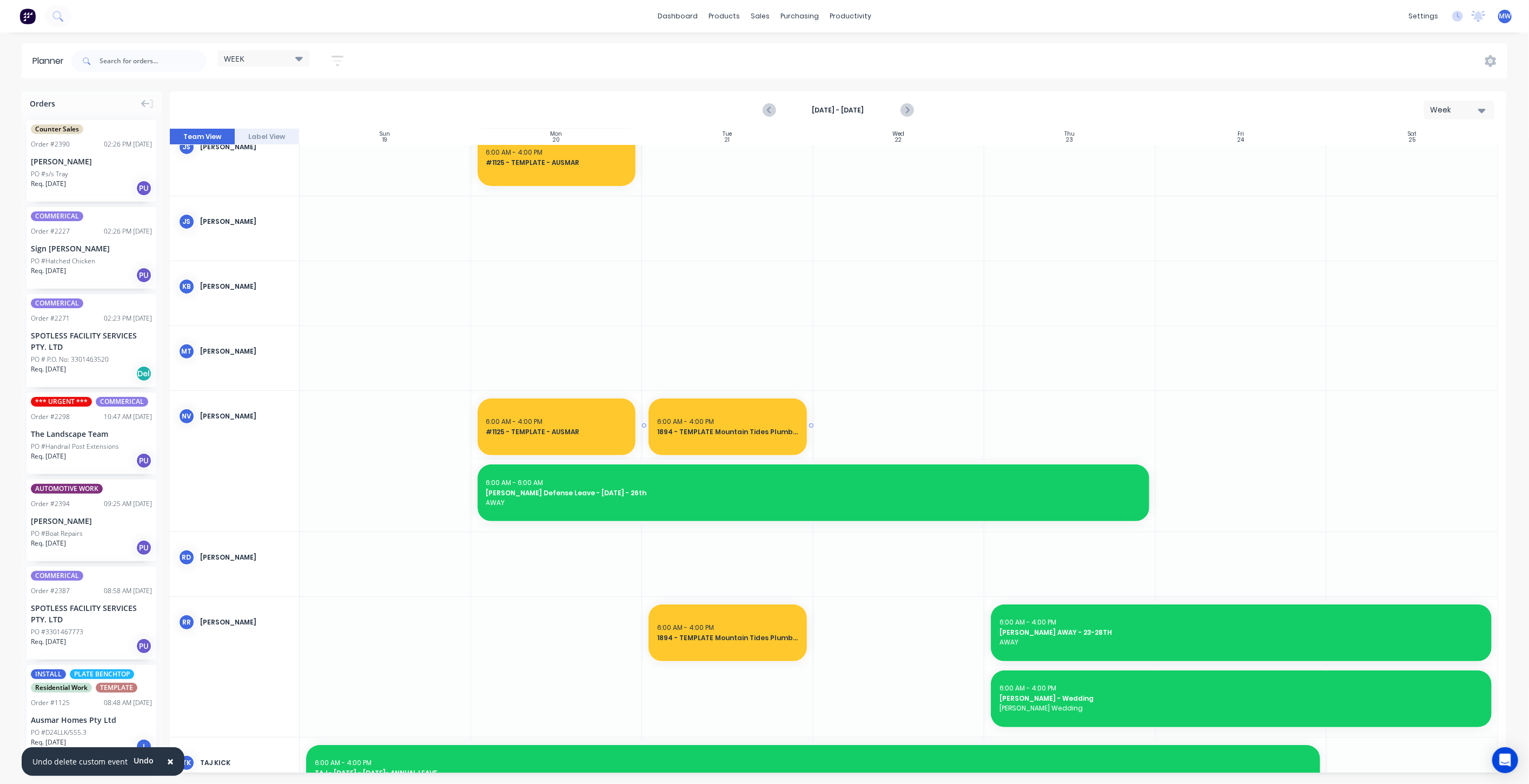
scroll to position [180, 0]
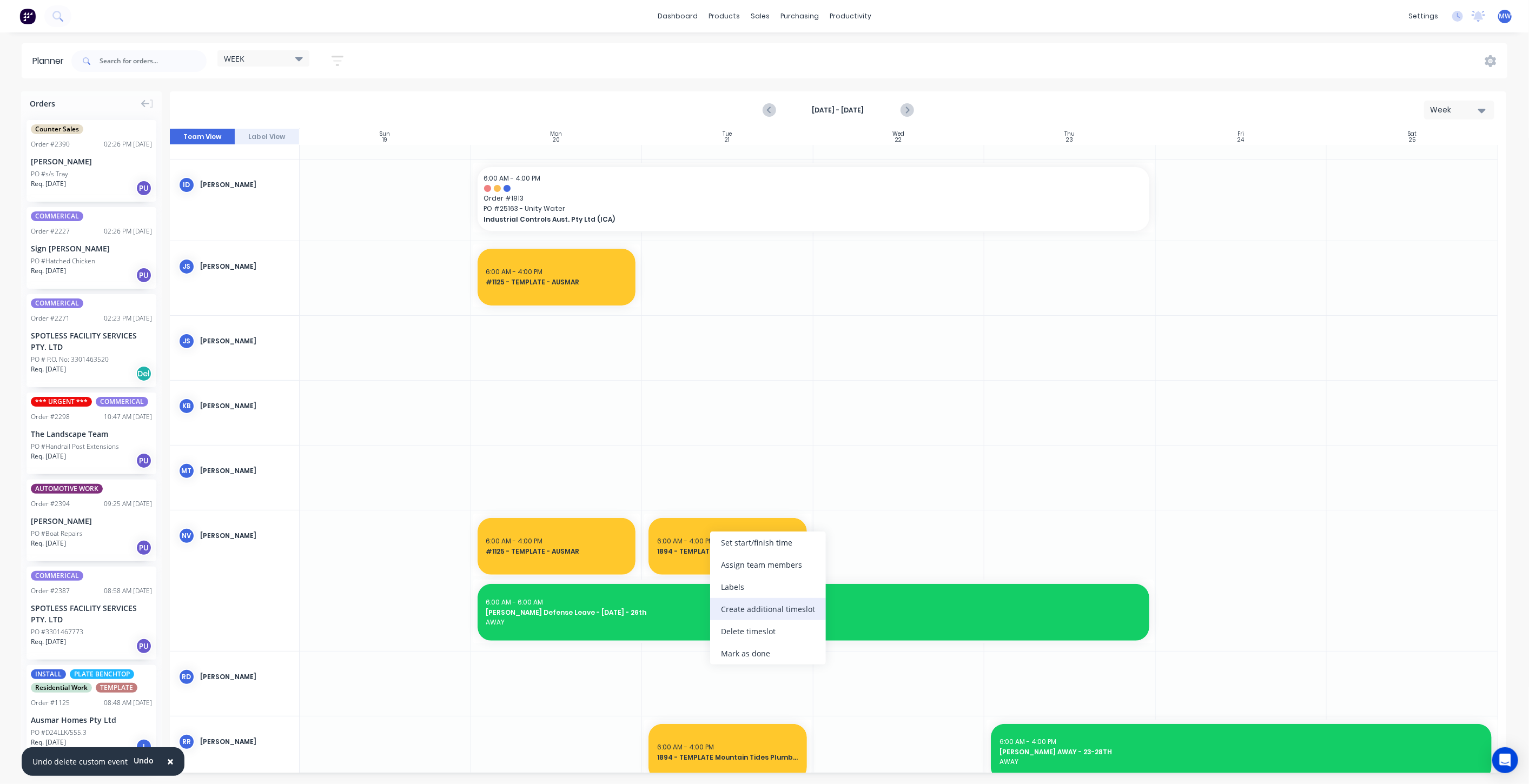
click at [781, 611] on div "Create additional timeslot" at bounding box center [767, 608] width 116 height 22
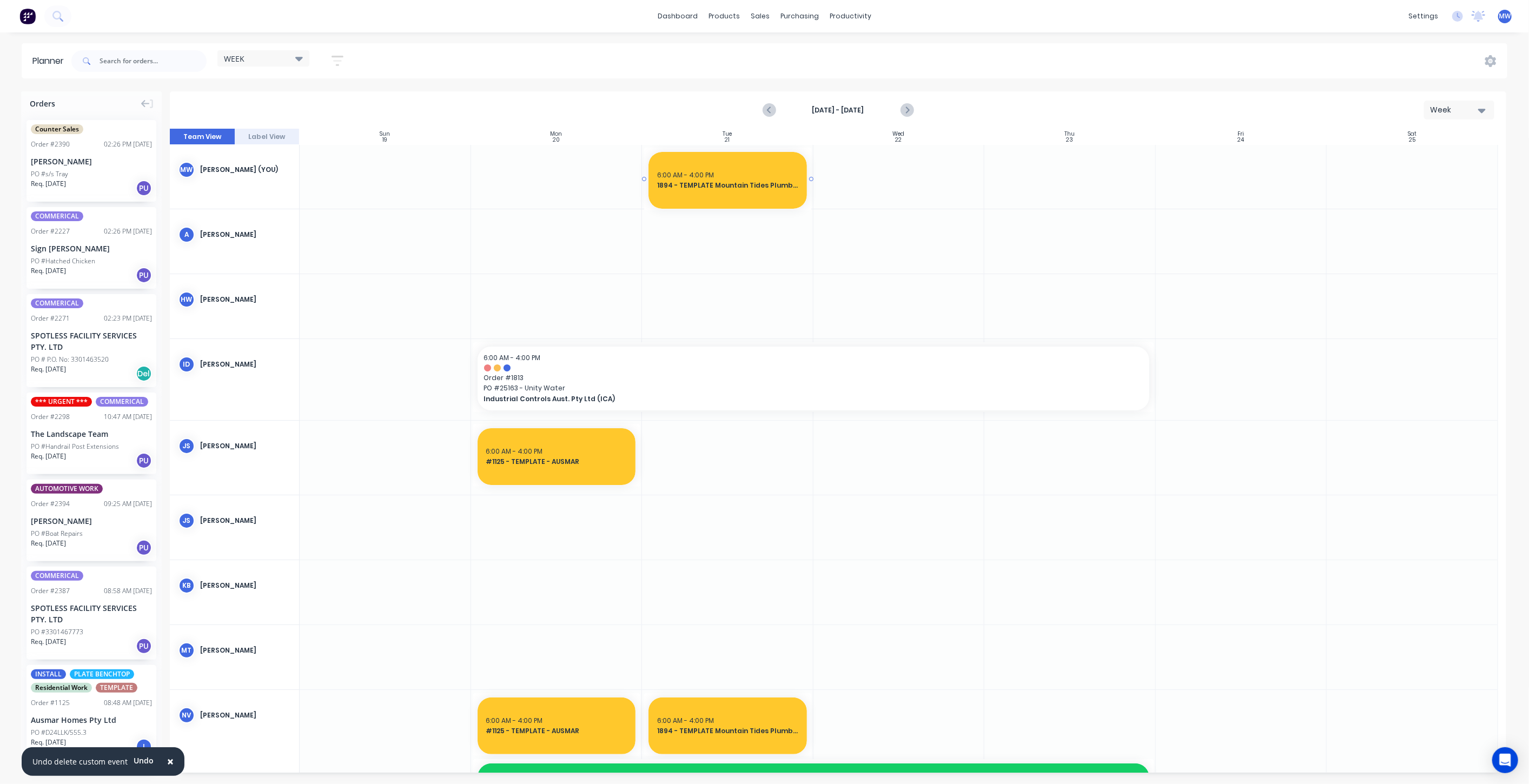
scroll to position [0, 0]
drag, startPoint x: 724, startPoint y: 682, endPoint x: 687, endPoint y: 178, distance: 505.4
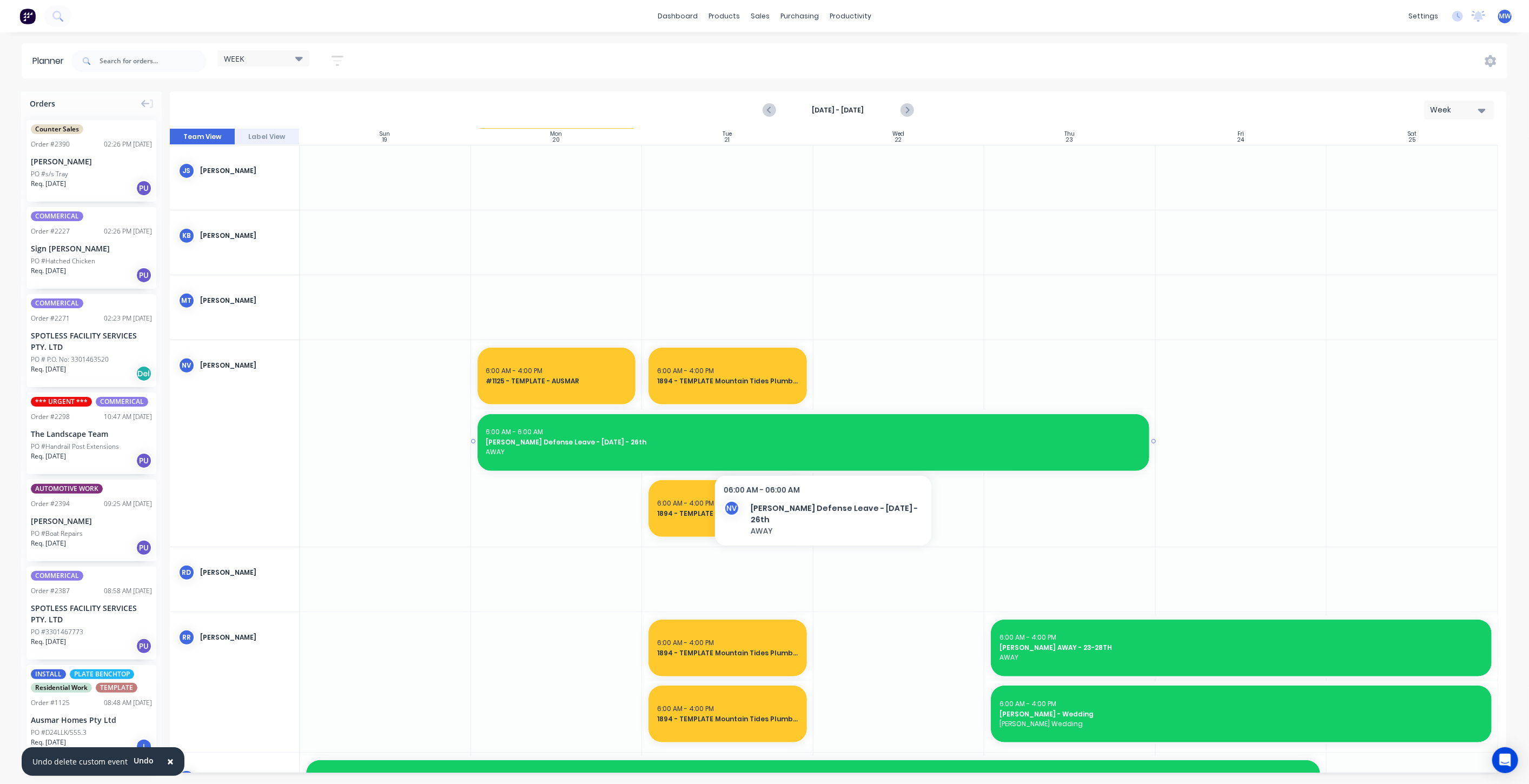
scroll to position [420, 0]
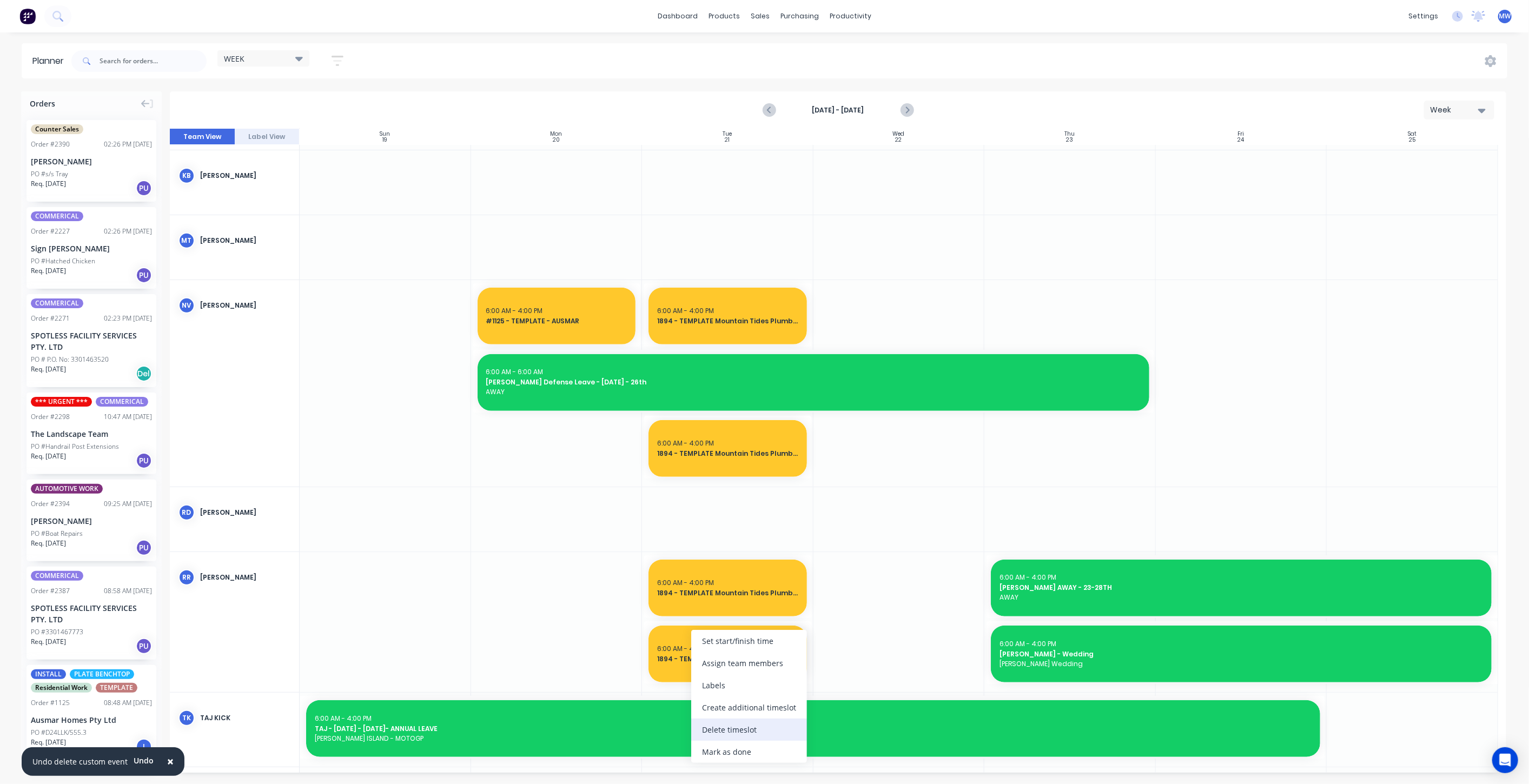
click at [740, 724] on div "Delete timeslot" at bounding box center [748, 729] width 116 height 22
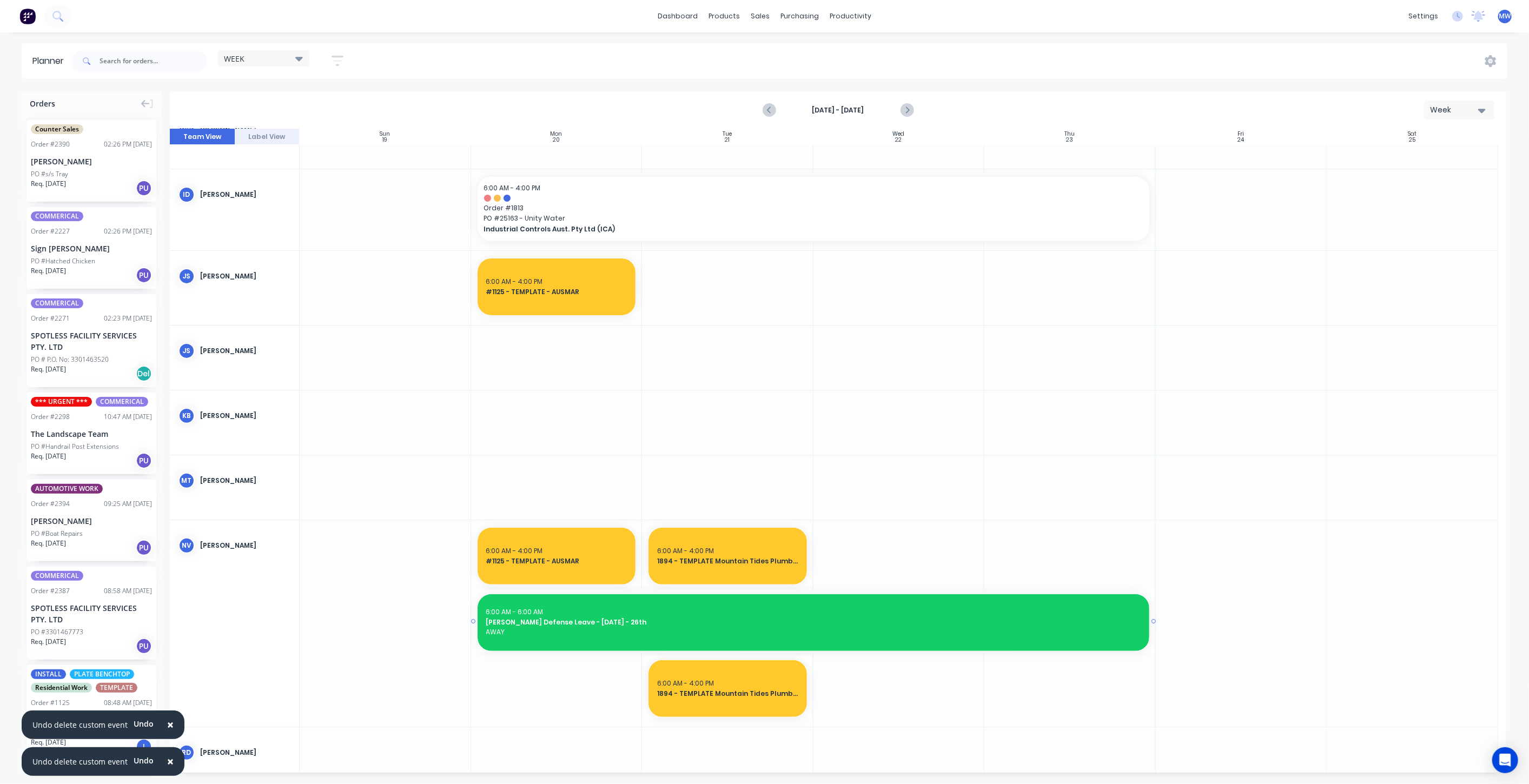
scroll to position [0, 0]
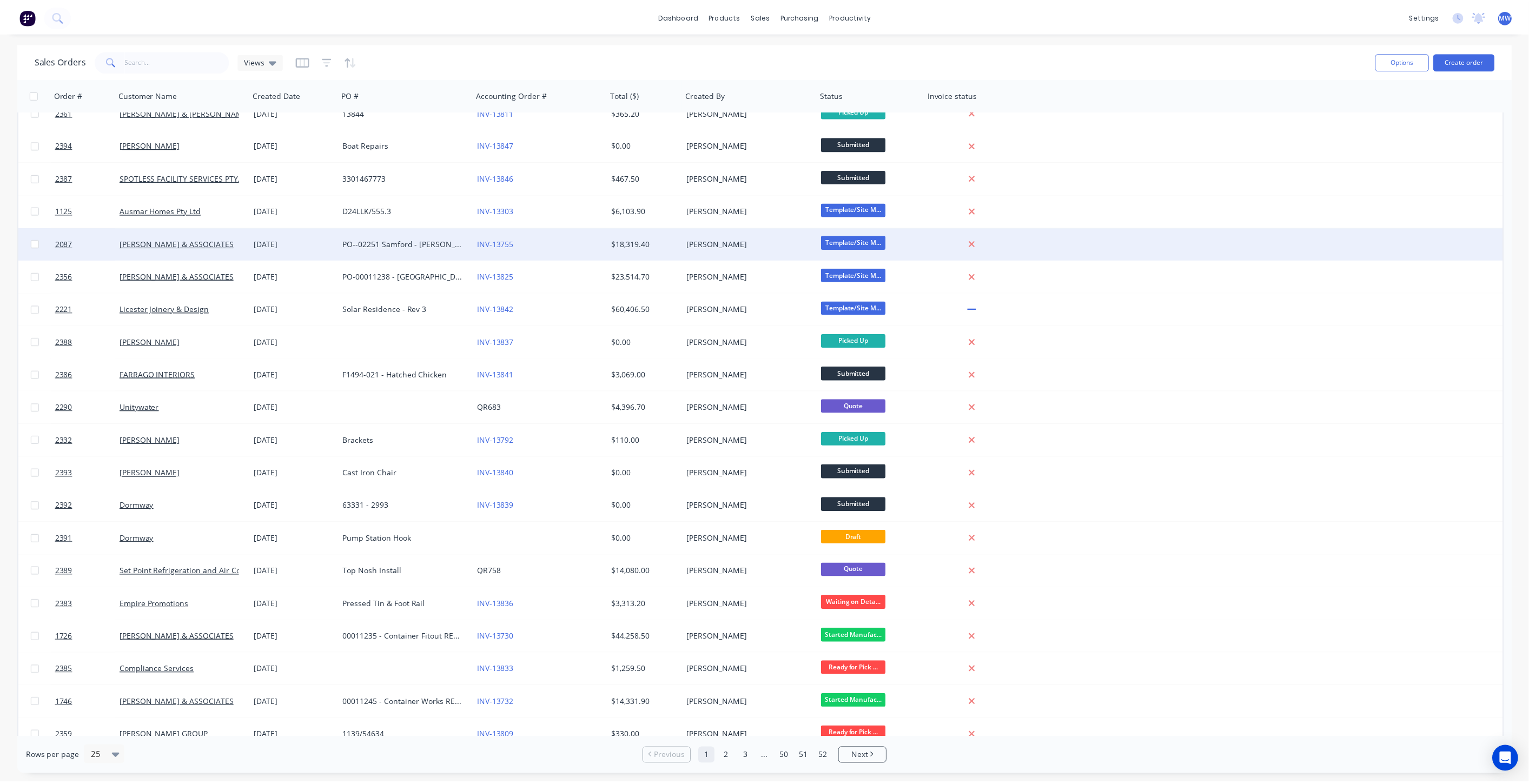
scroll to position [193, 0]
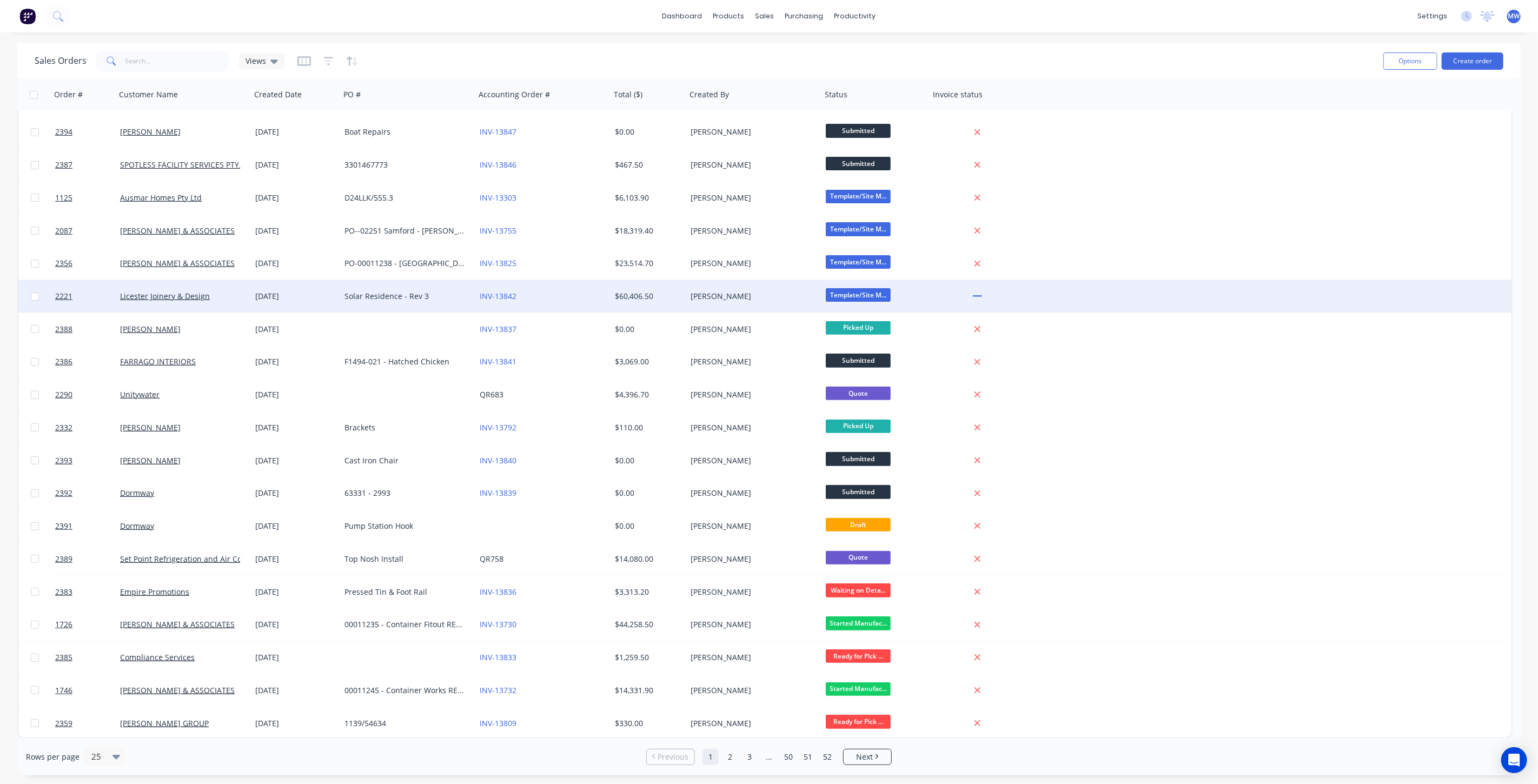
click at [275, 288] on div "[DATE]" at bounding box center [295, 296] width 89 height 32
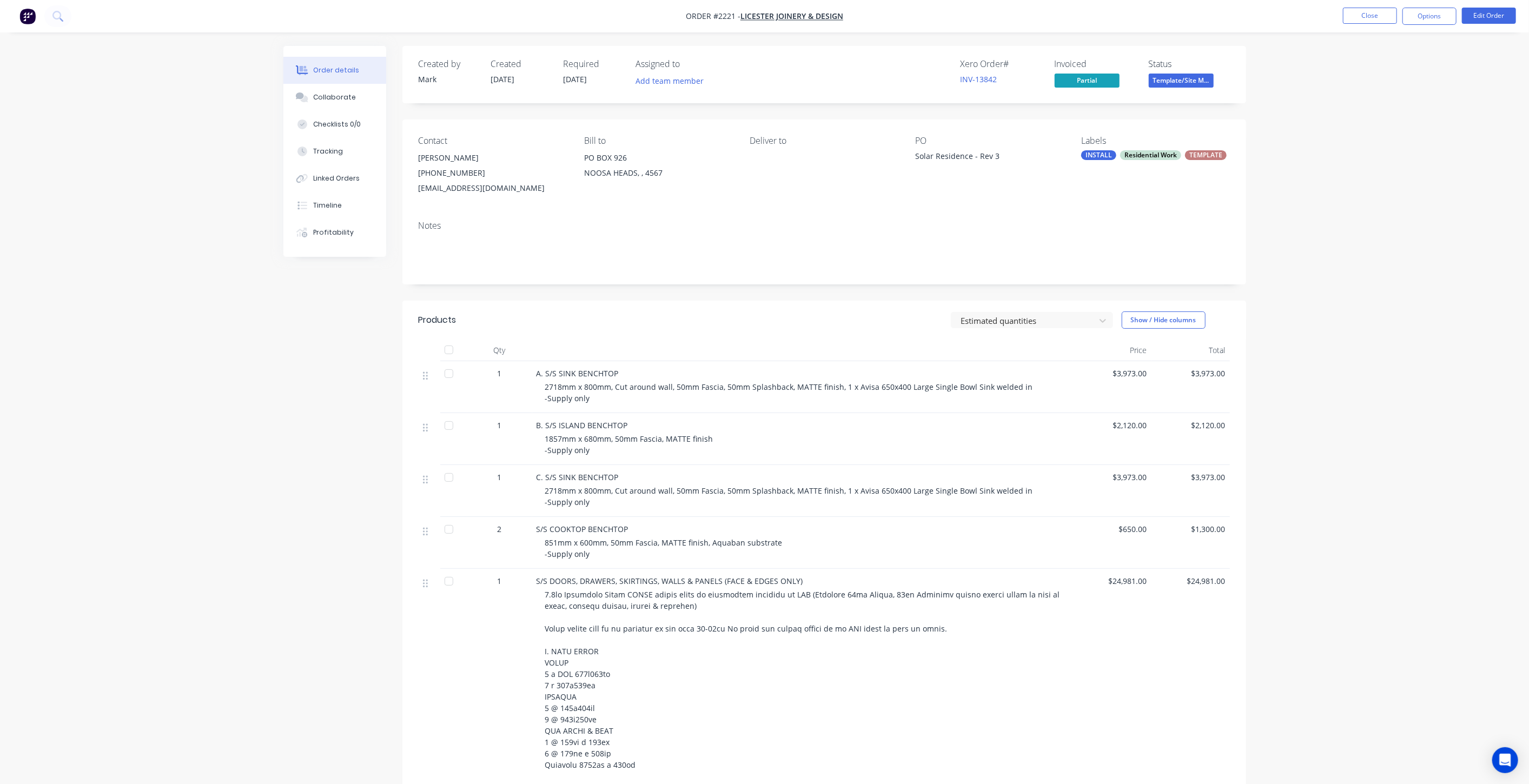
drag, startPoint x: 194, startPoint y: 593, endPoint x: 368, endPoint y: 648, distance: 182.5
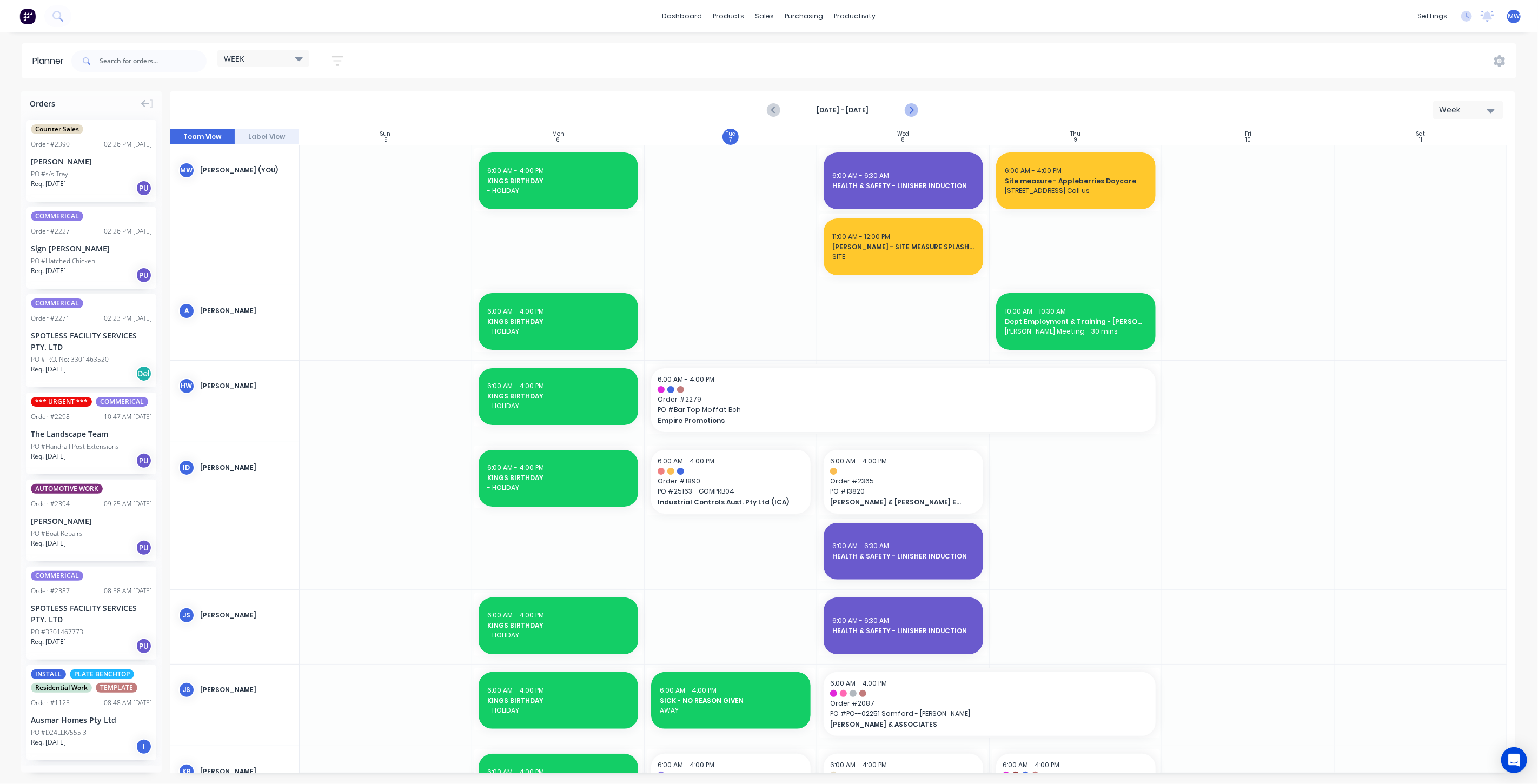
click at [915, 109] on icon "Next page" at bounding box center [910, 110] width 13 height 13
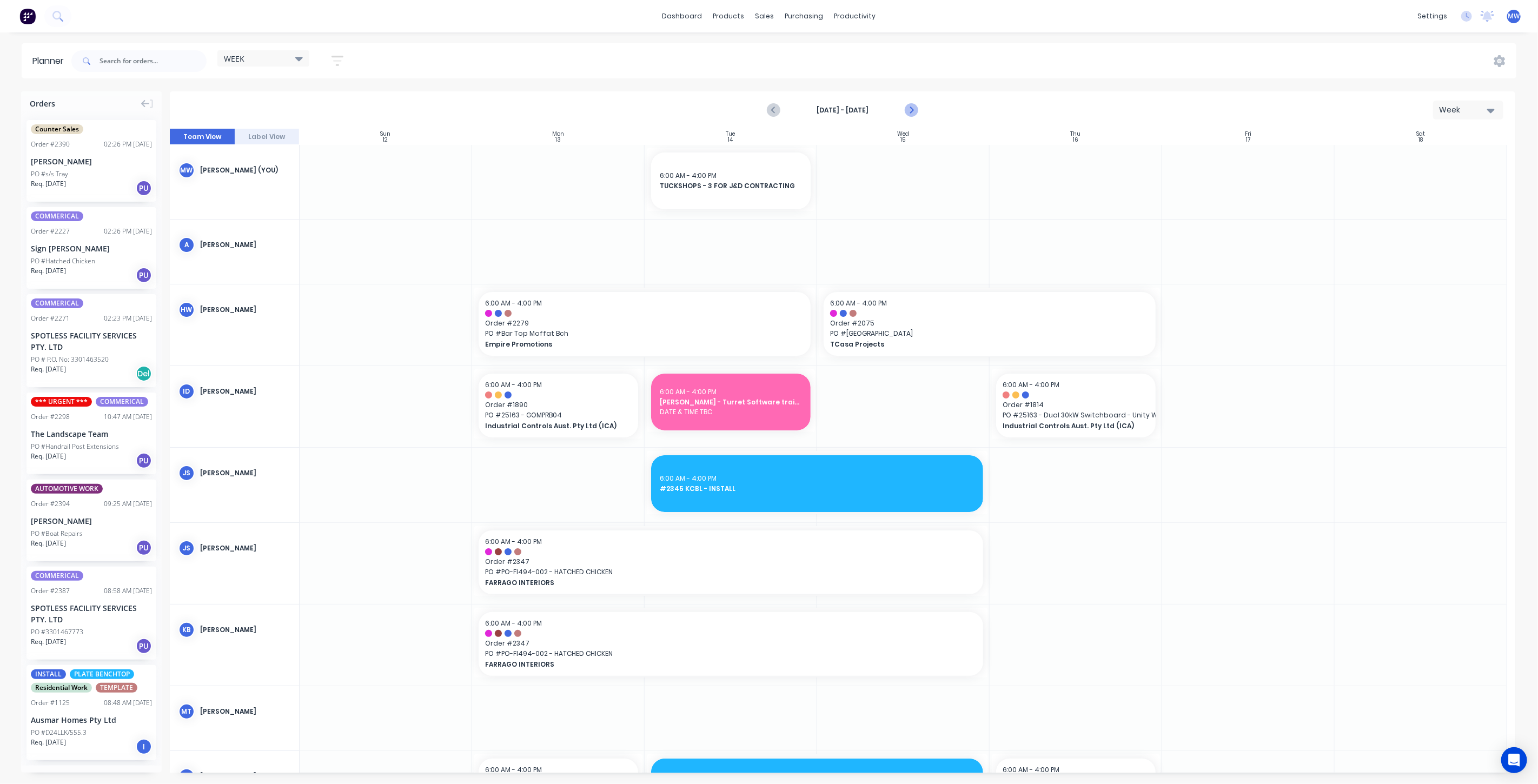
click at [915, 109] on icon "Next page" at bounding box center [910, 110] width 13 height 13
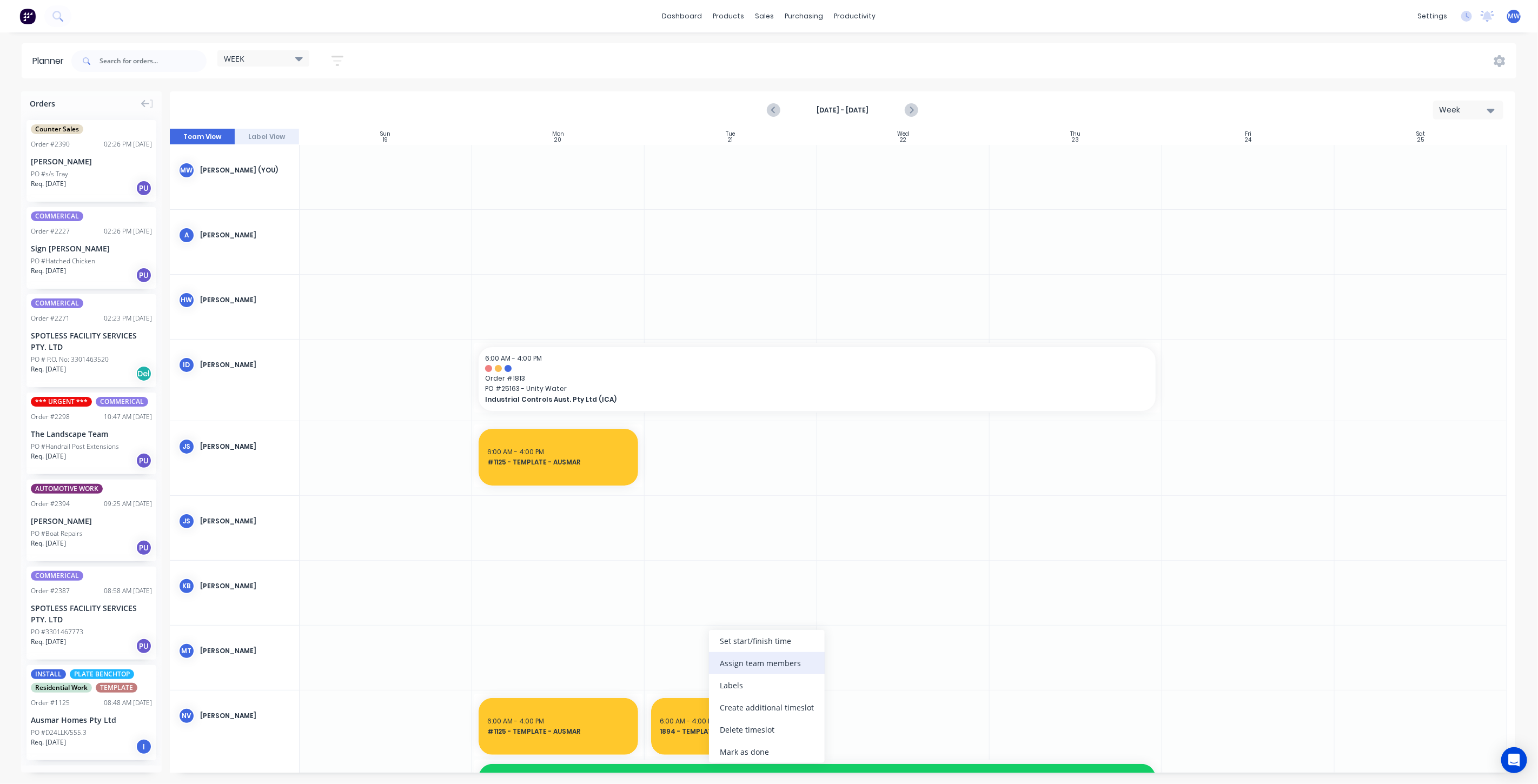
click at [780, 656] on div "Assign team members" at bounding box center [767, 663] width 116 height 22
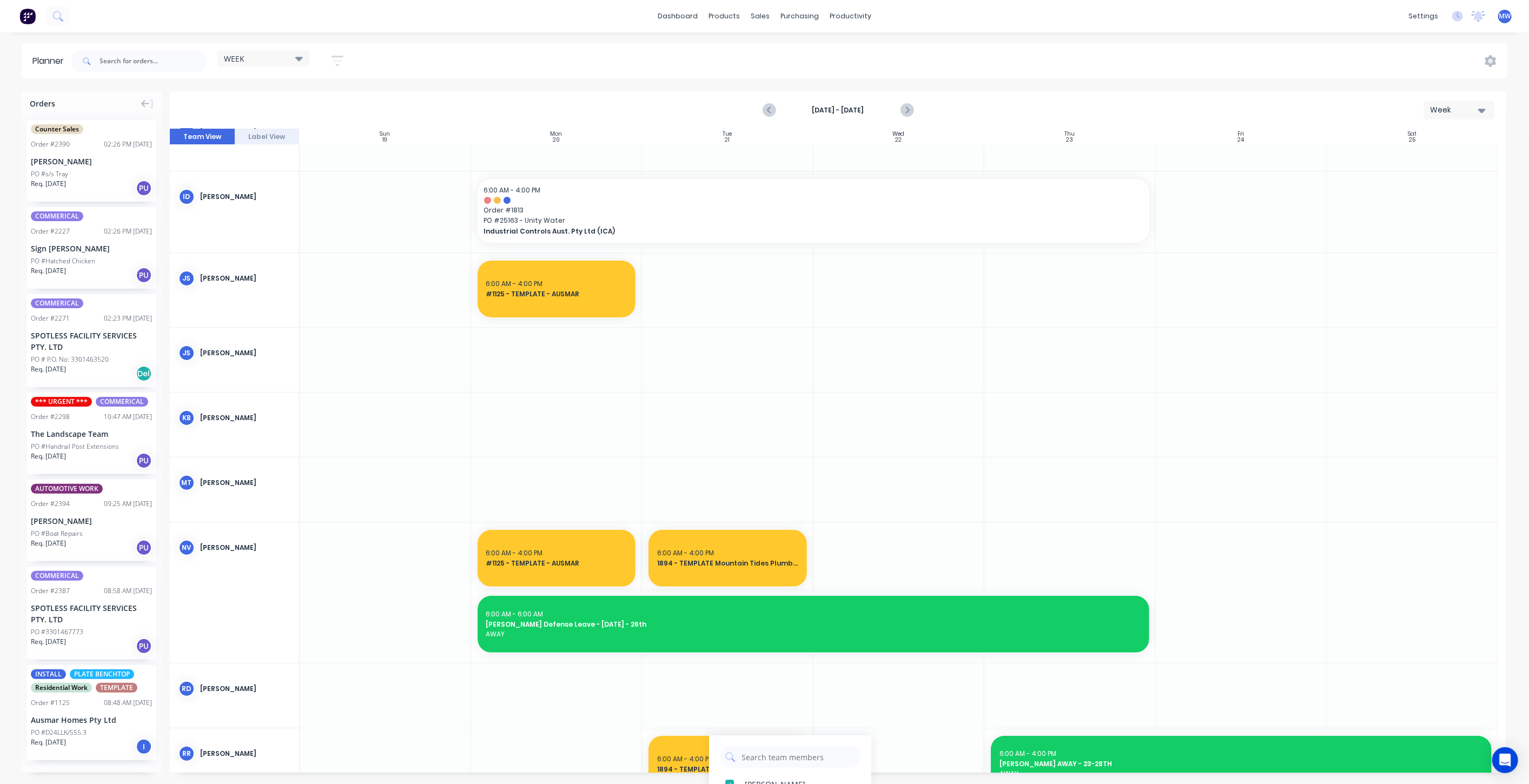
scroll to position [360, 0]
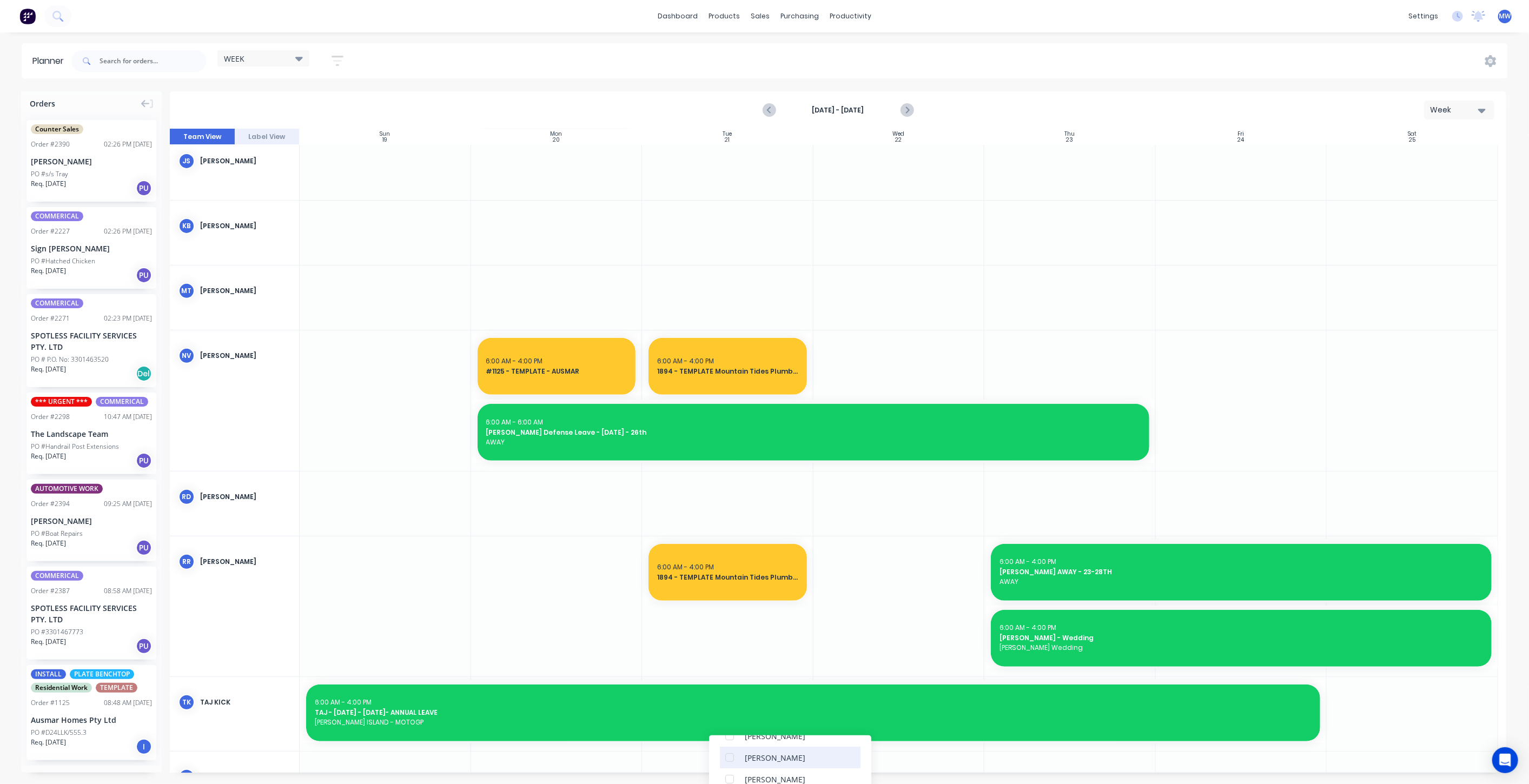
click at [817, 757] on div "[PERSON_NAME]" at bounding box center [790, 757] width 140 height 21
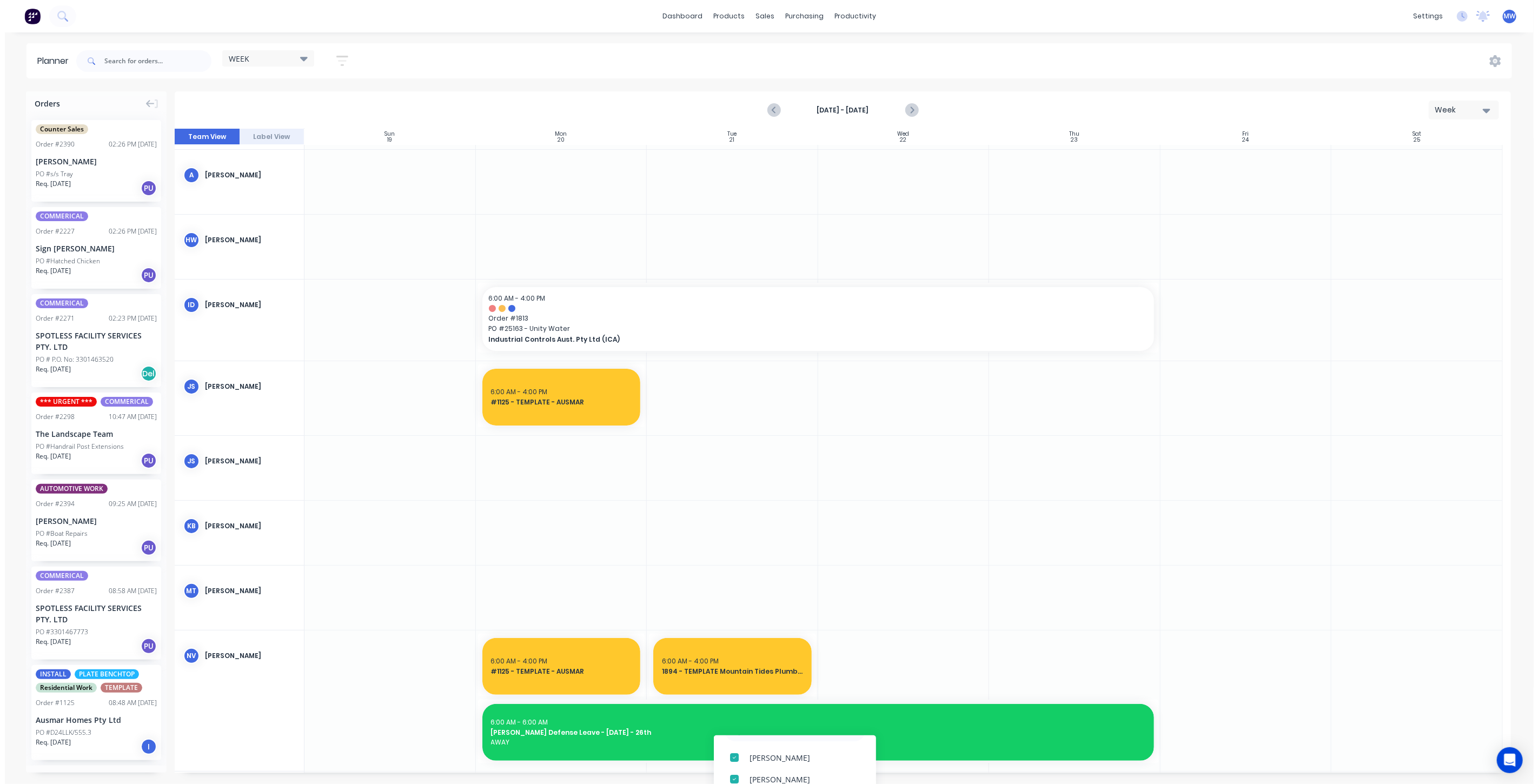
scroll to position [0, 0]
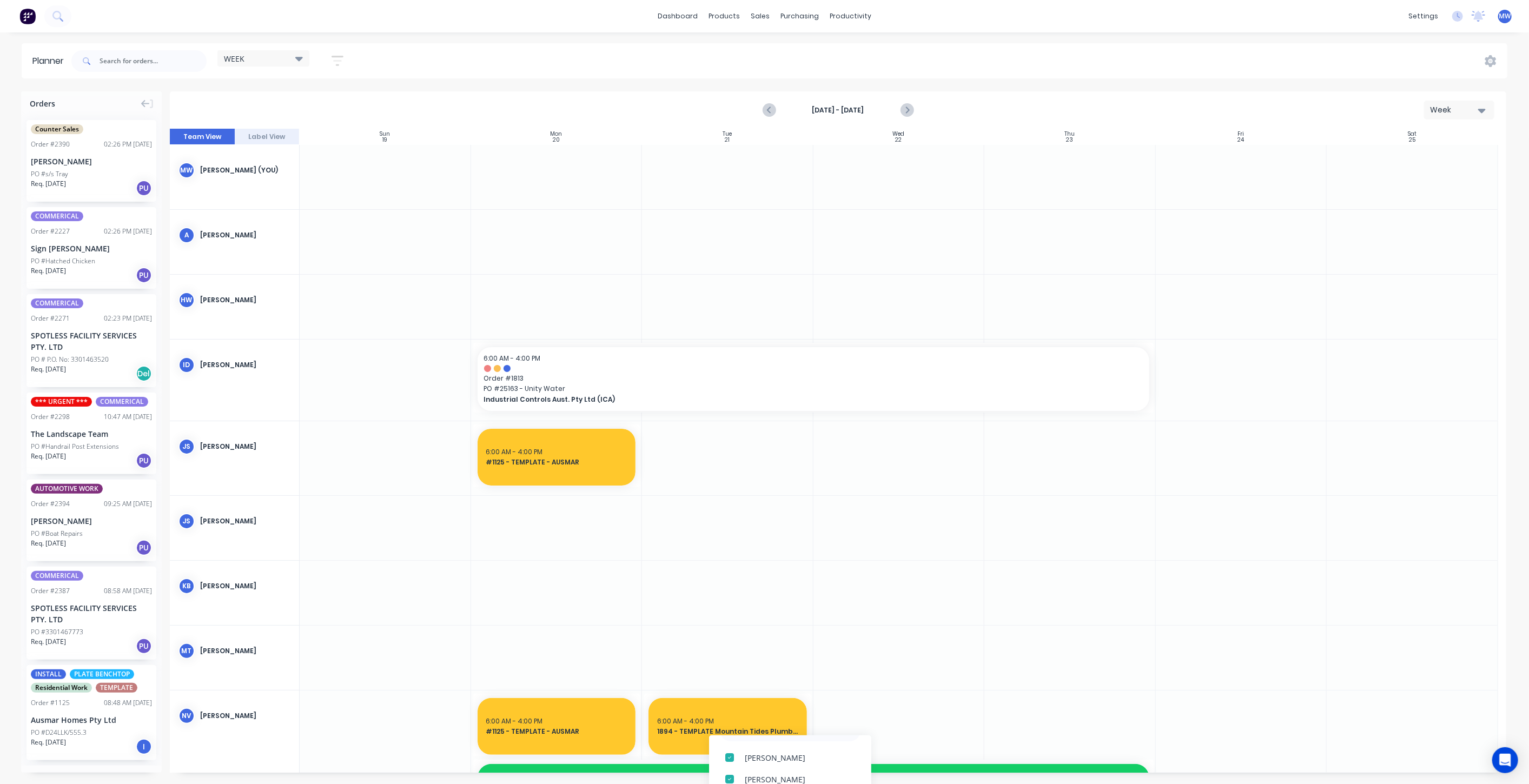
click at [878, 507] on div at bounding box center [899, 528] width 171 height 64
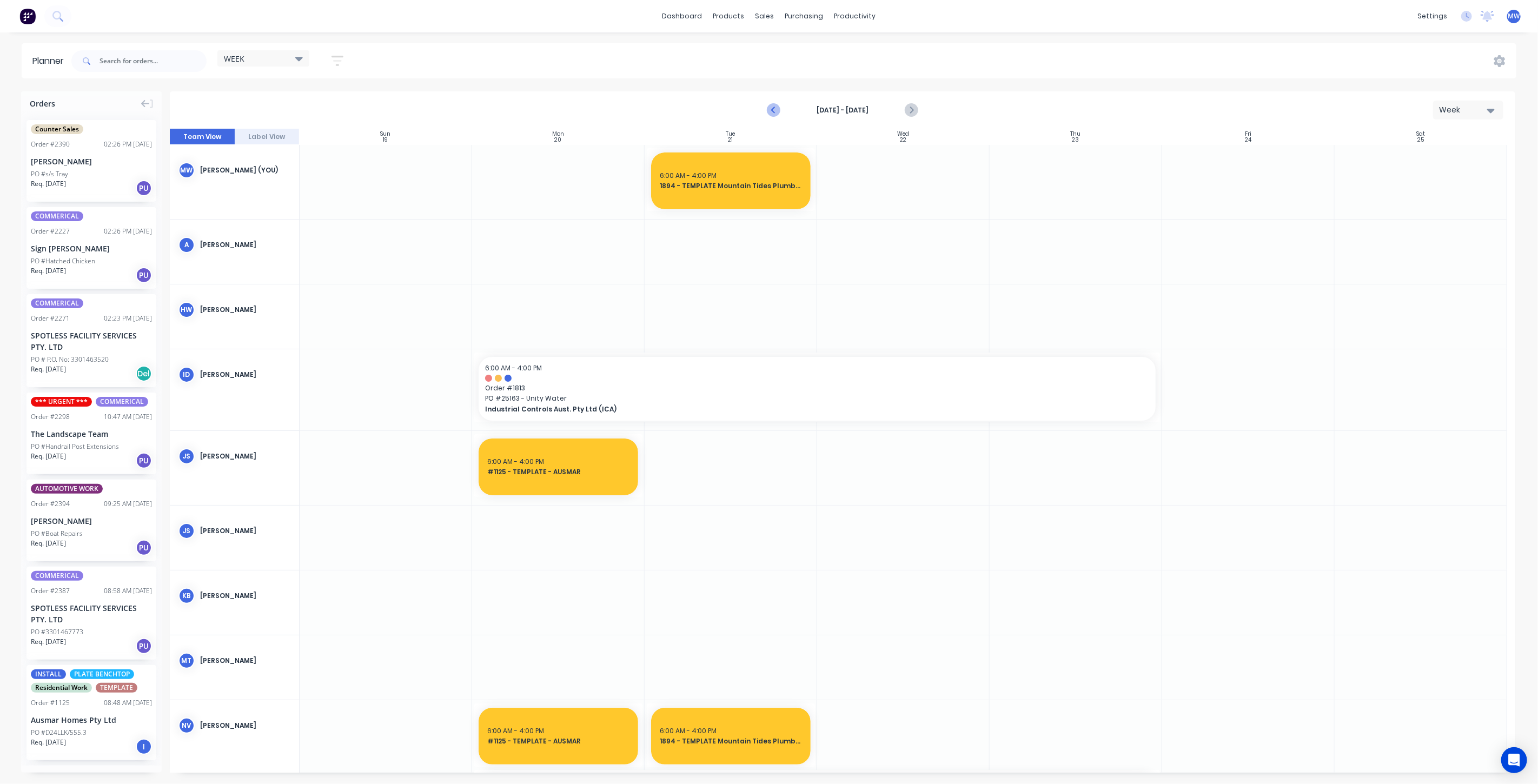
click at [769, 111] on icon "Previous page" at bounding box center [774, 110] width 13 height 13
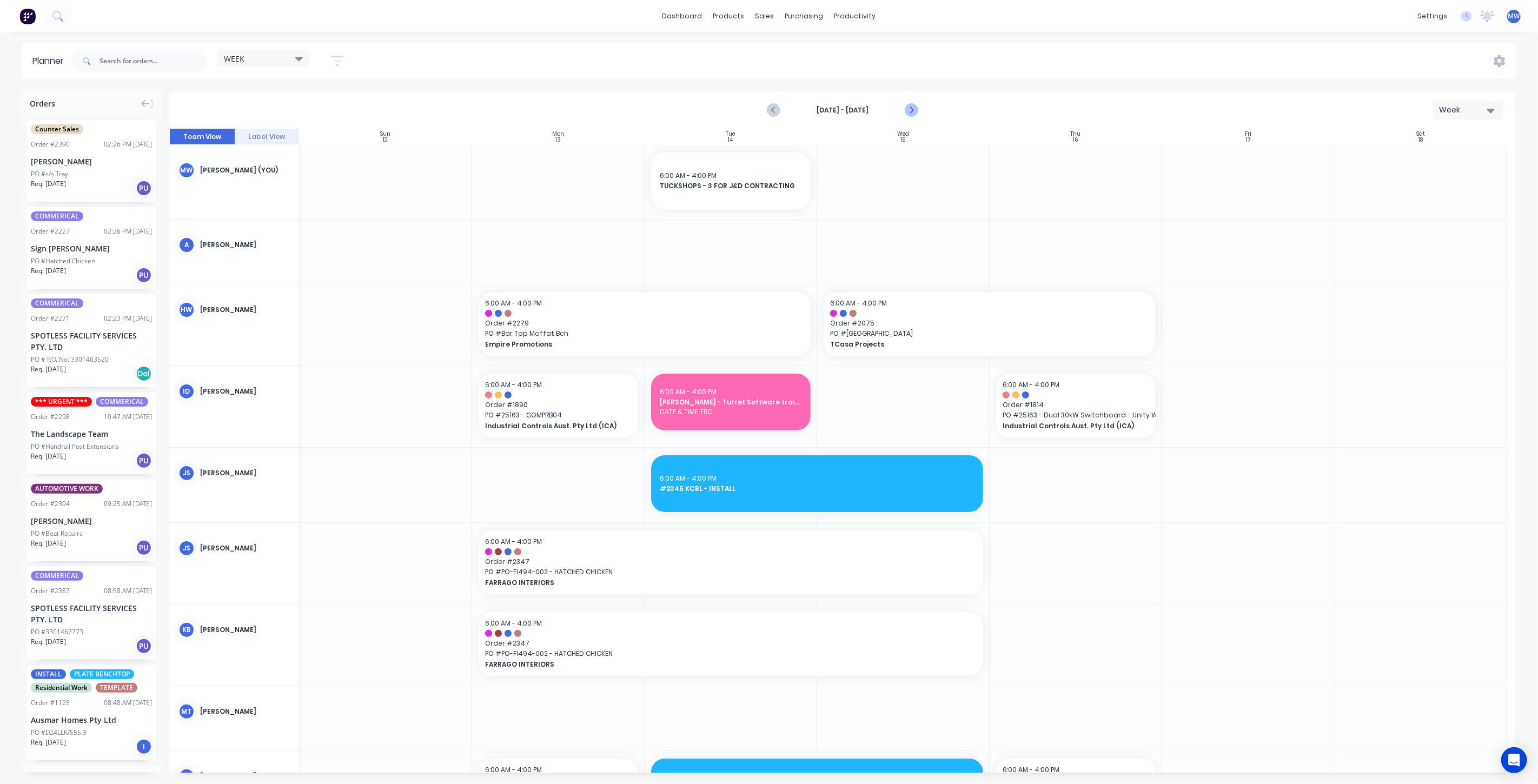
click at [908, 111] on icon "Next page" at bounding box center [910, 110] width 13 height 13
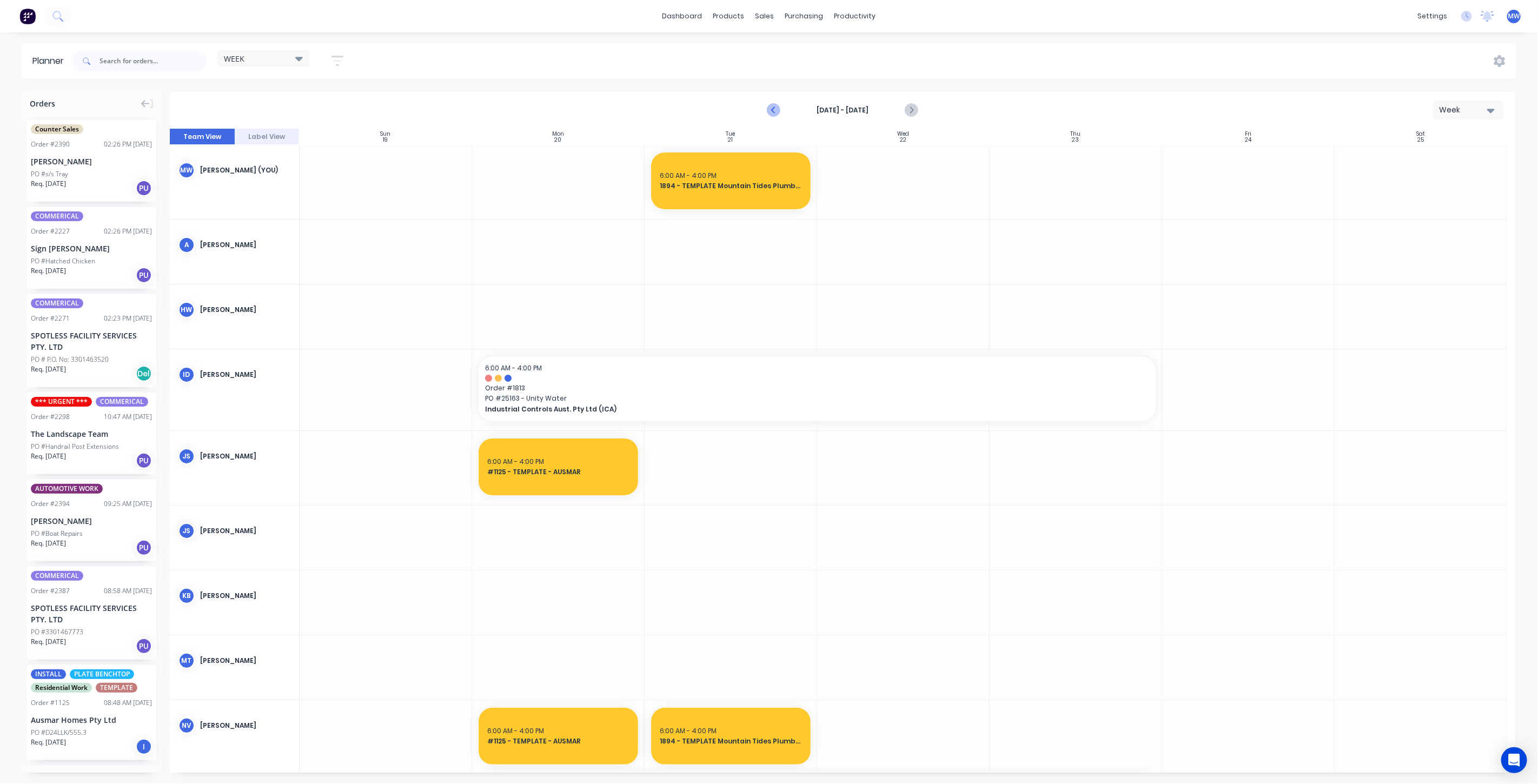
click at [773, 110] on icon "Previous page" at bounding box center [774, 110] width 13 height 13
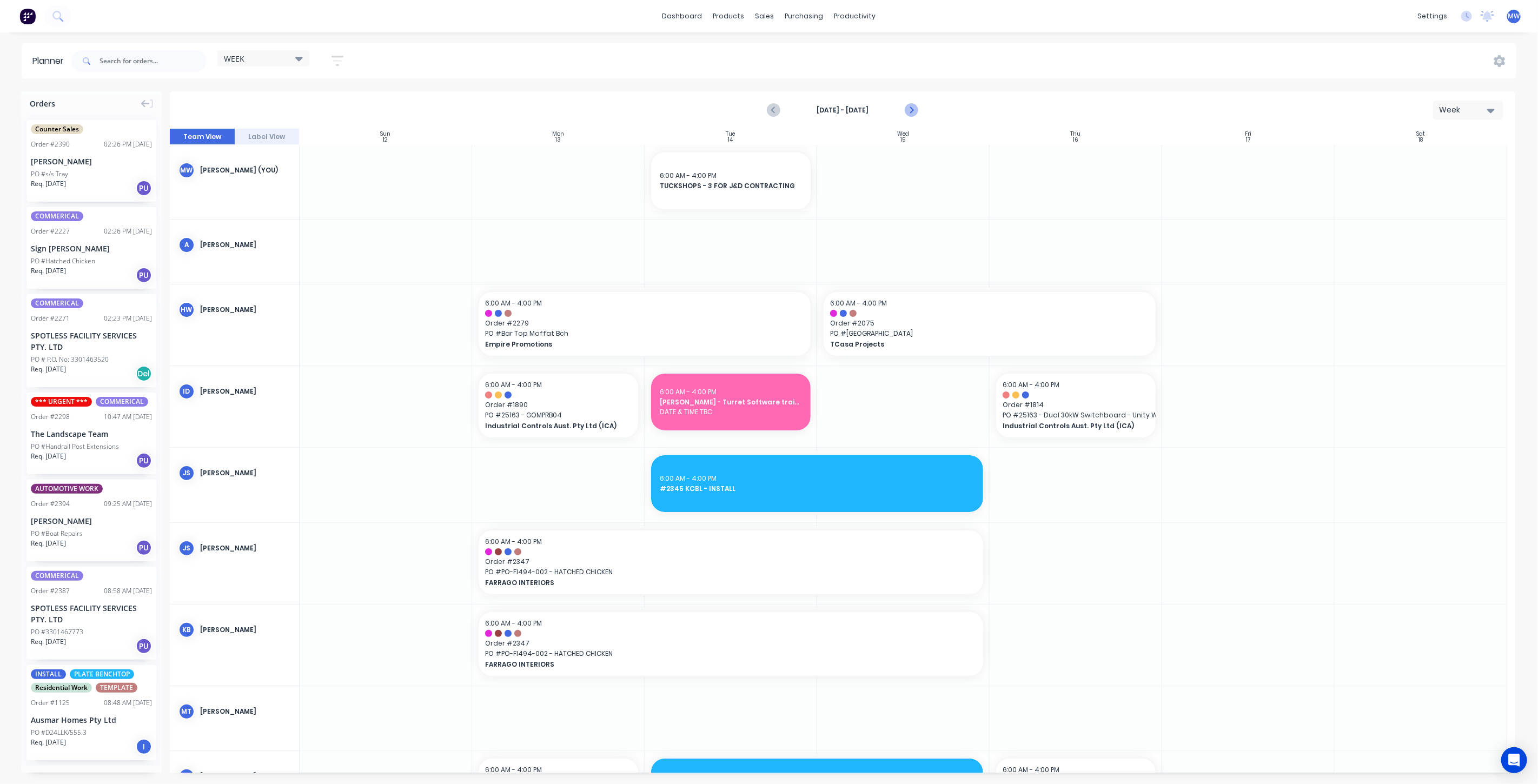
click at [913, 102] on button "Next page" at bounding box center [911, 110] width 21 height 21
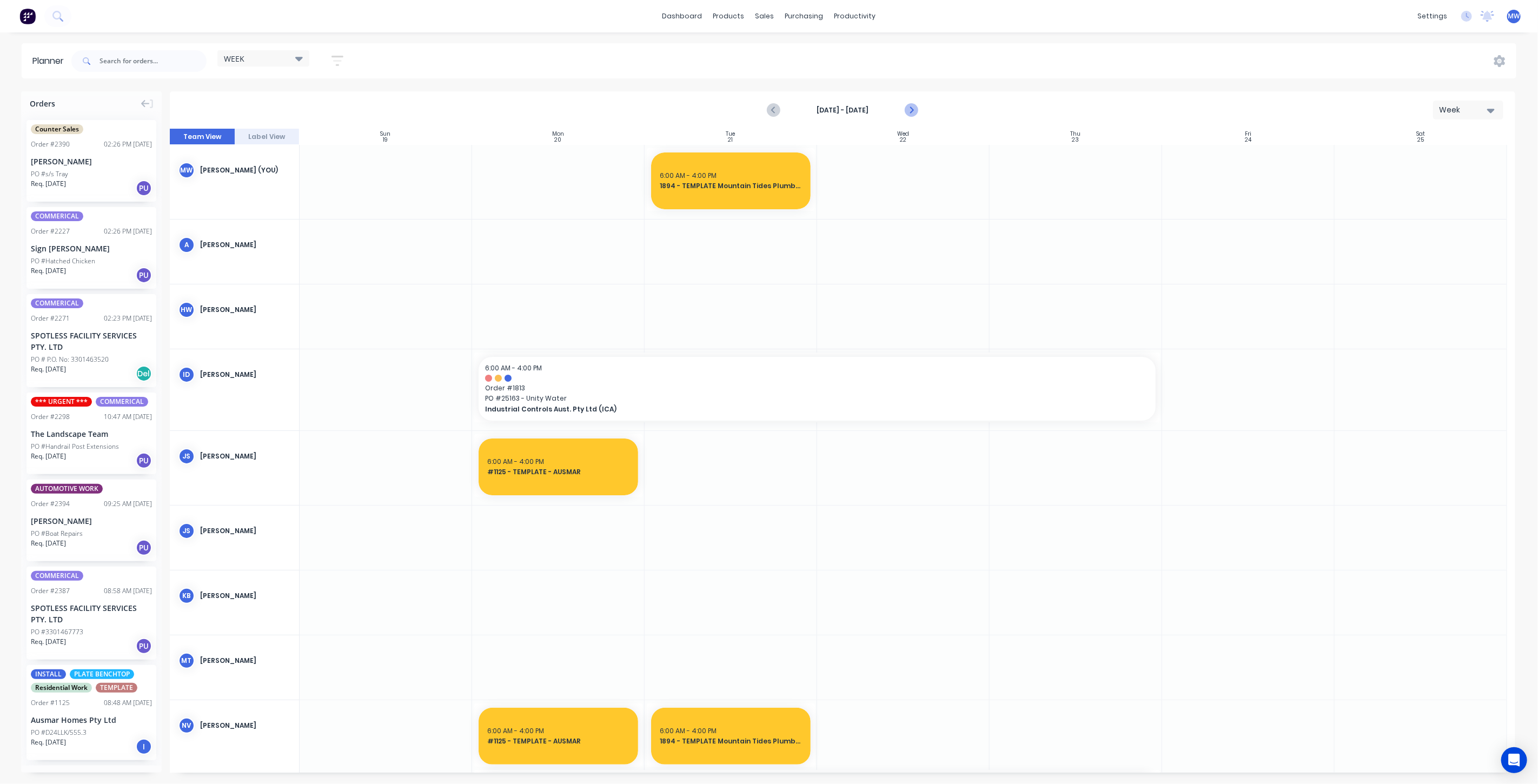
click at [913, 110] on icon "Next page" at bounding box center [911, 111] width 5 height 9
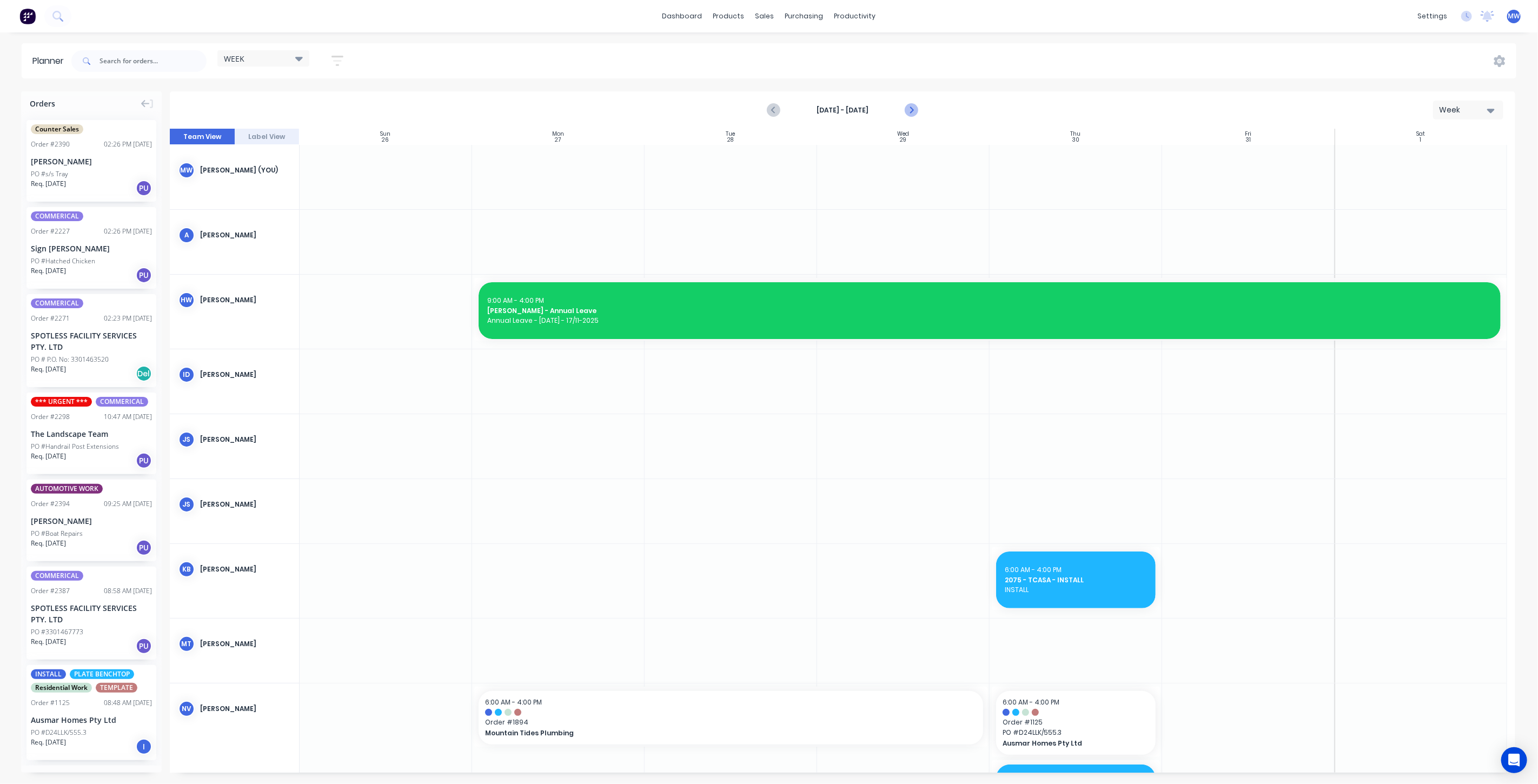
click at [913, 110] on icon "Next page" at bounding box center [911, 111] width 5 height 9
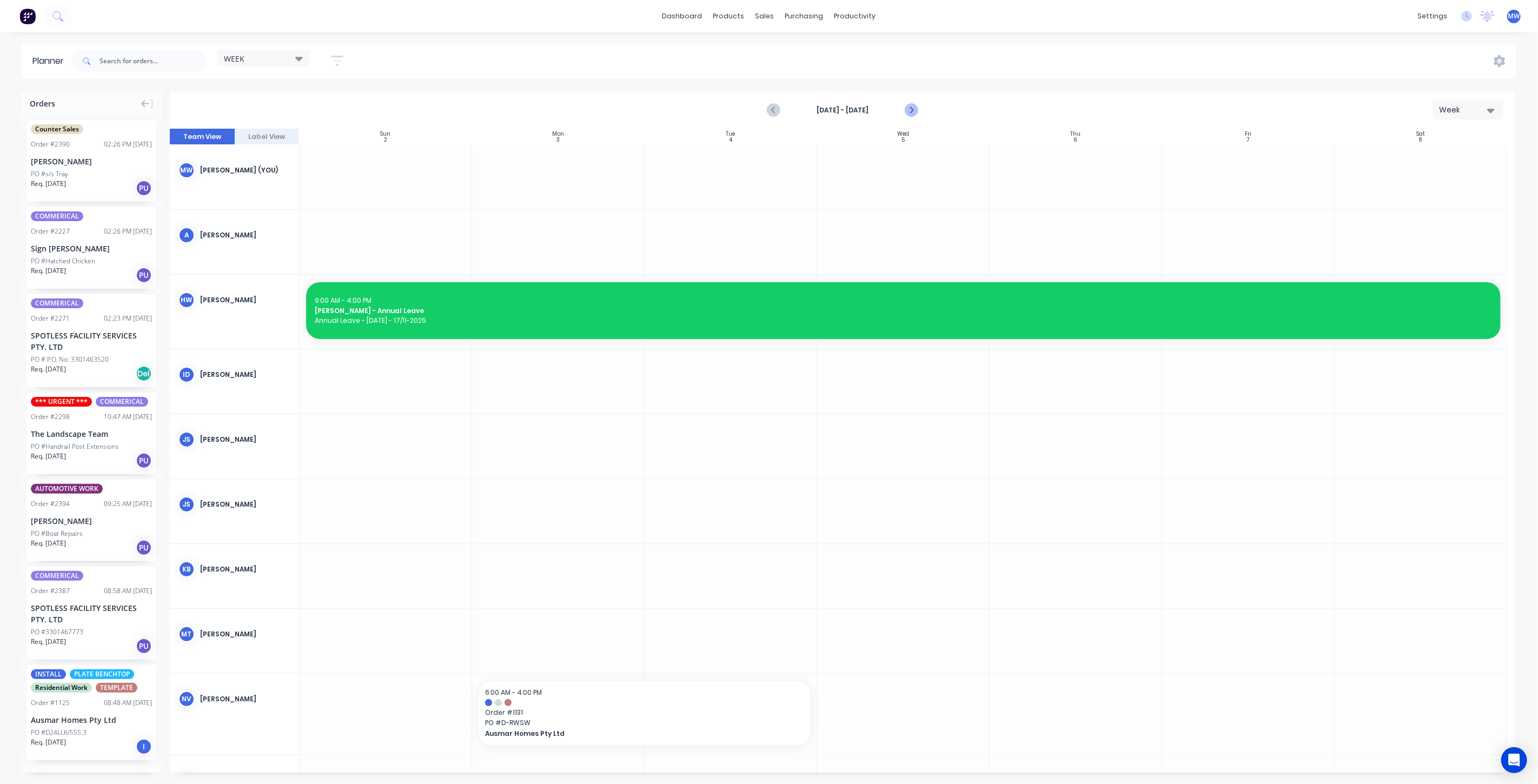
click at [913, 110] on icon "Next page" at bounding box center [911, 111] width 5 height 9
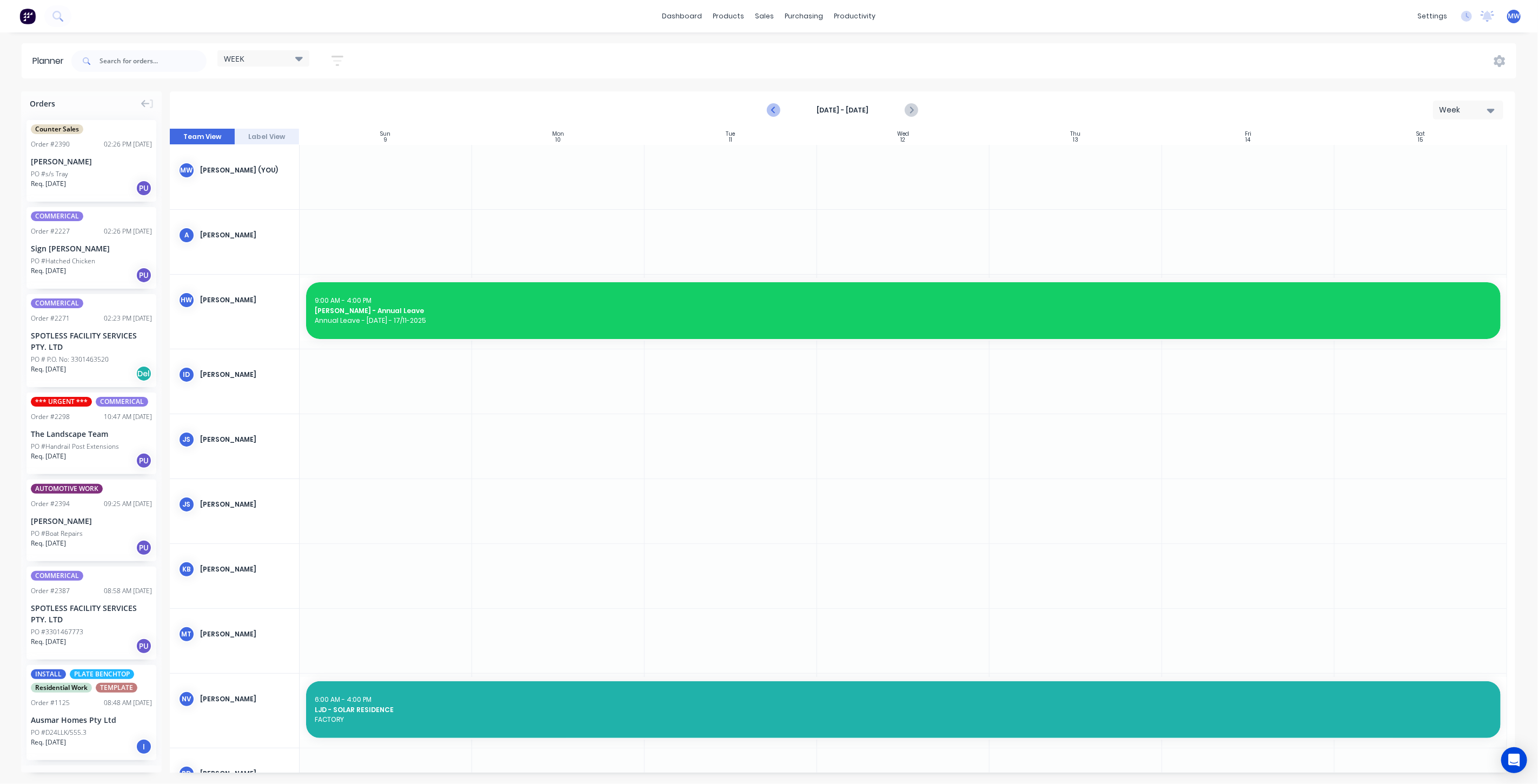
click at [778, 109] on icon "Previous page" at bounding box center [774, 110] width 13 height 13
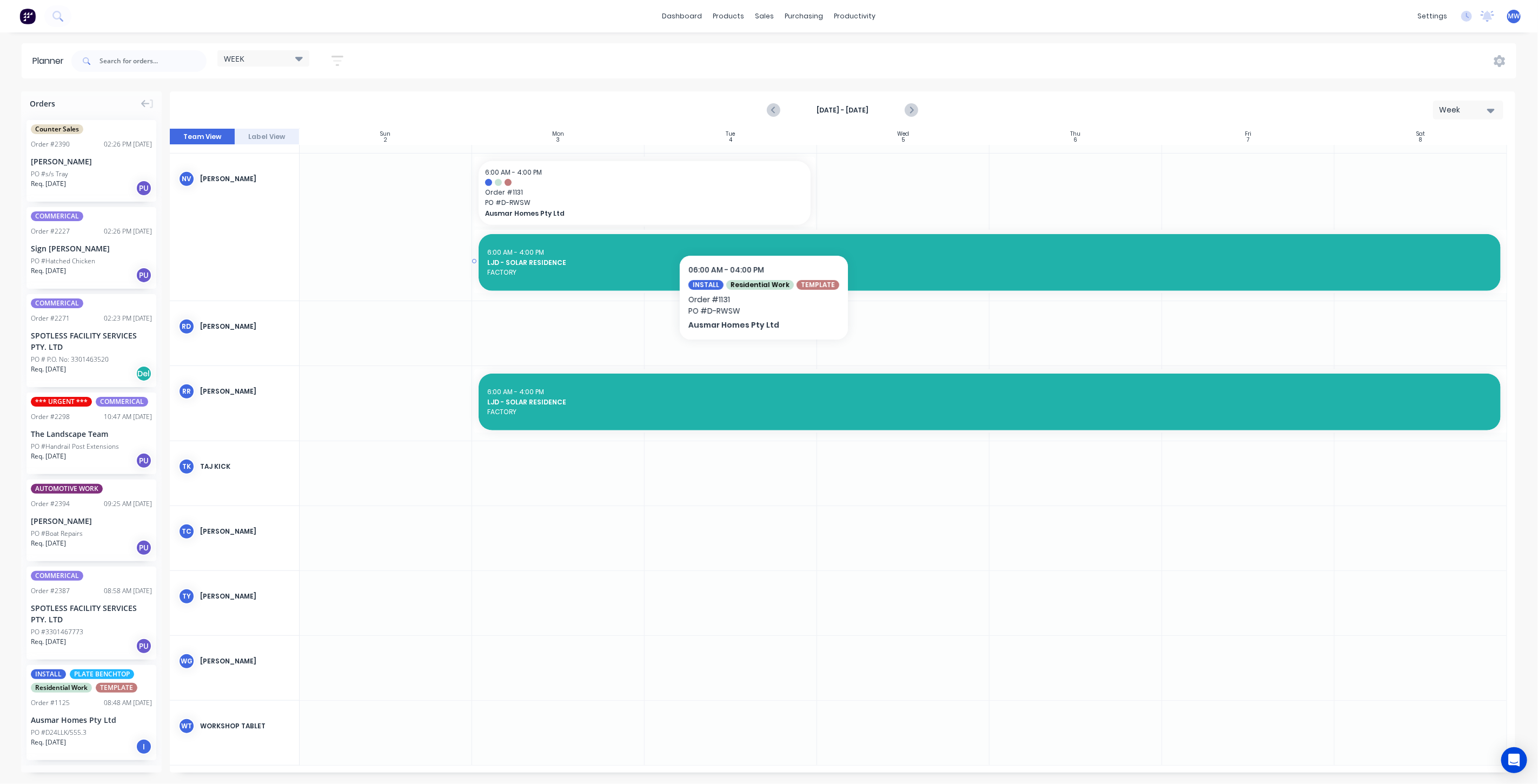
scroll to position [512, 0]
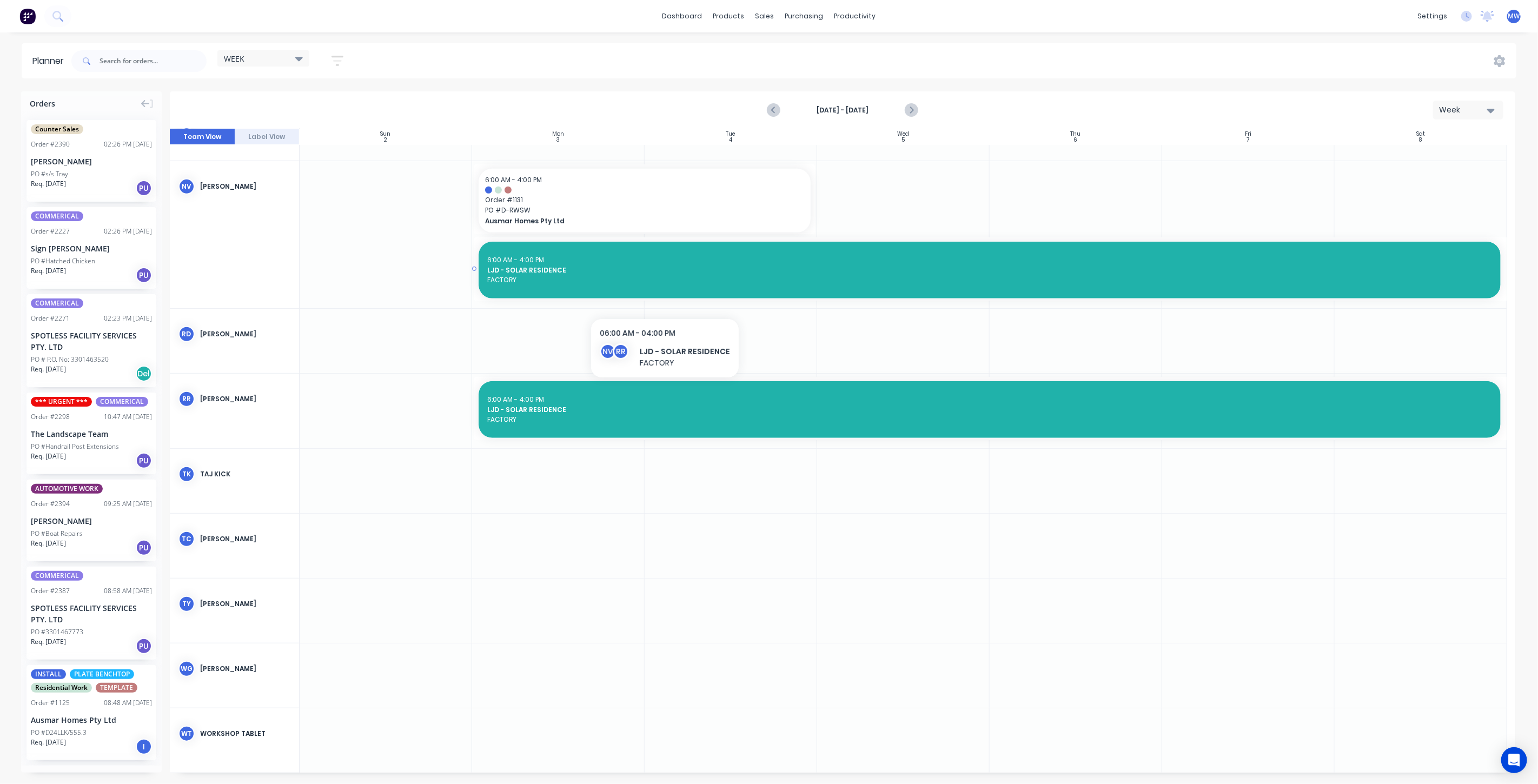
click at [662, 294] on div "6:00 AM - 4:00 PM LJD - SOLAR RESIDENCE FACTORY" at bounding box center [989, 270] width 1022 height 57
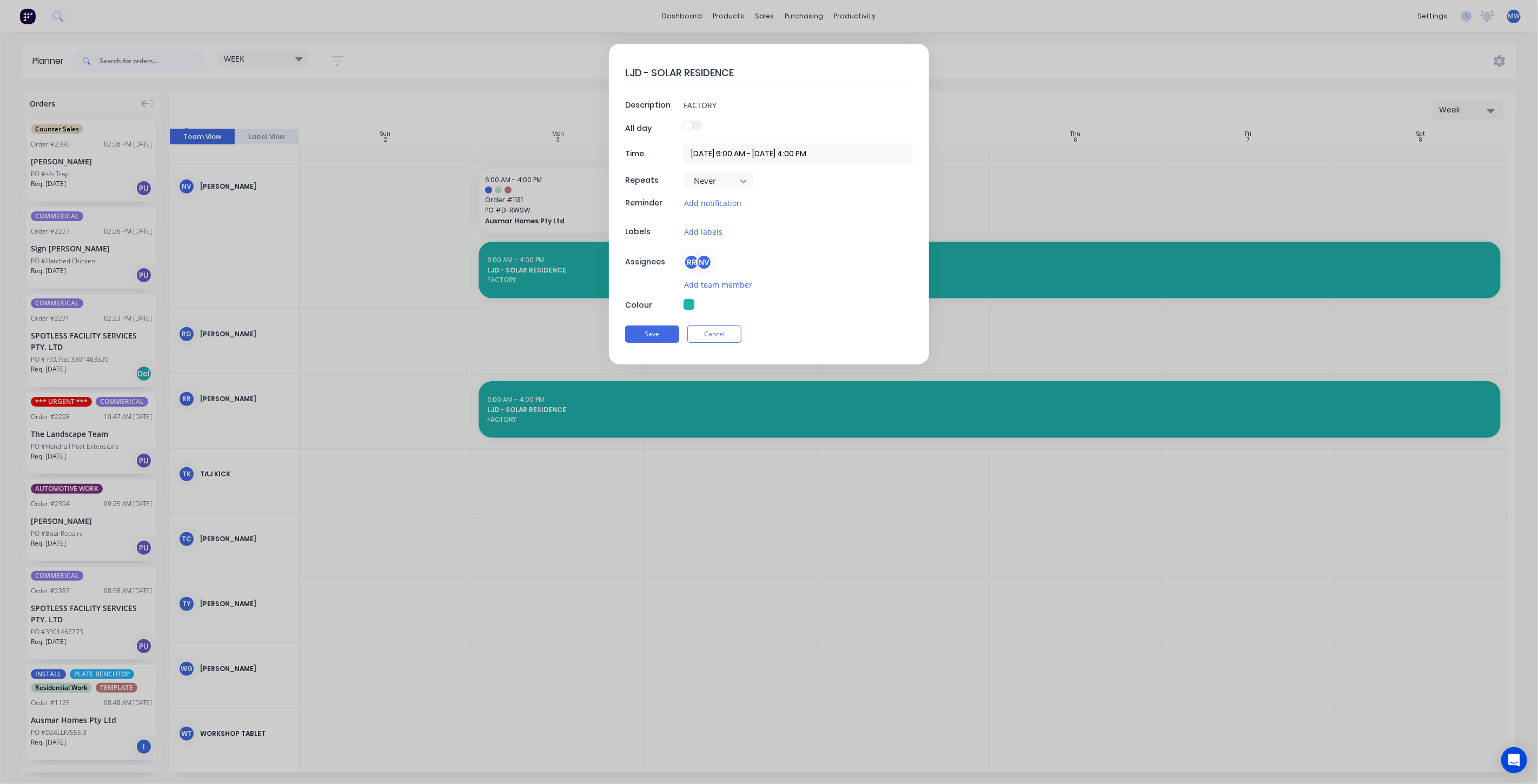
click at [771, 148] on input "03/11/2025 6:00 AM - 20/11/2025 4:00 PM" at bounding box center [798, 154] width 229 height 21
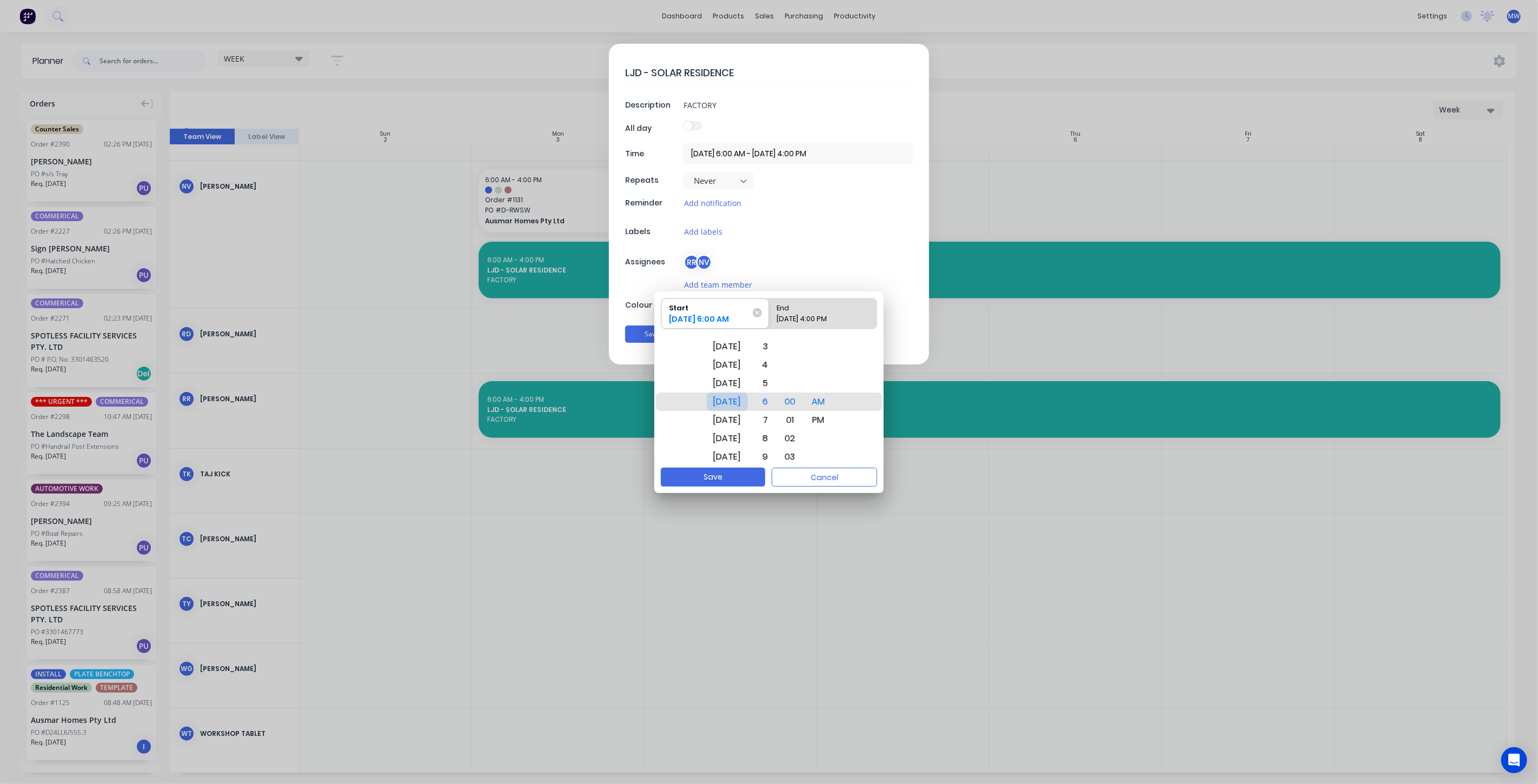
click at [742, 402] on div "Mon Nov 10" at bounding box center [727, 401] width 41 height 18
click at [837, 311] on div "End" at bounding box center [818, 306] width 90 height 15
click at [769, 311] on input "End 20/11/2025 4:00 PM" at bounding box center [769, 313] width 1 height 30
radio input "true"
click at [732, 350] on div "Thu Nov 20" at bounding box center [727, 346] width 41 height 18
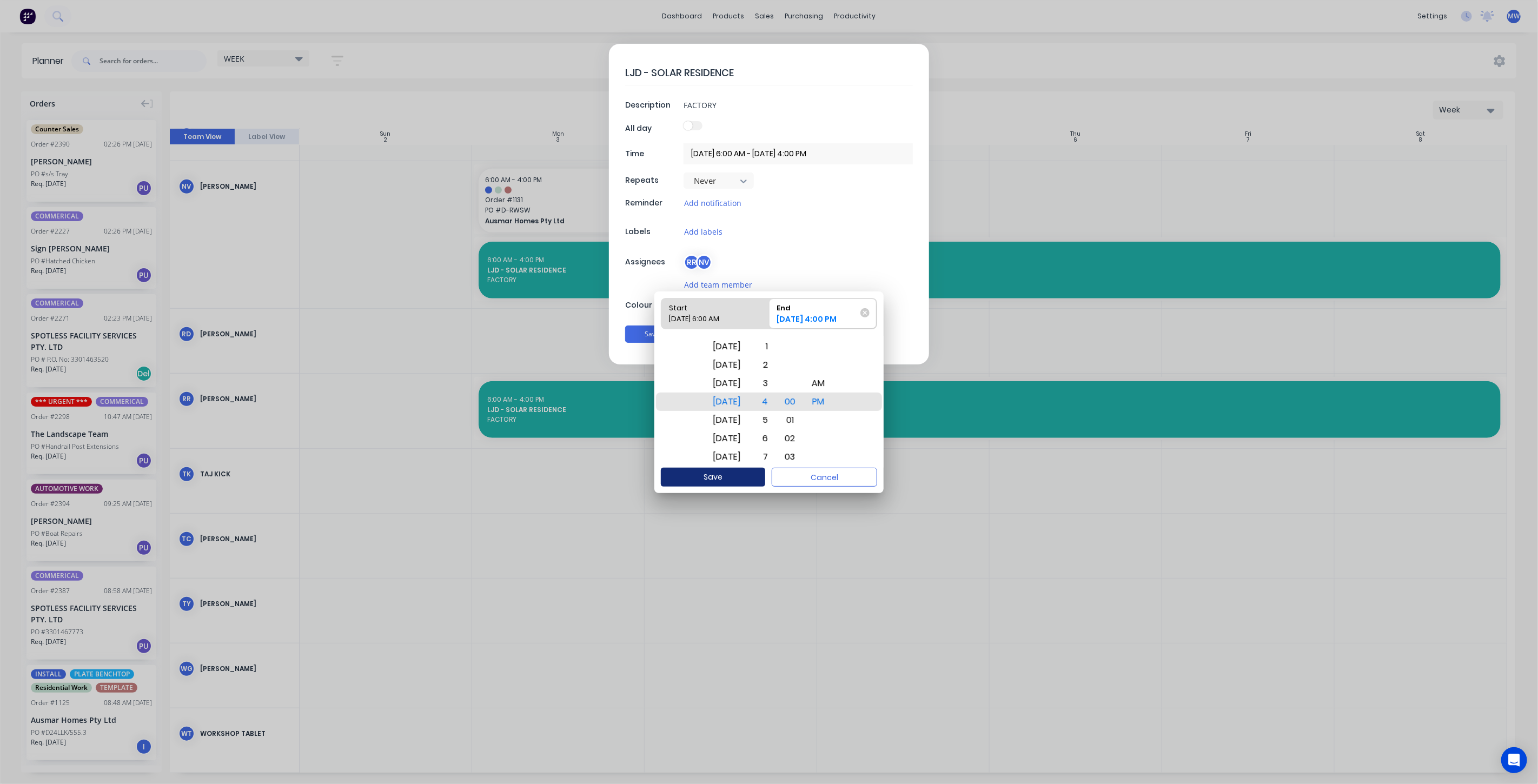
click at [727, 473] on button "Save" at bounding box center [712, 477] width 104 height 19
type input "10/11/2025 6:00 AM - 20/11/2025 4:00 PM"
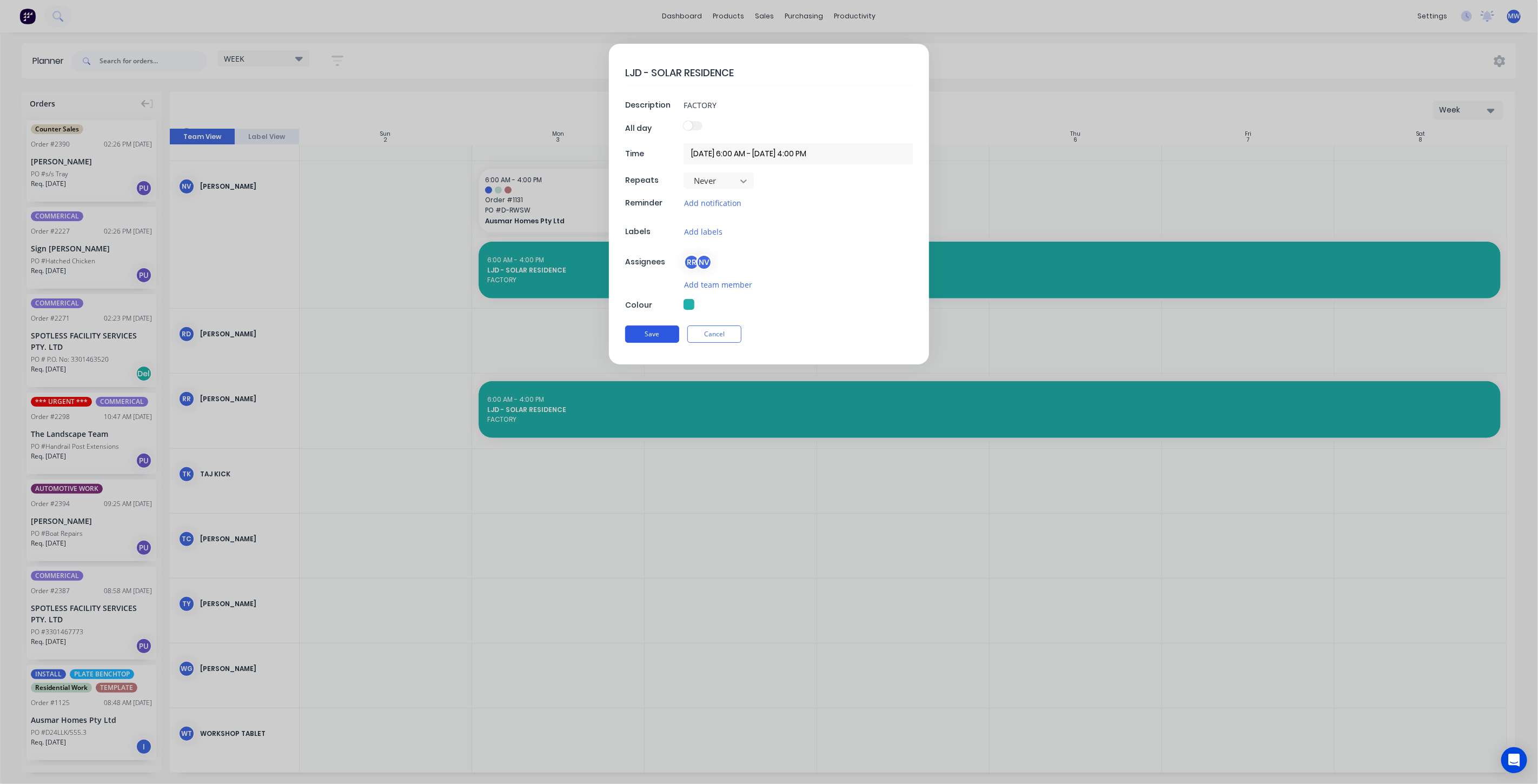
click at [658, 331] on button "Save" at bounding box center [652, 334] width 54 height 17
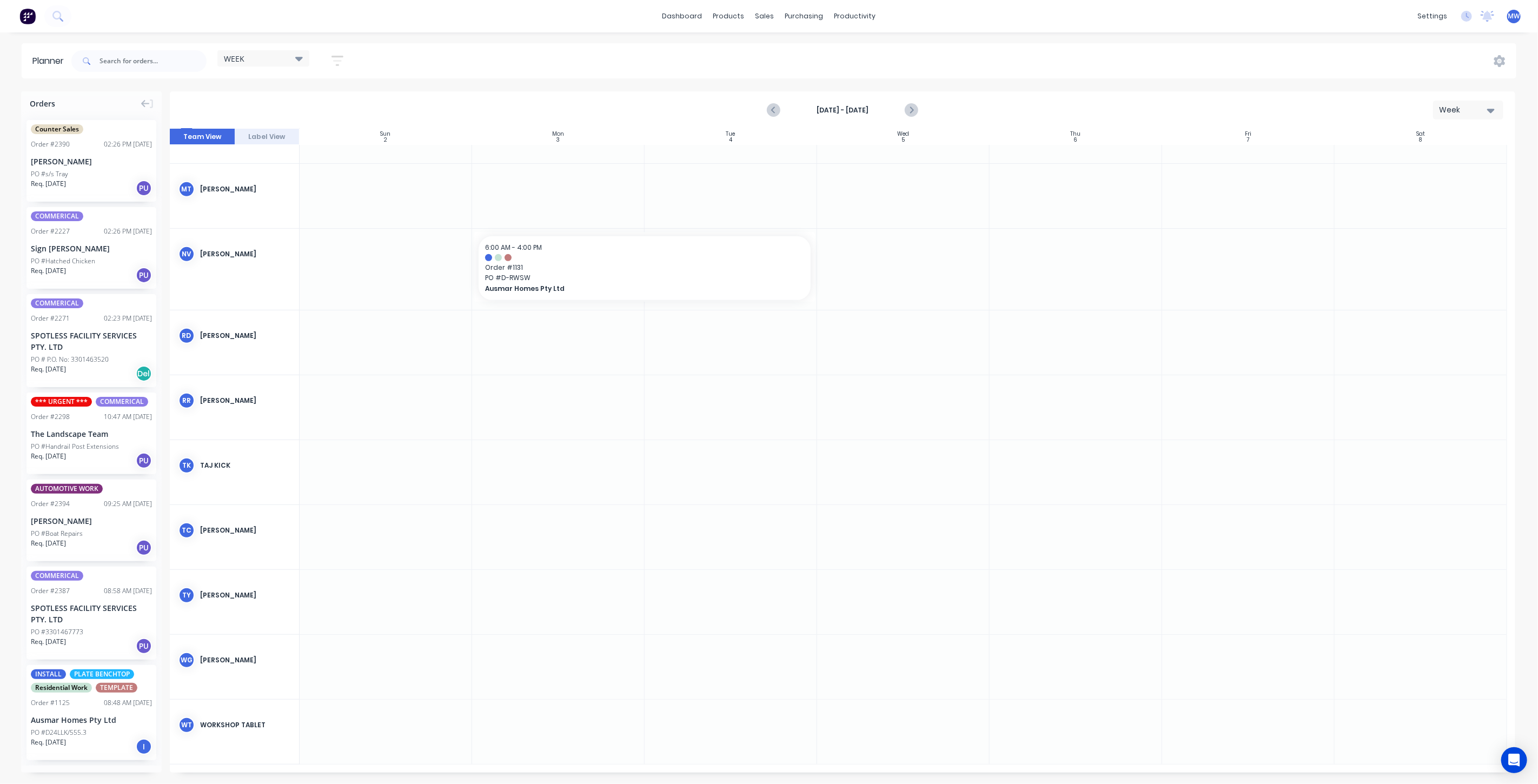
scroll to position [437, 0]
click at [915, 109] on icon "Next page" at bounding box center [910, 110] width 13 height 13
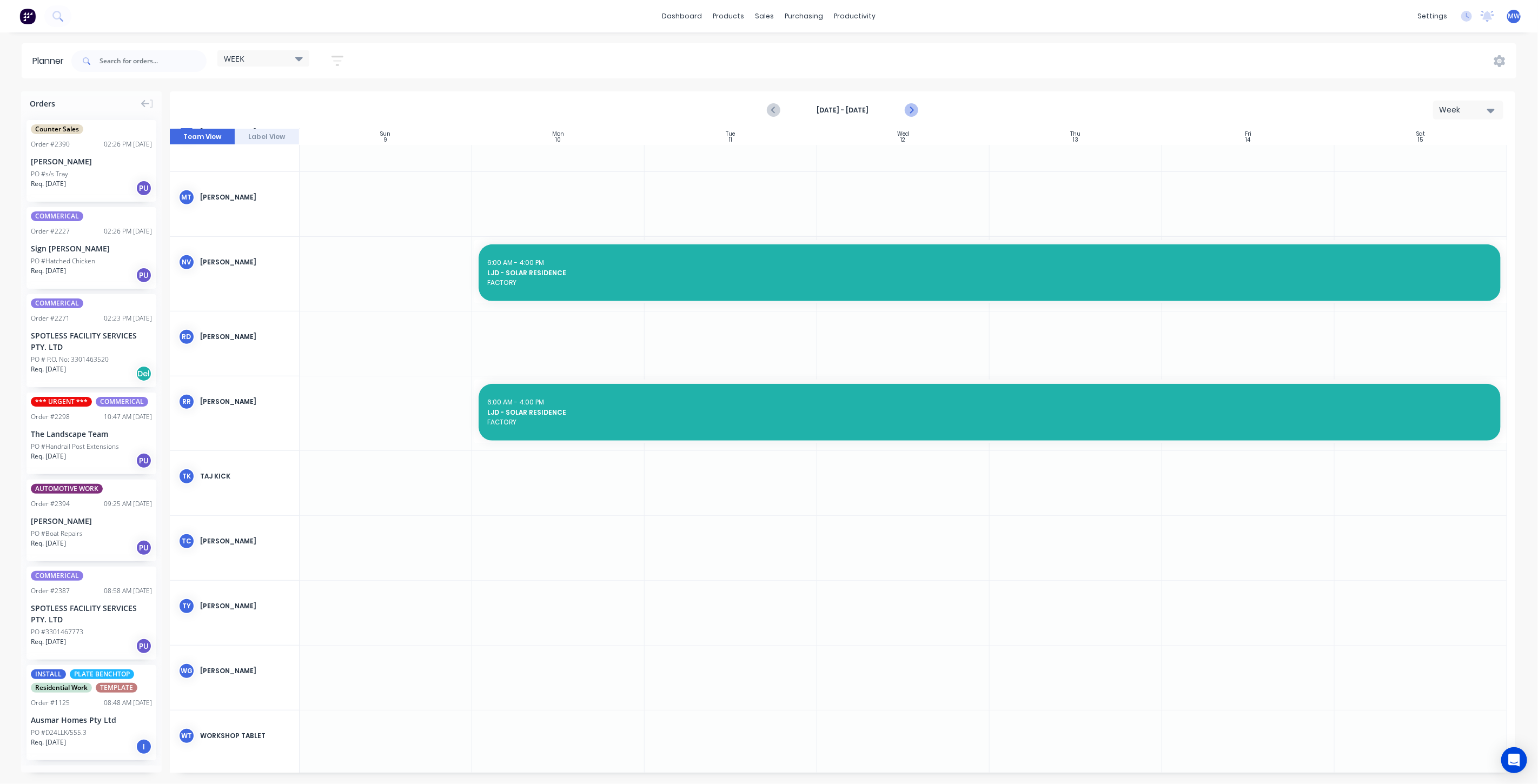
click at [916, 110] on icon "Next page" at bounding box center [910, 110] width 13 height 13
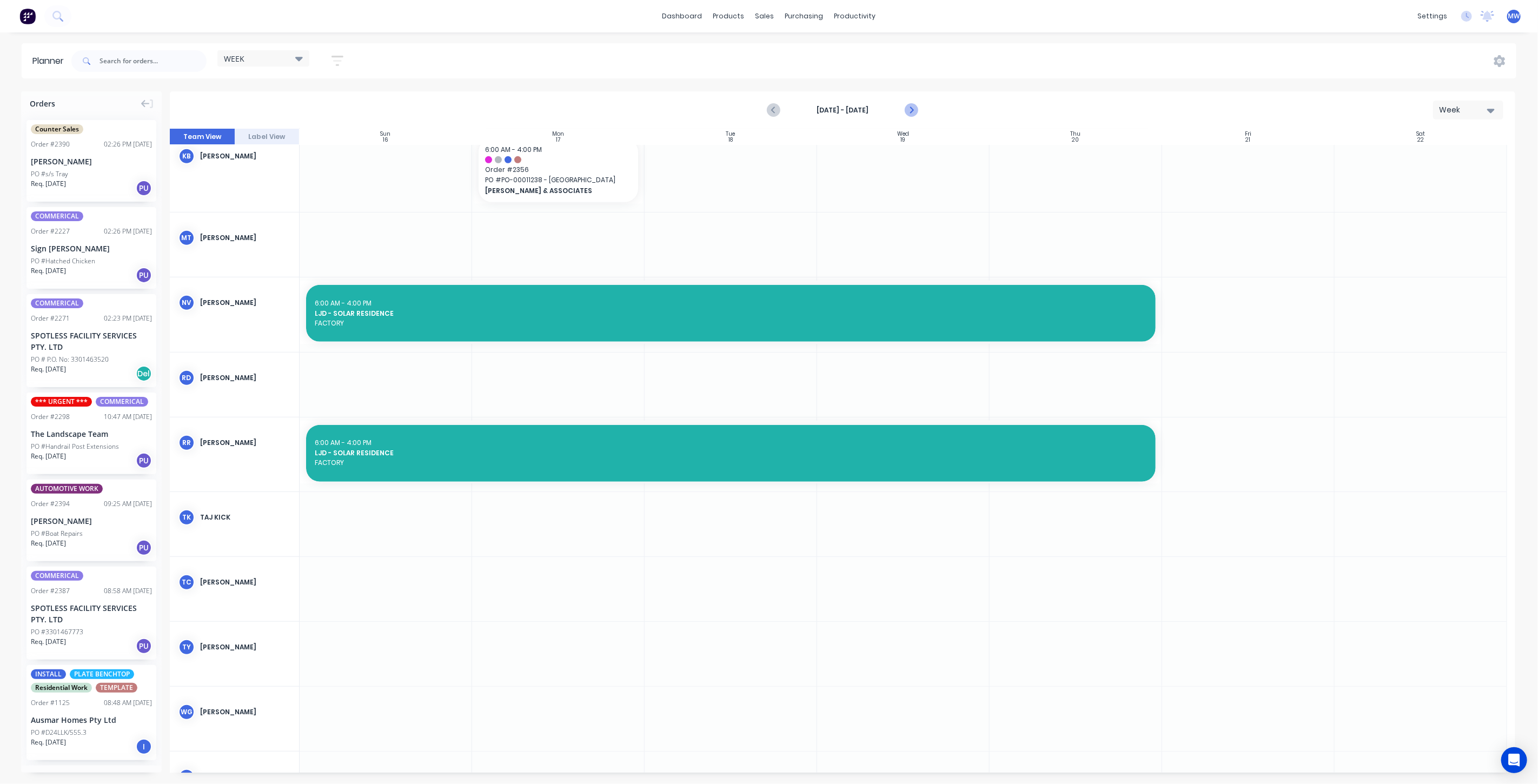
scroll to position [447, 0]
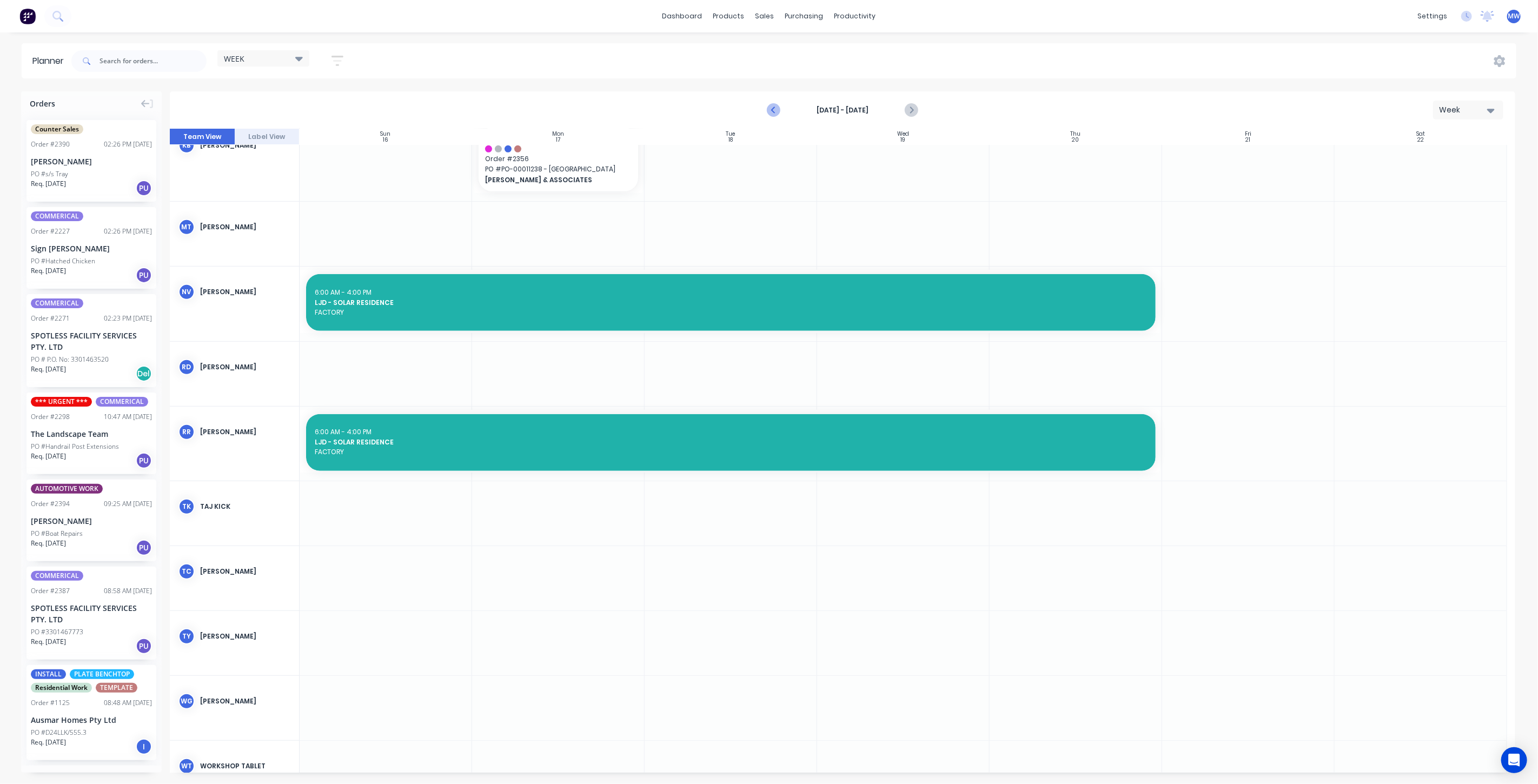
click at [774, 111] on icon "Previous page" at bounding box center [774, 111] width 5 height 9
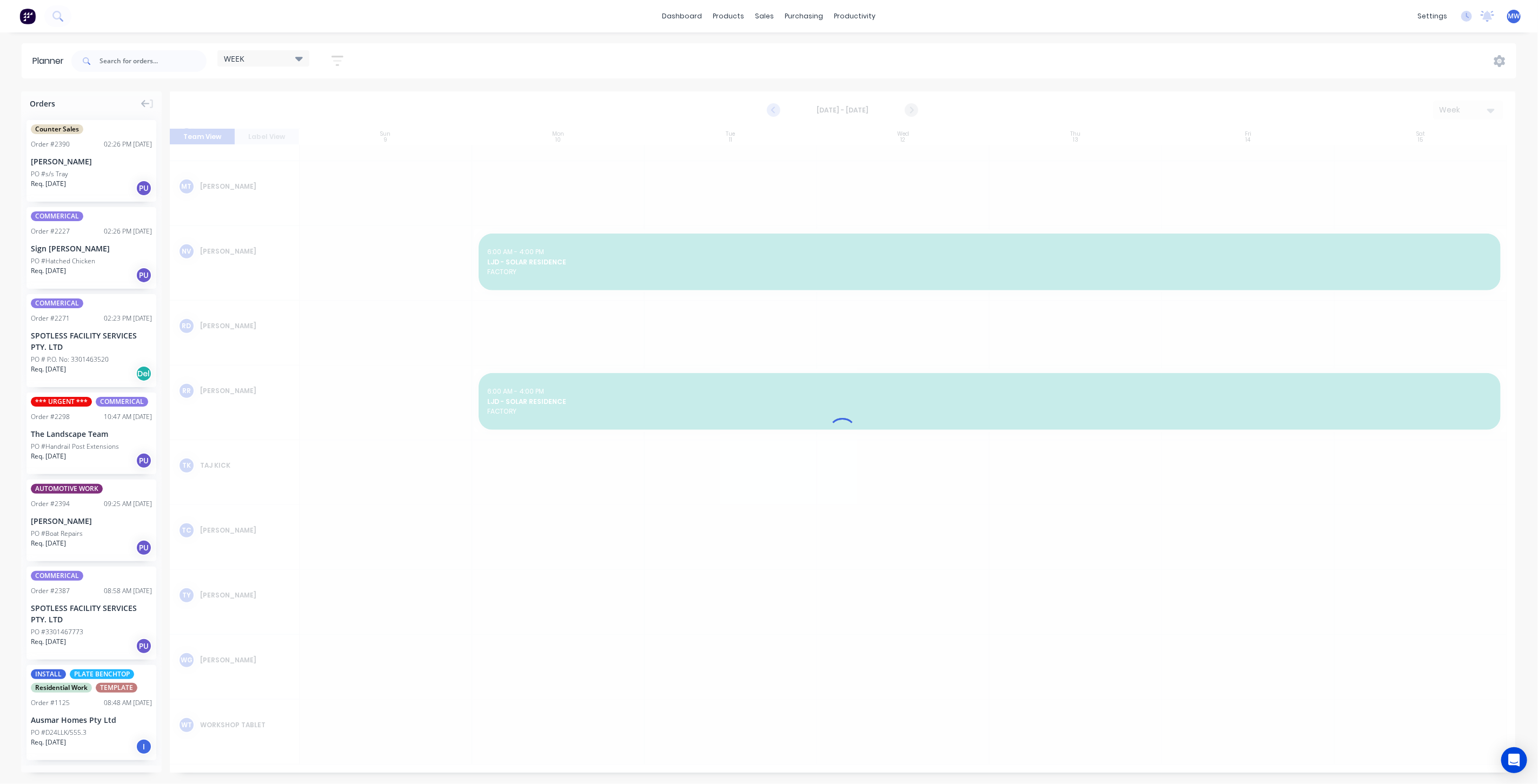
scroll to position [406, 0]
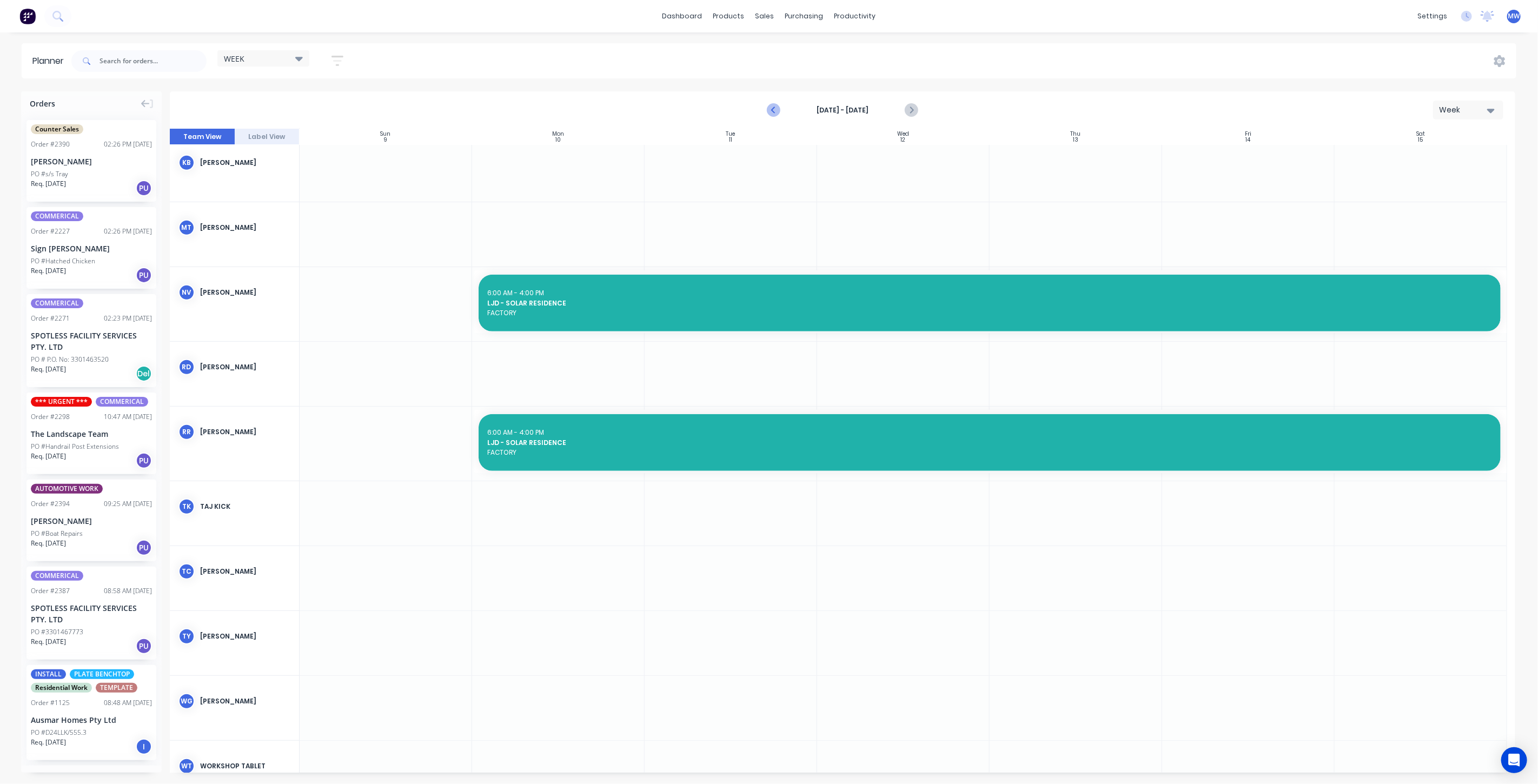
click at [774, 111] on icon "Previous page" at bounding box center [774, 111] width 5 height 9
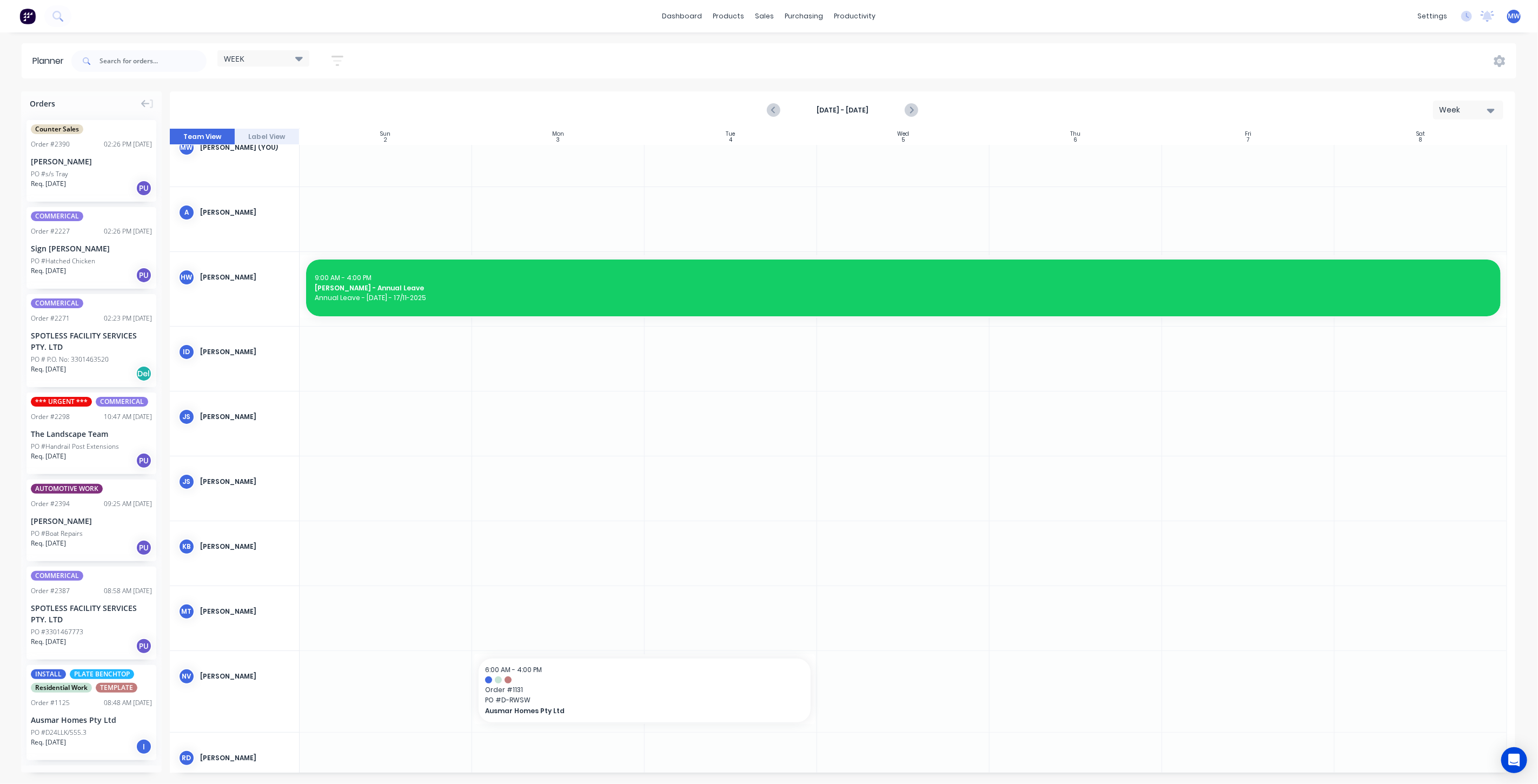
scroll to position [0, 0]
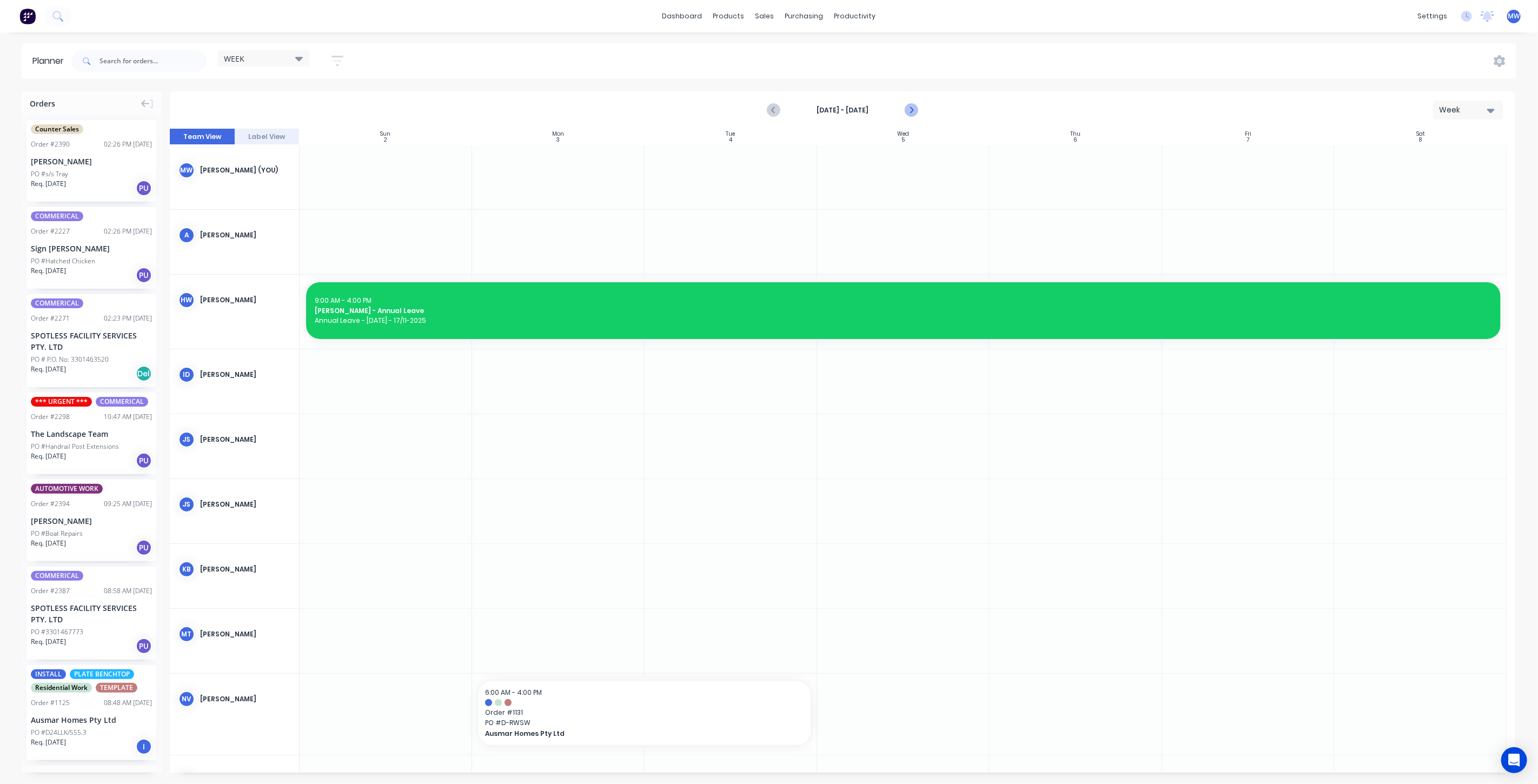
click at [914, 110] on icon "Next page" at bounding box center [910, 110] width 13 height 13
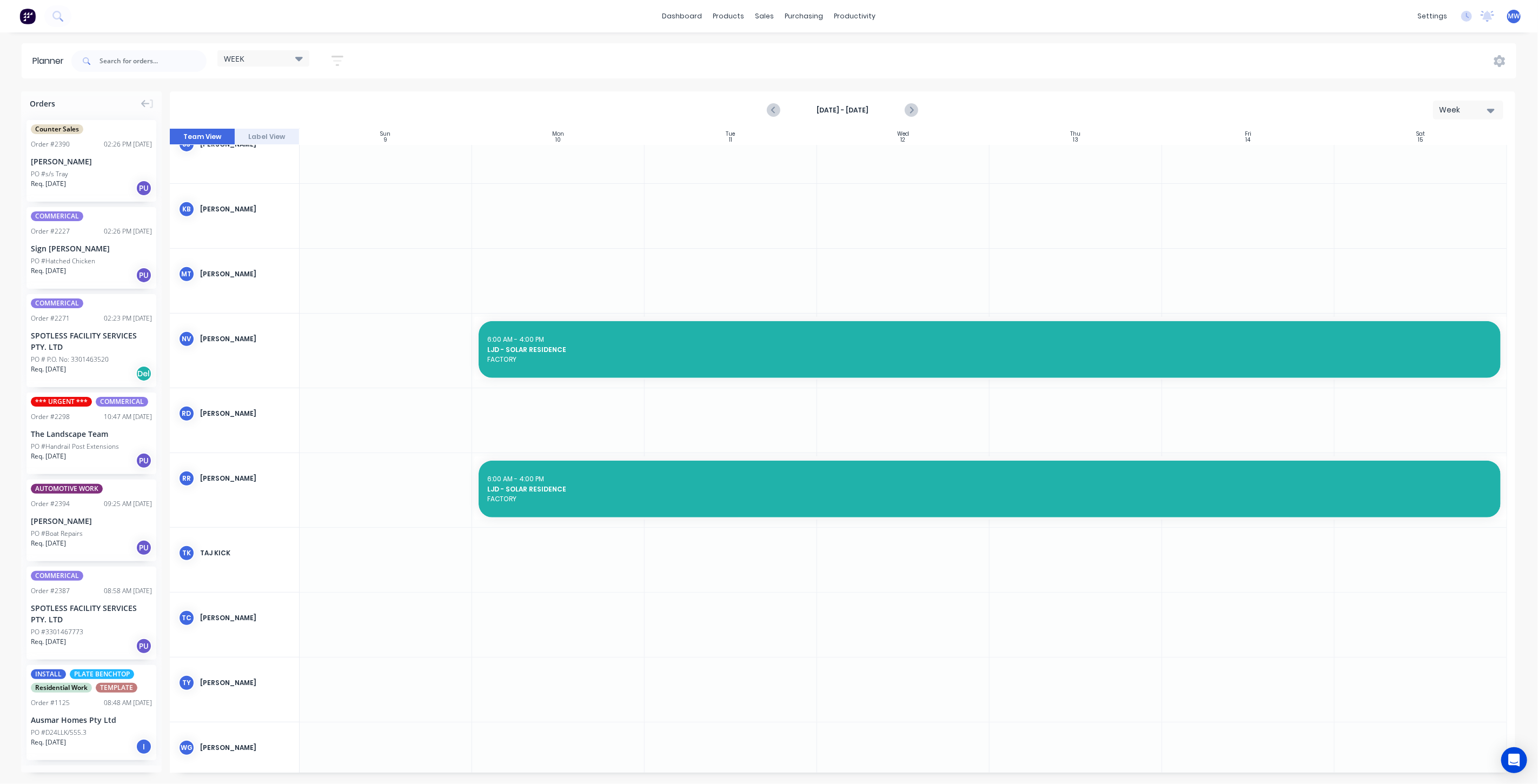
scroll to position [300, 0]
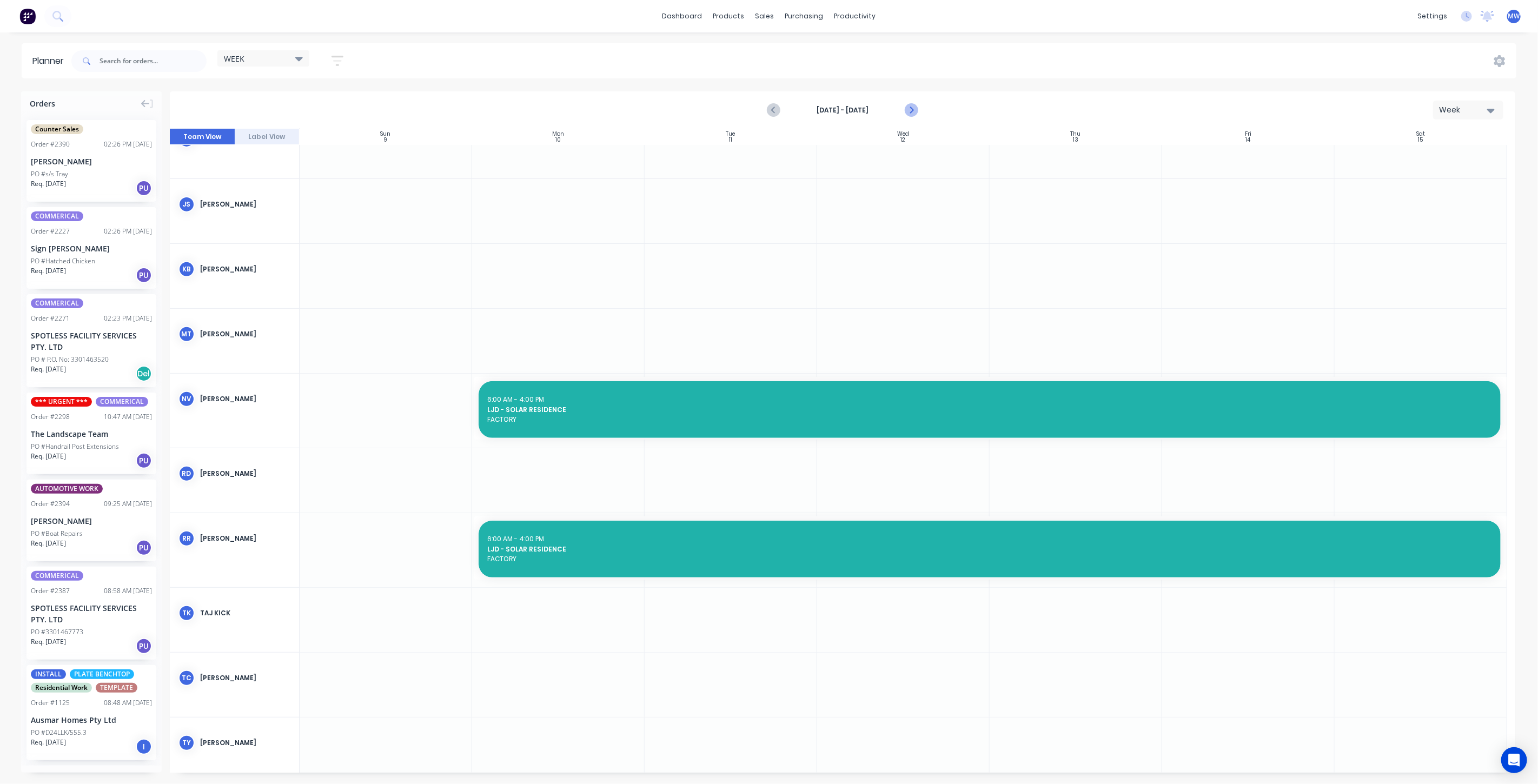
click at [913, 109] on icon "Next page" at bounding box center [910, 110] width 13 height 13
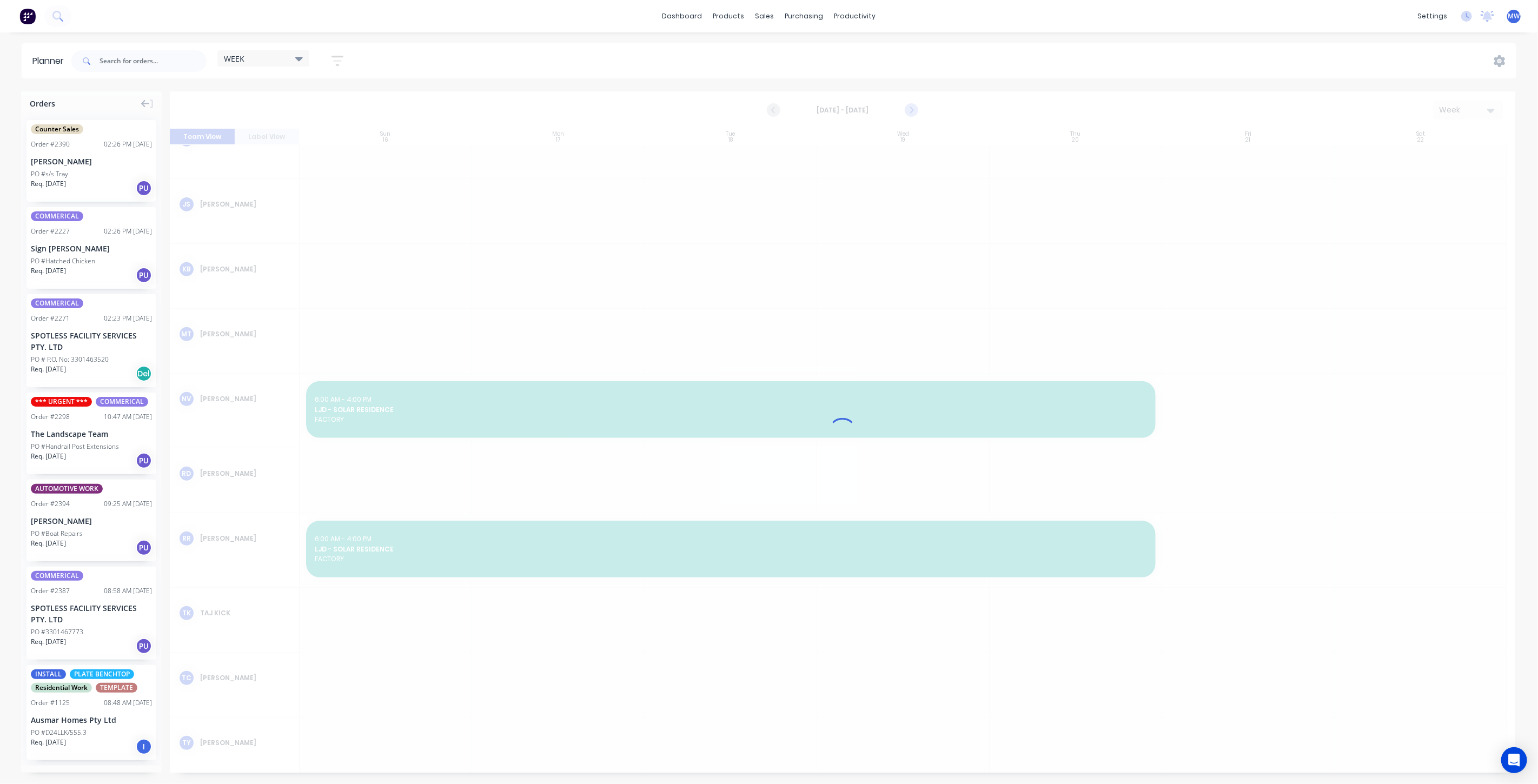
scroll to position [307, 0]
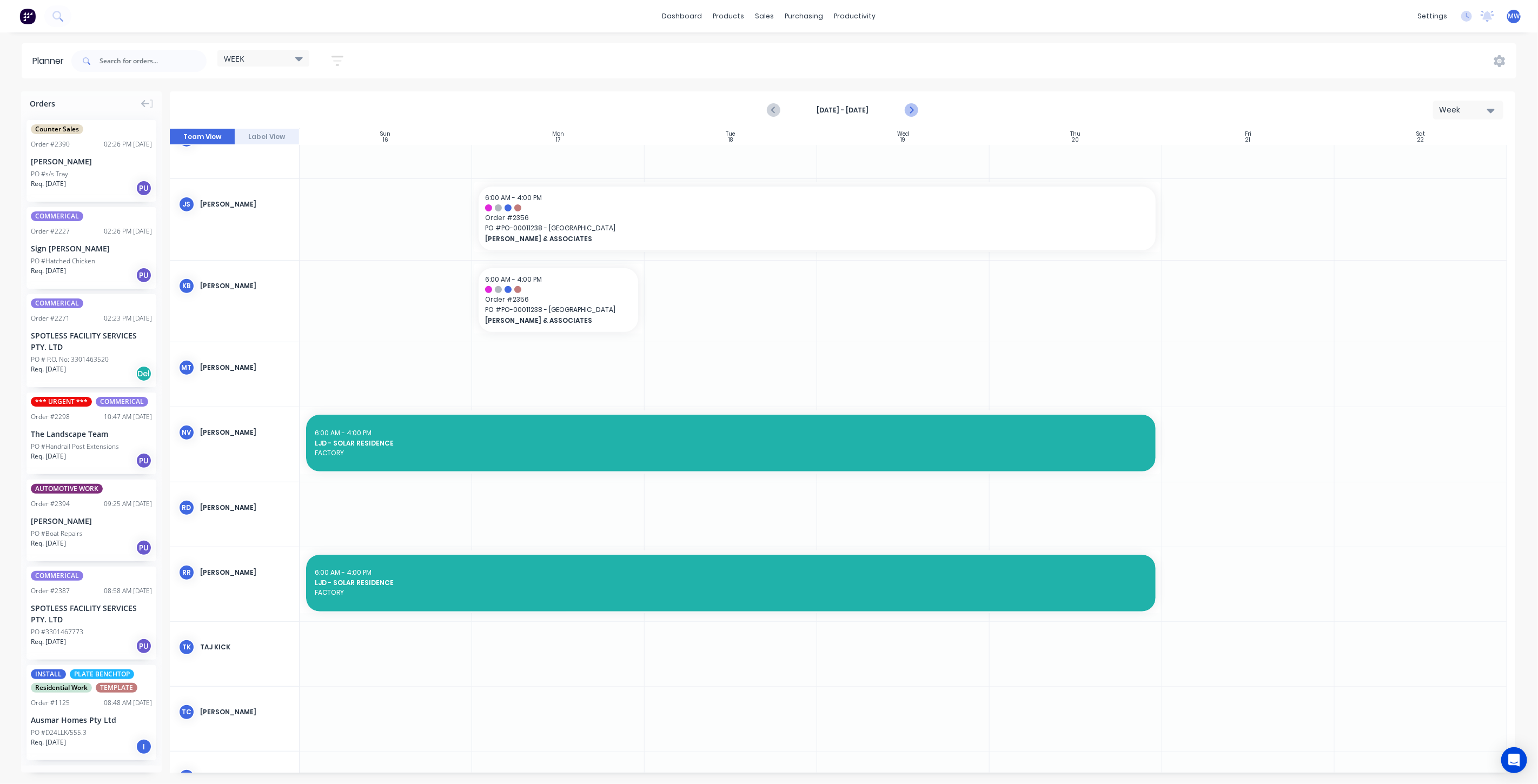
click at [913, 109] on icon "Next page" at bounding box center [910, 110] width 13 height 13
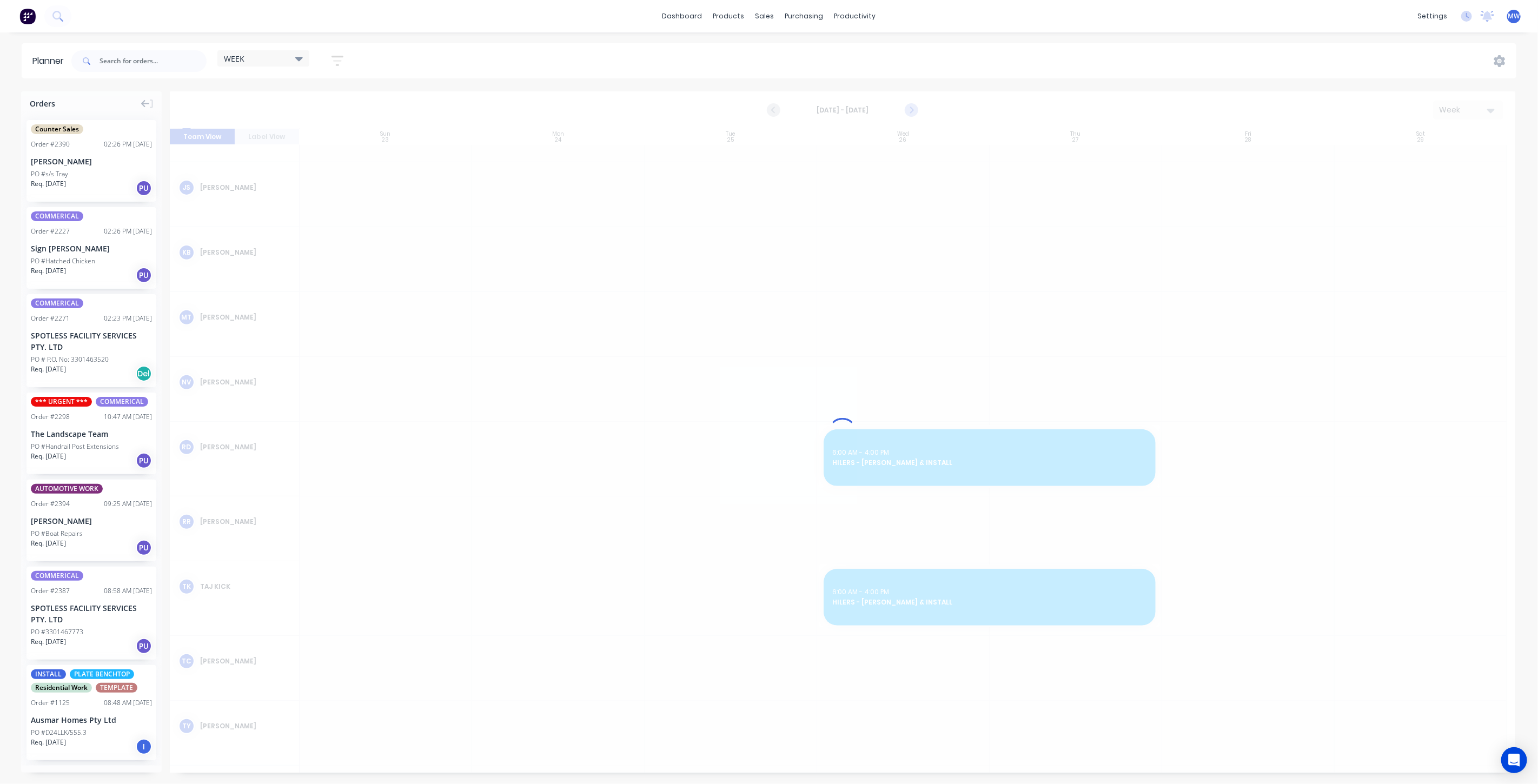
scroll to position [290, 0]
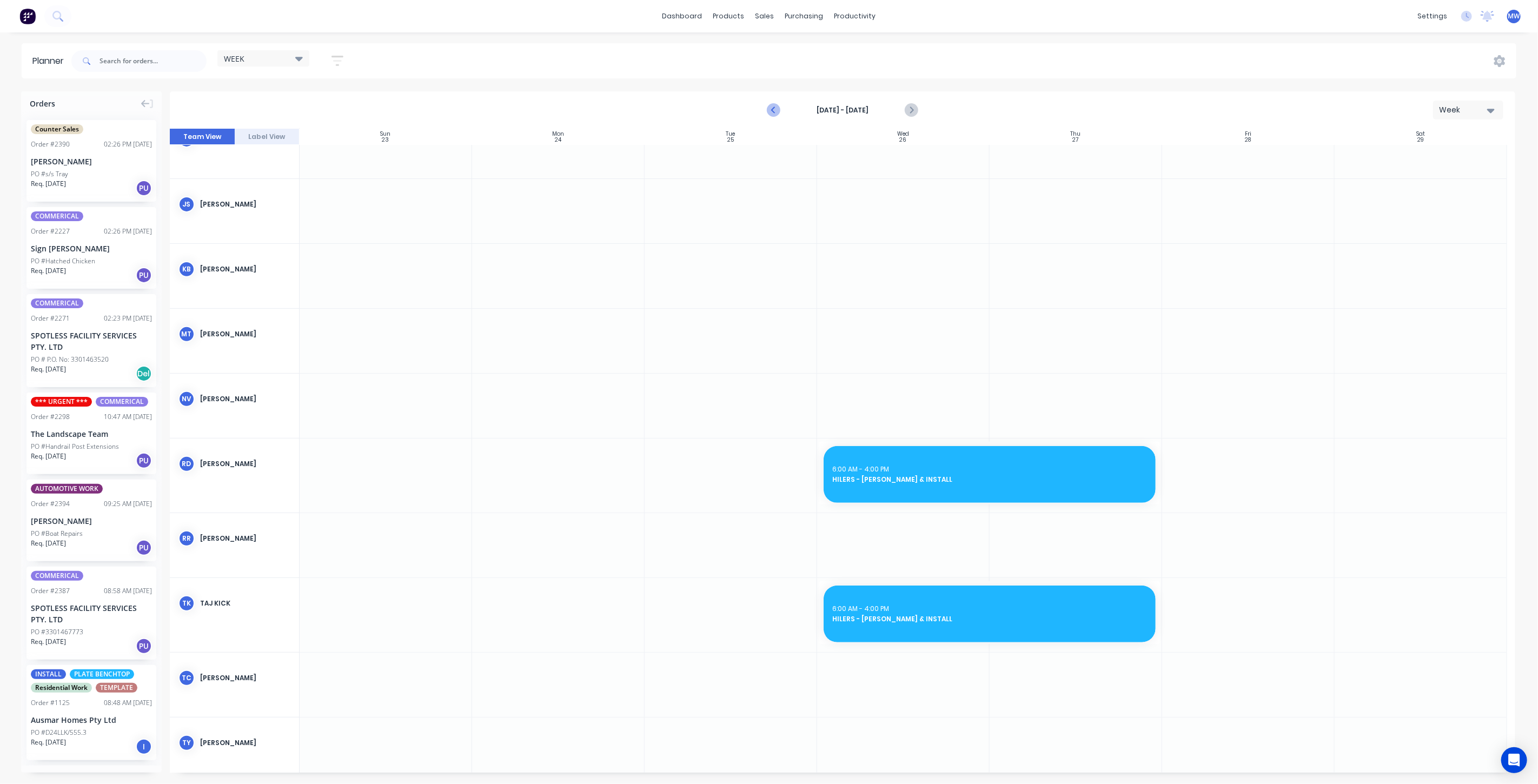
click at [775, 108] on icon "Previous page" at bounding box center [774, 110] width 13 height 13
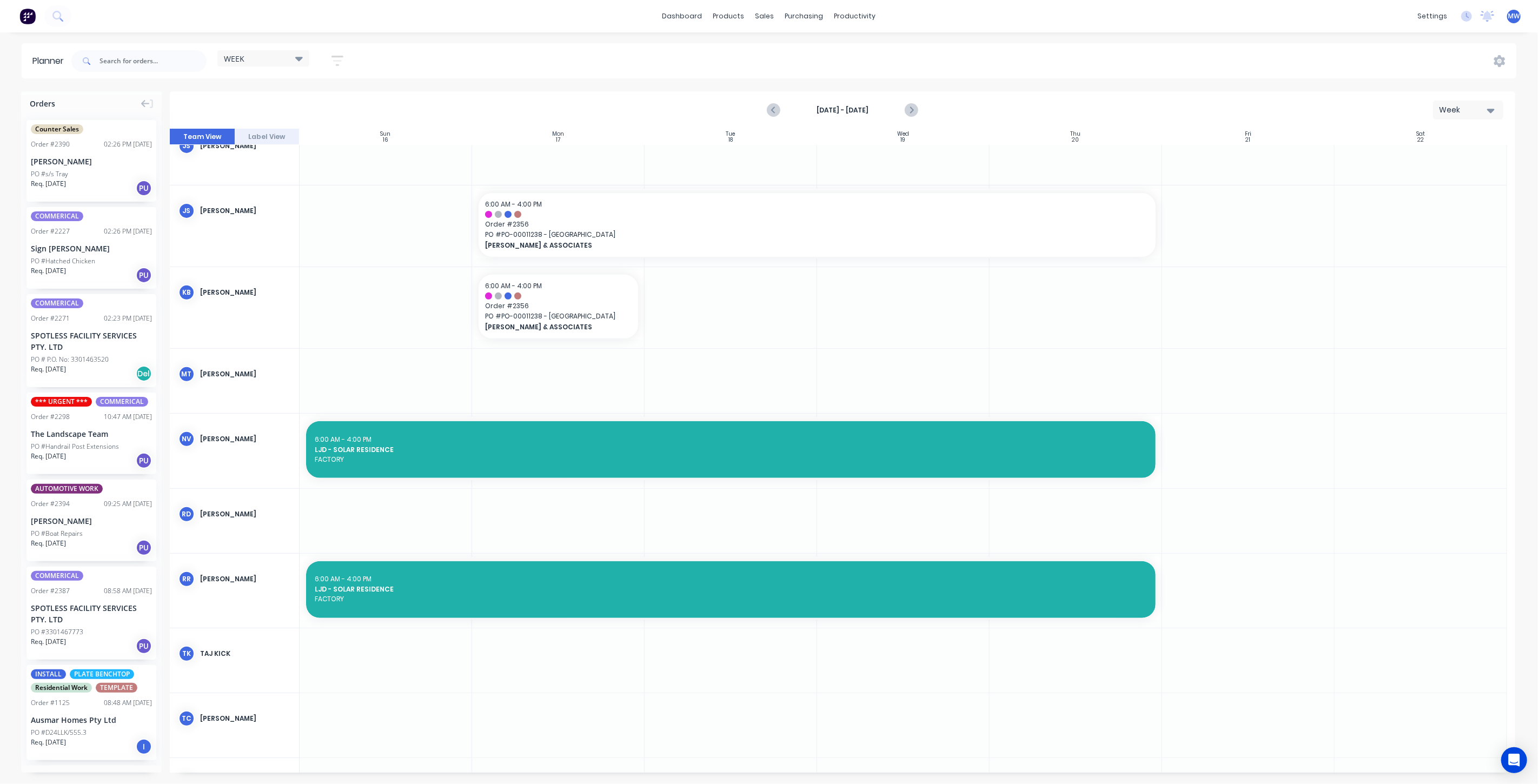
scroll to position [308, 0]
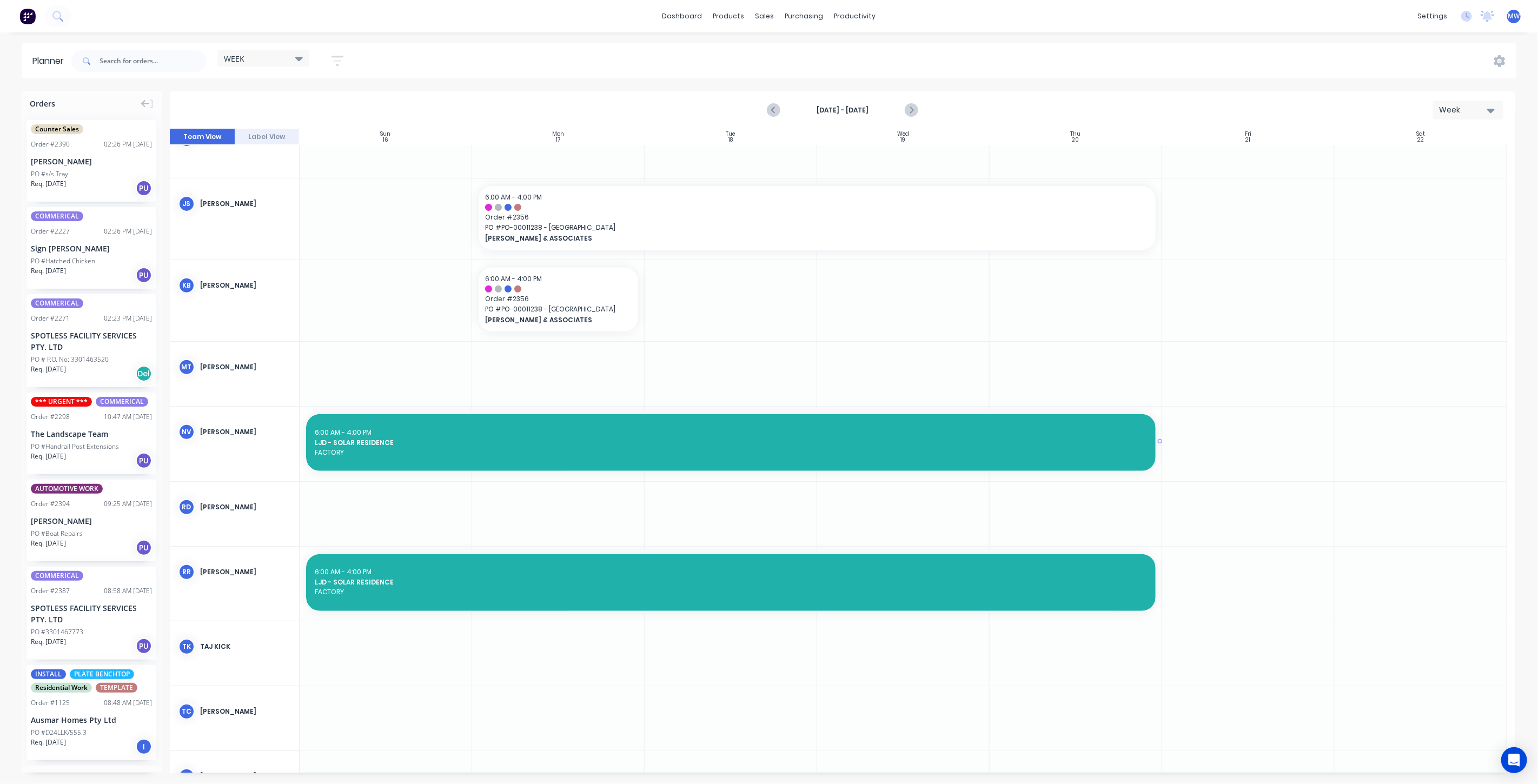
click at [769, 428] on div "6:00 AM - 4:00 PM" at bounding box center [731, 432] width 833 height 9
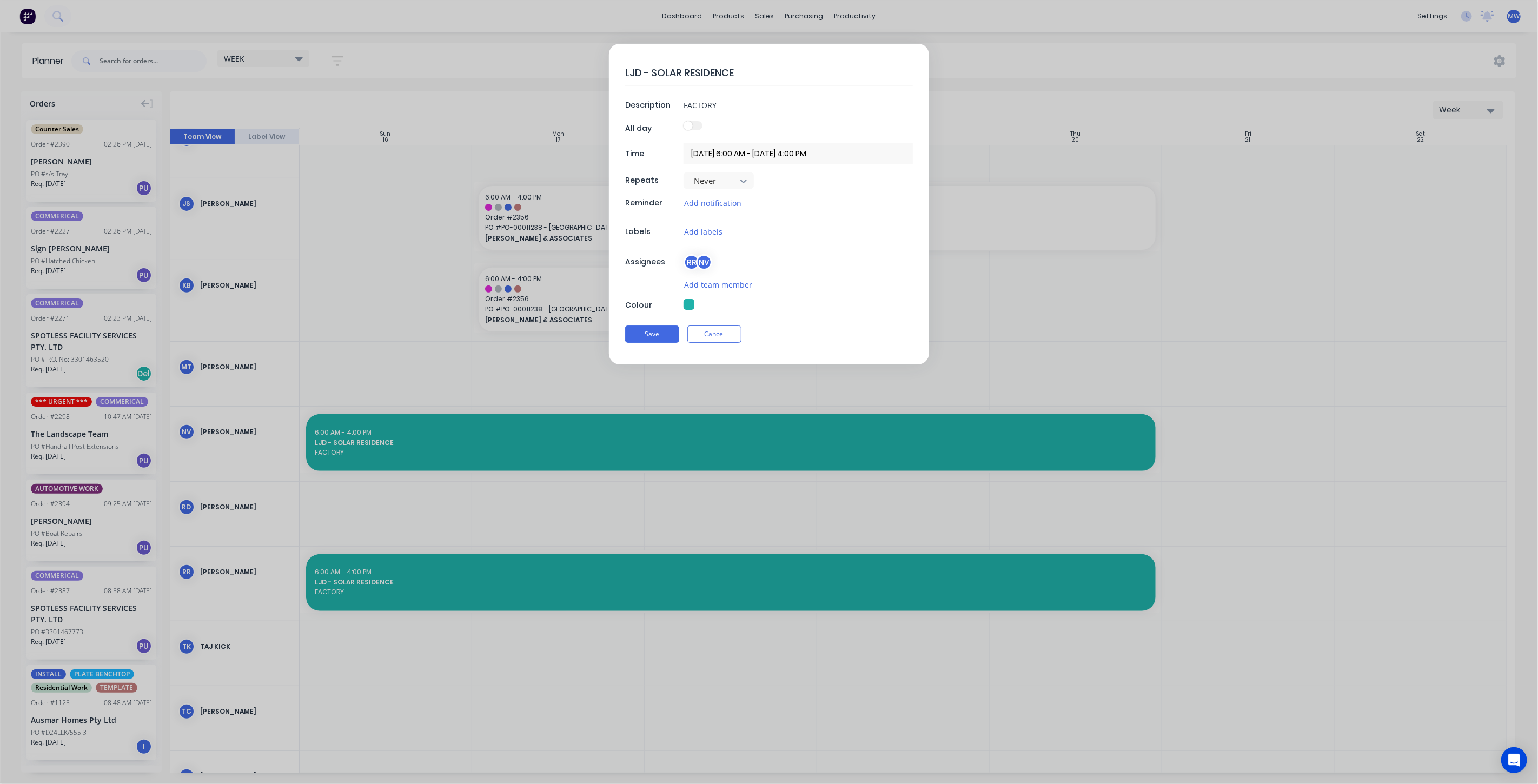
click at [760, 154] on input "10/11/2025 6:00 AM - 20/11/2025 4:00 PM" at bounding box center [798, 154] width 229 height 21
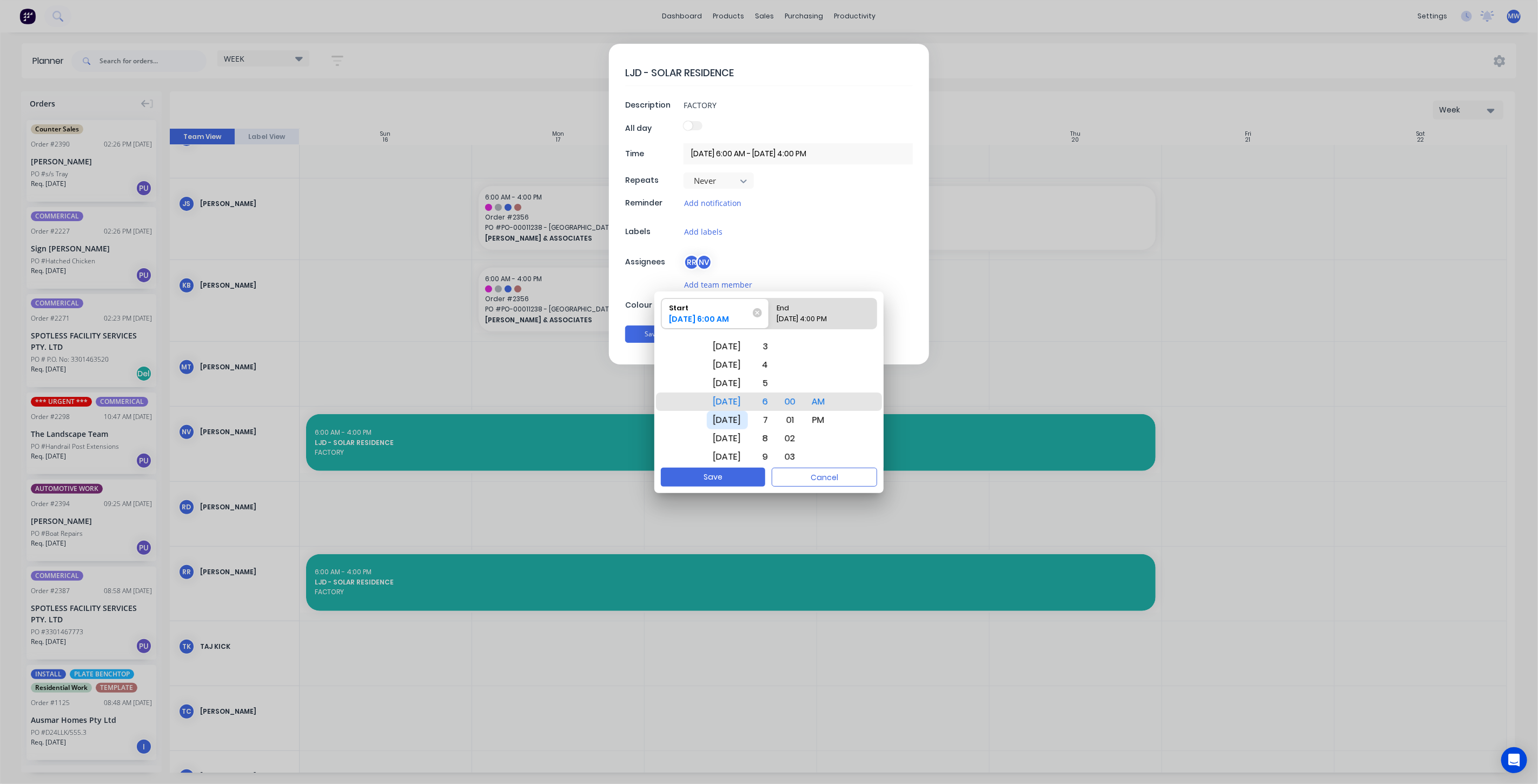
type textarea "x"
click at [816, 319] on div "20/11/2025 4:00 PM" at bounding box center [818, 321] width 90 height 15
click at [769, 319] on input "End 20/11/2025 4:00 PM" at bounding box center [769, 313] width 1 height 30
radio input "true"
click at [736, 436] on div "Thu Nov 27" at bounding box center [727, 438] width 41 height 18
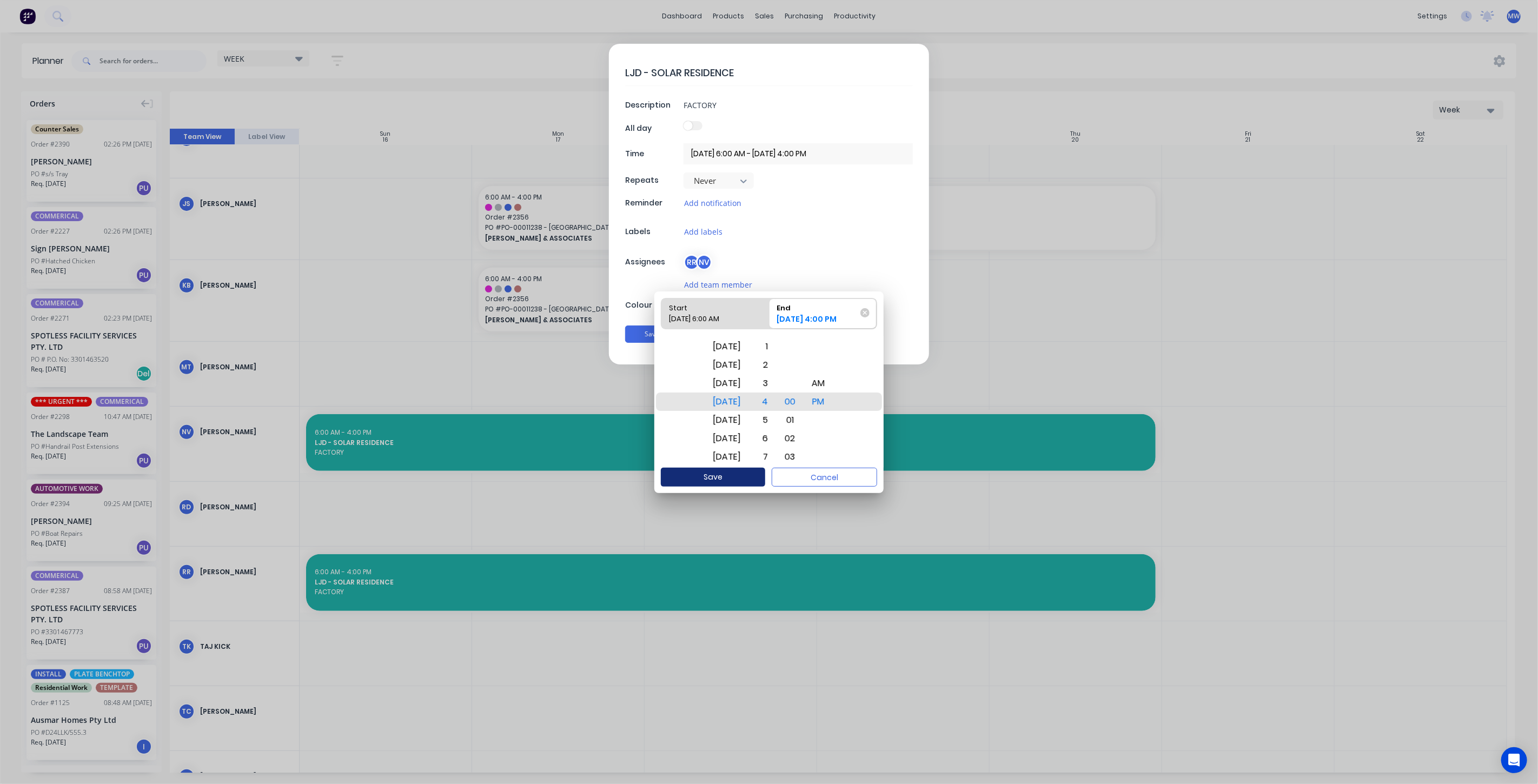
click at [742, 478] on button "Save" at bounding box center [712, 477] width 104 height 19
type textarea "x"
type input "10/11/2025 6:00 AM - 27/11/2025 4:00 PM"
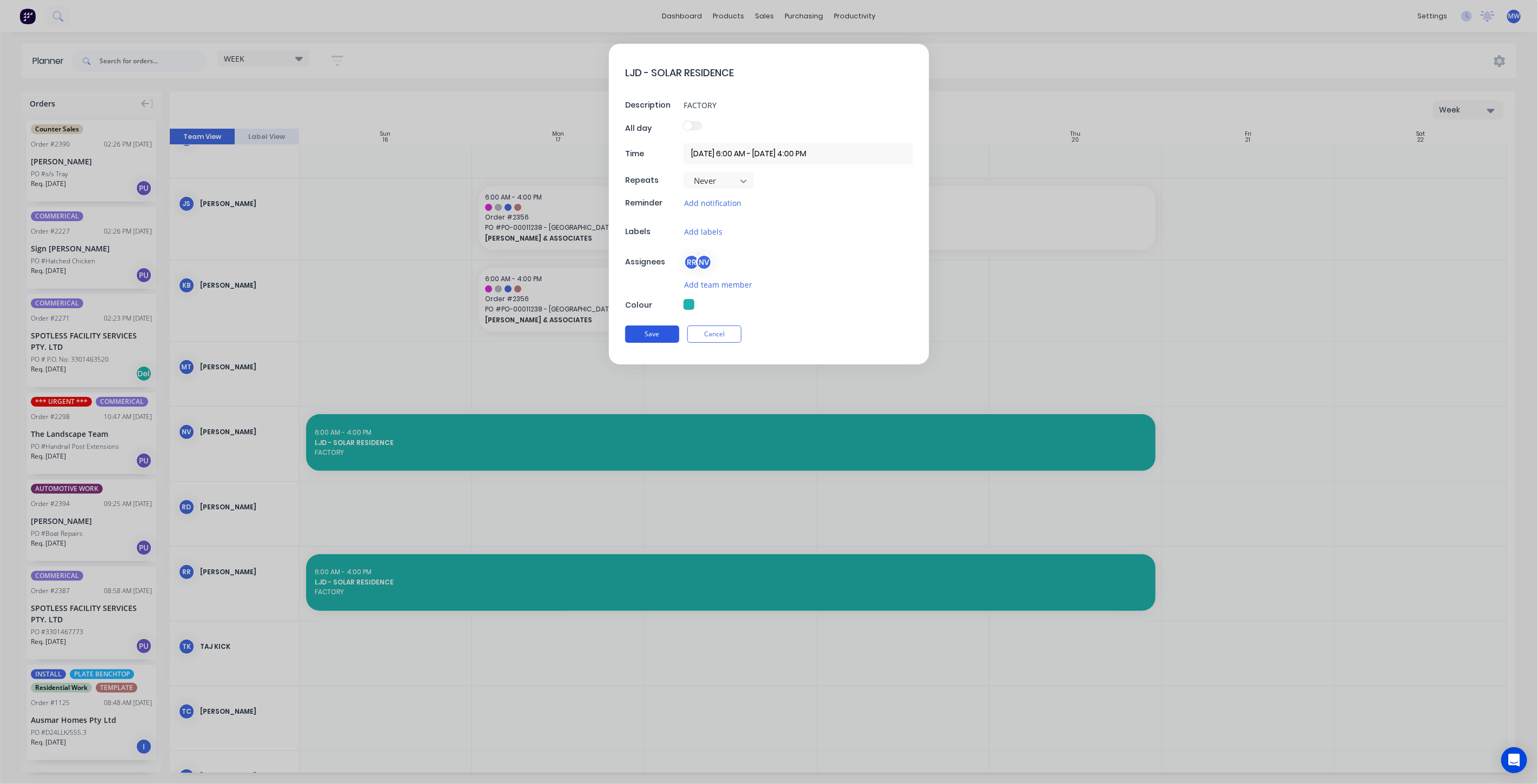
click at [655, 327] on button "Save" at bounding box center [652, 334] width 54 height 17
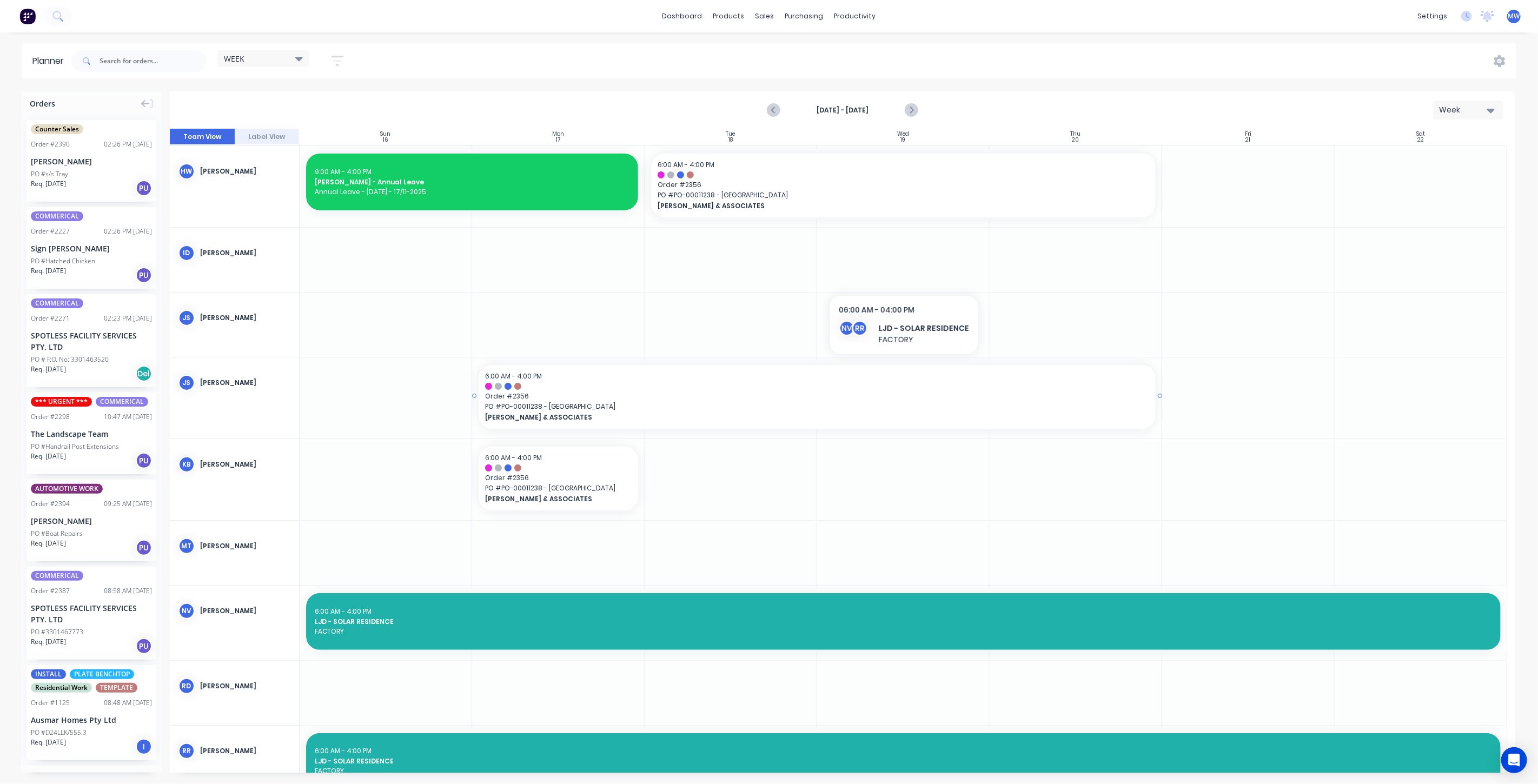
scroll to position [128, 0]
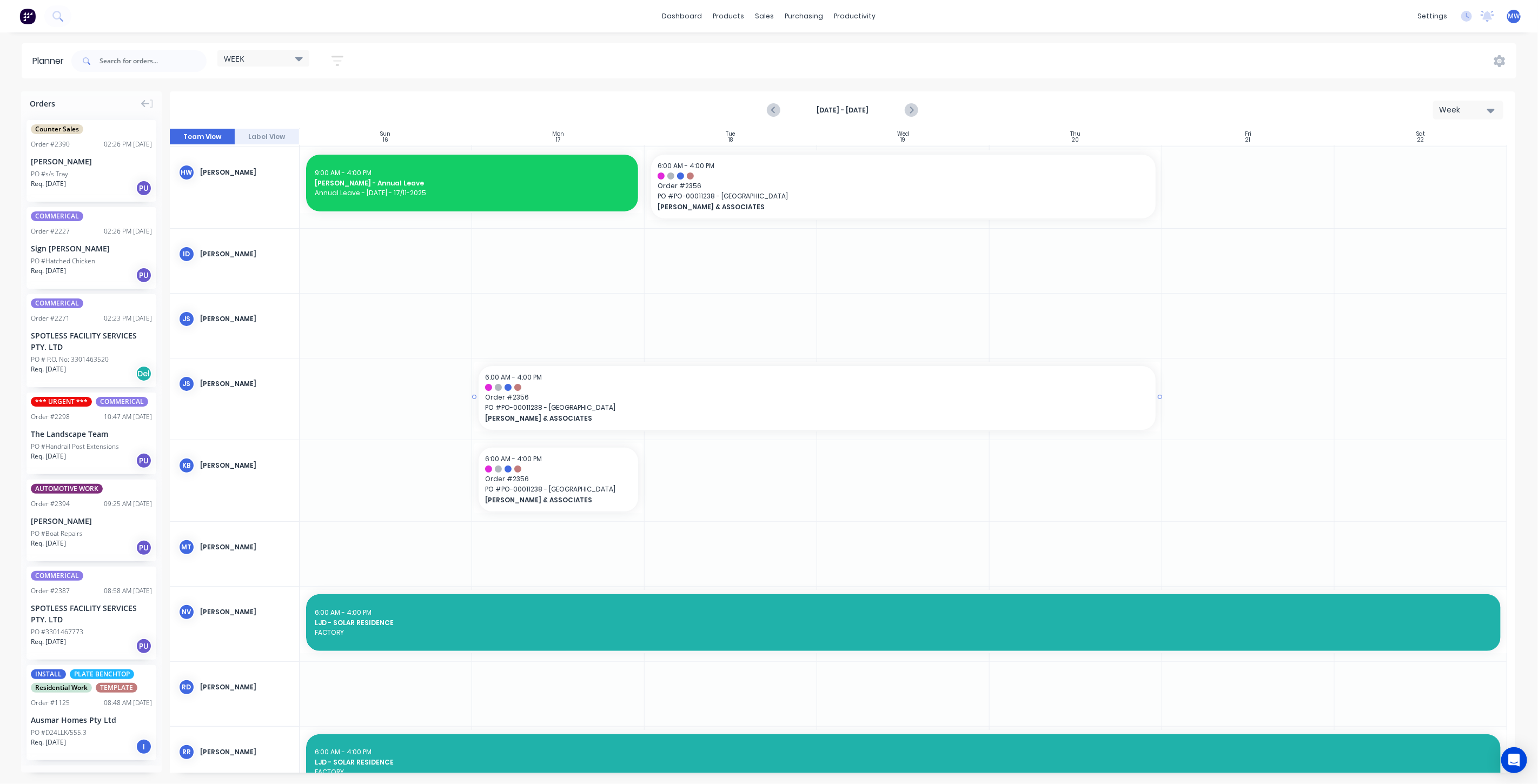
click at [580, 399] on span "Order # 2356" at bounding box center [817, 397] width 664 height 9
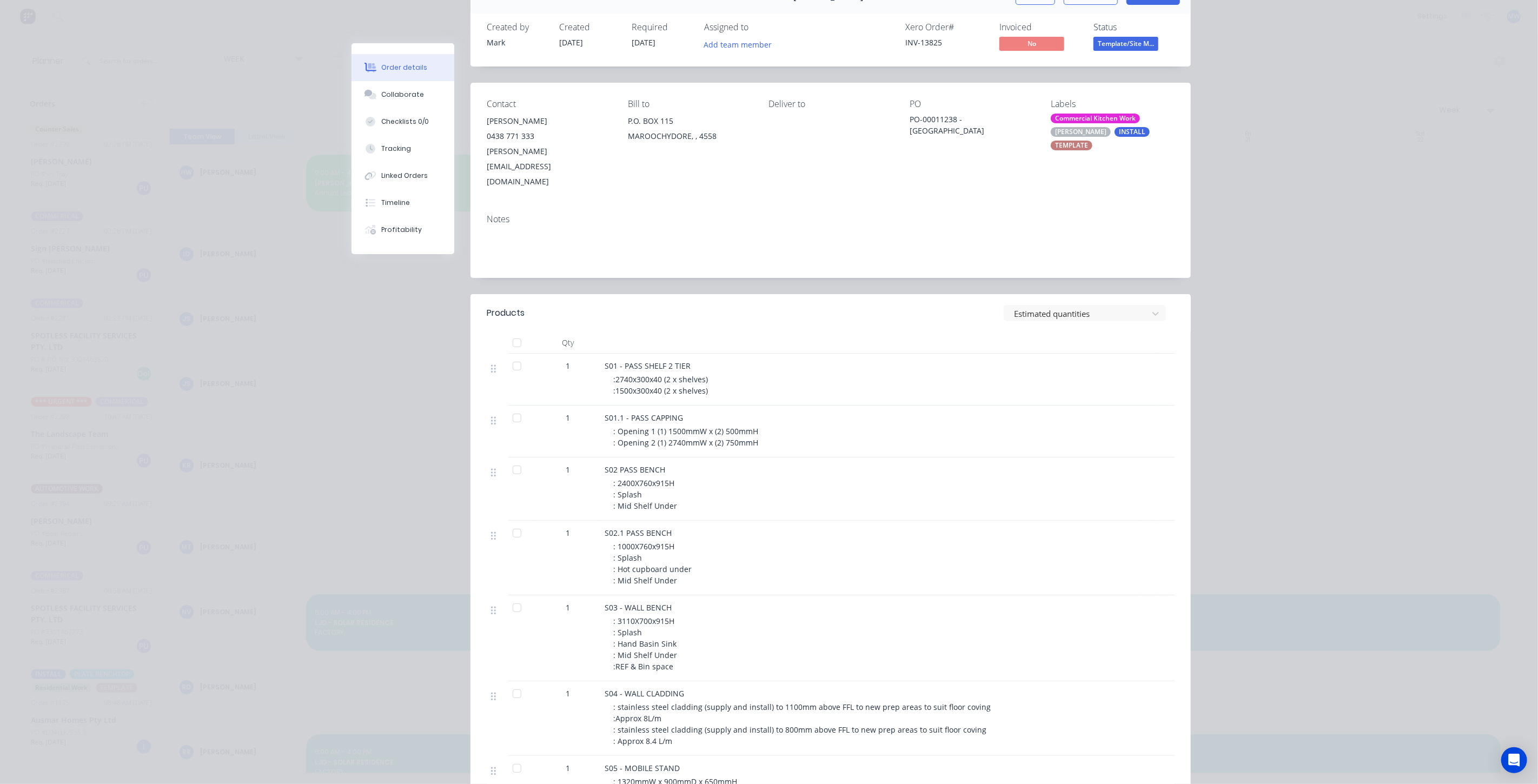
scroll to position [0, 0]
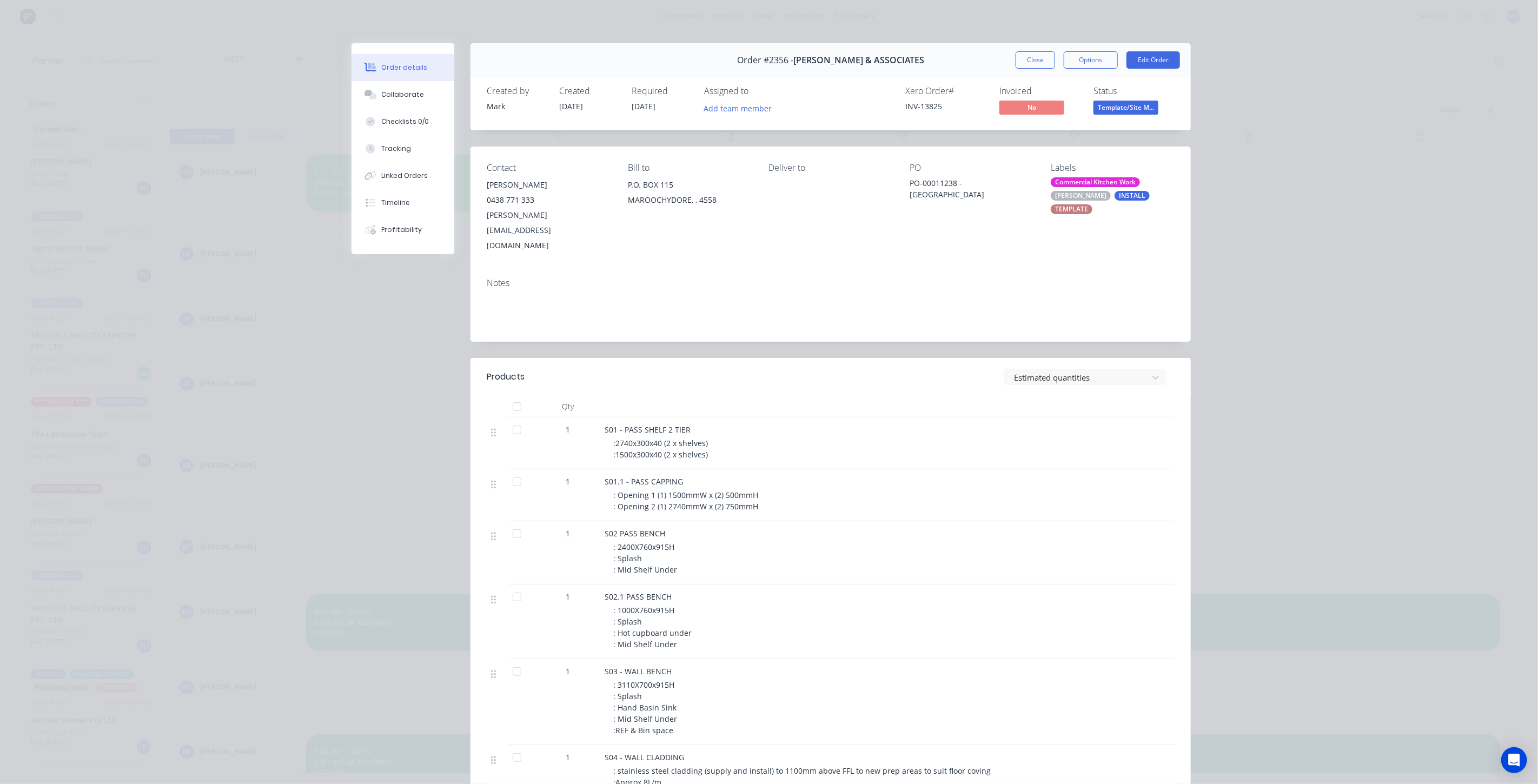
click at [1034, 61] on button "Close" at bounding box center [1035, 59] width 39 height 17
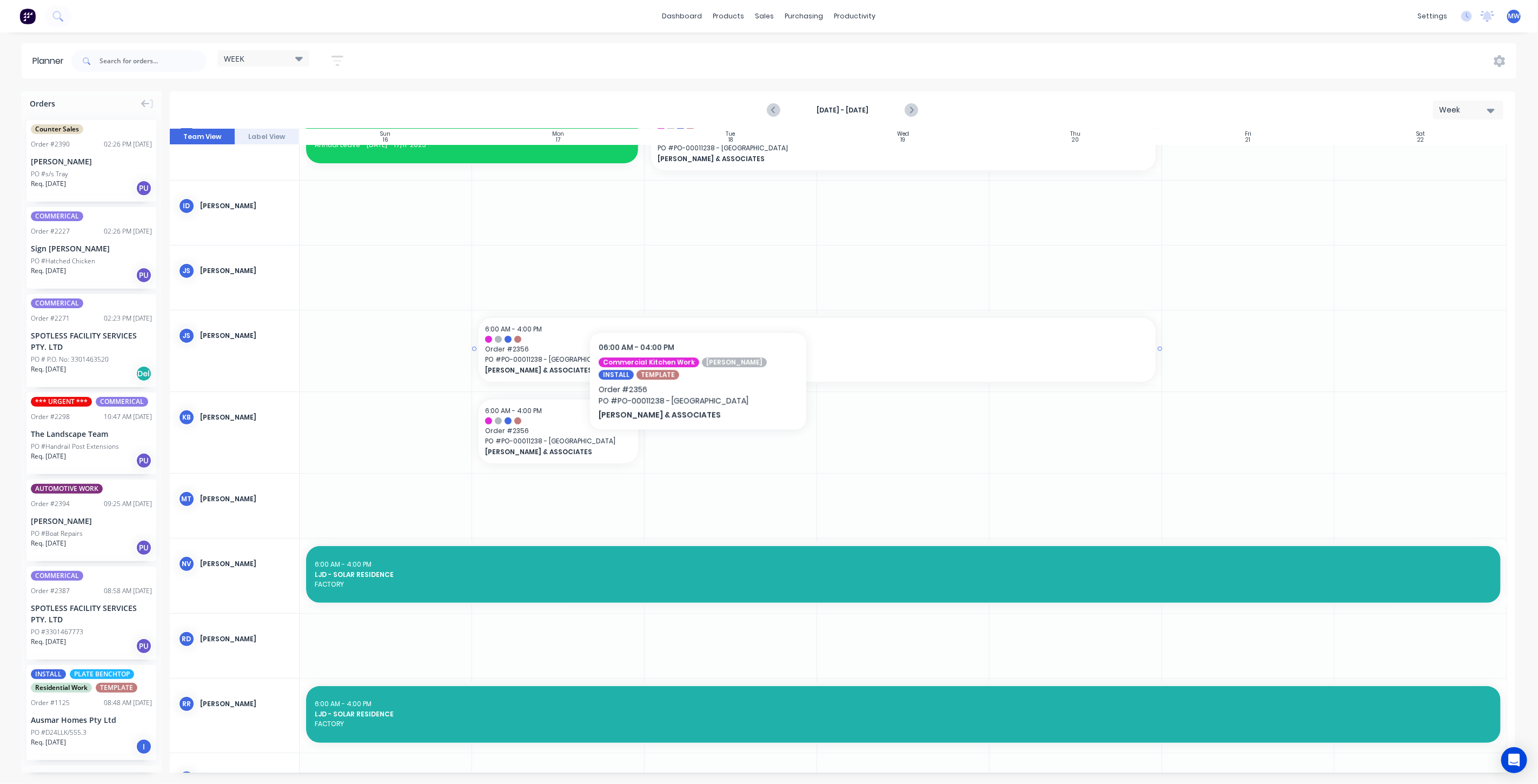
scroll to position [300, 0]
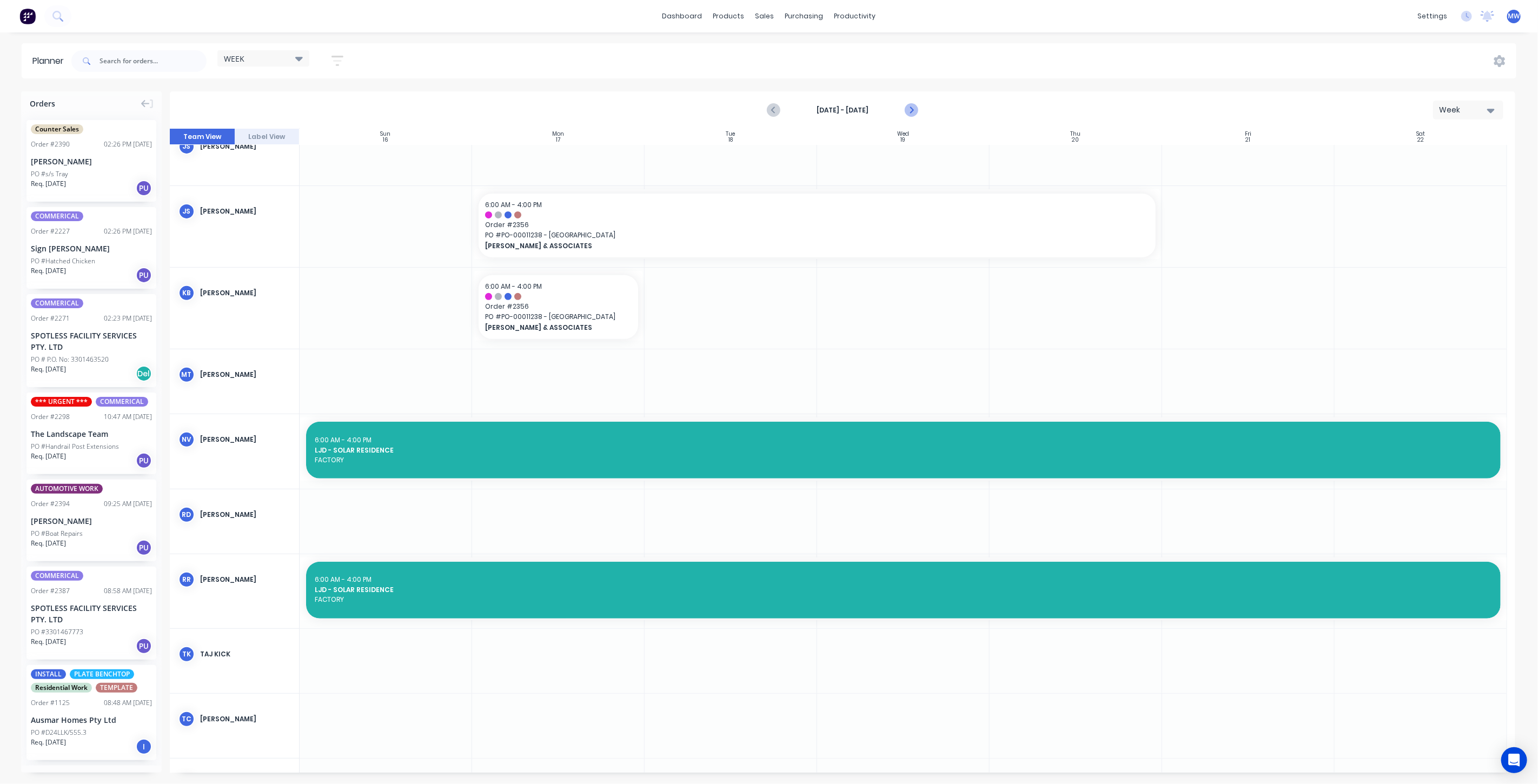
click at [910, 107] on icon "Next page" at bounding box center [911, 111] width 5 height 9
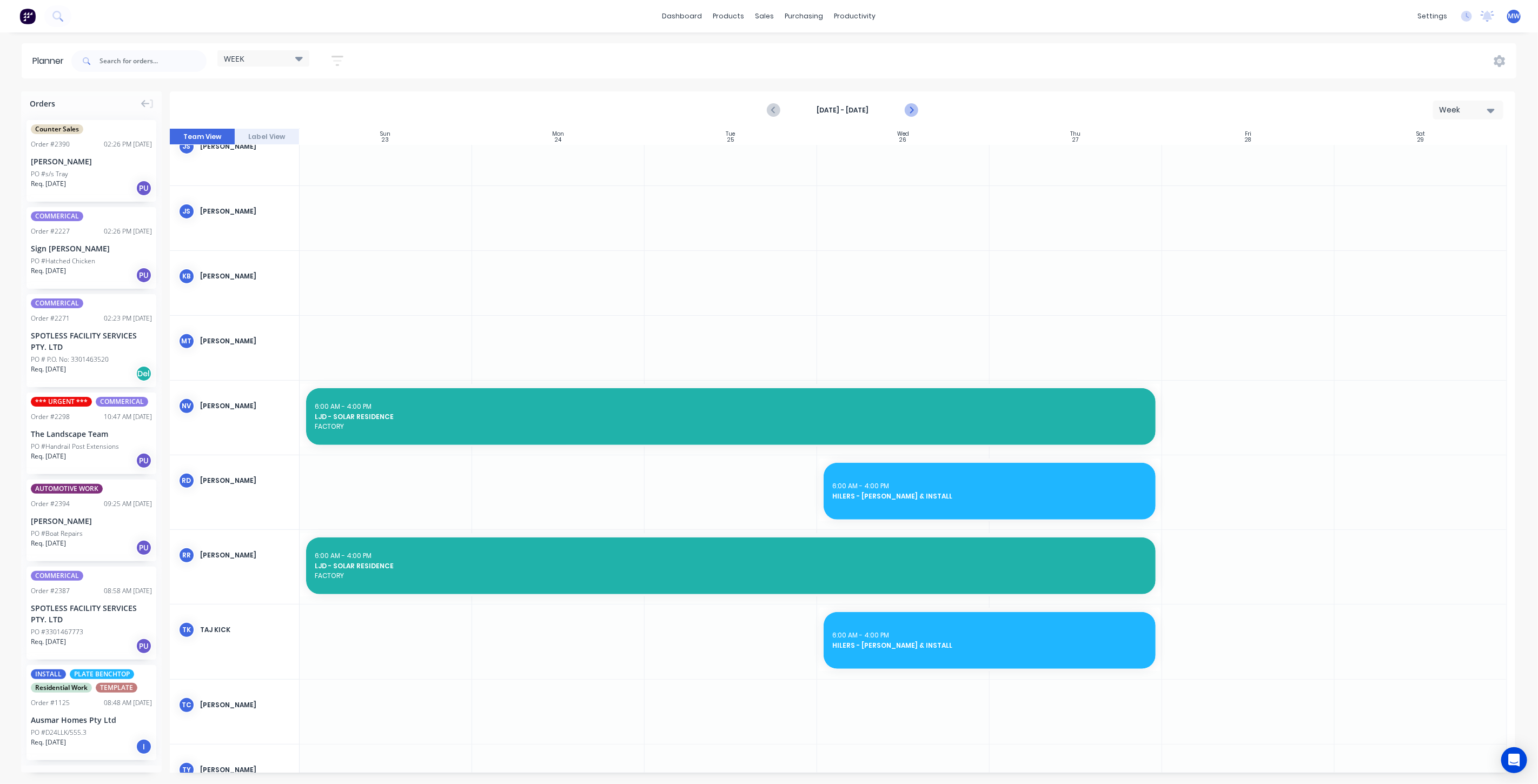
click at [910, 107] on icon "Next page" at bounding box center [911, 111] width 5 height 9
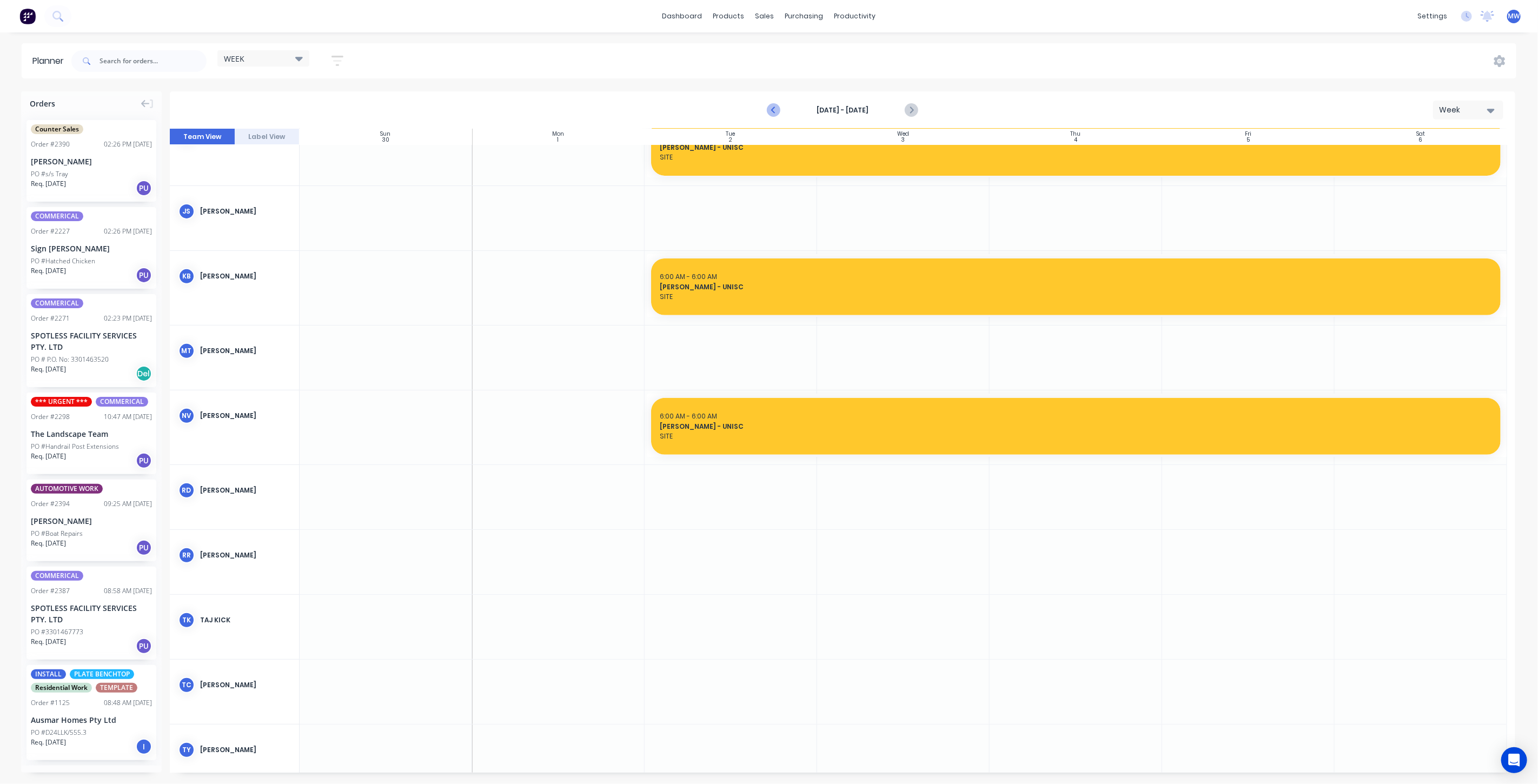
click at [772, 107] on icon "Previous page" at bounding box center [774, 110] width 13 height 13
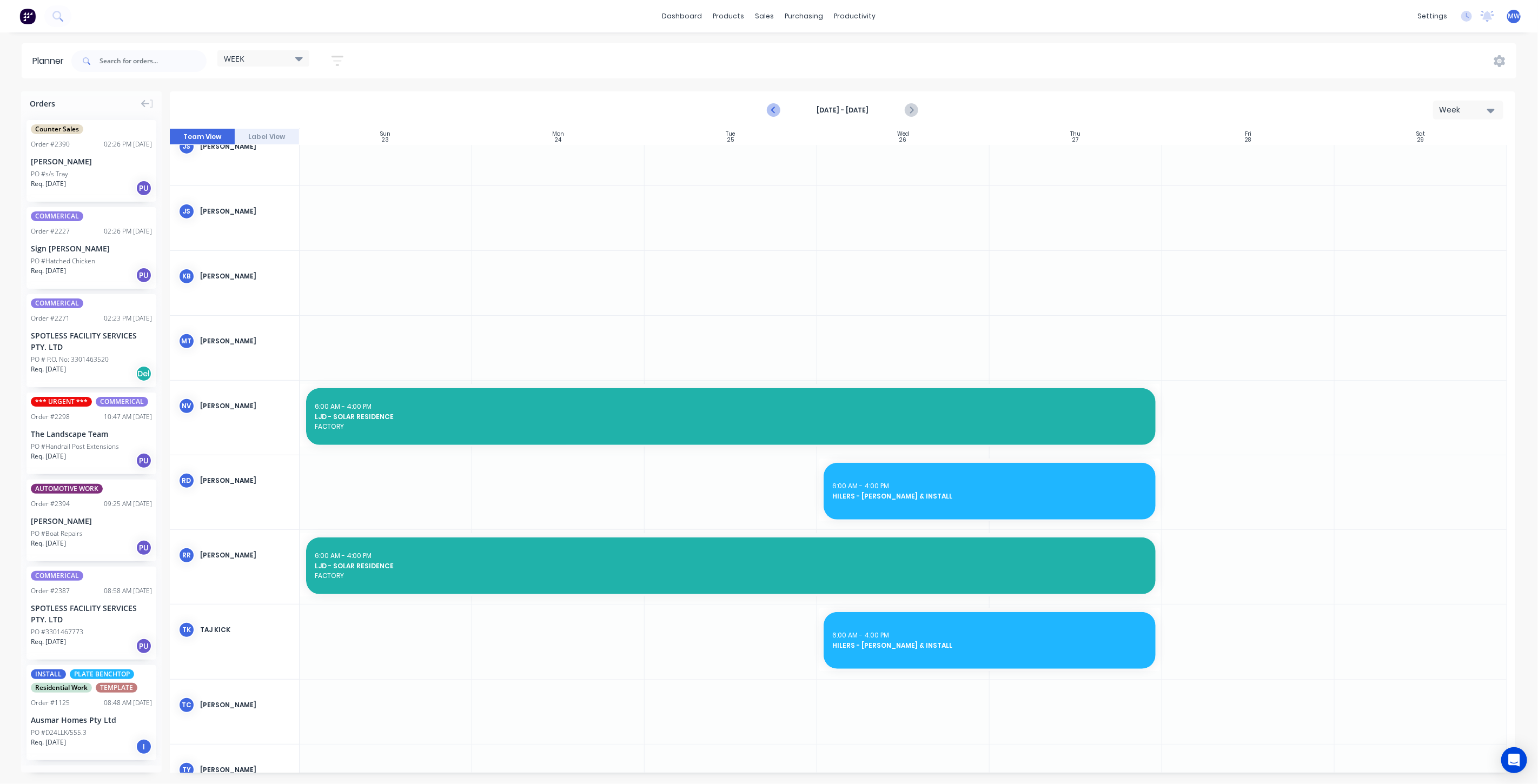
click at [772, 107] on icon "Previous page" at bounding box center [774, 110] width 13 height 13
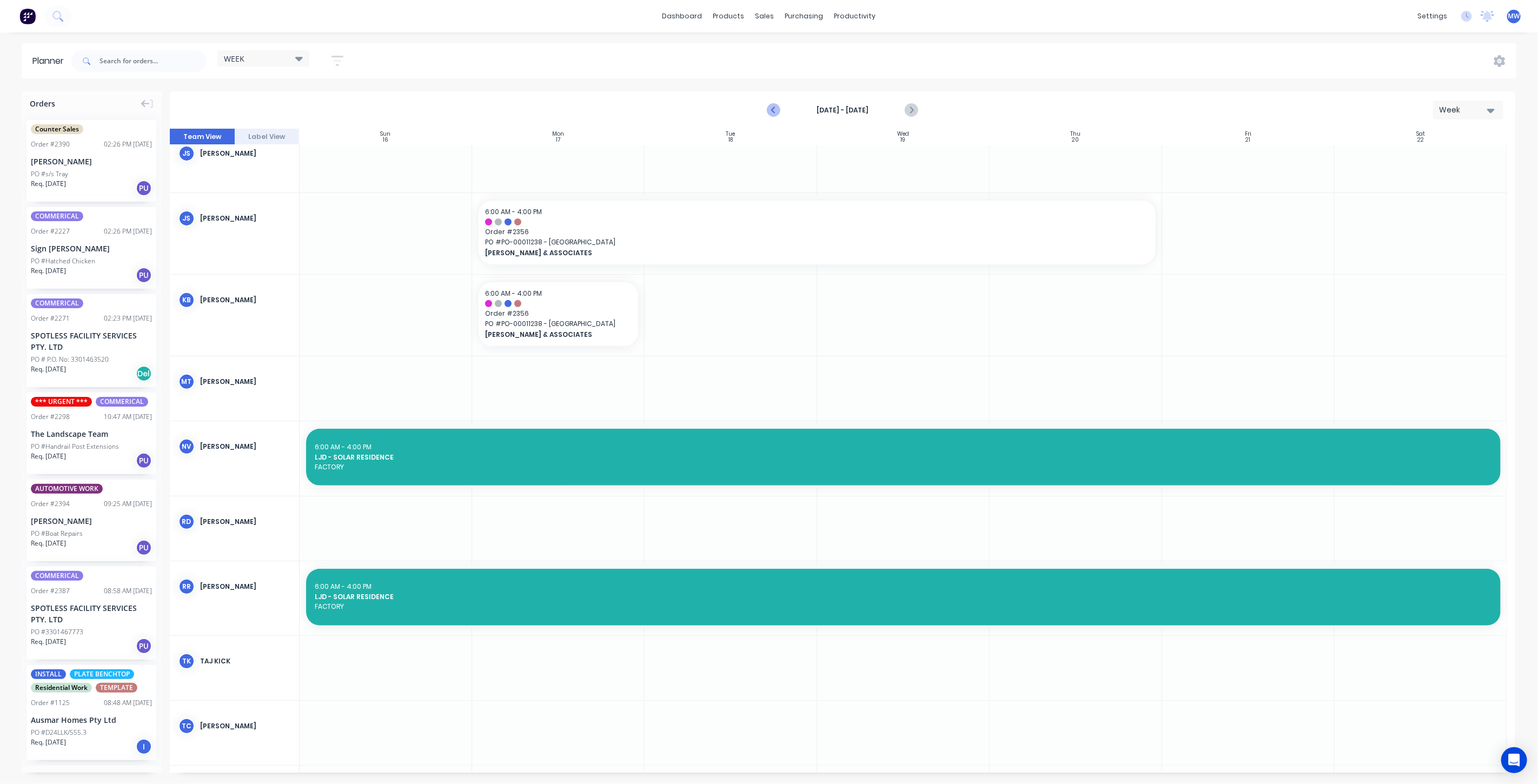
scroll to position [301, 0]
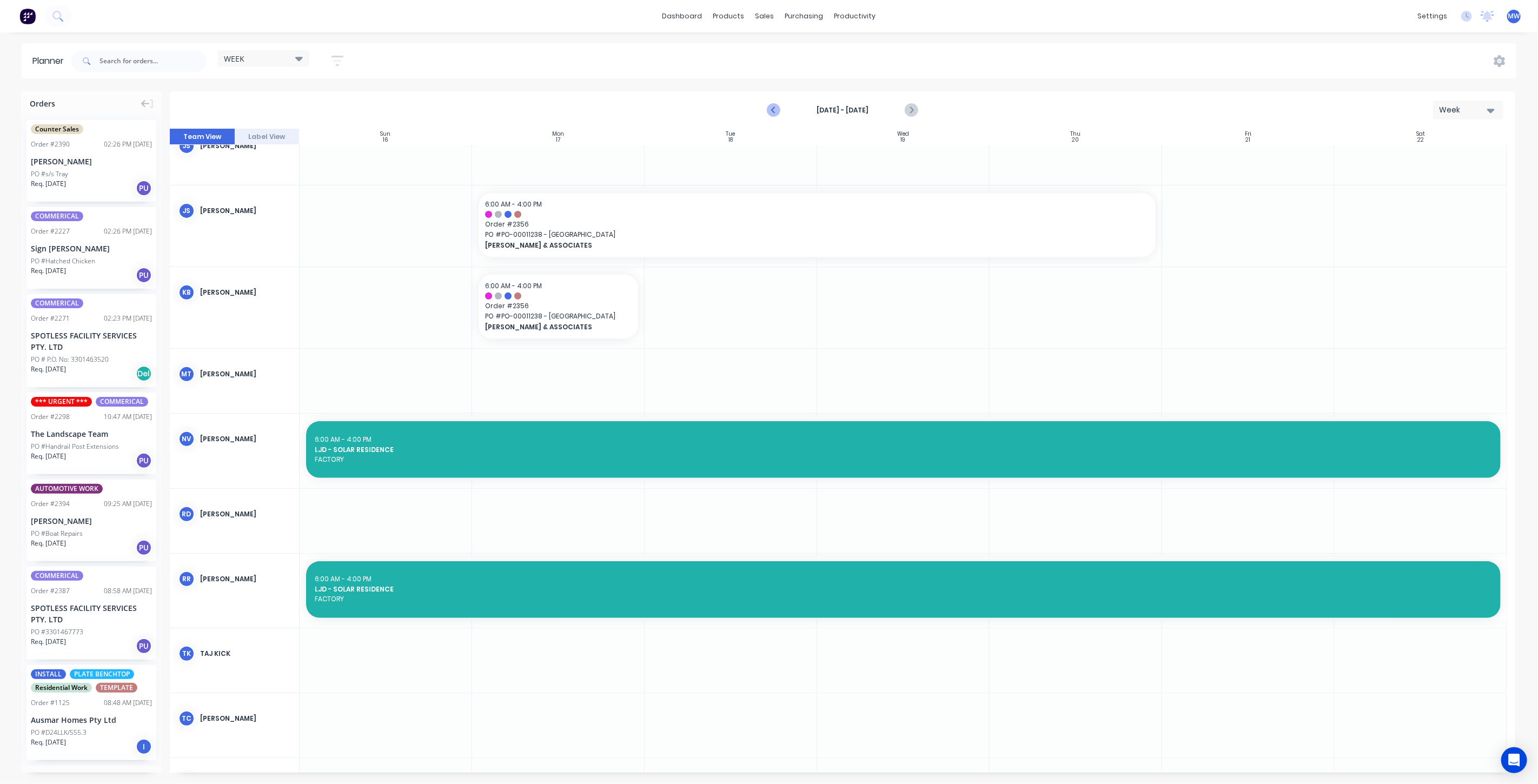
click at [774, 109] on icon "Previous page" at bounding box center [774, 110] width 13 height 13
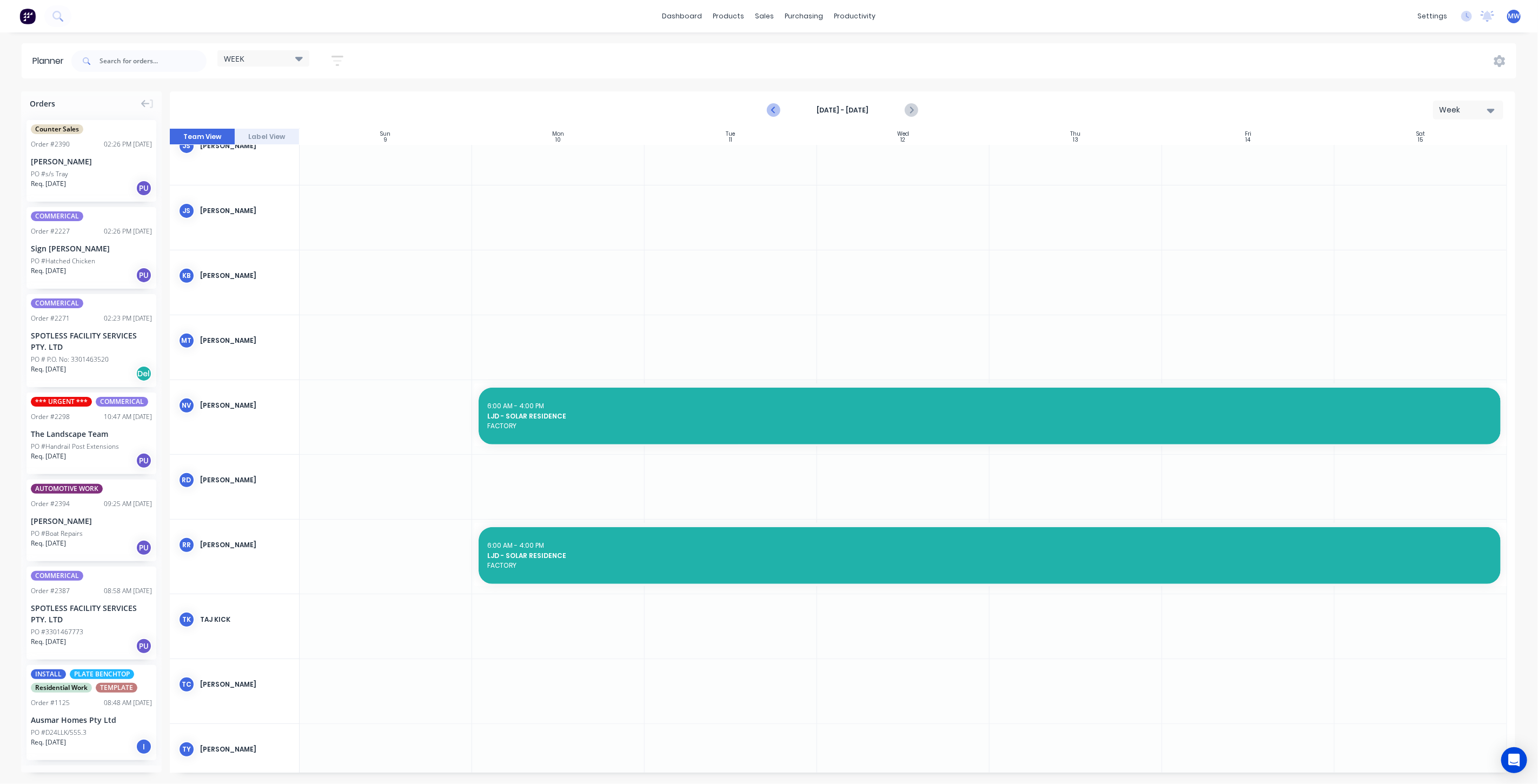
click at [774, 109] on icon "Previous page" at bounding box center [774, 111] width 5 height 9
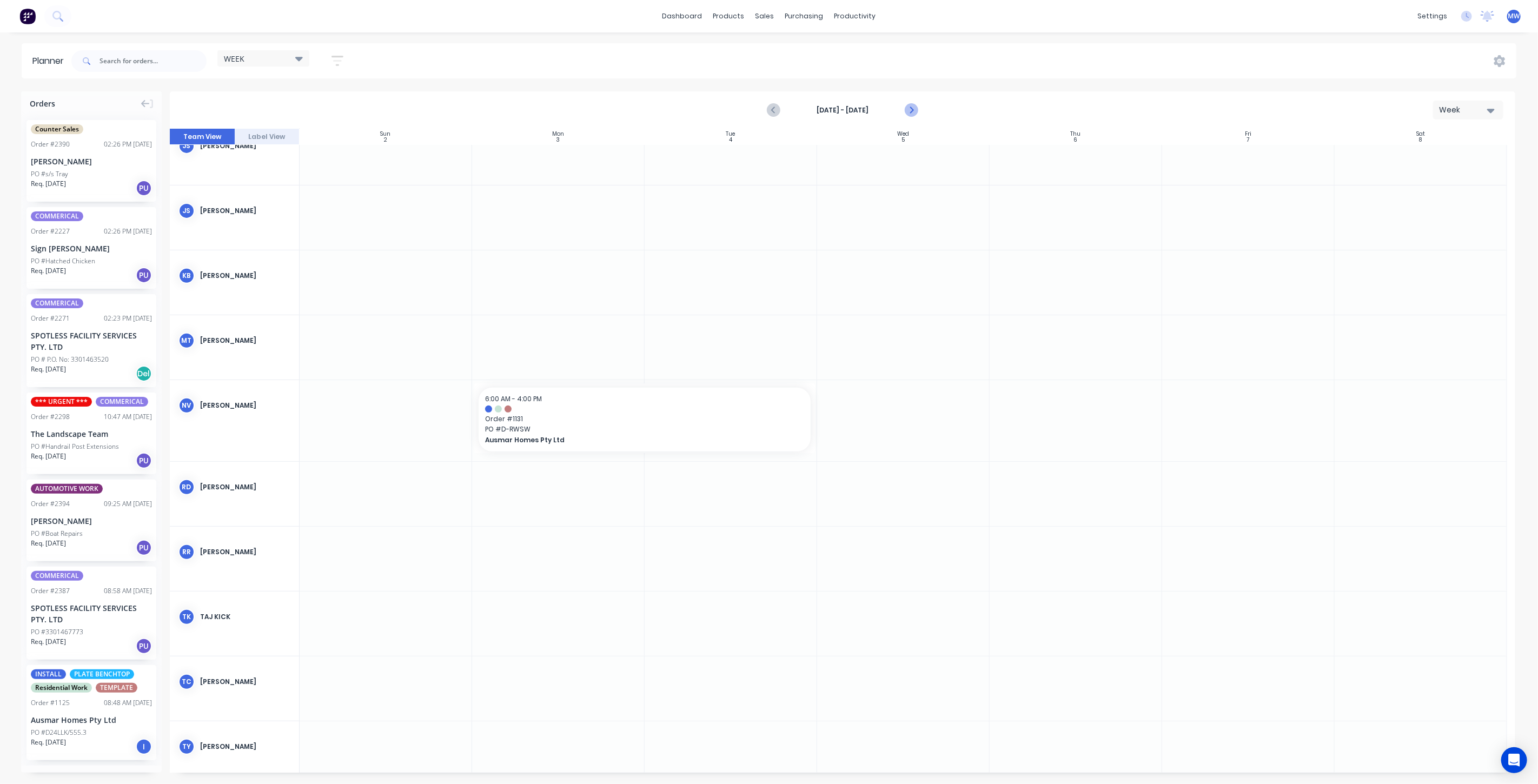
click at [914, 111] on icon "Next page" at bounding box center [910, 110] width 13 height 13
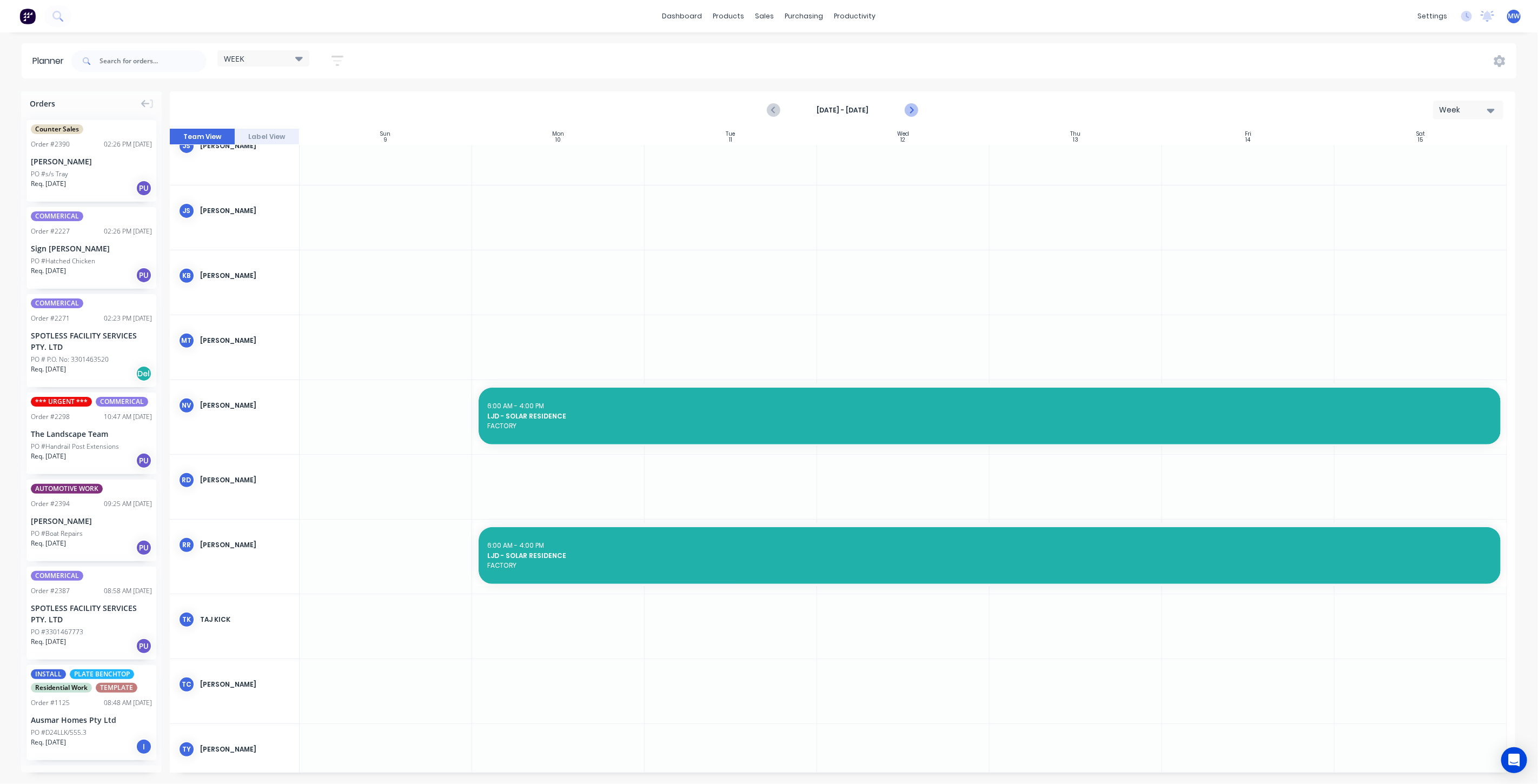
click at [914, 111] on icon "Next page" at bounding box center [910, 110] width 13 height 13
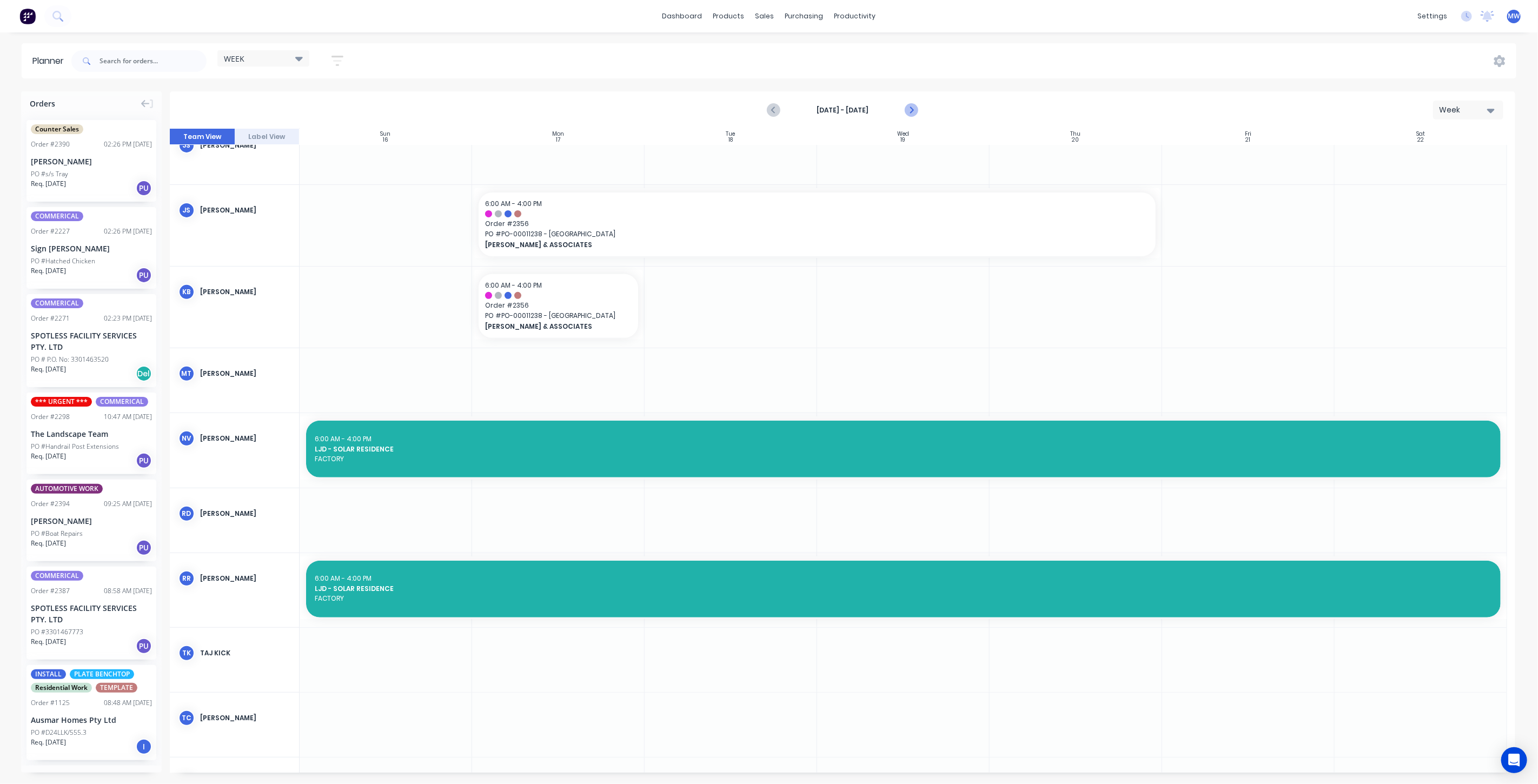
click at [914, 111] on icon "Next page" at bounding box center [910, 110] width 13 height 13
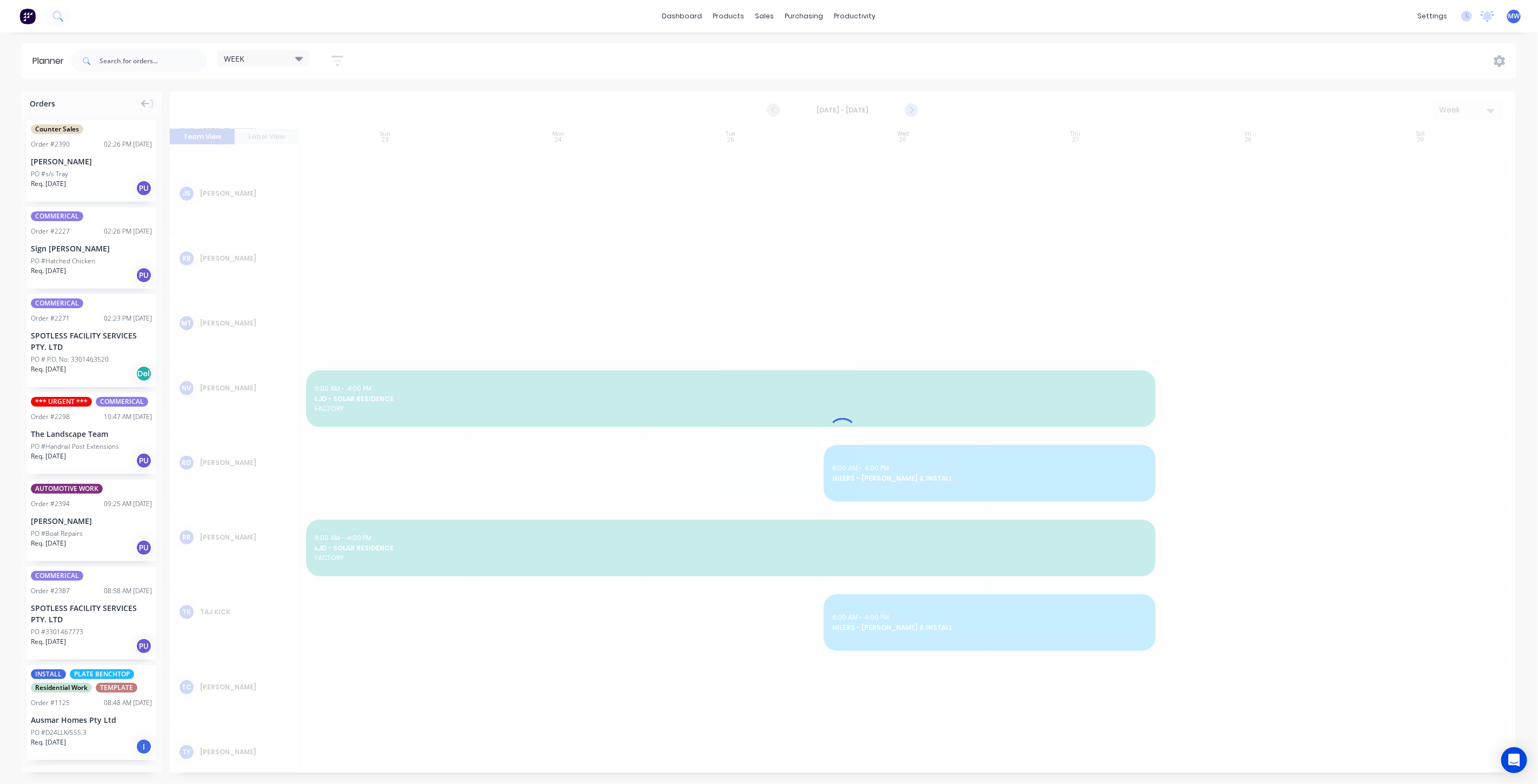
scroll to position [284, 0]
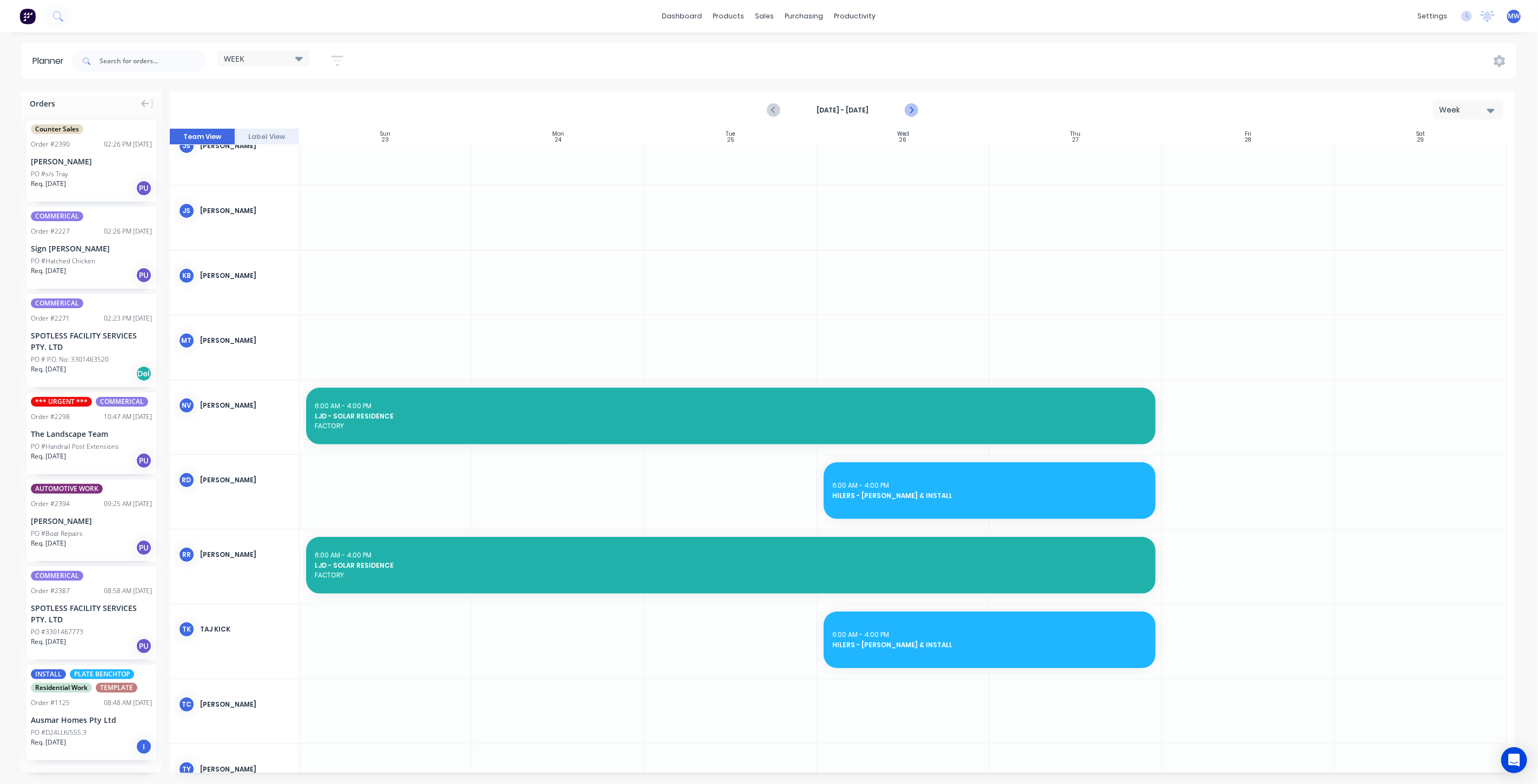
click at [914, 111] on icon "Next page" at bounding box center [910, 110] width 13 height 13
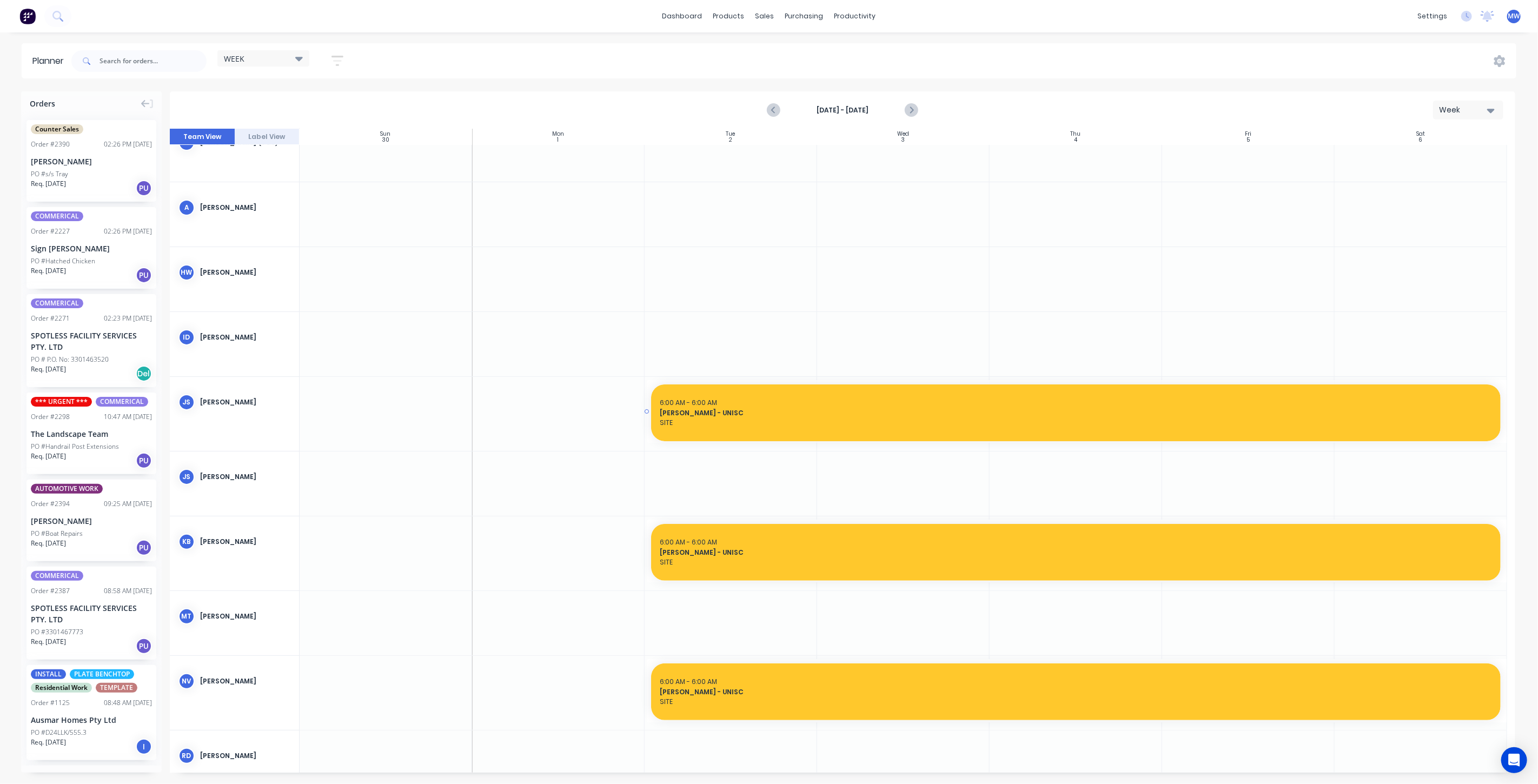
scroll to position [0, 0]
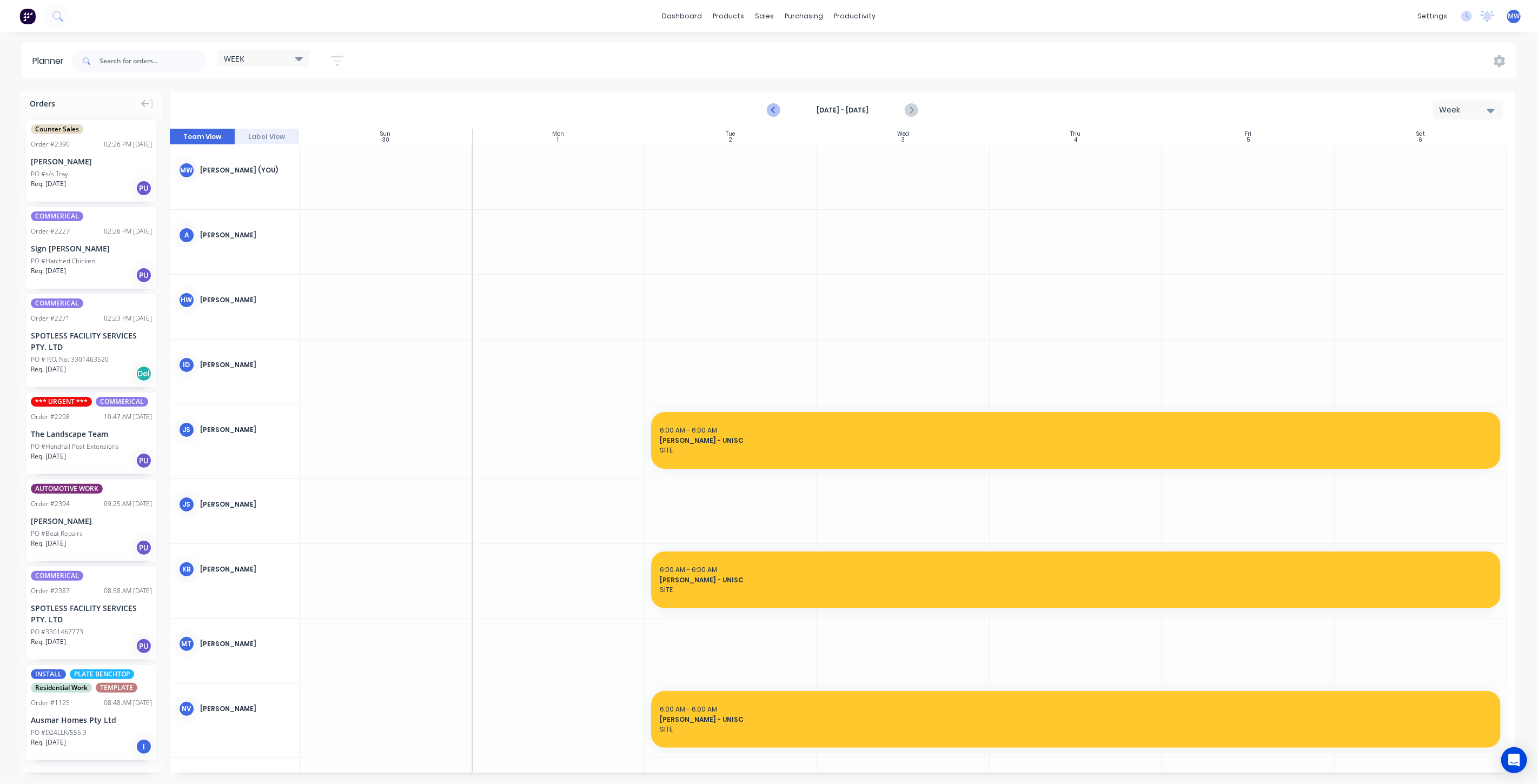
click at [772, 111] on icon "Previous page" at bounding box center [774, 110] width 13 height 13
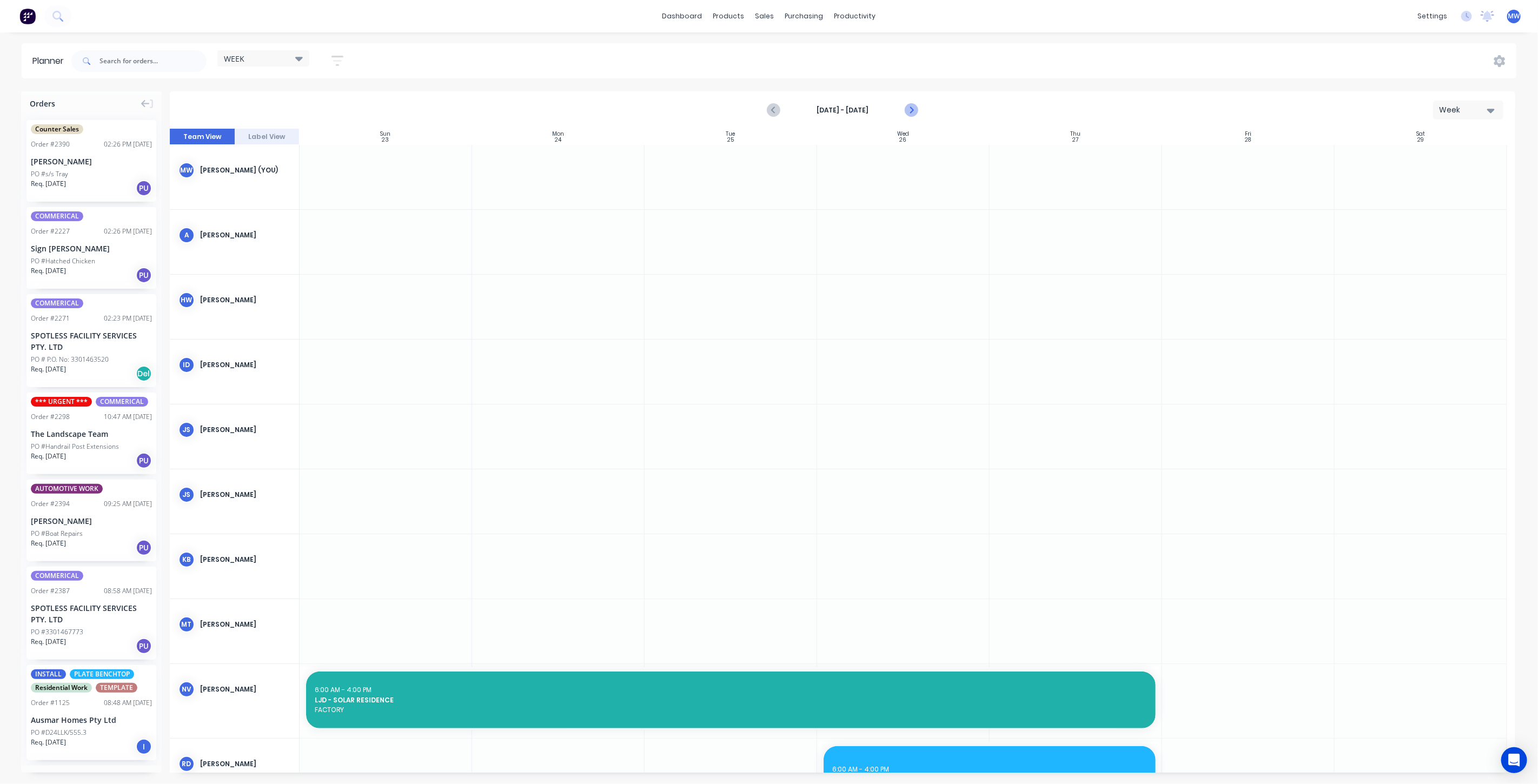
click at [908, 107] on icon "Next page" at bounding box center [910, 110] width 13 height 13
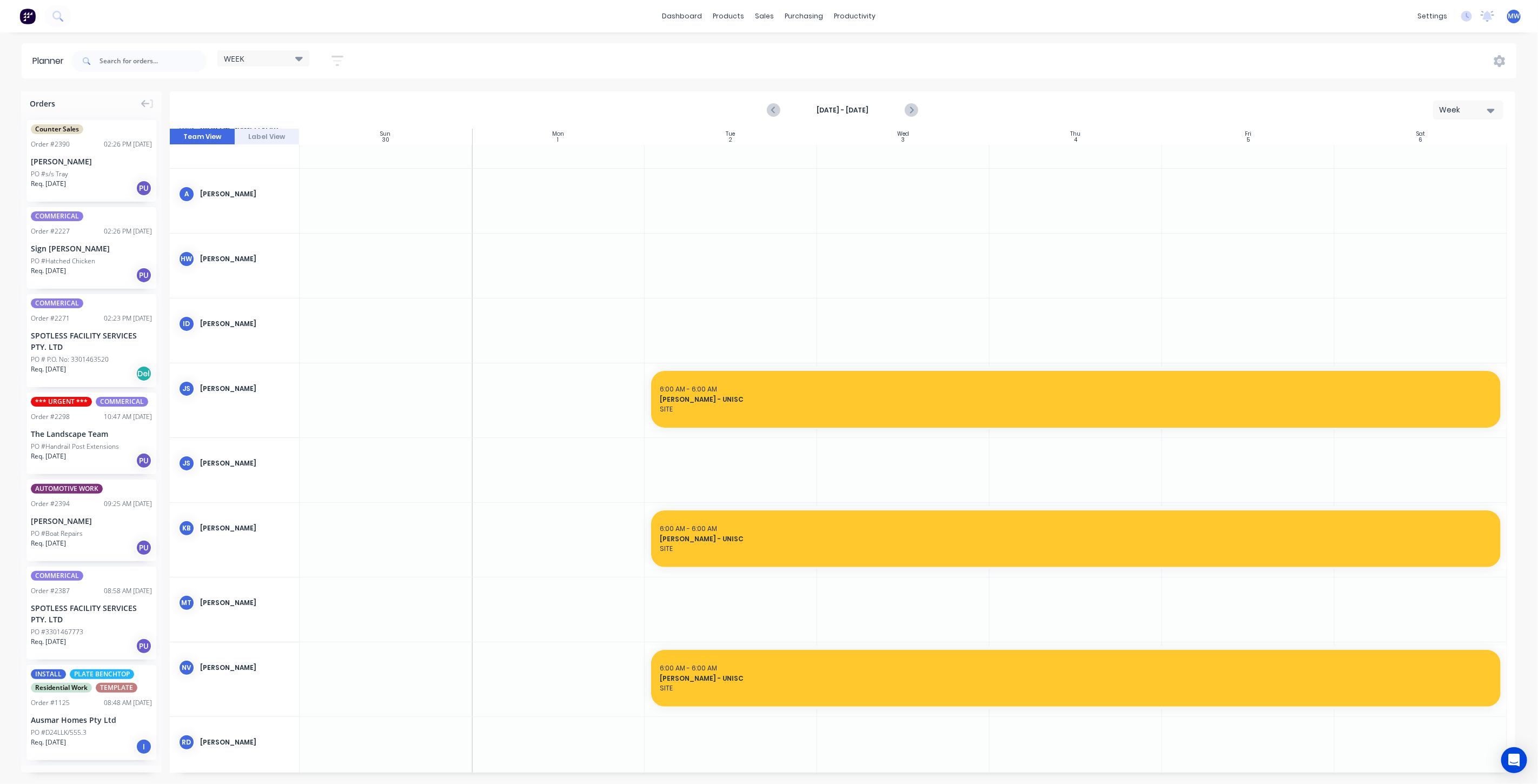
scroll to position [60, 0]
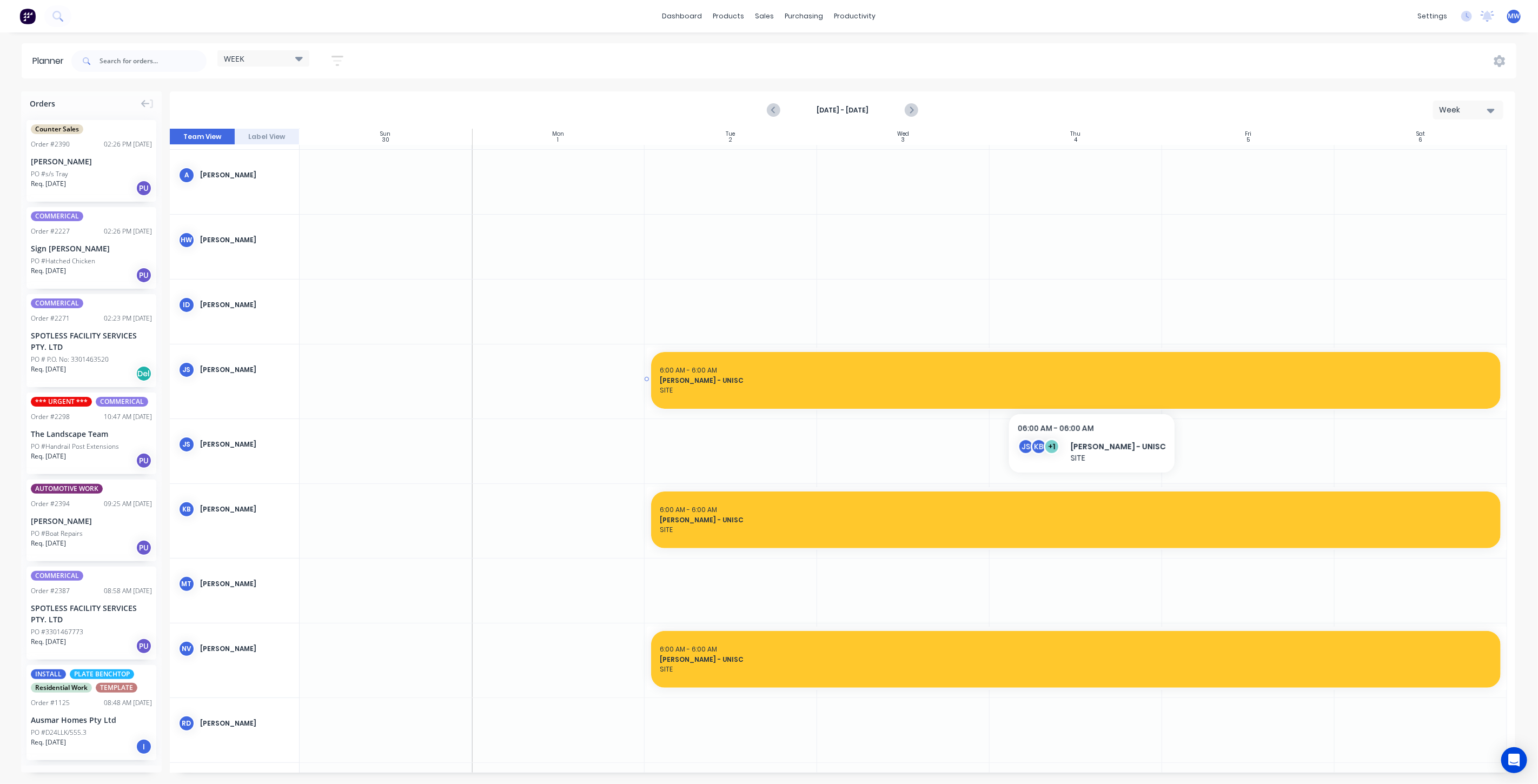
click at [762, 375] on div "HILLERS - UNISC" at bounding box center [1076, 380] width 833 height 10
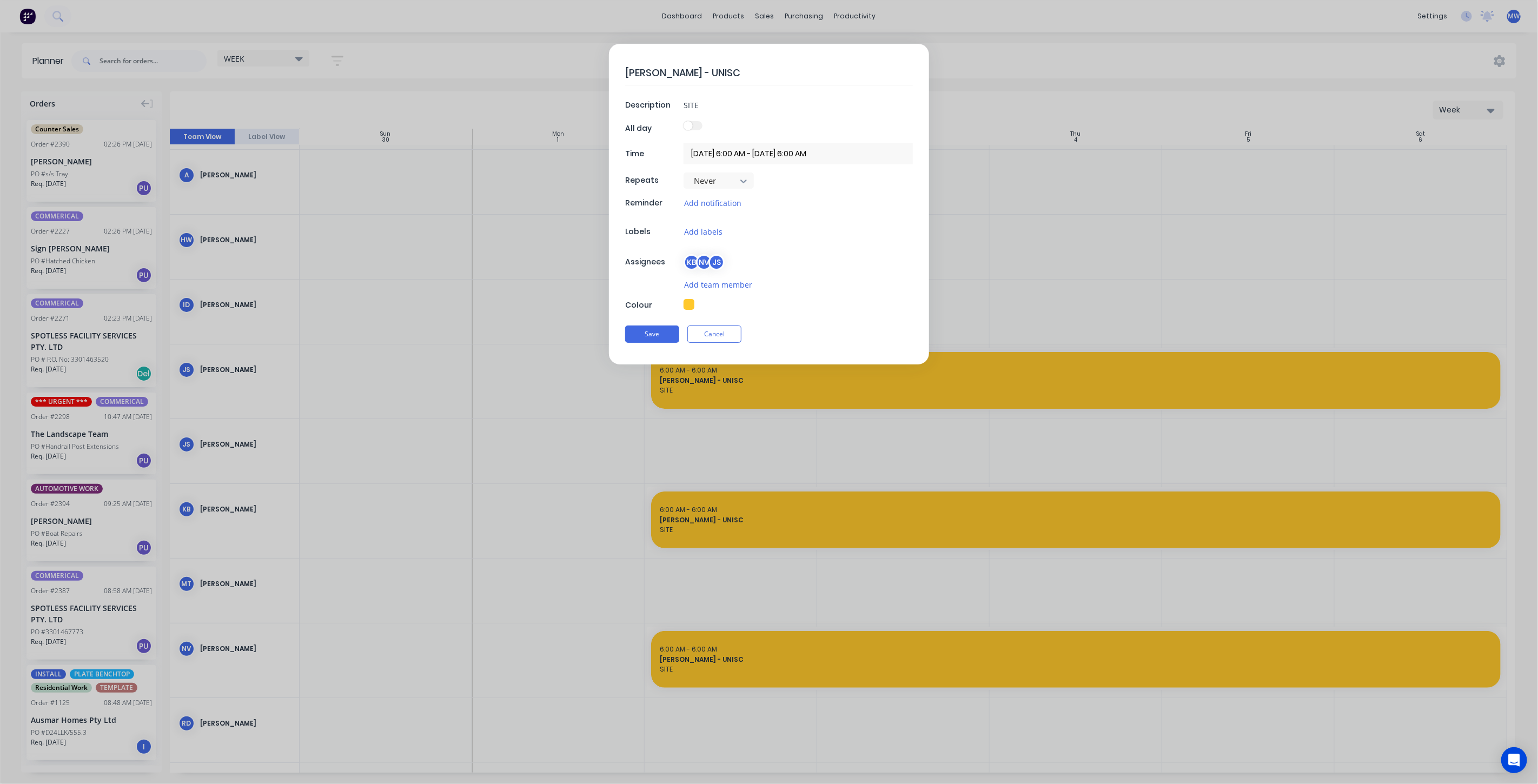
type textarea "x"
click at [734, 143] on label "02/12/2025 6:00 AM - 18/12/2025 6:00 AM" at bounding box center [798, 154] width 229 height 21
click at [734, 143] on input "02/12/2025 6:00 AM - 18/12/2025 6:00 AM" at bounding box center [798, 154] width 229 height 21
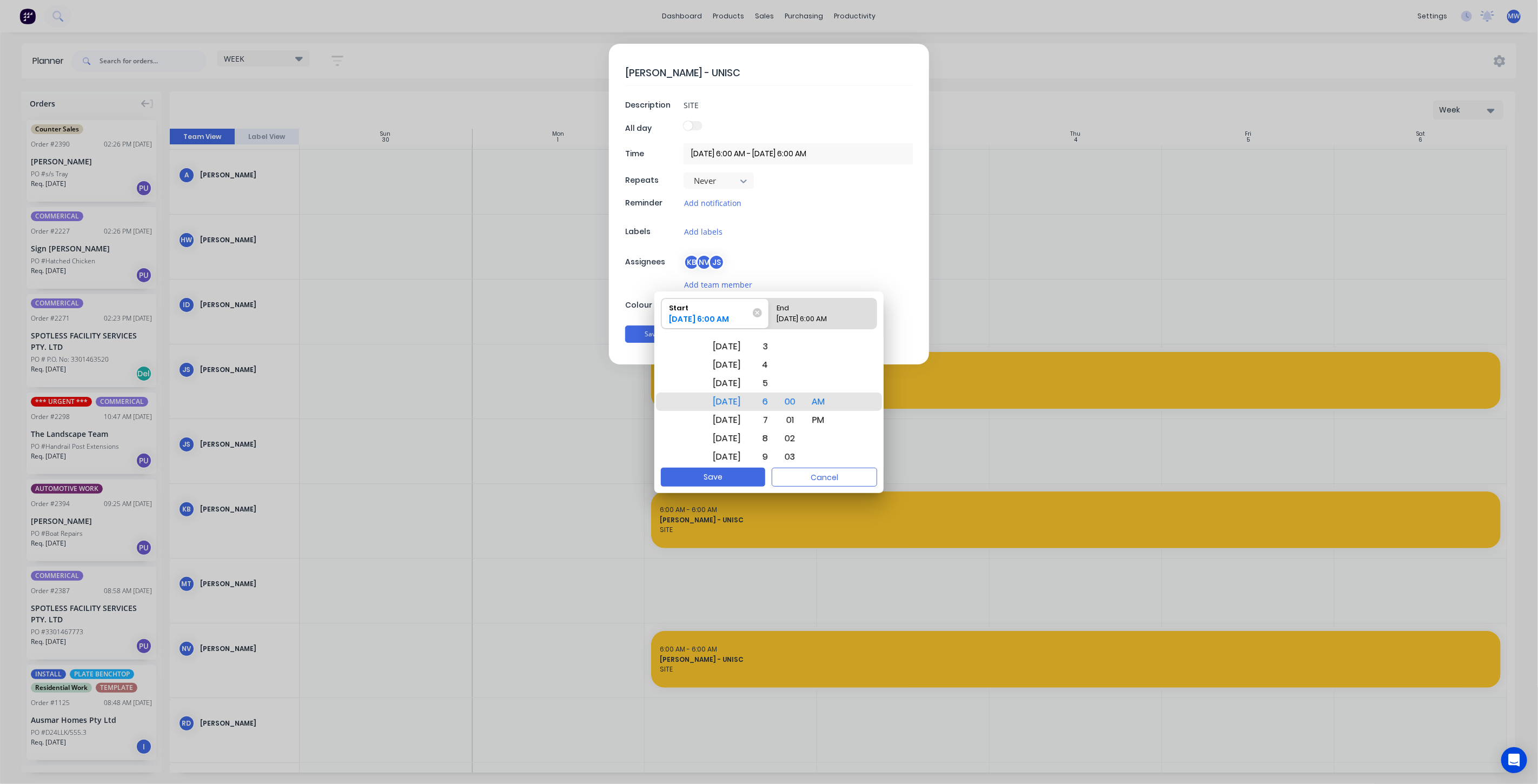
click at [734, 144] on input "02/12/2025 6:00 AM - 18/12/2025 6:00 AM" at bounding box center [798, 154] width 229 height 21
click at [738, 379] on div "Mon Dec 1" at bounding box center [727, 383] width 41 height 18
click at [846, 313] on div "18/12/2025 6:00 AM" at bounding box center [818, 321] width 90 height 15
click at [769, 313] on input "End 18/12/2025 6:00 AM" at bounding box center [769, 313] width 1 height 30
radio input "true"
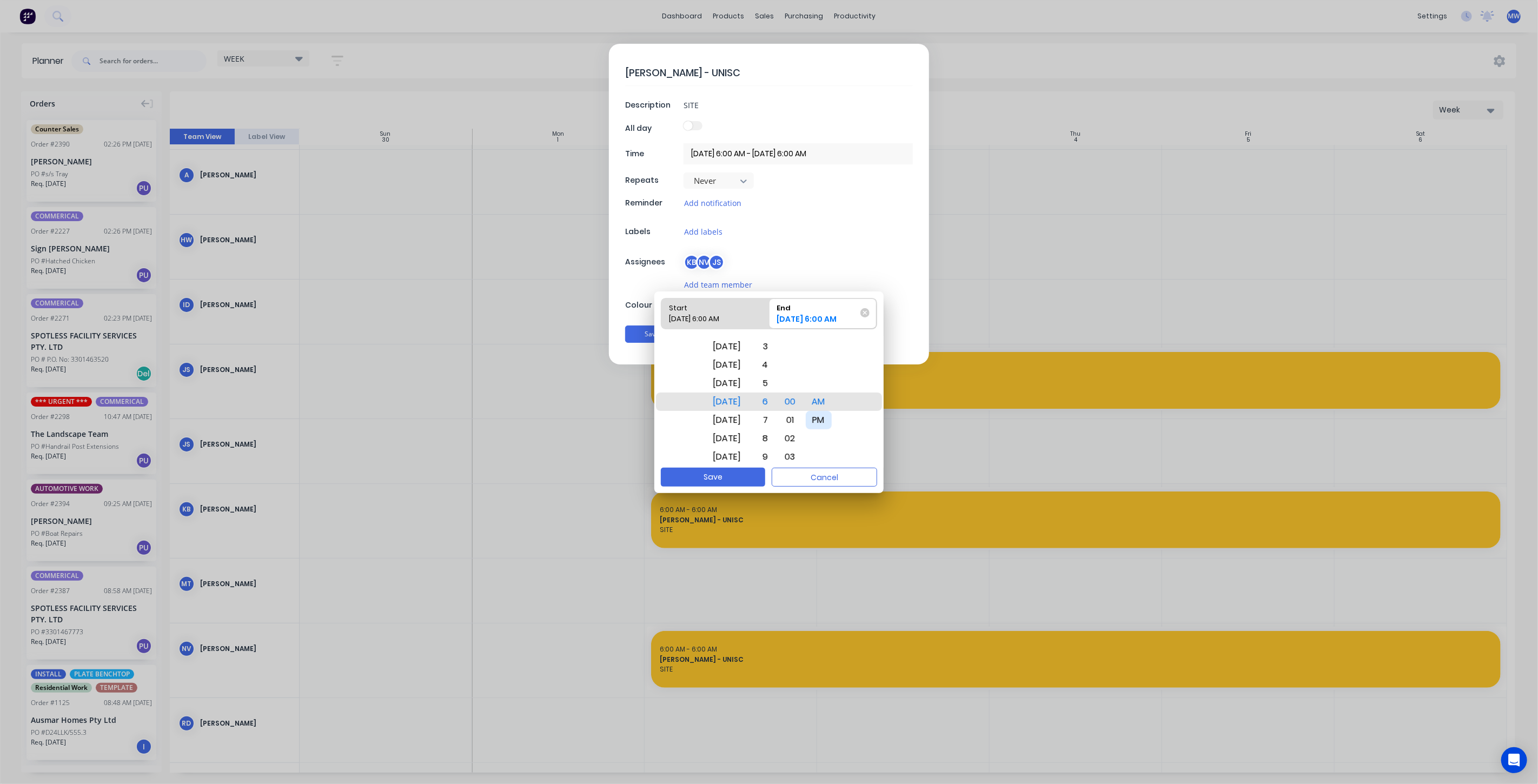
drag, startPoint x: 827, startPoint y: 420, endPoint x: 819, endPoint y: 417, distance: 8.5
click at [827, 419] on div "PM" at bounding box center [819, 419] width 26 height 18
click at [775, 361] on div "4" at bounding box center [763, 365] width 24 height 18
click at [733, 473] on button "Save" at bounding box center [712, 477] width 104 height 19
type textarea "x"
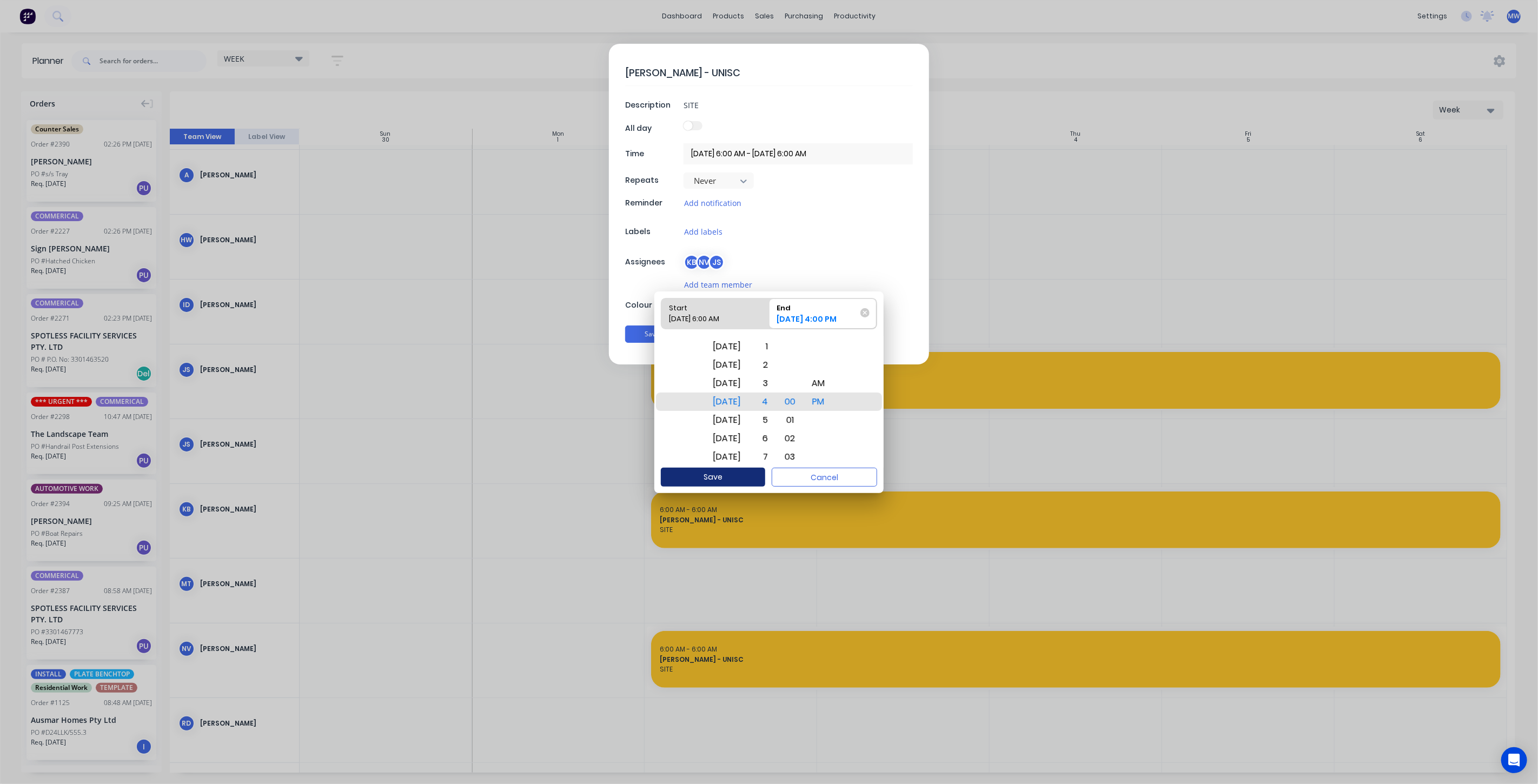
type input "01/12/2025 6:00 AM - 18/12/2025 4:00 PM"
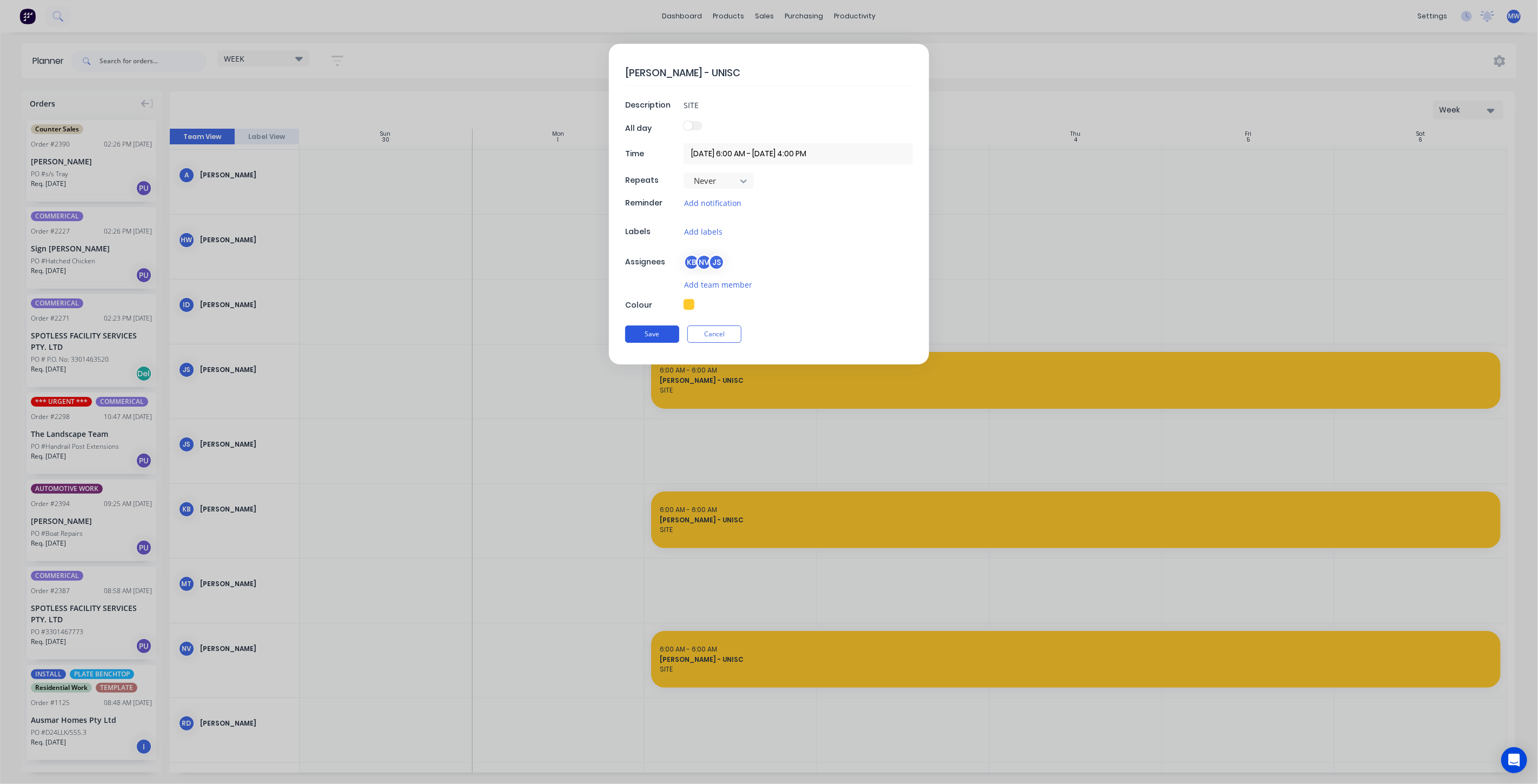
click at [656, 330] on button "Save" at bounding box center [652, 334] width 54 height 17
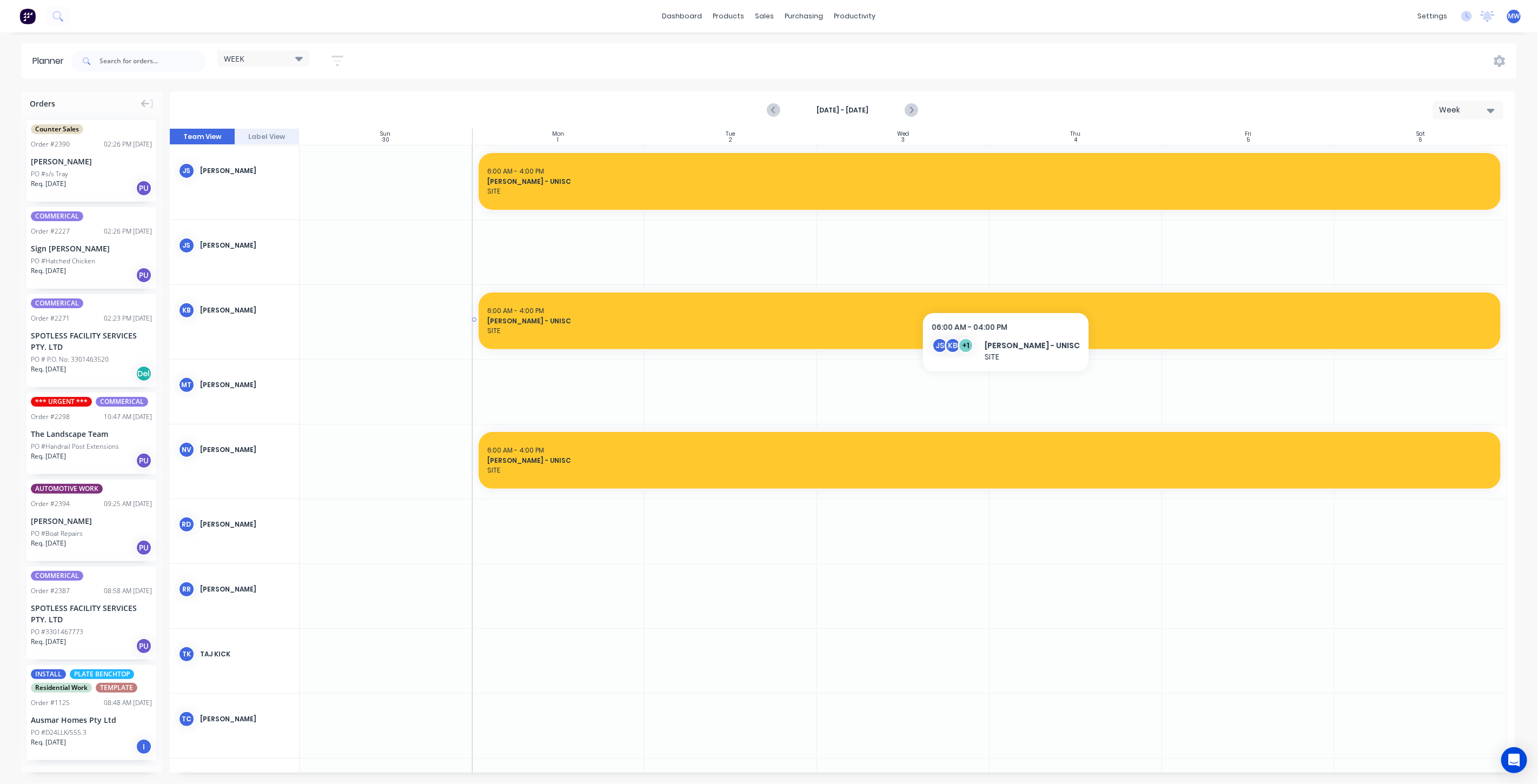
scroll to position [240, 0]
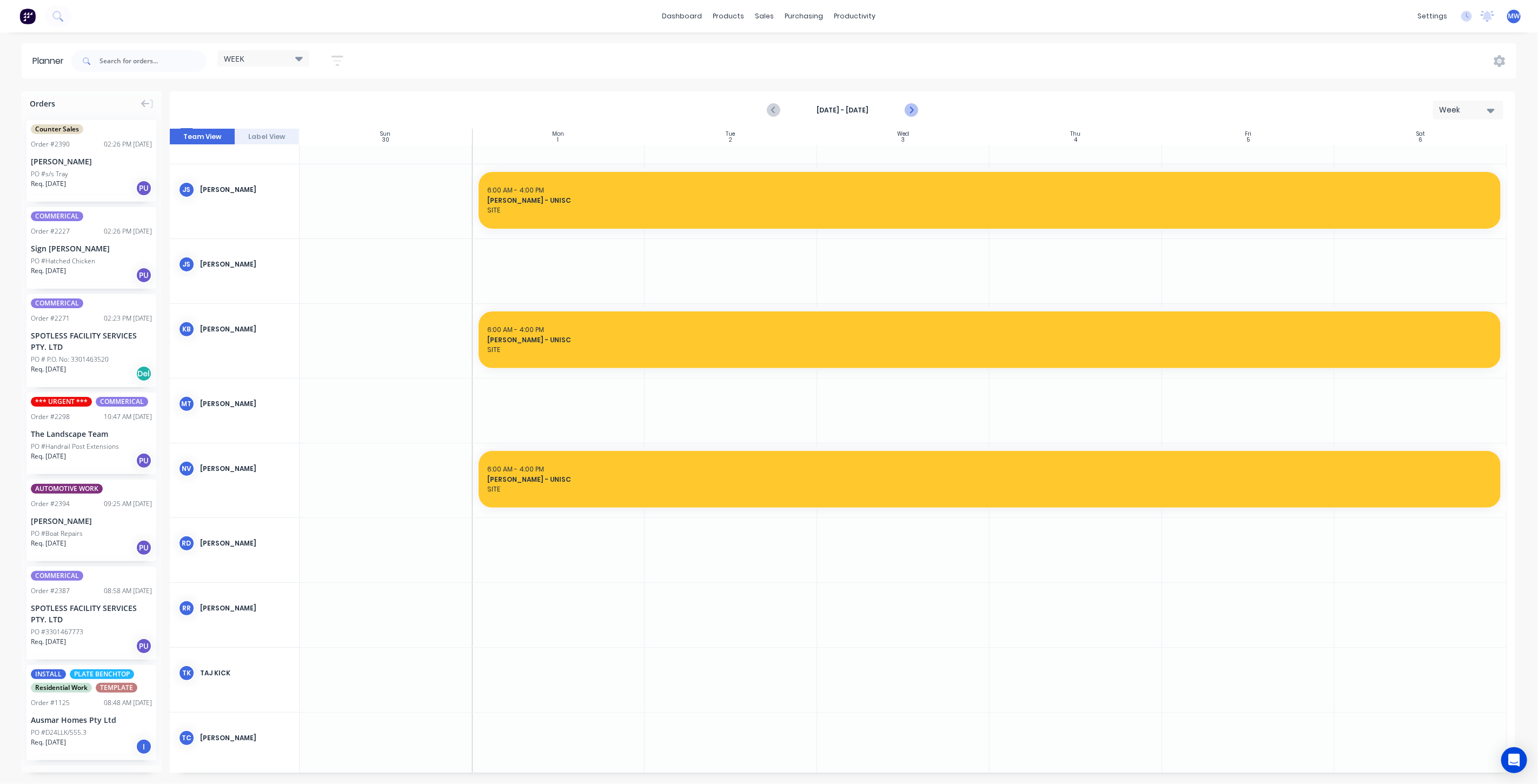
click at [912, 111] on icon "Next page" at bounding box center [911, 111] width 5 height 9
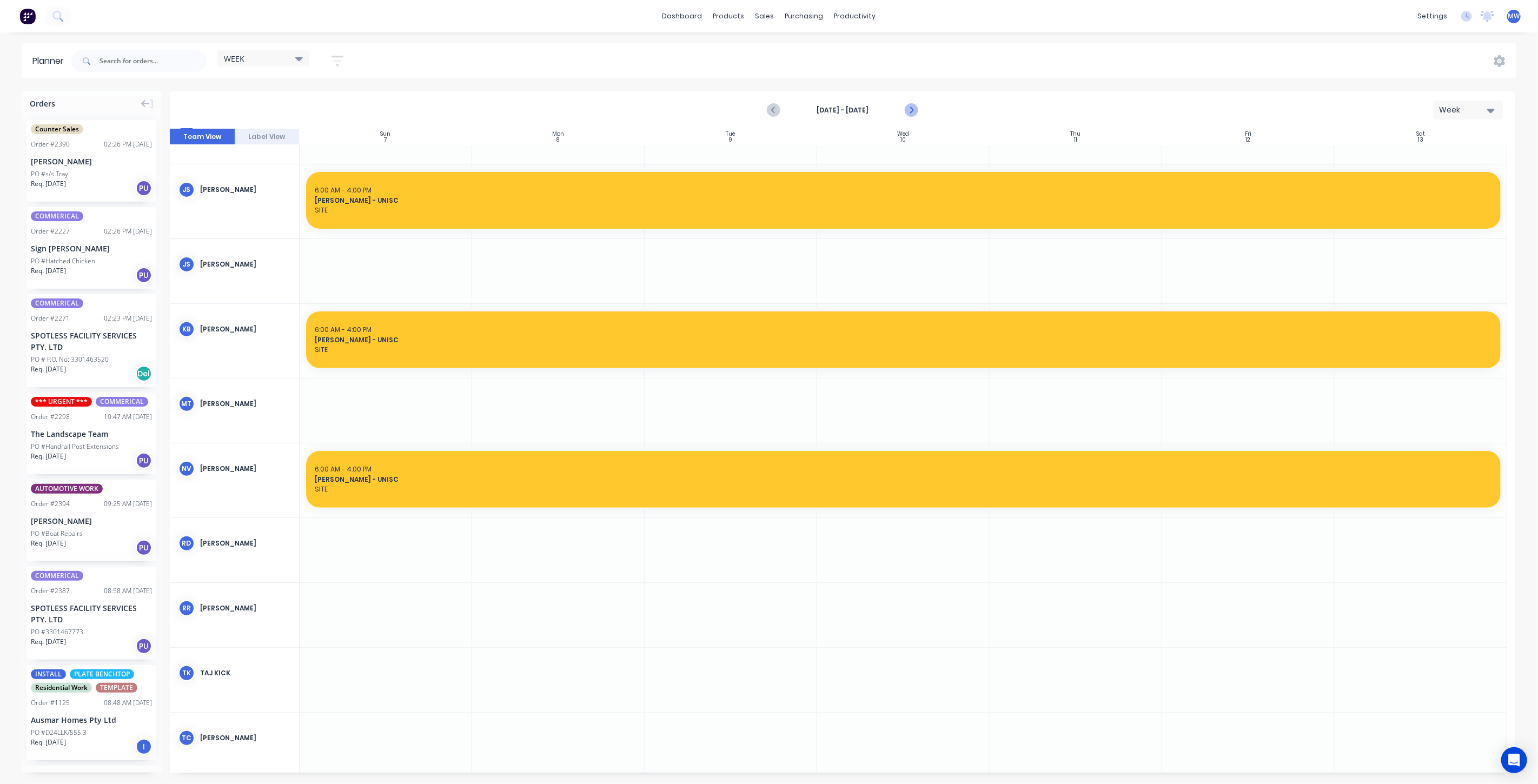
click at [914, 107] on icon "Next page" at bounding box center [910, 110] width 13 height 13
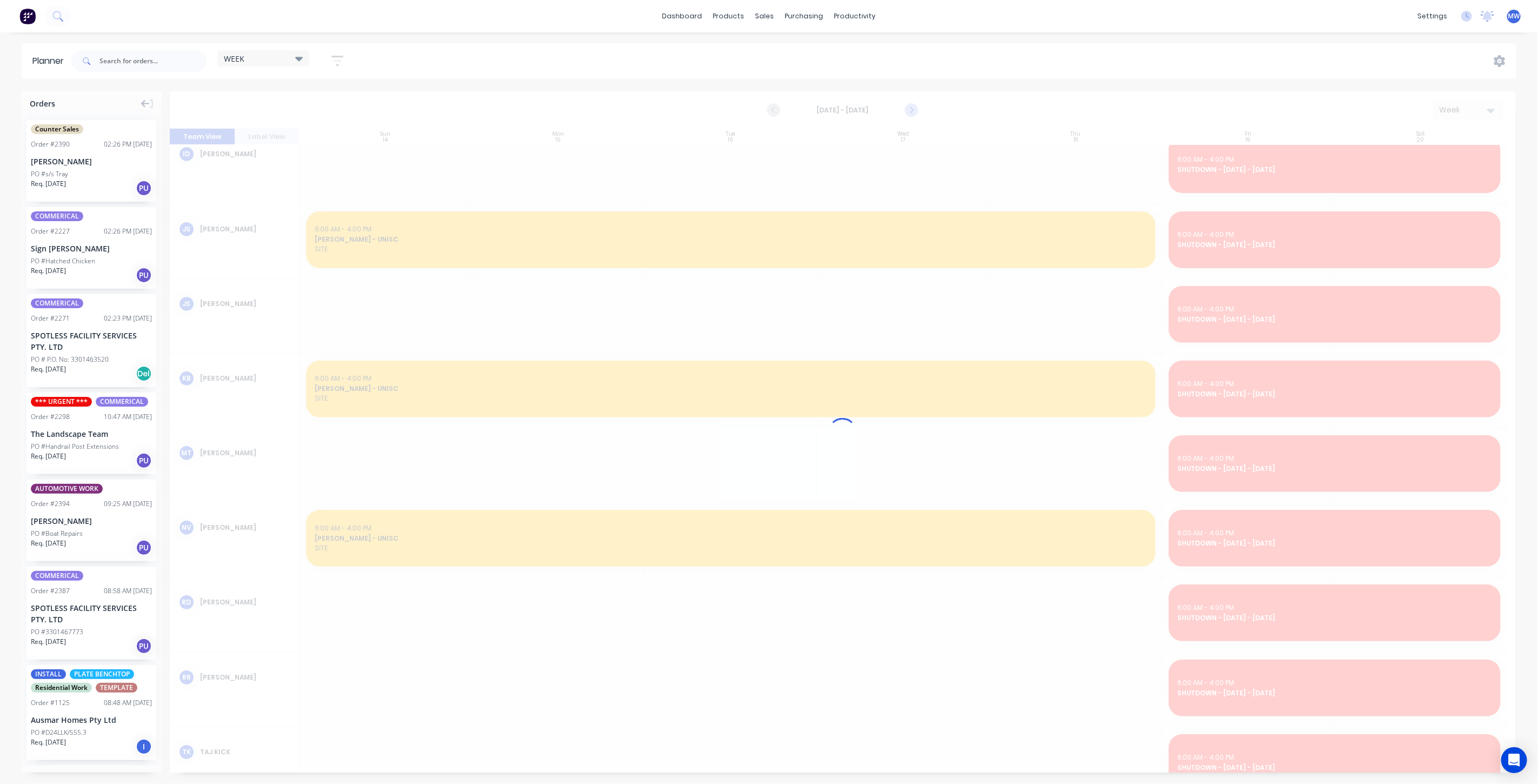
scroll to position [279, 0]
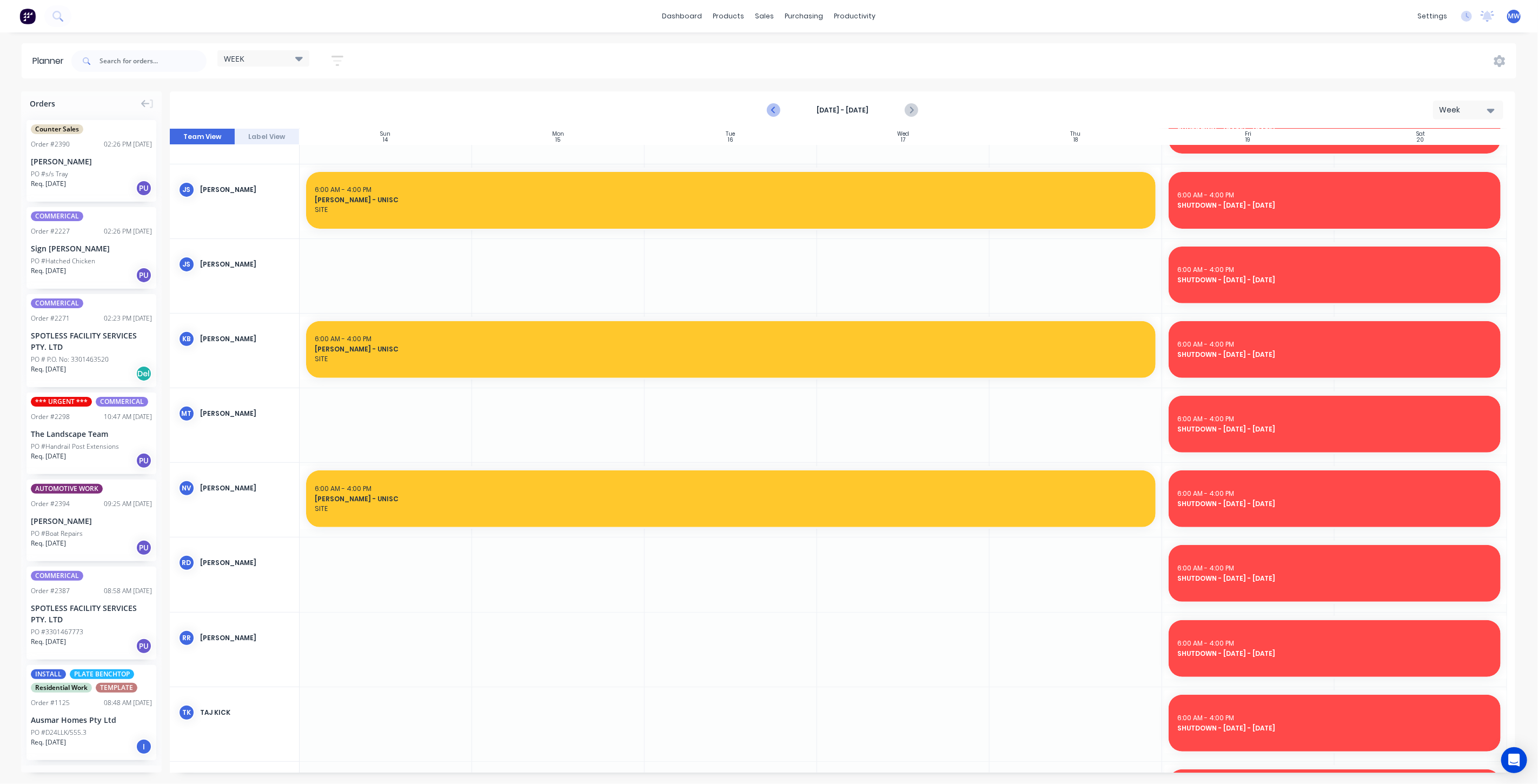
click at [772, 109] on icon "Previous page" at bounding box center [774, 111] width 5 height 9
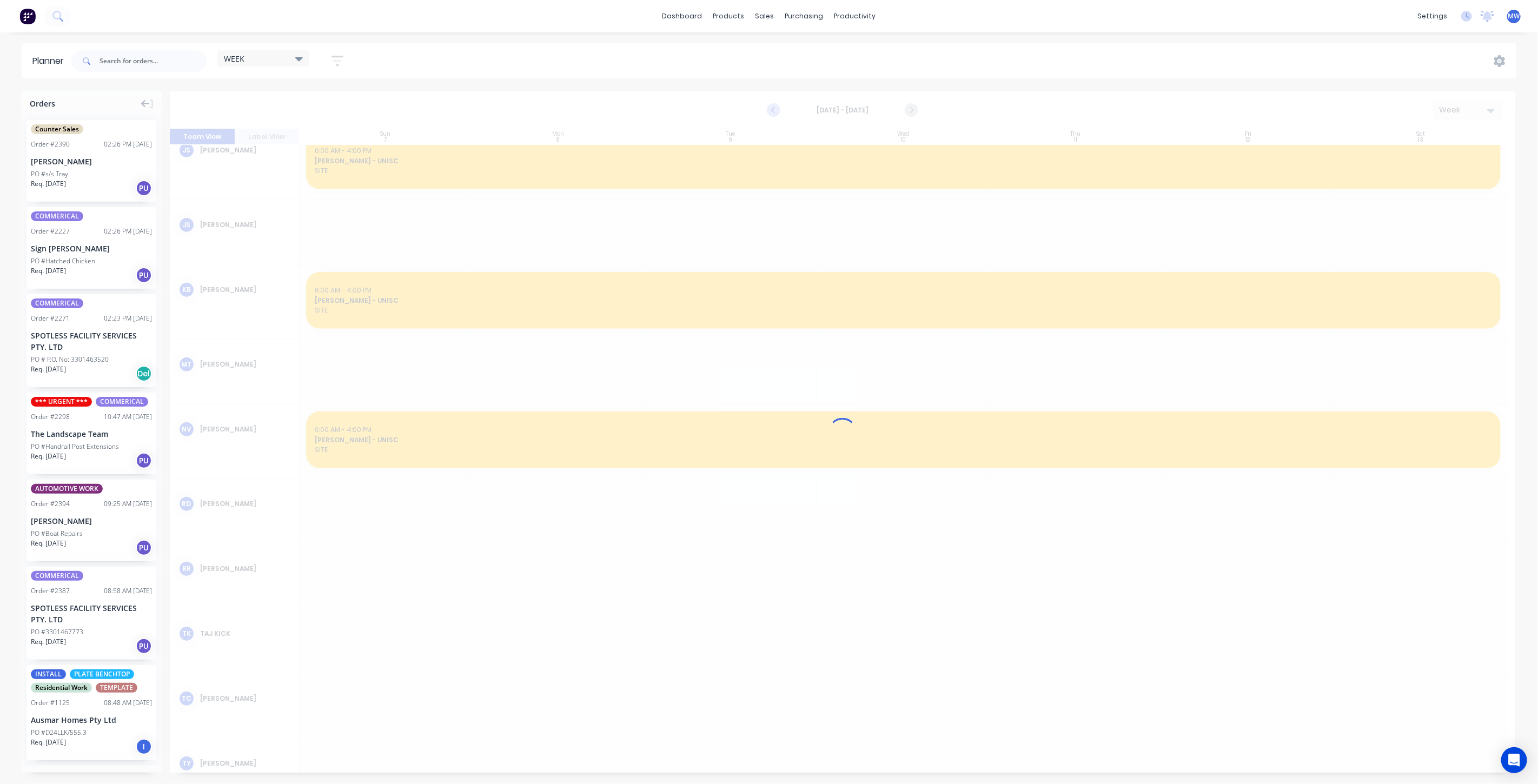
scroll to position [240, 0]
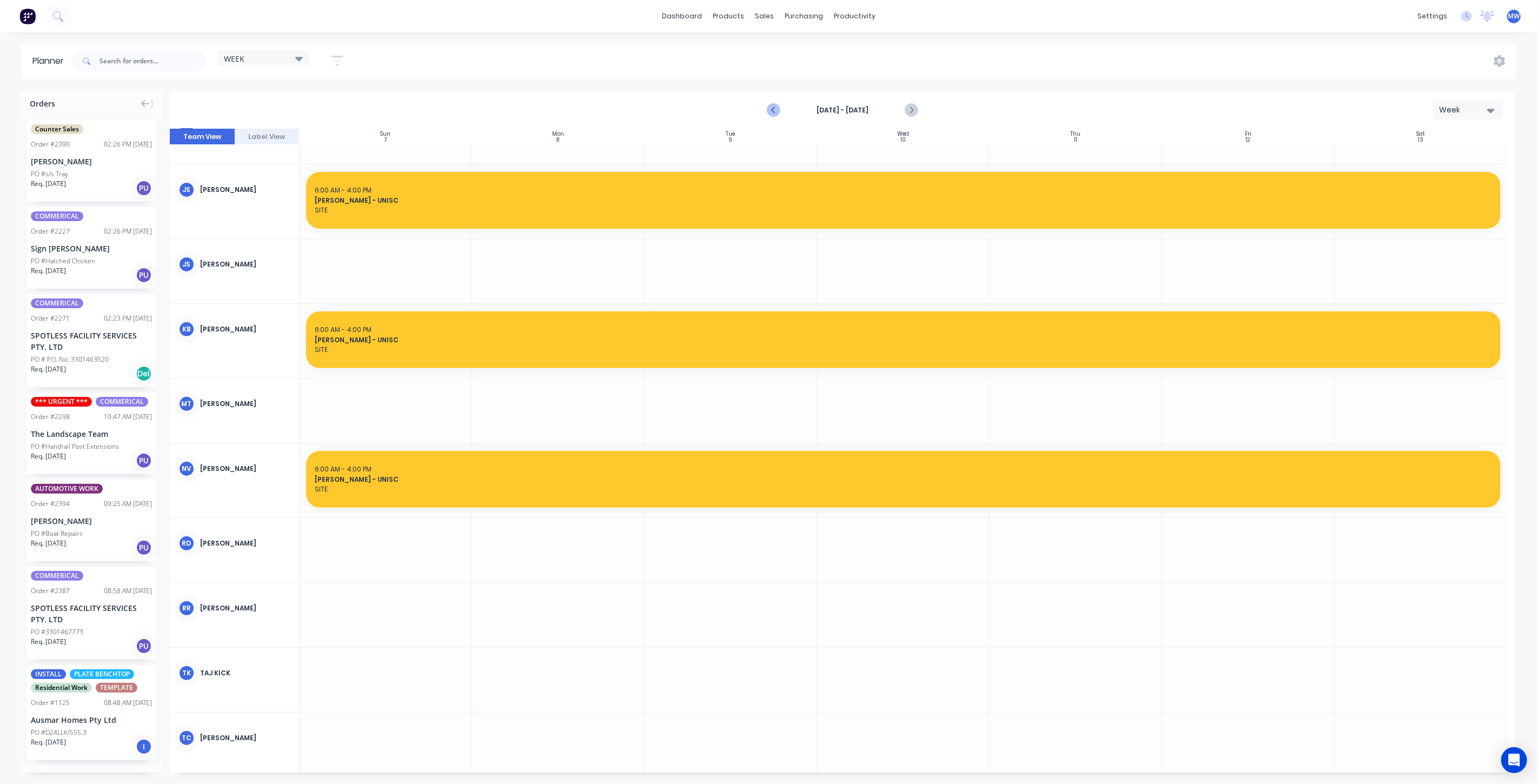
click at [772, 109] on icon "Previous page" at bounding box center [774, 110] width 13 height 13
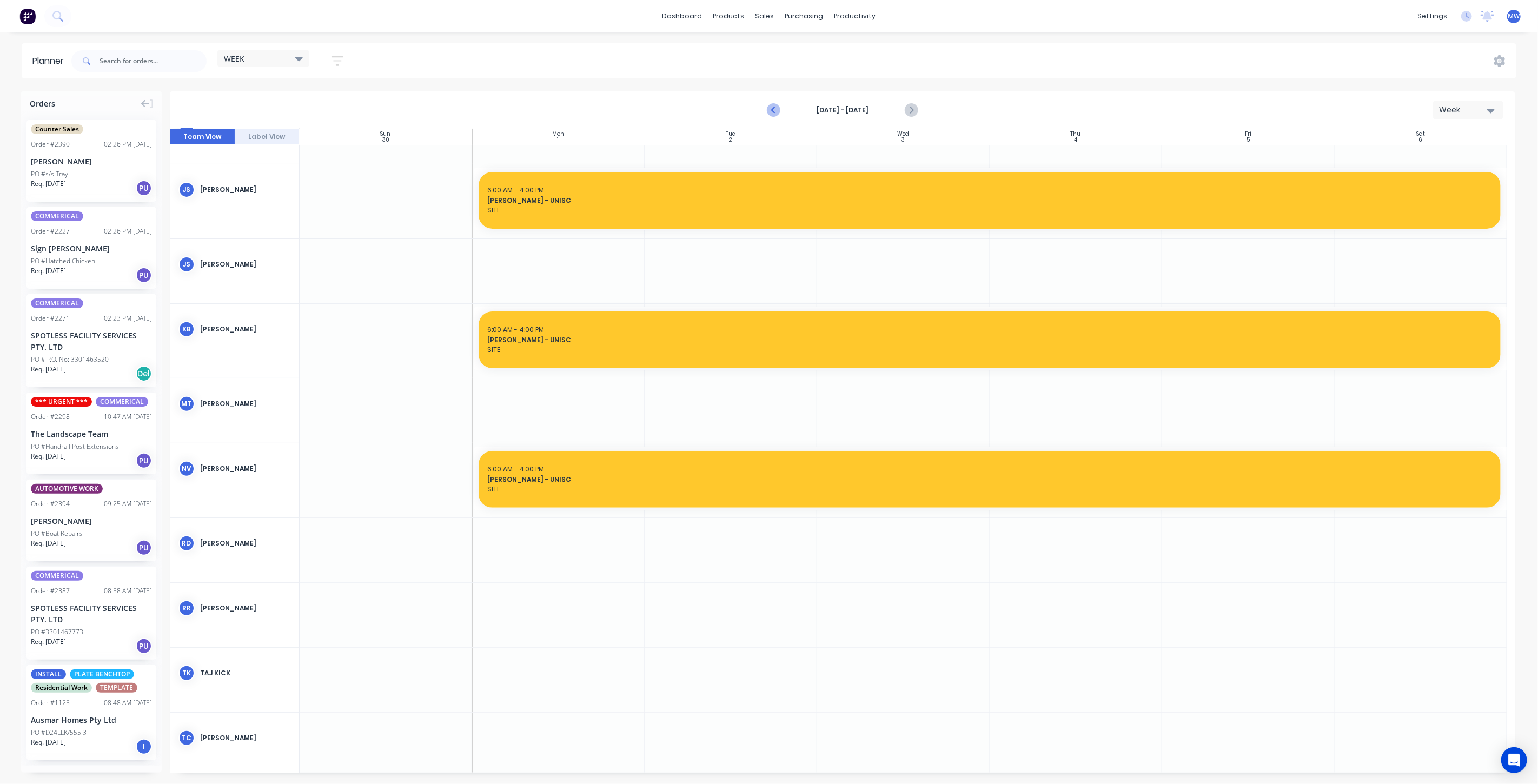
click at [769, 112] on icon "Previous page" at bounding box center [774, 110] width 13 height 13
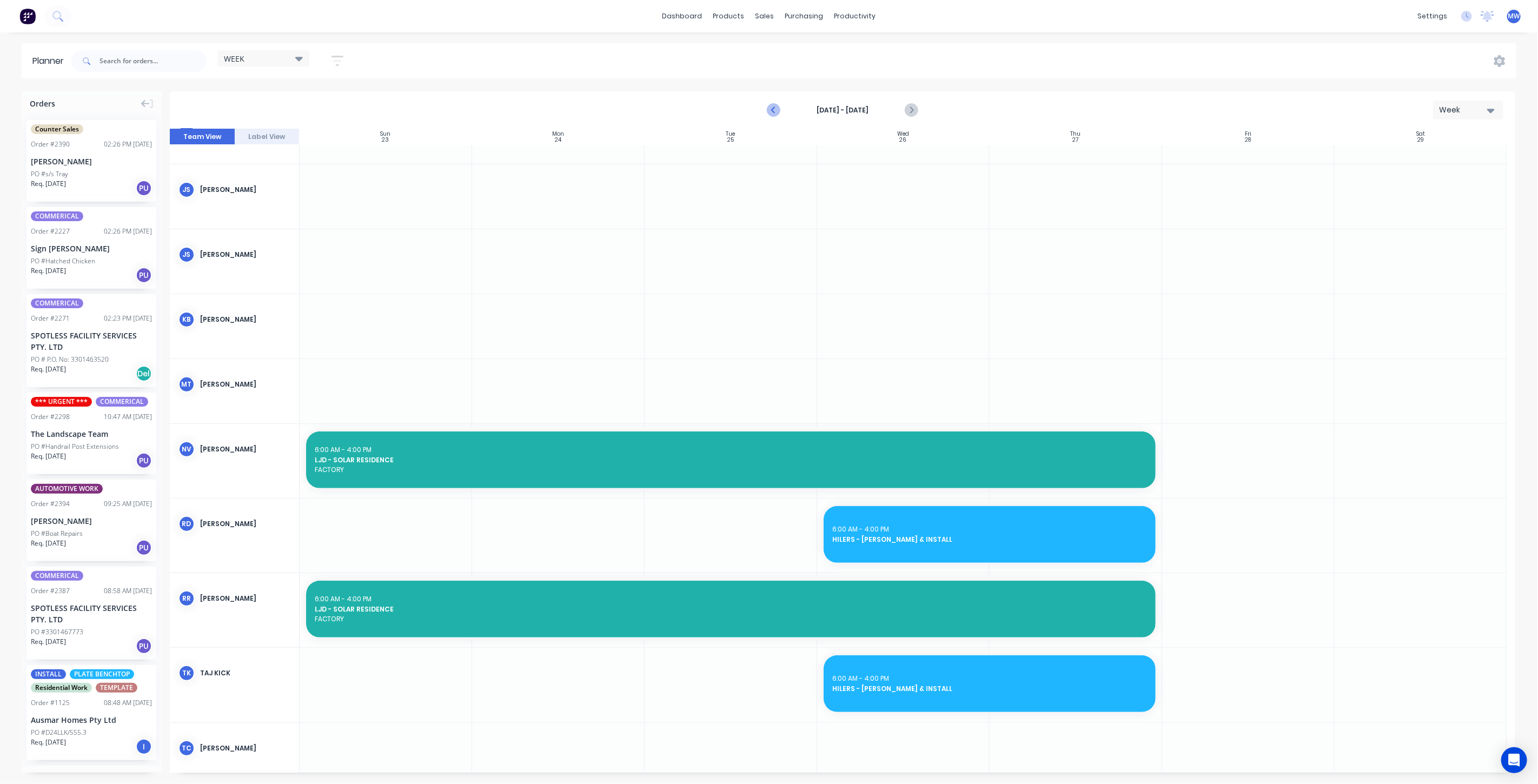
click at [771, 113] on icon "Previous page" at bounding box center [774, 110] width 13 height 13
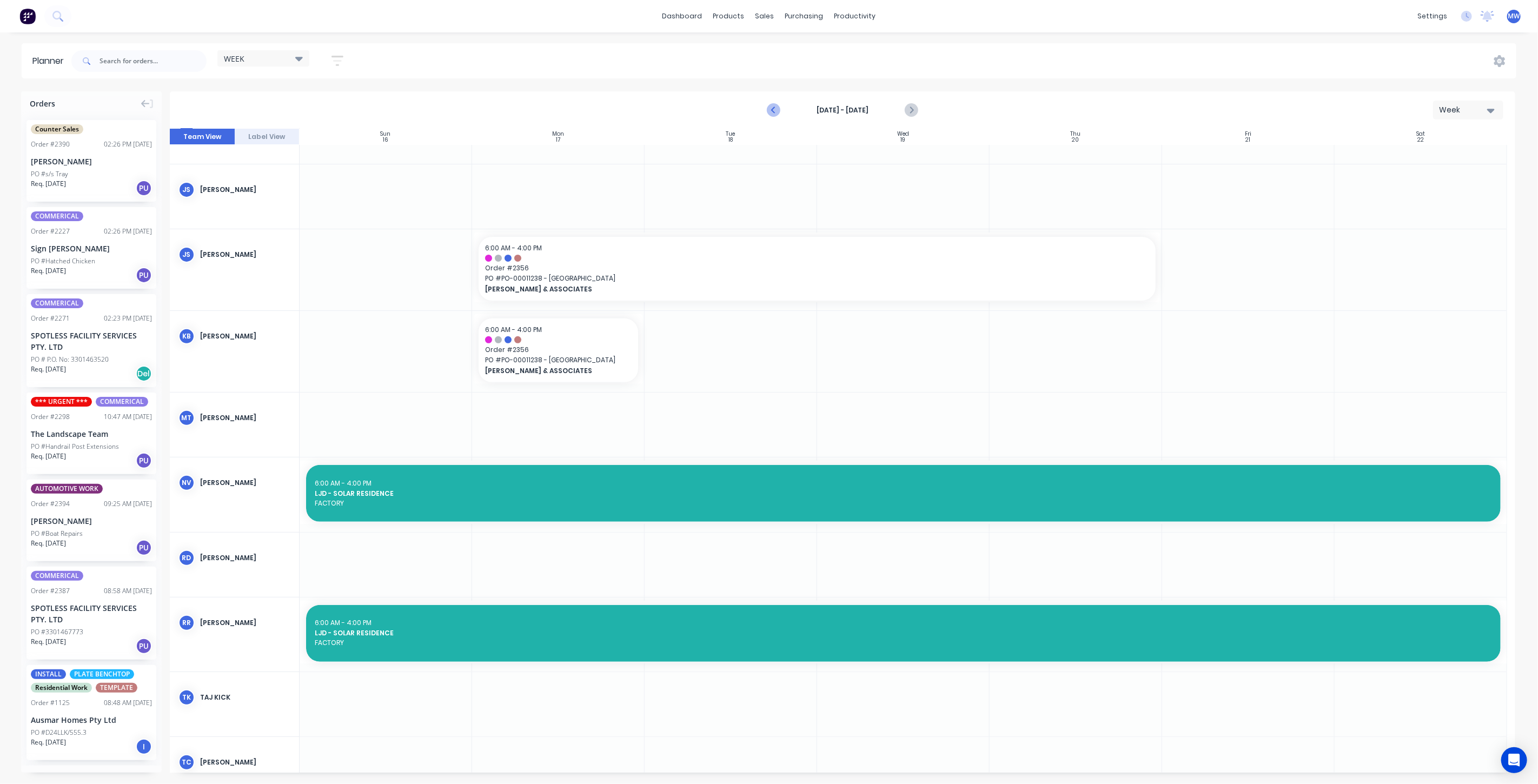
click at [771, 113] on icon "Previous page" at bounding box center [774, 110] width 13 height 13
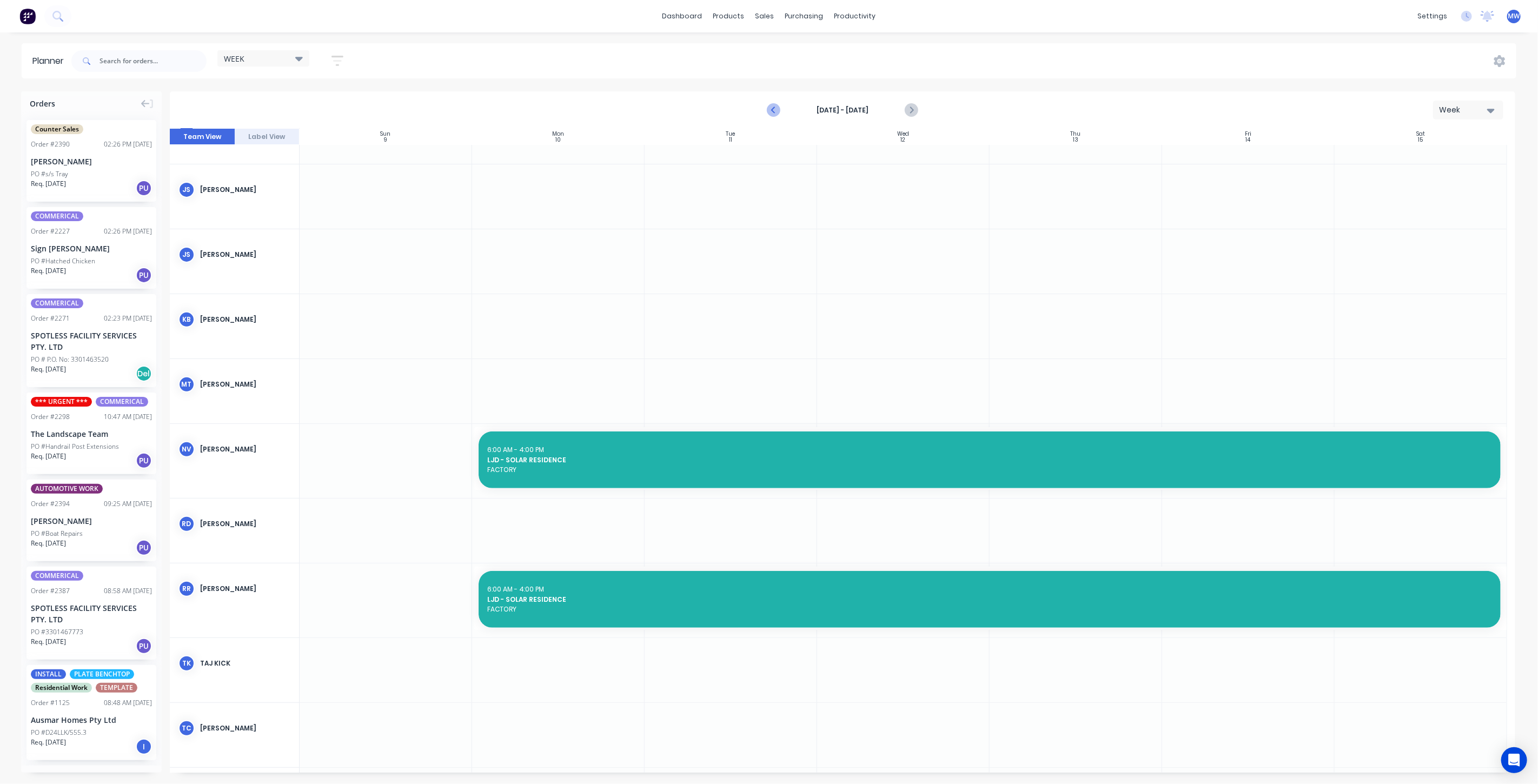
click at [771, 112] on icon "Previous page" at bounding box center [774, 110] width 13 height 13
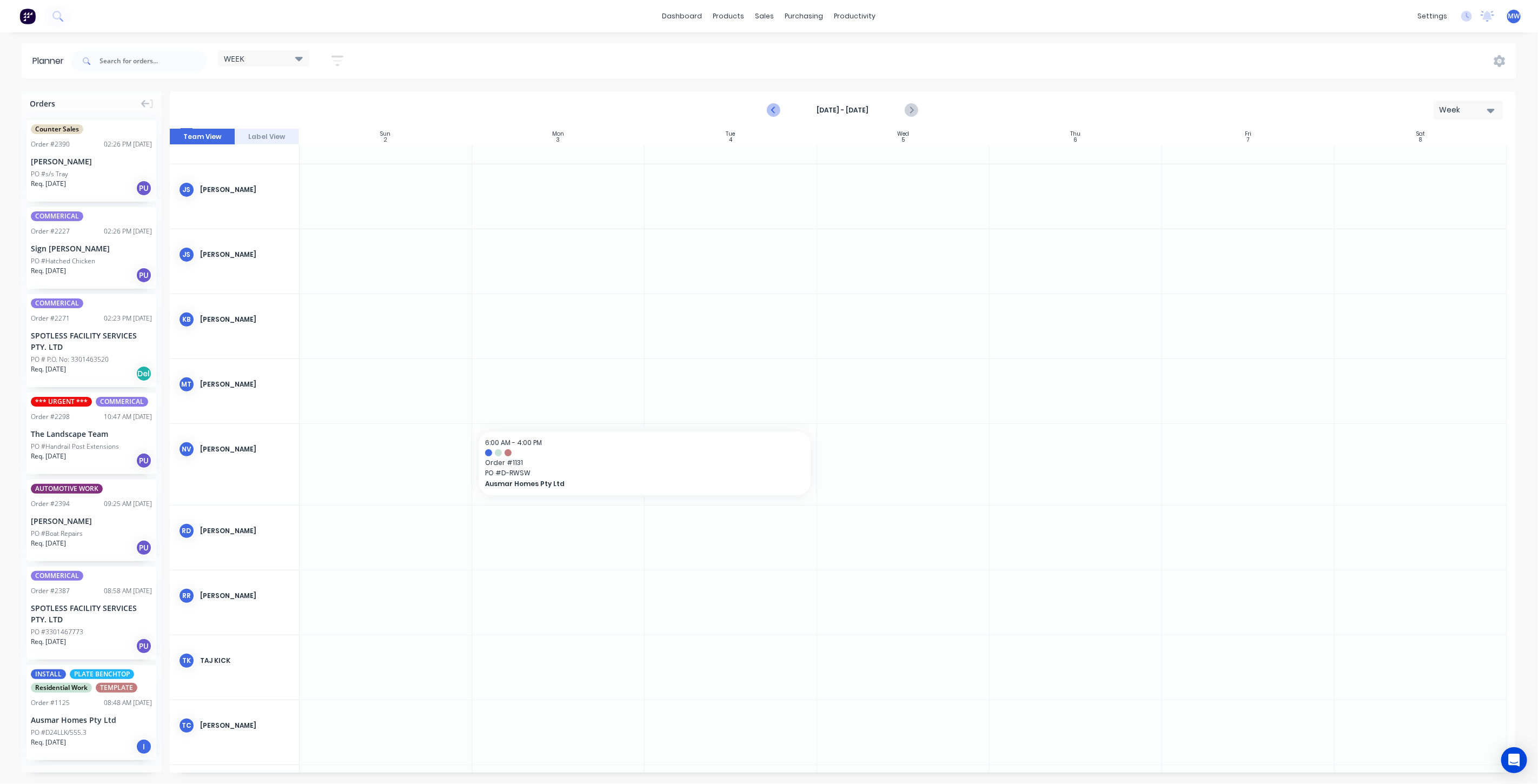
click at [771, 112] on icon "Previous page" at bounding box center [774, 110] width 13 height 13
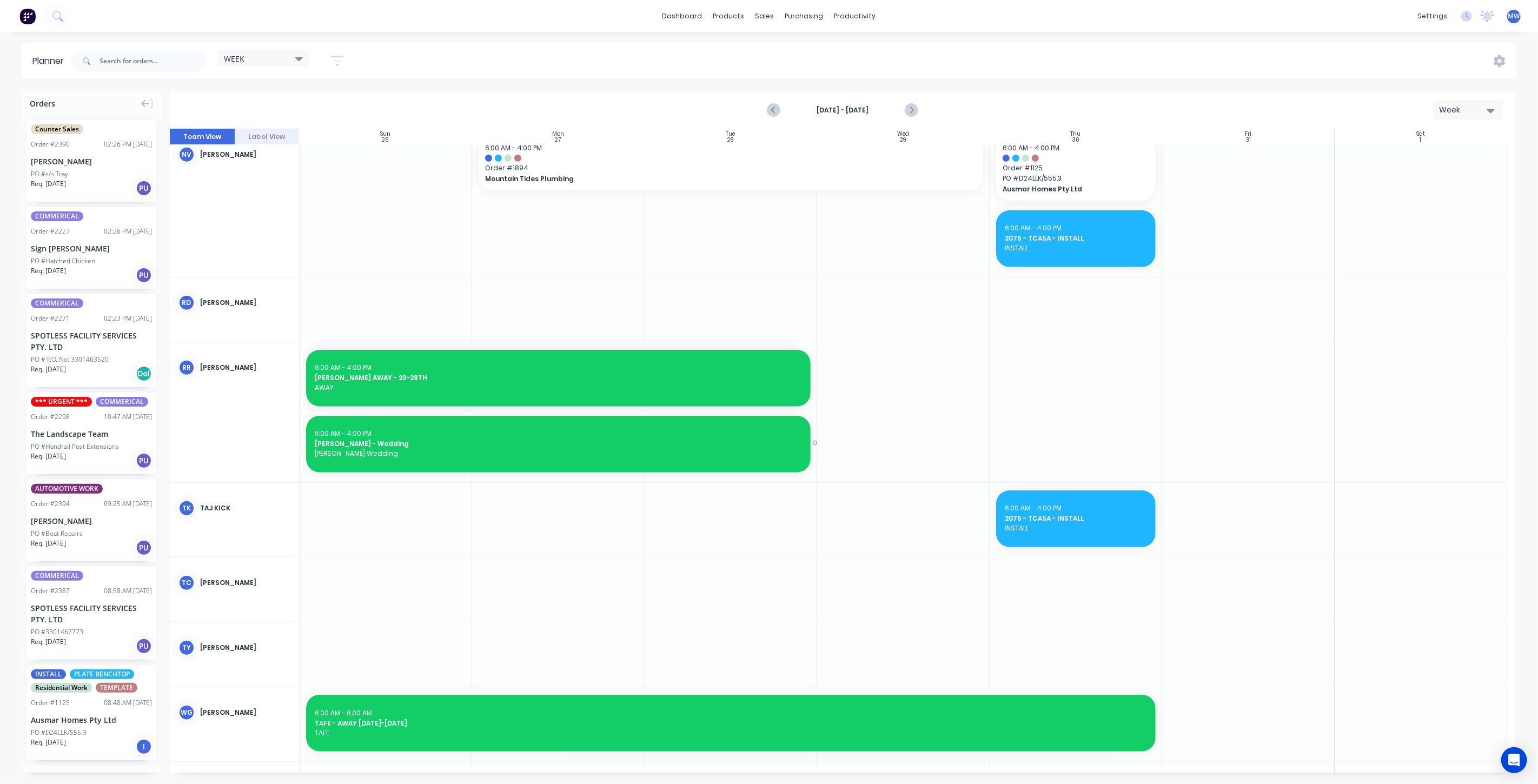
scroll to position [615, 0]
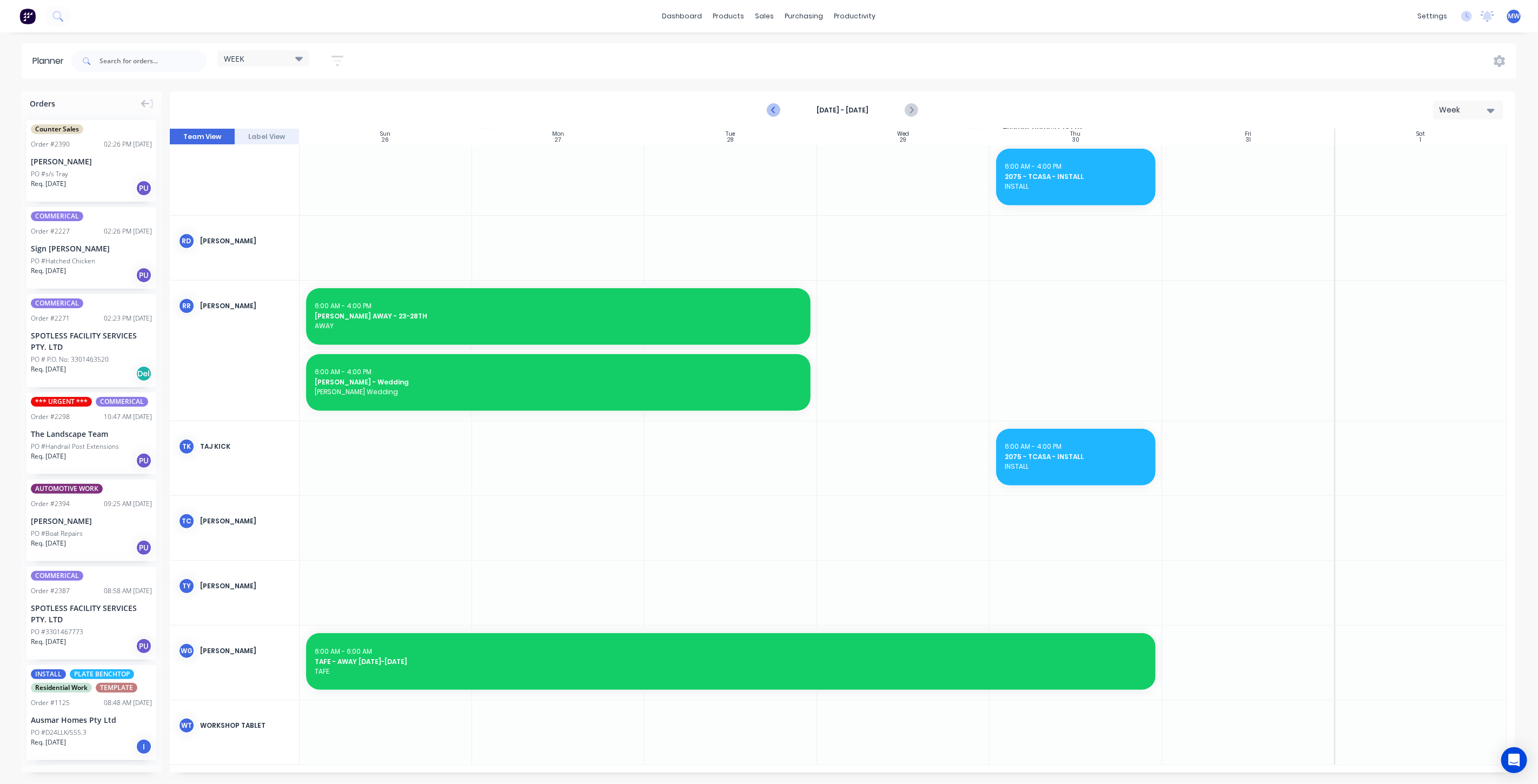
click at [776, 109] on icon "Previous page" at bounding box center [774, 110] width 13 height 13
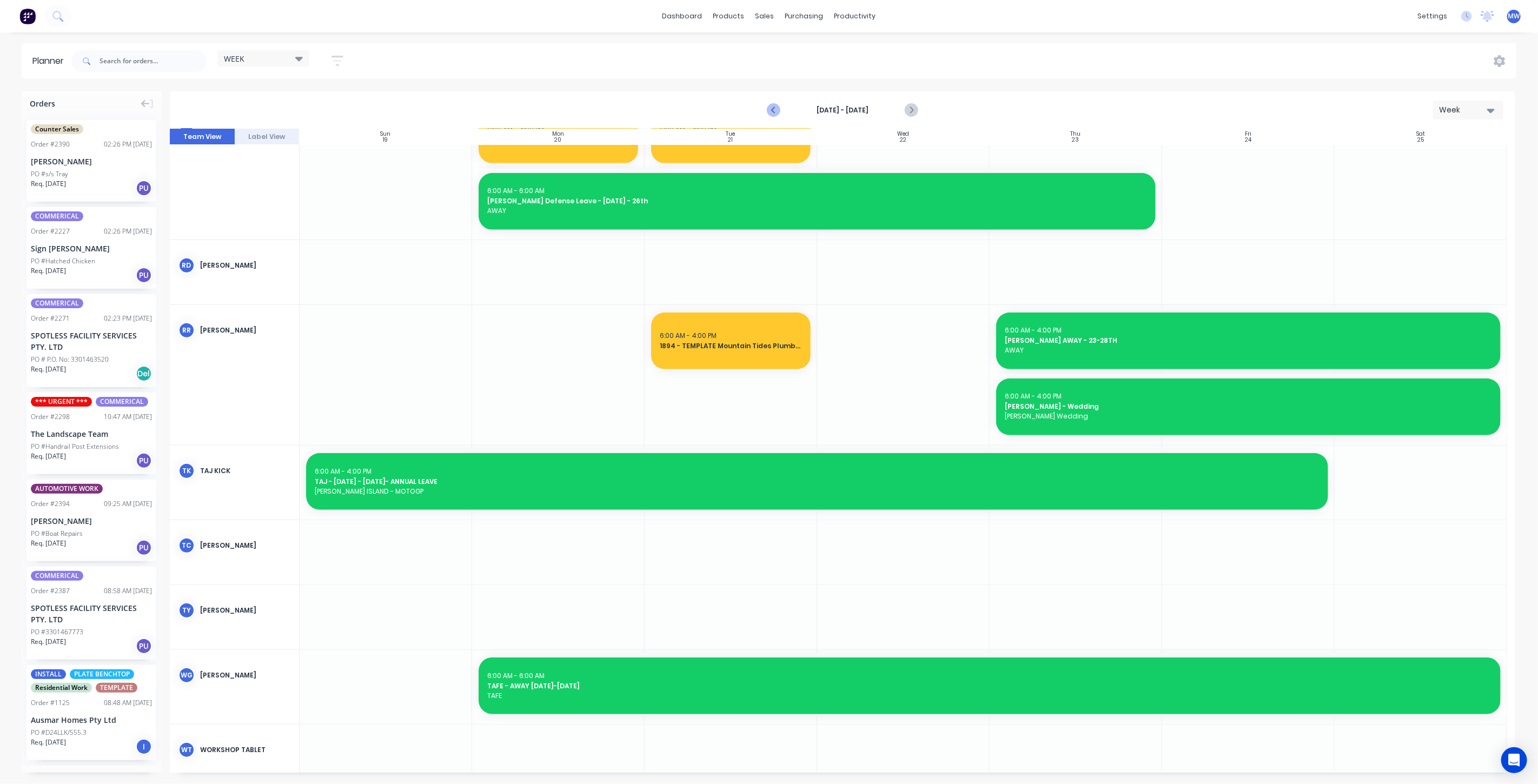
scroll to position [609, 0]
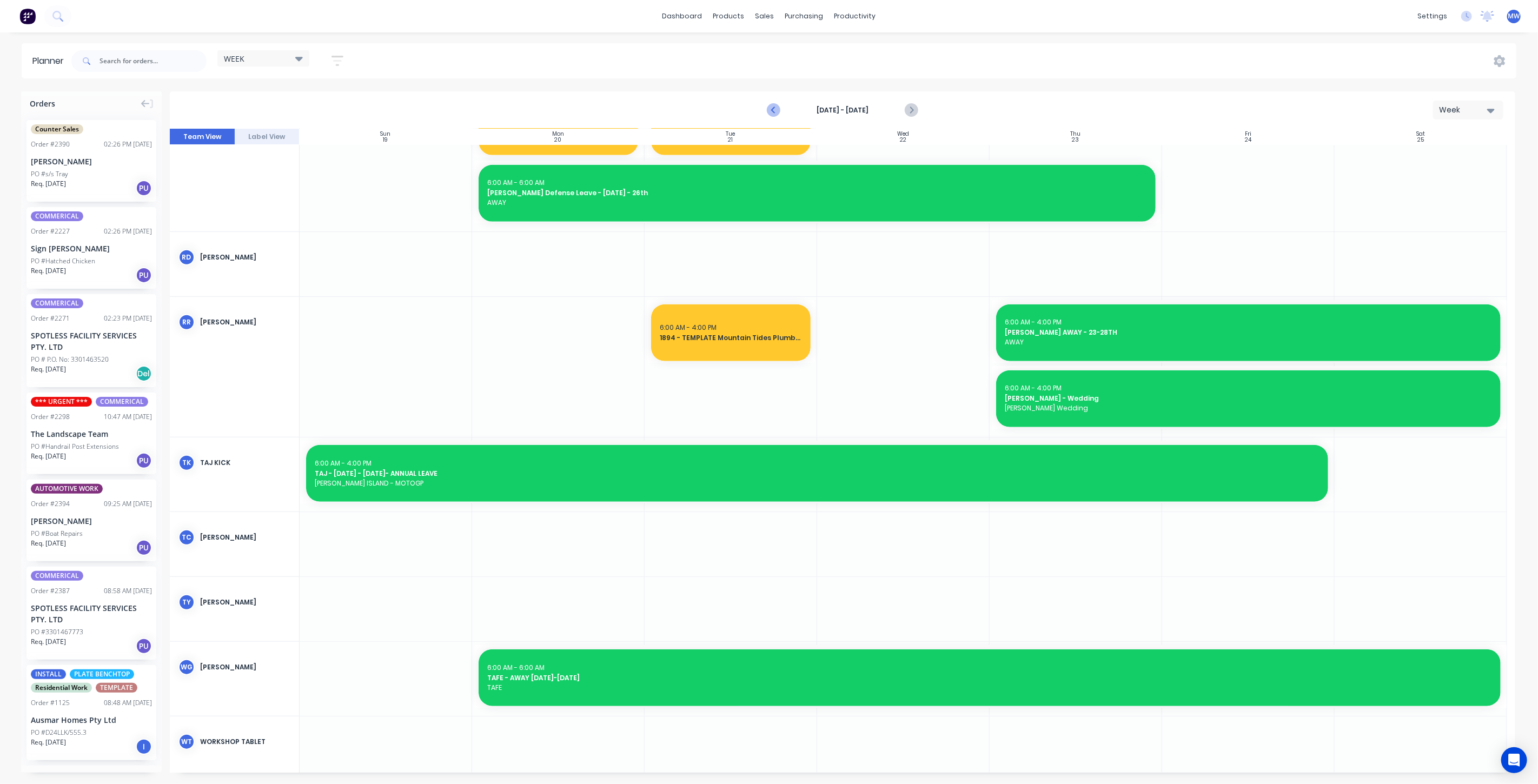
click at [774, 112] on icon "Previous page" at bounding box center [774, 111] width 5 height 9
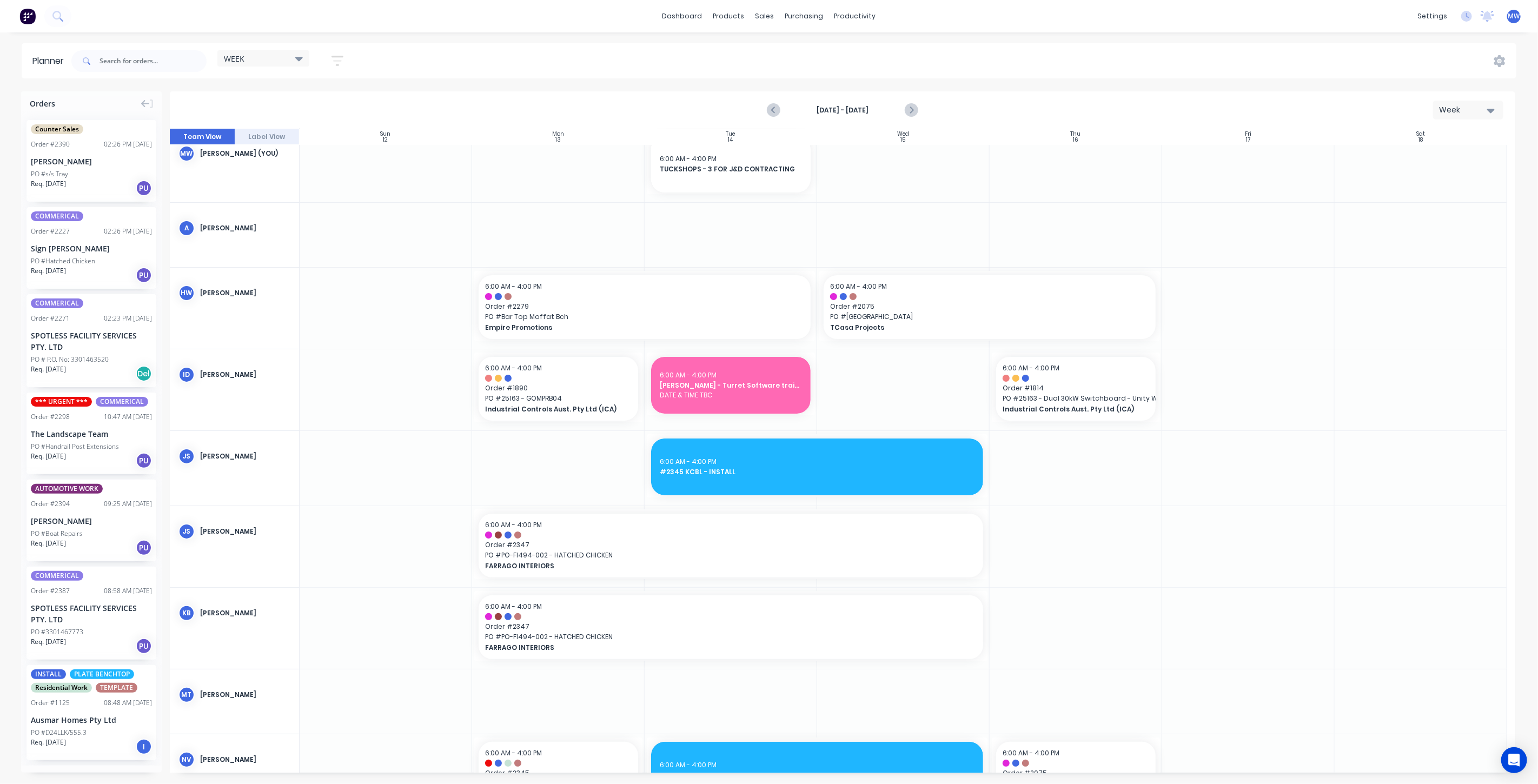
scroll to position [0, 0]
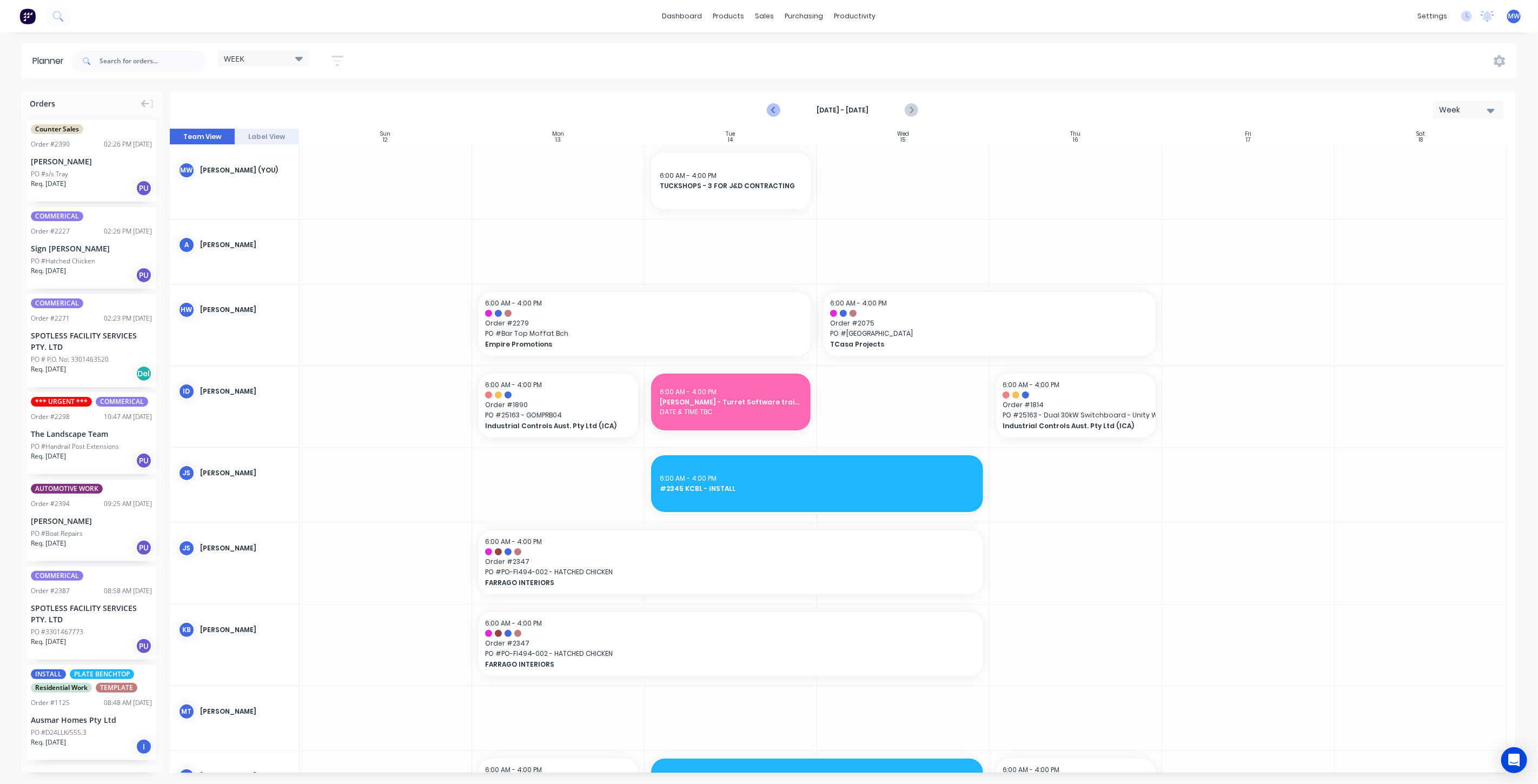
click at [779, 110] on icon "Previous page" at bounding box center [774, 110] width 13 height 13
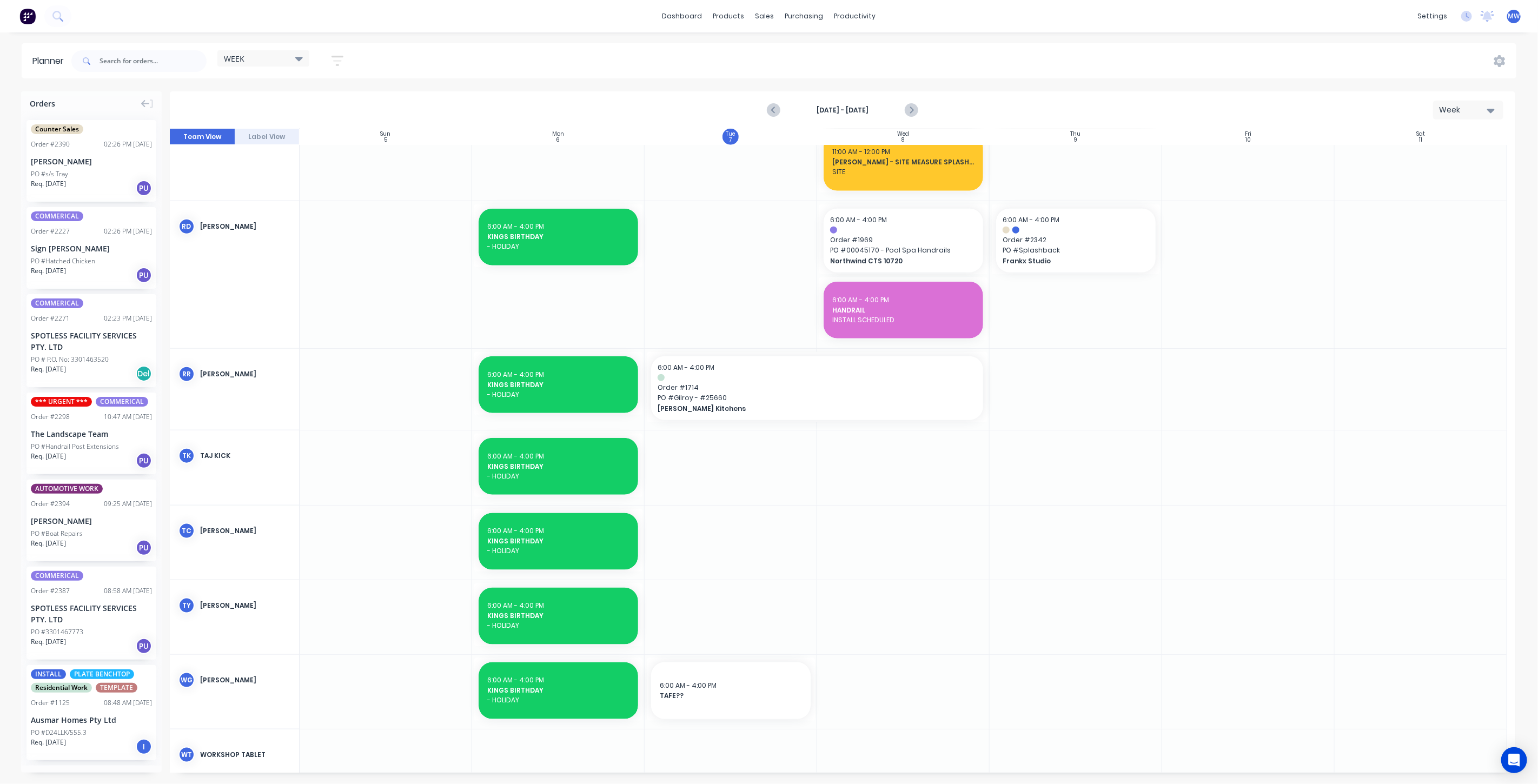
scroll to position [944, 0]
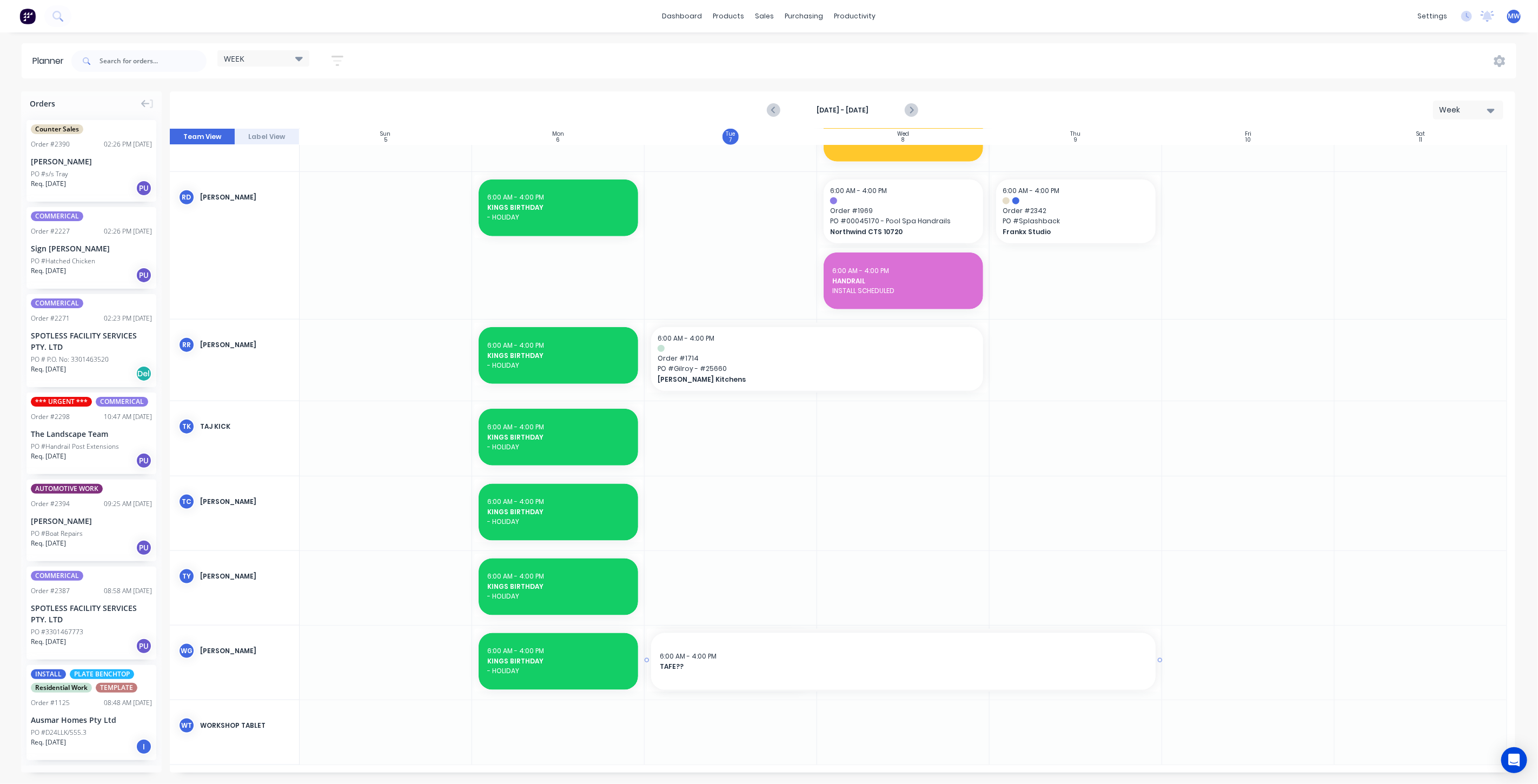
drag, startPoint x: 812, startPoint y: 660, endPoint x: 1121, endPoint y: 666, distance: 309.1
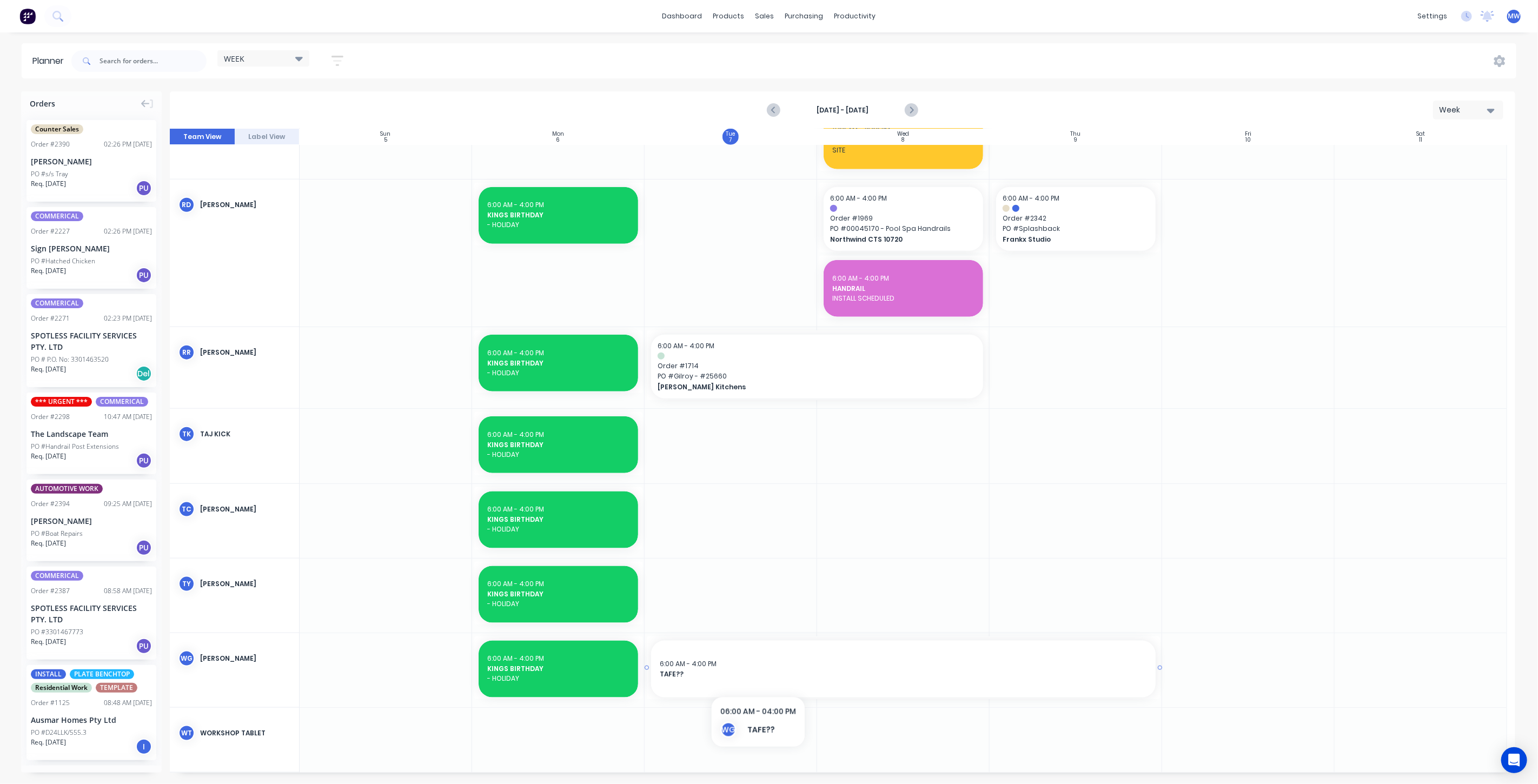
click at [759, 674] on span "TAFE??" at bounding box center [903, 673] width 487 height 9
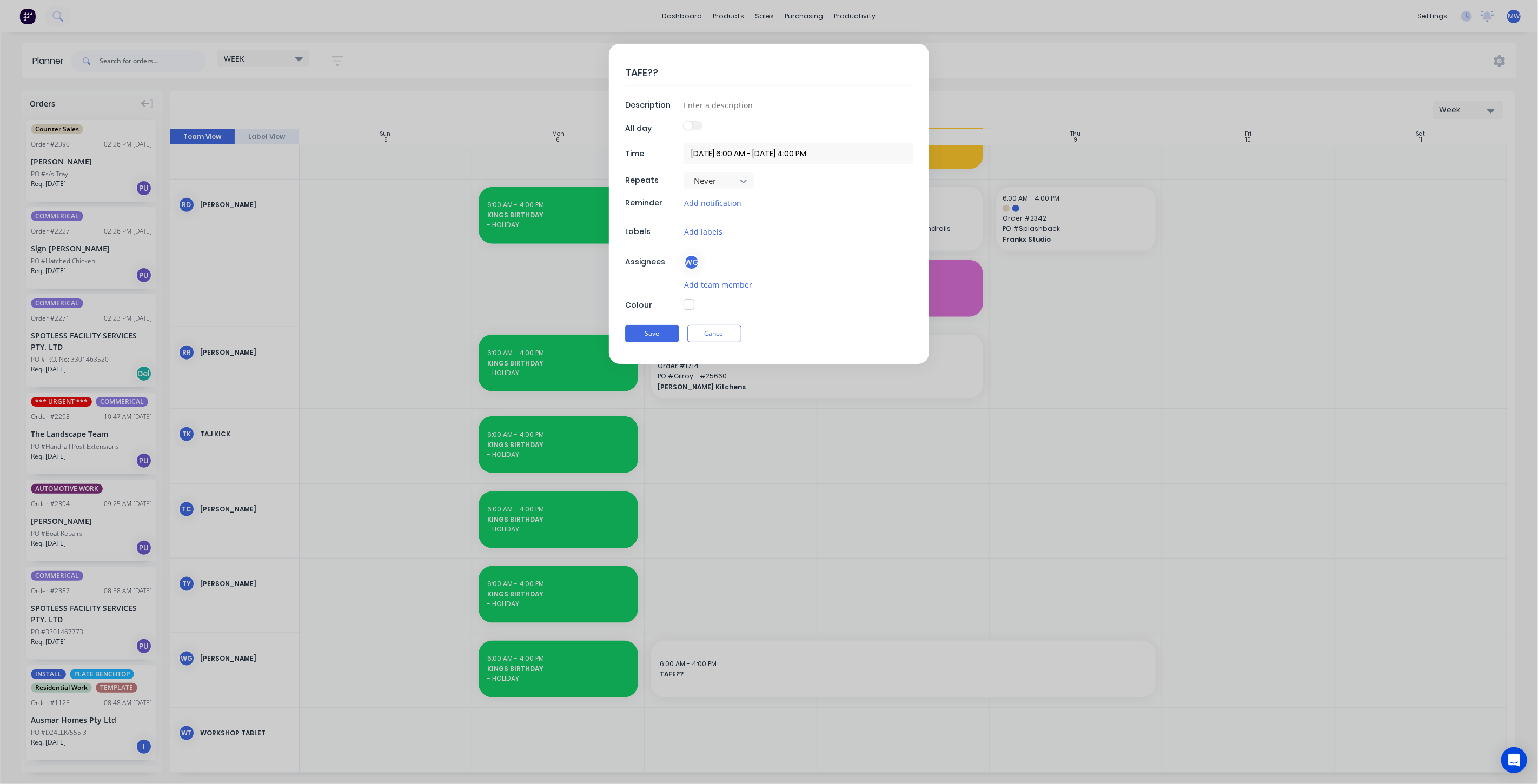
click at [691, 303] on button "button" at bounding box center [688, 304] width 11 height 11
type textarea "x"
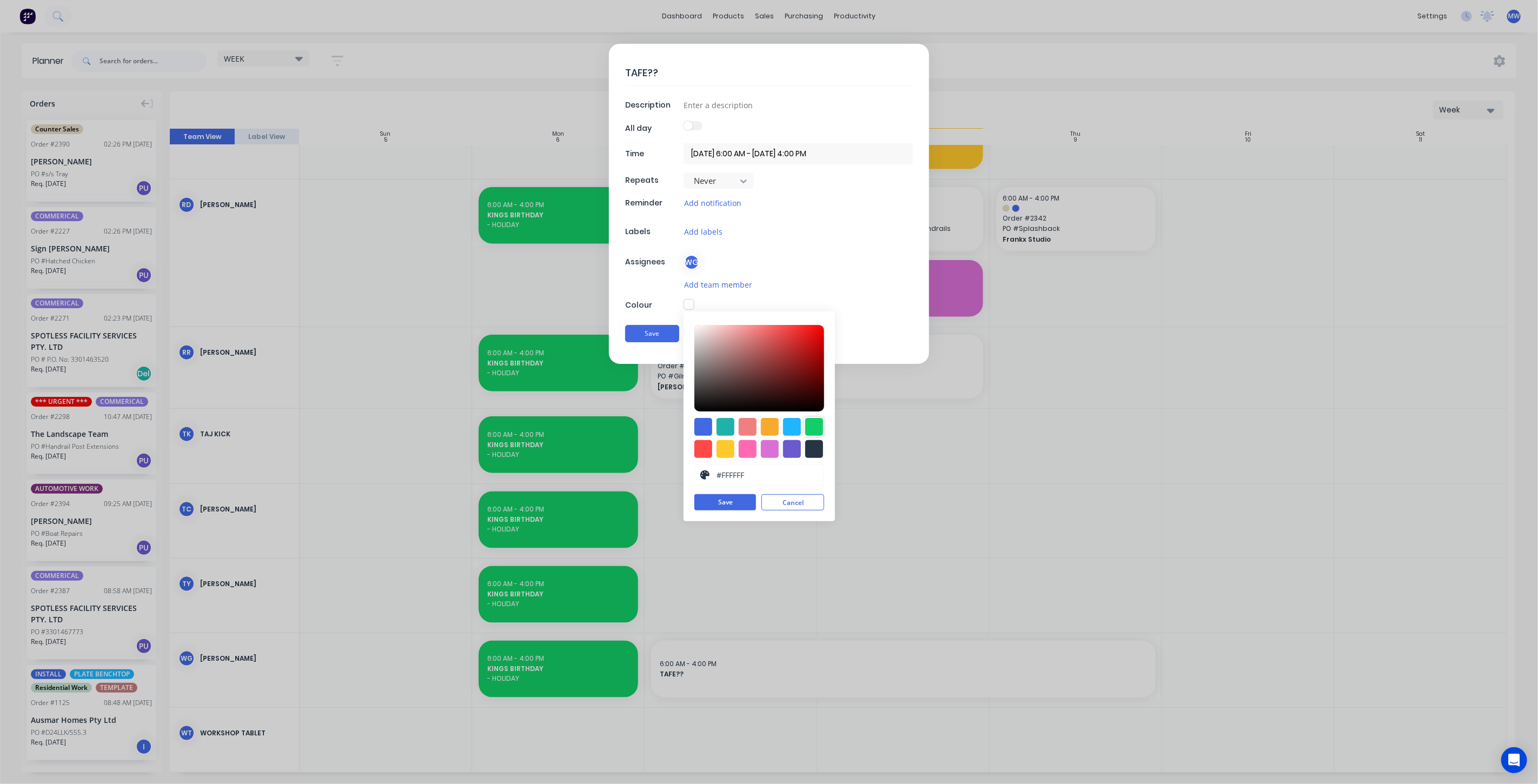
click at [812, 428] on div at bounding box center [814, 426] width 18 height 18
type input "#13CE66"
click at [738, 507] on button "Save" at bounding box center [726, 503] width 62 height 16
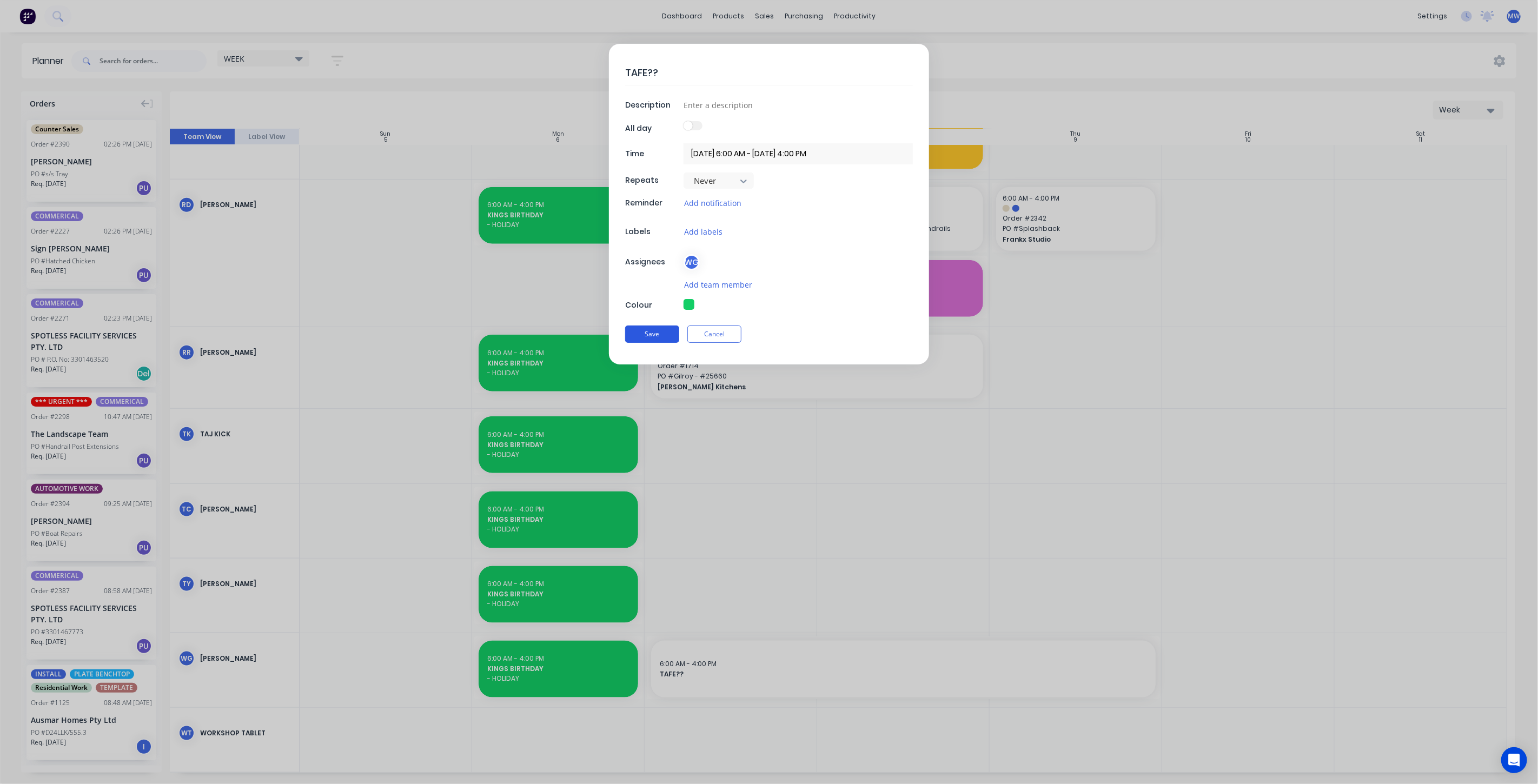
click at [647, 330] on button "Save" at bounding box center [652, 334] width 54 height 17
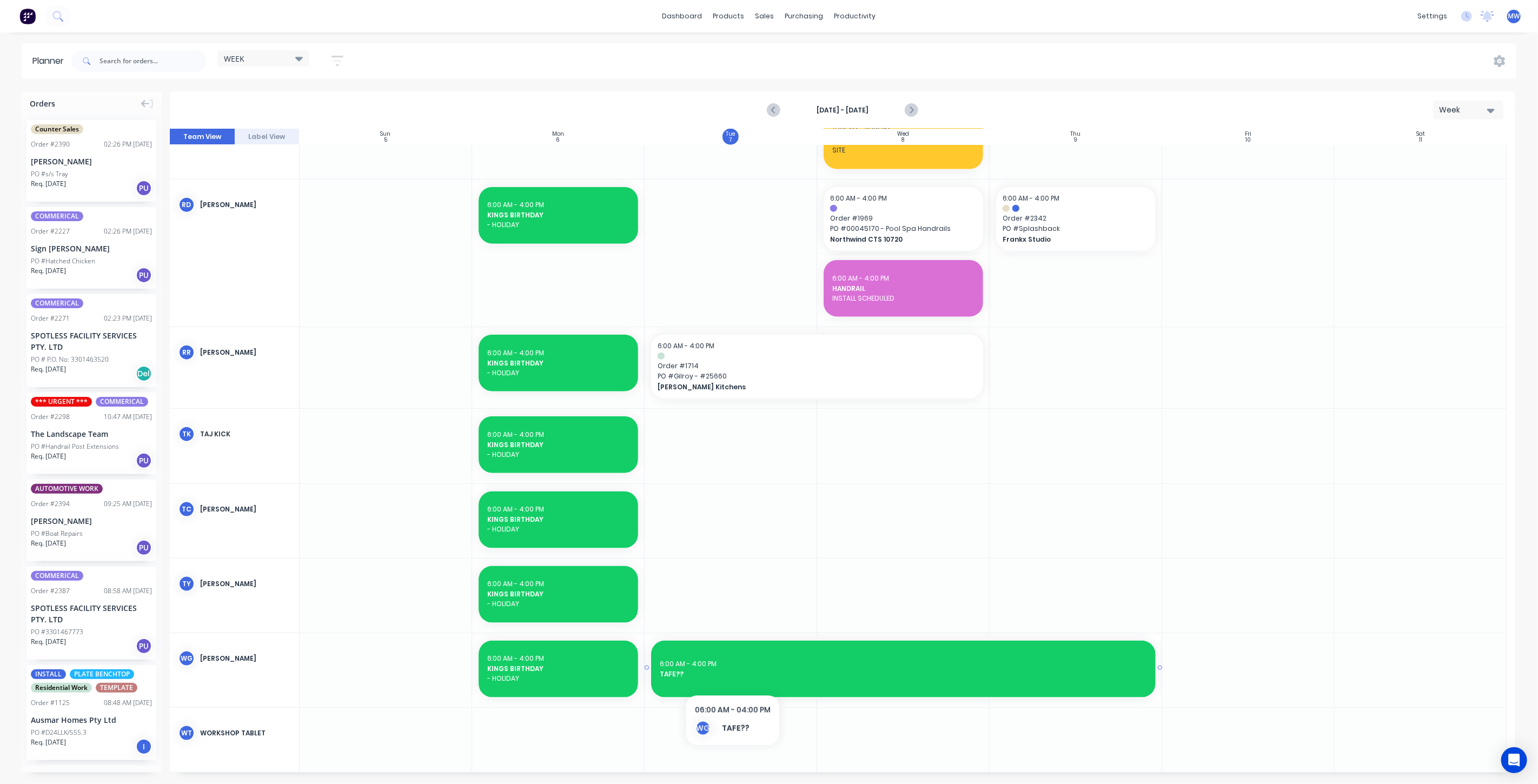
click at [732, 673] on span "TAFE??" at bounding box center [903, 673] width 487 height 9
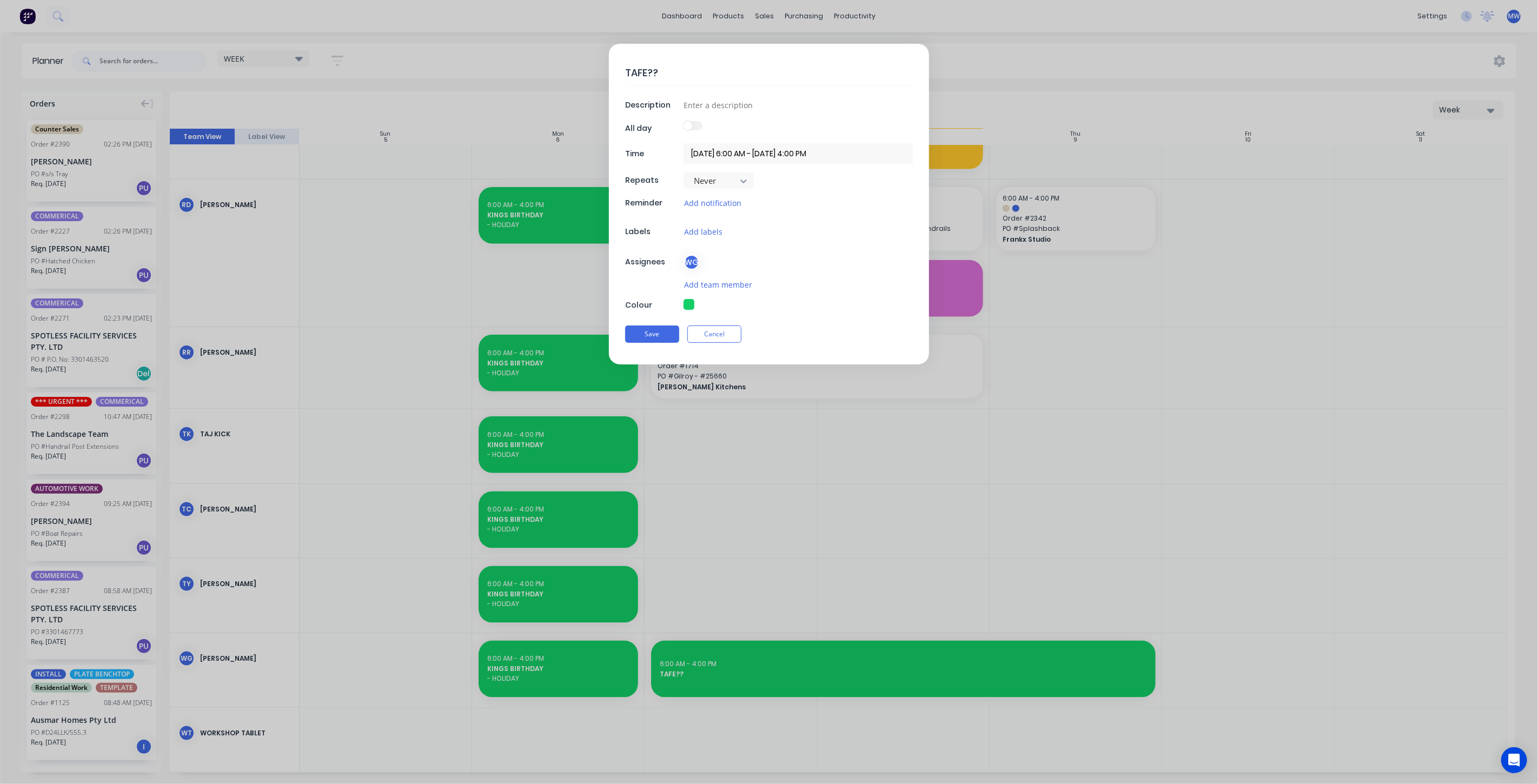
click at [672, 69] on textarea "TAFE??" at bounding box center [769, 73] width 288 height 25
type textarea "x"
type textarea "TAFE?"
type textarea "x"
type textarea "TAFE"
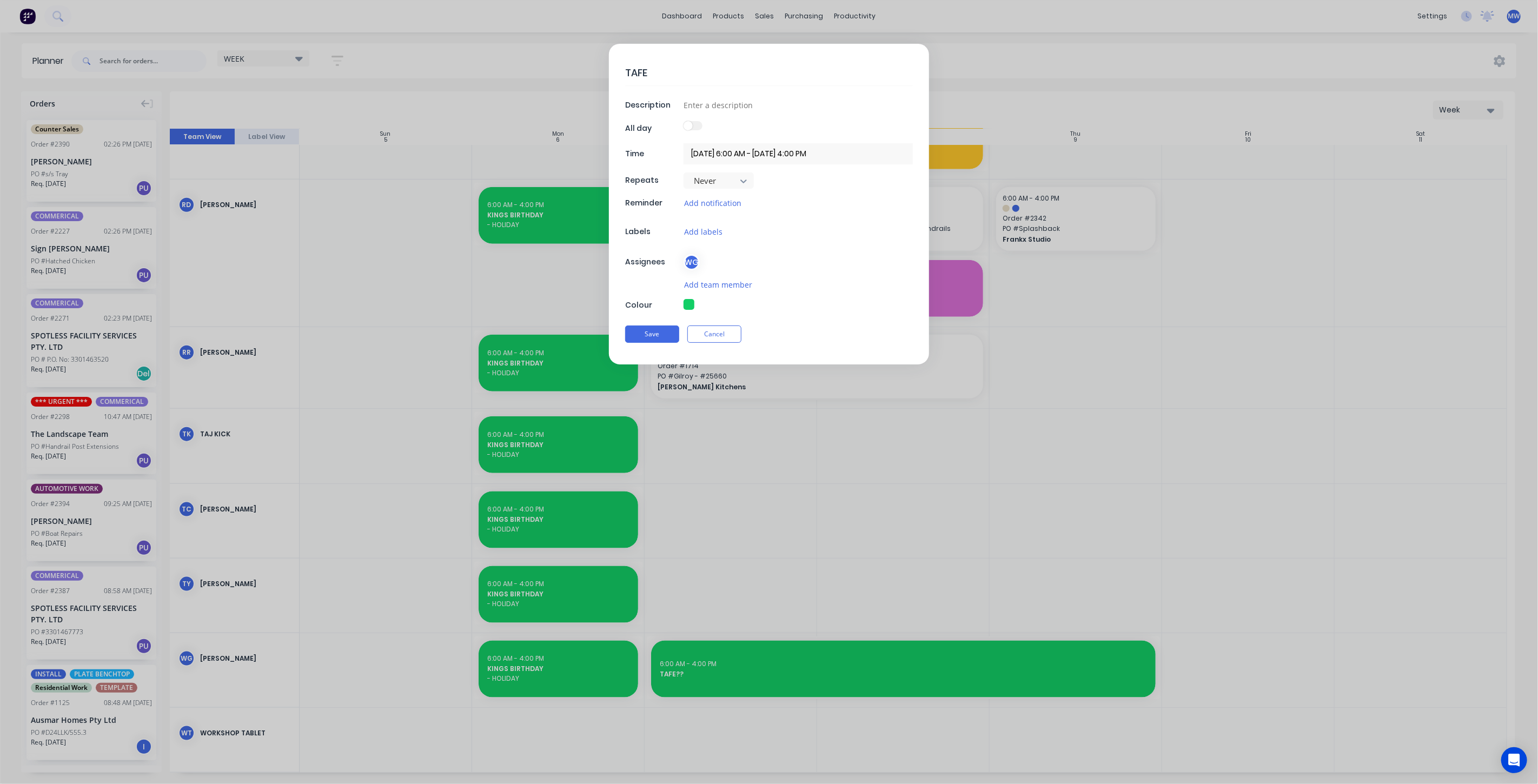
type textarea "x"
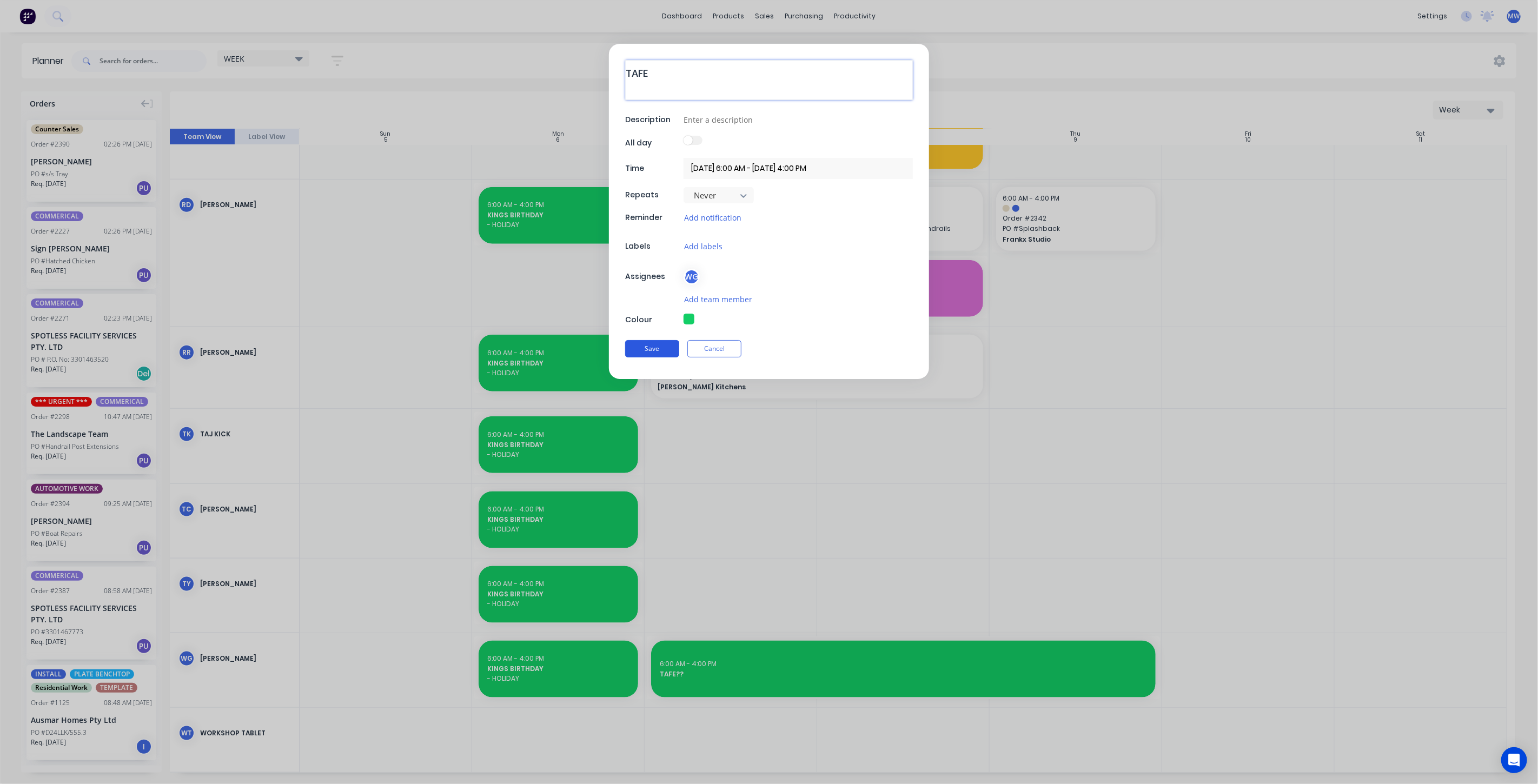
type textarea "TAFE"
click at [633, 344] on button "Save" at bounding box center [652, 348] width 54 height 17
type textarea "x"
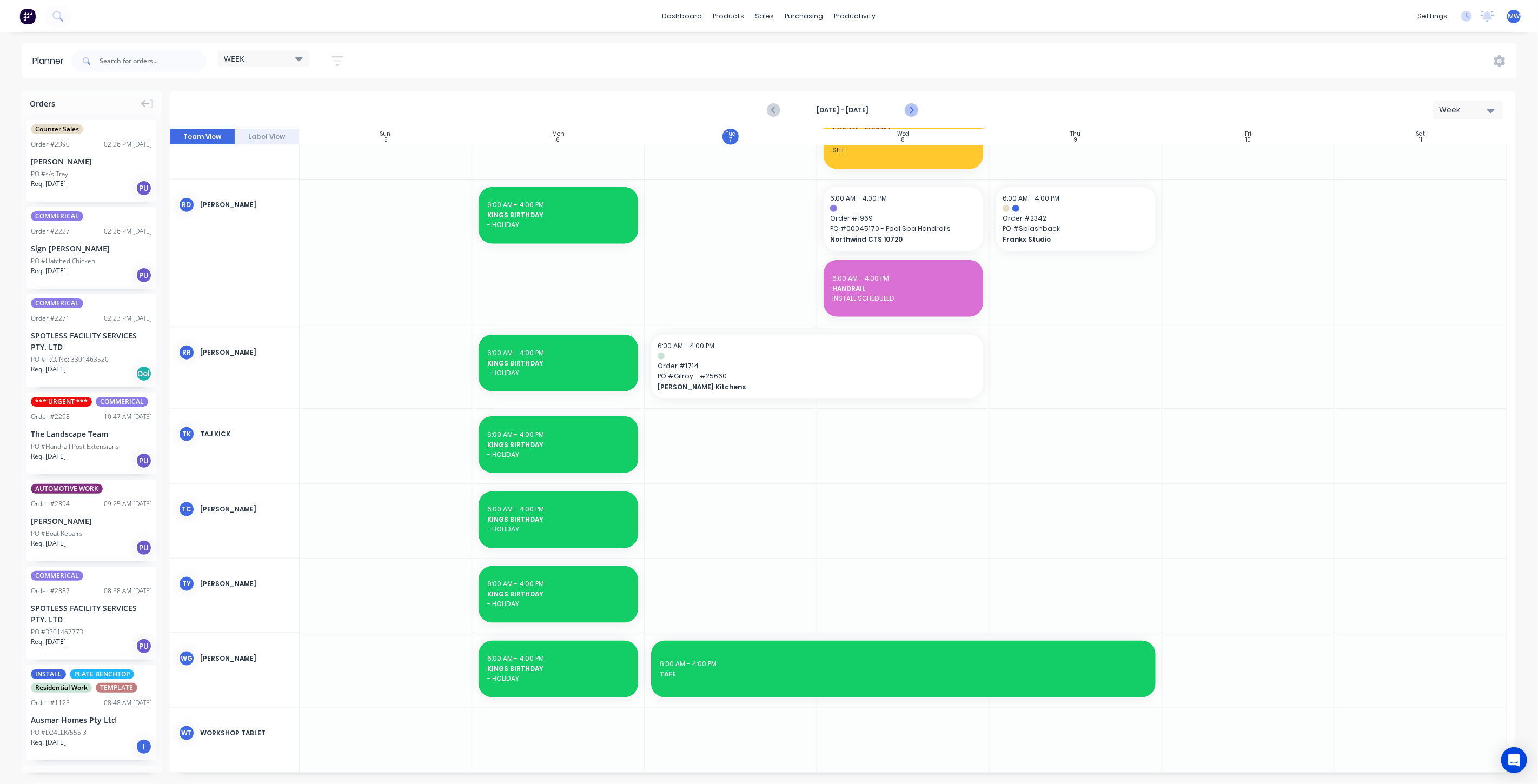
click at [912, 107] on icon "Next page" at bounding box center [910, 110] width 13 height 13
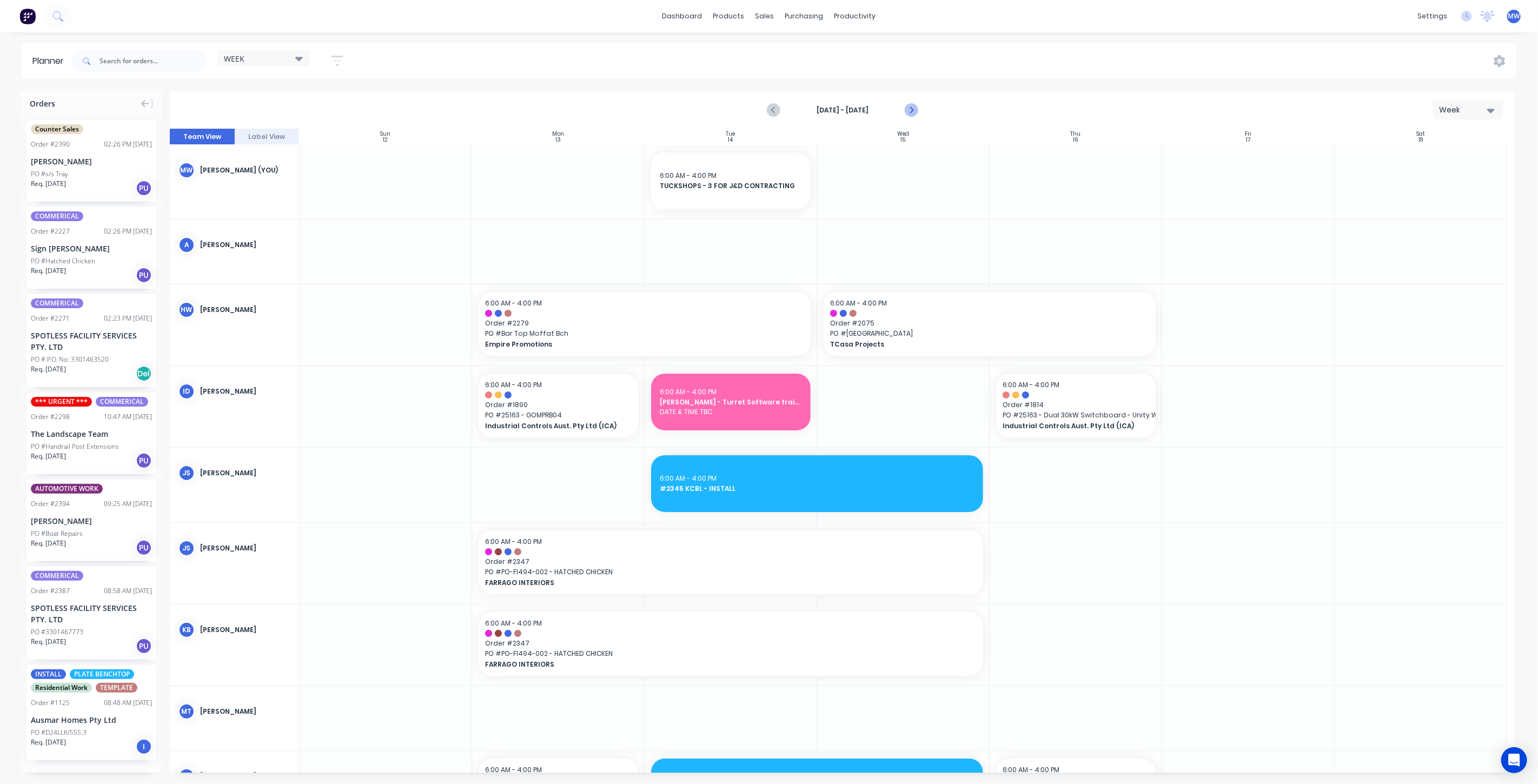
click at [915, 108] on icon "Next page" at bounding box center [910, 110] width 13 height 13
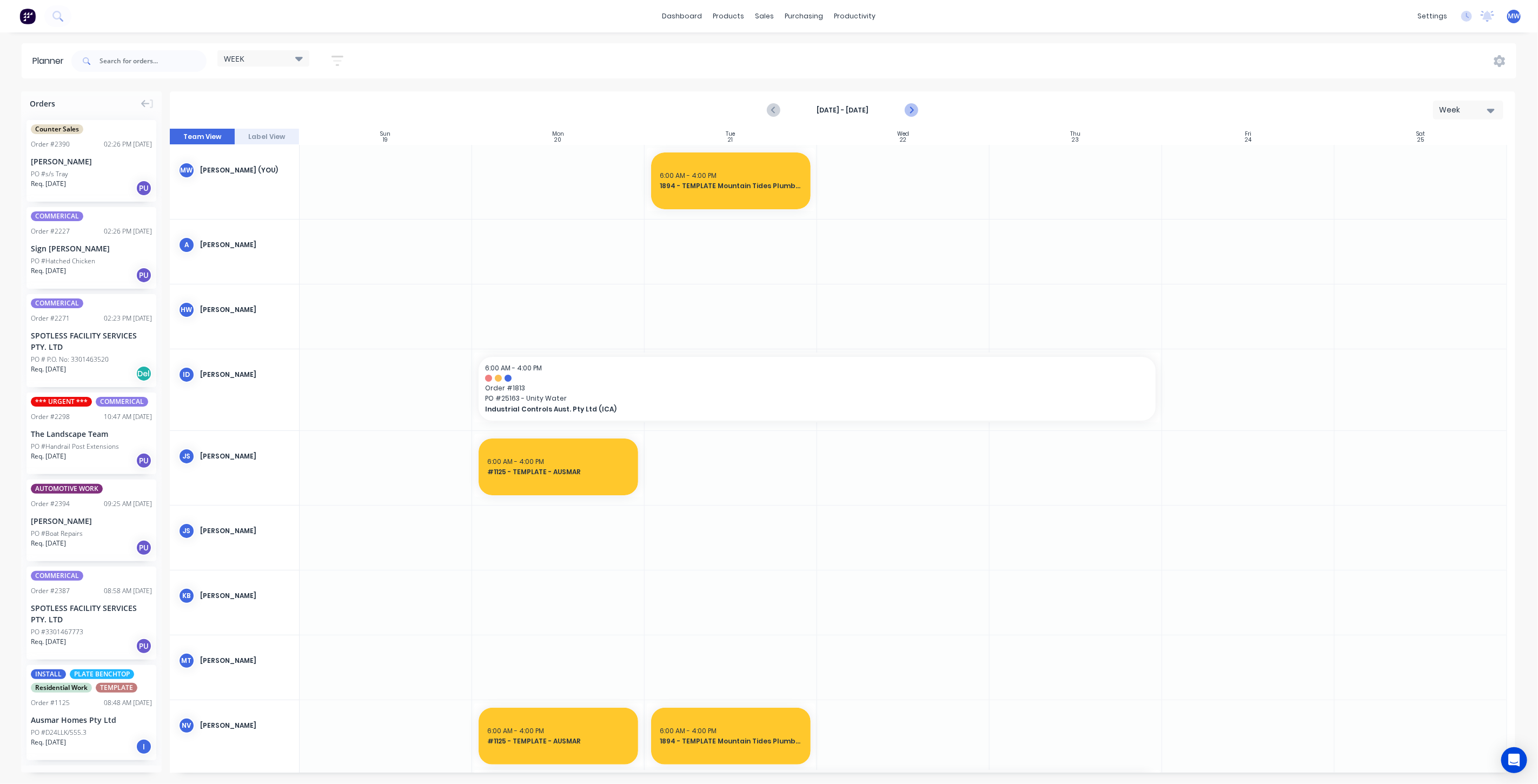
click at [906, 109] on icon "Next page" at bounding box center [910, 110] width 13 height 13
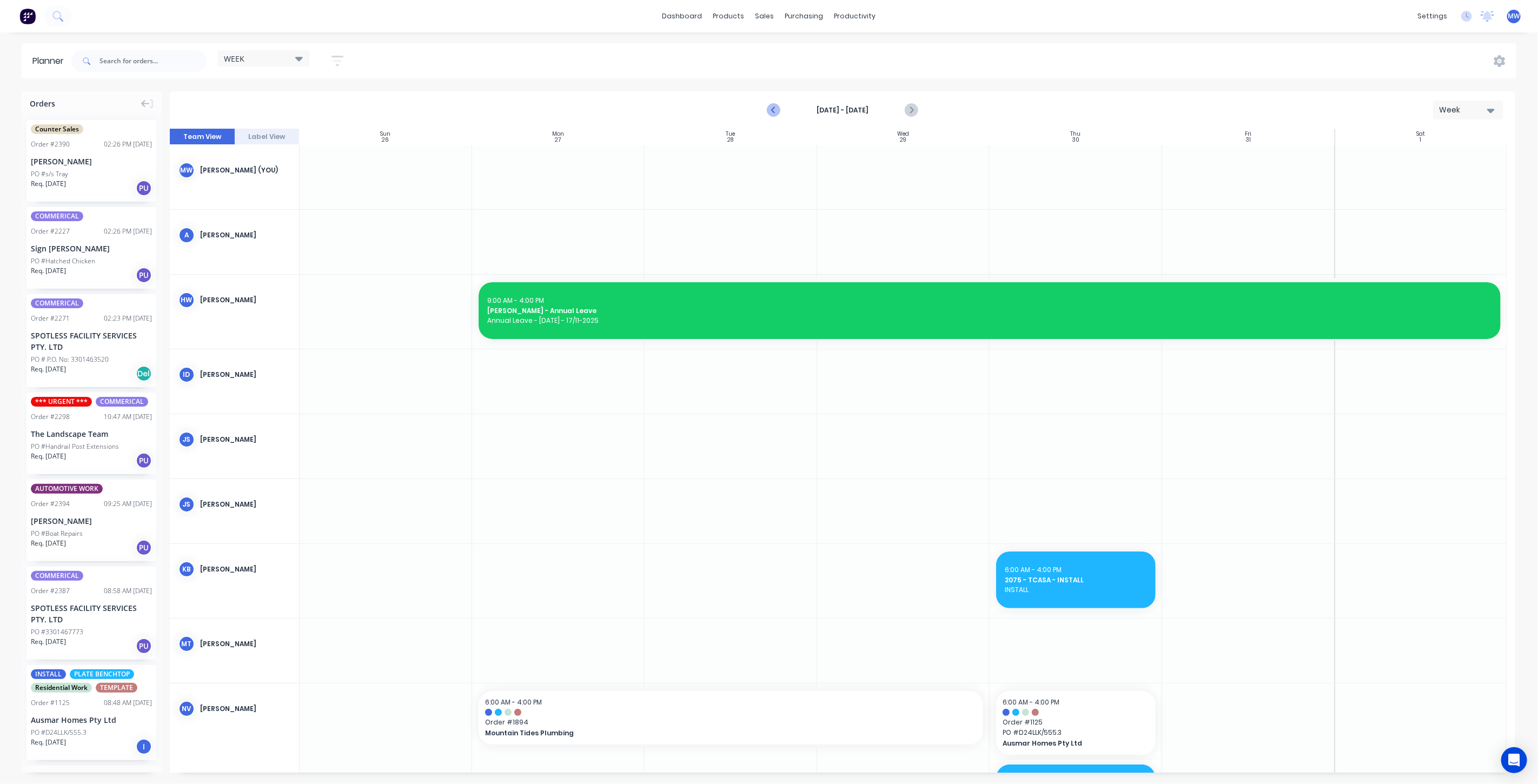
click at [772, 112] on icon "Previous page" at bounding box center [774, 110] width 13 height 13
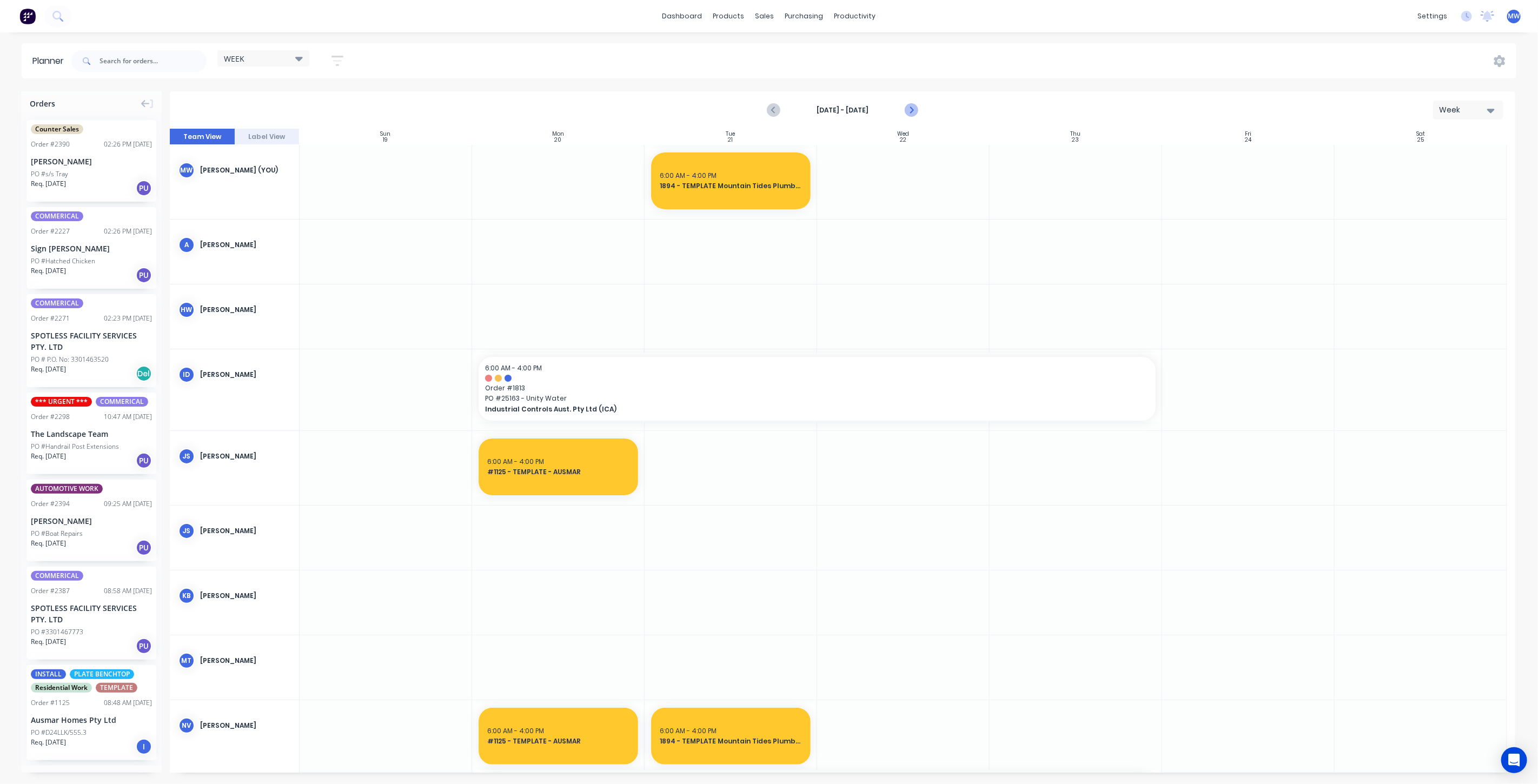
click at [912, 110] on icon "Next page" at bounding box center [911, 111] width 5 height 9
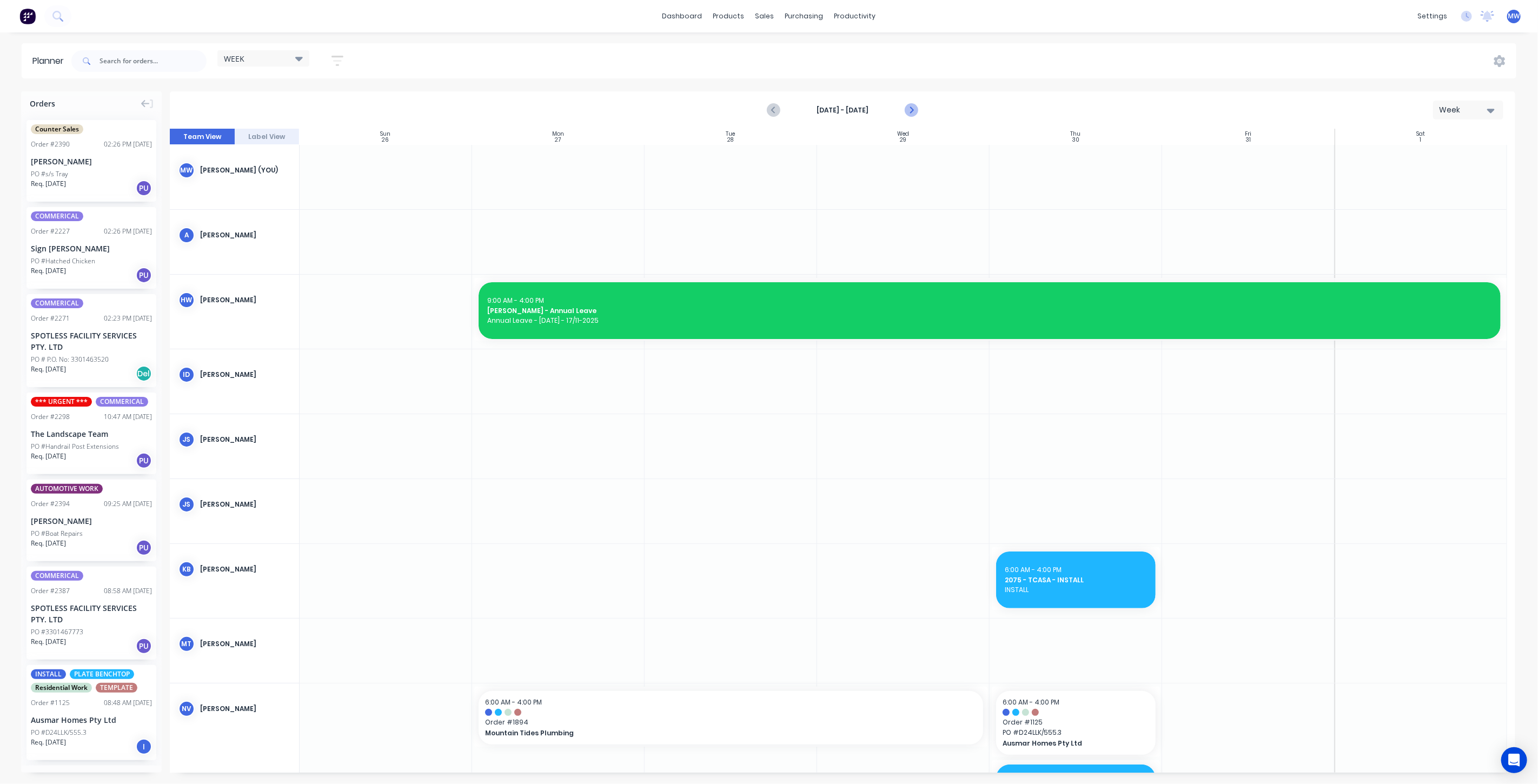
click at [912, 110] on icon "Next page" at bounding box center [911, 111] width 5 height 9
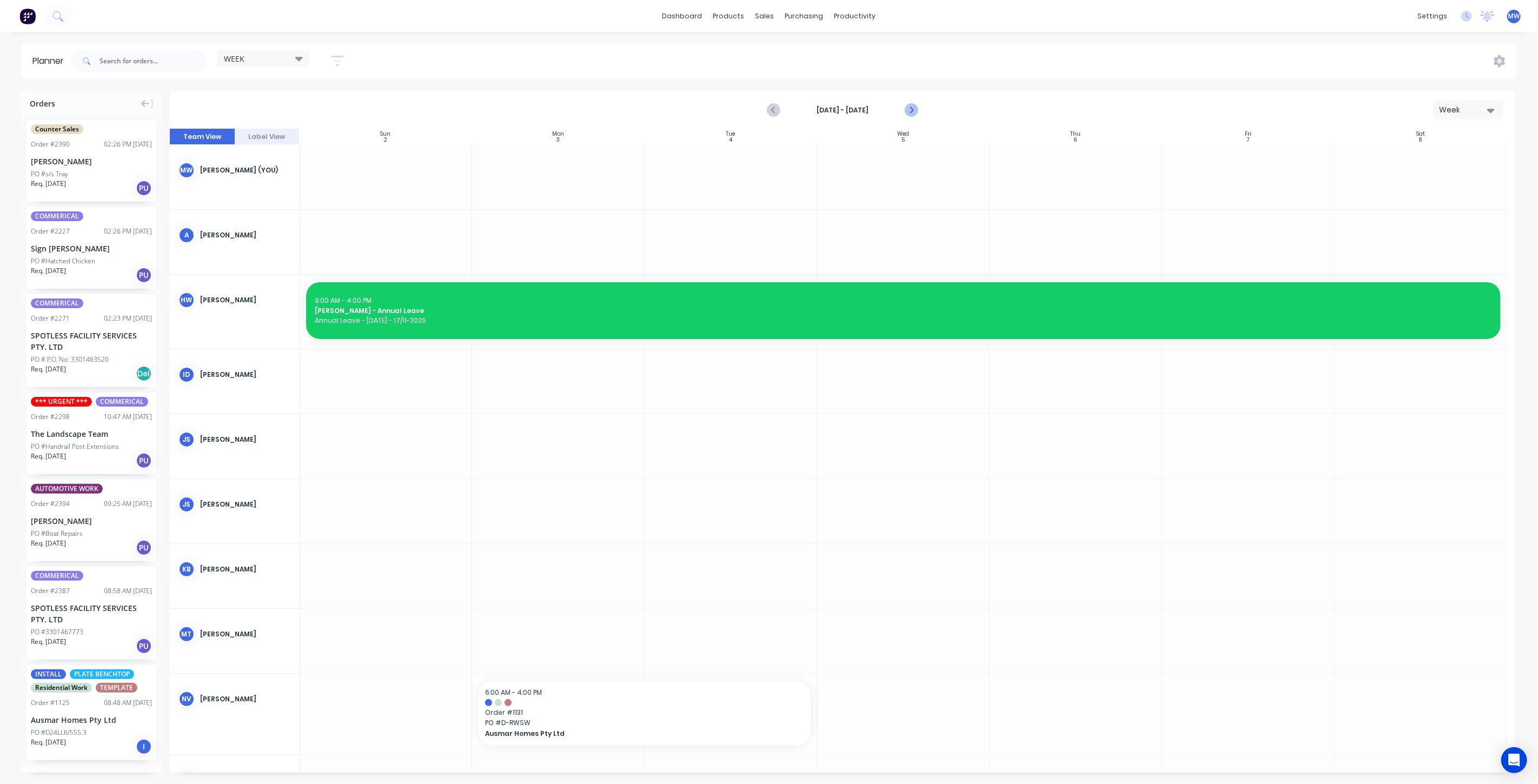
click at [912, 110] on icon "Next page" at bounding box center [911, 111] width 5 height 9
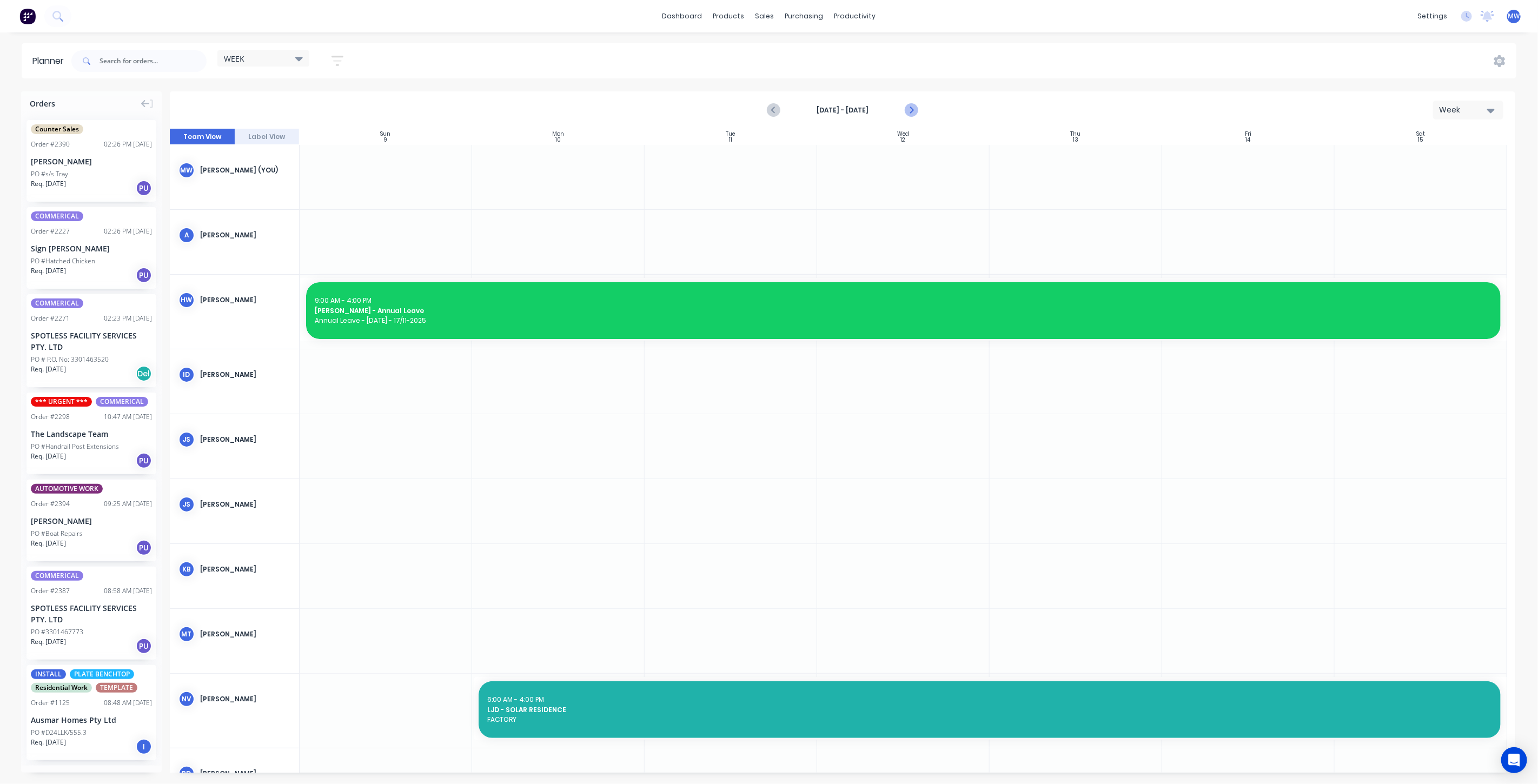
click at [912, 110] on icon "Next page" at bounding box center [911, 111] width 5 height 9
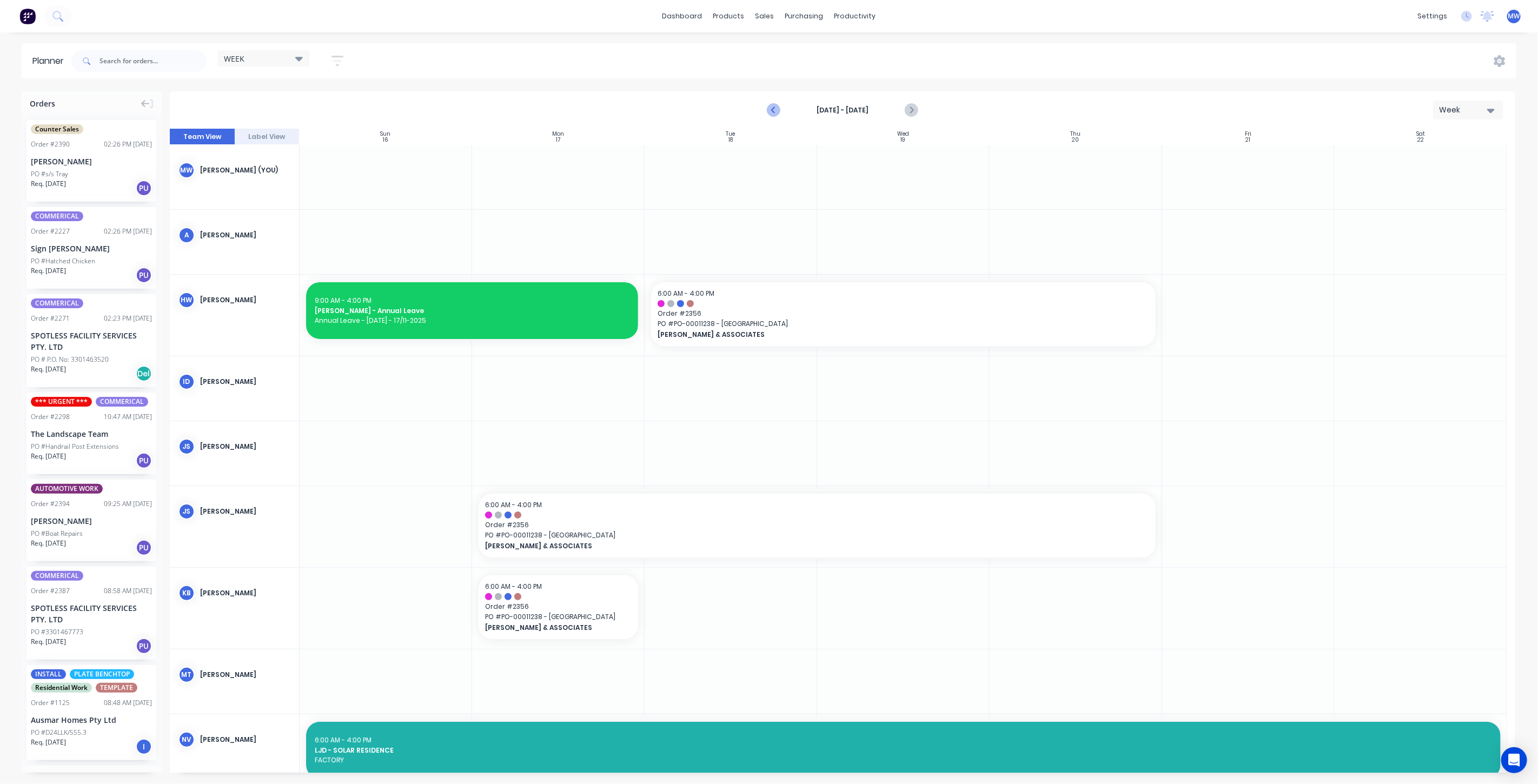
click at [774, 107] on icon "Previous page" at bounding box center [774, 110] width 13 height 13
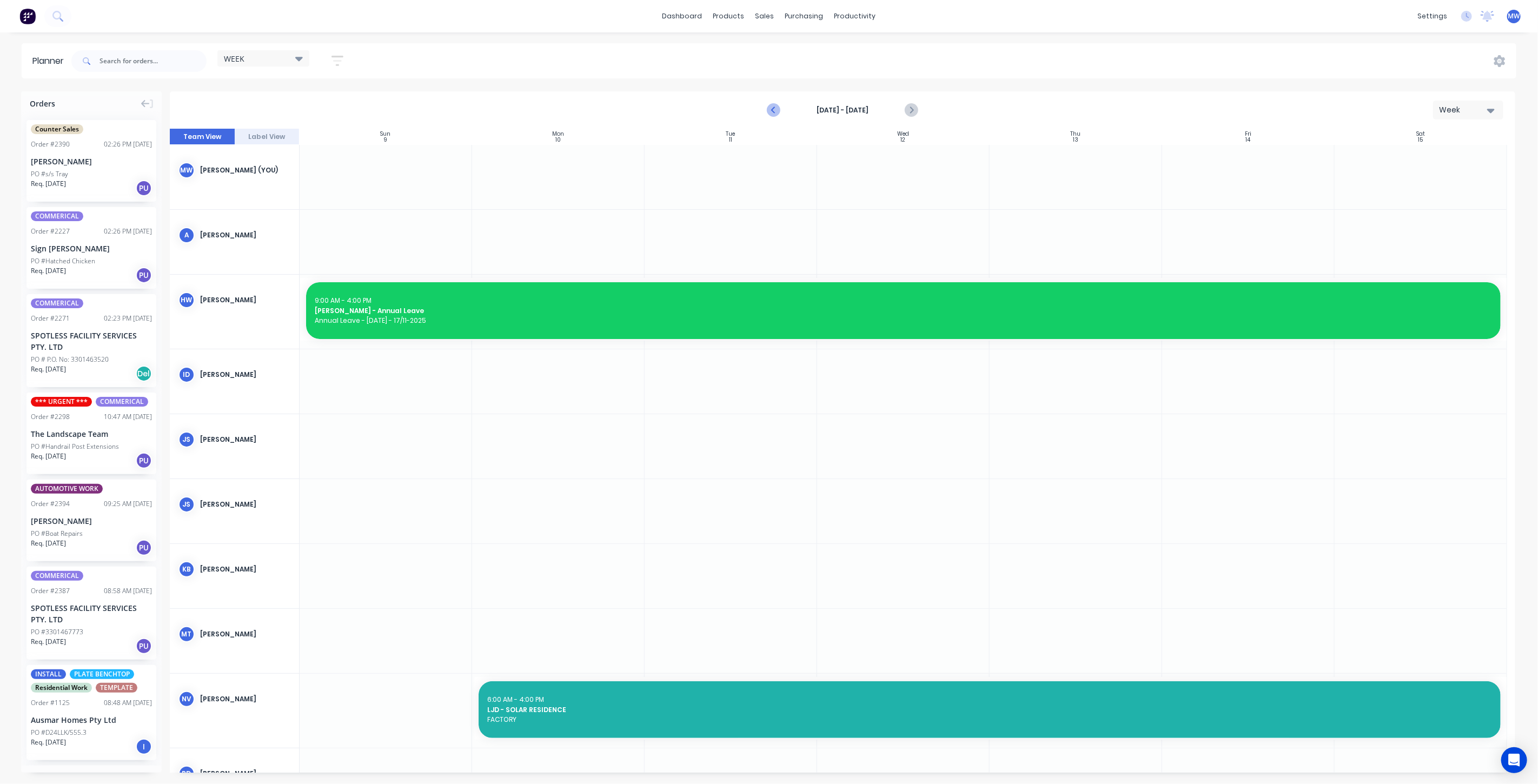
click at [774, 107] on icon "Previous page" at bounding box center [774, 110] width 13 height 13
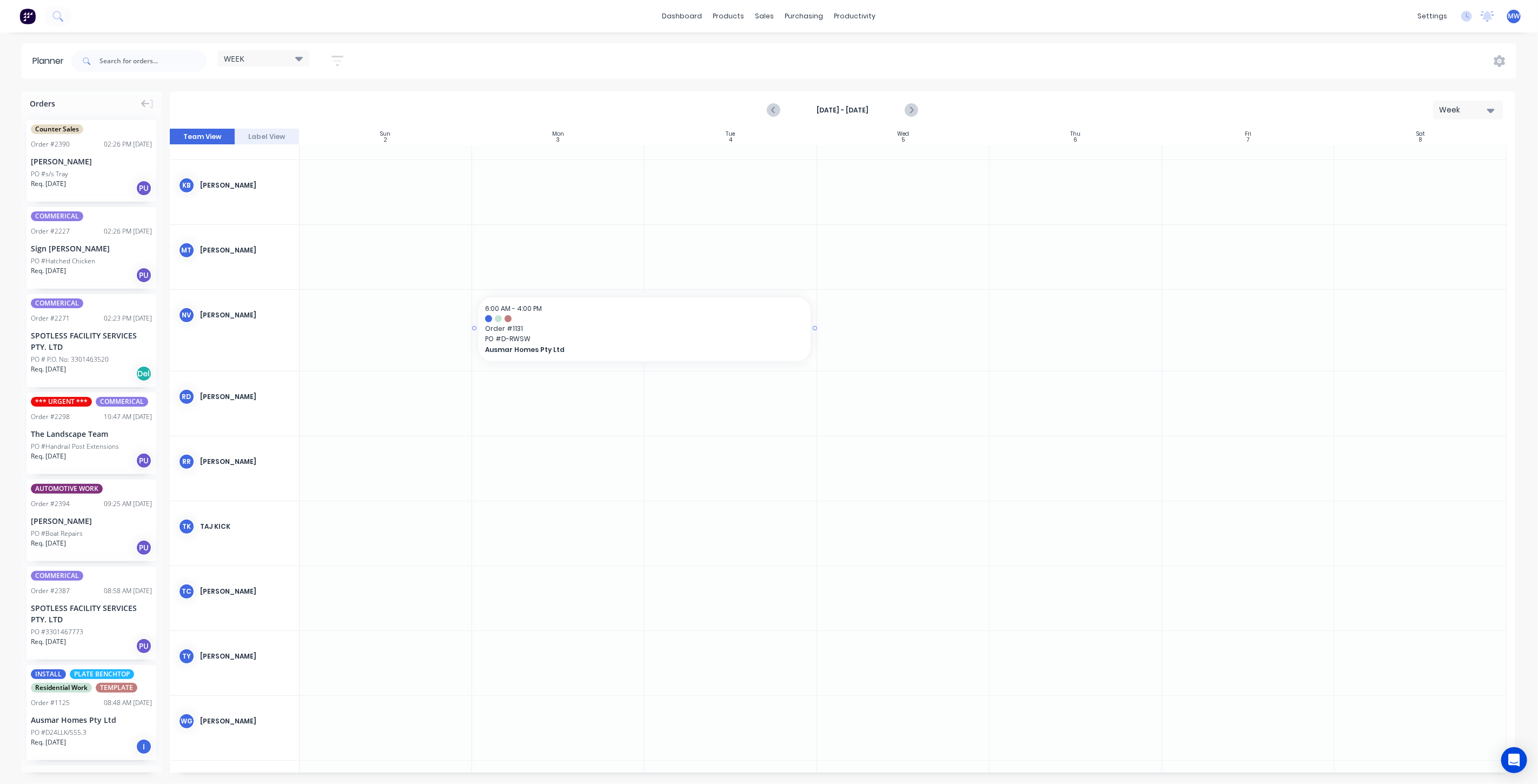
scroll to position [444, 0]
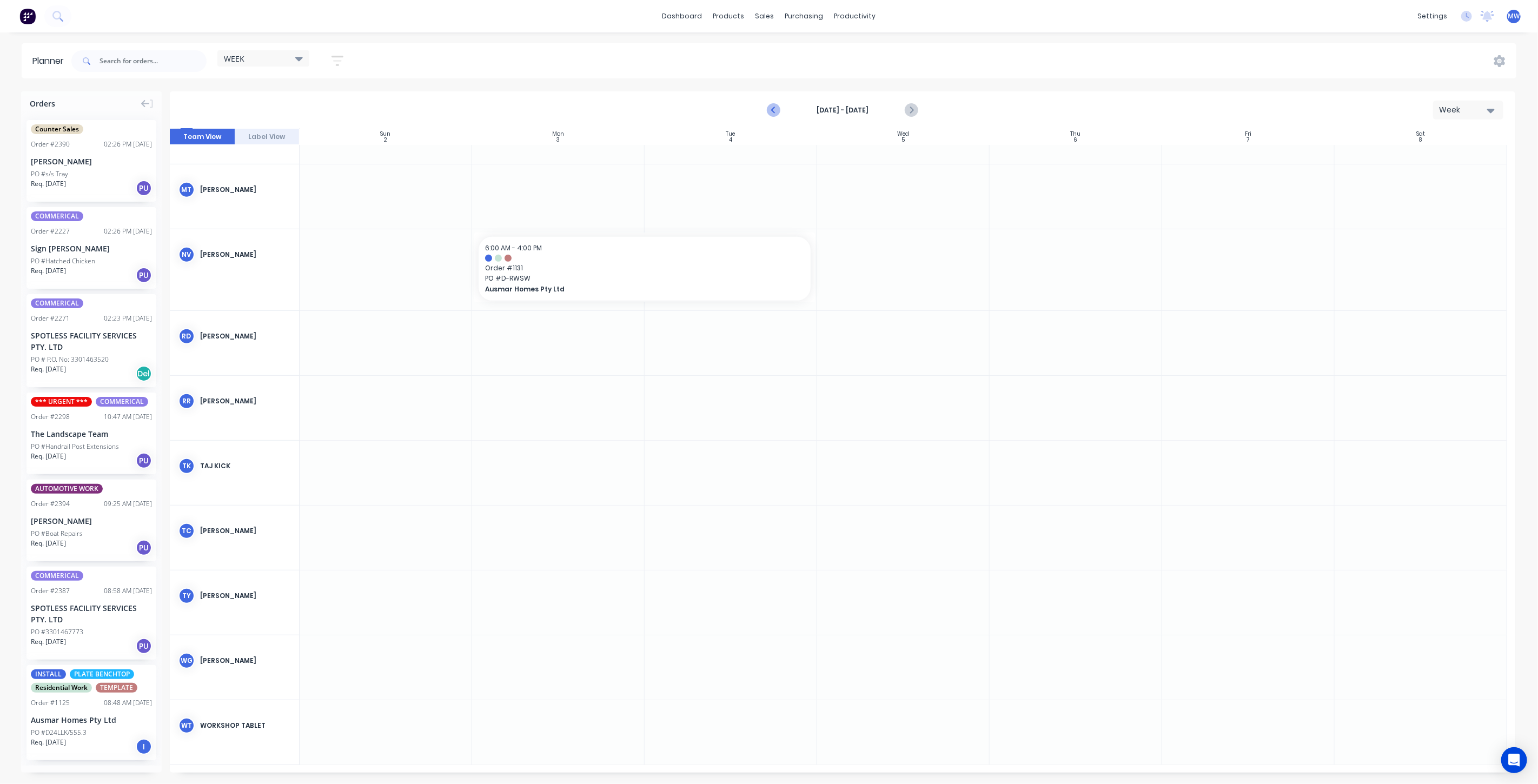
click at [770, 114] on icon "Previous page" at bounding box center [774, 110] width 13 height 13
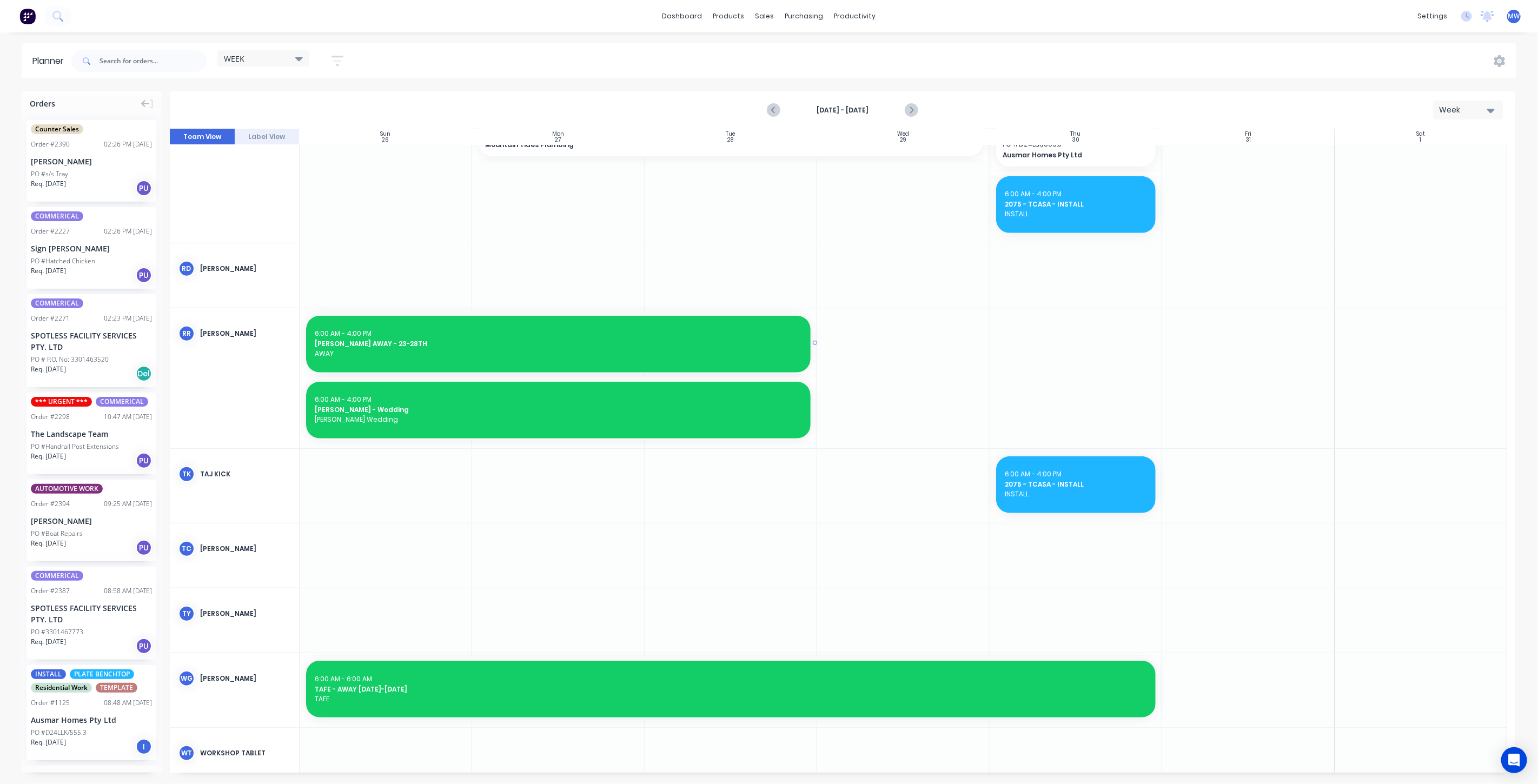
scroll to position [615, 0]
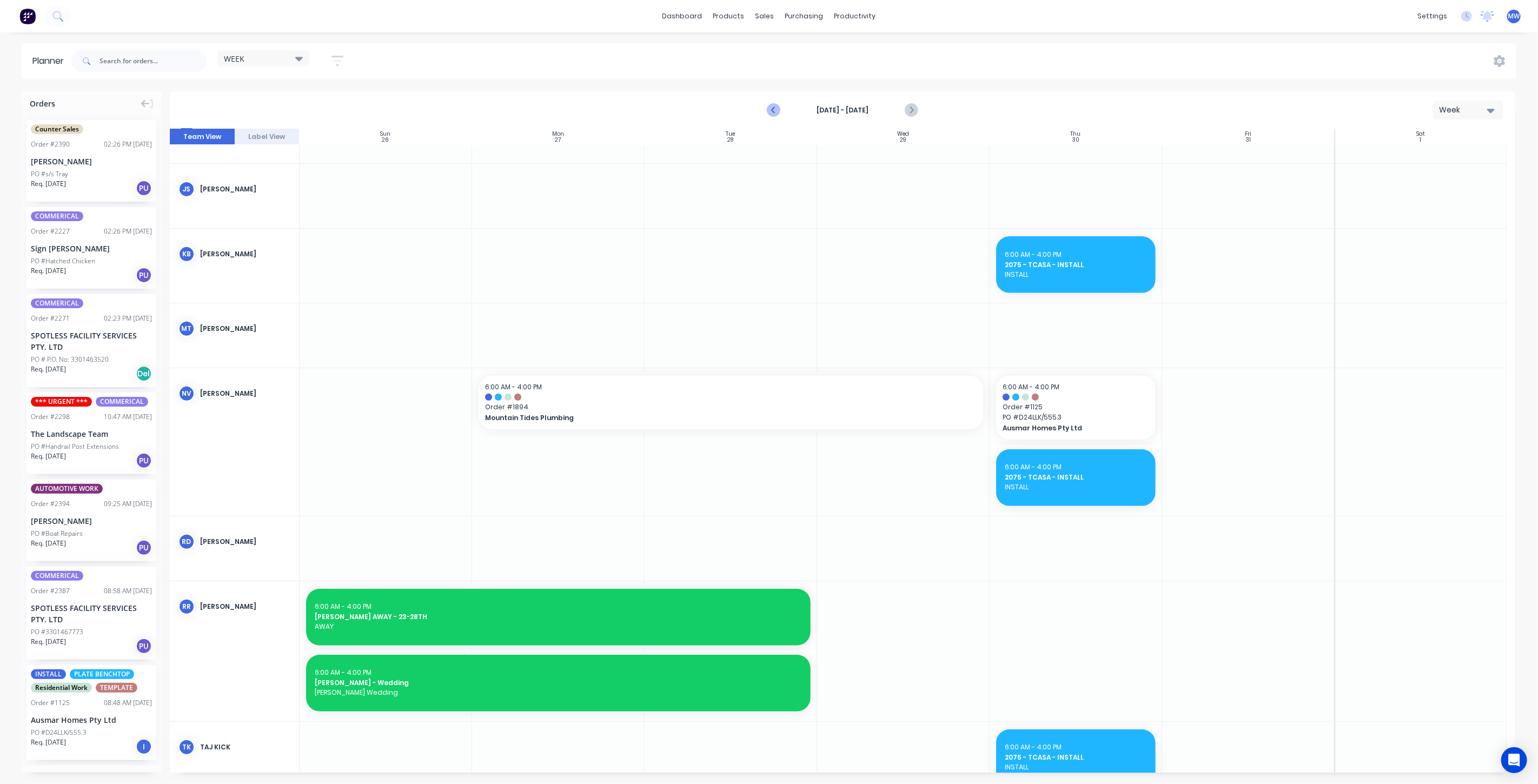
click at [771, 108] on icon "Previous page" at bounding box center [774, 110] width 13 height 13
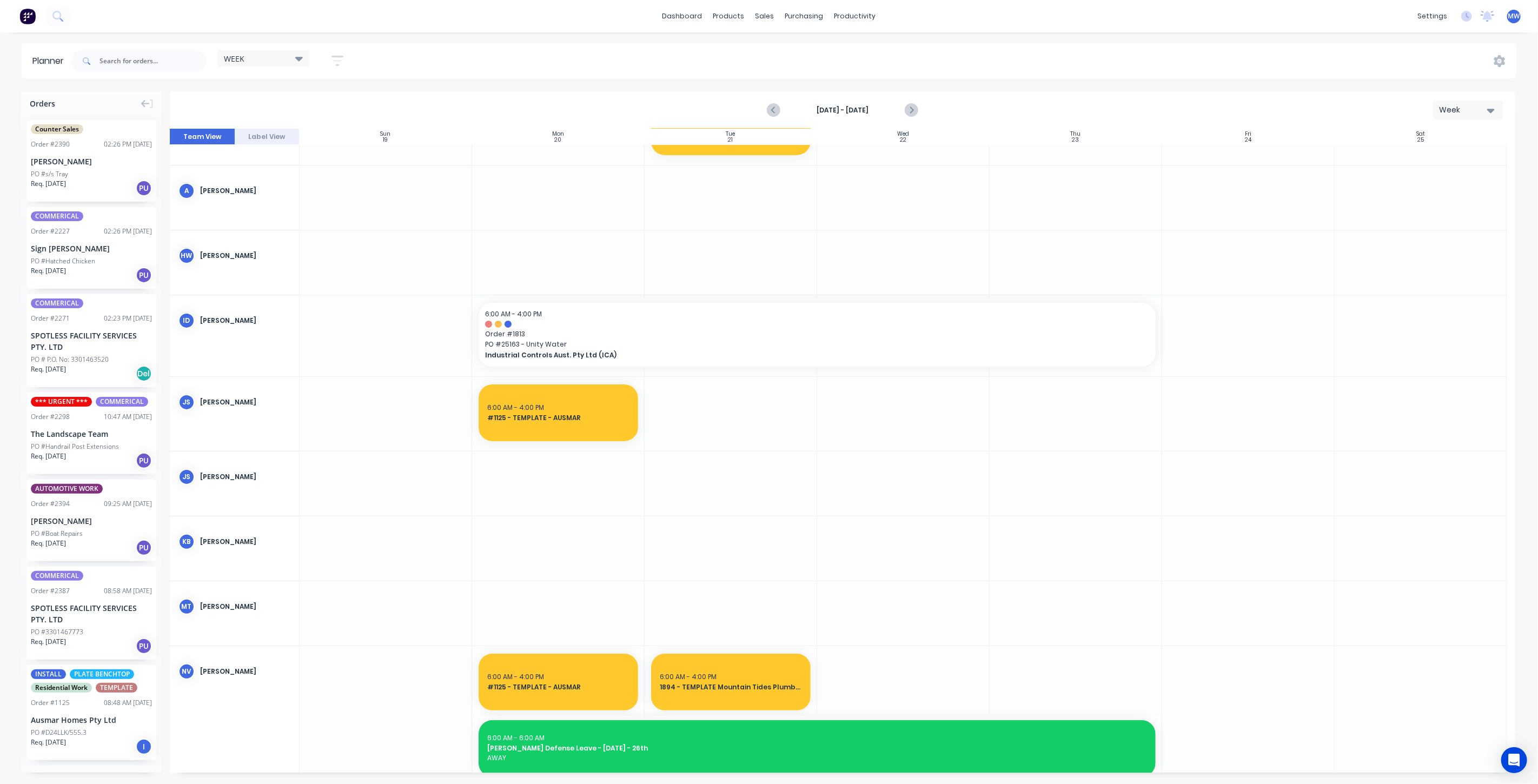
scroll to position [0, 0]
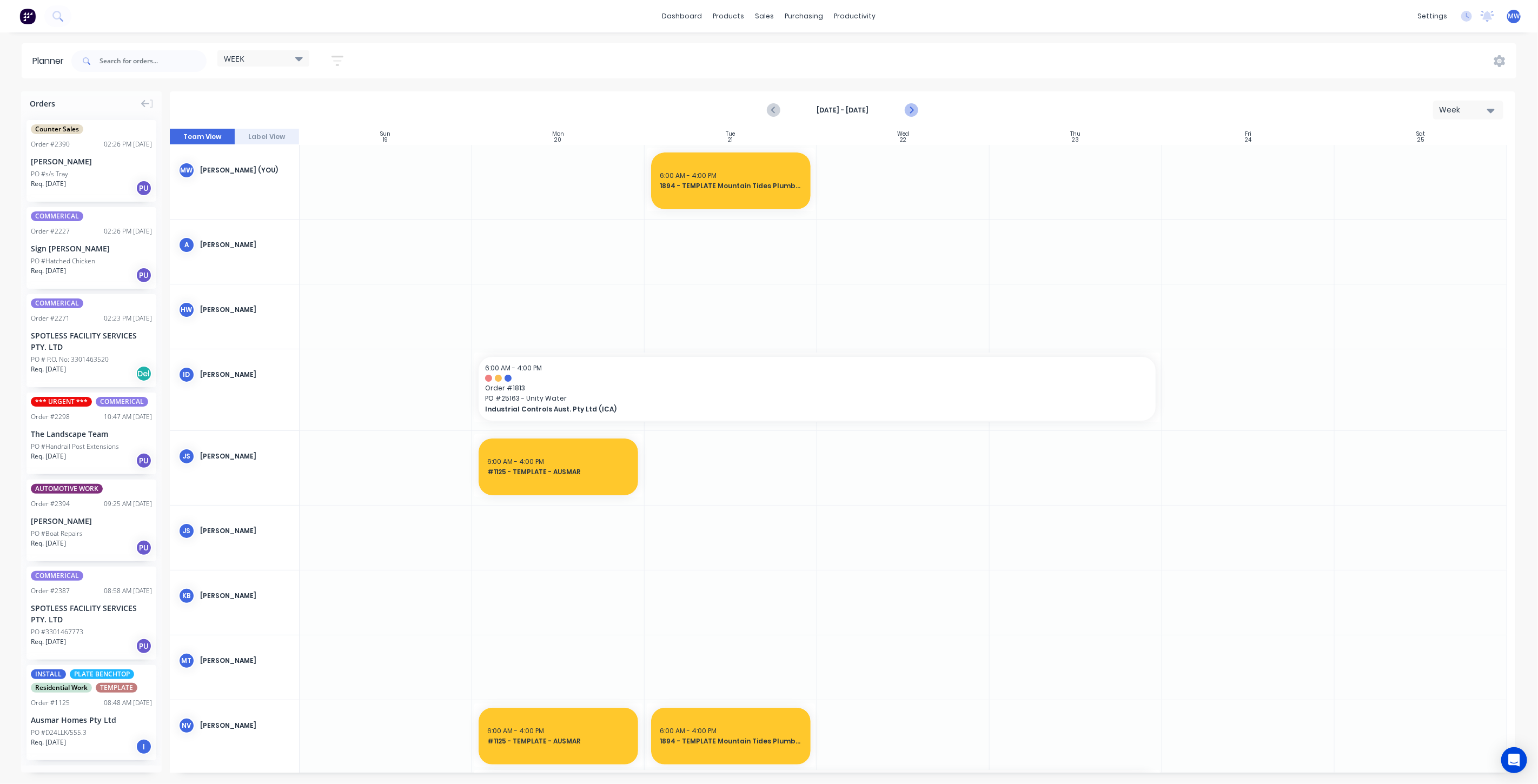
click at [910, 109] on icon "Next page" at bounding box center [910, 110] width 13 height 13
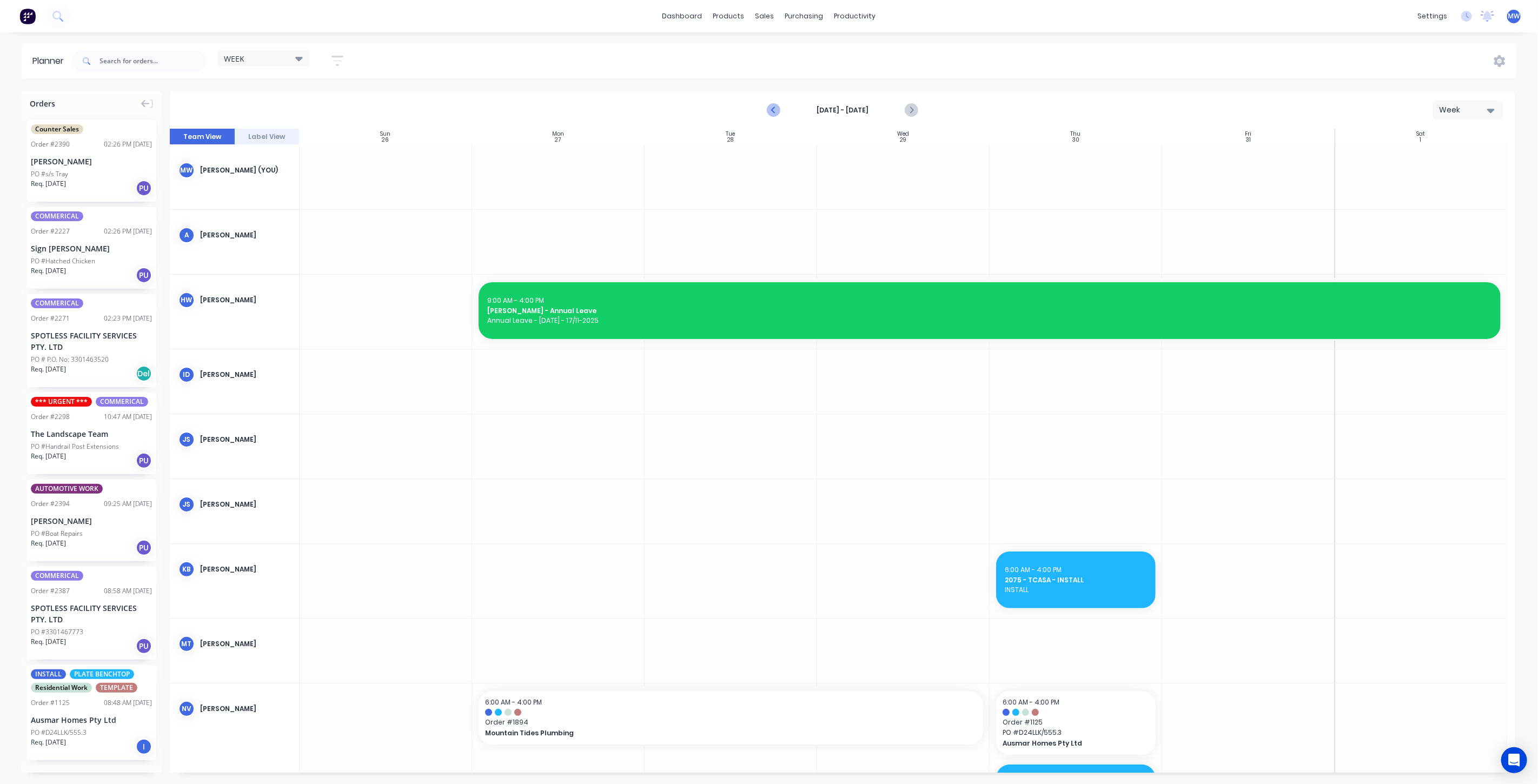
click at [774, 112] on icon "Previous page" at bounding box center [774, 110] width 13 height 13
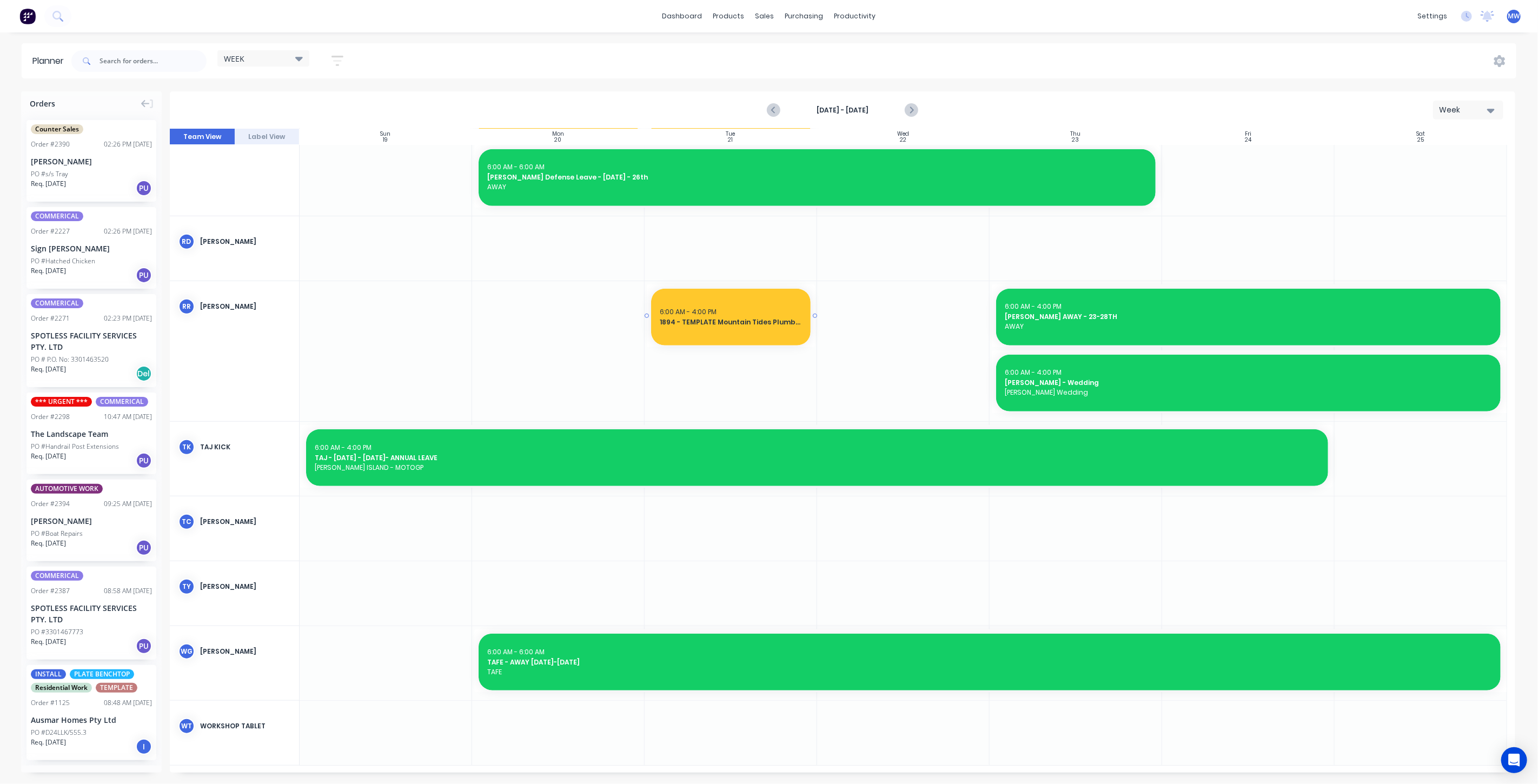
scroll to position [625, 0]
click at [911, 114] on icon "Next page" at bounding box center [910, 110] width 13 height 13
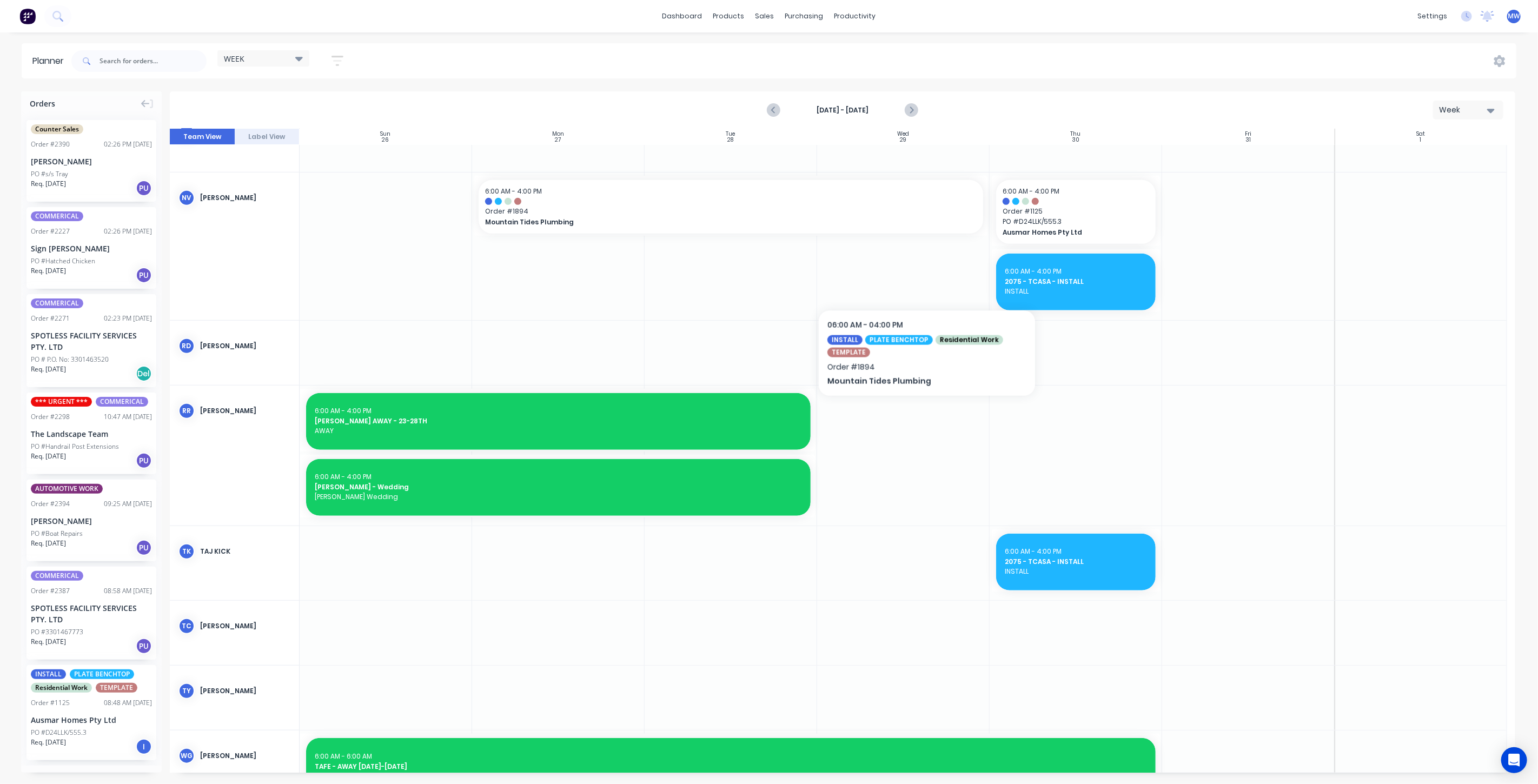
scroll to position [615, 0]
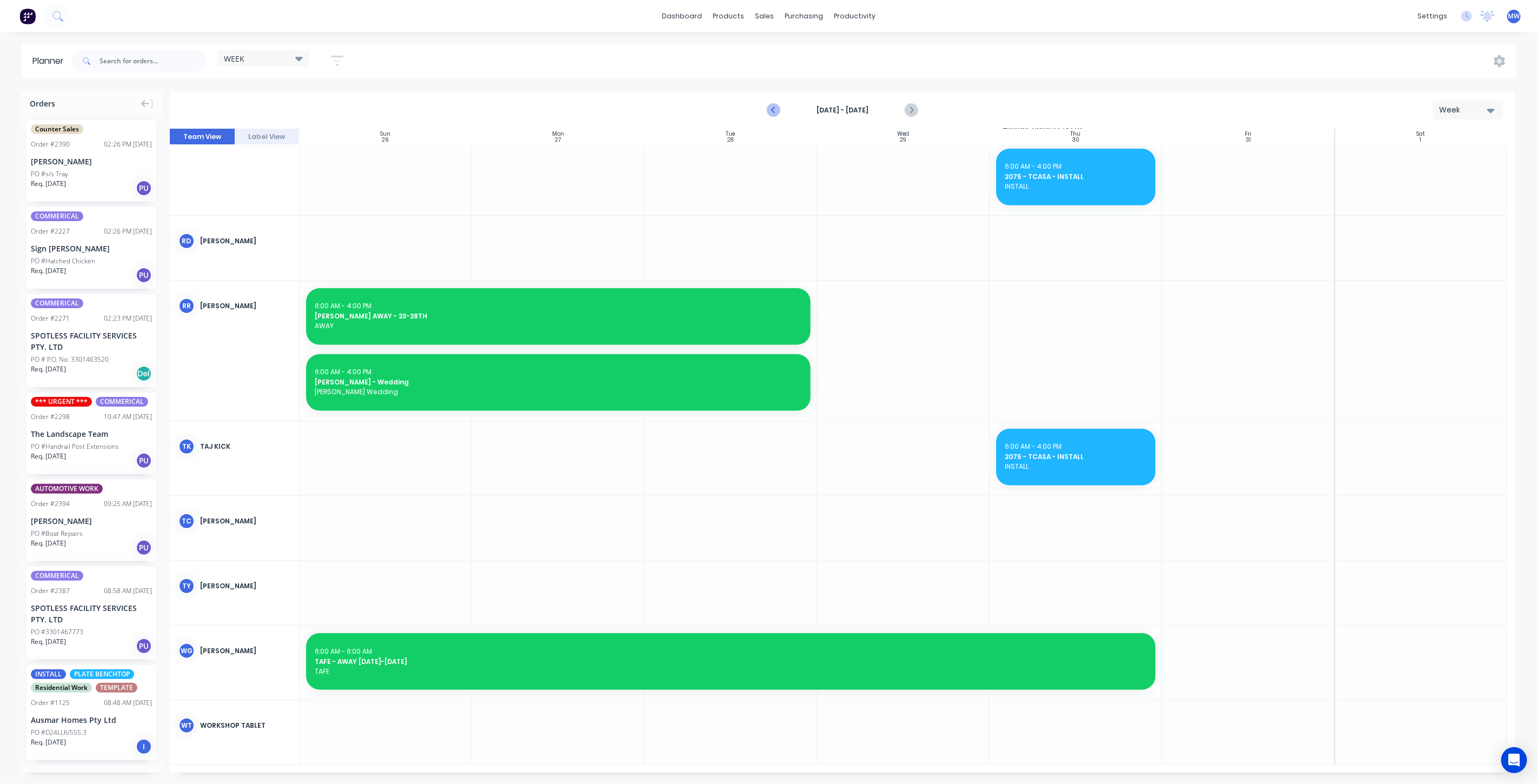
click at [778, 113] on icon "Previous page" at bounding box center [774, 110] width 13 height 13
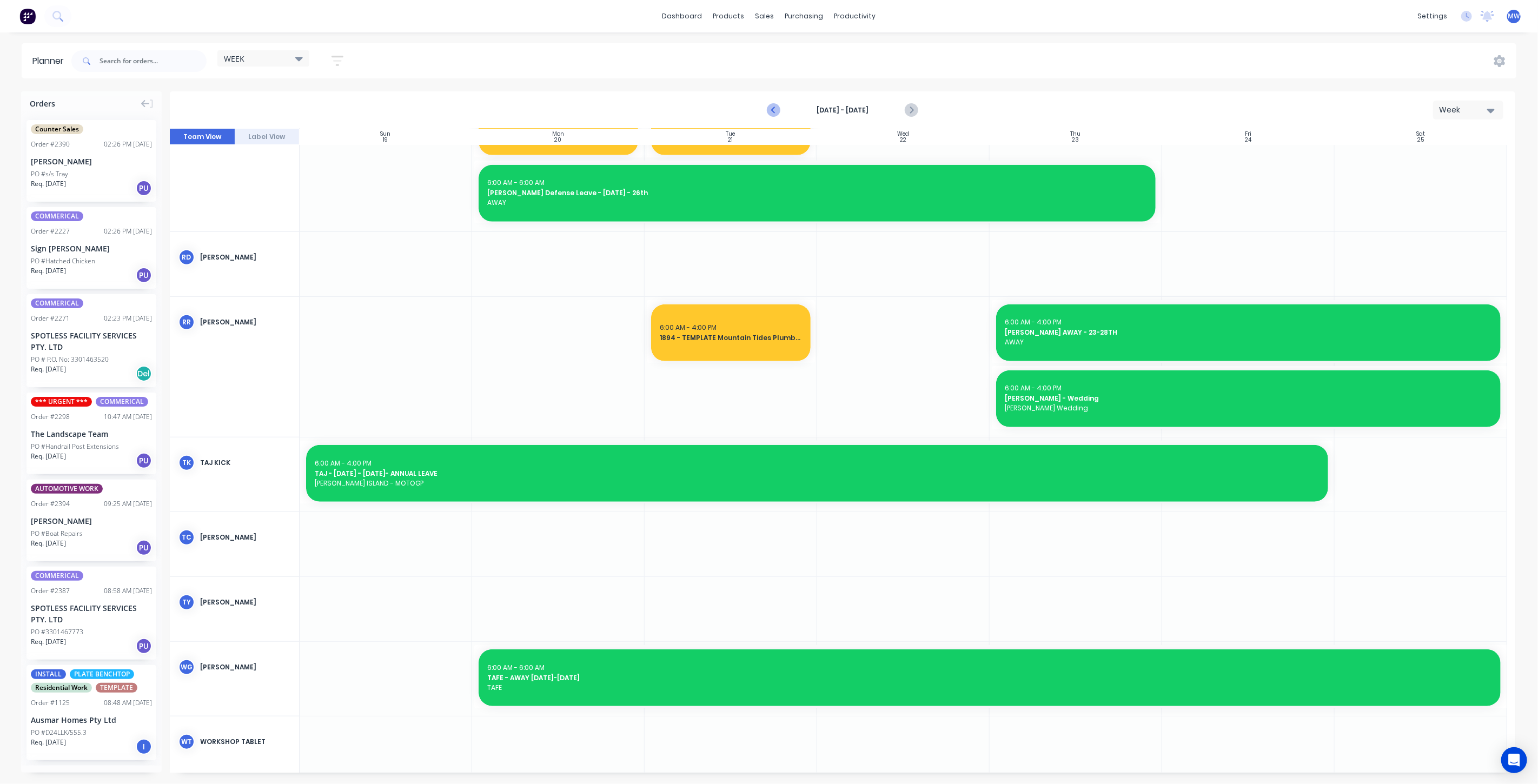
click at [777, 112] on icon "Previous page" at bounding box center [774, 110] width 13 height 13
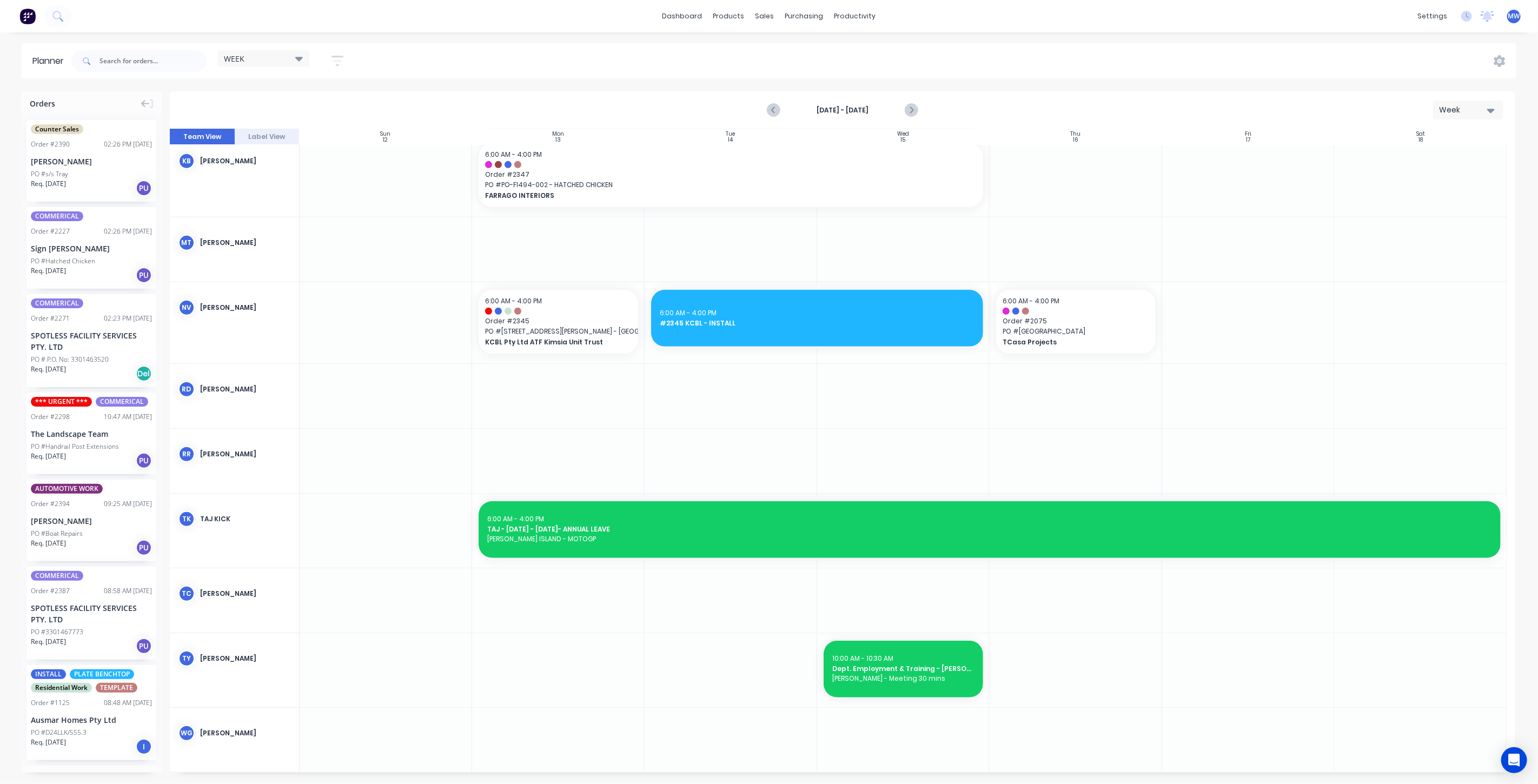
scroll to position [467, 0]
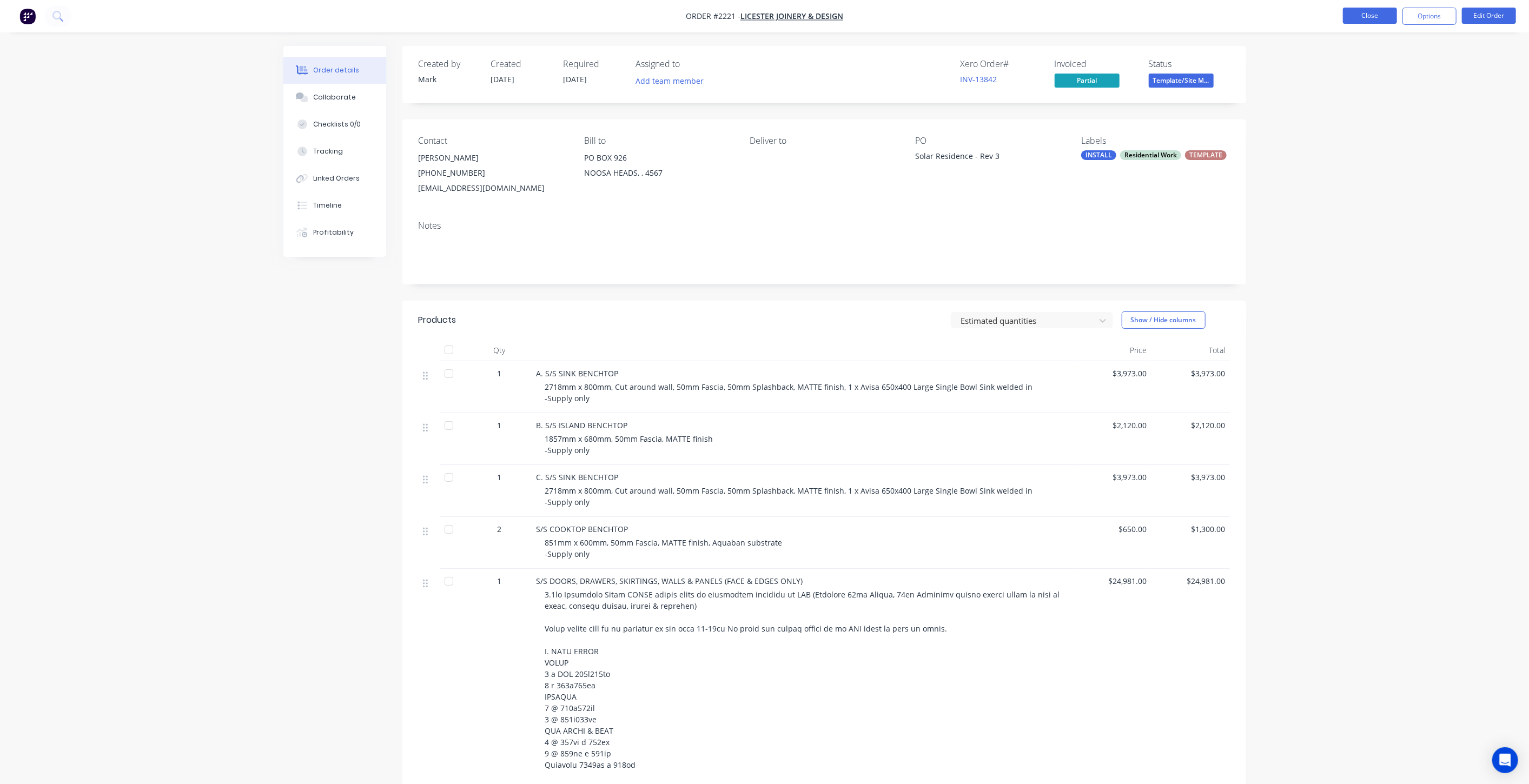
click at [1378, 16] on button "Close" at bounding box center [1370, 16] width 54 height 16
click at [1173, 84] on span "Template/Site M..." at bounding box center [1181, 80] width 65 height 13
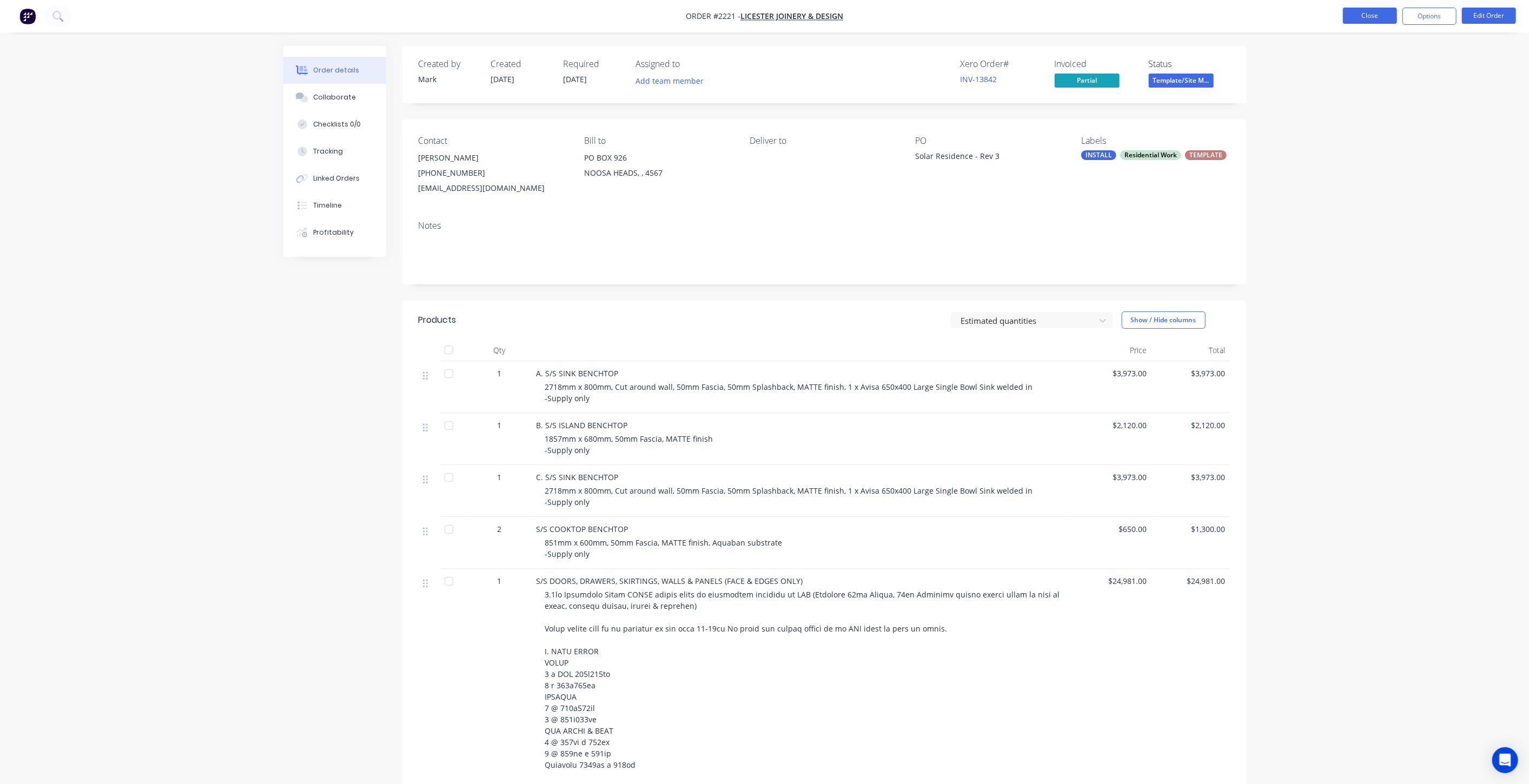
click at [1368, 19] on button "Close" at bounding box center [1370, 16] width 54 height 16
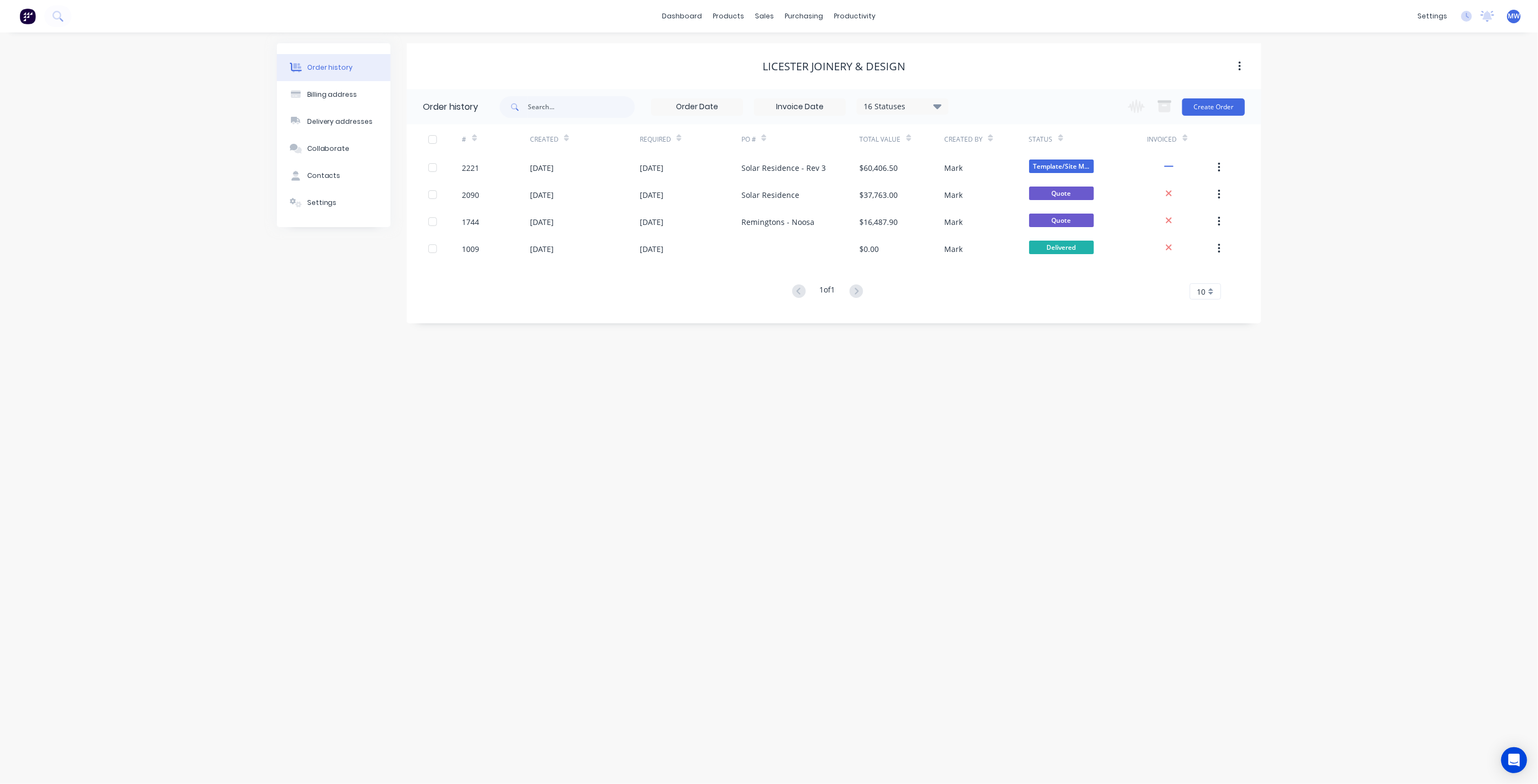
click at [1425, 300] on div "Order history Billing address Delivery addresses Collaborate Contacts Settings …" at bounding box center [769, 407] width 1538 height 751
click at [114, 264] on div "Order history Billing address Delivery addresses Collaborate Contacts Settings …" at bounding box center [769, 407] width 1538 height 751
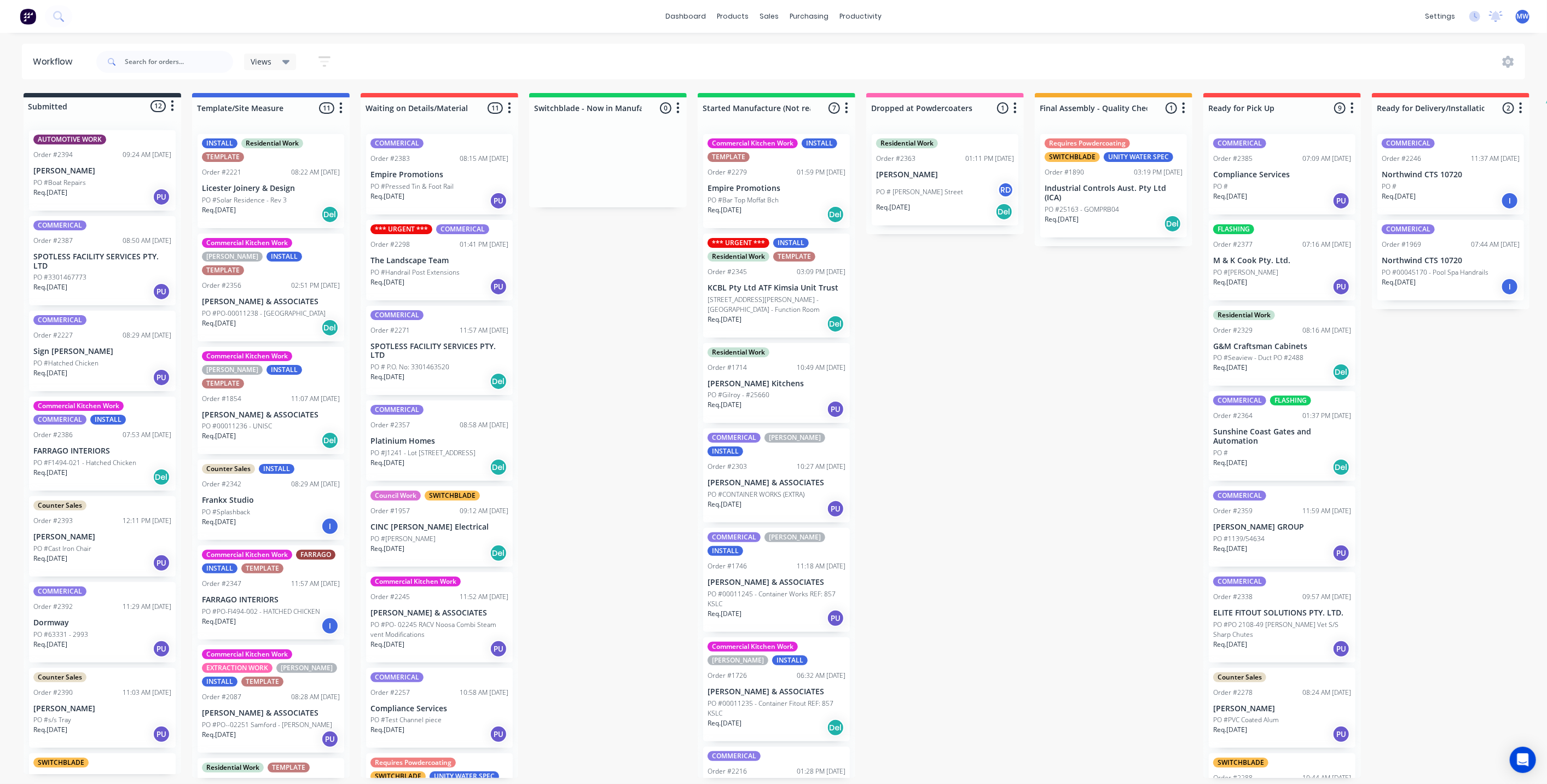
click at [960, 390] on div "Submitted 12 Status colour #273444 hex #273444 Save Cancel Summaries Total orde…" at bounding box center [904, 435] width 1825 height 685
click at [572, 280] on div "Submitted 12 Status colour #273444 hex #273444 Save Cancel Summaries Total orde…" at bounding box center [904, 435] width 1825 height 685
